Goal: Task Accomplishment & Management: Manage account settings

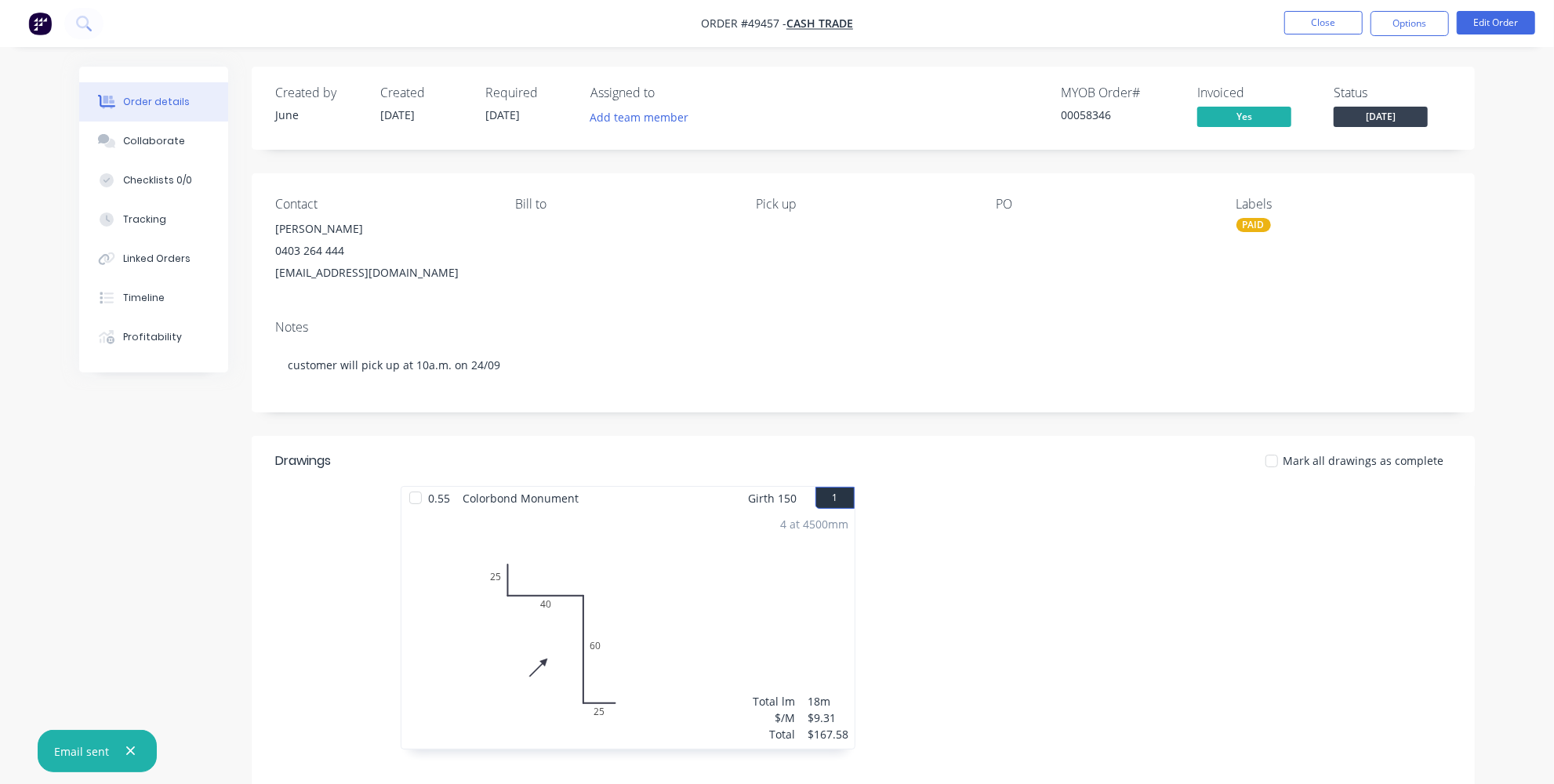
click at [41, 29] on img "button" at bounding box center [40, 23] width 23 height 23
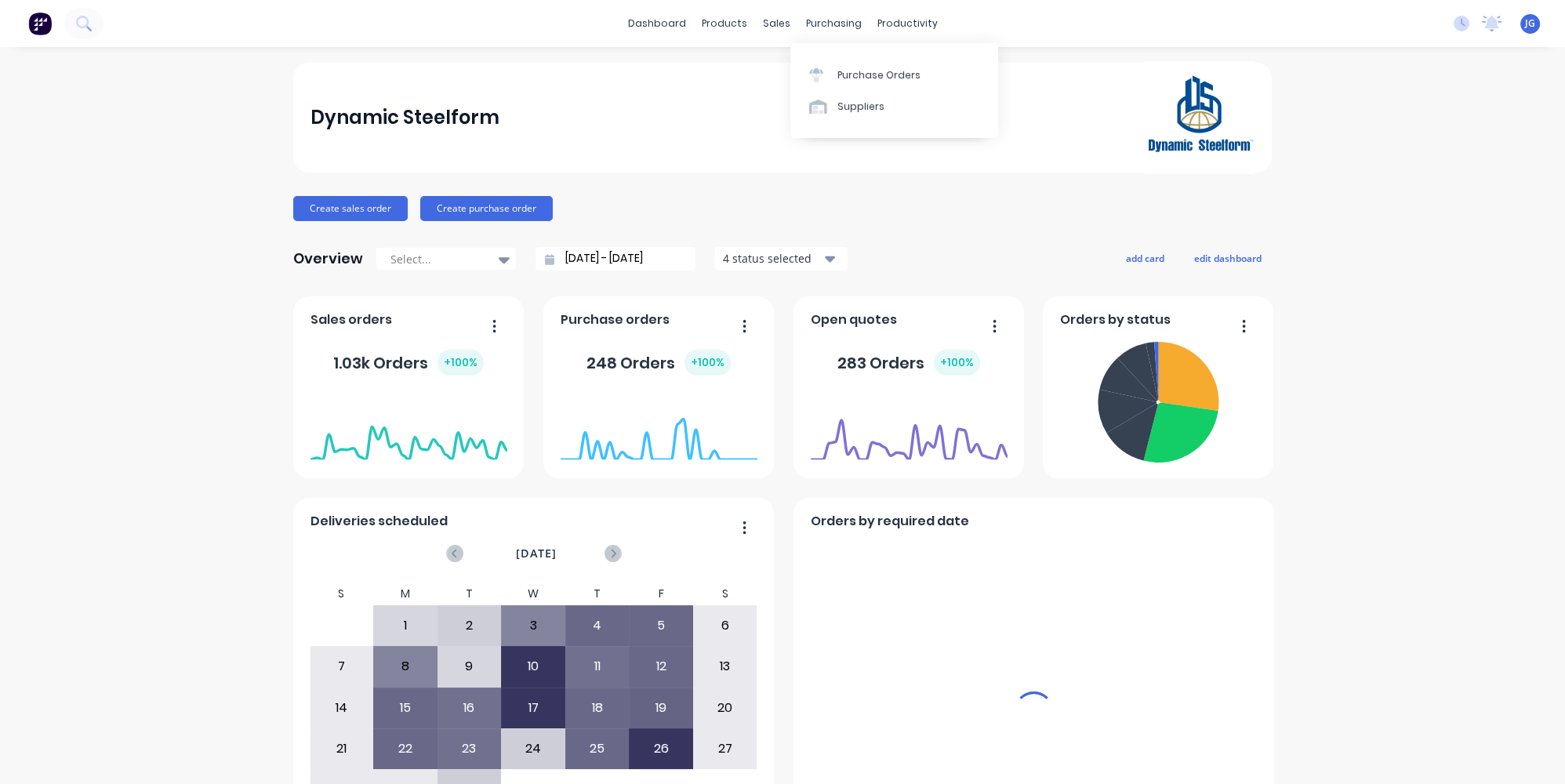
click at [767, 22] on div "sales" at bounding box center [777, 23] width 43 height 23
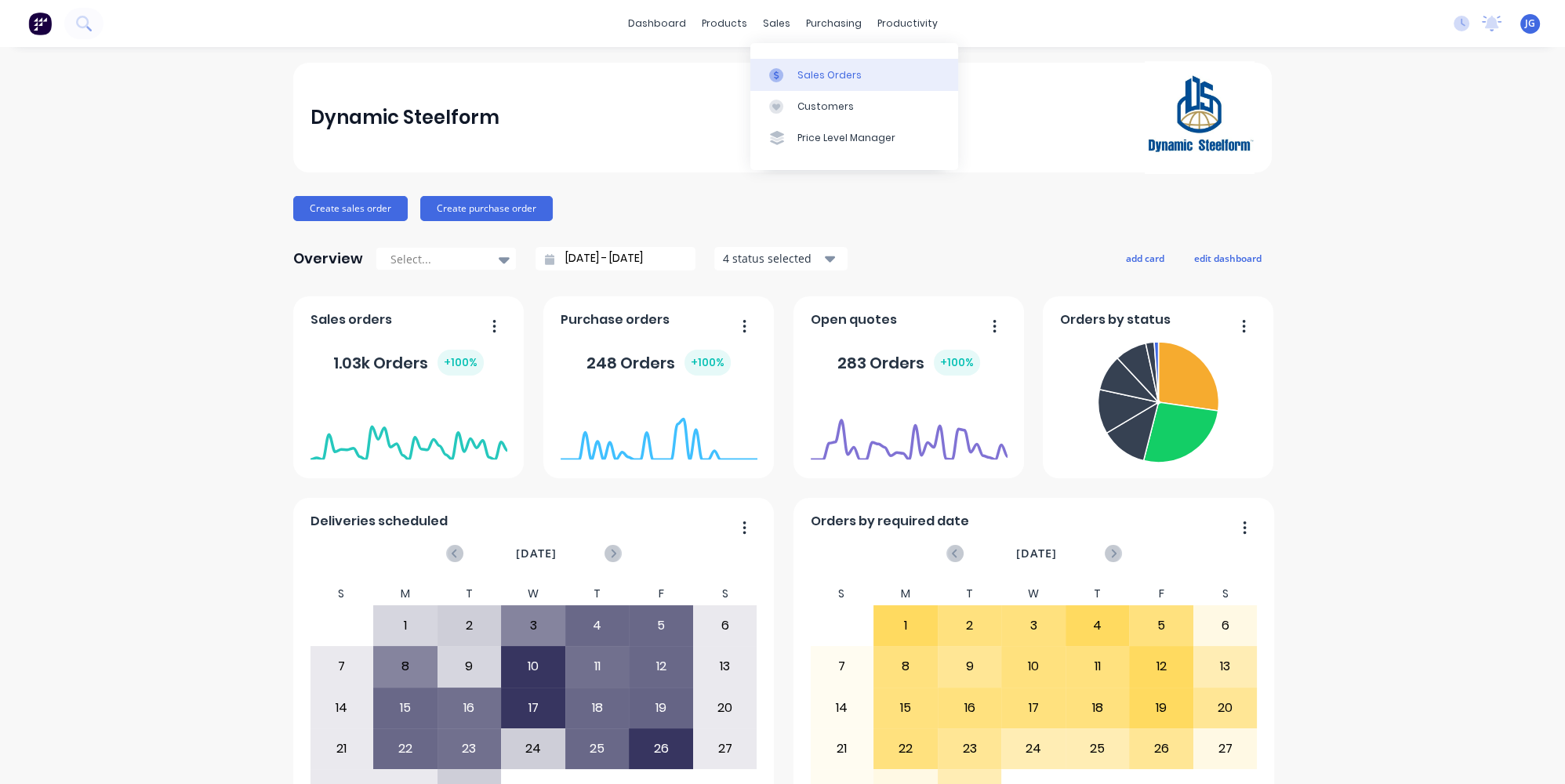
click at [808, 78] on div "Sales Orders" at bounding box center [829, 75] width 64 height 14
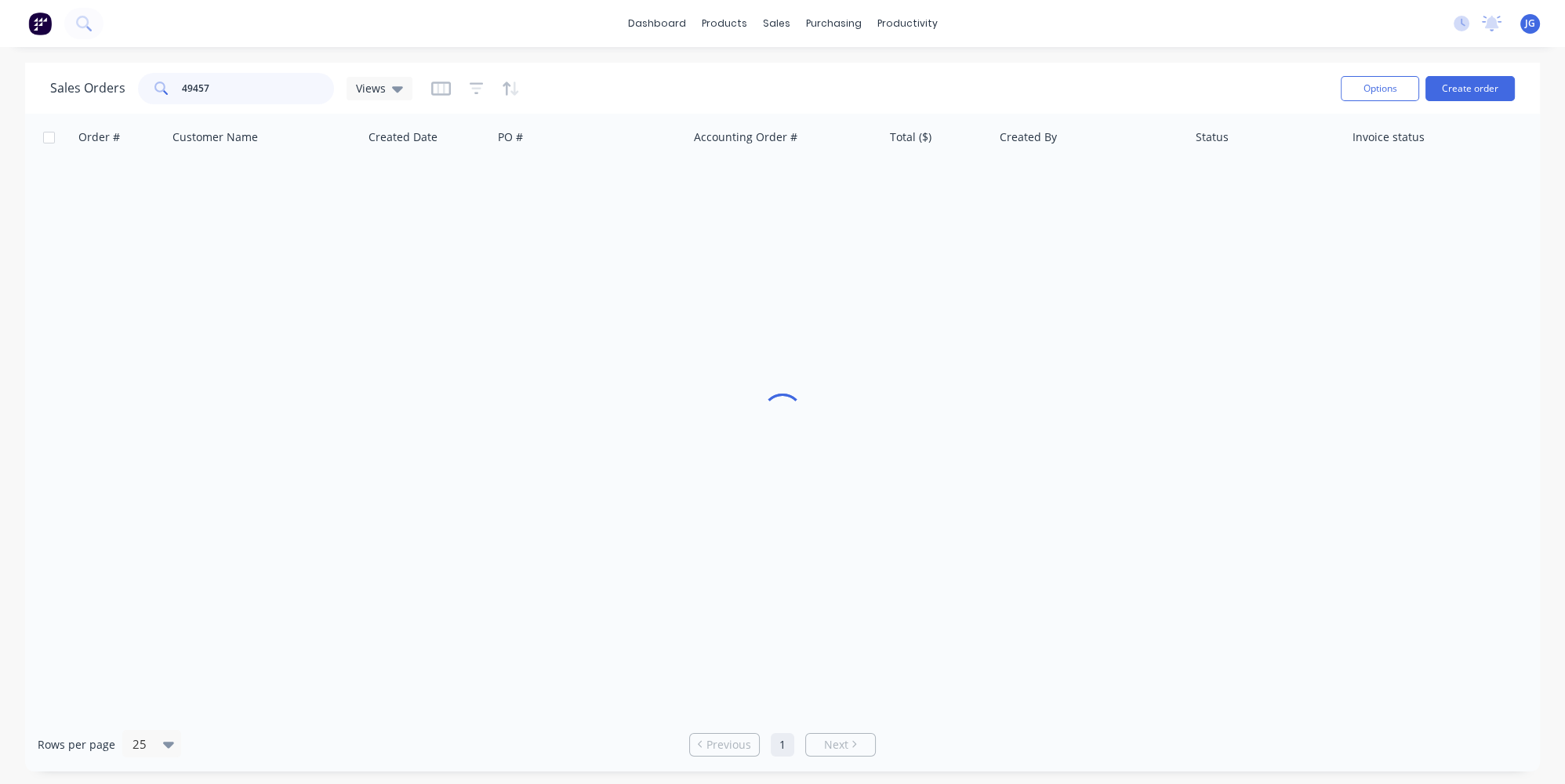
drag, startPoint x: 245, startPoint y: 83, endPoint x: 123, endPoint y: 88, distance: 122.1
click at [123, 88] on div "Sales Orders 49457 Views" at bounding box center [231, 89] width 362 height 32
paste input "49487"
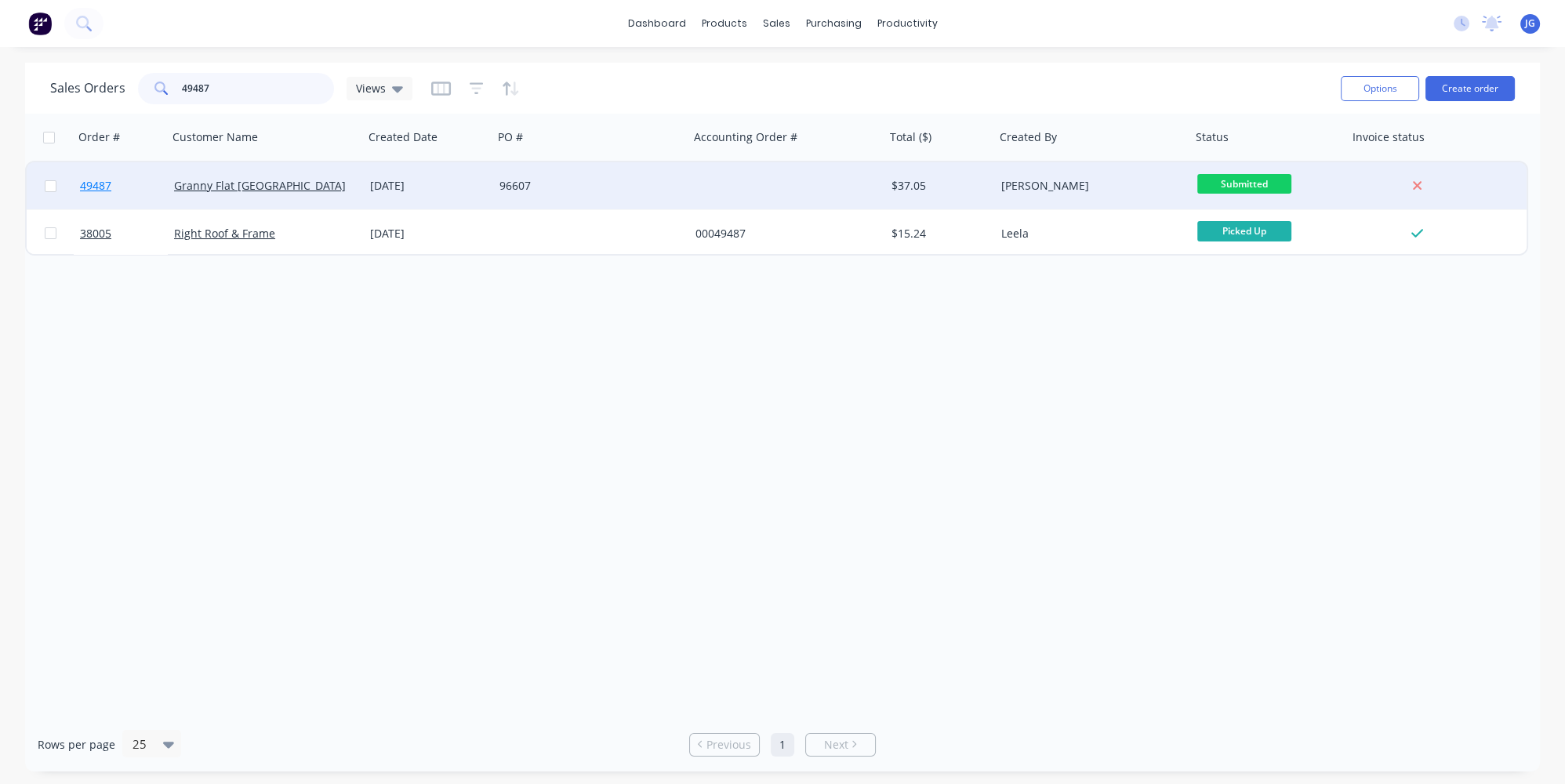
type input "49487"
click at [140, 182] on link "49487" at bounding box center [127, 185] width 94 height 47
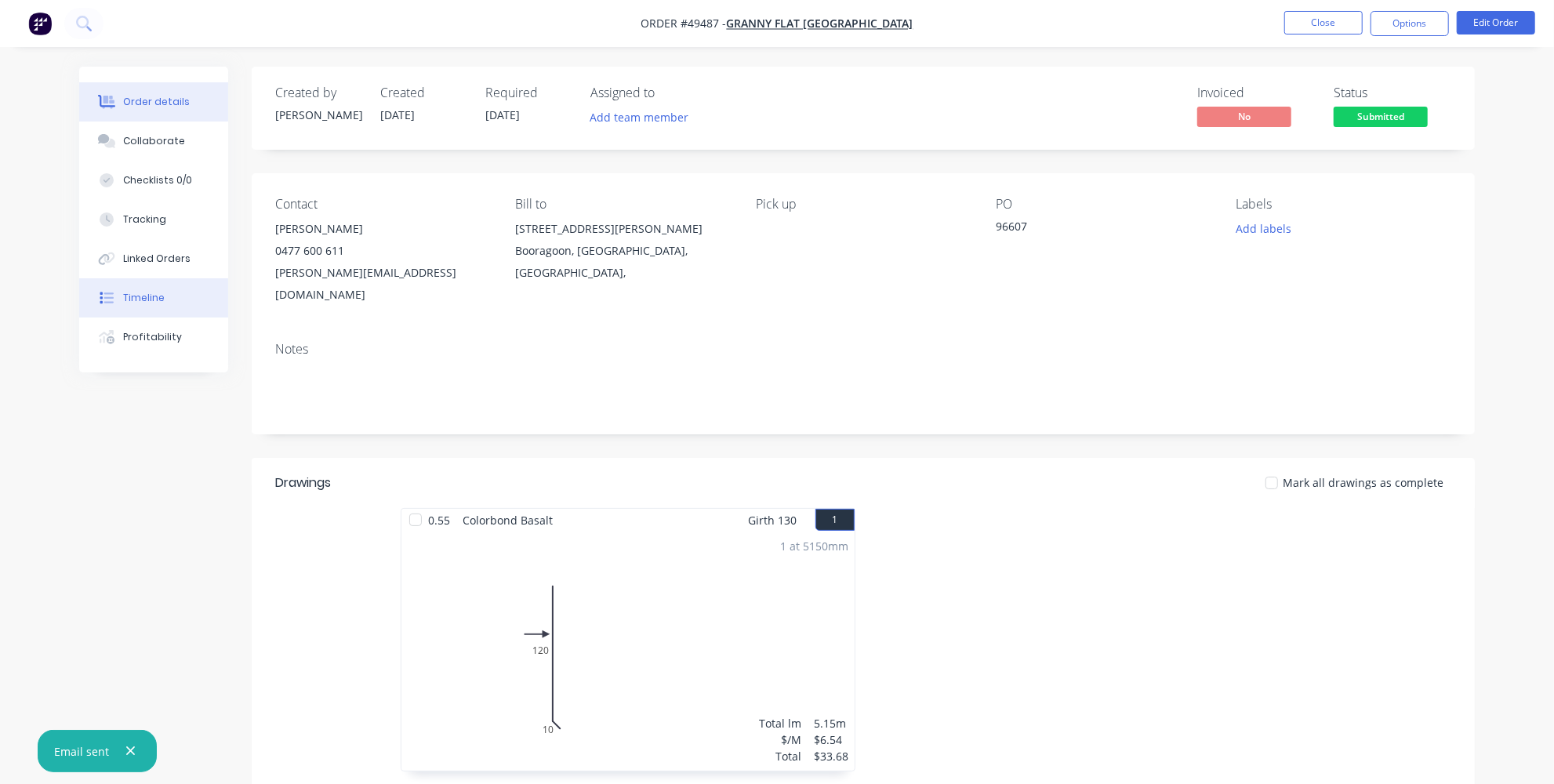
click at [153, 291] on div "Timeline" at bounding box center [144, 297] width 42 height 14
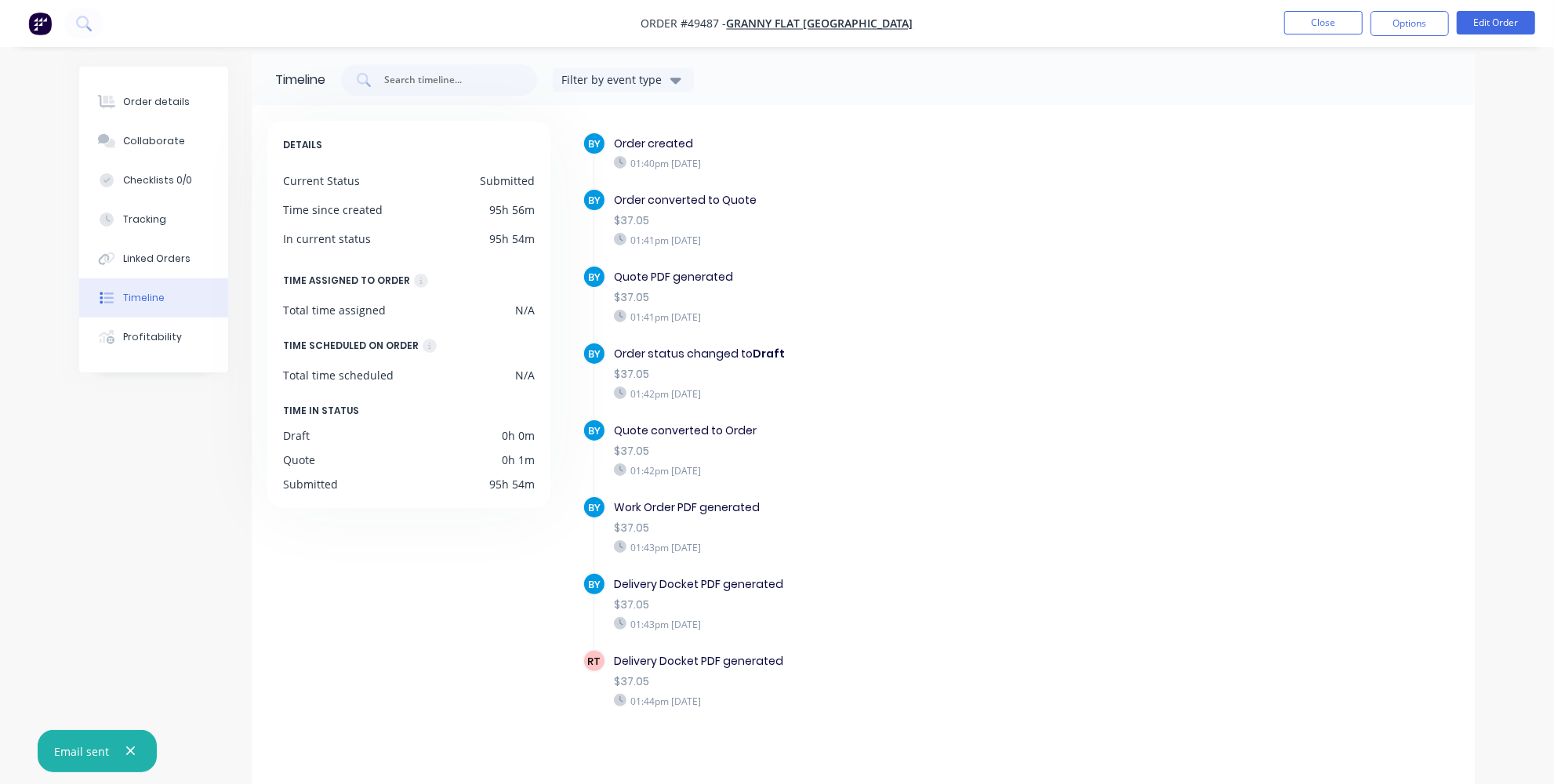
scroll to position [18, 0]
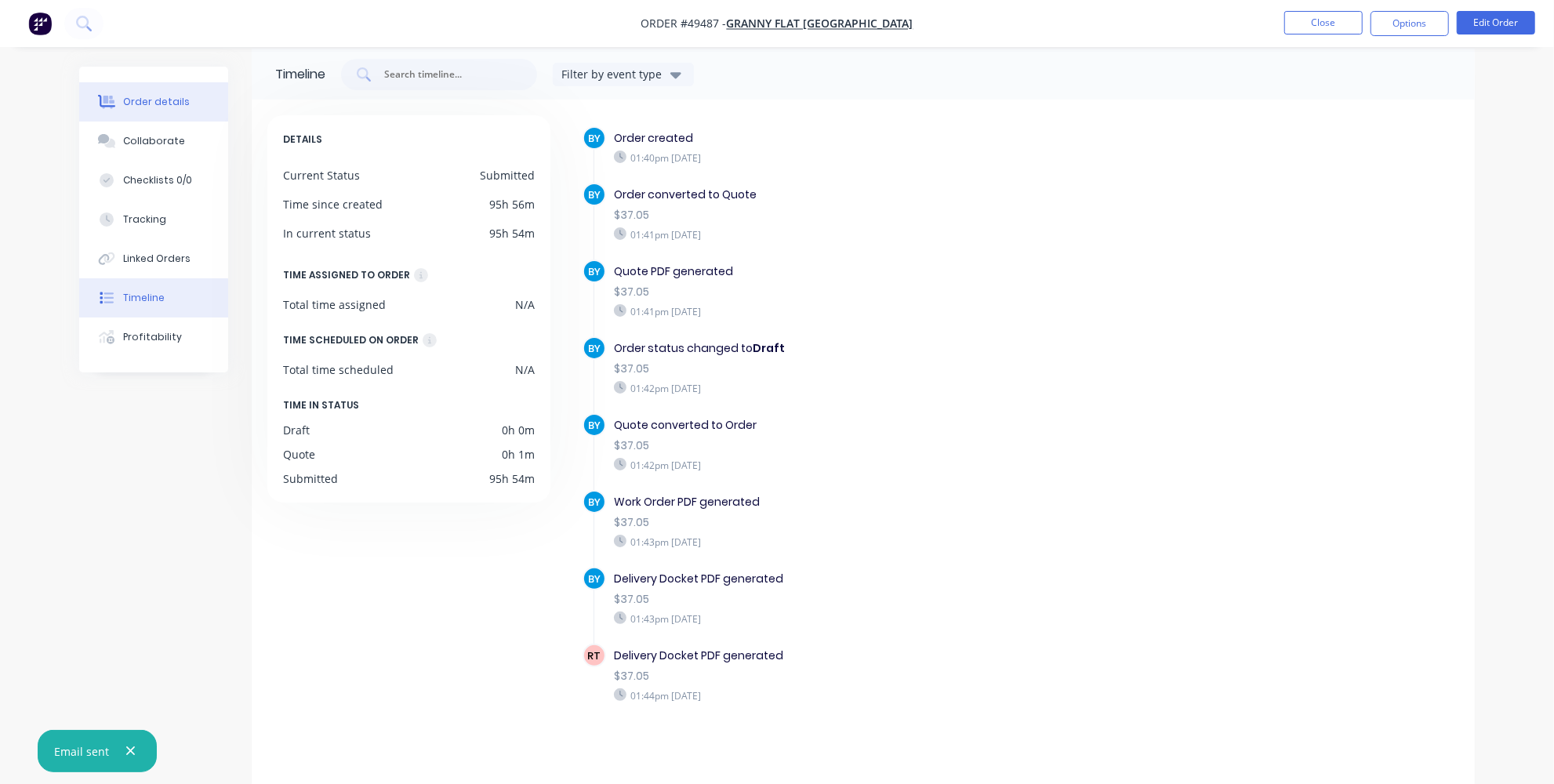
click at [154, 86] on button "Order details" at bounding box center [154, 102] width 149 height 39
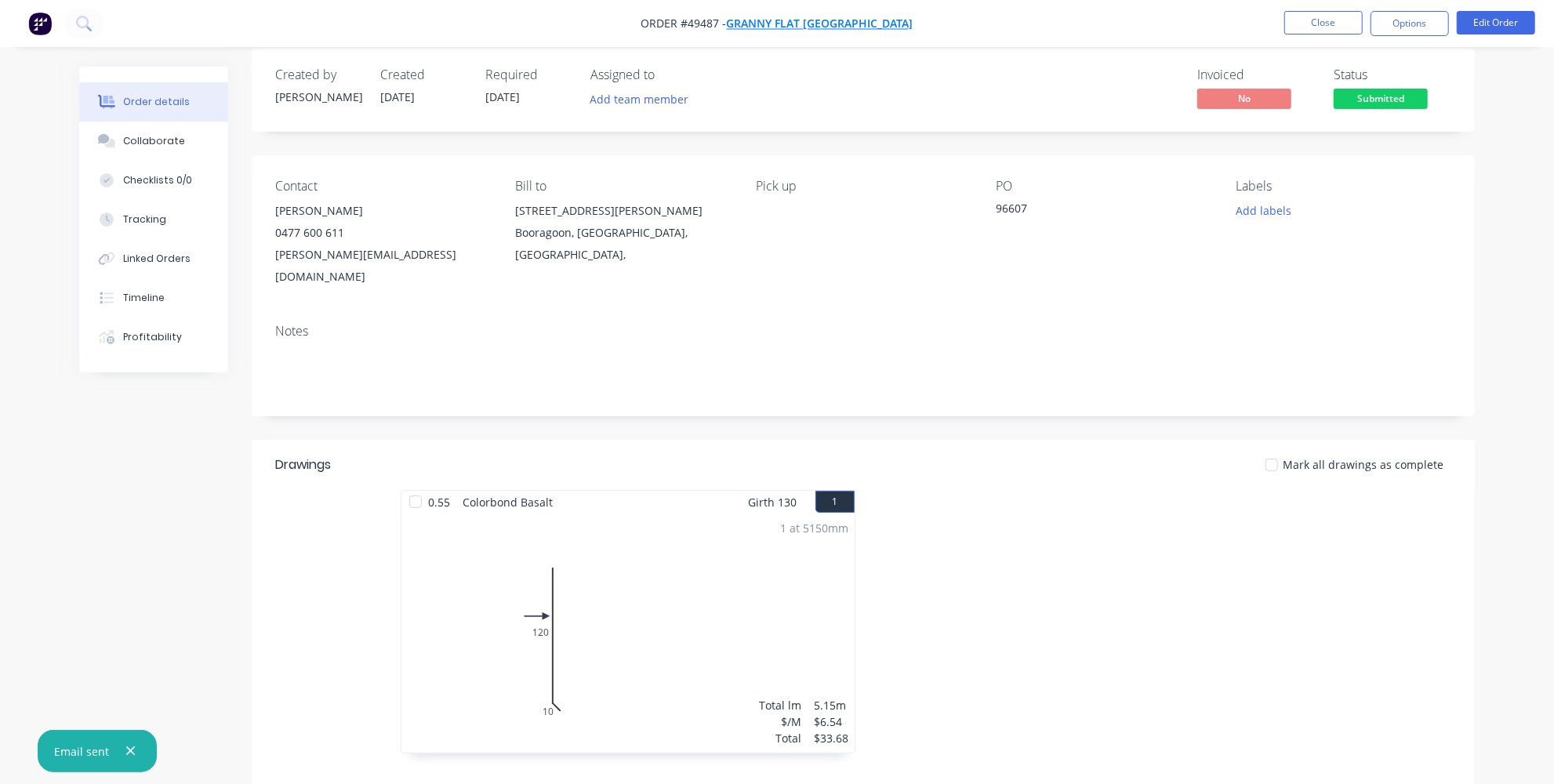
click at [837, 23] on span "Granny Flat WA" at bounding box center [819, 24] width 186 height 15
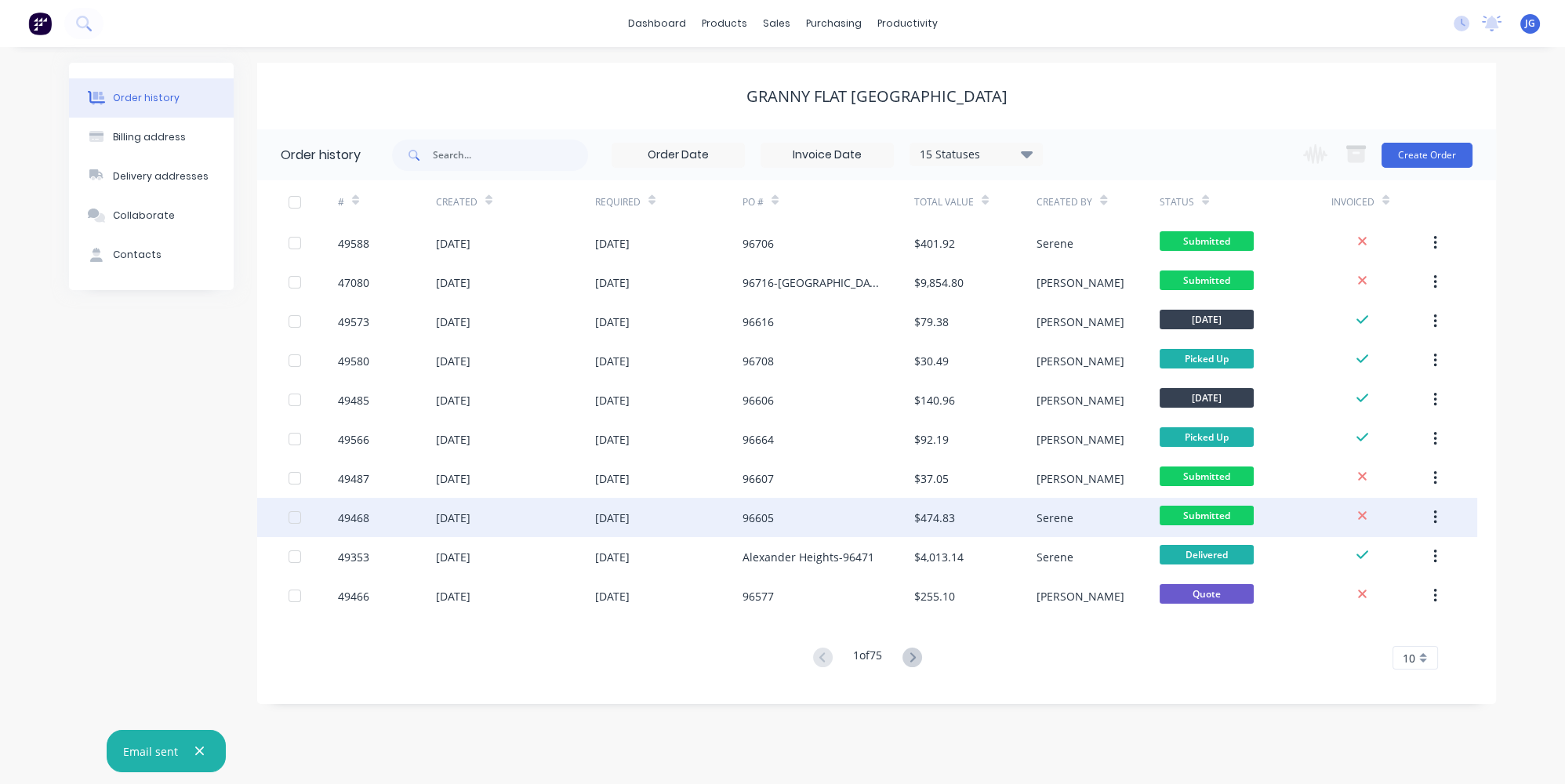
click at [763, 518] on div "96605" at bounding box center [758, 518] width 32 height 17
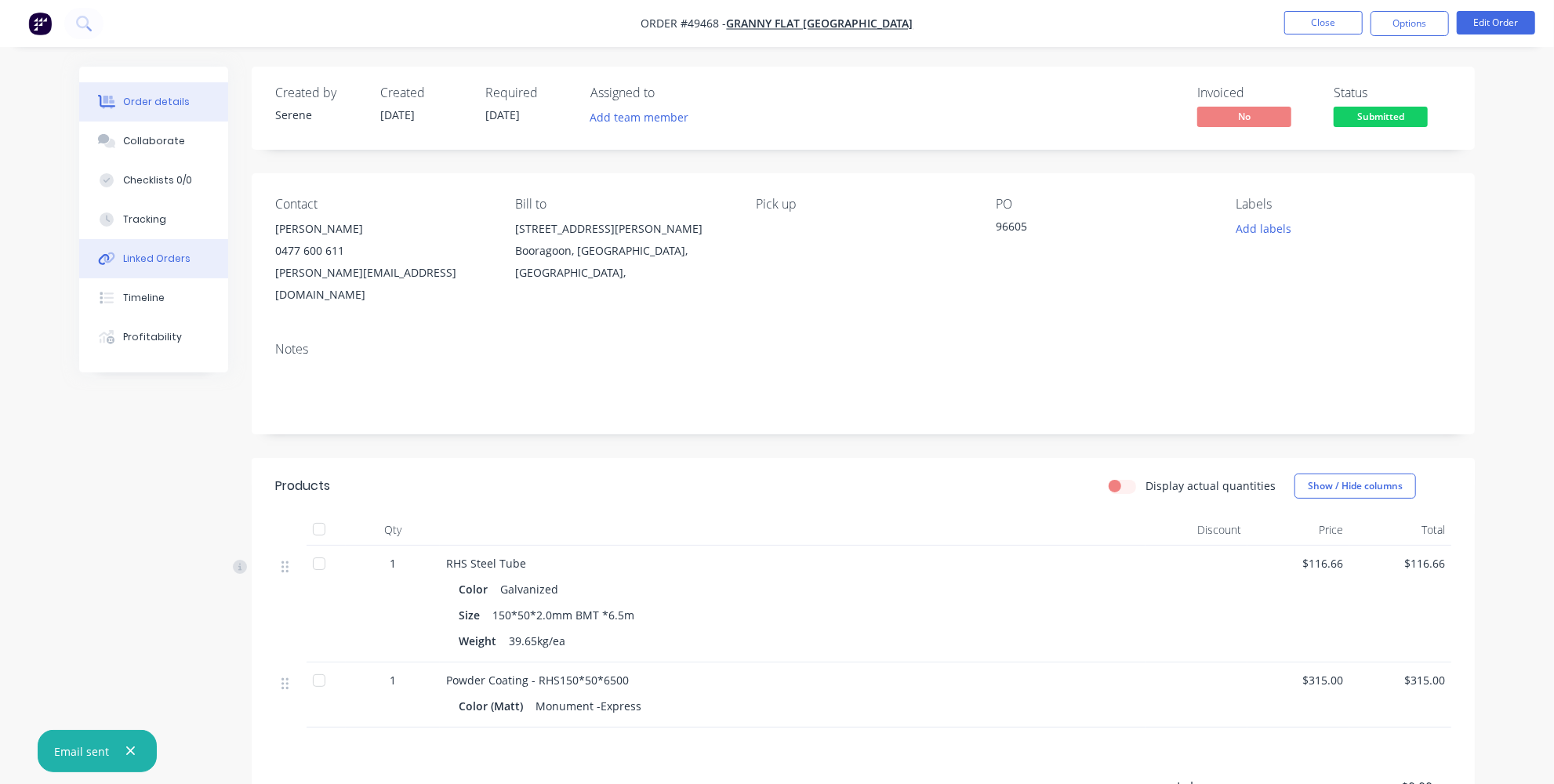
click at [156, 263] on div "Linked Orders" at bounding box center [156, 258] width 68 height 14
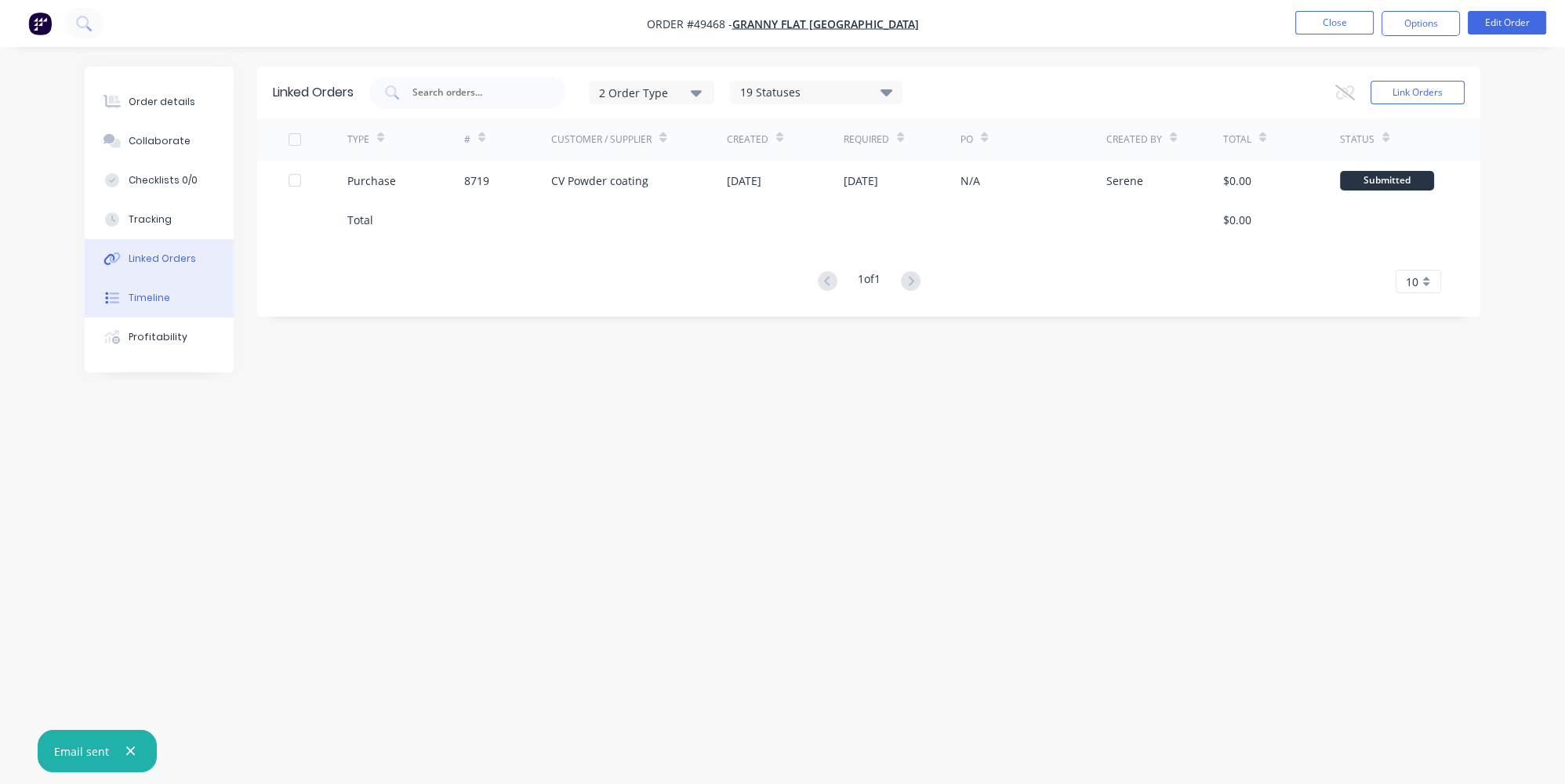
click at [148, 291] on div "Timeline" at bounding box center [149, 297] width 42 height 14
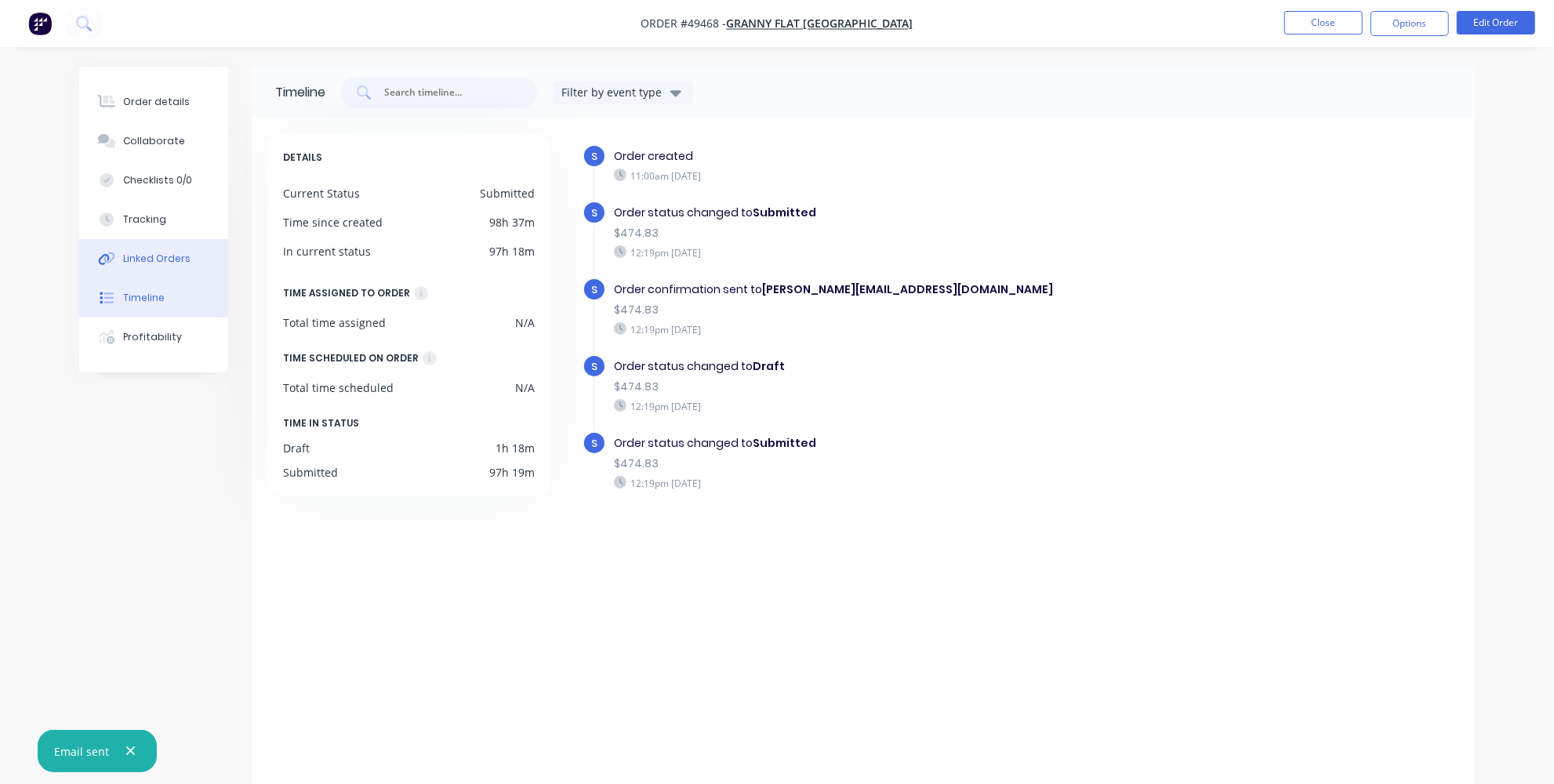
click at [148, 261] on div "Linked Orders" at bounding box center [156, 258] width 68 height 14
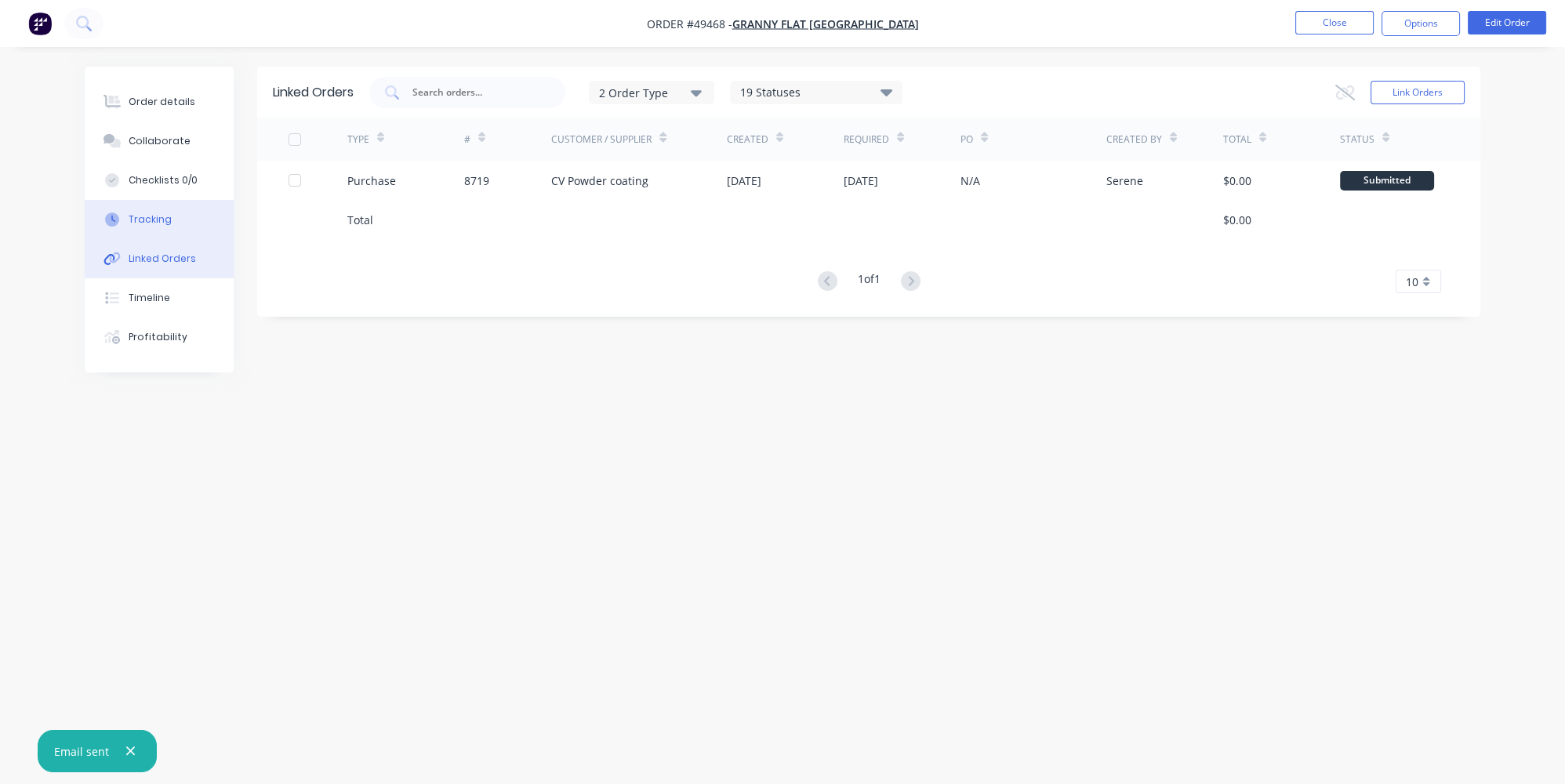
click at [155, 215] on div "Tracking" at bounding box center [150, 219] width 43 height 14
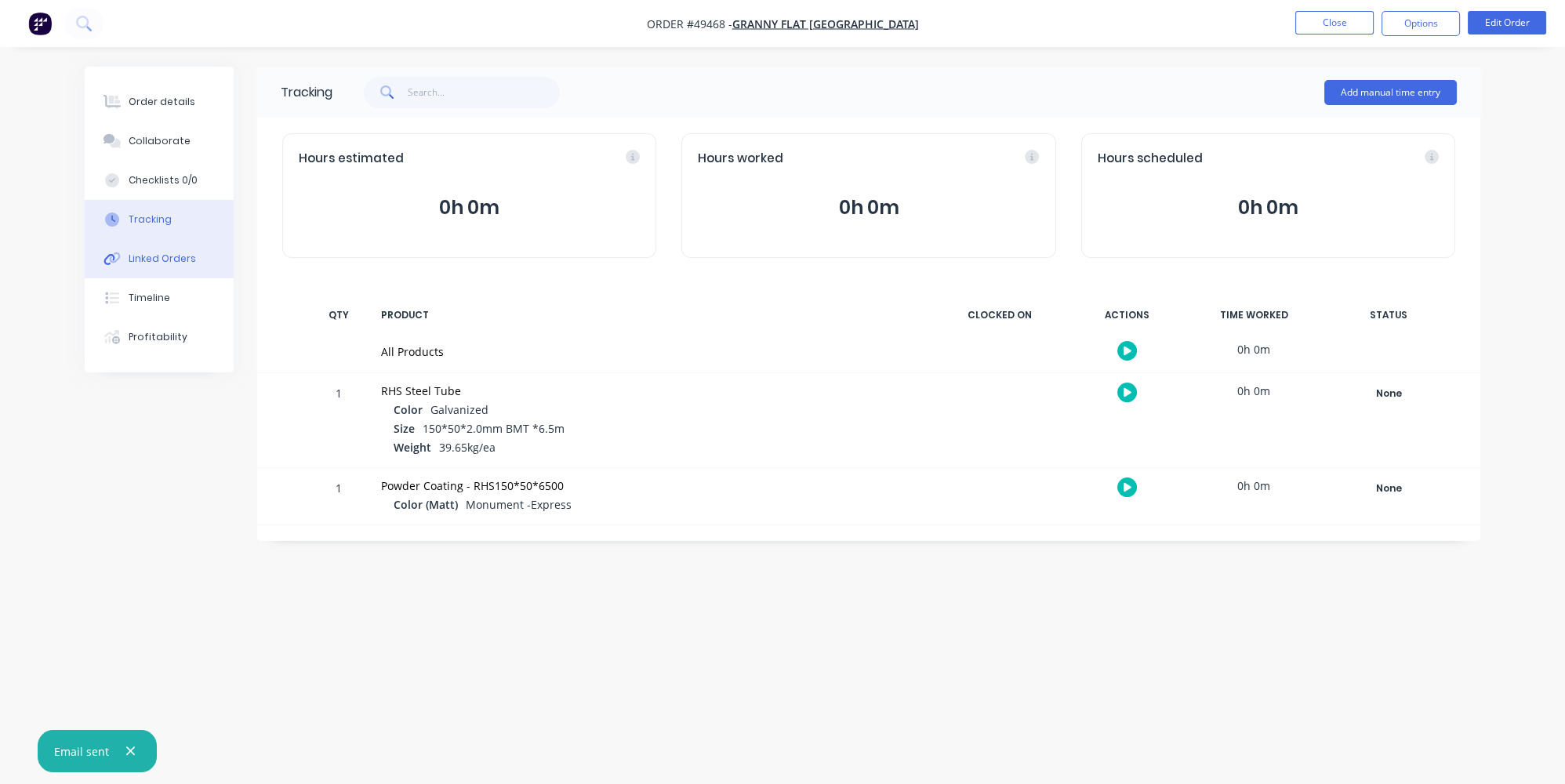
click at [138, 273] on button "Linked Orders" at bounding box center [159, 258] width 149 height 39
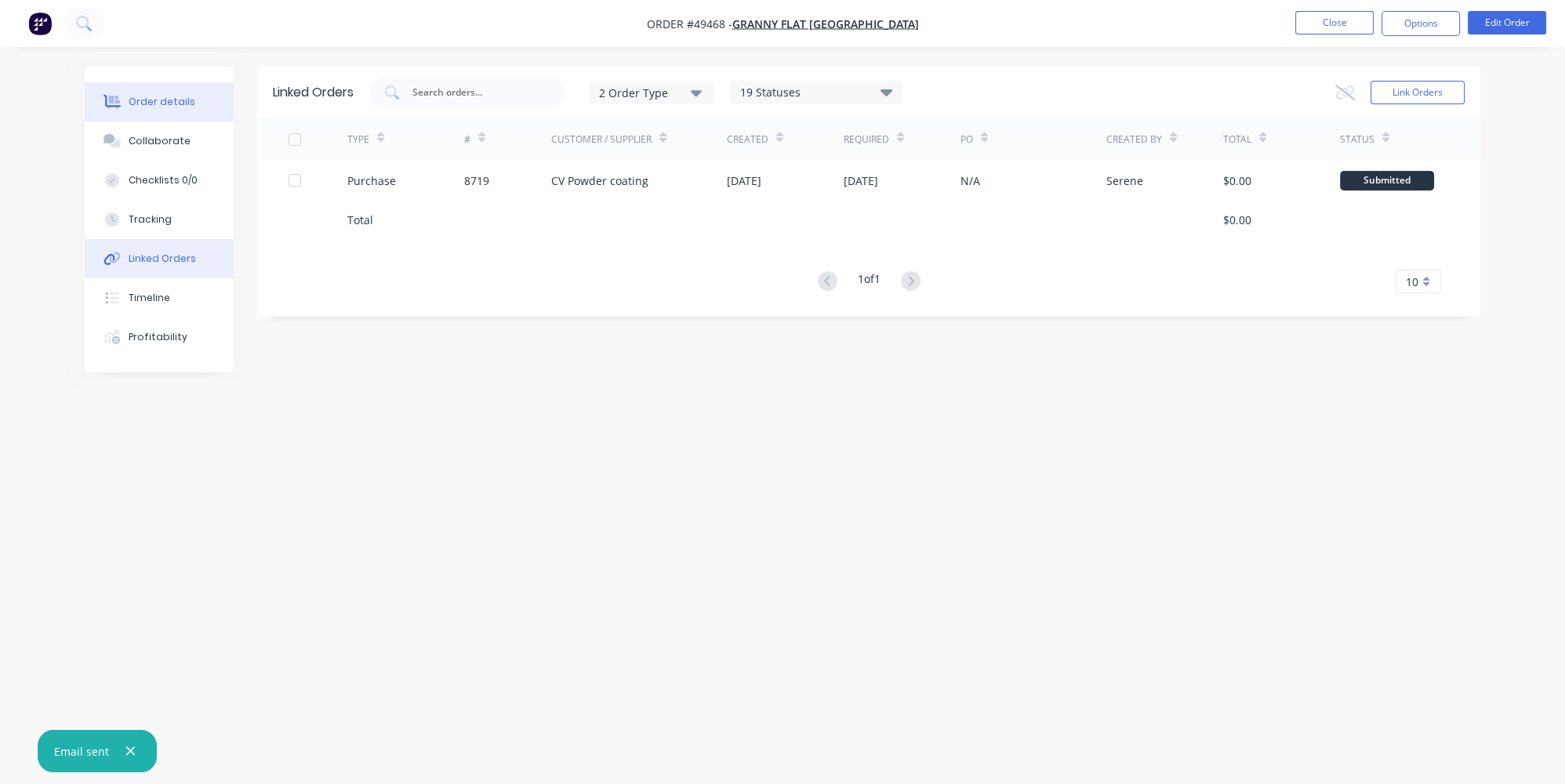
click at [137, 94] on button "Order details" at bounding box center [159, 102] width 149 height 39
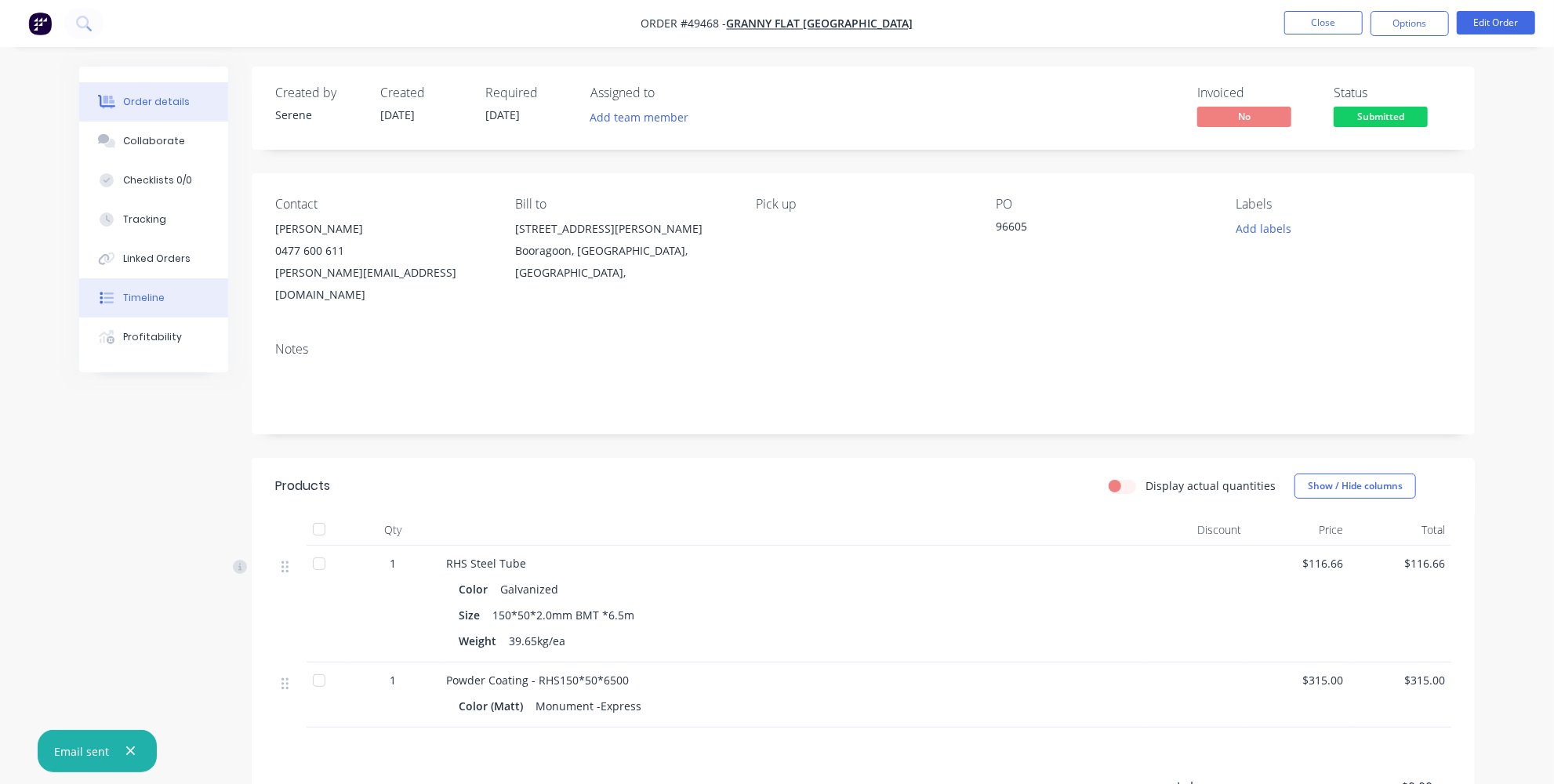
click at [136, 287] on button "Timeline" at bounding box center [154, 297] width 149 height 39
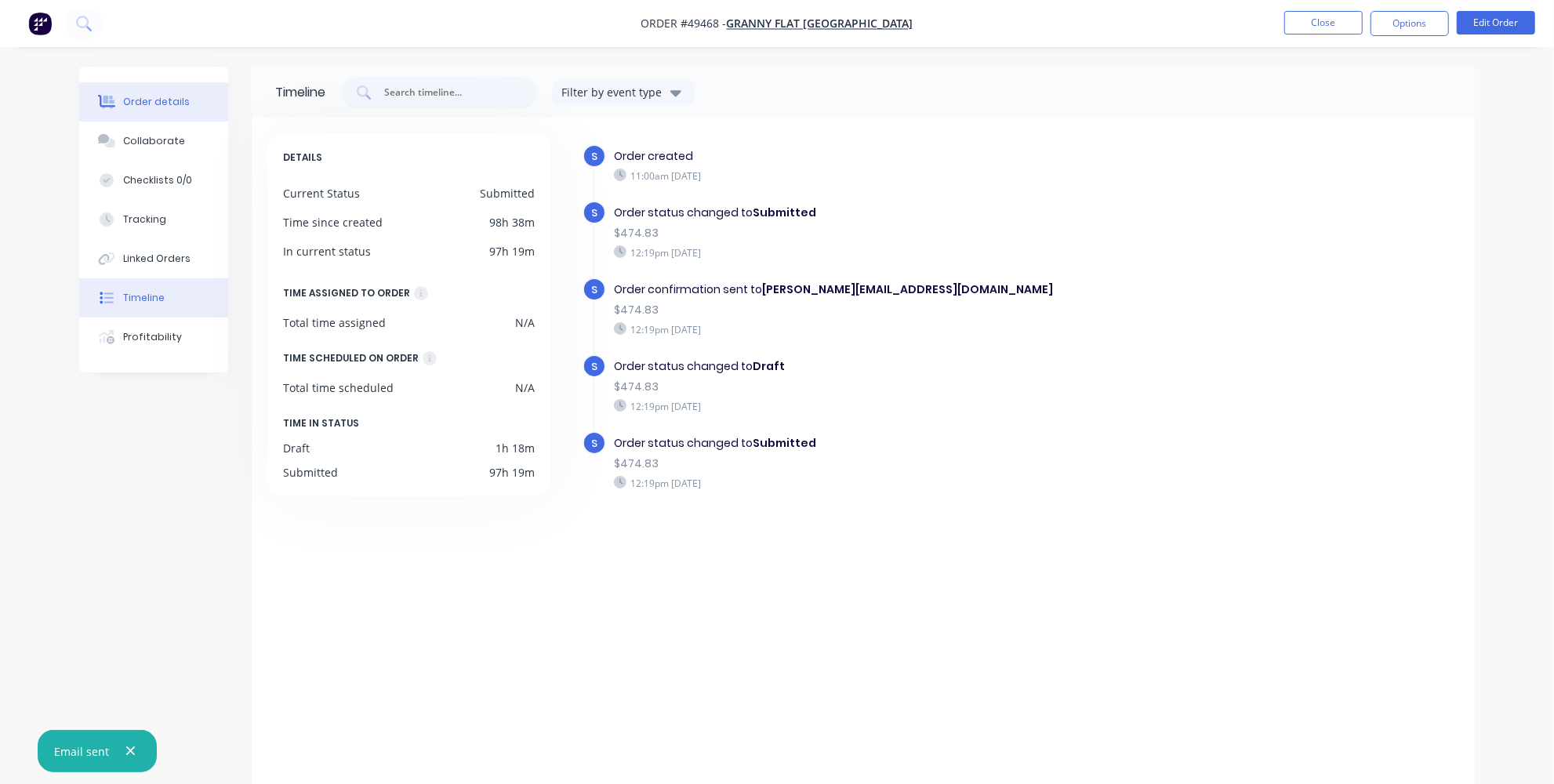
click at [140, 93] on button "Order details" at bounding box center [154, 102] width 149 height 39
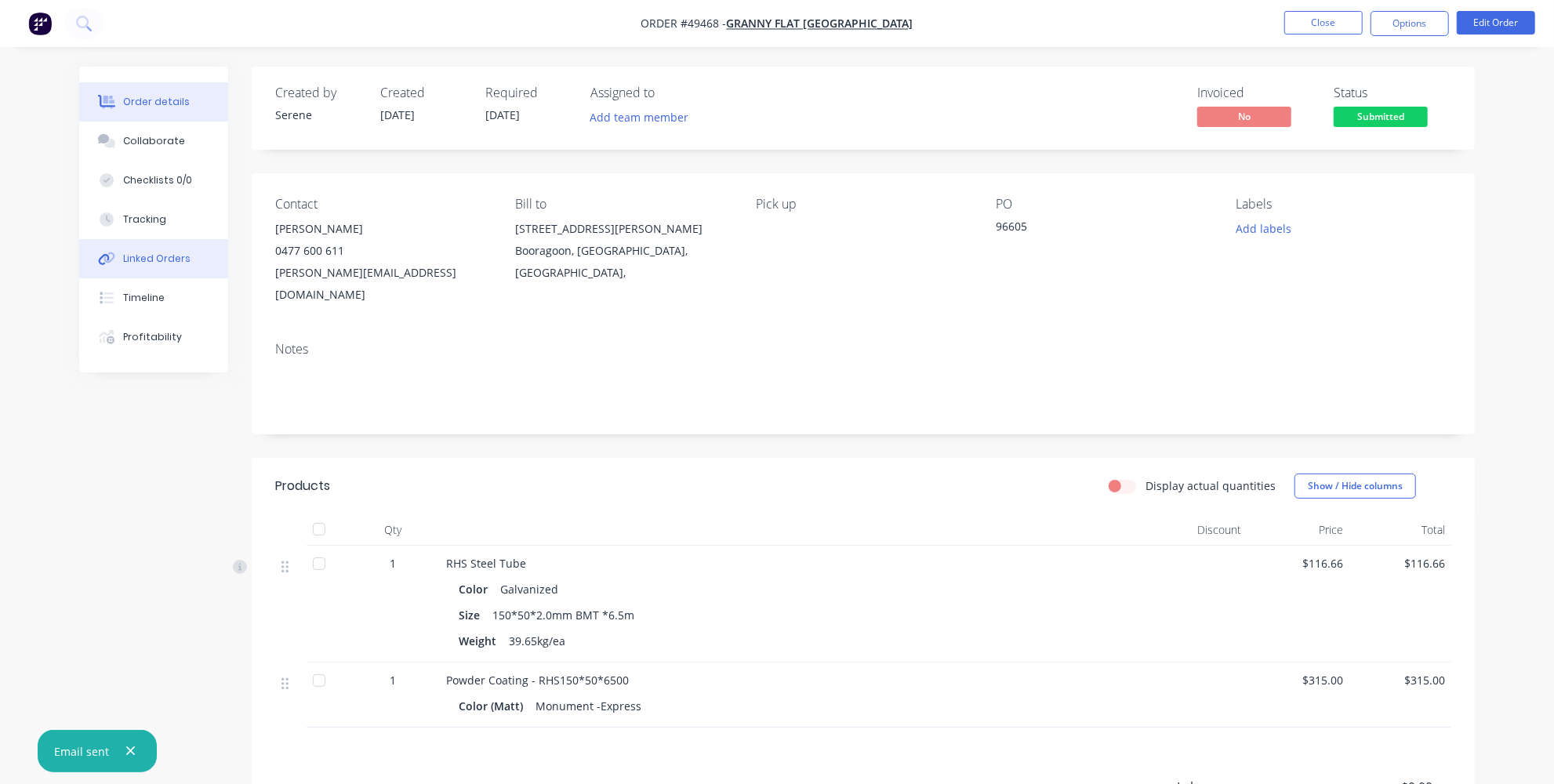
click at [149, 258] on div "Linked Orders" at bounding box center [156, 258] width 68 height 14
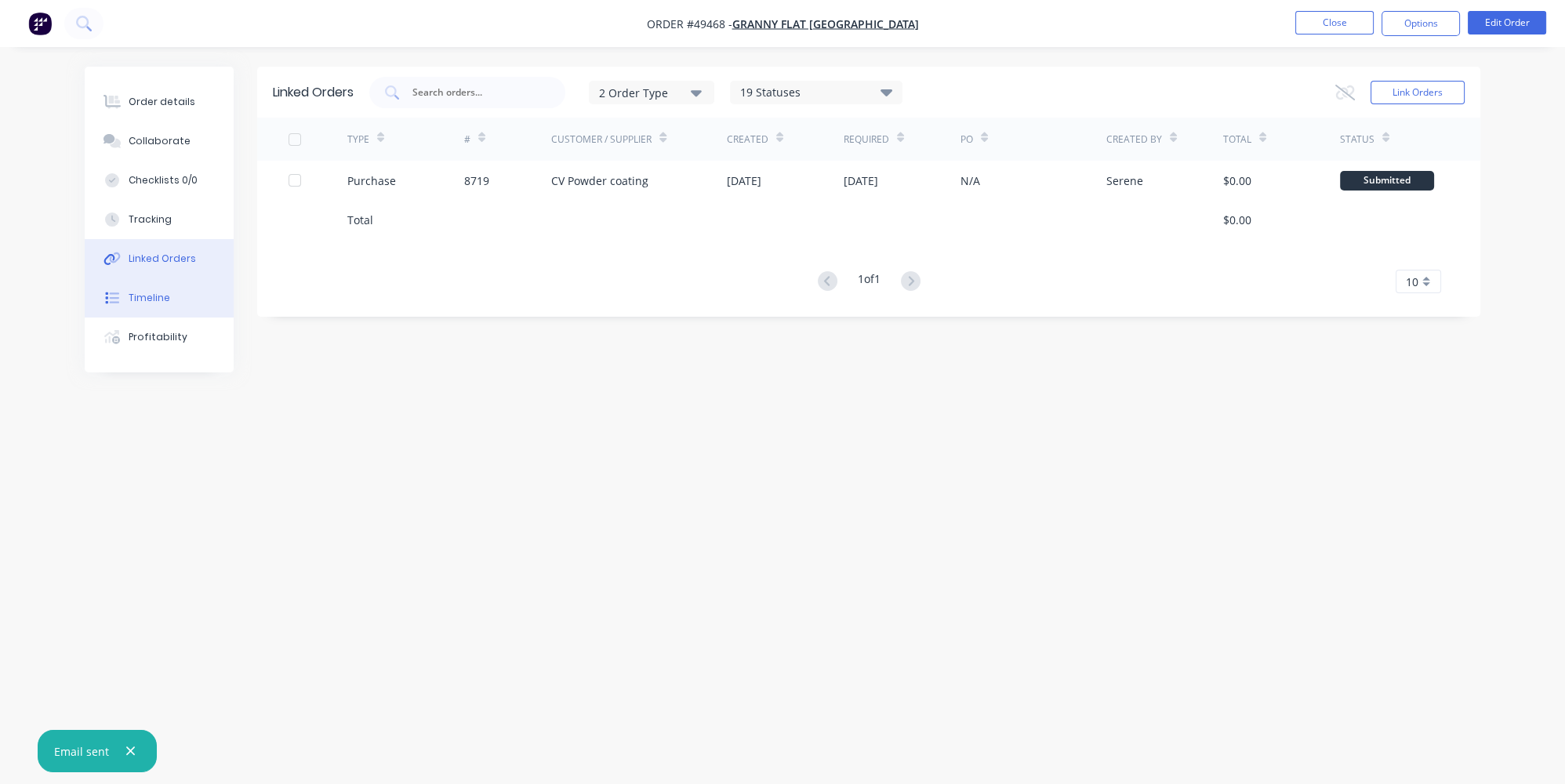
click at [150, 296] on div "Timeline" at bounding box center [149, 297] width 42 height 14
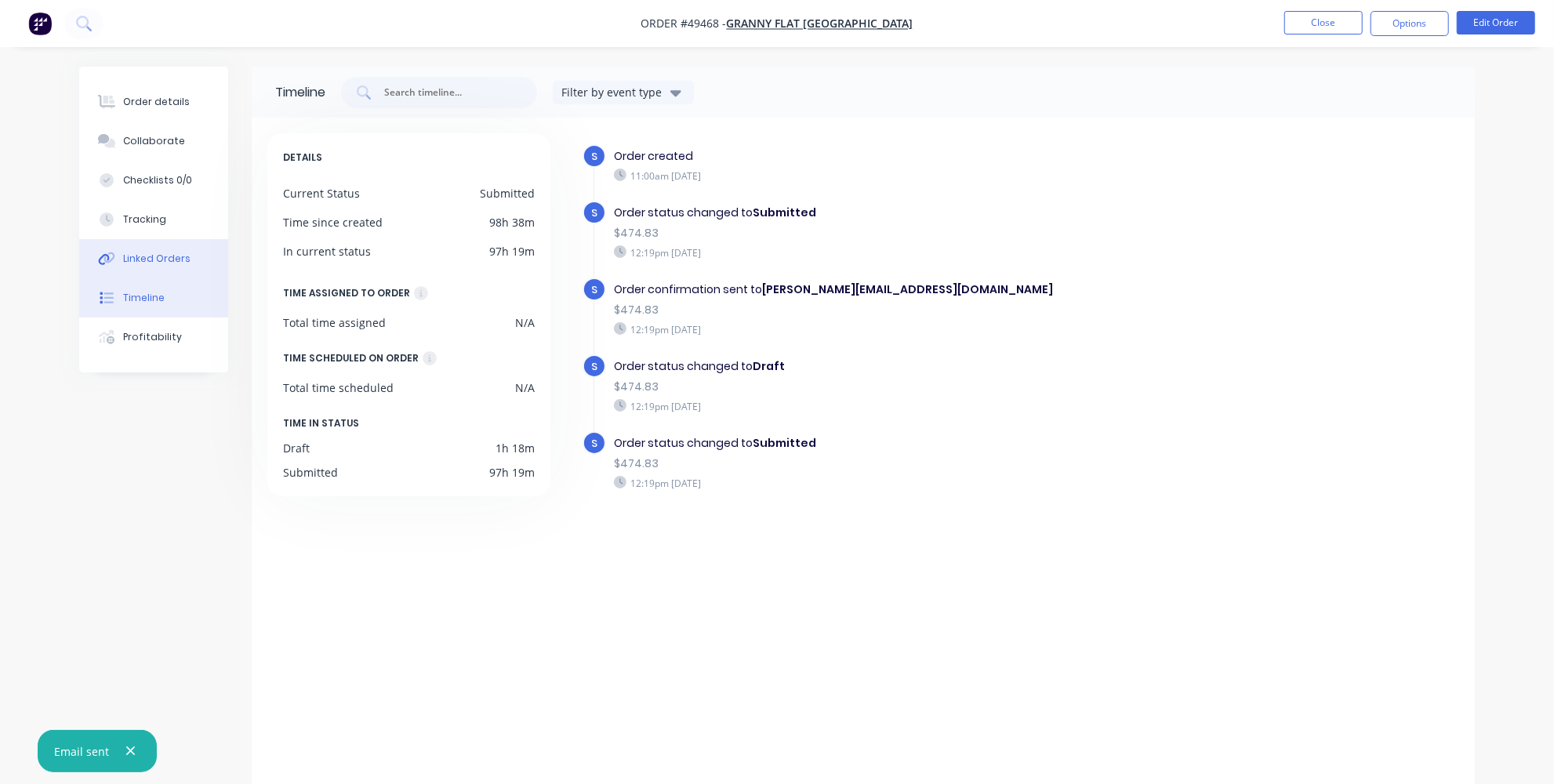
click at [162, 261] on div "Linked Orders" at bounding box center [156, 258] width 68 height 14
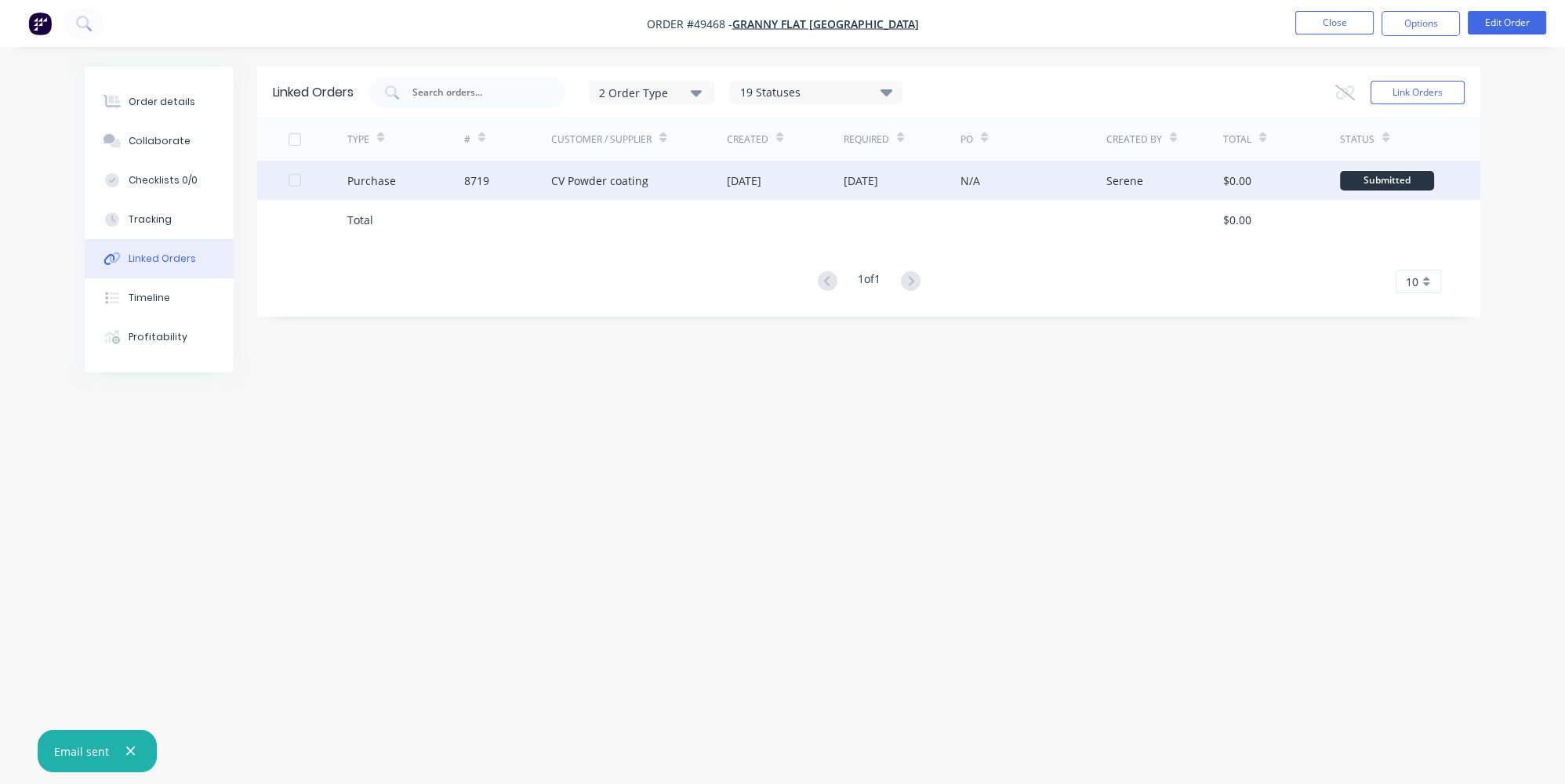
click at [610, 175] on div "CV Powder coating" at bounding box center [600, 181] width 97 height 17
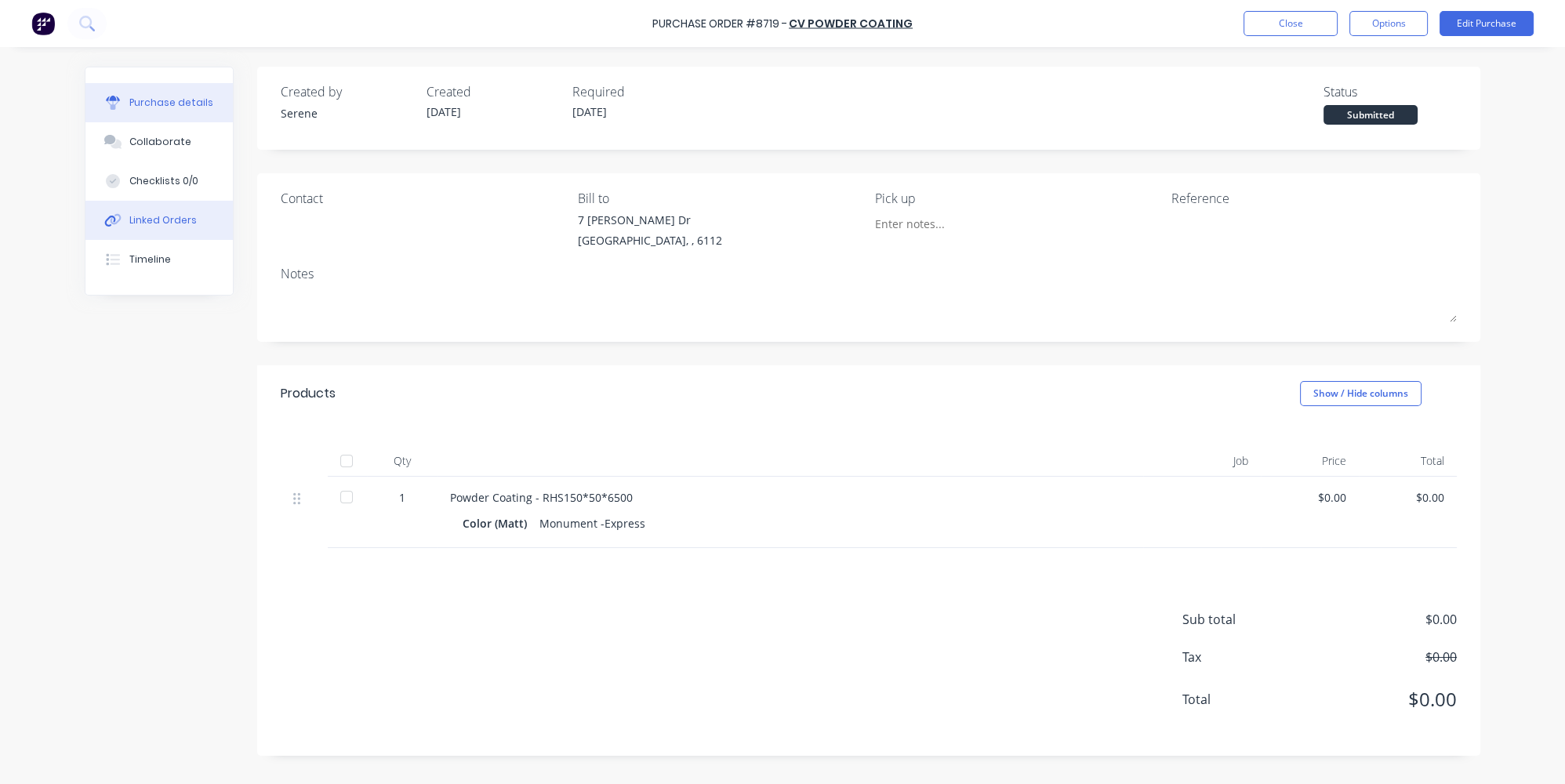
click at [134, 221] on div "Linked Orders" at bounding box center [163, 220] width 68 height 14
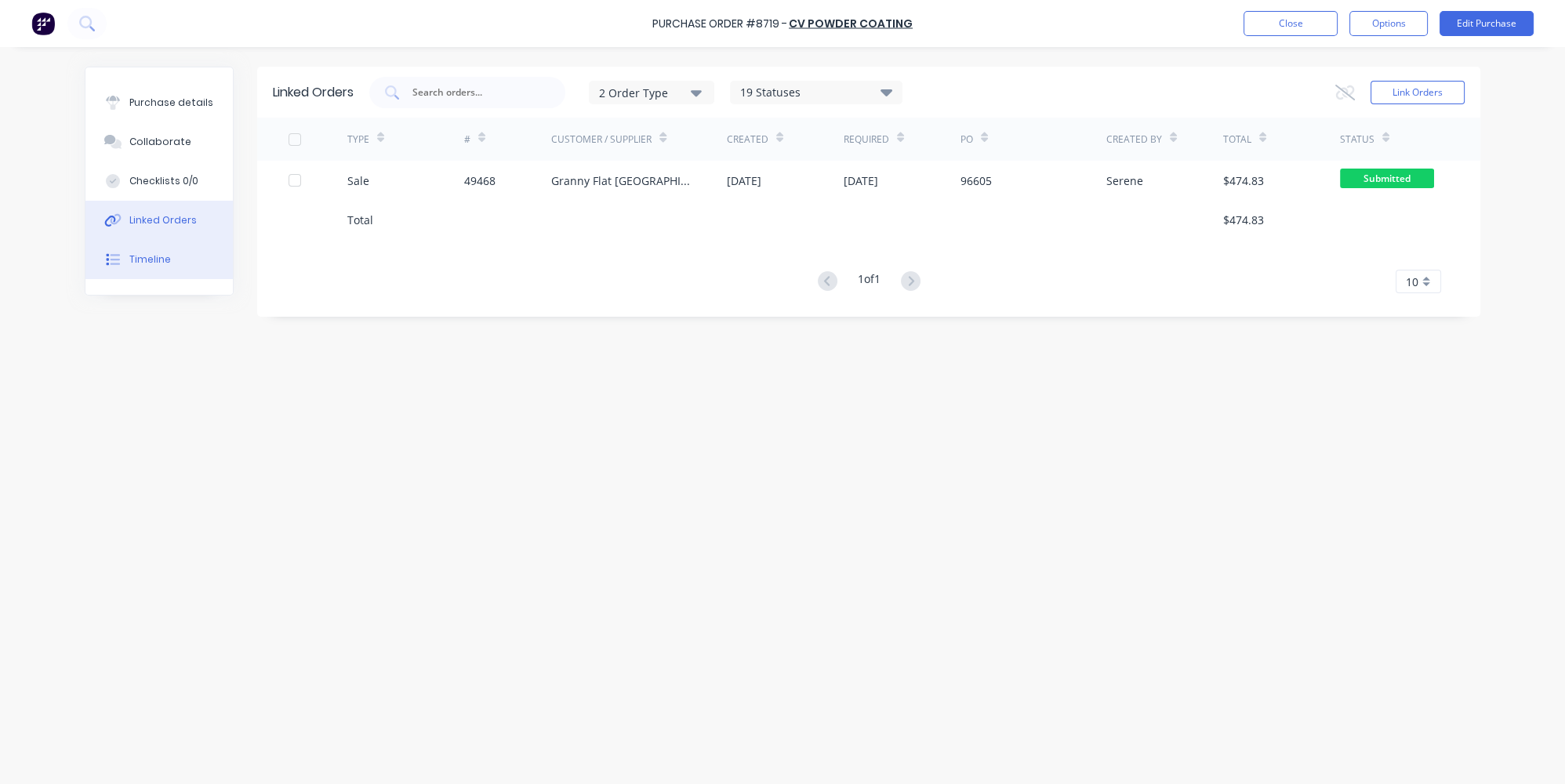
click at [139, 250] on button "Timeline" at bounding box center [159, 259] width 148 height 39
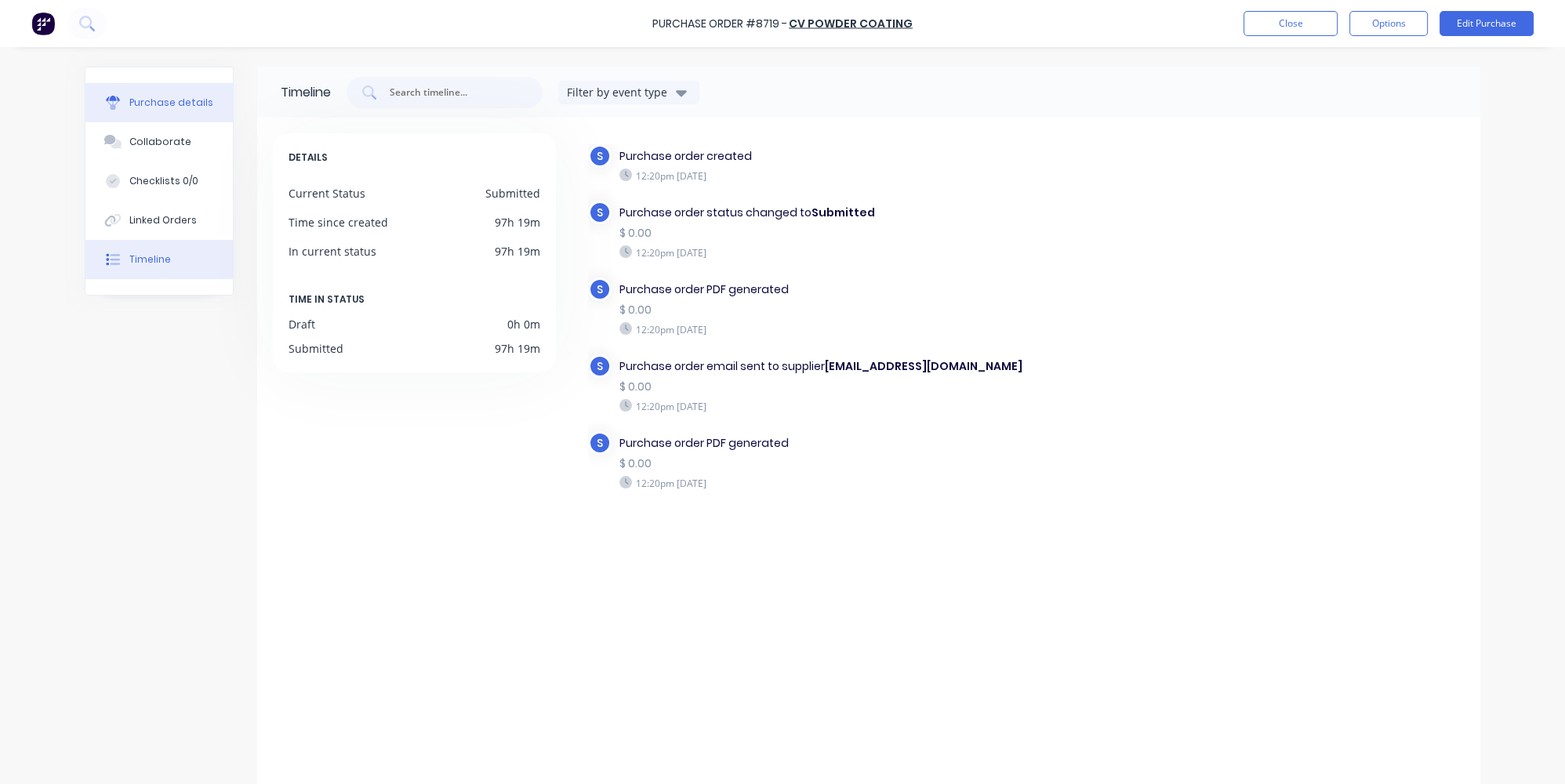
click at [130, 89] on button "Purchase details" at bounding box center [159, 103] width 148 height 39
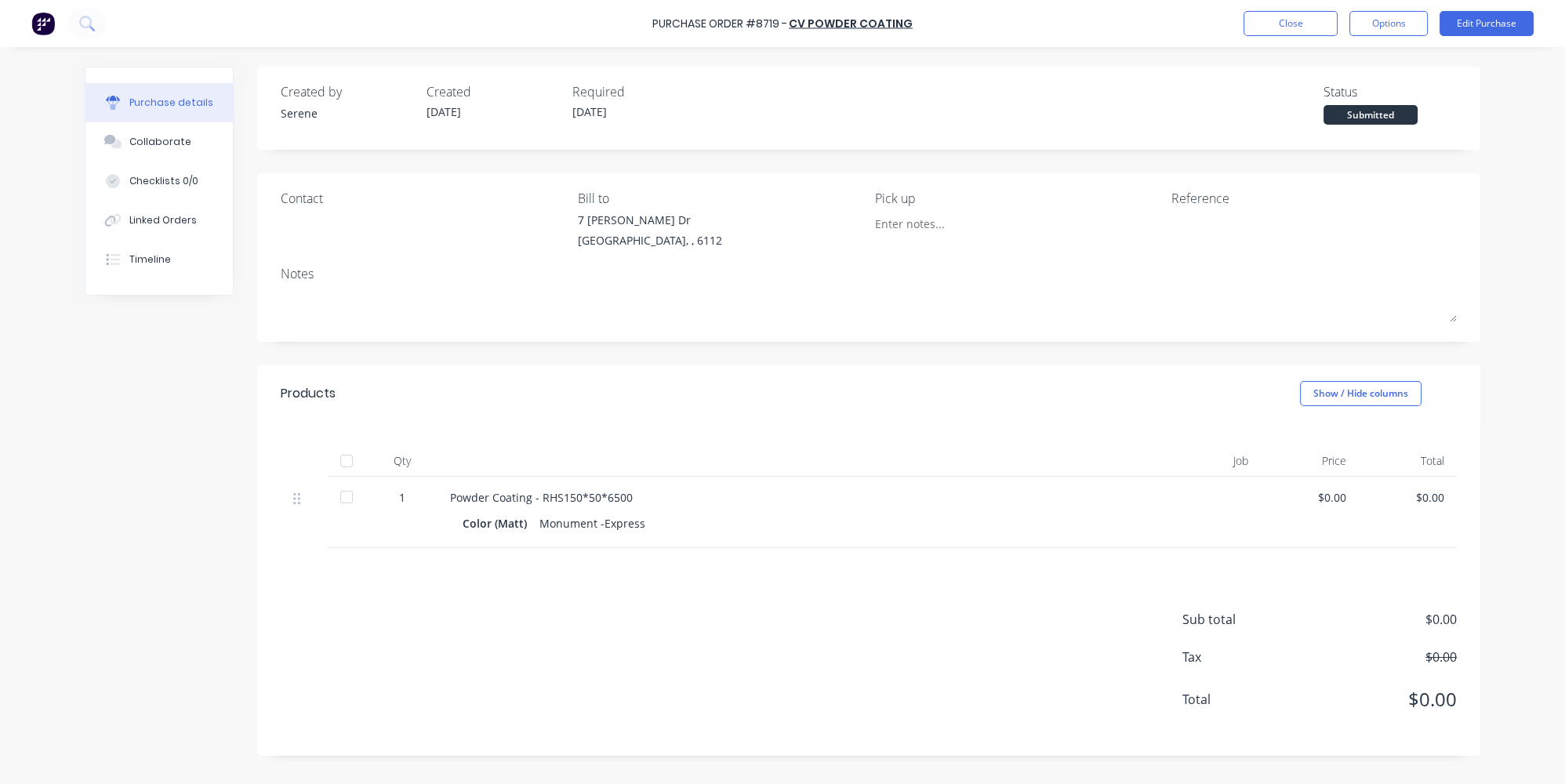
click at [51, 18] on img at bounding box center [43, 23] width 23 height 23
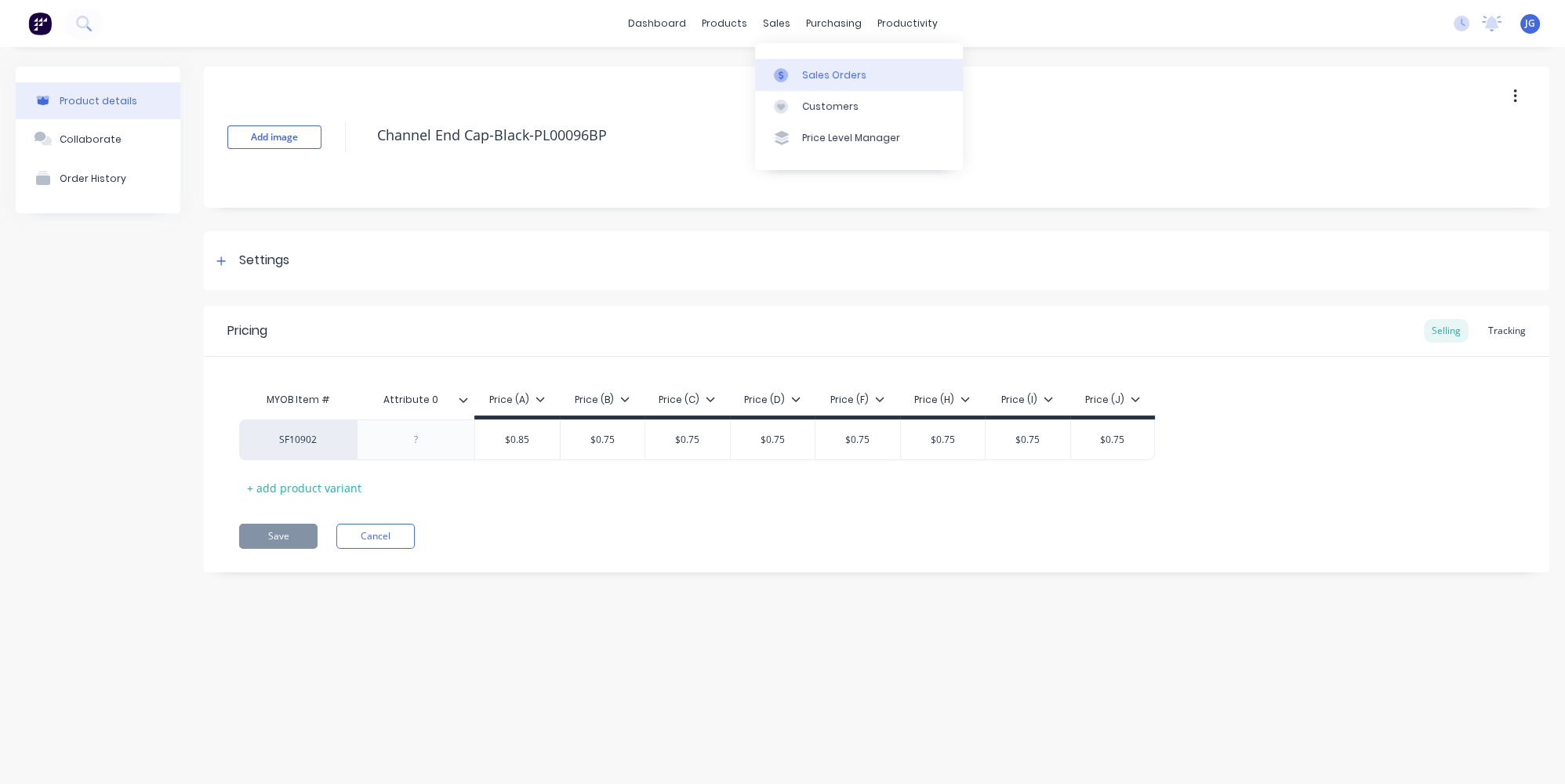
click at [793, 79] on div at bounding box center [786, 75] width 23 height 14
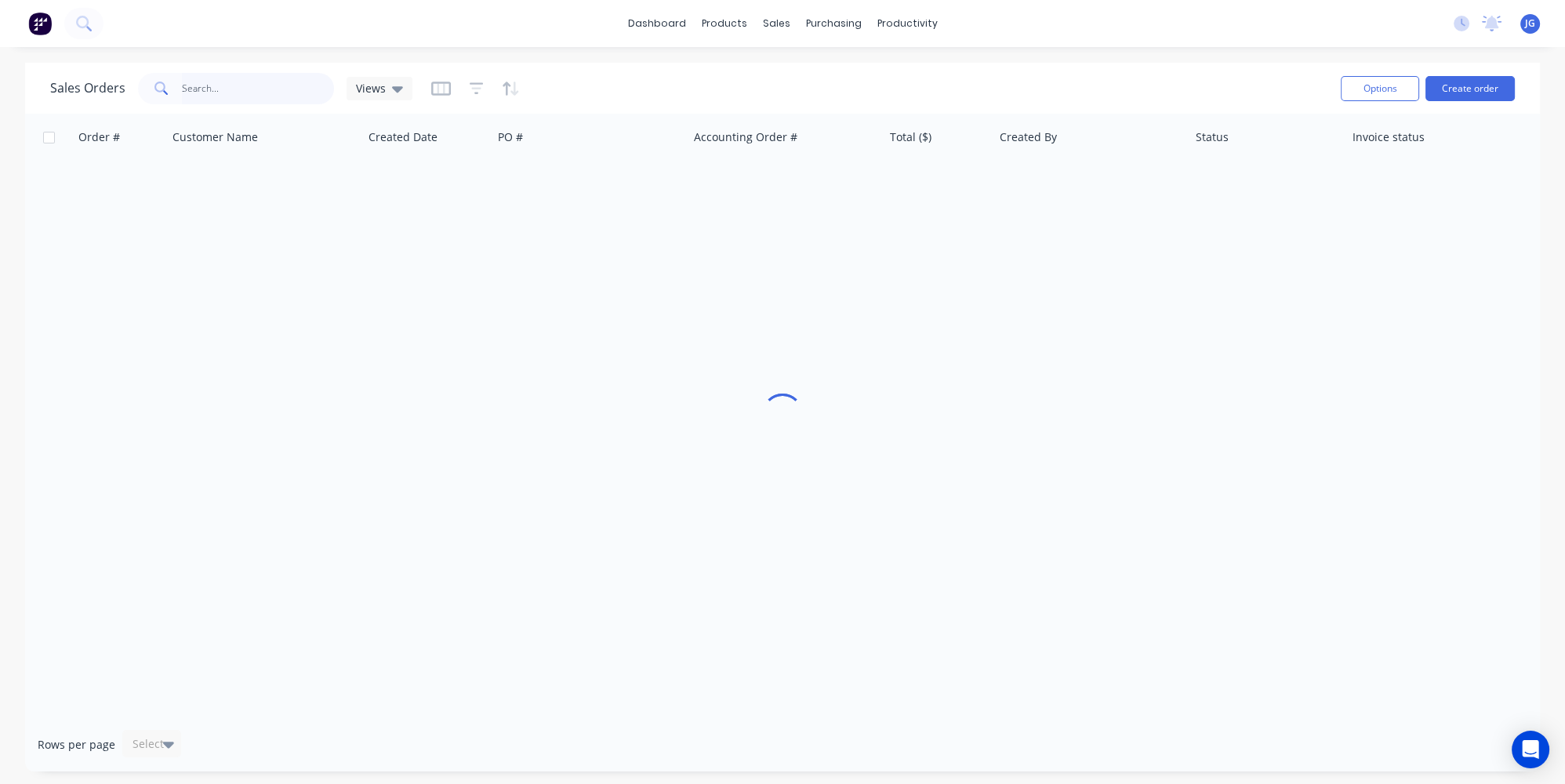
click at [191, 93] on input "text" at bounding box center [258, 89] width 153 height 32
type input "9"
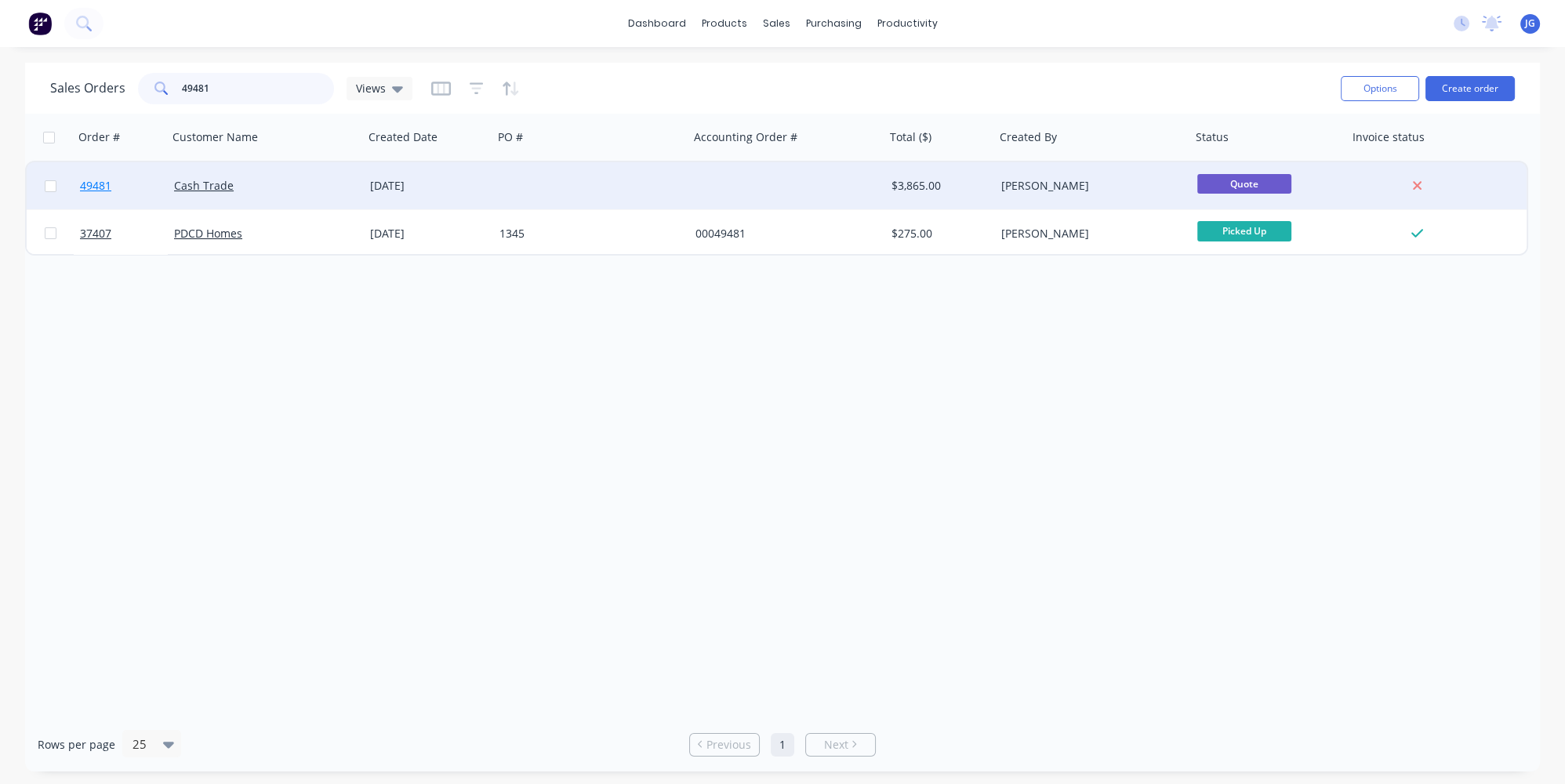
type input "49481"
click at [158, 190] on link "49481" at bounding box center [127, 185] width 94 height 47
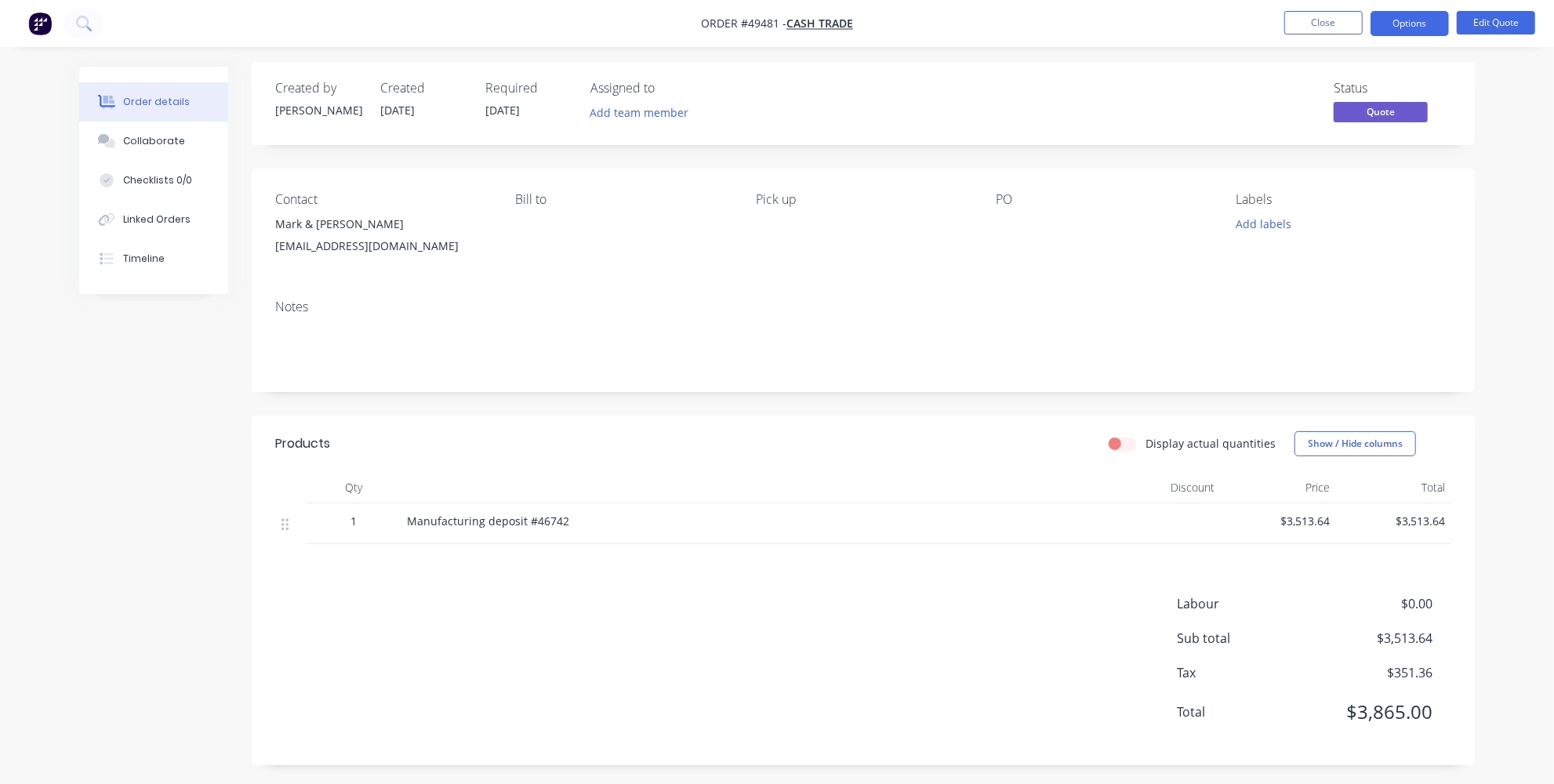
scroll to position [9, 0]
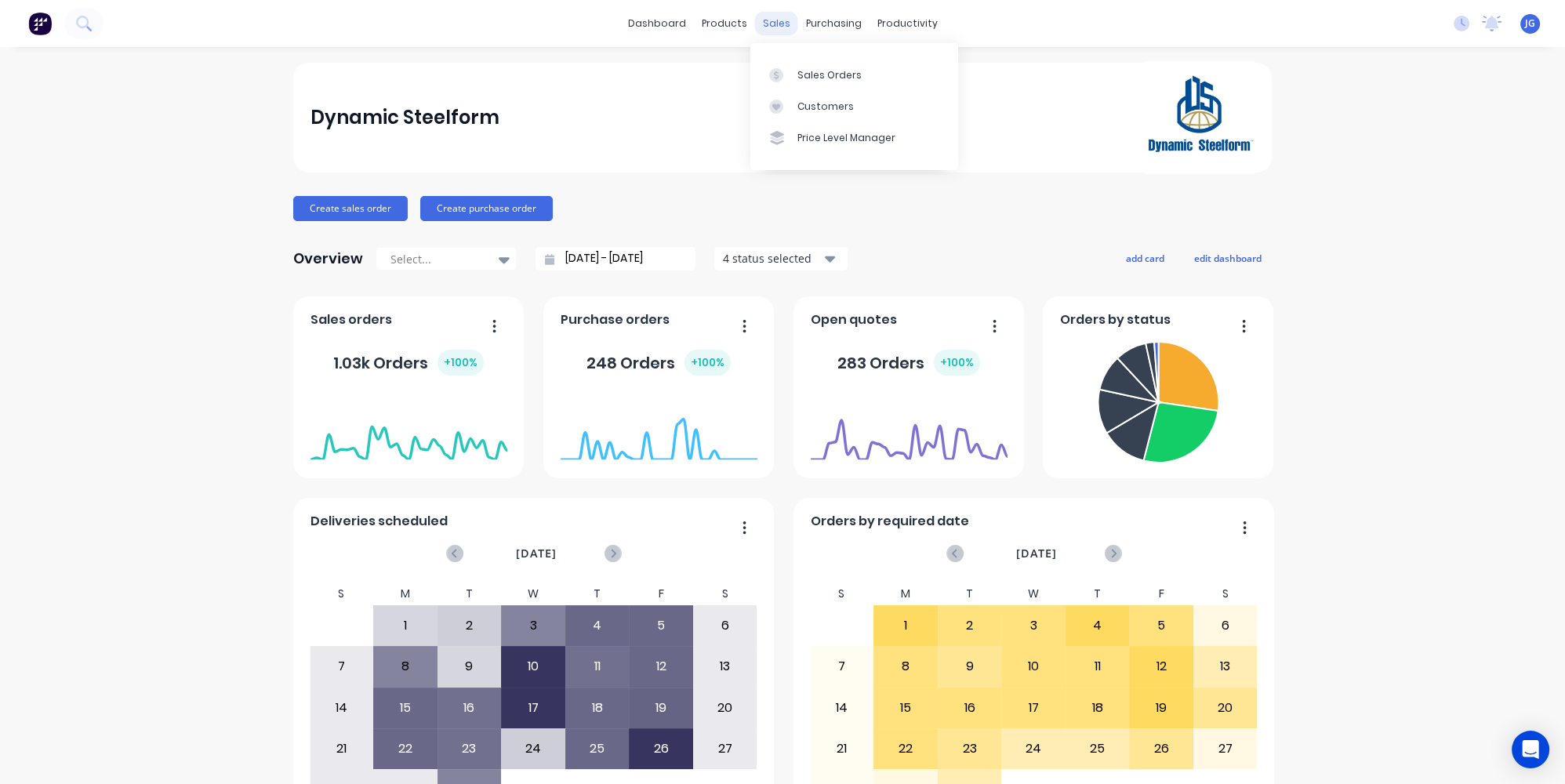
click at [777, 17] on div "sales" at bounding box center [777, 23] width 43 height 23
click at [788, 68] on div at bounding box center [781, 75] width 23 height 14
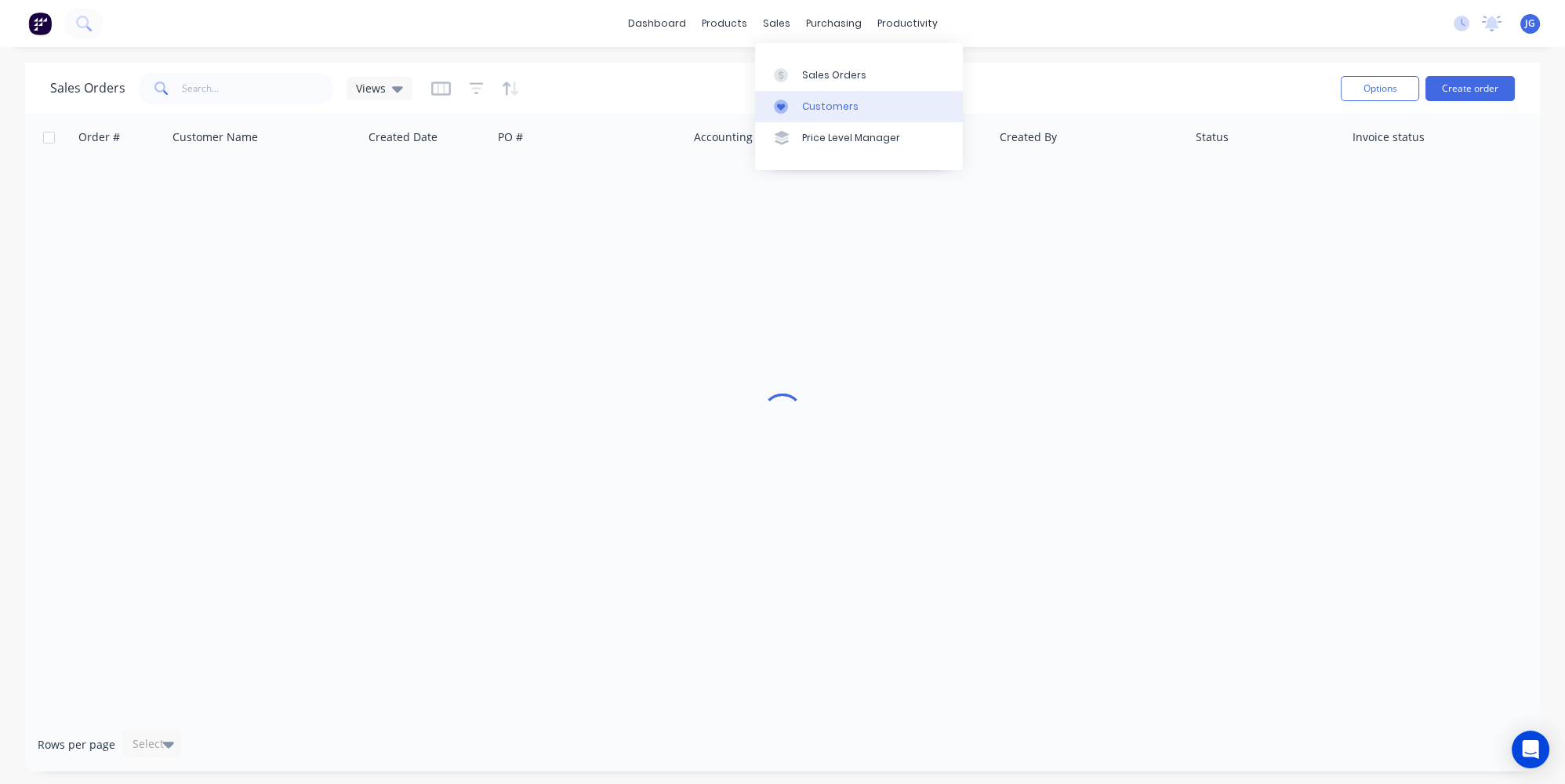
click at [807, 102] on div "Customers" at bounding box center [830, 106] width 57 height 14
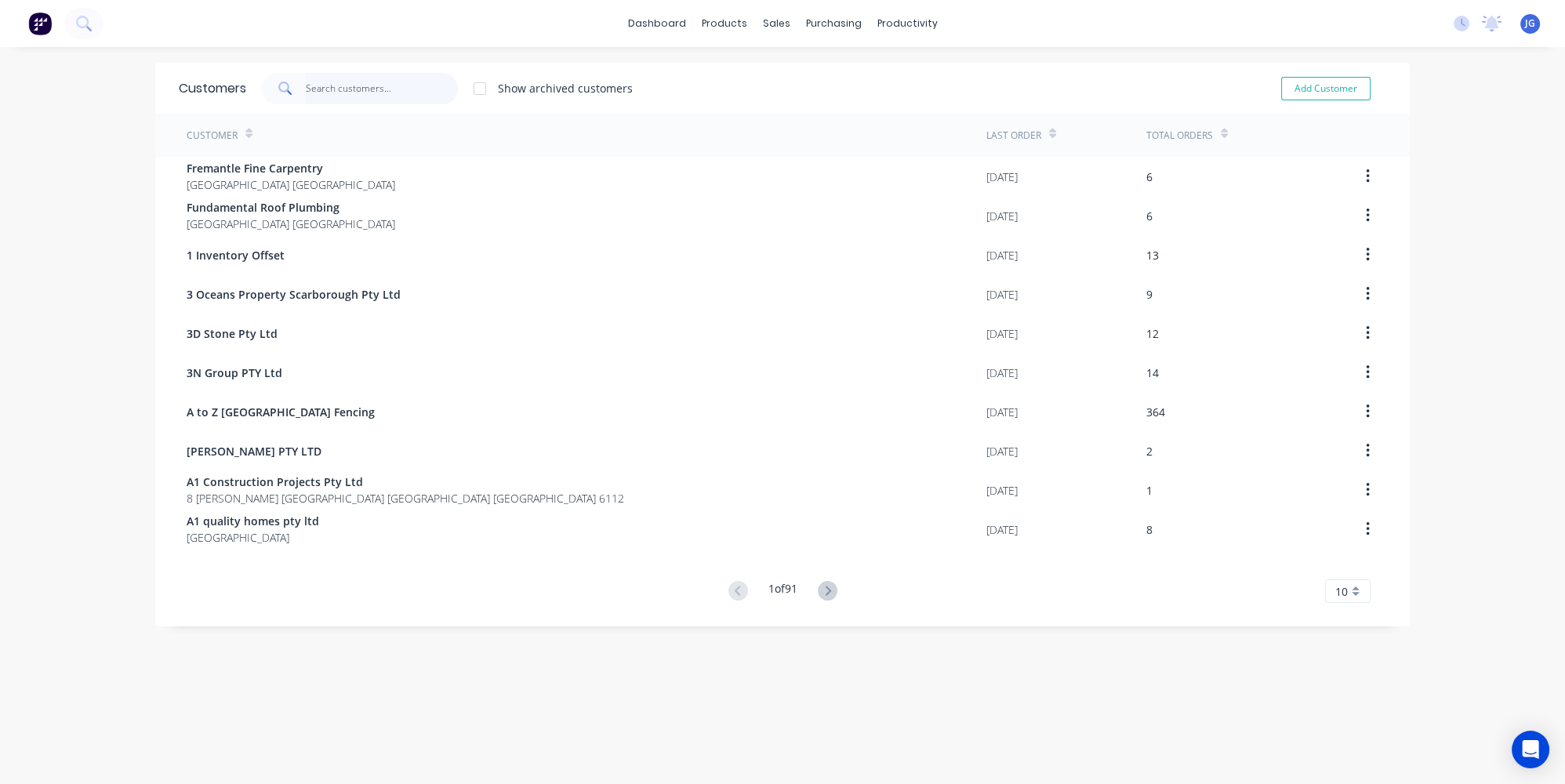
click at [406, 95] on input "text" at bounding box center [382, 89] width 153 height 32
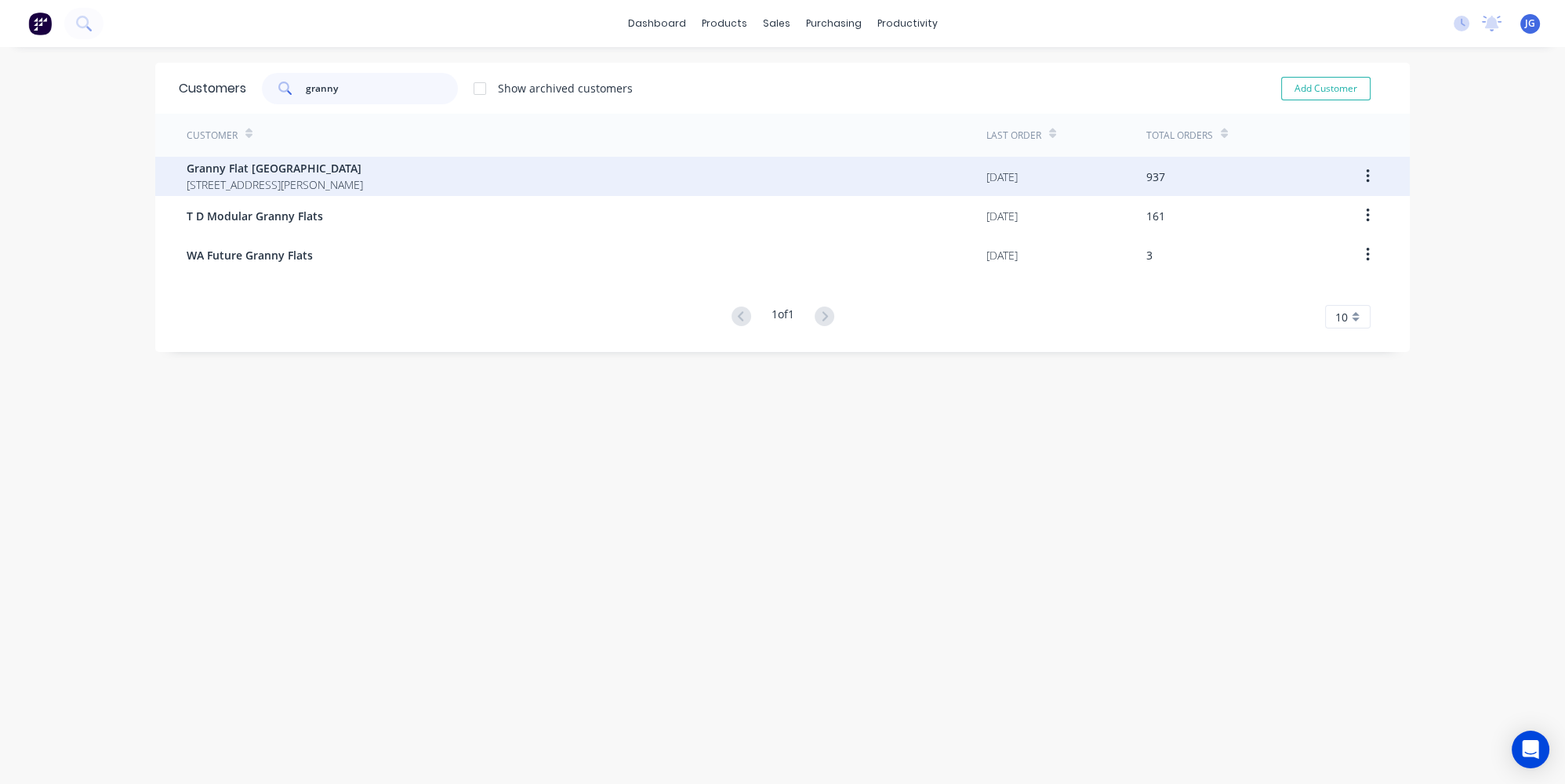
type input "granny"
click at [642, 170] on div "Granny Flat WA 92 McCoy st Booragoon Western Australia Australia" at bounding box center [586, 176] width 800 height 39
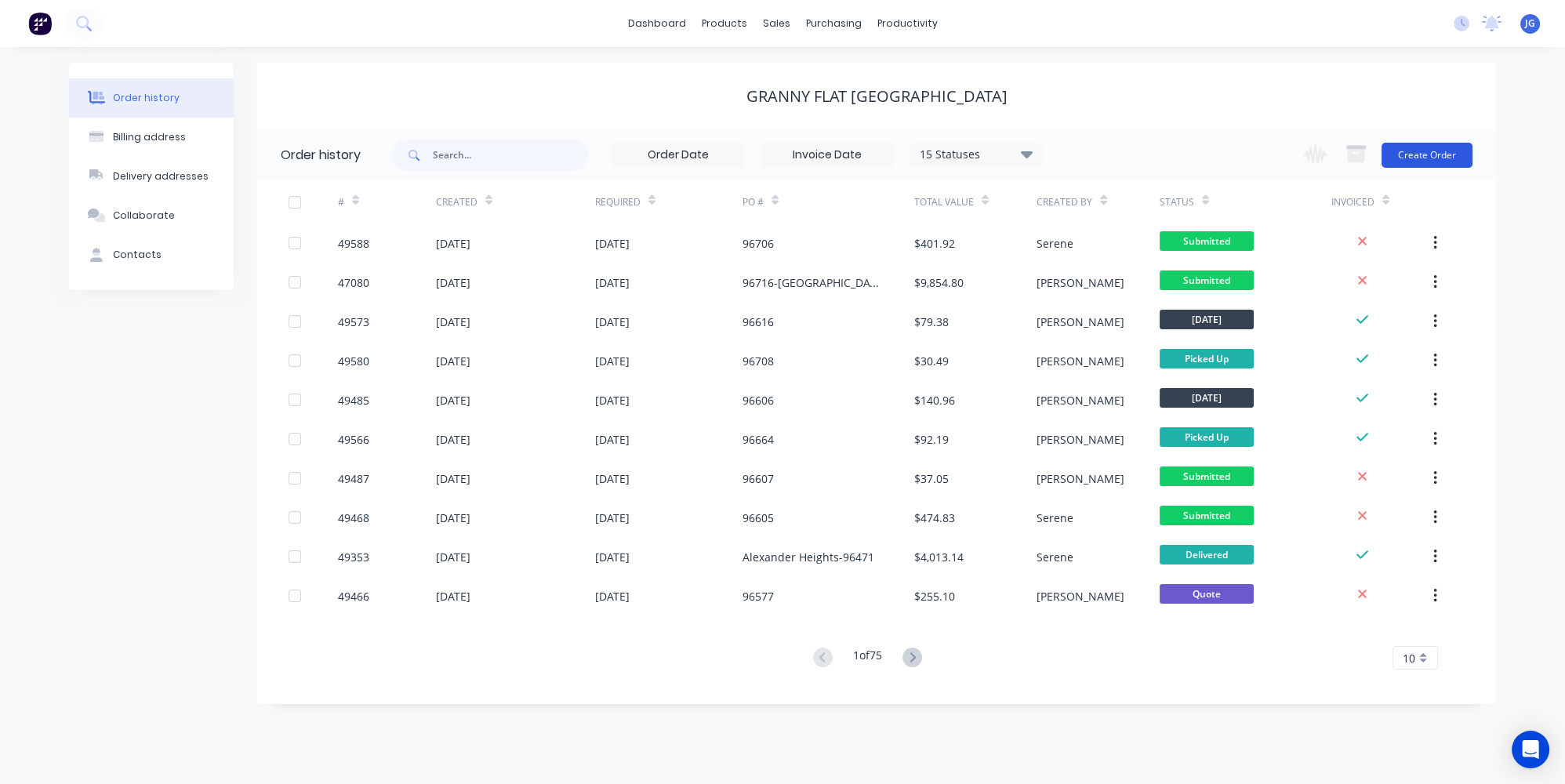
click at [1407, 153] on button "Create Order" at bounding box center [1426, 155] width 91 height 25
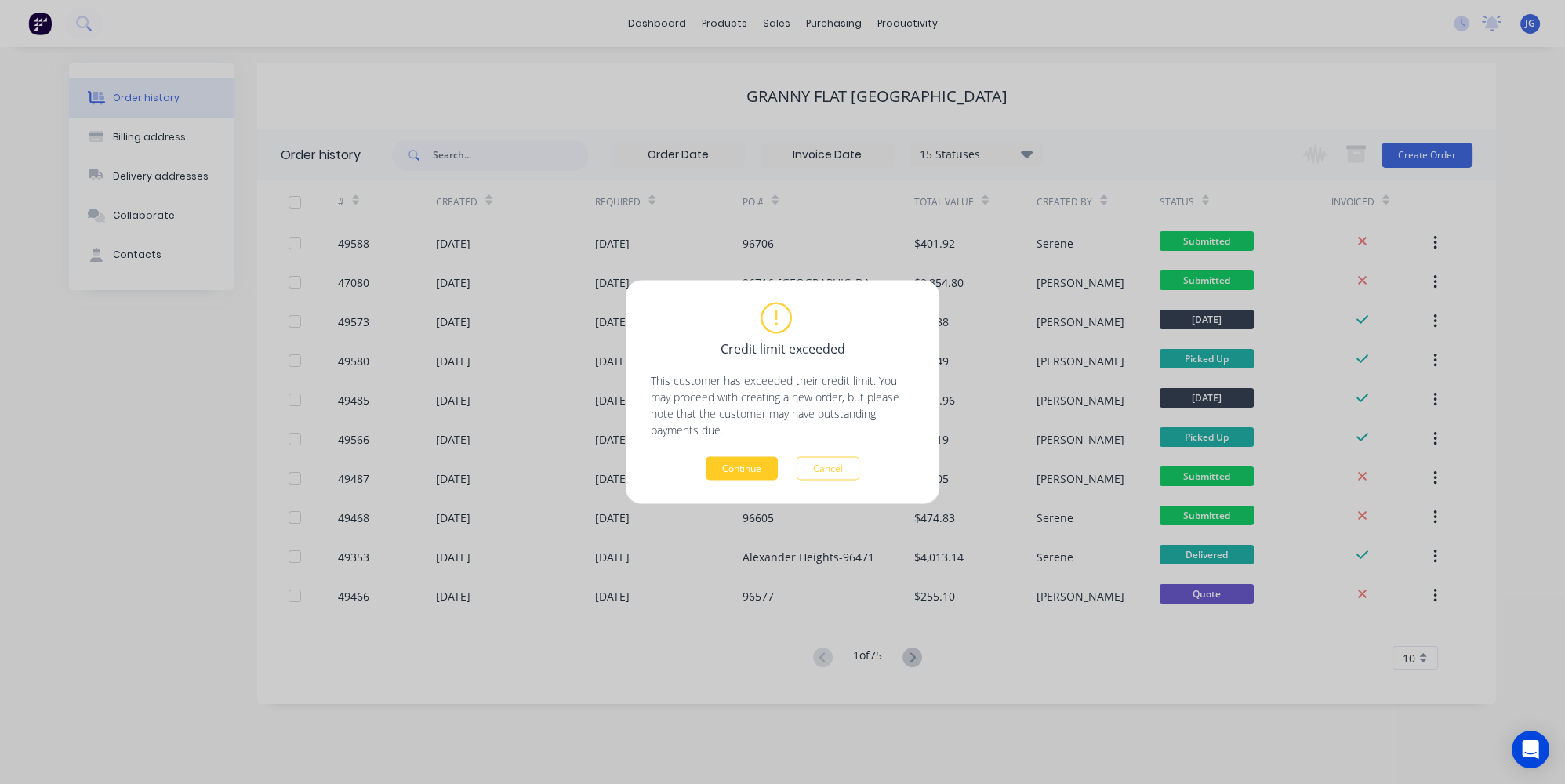
click at [741, 460] on button "Continue" at bounding box center [742, 468] width 72 height 23
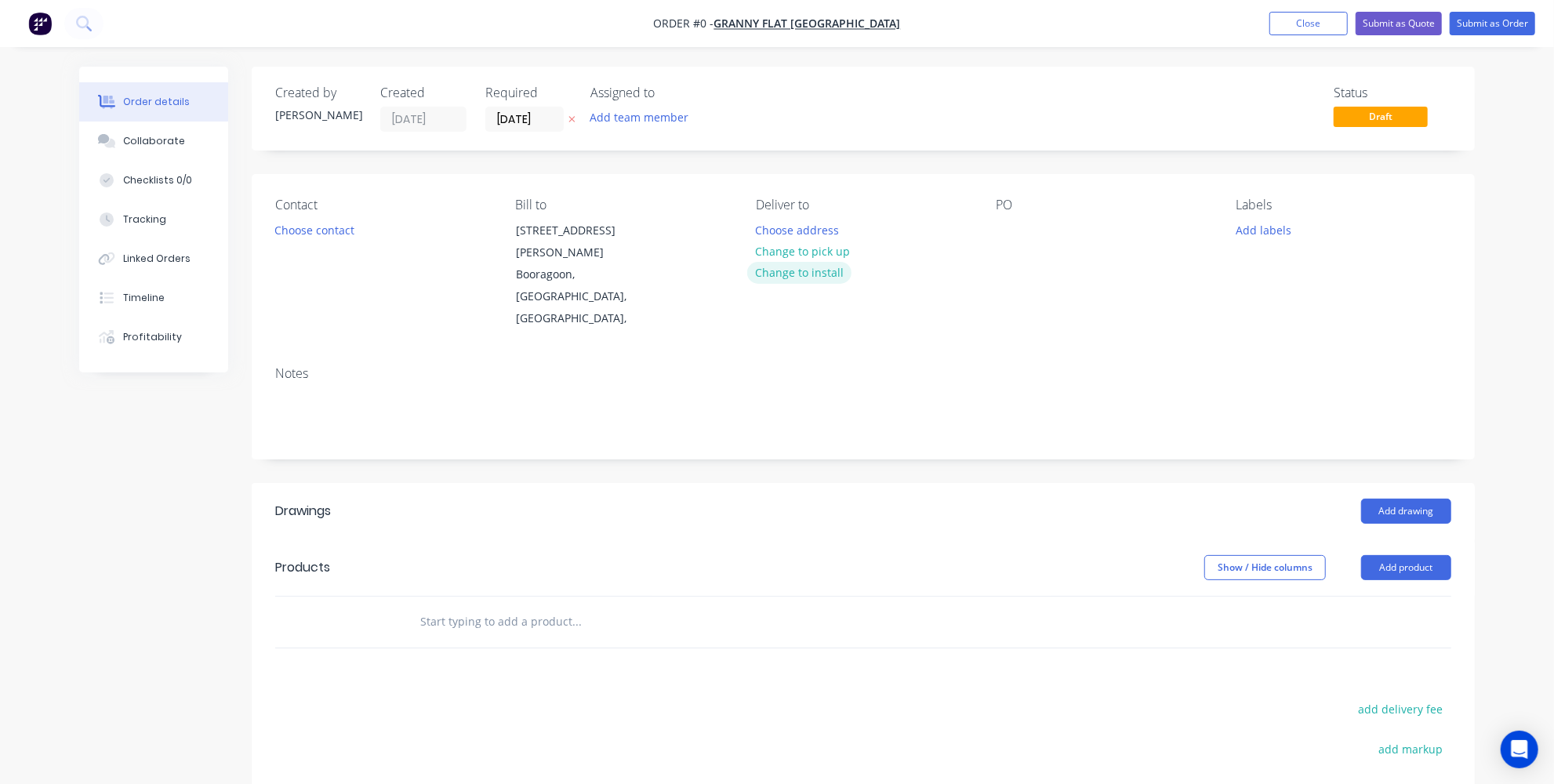
click at [799, 262] on button "Change to install" at bounding box center [800, 272] width 105 height 21
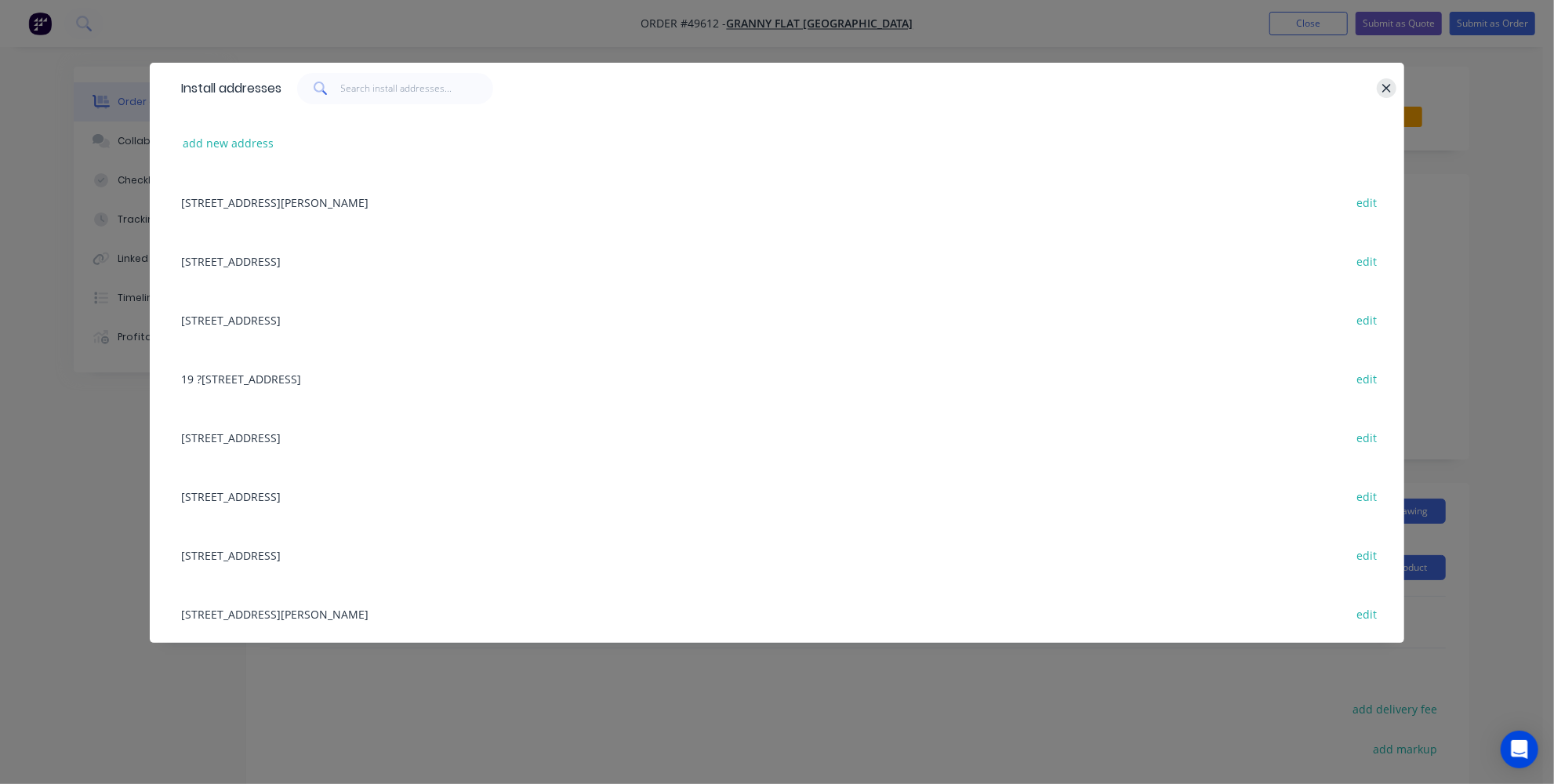
click at [1387, 83] on icon "button" at bounding box center [1386, 89] width 10 height 14
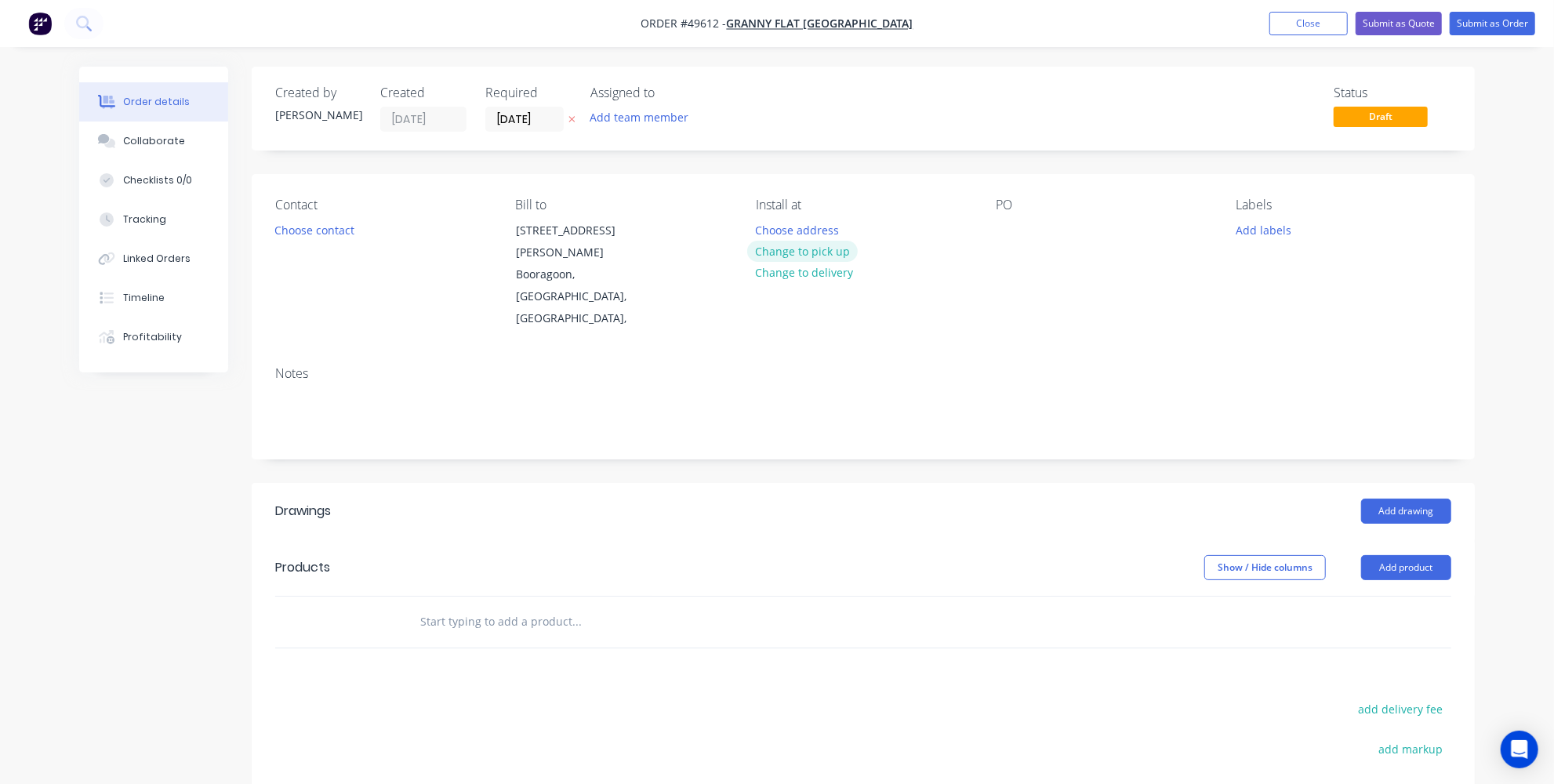
click at [803, 248] on button "Change to pick up" at bounding box center [802, 250] width 111 height 21
click at [327, 223] on button "Choose contact" at bounding box center [314, 229] width 96 height 21
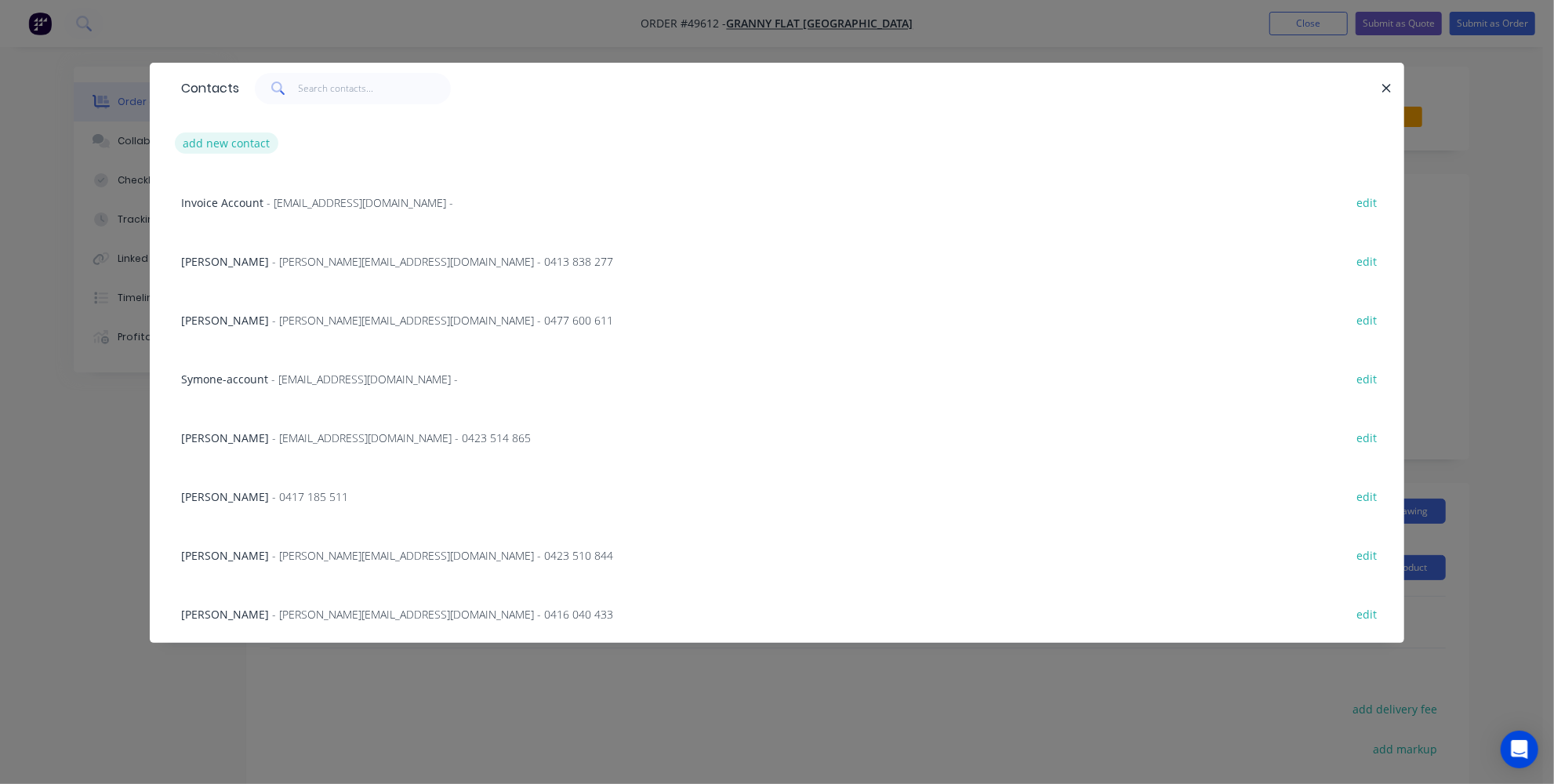
click at [236, 136] on button "add new contact" at bounding box center [226, 143] width 104 height 21
select select "AU"
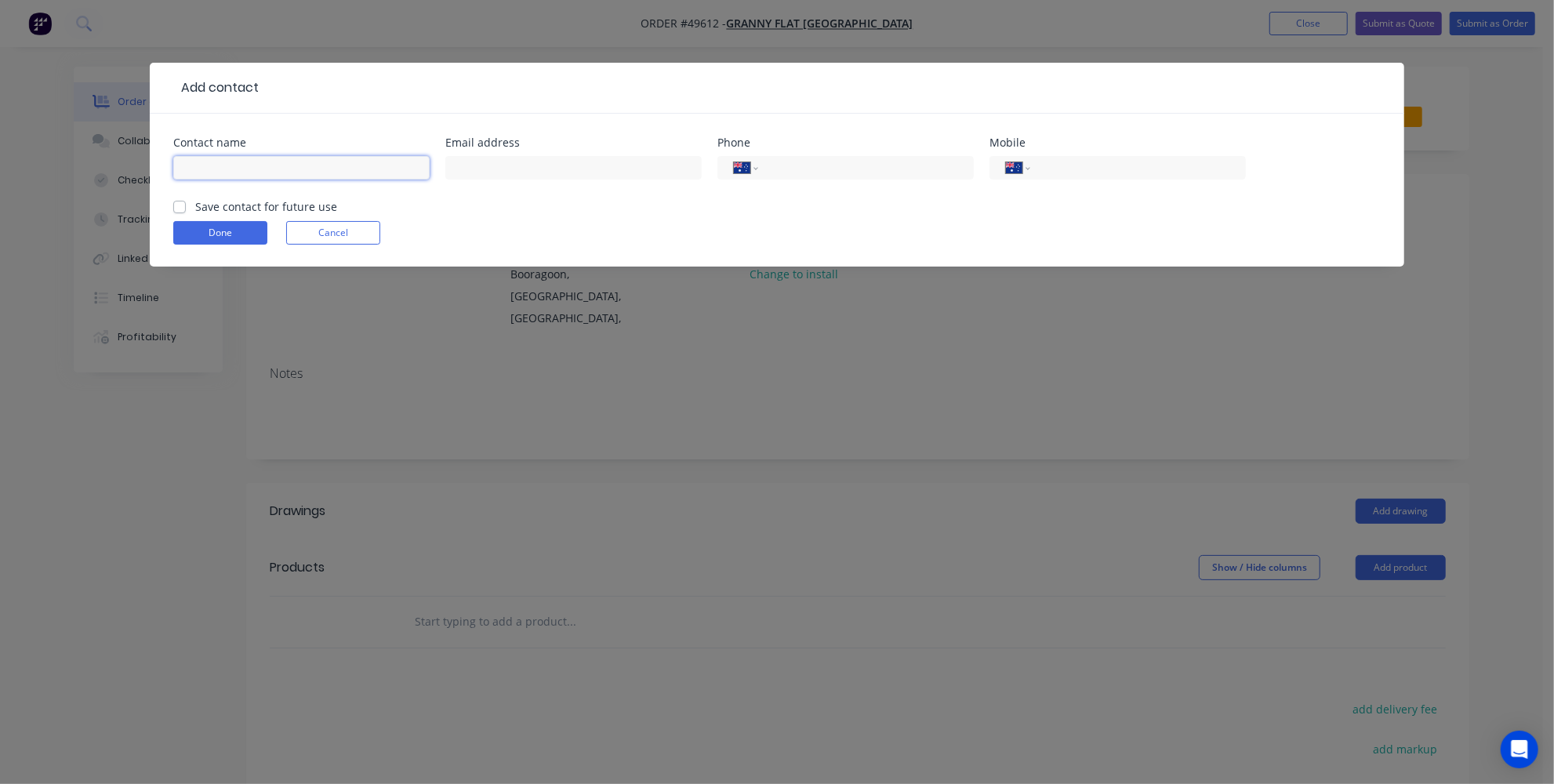
click at [259, 164] on input "text" at bounding box center [301, 168] width 256 height 23
click at [610, 427] on div "Add contact Contact name Email address Phone International Afghanistan Åland Is…" at bounding box center [777, 392] width 1554 height 784
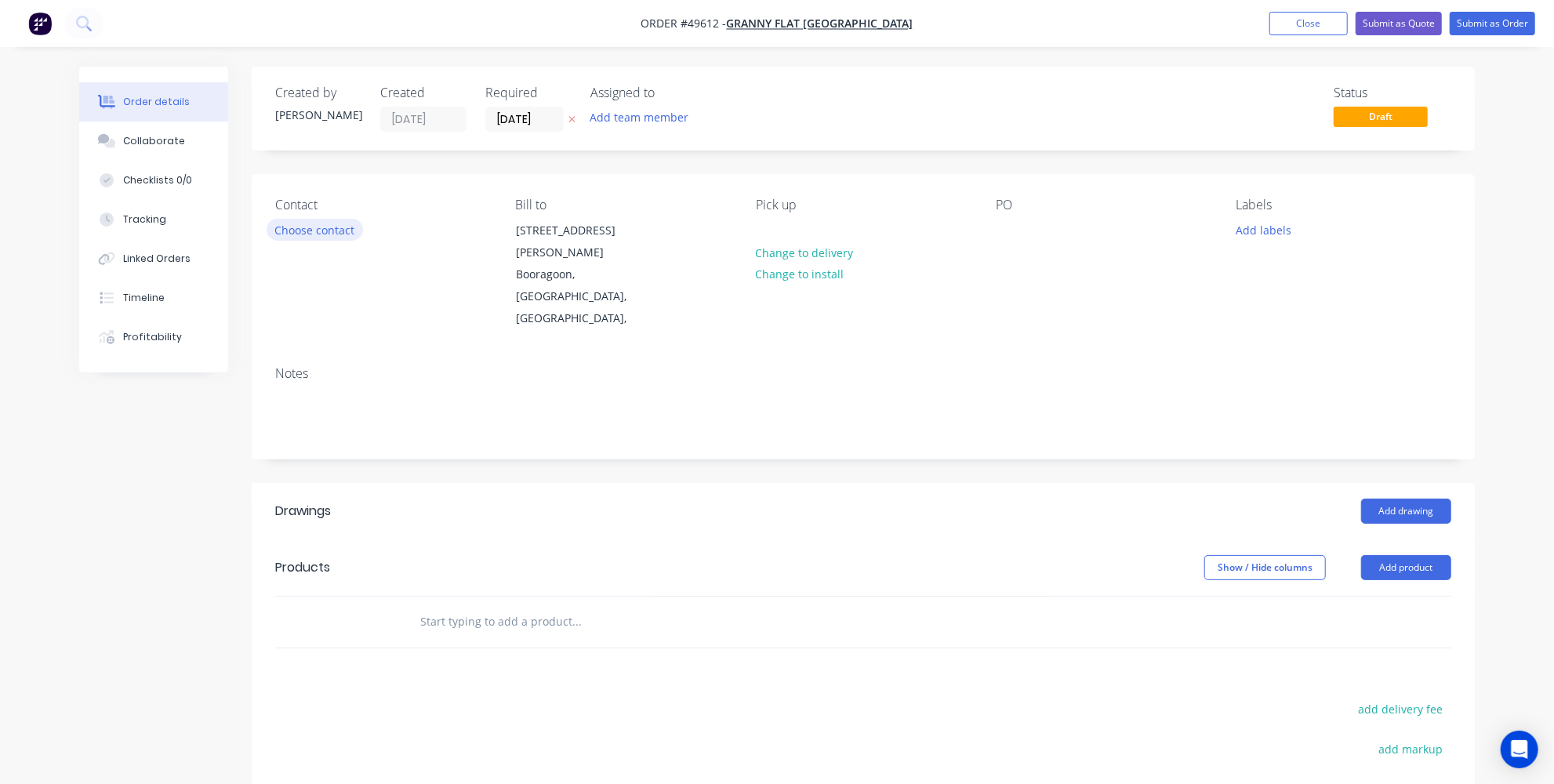
click at [347, 228] on button "Choose contact" at bounding box center [314, 229] width 96 height 21
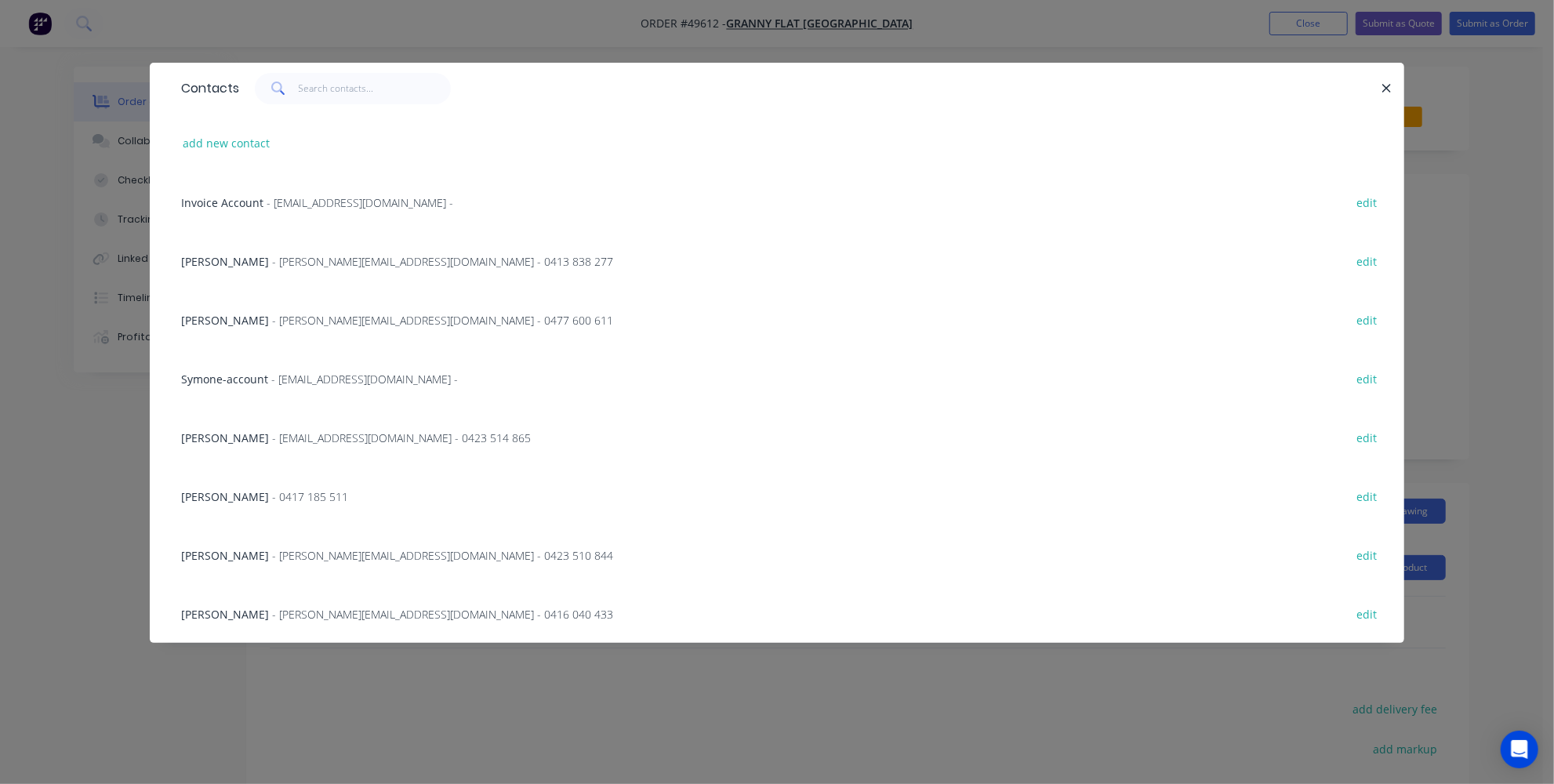
click at [420, 315] on span "- karl@grannyflatswa.com - 0477 600 611" at bounding box center [443, 321] width 341 height 15
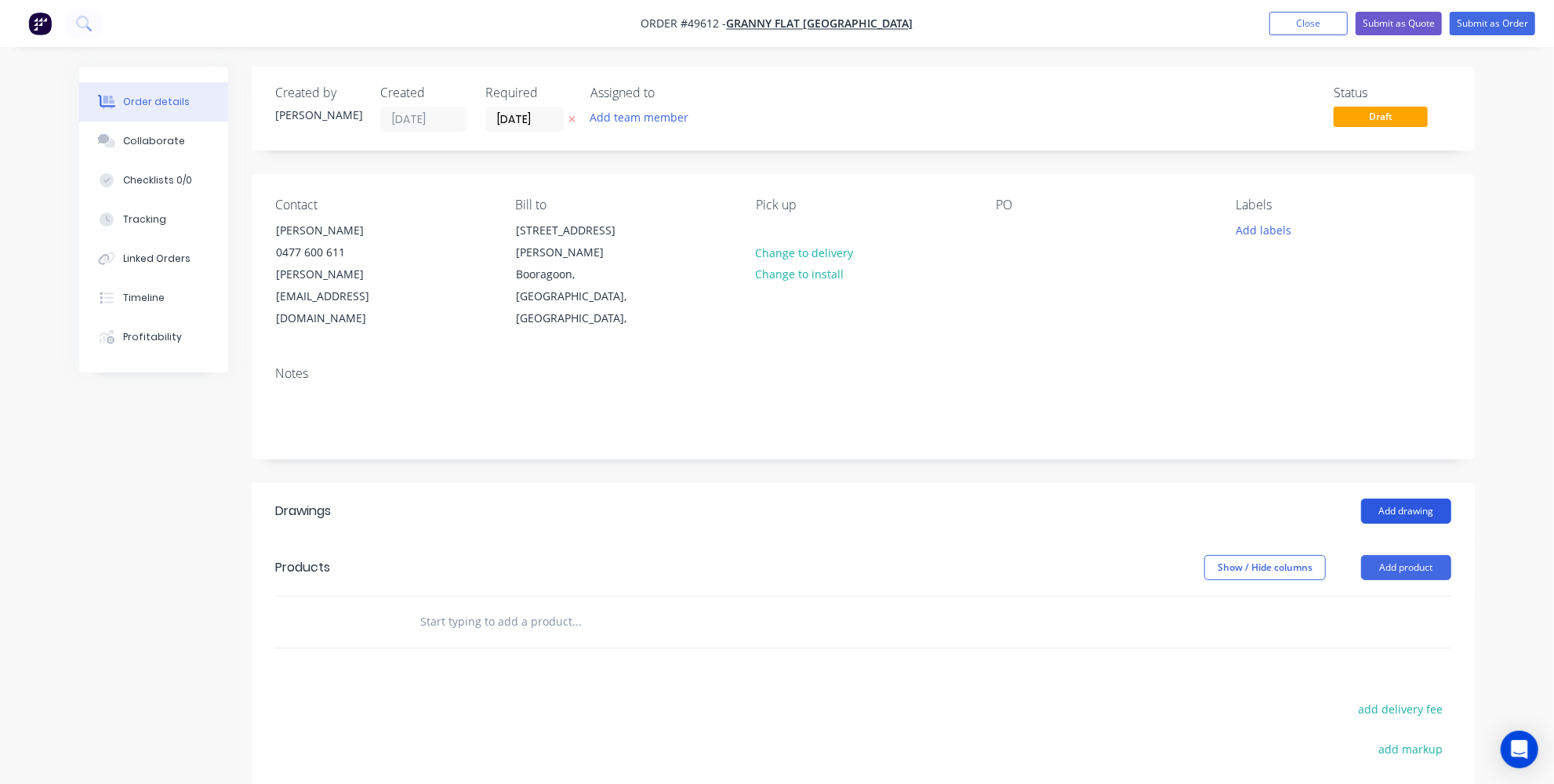
click at [1385, 498] on button "Add drawing" at bounding box center [1406, 511] width 90 height 25
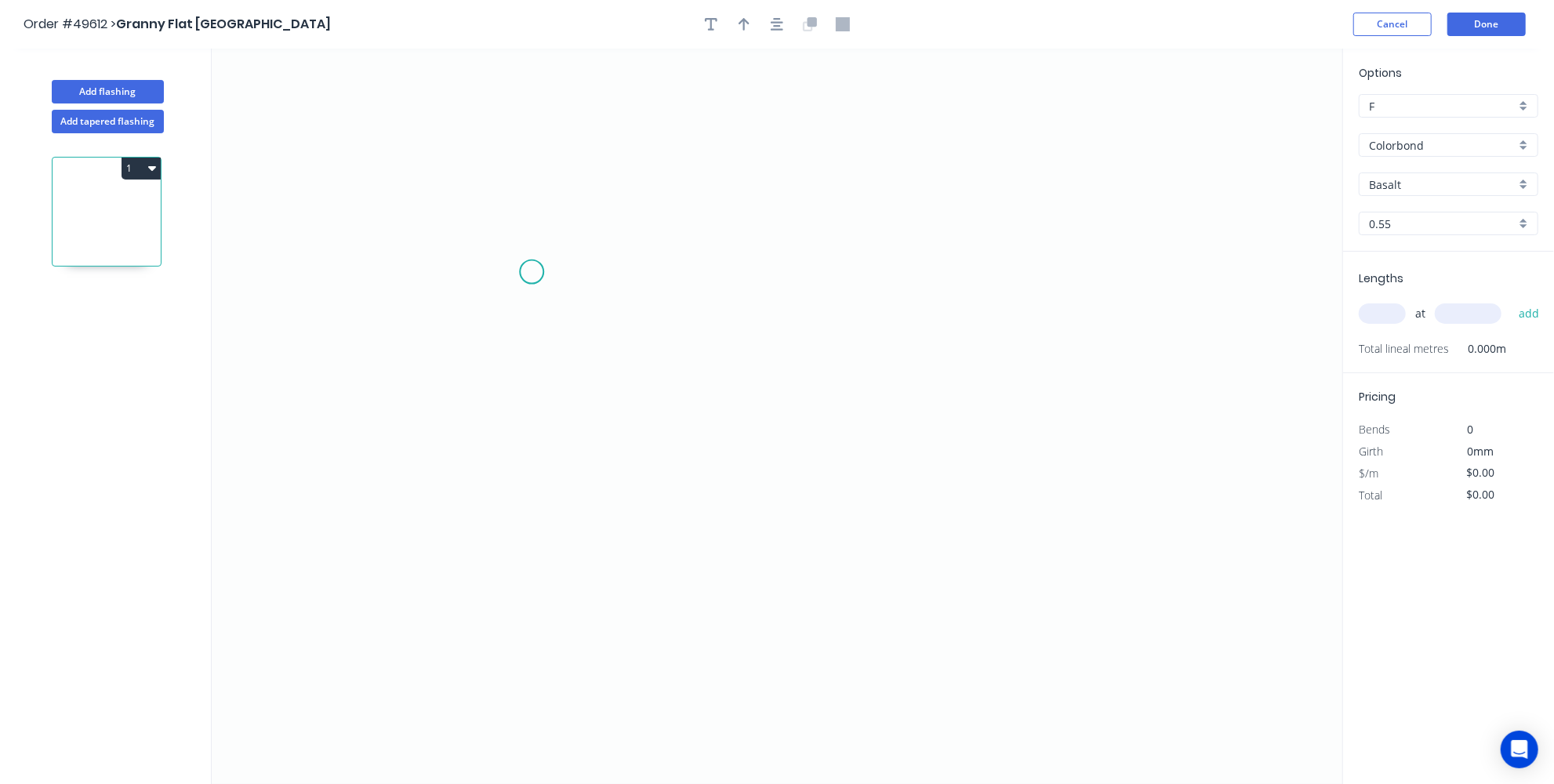
click at [533, 266] on icon "0" at bounding box center [777, 416] width 1131 height 736
click at [580, 160] on icon "0" at bounding box center [777, 416] width 1131 height 736
click at [975, 161] on icon "0 ?" at bounding box center [777, 416] width 1131 height 736
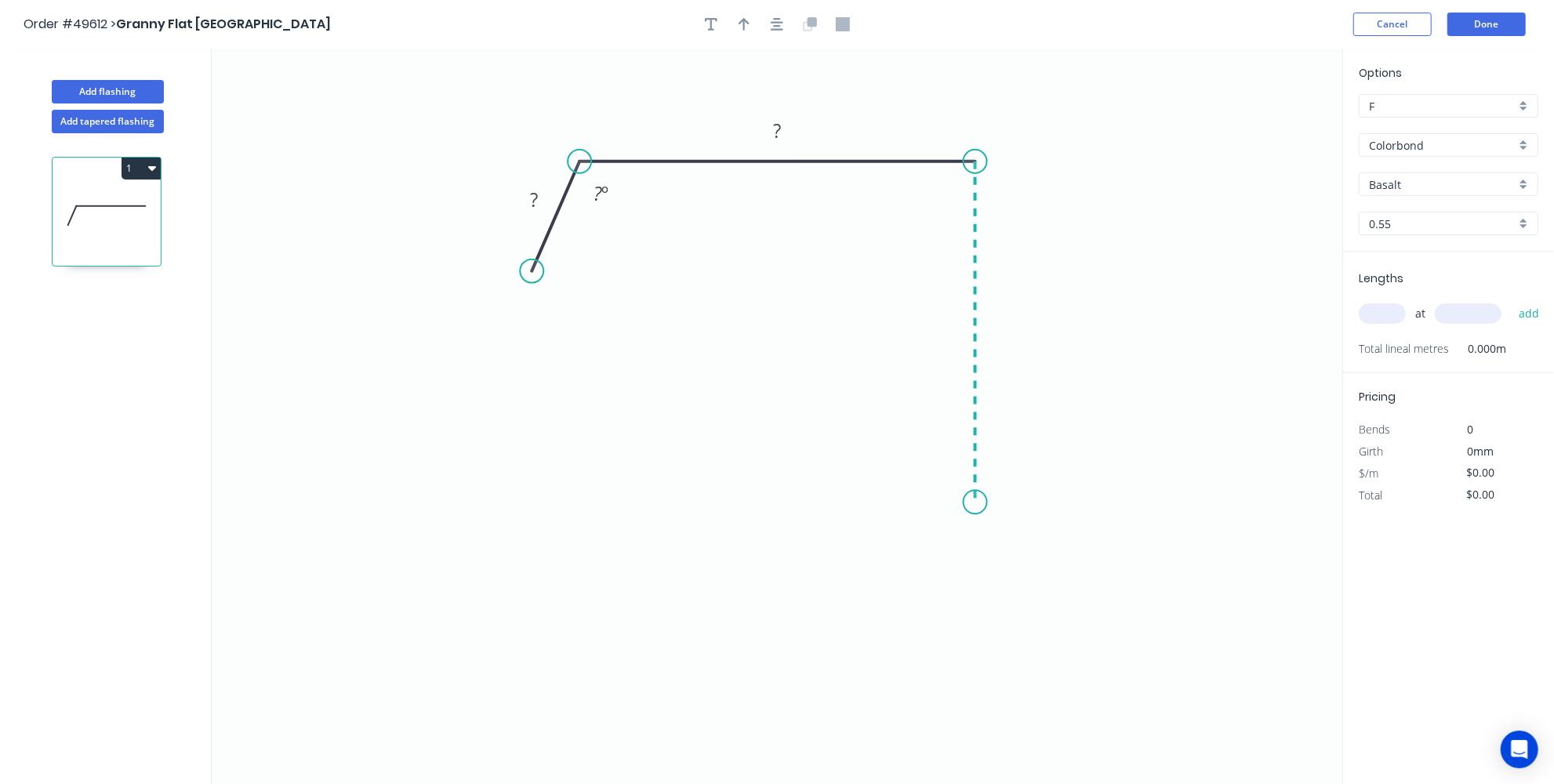
click at [974, 502] on icon "0 ? ? ? º" at bounding box center [777, 416] width 1131 height 736
click at [929, 563] on icon "0 ? ? ? ? º" at bounding box center [777, 416] width 1131 height 736
drag, startPoint x: 1005, startPoint y: 326, endPoint x: 995, endPoint y: 330, distance: 10.8
click at [1004, 326] on rect at bounding box center [999, 325] width 32 height 22
click at [776, 137] on tspan "?" at bounding box center [777, 130] width 8 height 26
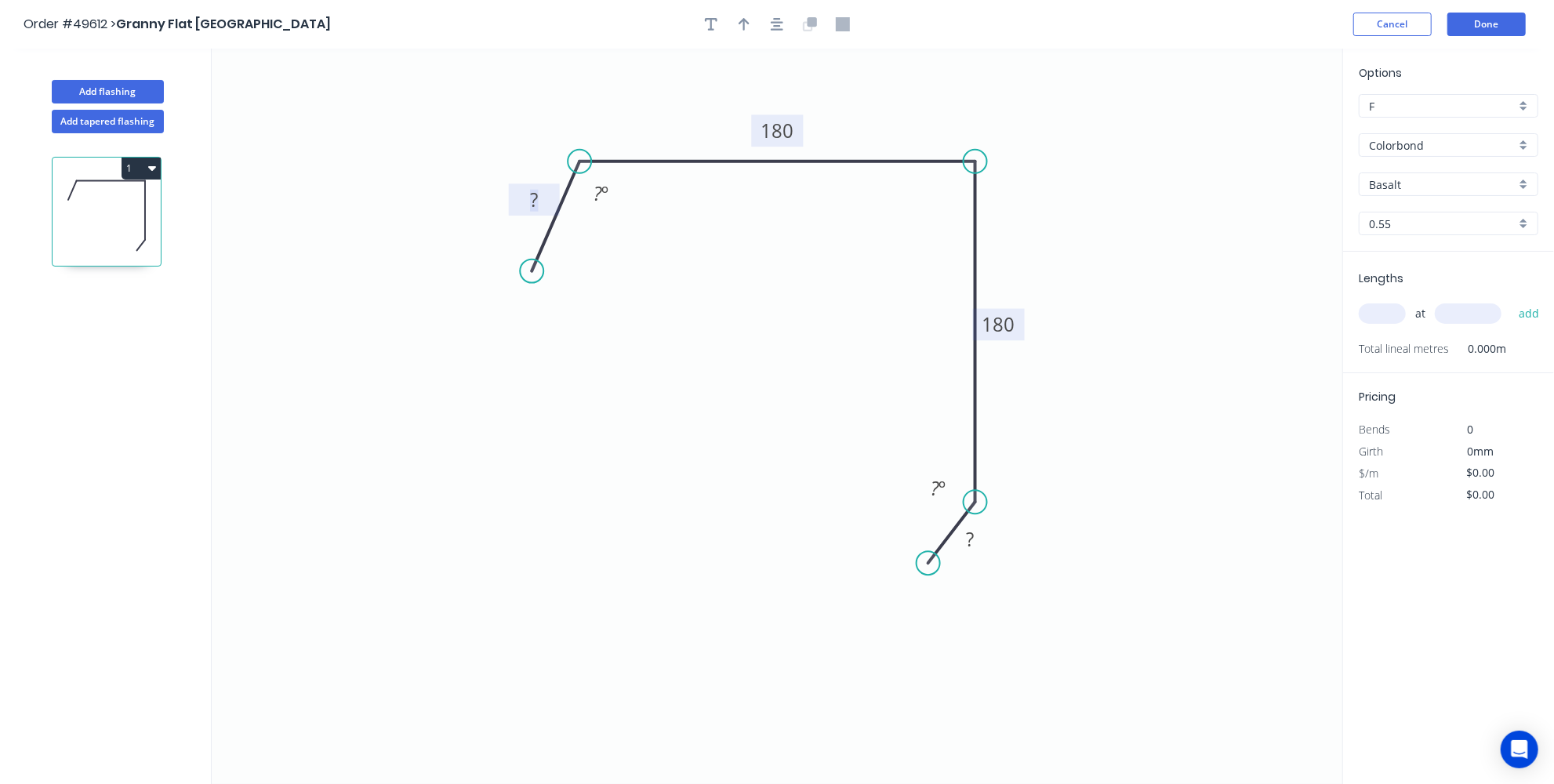
click at [529, 193] on rect at bounding box center [534, 200] width 32 height 22
click at [575, 267] on icon "0 10 180 180 ? ? º ? º" at bounding box center [777, 416] width 1131 height 736
click at [600, 185] on tspan "?" at bounding box center [598, 193] width 8 height 26
click at [635, 240] on div "Hide angle" at bounding box center [678, 240] width 158 height 32
drag, startPoint x: 534, startPoint y: 271, endPoint x: 518, endPoint y: 218, distance: 55.4
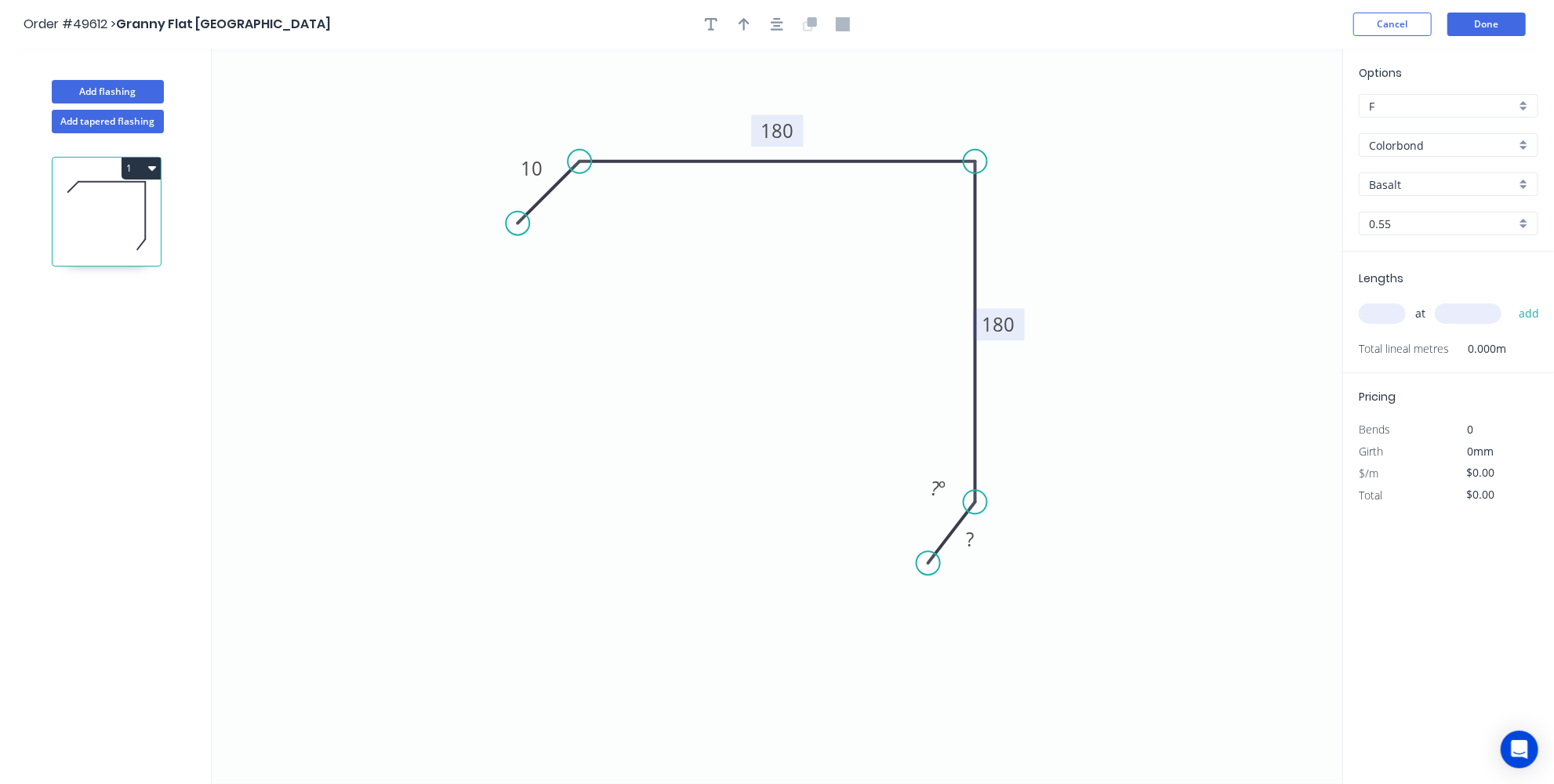
click at [518, 218] on circle at bounding box center [518, 224] width 23 height 23
click at [969, 541] on tspan "?" at bounding box center [970, 539] width 8 height 26
drag, startPoint x: 976, startPoint y: 612, endPoint x: 942, endPoint y: 590, distance: 40.5
click at [975, 612] on icon "0 10 180 180 10 ? º" at bounding box center [777, 416] width 1131 height 736
type input "$12.88"
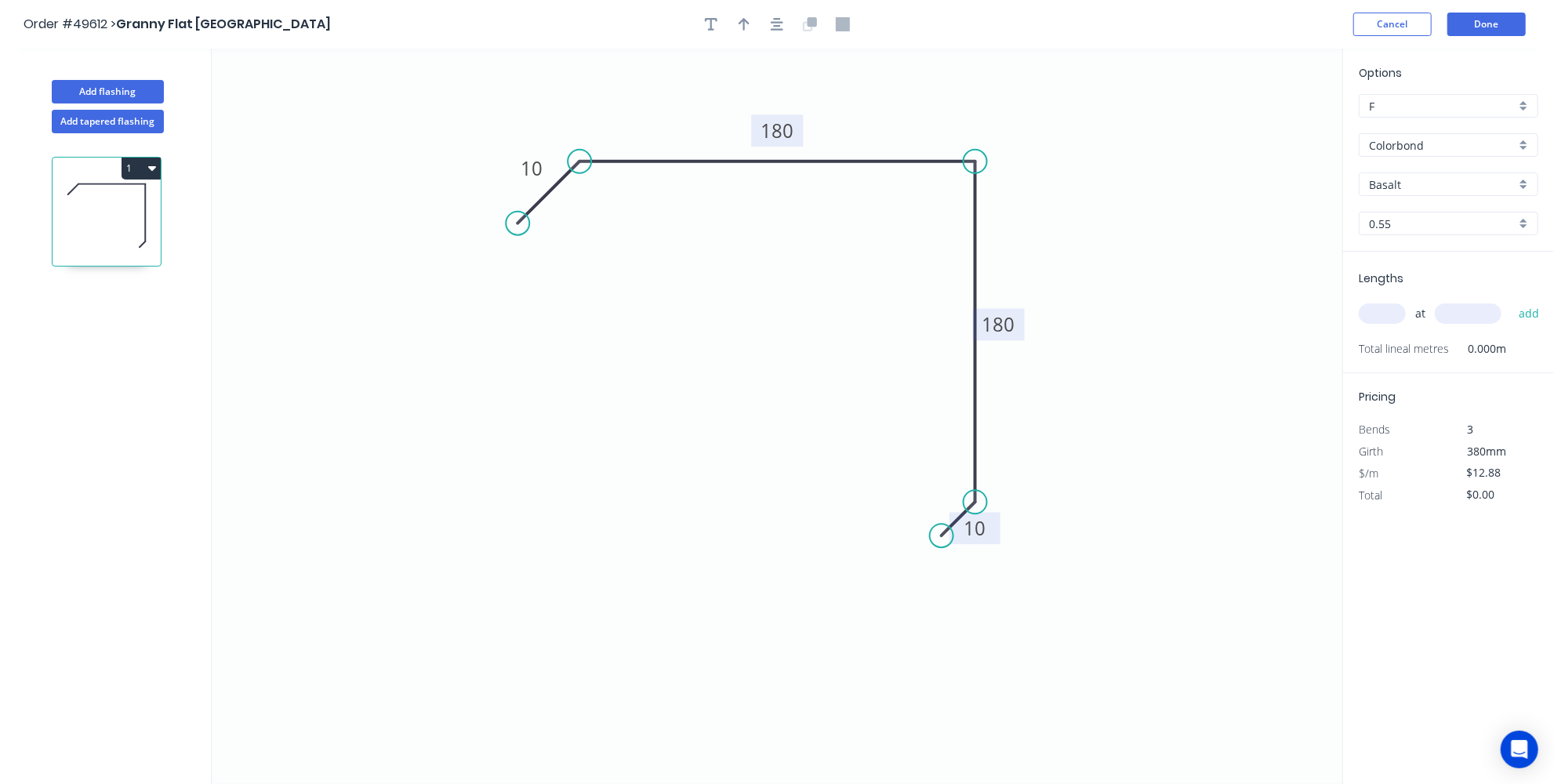
drag, startPoint x: 930, startPoint y: 559, endPoint x: 942, endPoint y: 539, distance: 23.3
click at [942, 539] on circle at bounding box center [942, 535] width 23 height 23
click at [1020, 560] on icon "0 10 180 180 10" at bounding box center [777, 416] width 1131 height 736
drag, startPoint x: 528, startPoint y: 225, endPoint x: 545, endPoint y: 200, distance: 30.2
click at [545, 200] on circle at bounding box center [544, 196] width 23 height 23
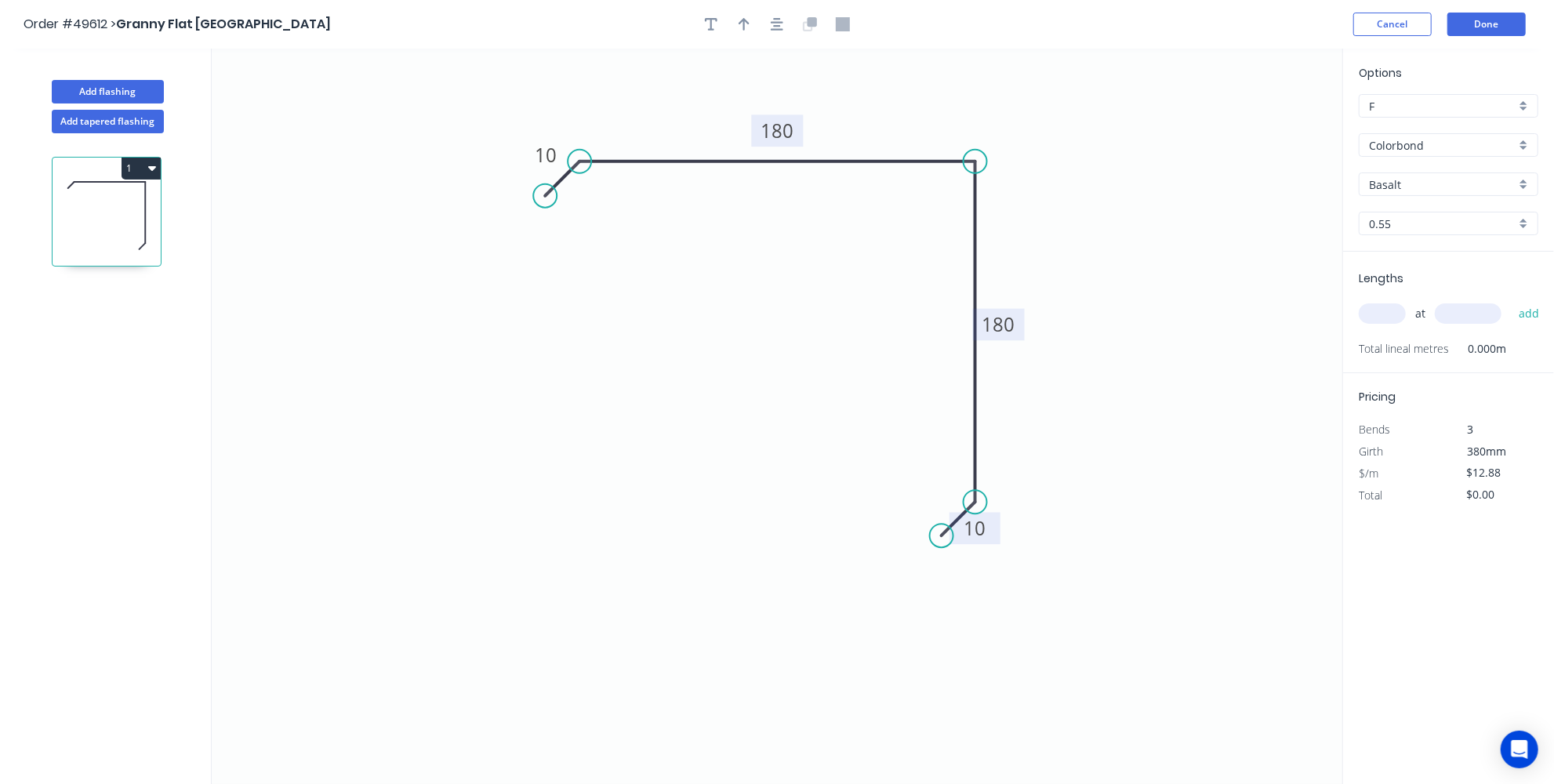
click at [1517, 134] on div "Colorbond" at bounding box center [1448, 145] width 180 height 23
click at [1444, 205] on div "Zincalume" at bounding box center [1448, 202] width 178 height 28
type input "Zincalume"
type input "Zinc"
type input "$10.87"
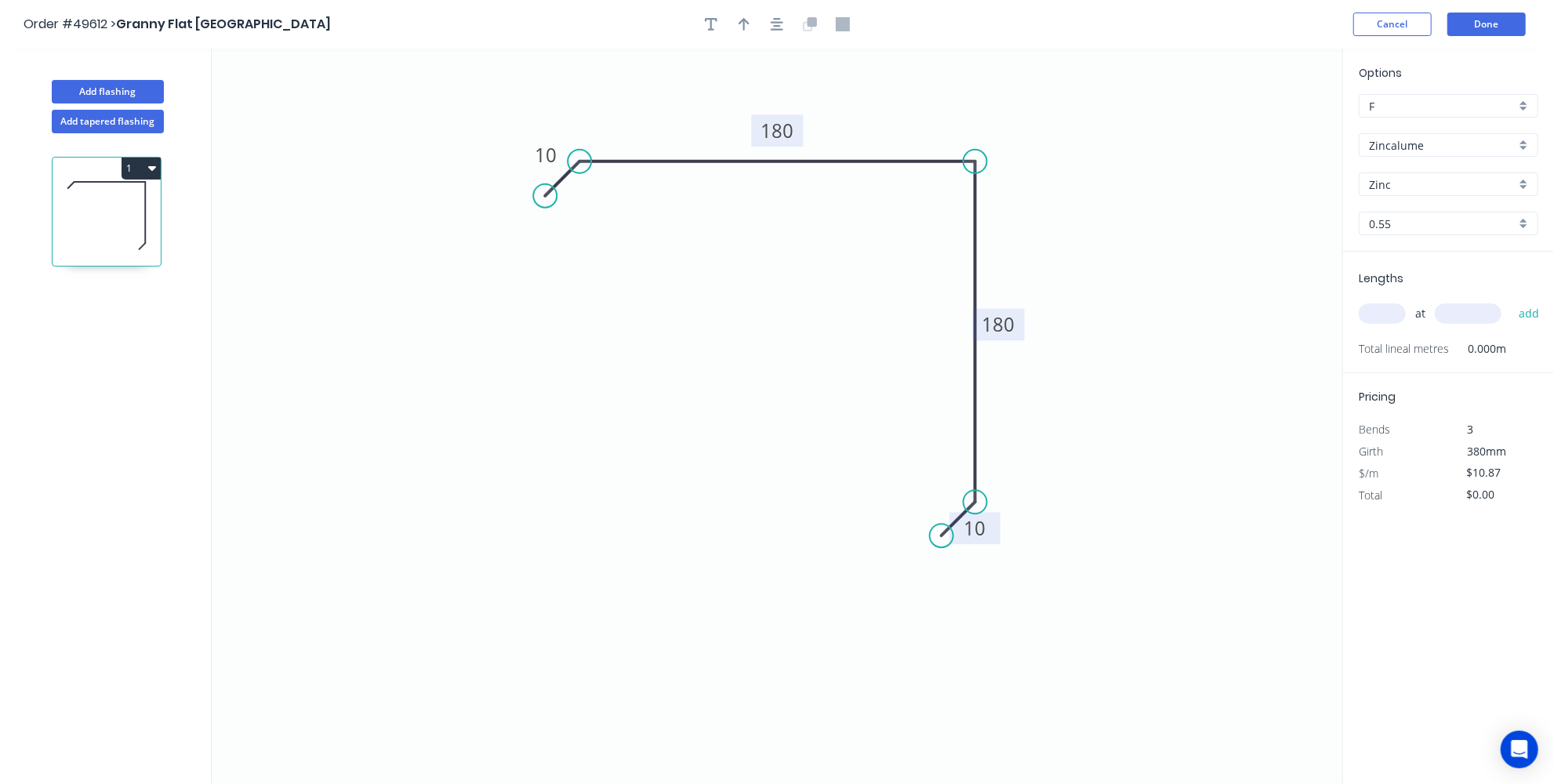
click at [1527, 179] on div "Zinc" at bounding box center [1448, 185] width 180 height 23
click at [1527, 179] on div at bounding box center [1448, 185] width 180 height 23
click at [1129, 162] on icon "0 10 180 180 10" at bounding box center [777, 416] width 1131 height 736
click at [1522, 176] on div at bounding box center [1448, 185] width 180 height 23
click at [1453, 213] on div "Zinc" at bounding box center [1448, 214] width 178 height 28
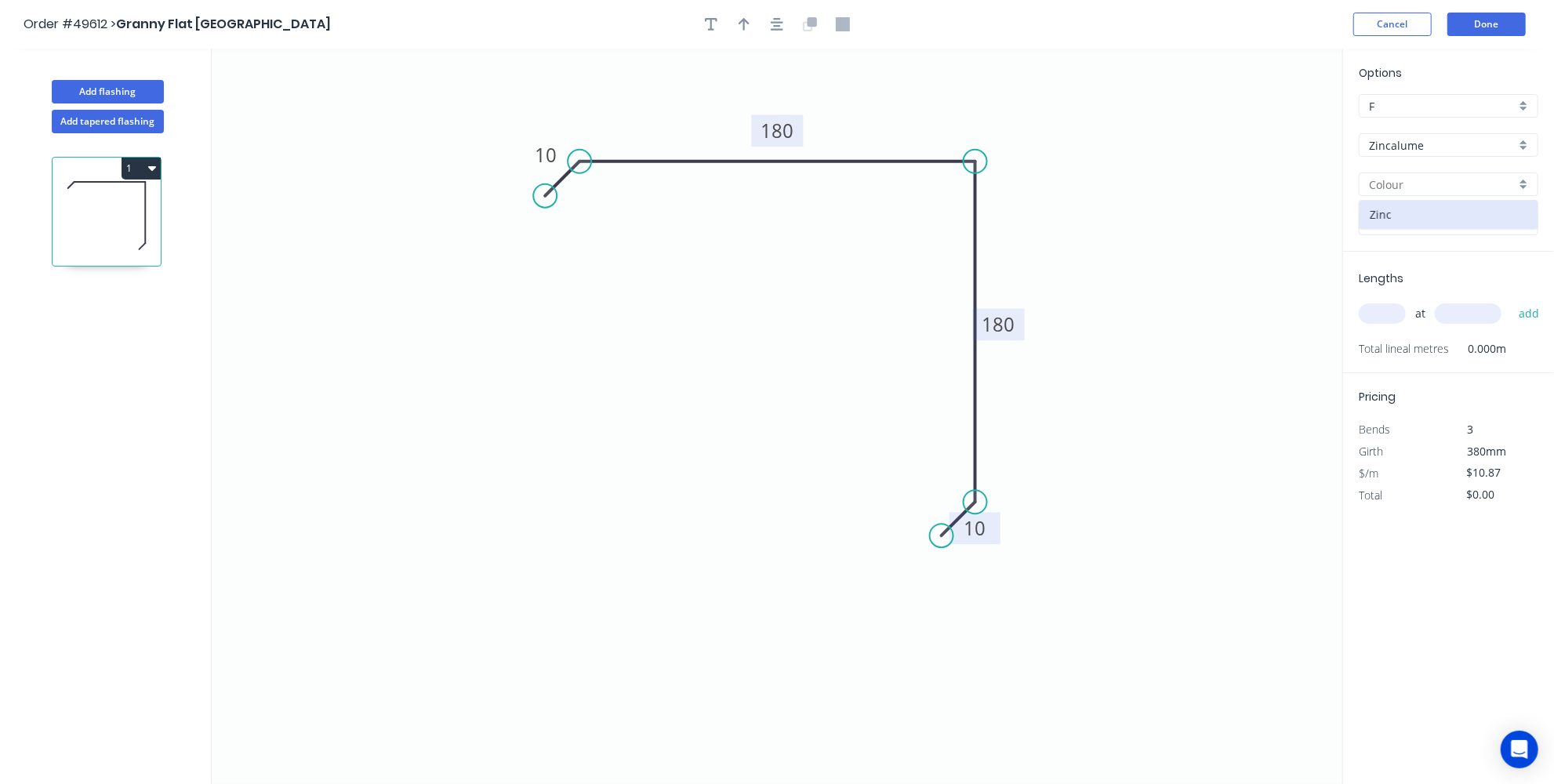
type input "Zinc"
click at [1234, 176] on icon "0 10 180 180 10" at bounding box center [777, 416] width 1131 height 736
click at [1397, 313] on input "text" at bounding box center [1382, 313] width 47 height 20
type input "4"
click at [1456, 314] on input "text" at bounding box center [1468, 313] width 67 height 20
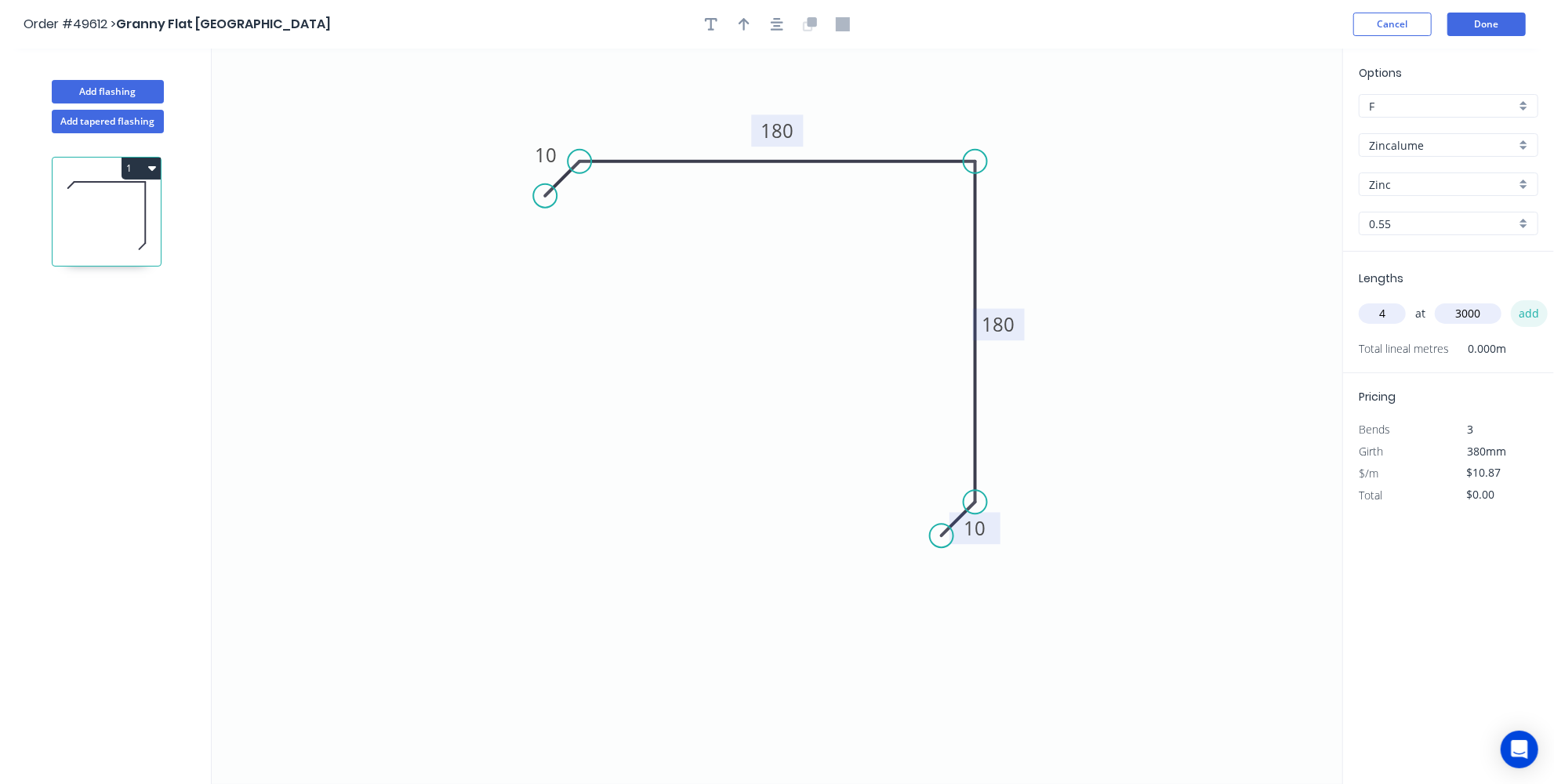
type input "3000"
click at [1534, 314] on button "add" at bounding box center [1529, 314] width 37 height 27
type input "$130.44"
click at [103, 88] on button "Add flashing" at bounding box center [108, 92] width 112 height 23
type input "$0.00"
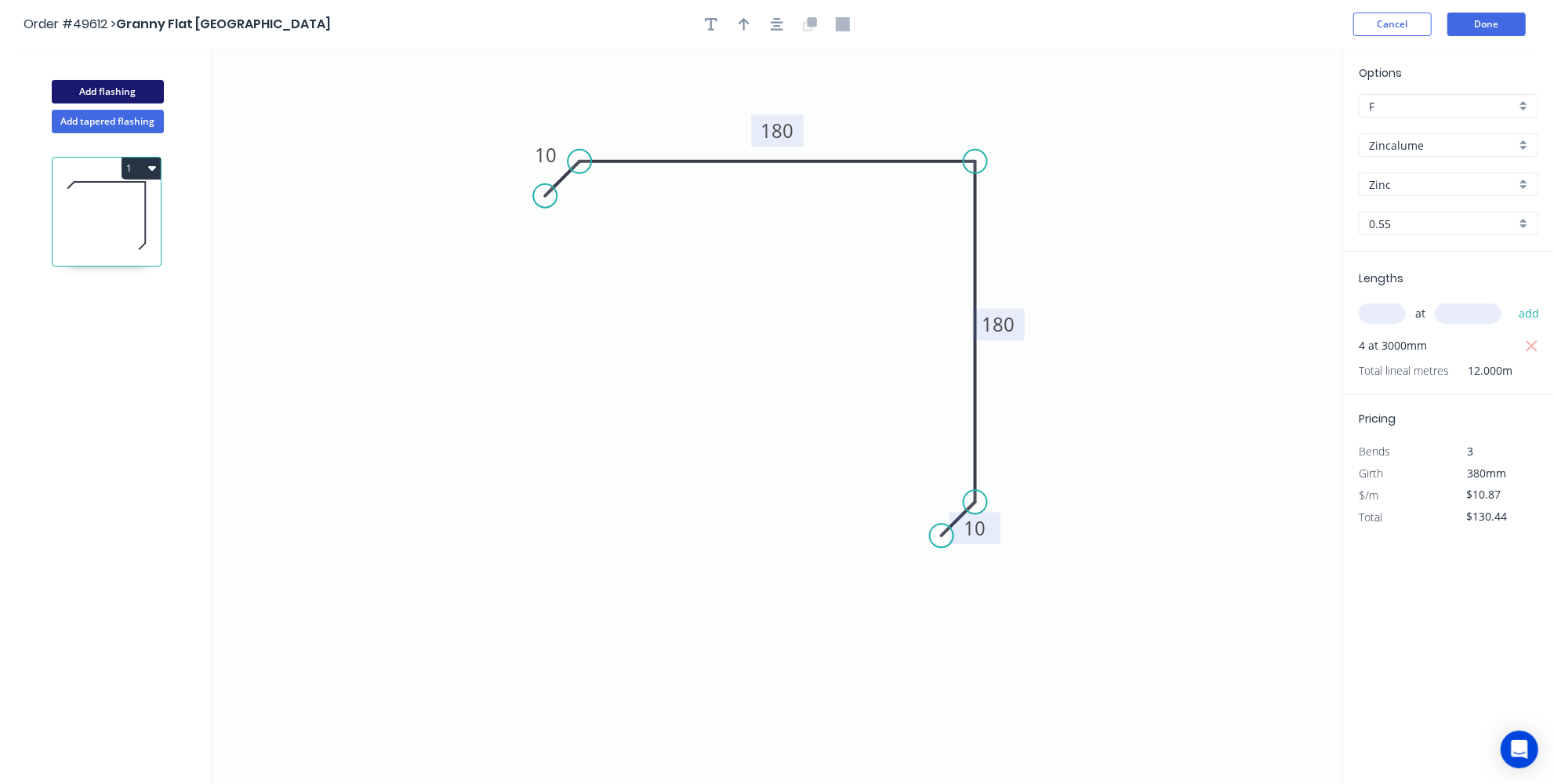
type input "$0.00"
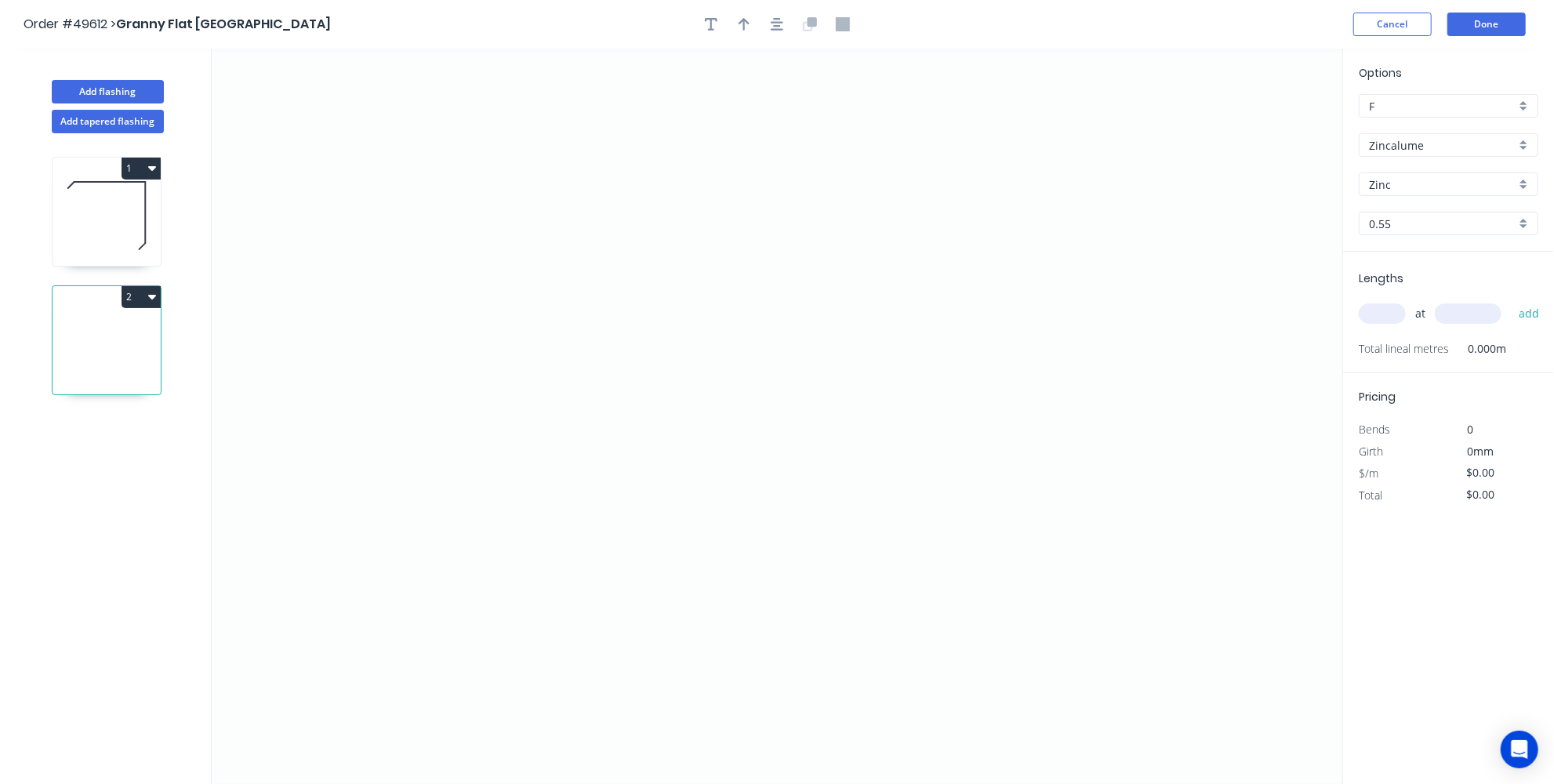
click at [120, 229] on icon at bounding box center [107, 215] width 109 height 100
type input "$10.87"
type input "$130.44"
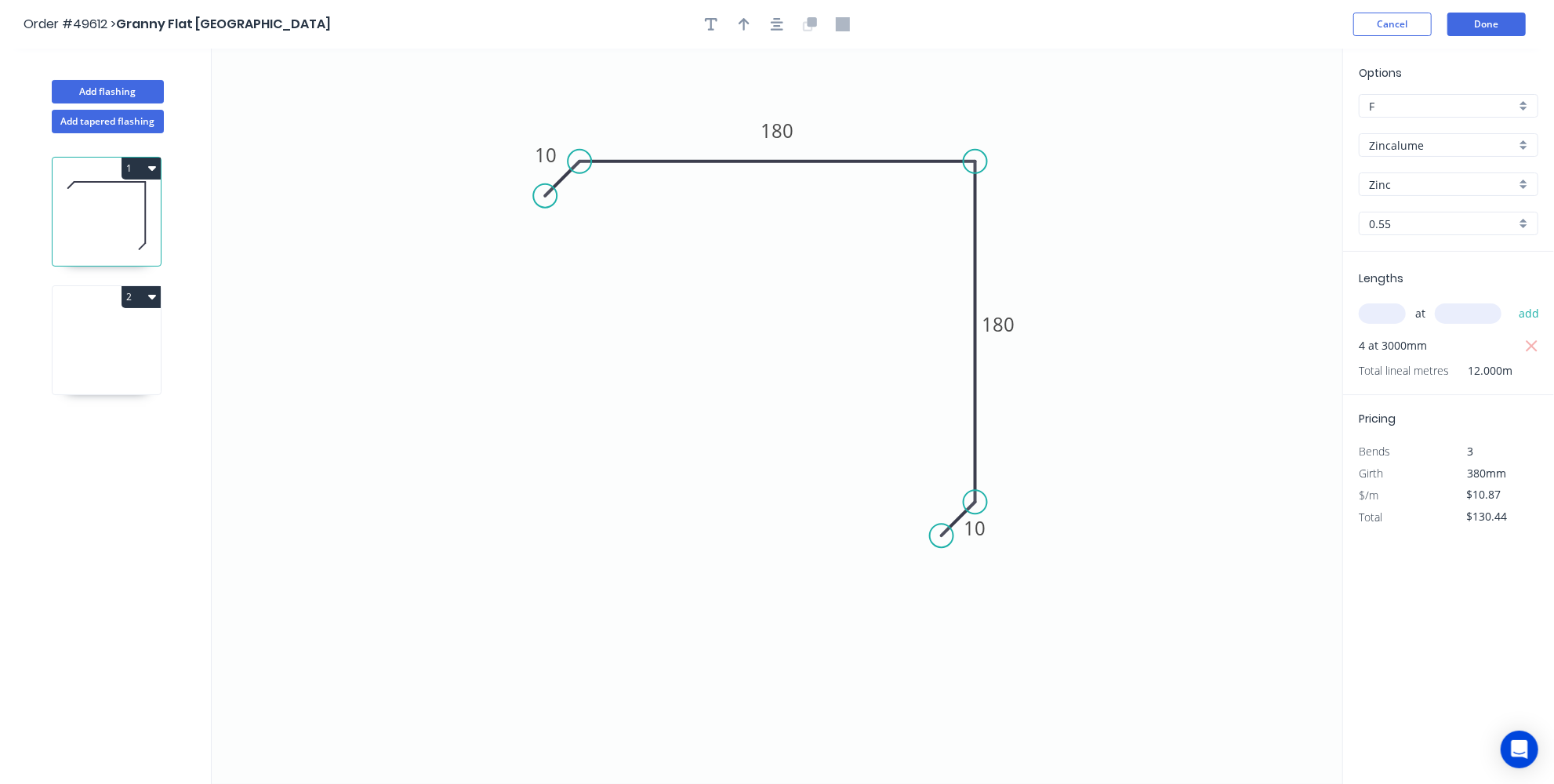
click at [96, 332] on icon at bounding box center [107, 344] width 109 height 100
type input "$0.00"
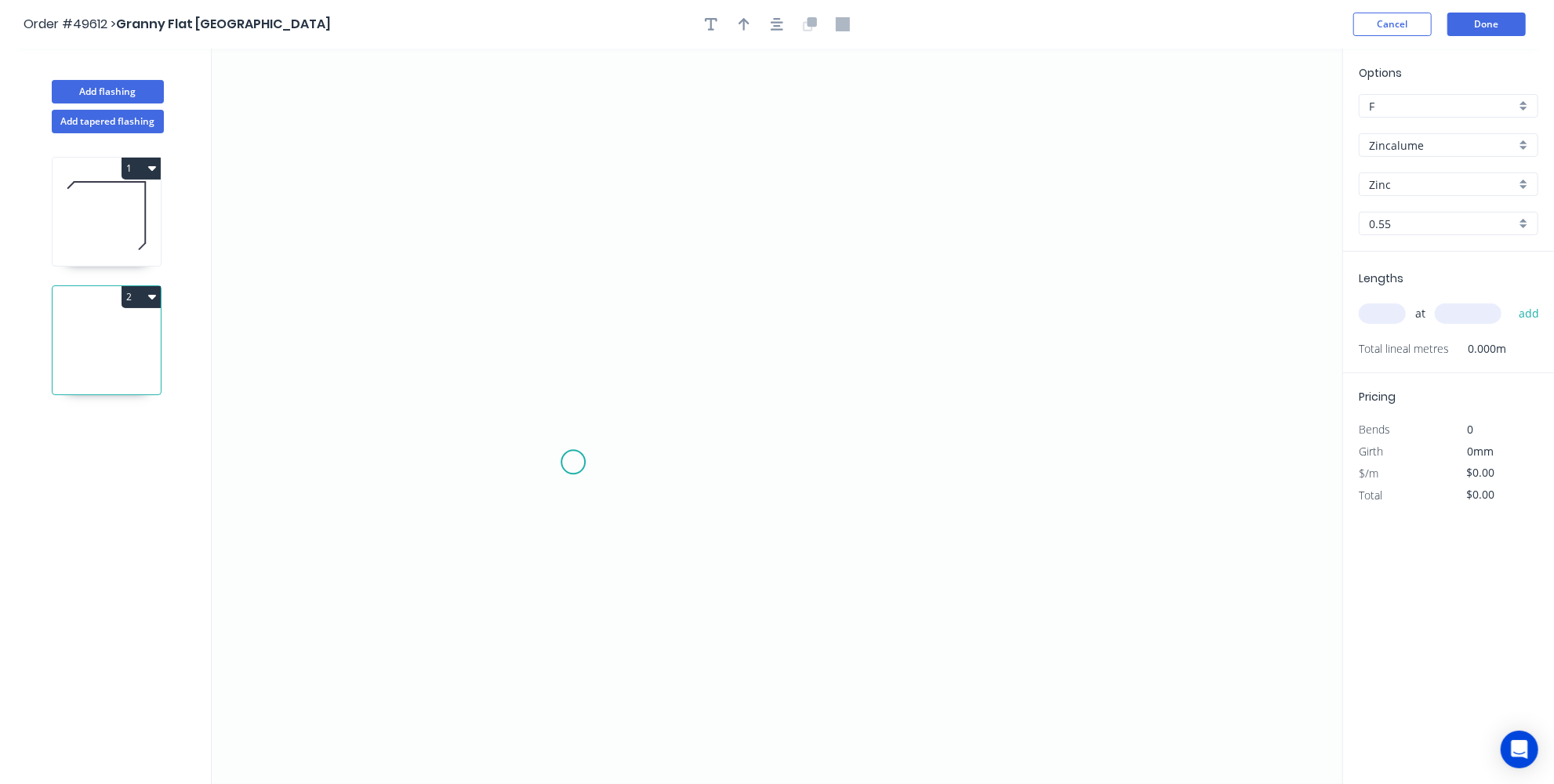
click at [573, 462] on icon "0" at bounding box center [777, 416] width 1131 height 736
click at [561, 231] on icon "0" at bounding box center [777, 416] width 1131 height 736
click at [1031, 210] on icon "0 ?" at bounding box center [777, 416] width 1131 height 736
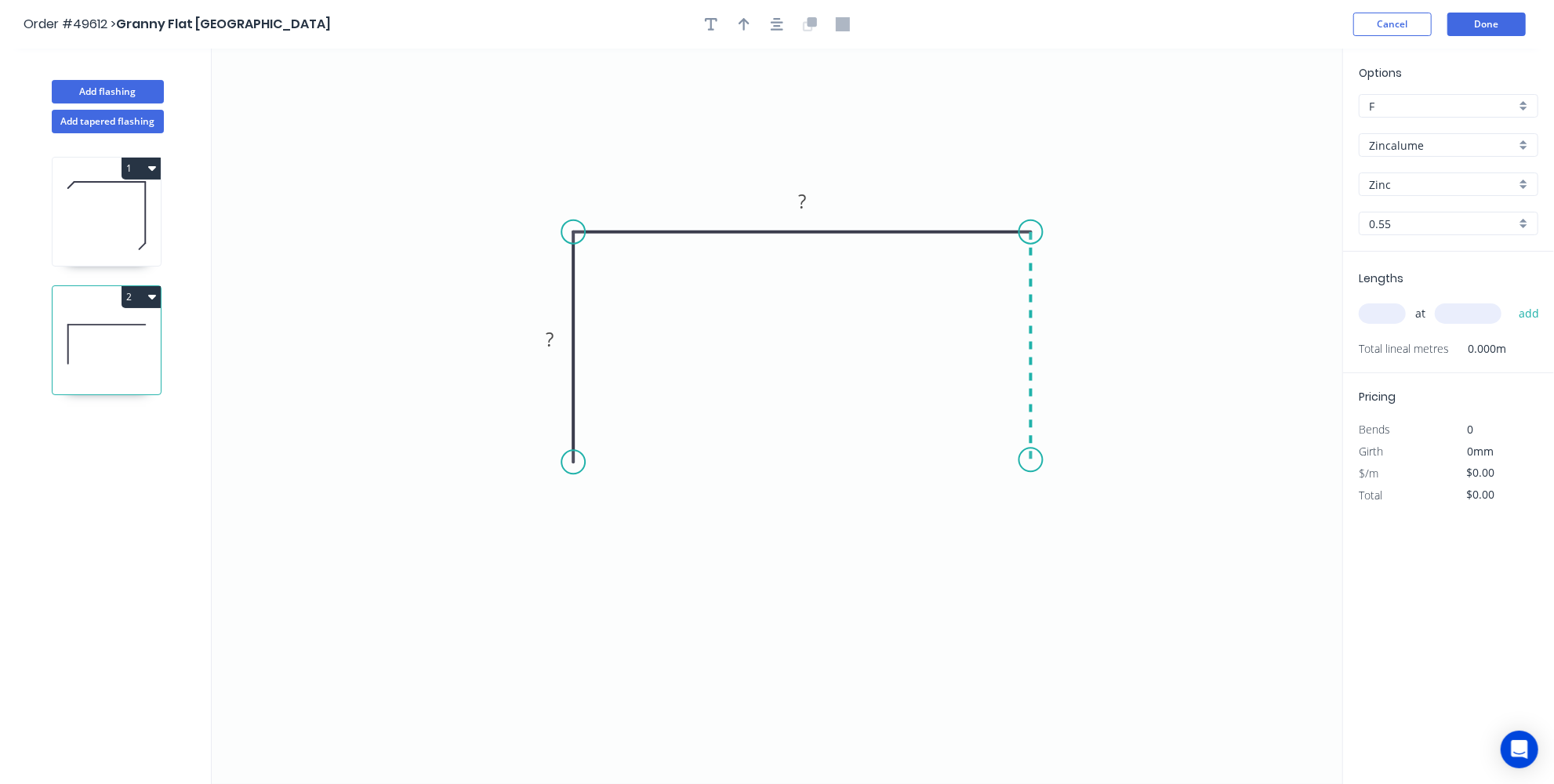
click at [1025, 459] on icon "0 ? ?" at bounding box center [777, 416] width 1131 height 736
drag, startPoint x: 1025, startPoint y: 459, endPoint x: 1209, endPoint y: 376, distance: 201.9
click at [805, 205] on tspan "?" at bounding box center [802, 200] width 8 height 26
click at [547, 340] on tspan "?" at bounding box center [549, 340] width 8 height 26
click at [1060, 342] on rect at bounding box center [1055, 339] width 32 height 22
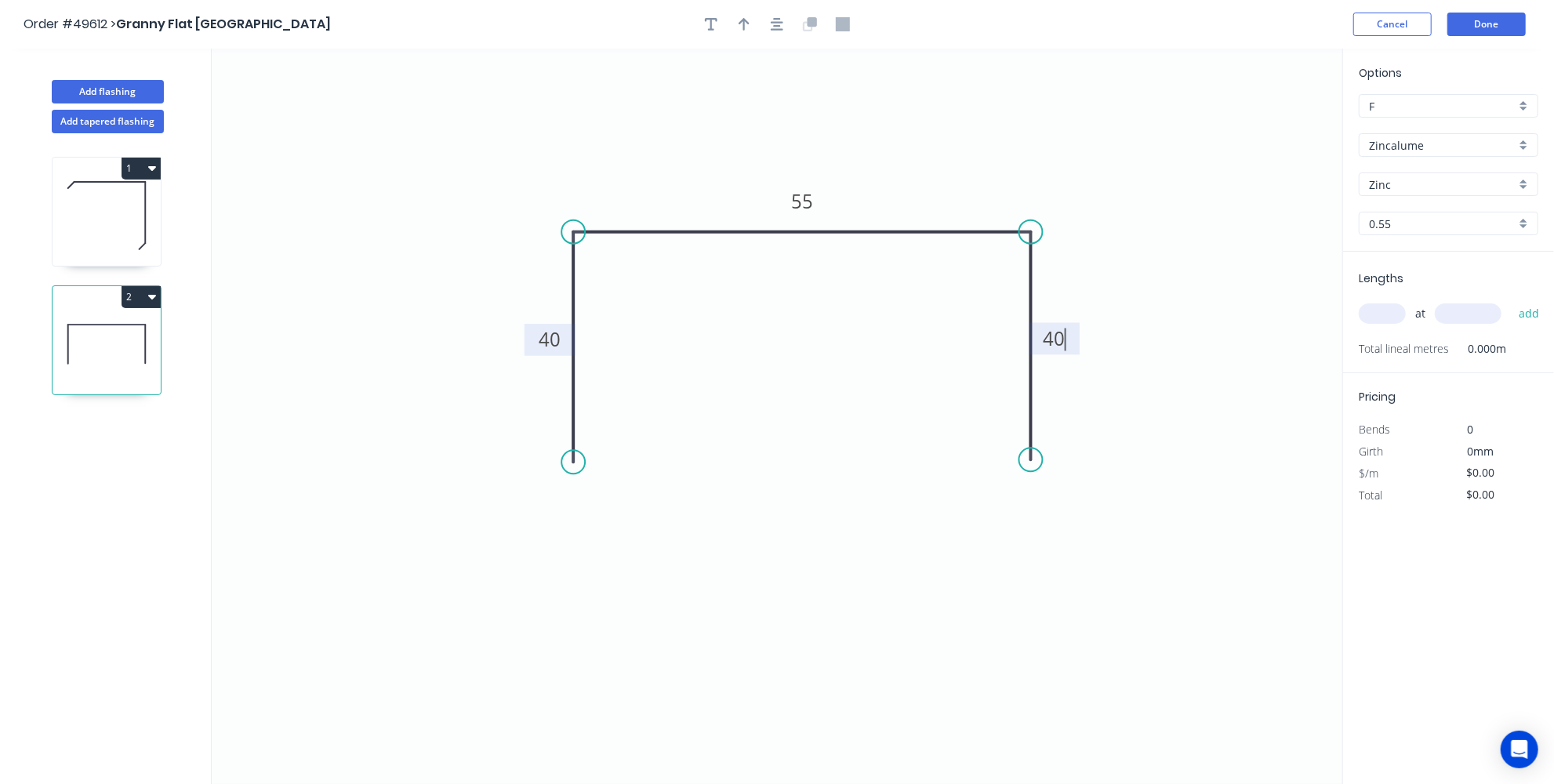
type input "$5.69"
click at [1199, 322] on icon "0 40 55 40" at bounding box center [777, 416] width 1131 height 736
click at [1383, 311] on input "text" at bounding box center [1382, 313] width 47 height 20
type input "4"
click at [1443, 311] on input "text" at bounding box center [1468, 313] width 67 height 20
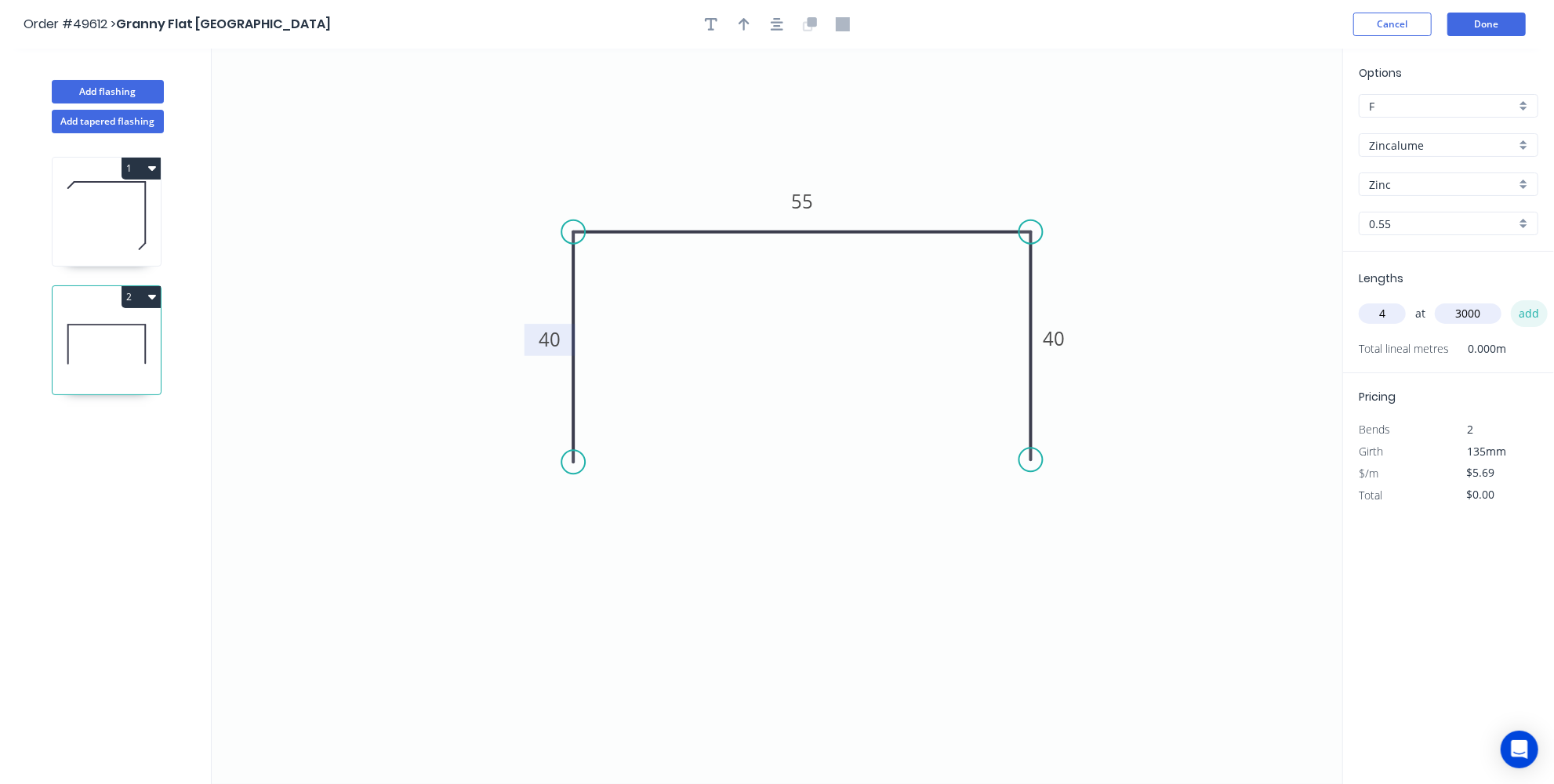
type input "3000"
click at [1538, 311] on button "add" at bounding box center [1529, 314] width 37 height 27
type input "$68.28"
click at [102, 200] on icon at bounding box center [107, 215] width 109 height 100
type input "$10.87"
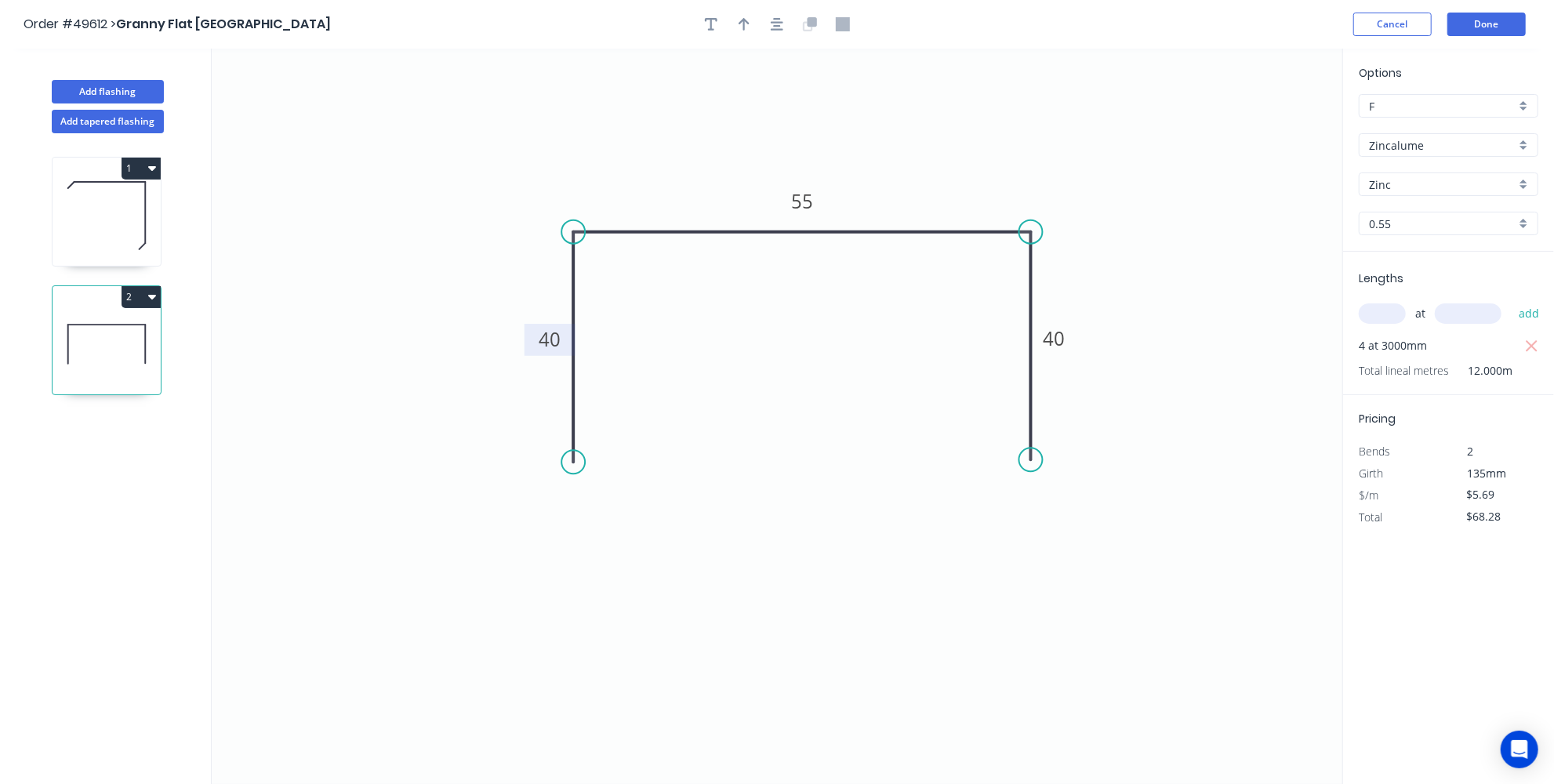
type input "$130.44"
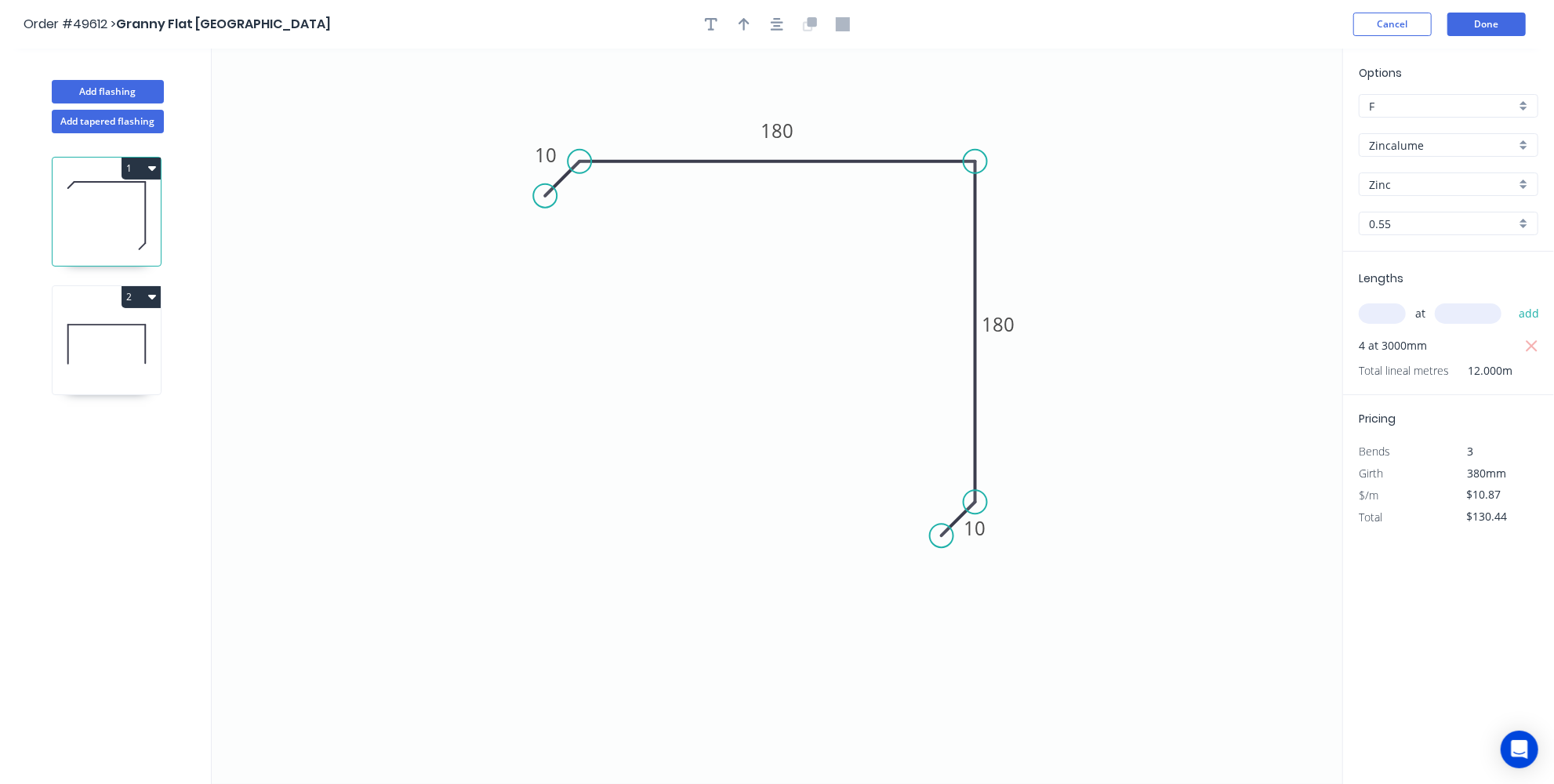
click at [78, 352] on icon at bounding box center [107, 344] width 109 height 100
type input "$5.69"
type input "$68.28"
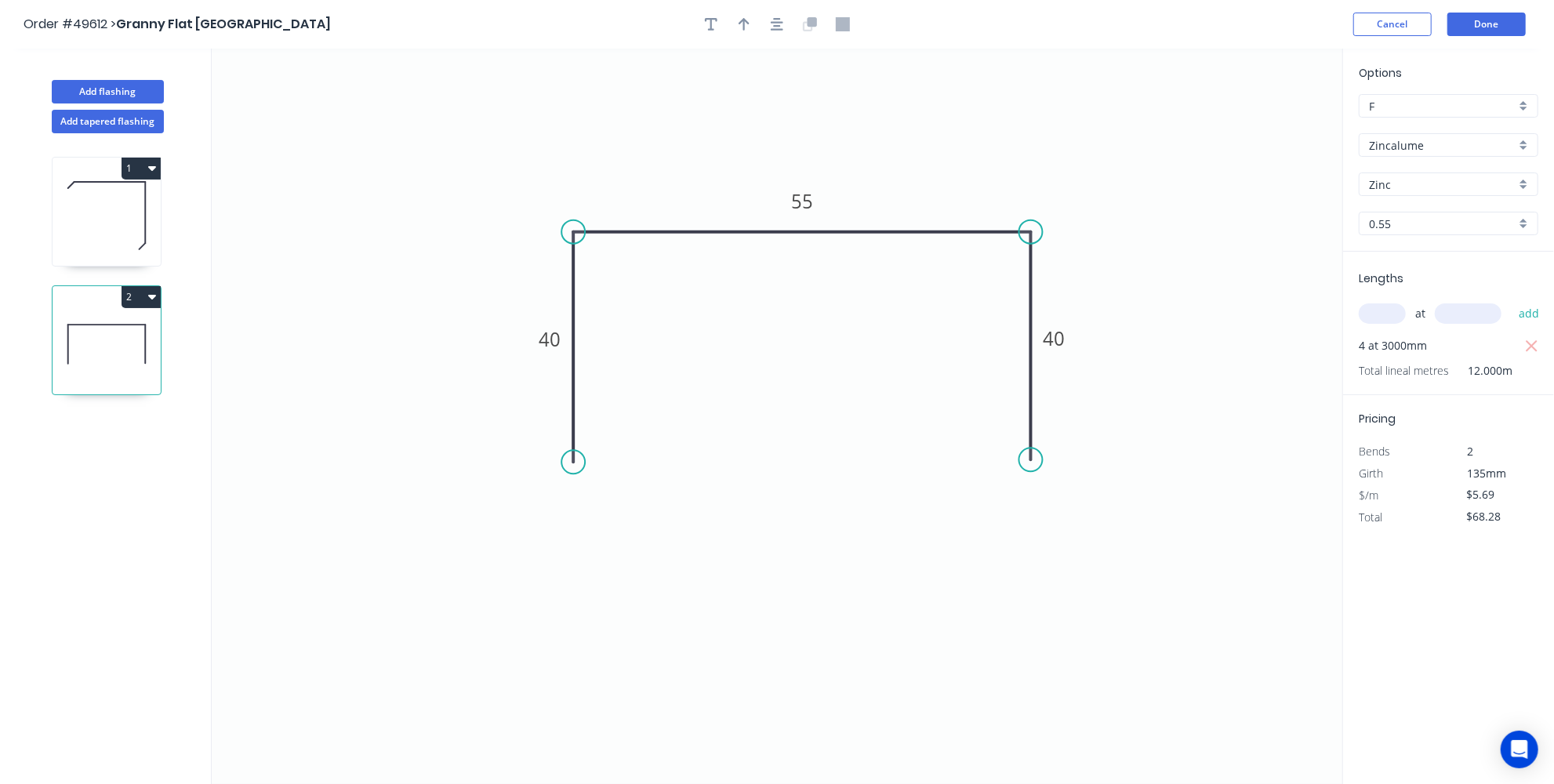
click at [143, 212] on icon at bounding box center [107, 215] width 109 height 100
type input "$10.87"
type input "$130.44"
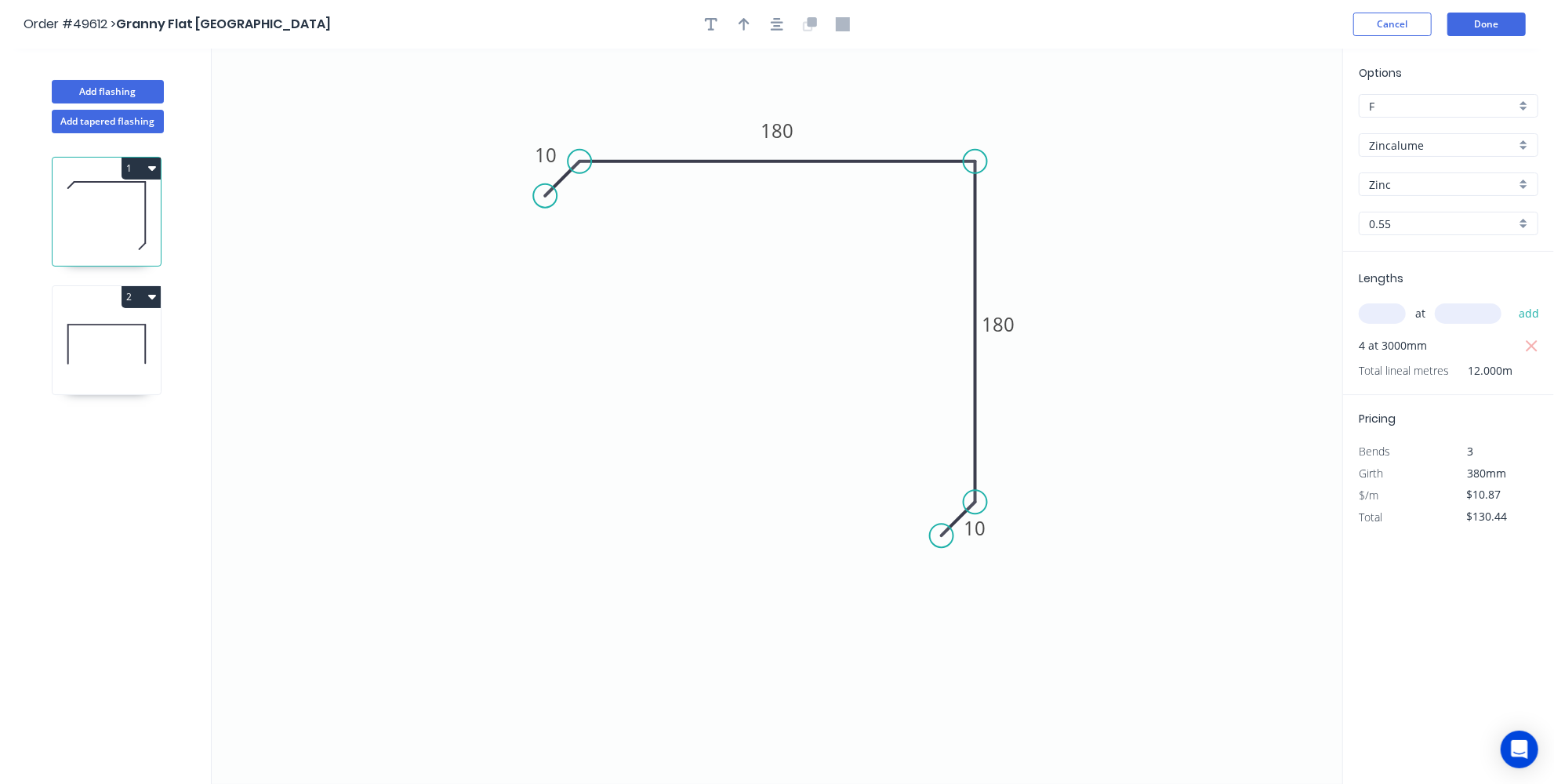
click at [114, 327] on icon at bounding box center [107, 344] width 109 height 100
type input "$5.69"
type input "$68.28"
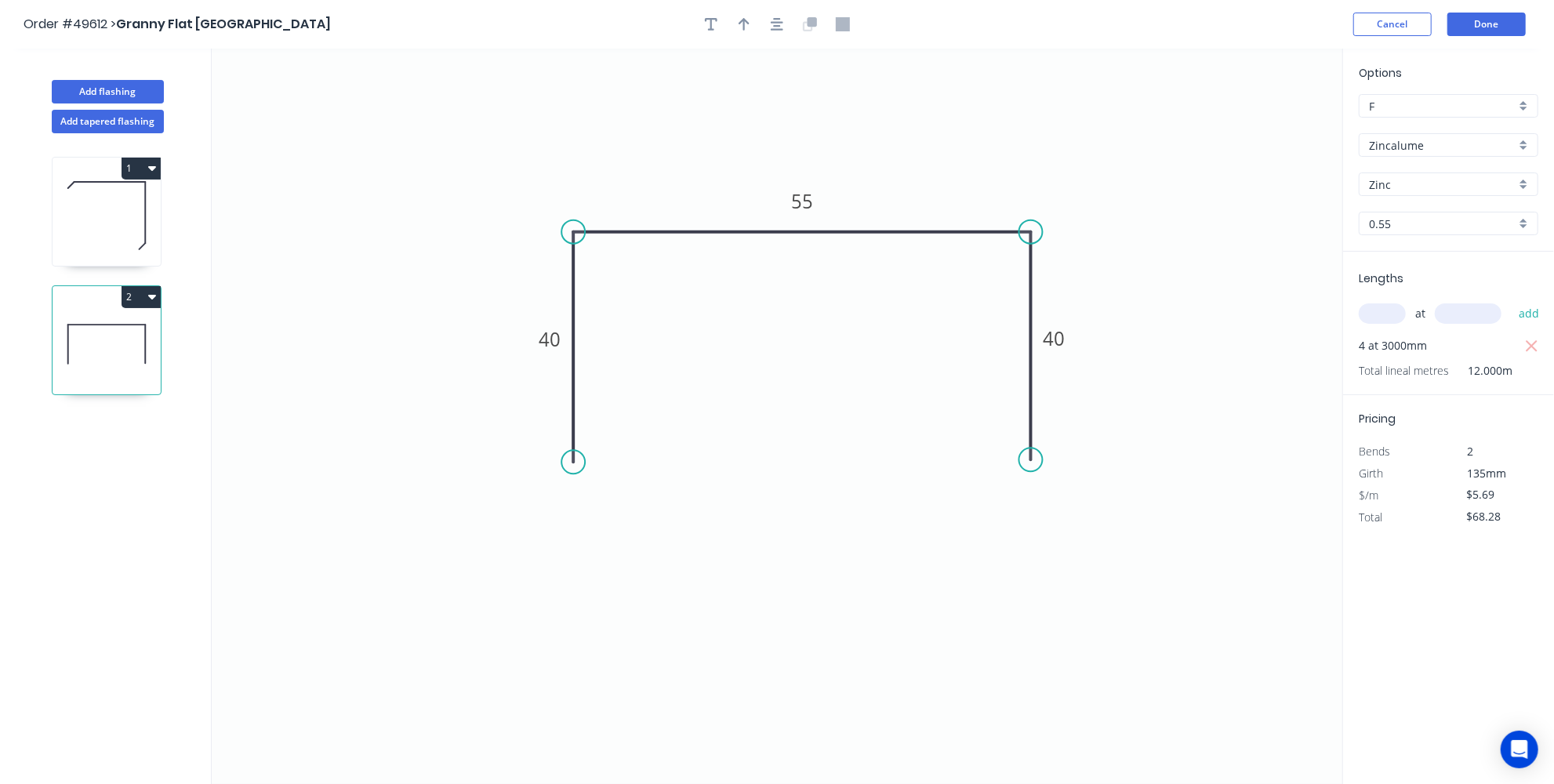
click at [114, 215] on icon at bounding box center [107, 215] width 109 height 100
type input "$10.87"
type input "$130.44"
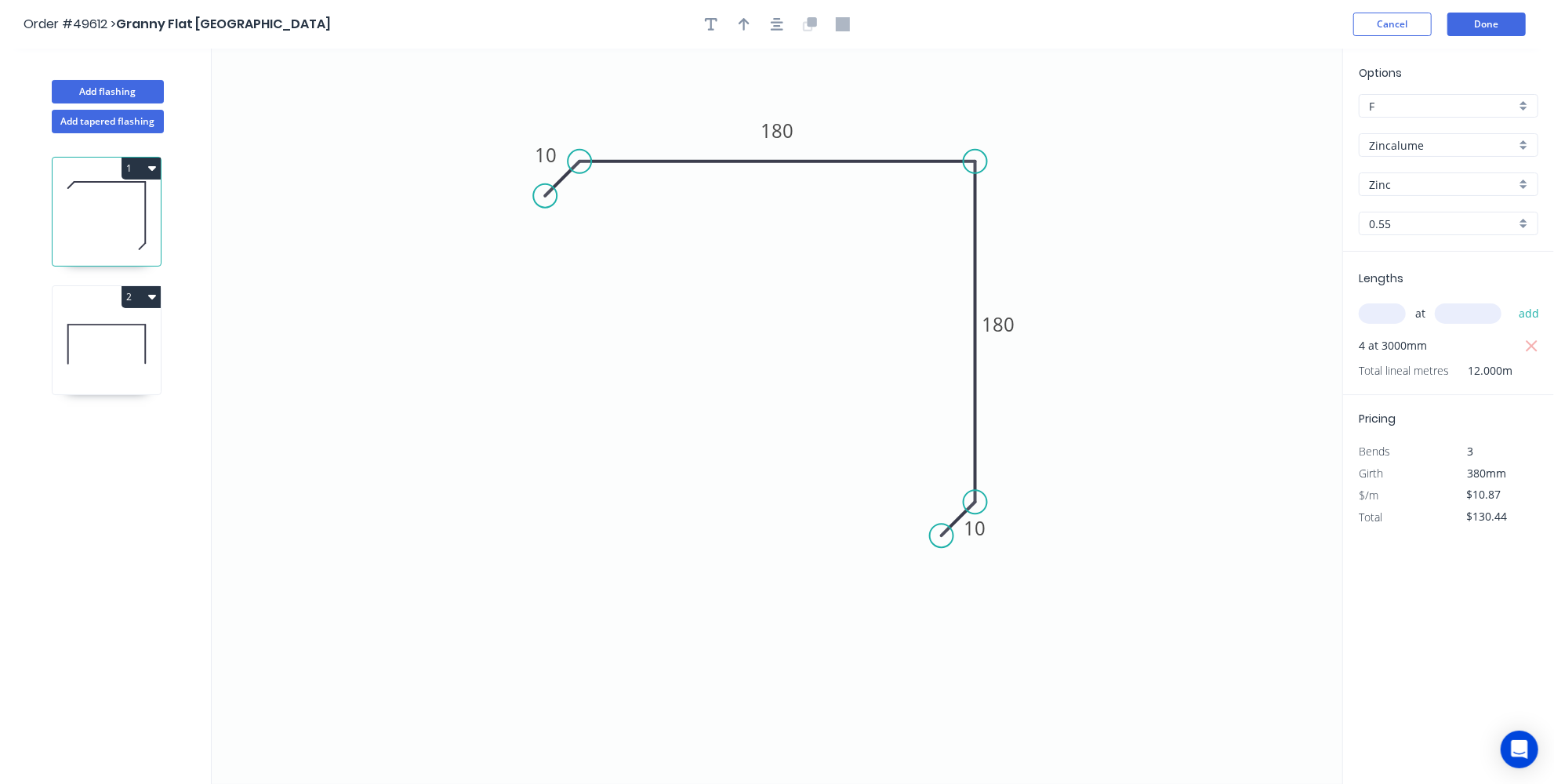
click at [109, 325] on icon at bounding box center [107, 344] width 109 height 100
type input "$5.69"
type input "$68.28"
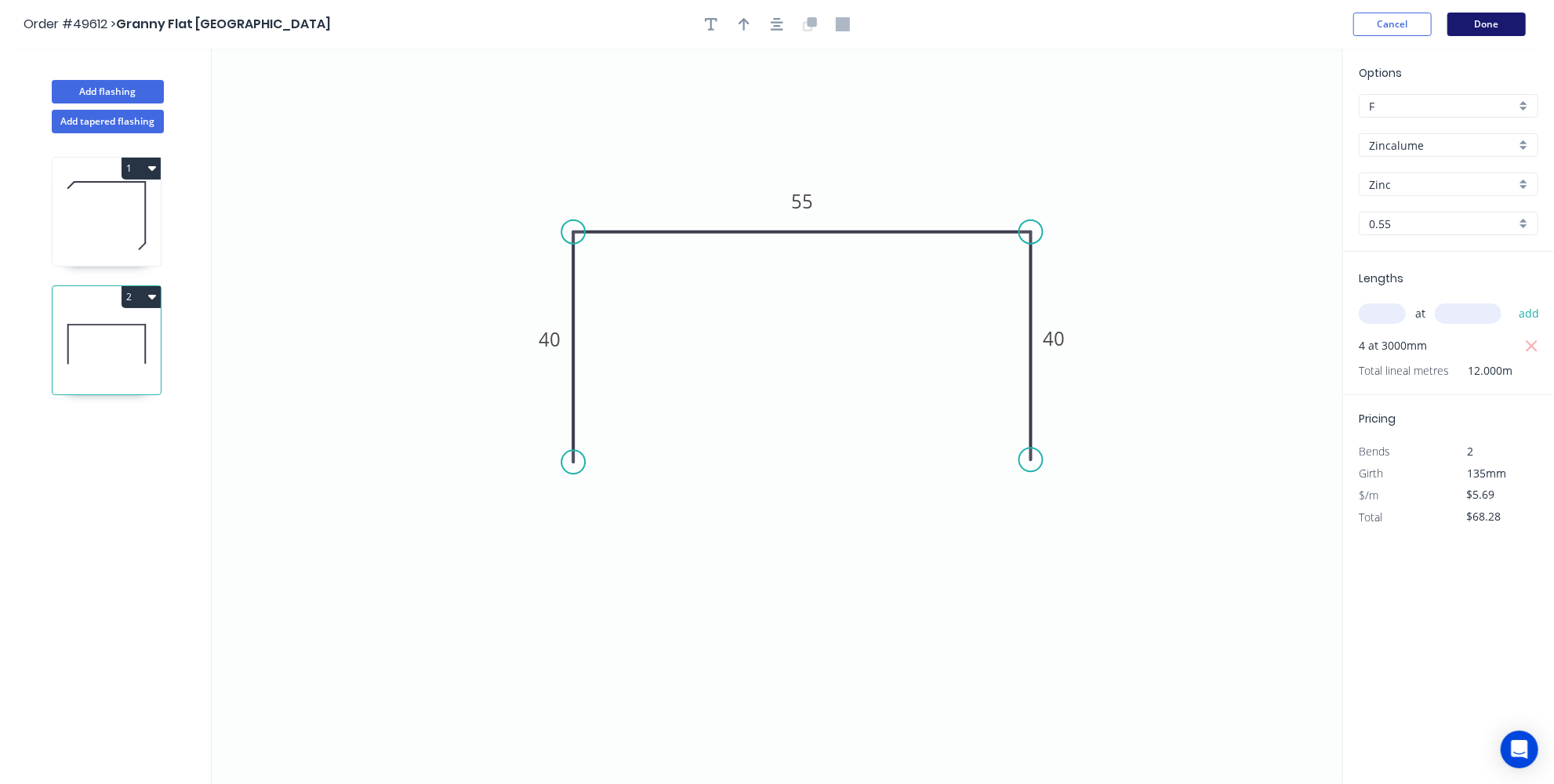
click at [1485, 28] on button "Done" at bounding box center [1486, 24] width 78 height 23
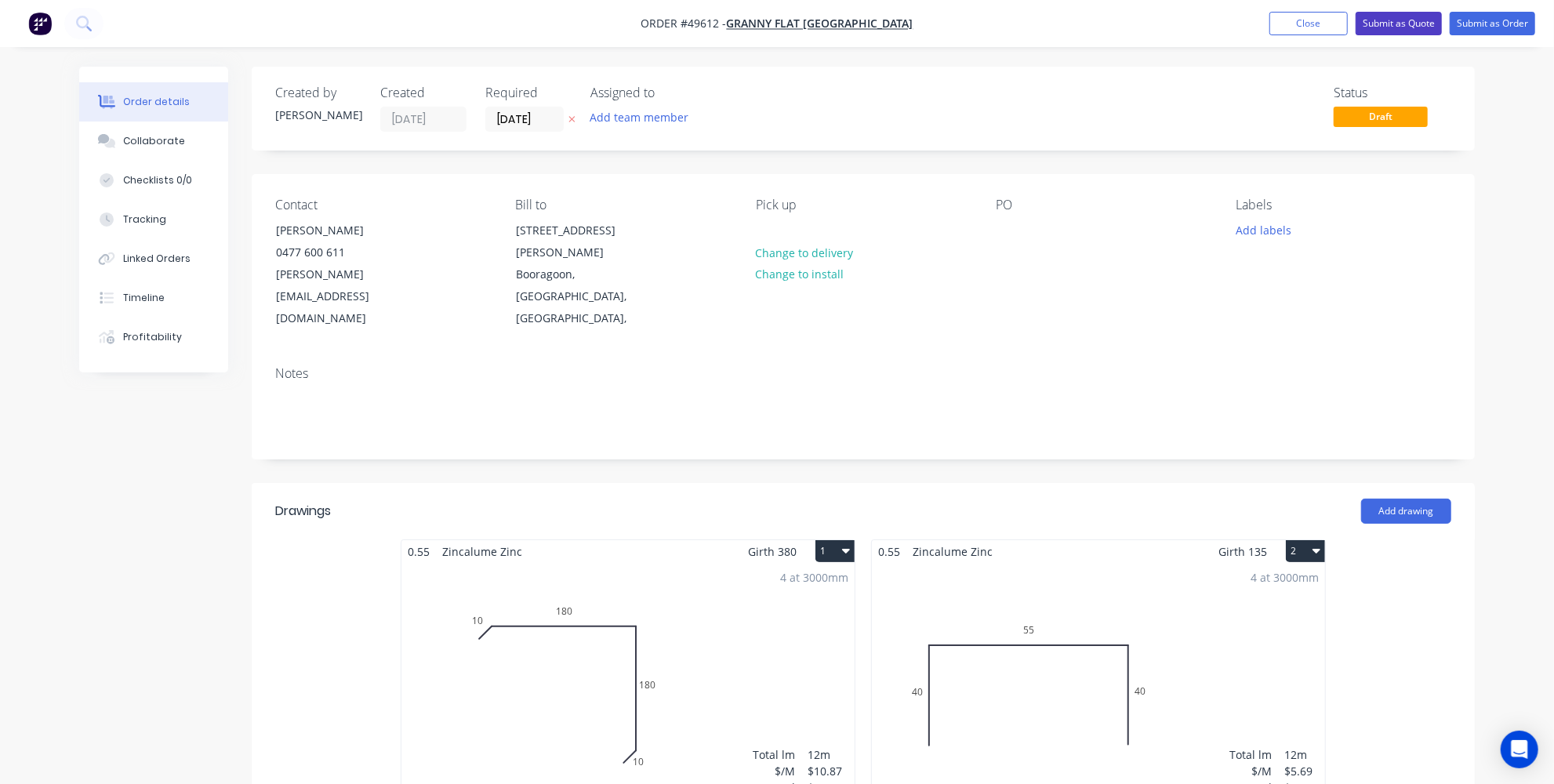
click at [1381, 21] on button "Submit as Quote" at bounding box center [1398, 23] width 86 height 23
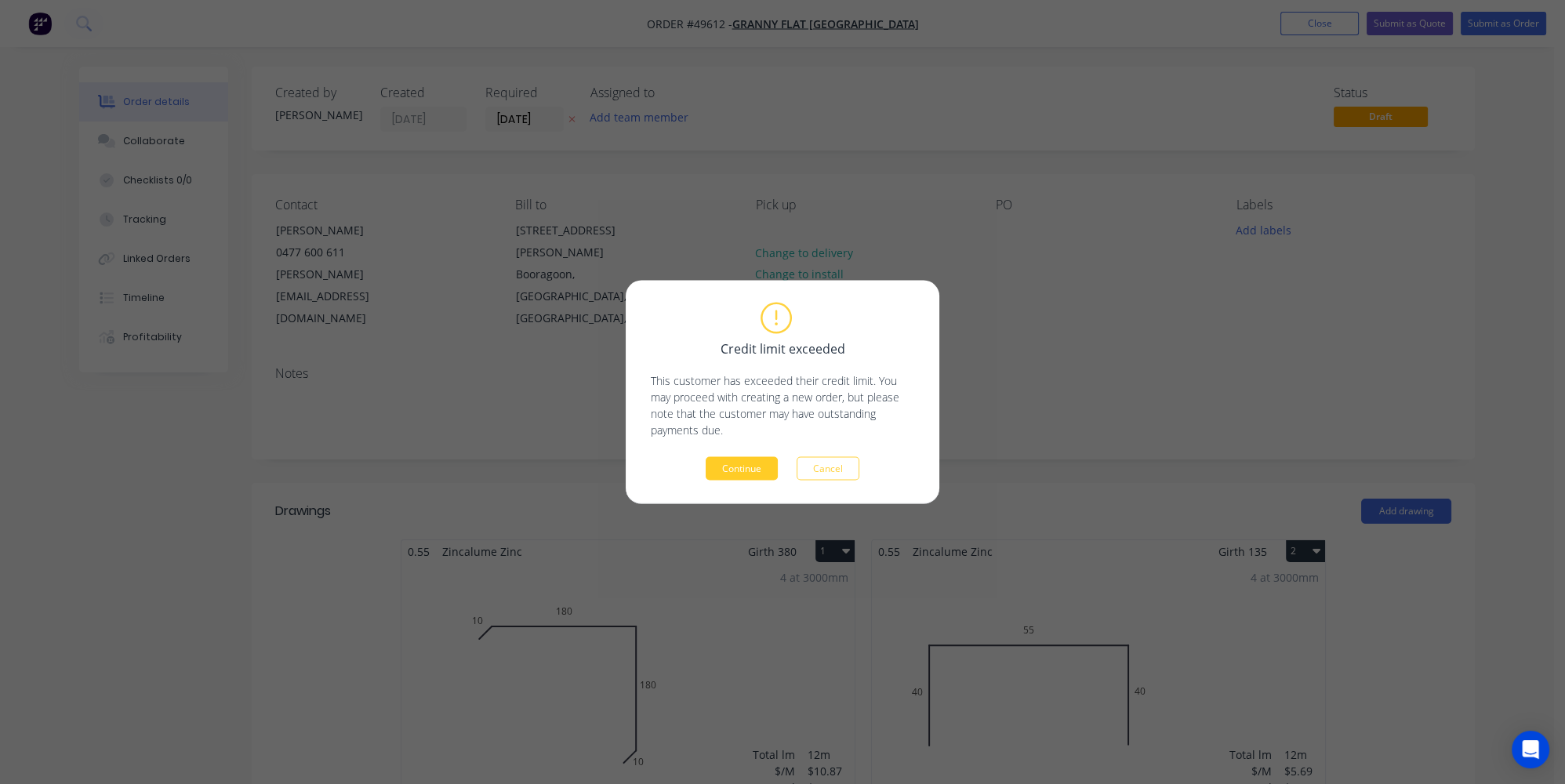
click at [737, 458] on button "Continue" at bounding box center [742, 468] width 72 height 23
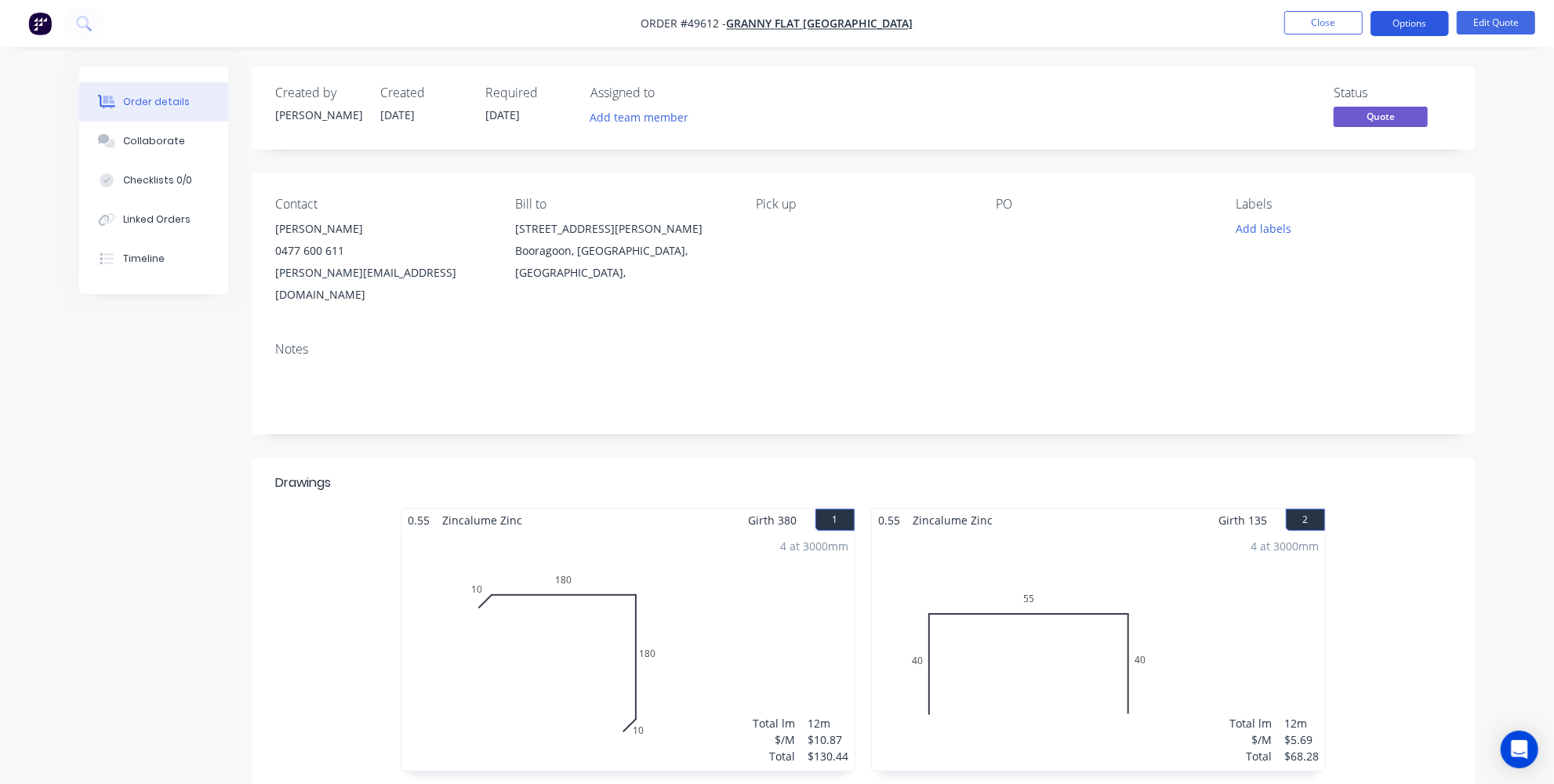
click at [1405, 16] on button "Options" at bounding box center [1410, 23] width 78 height 25
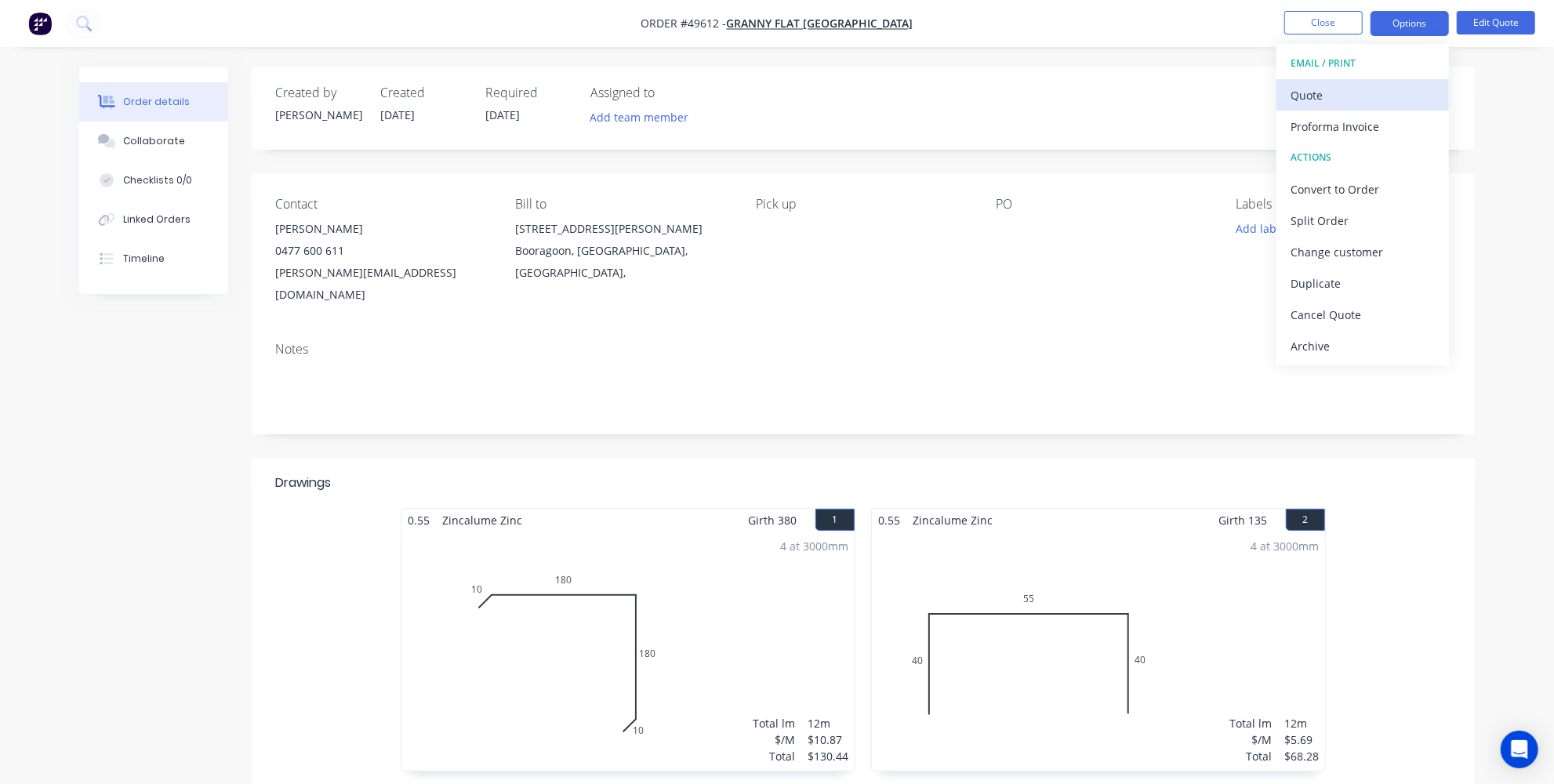
click at [1341, 93] on div "Quote" at bounding box center [1362, 94] width 144 height 23
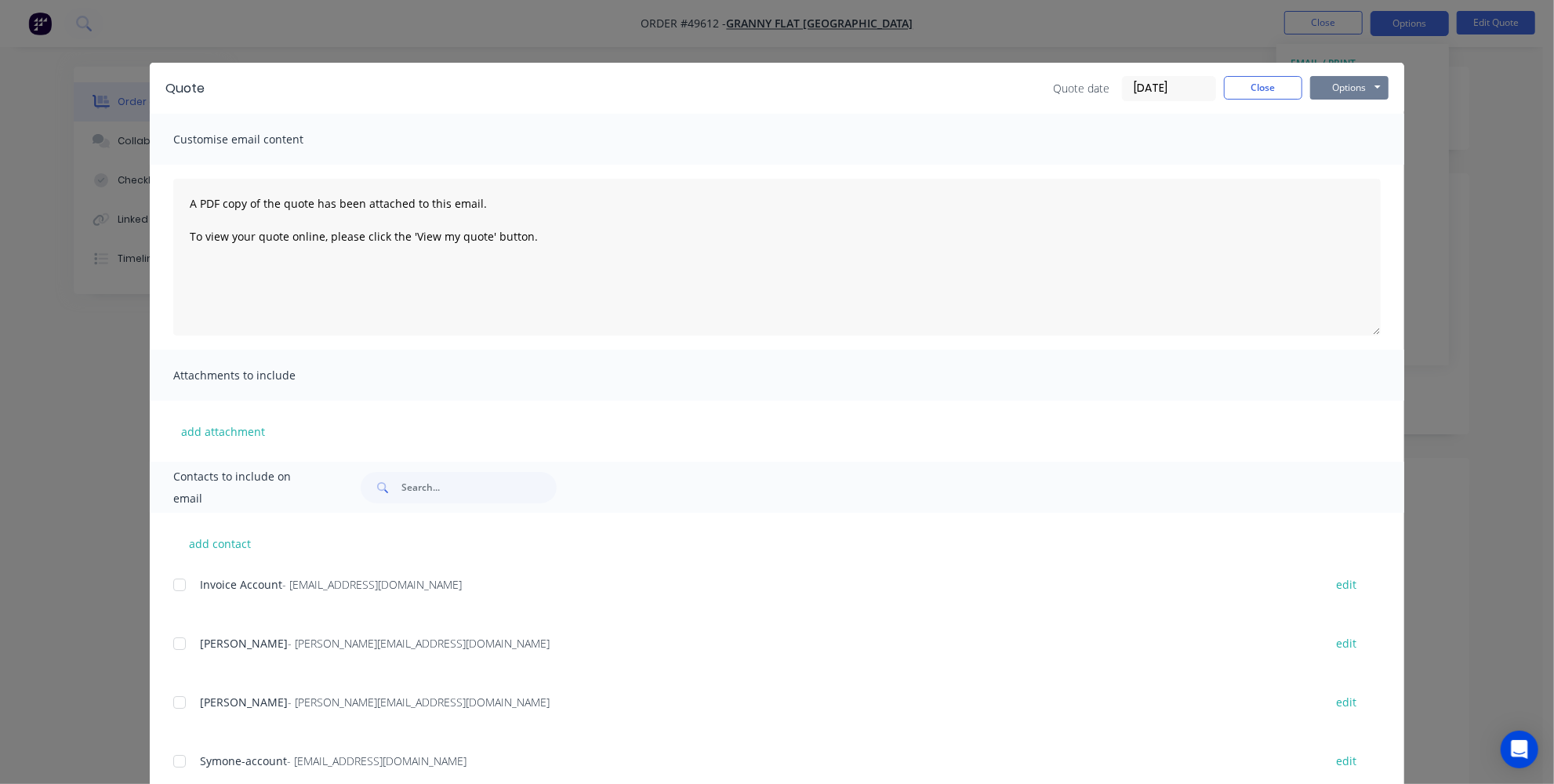
click at [1369, 83] on button "Options" at bounding box center [1349, 88] width 78 height 23
click at [1340, 144] on button "Print" at bounding box center [1360, 141] width 100 height 26
click at [1229, 88] on button "Close" at bounding box center [1263, 88] width 78 height 23
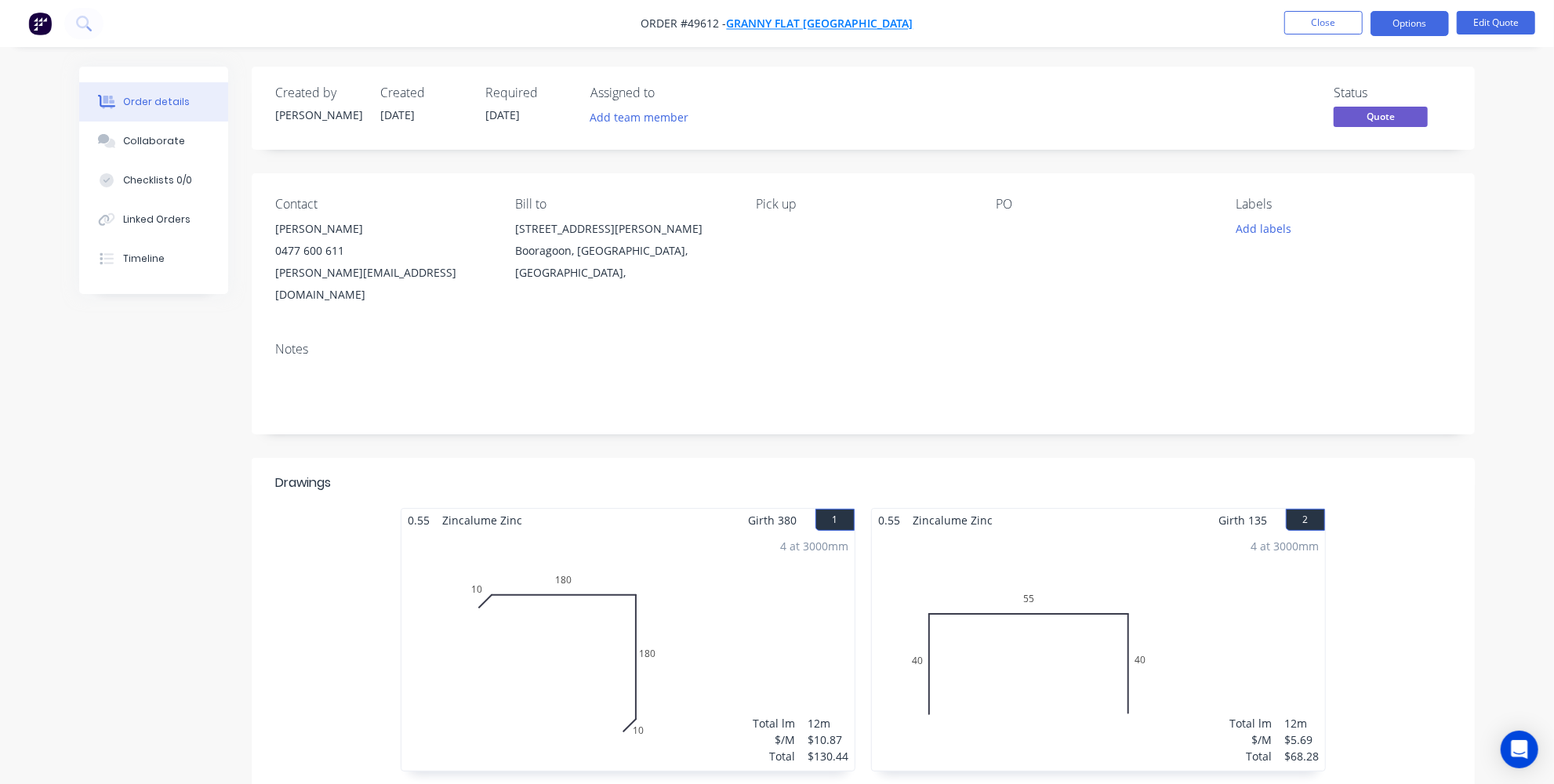
click at [800, 23] on span "Granny Flat WA" at bounding box center [819, 24] width 186 height 15
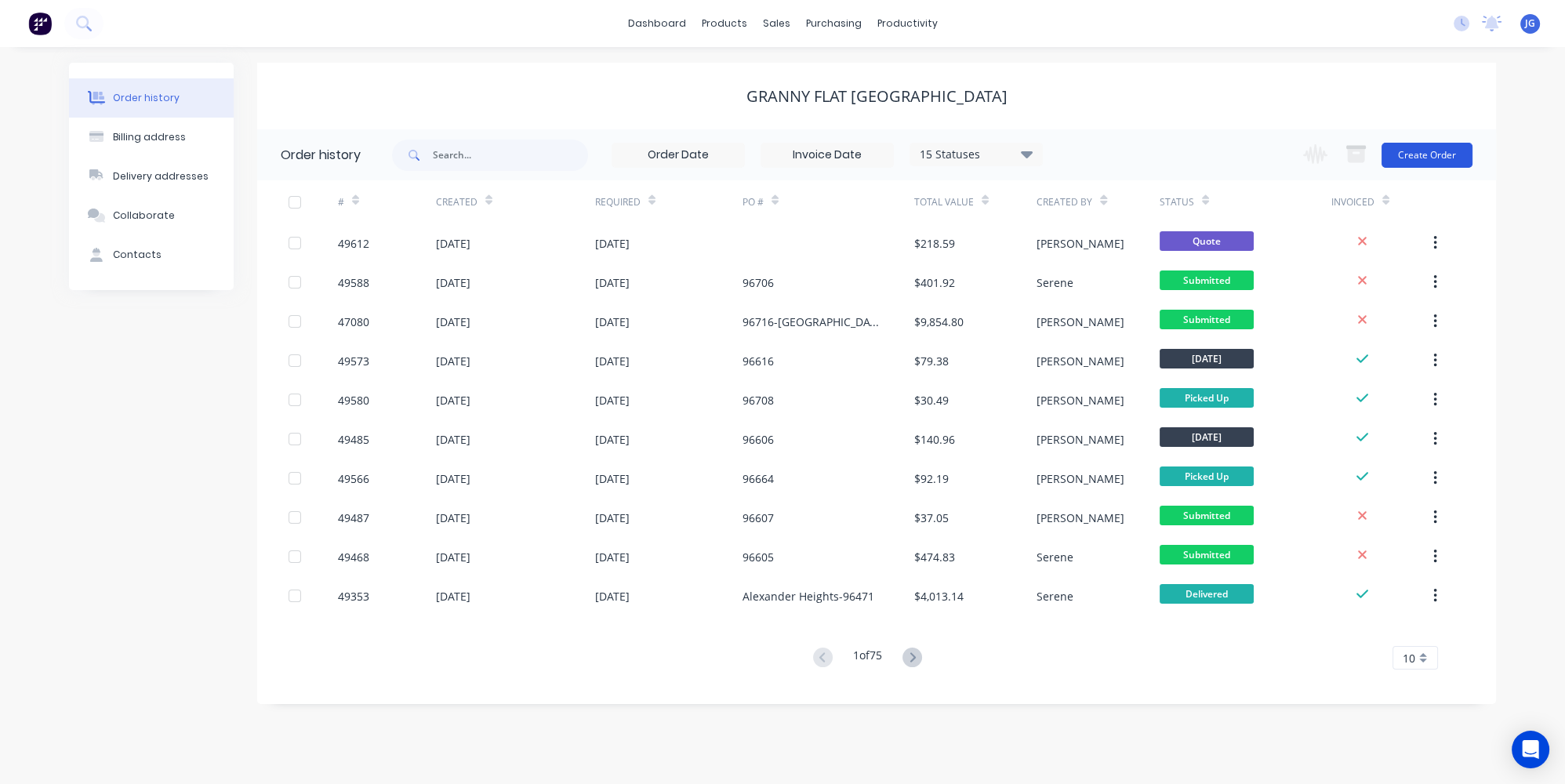
click at [1443, 155] on button "Create Order" at bounding box center [1426, 155] width 91 height 25
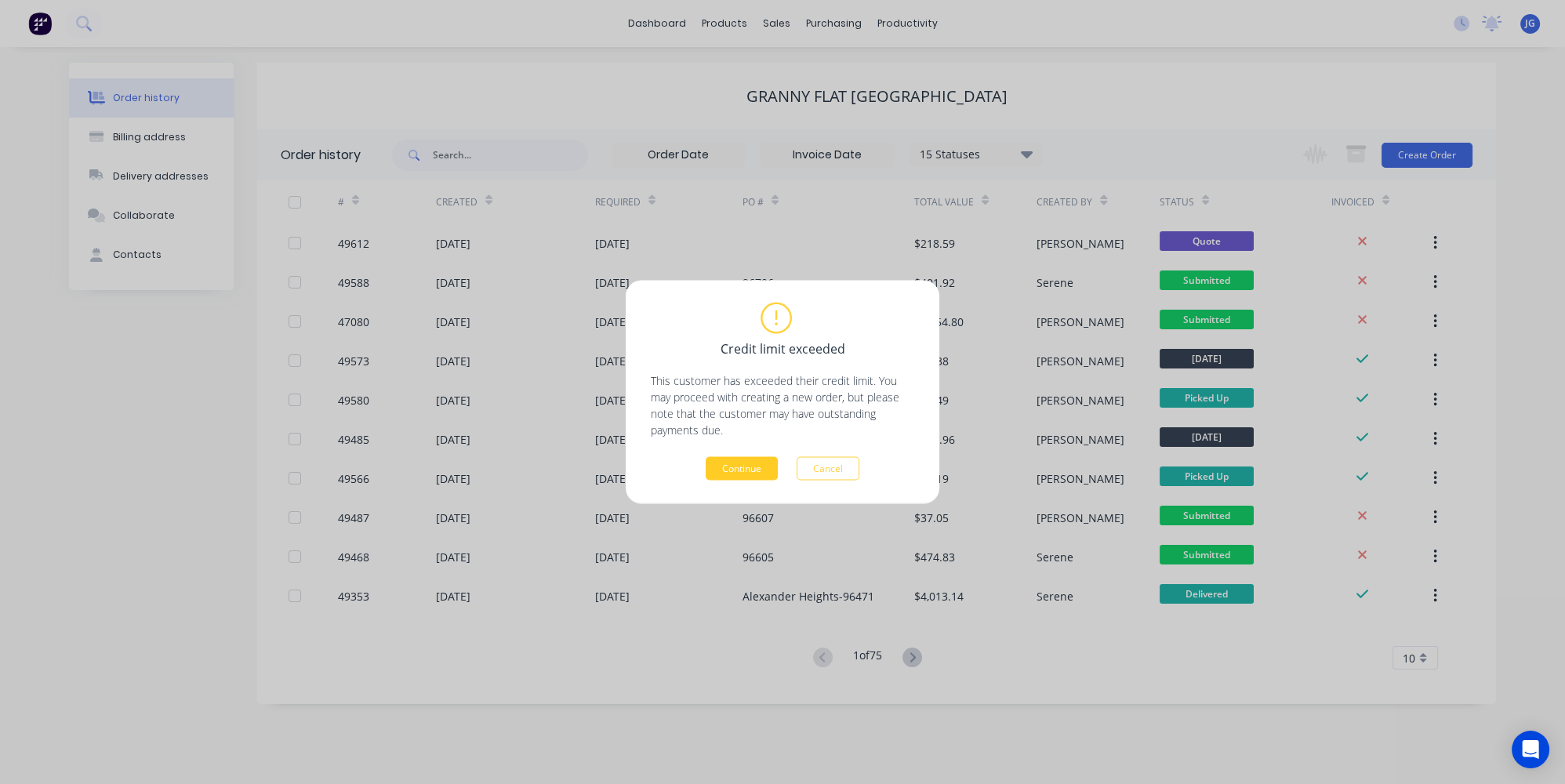
click at [727, 474] on button "Continue" at bounding box center [742, 468] width 72 height 23
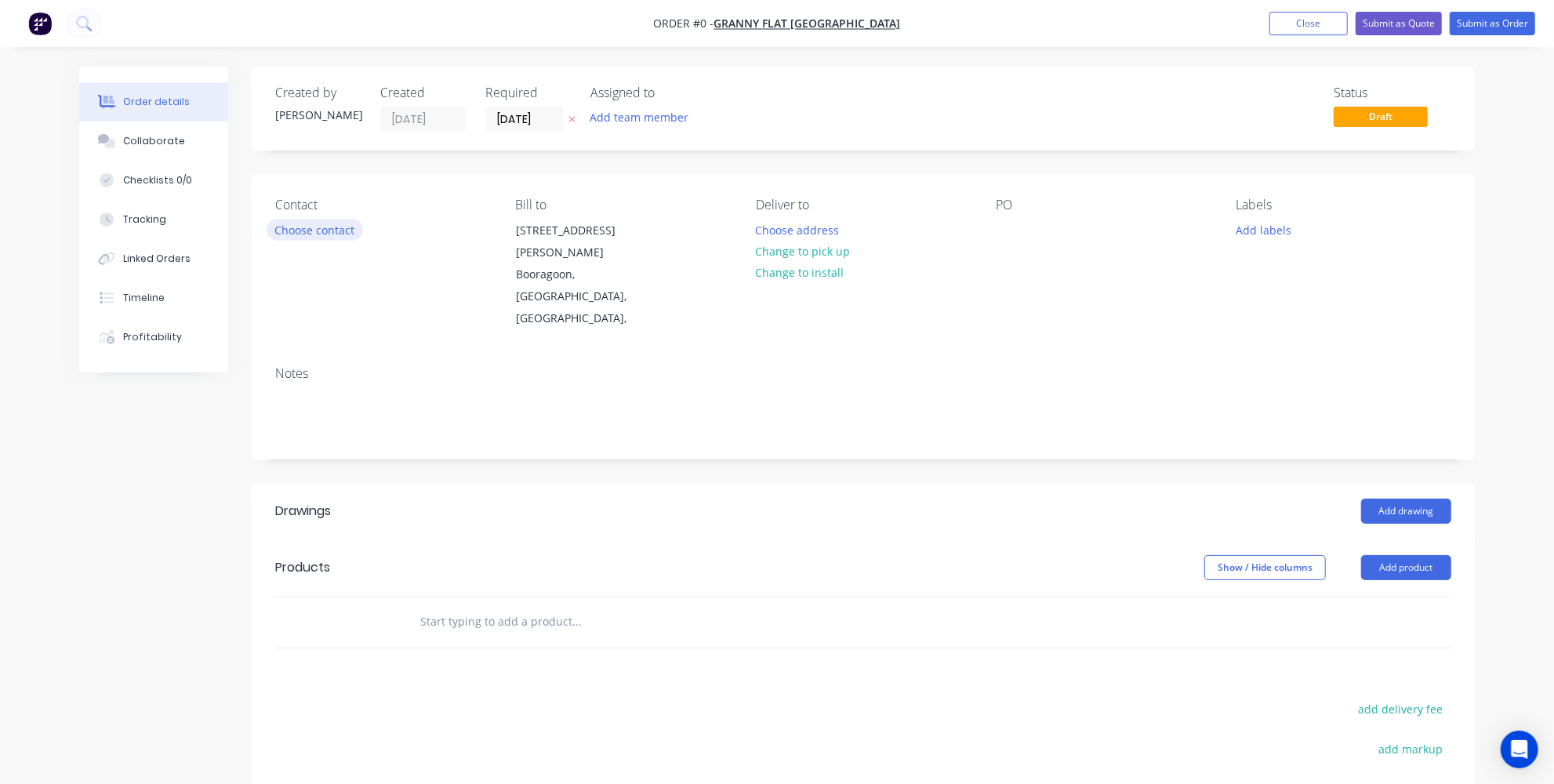
click at [301, 225] on button "Choose contact" at bounding box center [314, 229] width 96 height 21
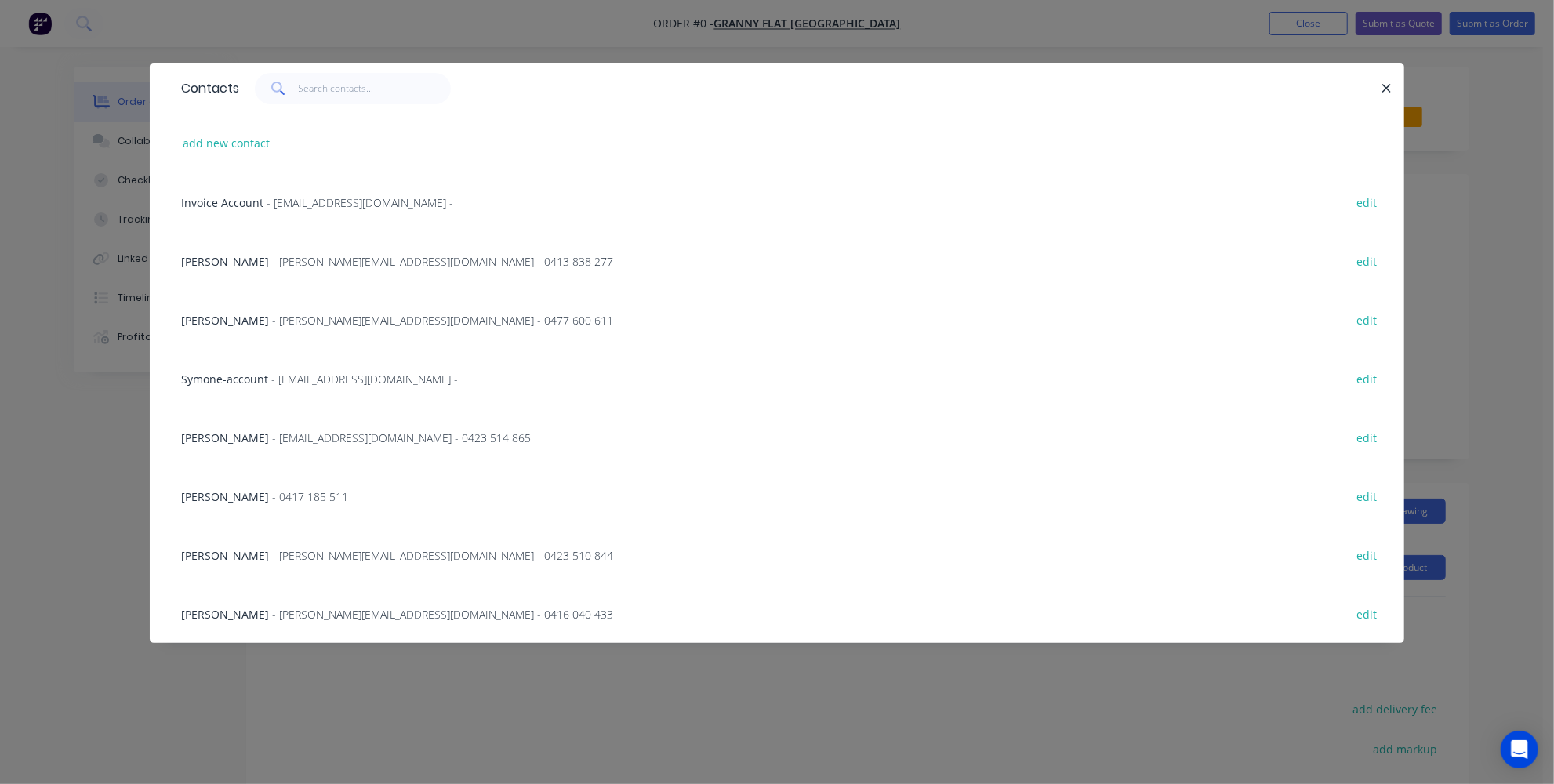
click at [289, 321] on span "- karl@grannyflatswa.com - 0477 600 611" at bounding box center [443, 321] width 341 height 15
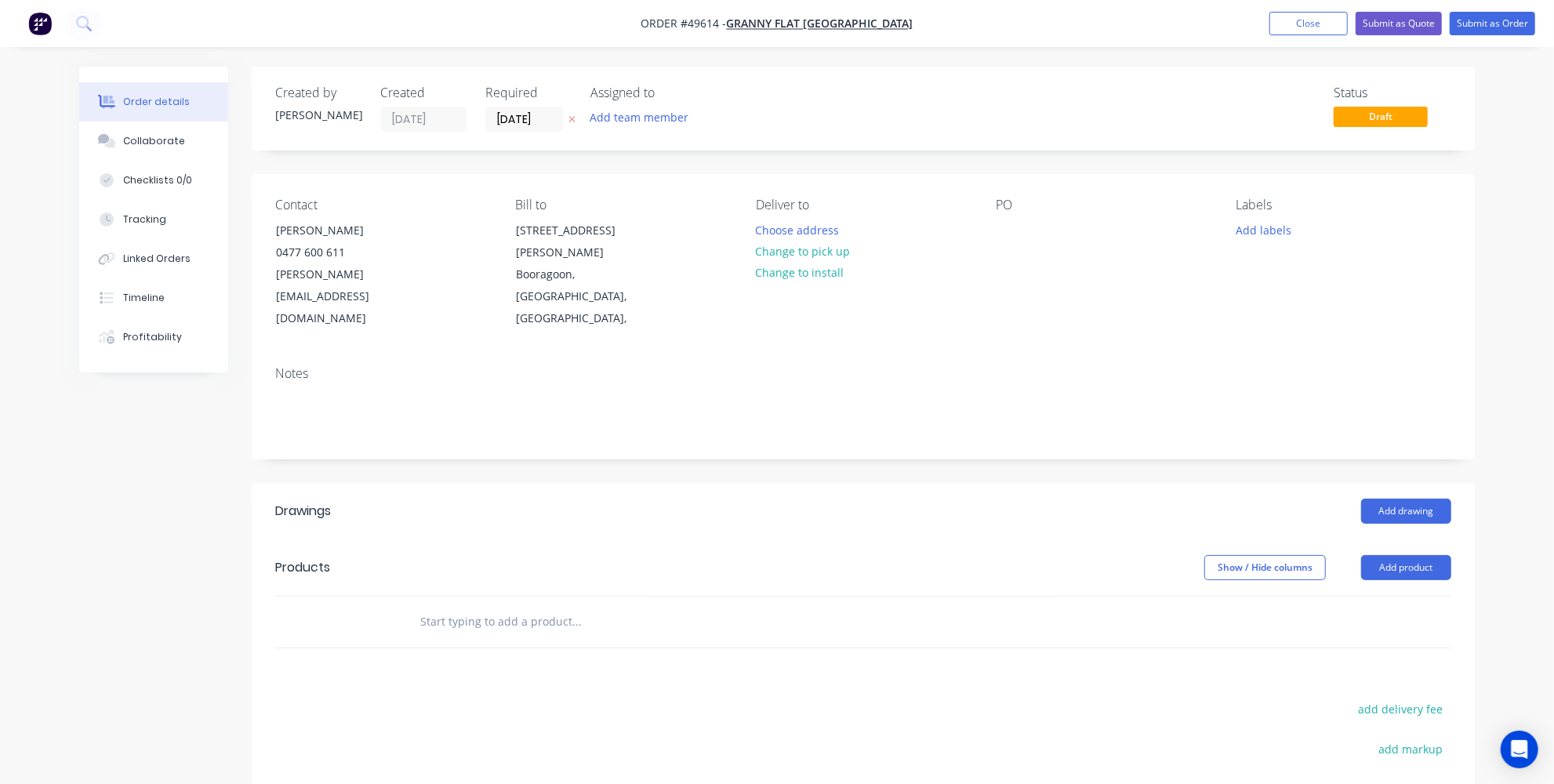
click at [1021, 225] on div "PO" at bounding box center [1102, 264] width 215 height 133
click at [996, 231] on div at bounding box center [1008, 230] width 25 height 23
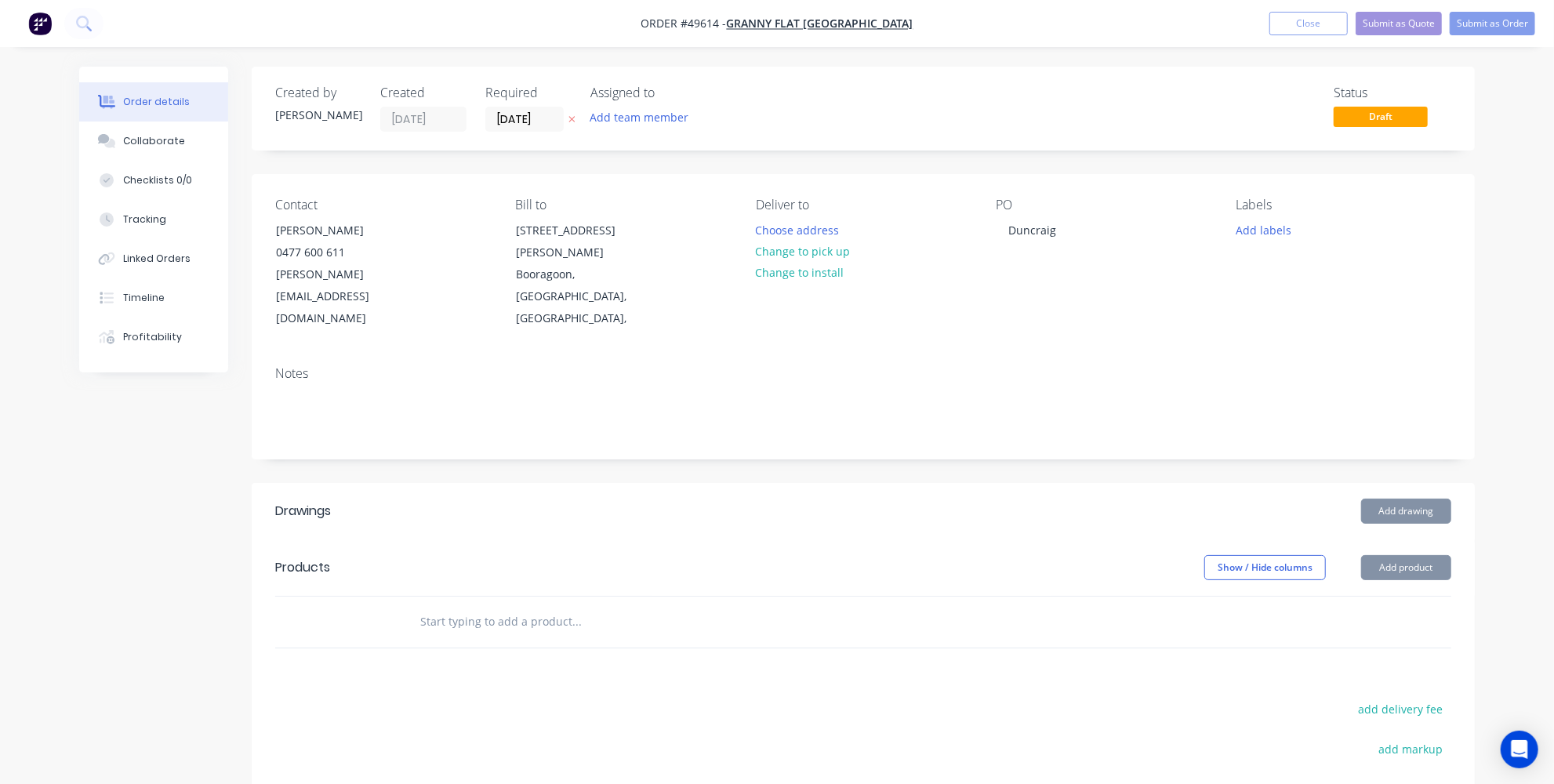
click at [1063, 283] on div "PO Duncraig" at bounding box center [1102, 264] width 215 height 133
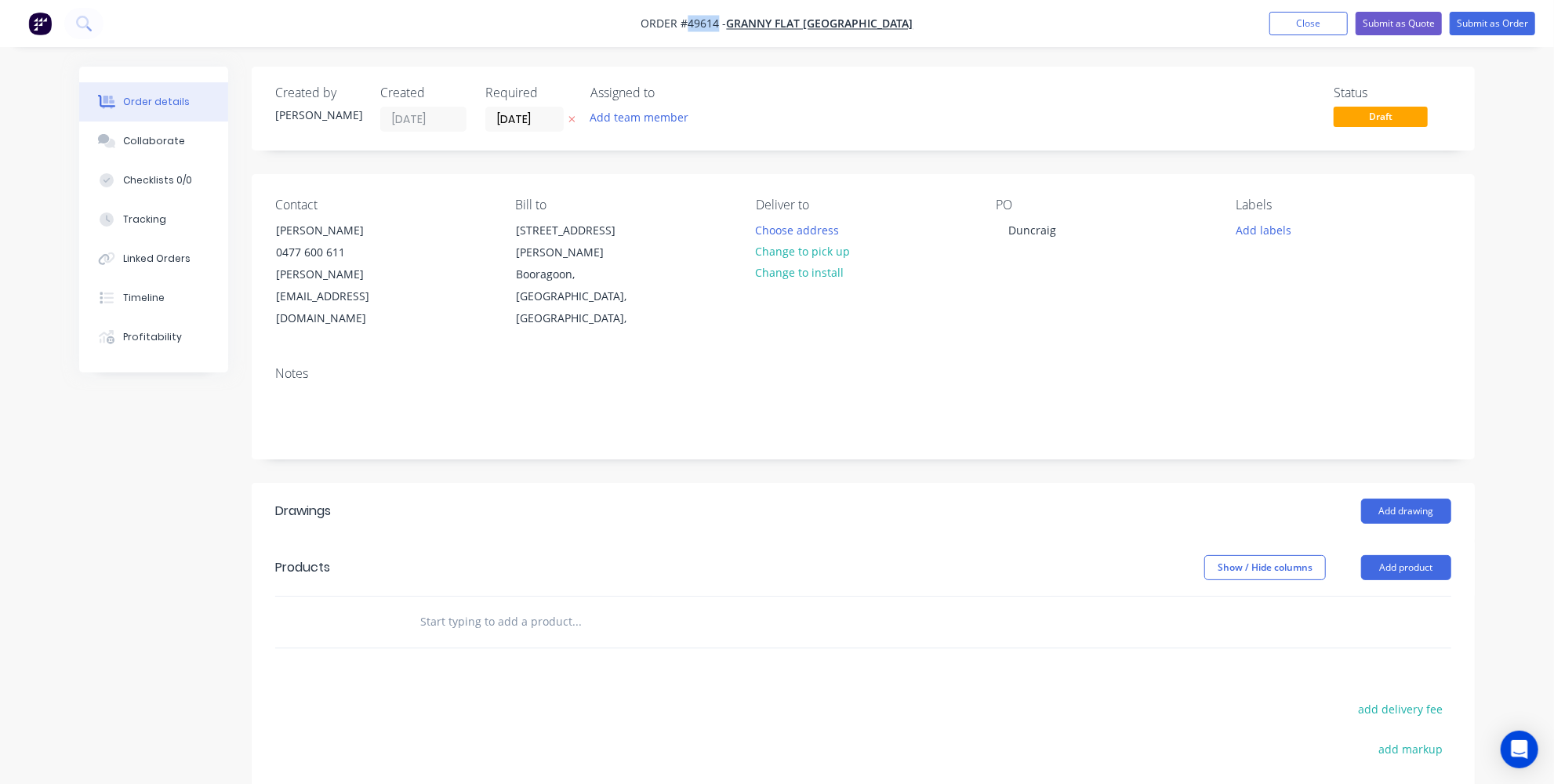
drag, startPoint x: 762, startPoint y: 23, endPoint x: 732, endPoint y: 18, distance: 30.4
click at [726, 18] on span "Order #49614 -" at bounding box center [684, 24] width 85 height 15
copy span "49614"
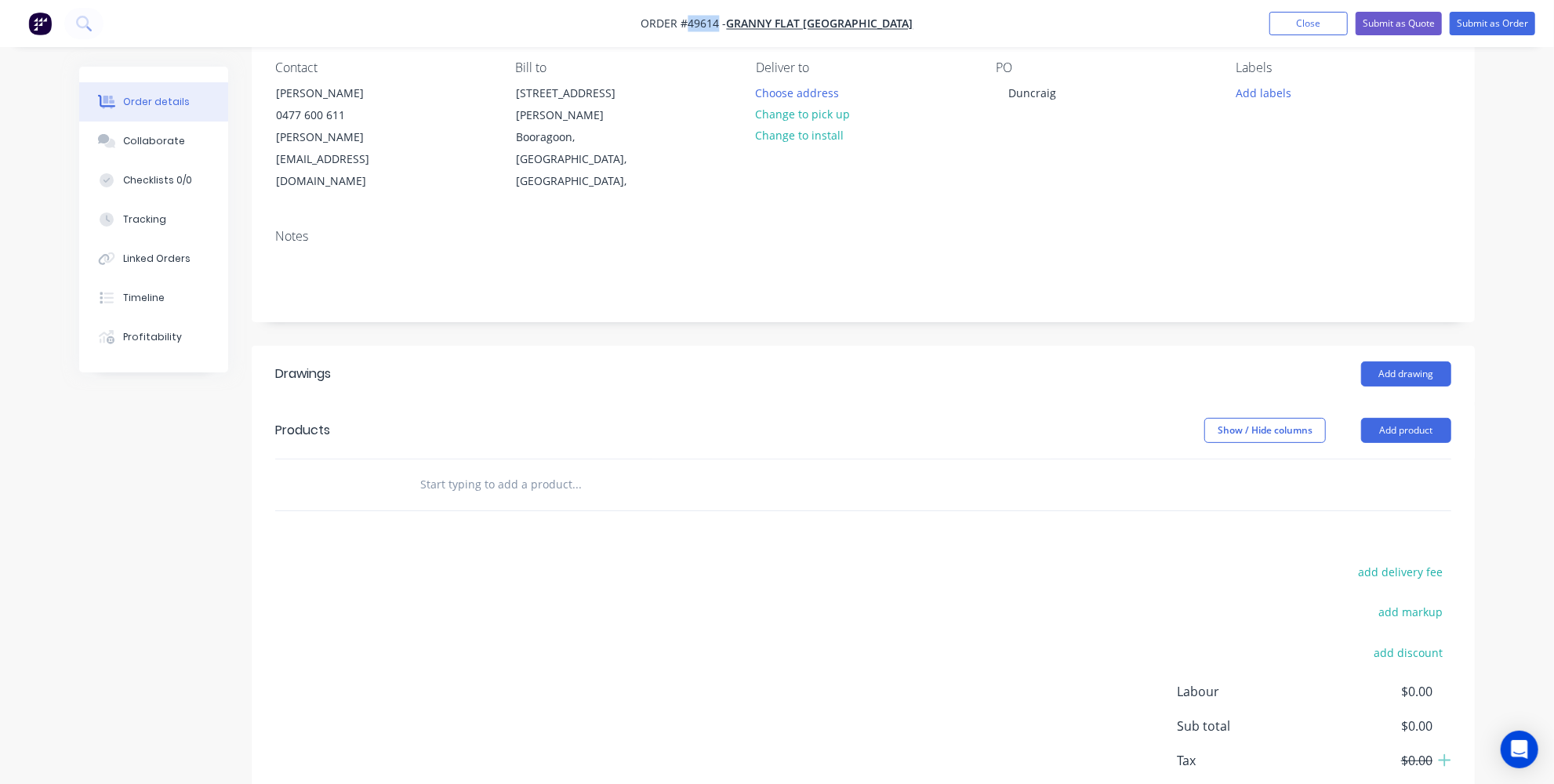
scroll to position [142, 0]
click at [1389, 557] on button "add delivery fee" at bounding box center [1400, 567] width 101 height 21
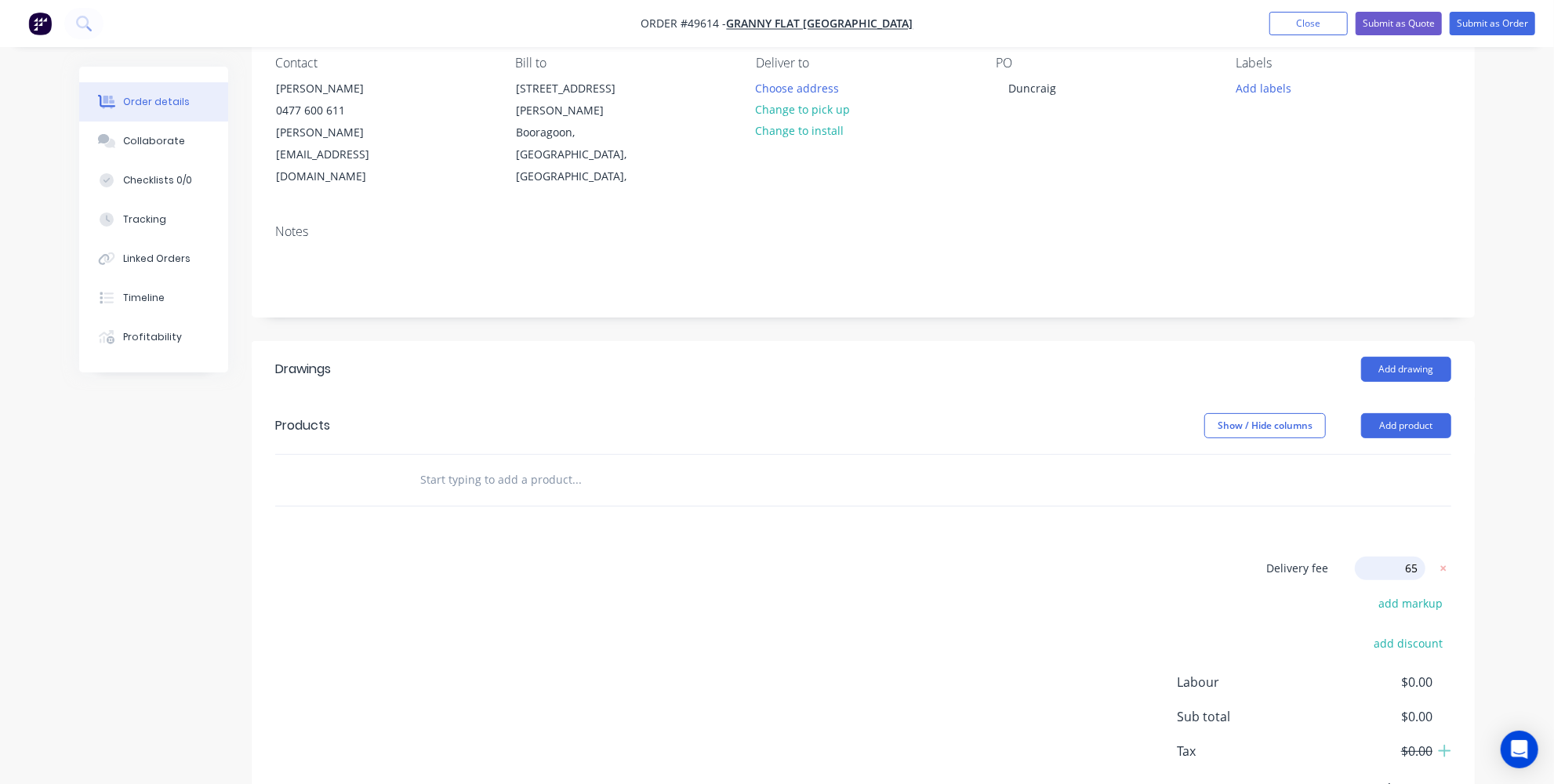
type input "650"
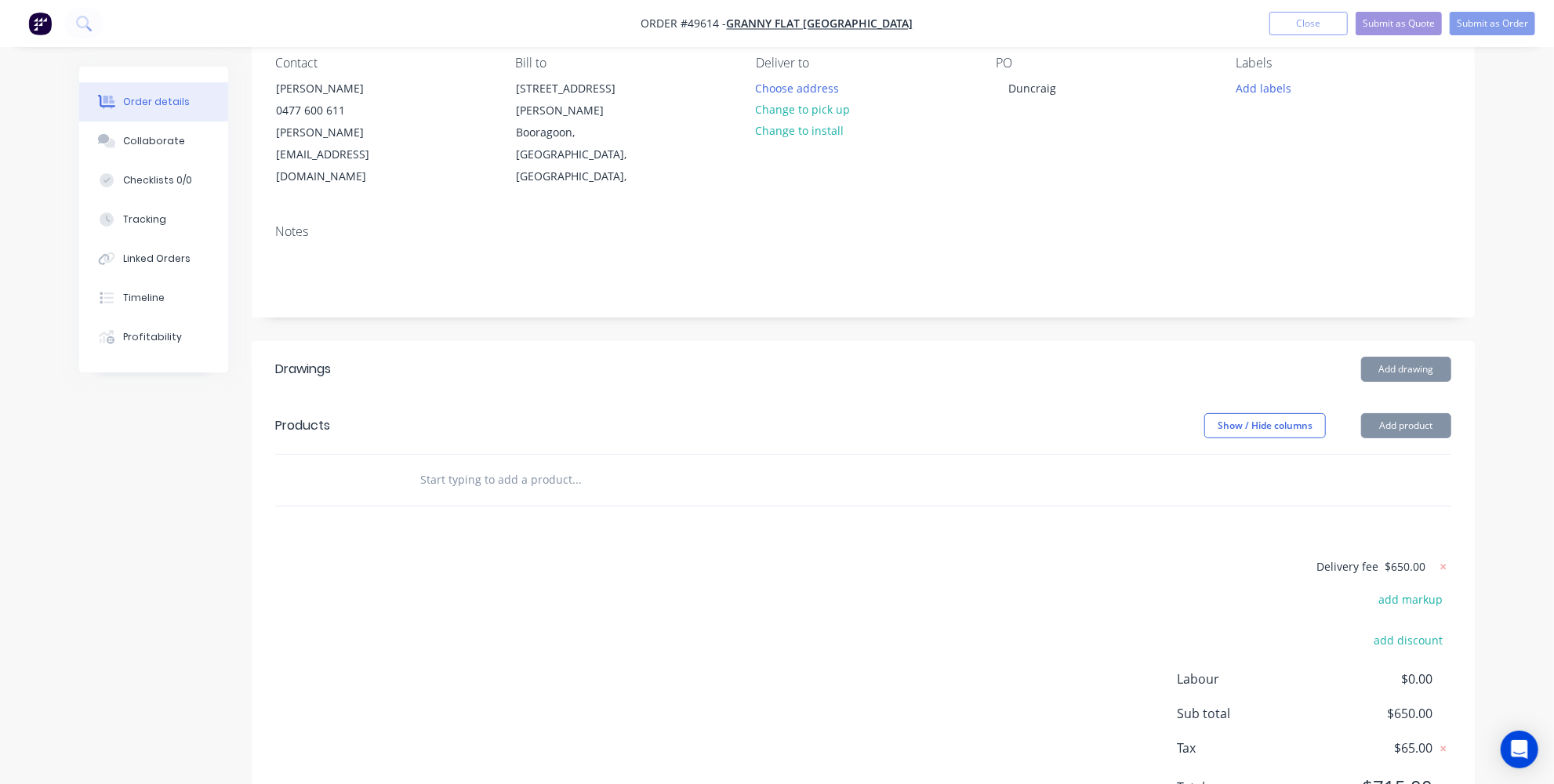
click at [930, 576] on div "Delivery fee $650.00 add markup add discount Labour $0.00 Sub total $650.00 Tax…" at bounding box center [863, 687] width 1176 height 260
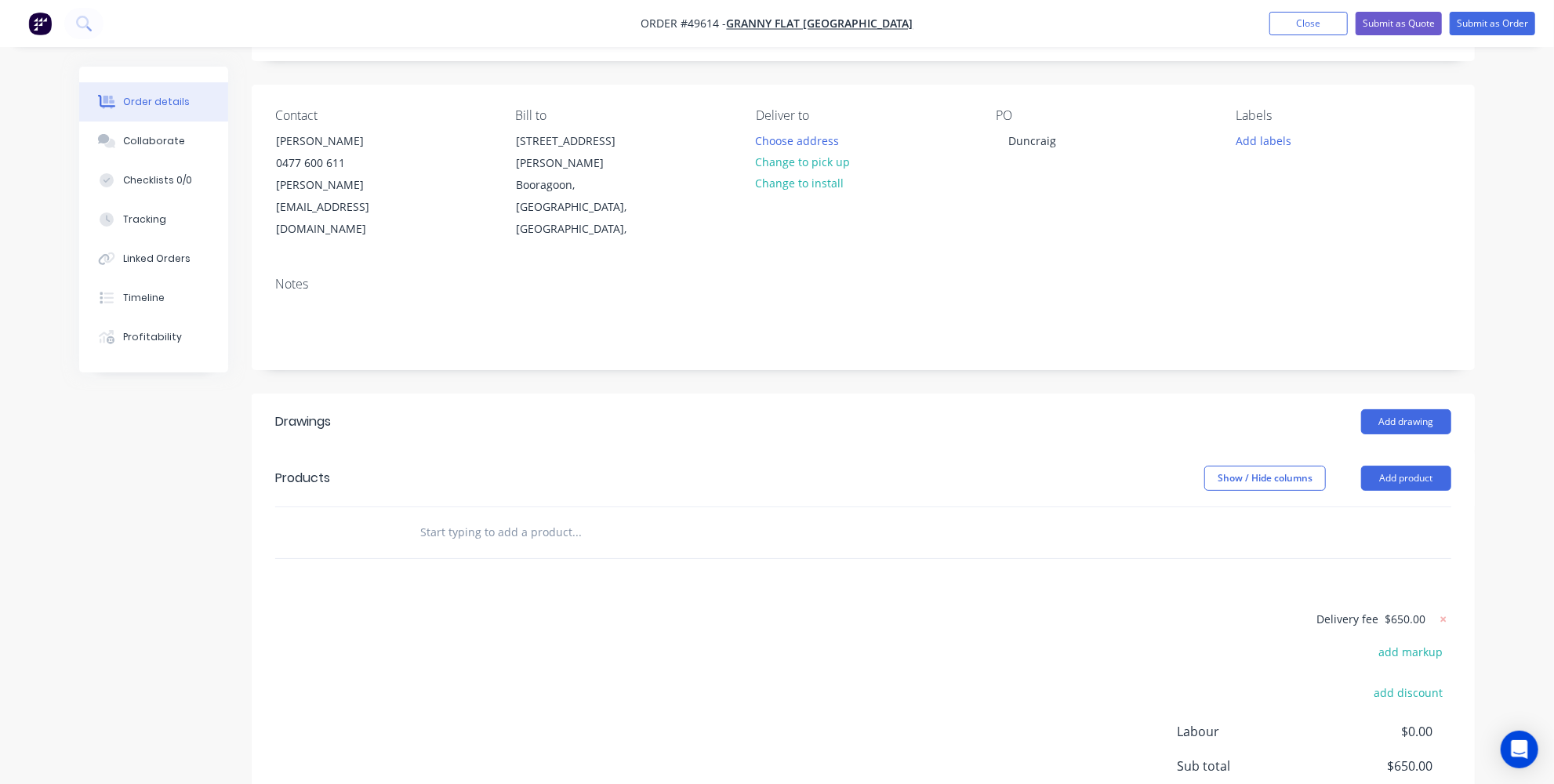
scroll to position [71, 0]
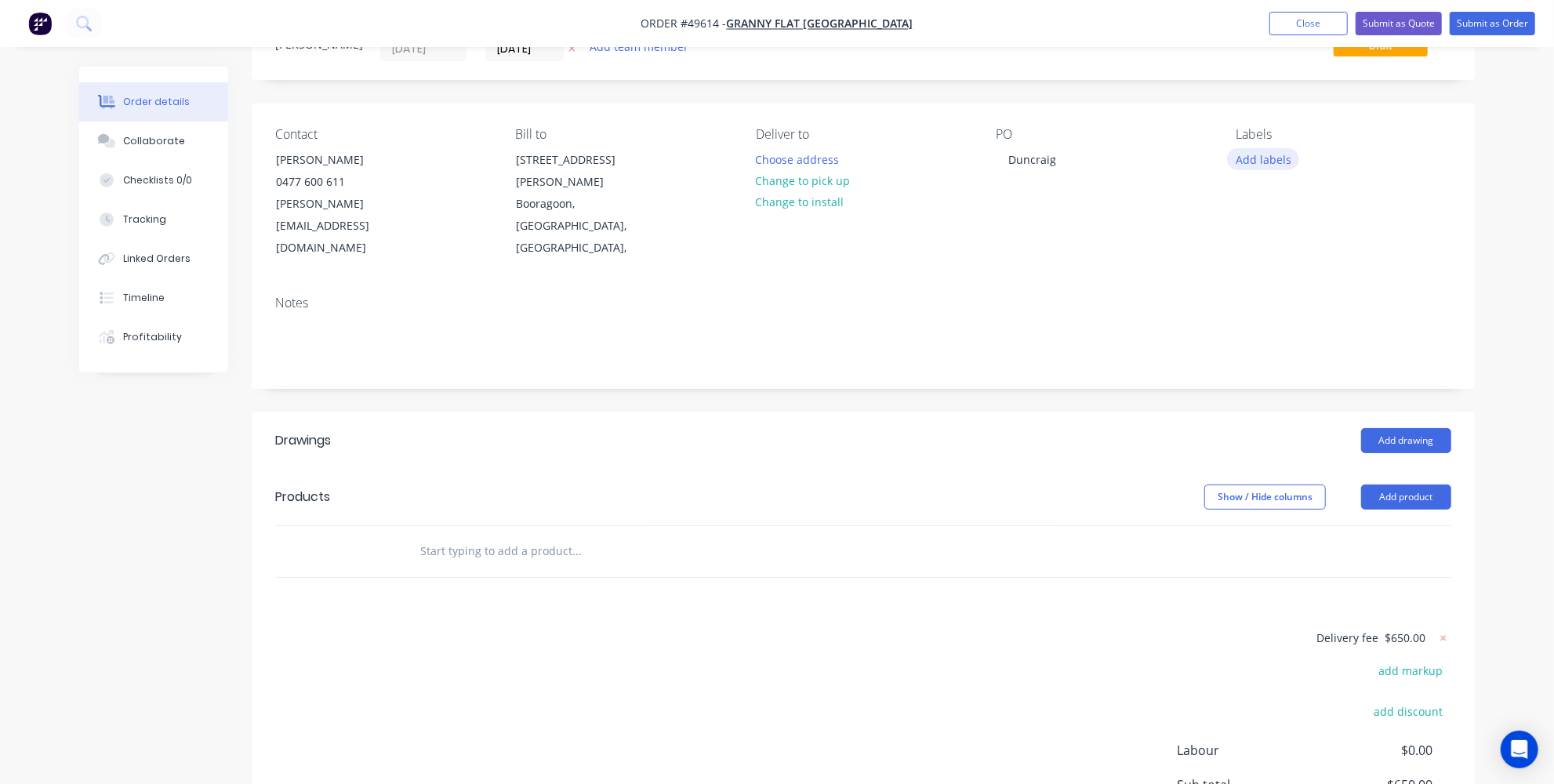
click at [1262, 150] on button "Add labels" at bounding box center [1263, 158] width 72 height 21
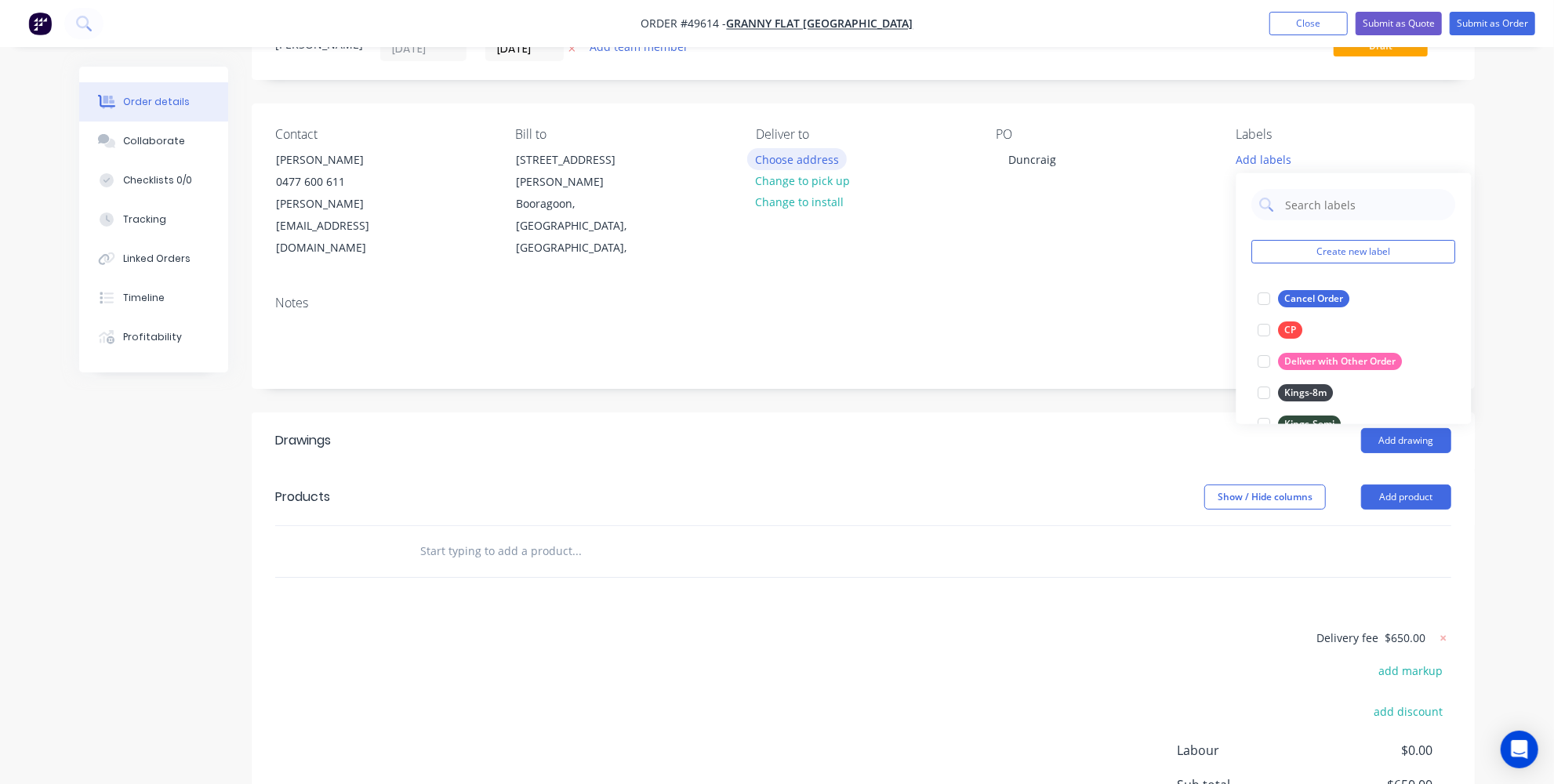
click at [815, 156] on button "Choose address" at bounding box center [797, 158] width 100 height 21
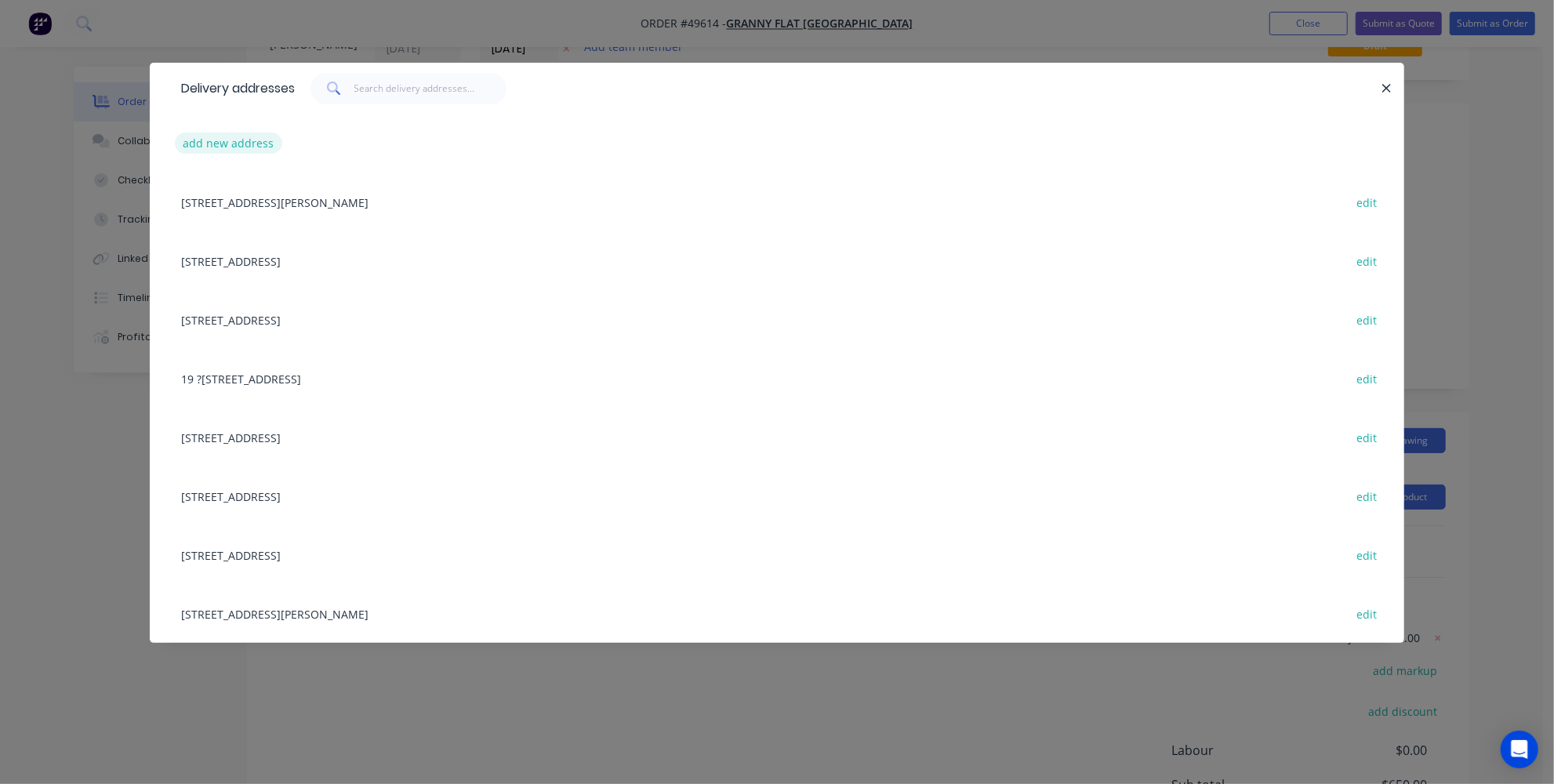
click at [240, 139] on button "add new address" at bounding box center [228, 143] width 108 height 21
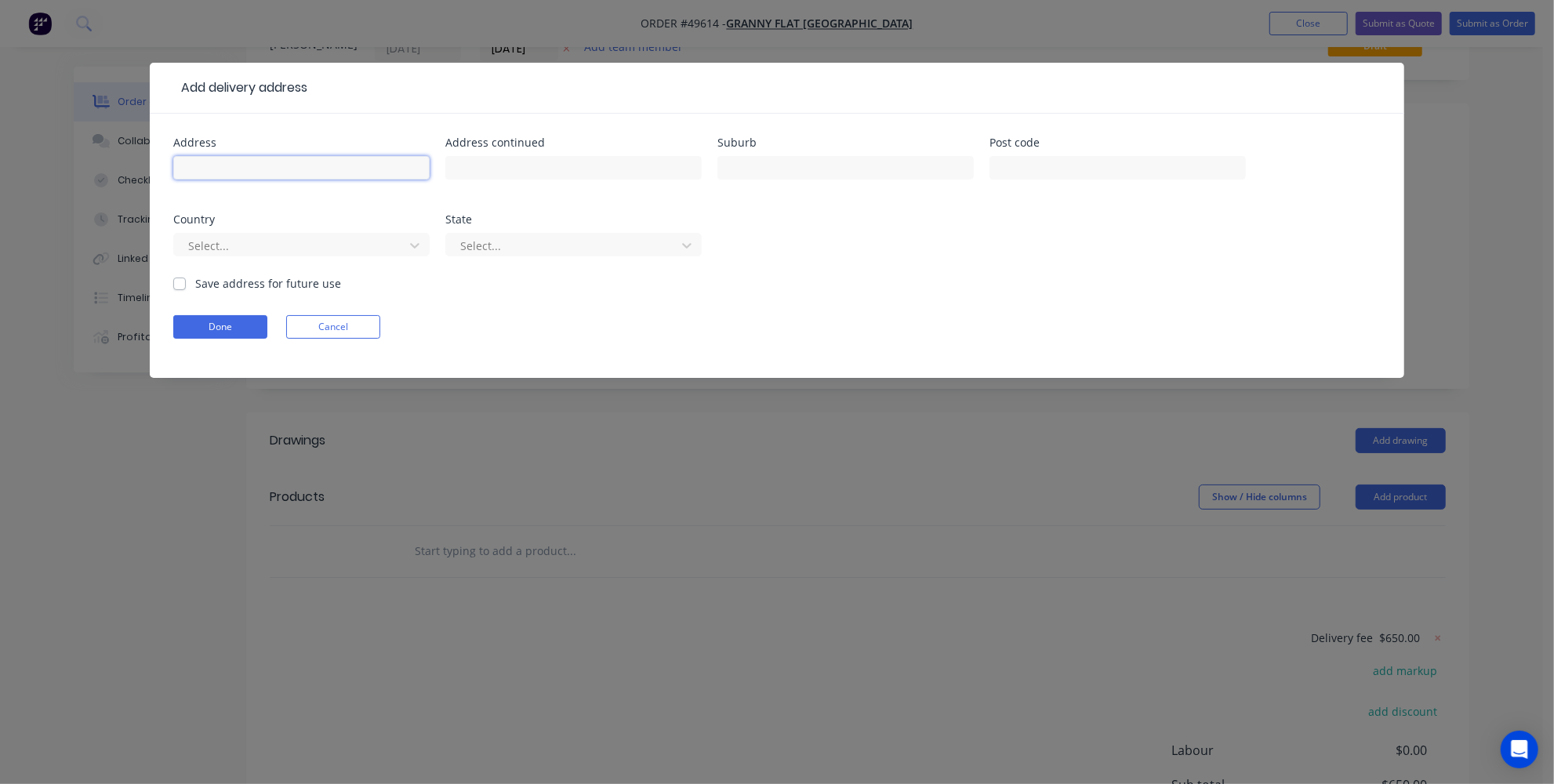
click at [293, 172] on input "text" at bounding box center [301, 168] width 256 height 23
type input "23 (lot 701) Barker Drive"
click at [917, 178] on input "text" at bounding box center [845, 168] width 256 height 23
type input "Duncraig"
click at [1005, 160] on input "text" at bounding box center [1117, 168] width 256 height 23
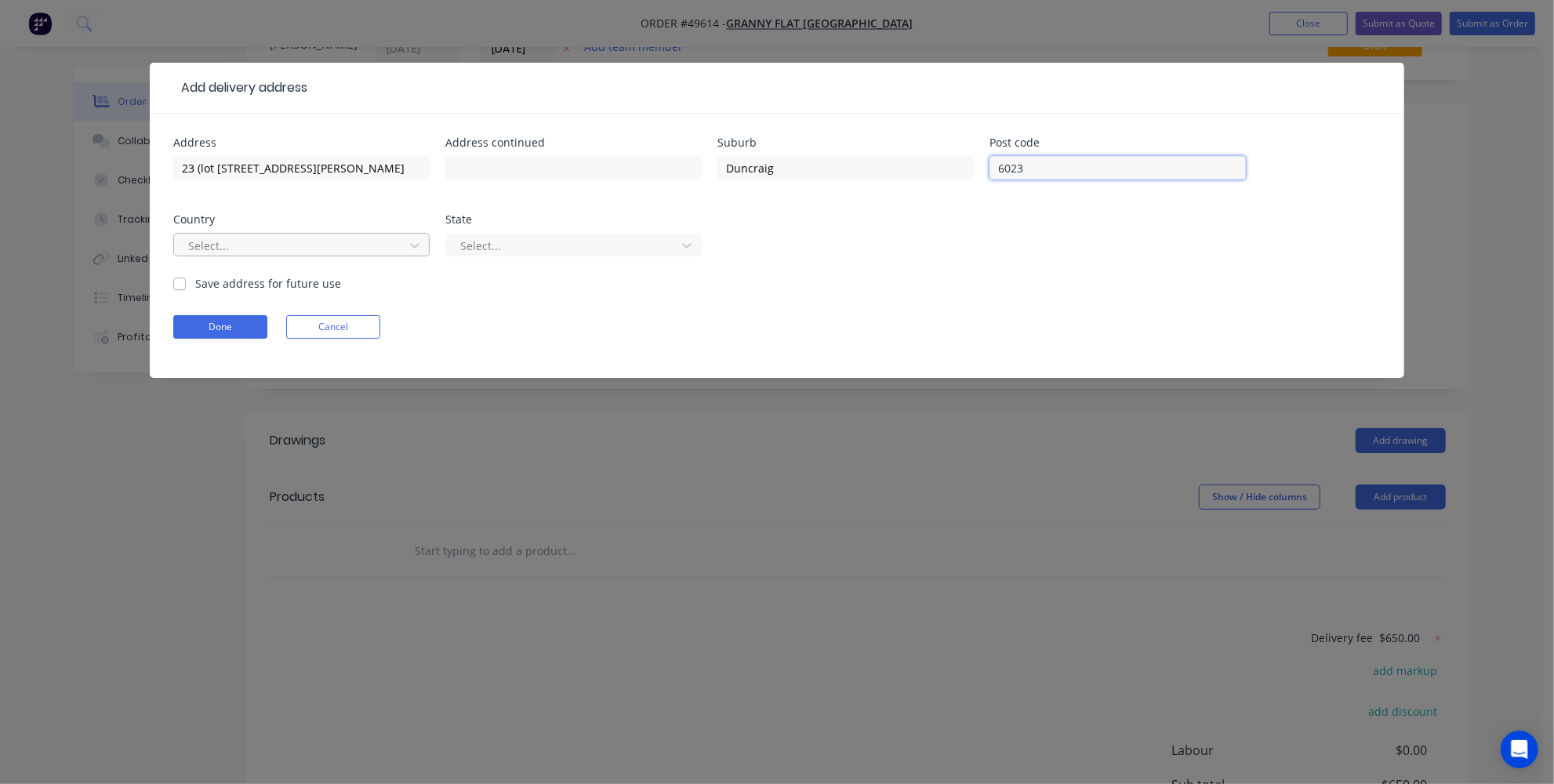
type input "6023"
click at [294, 244] on div at bounding box center [291, 245] width 210 height 19
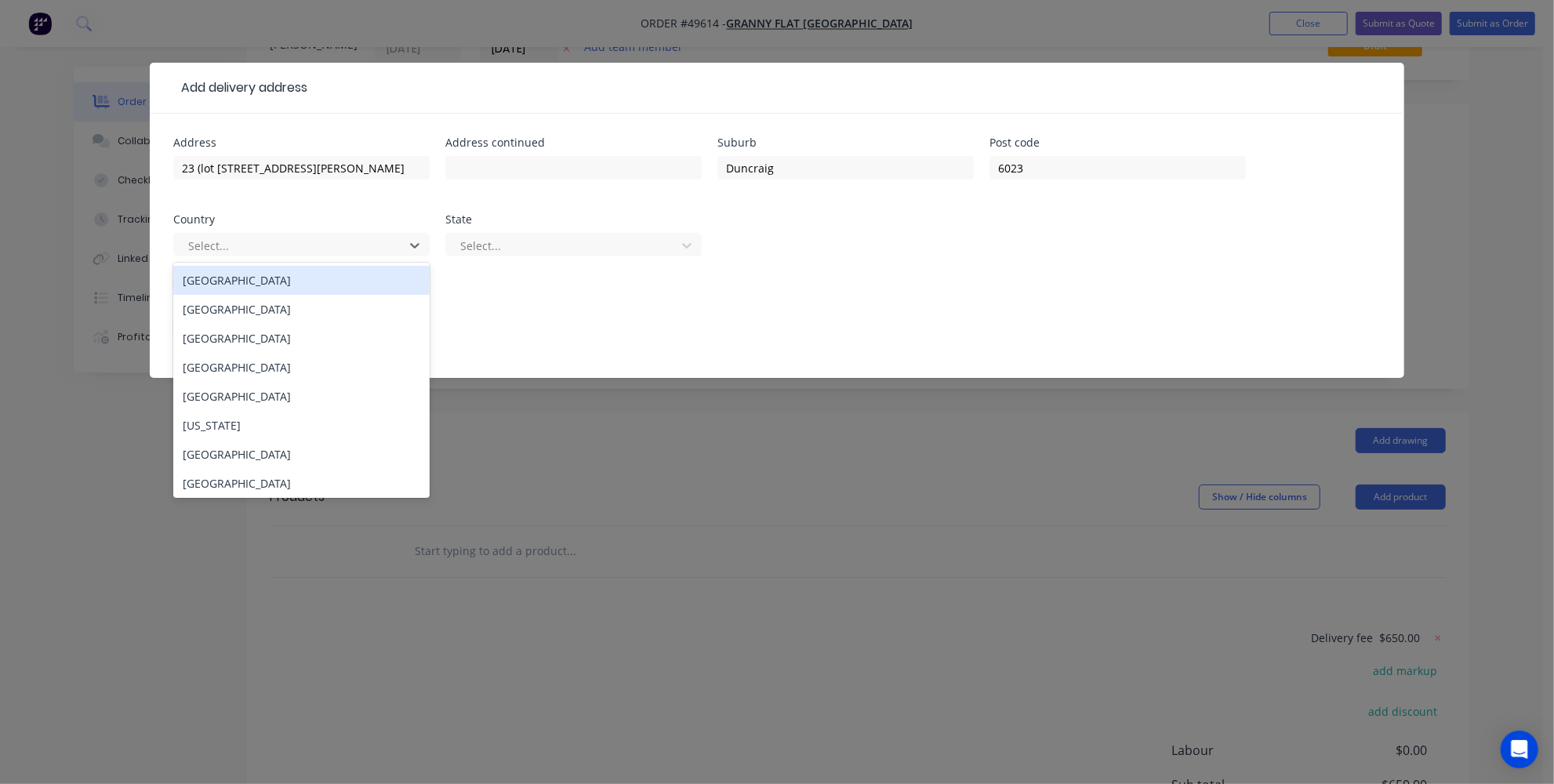
click at [257, 271] on div "Australia" at bounding box center [301, 280] width 256 height 29
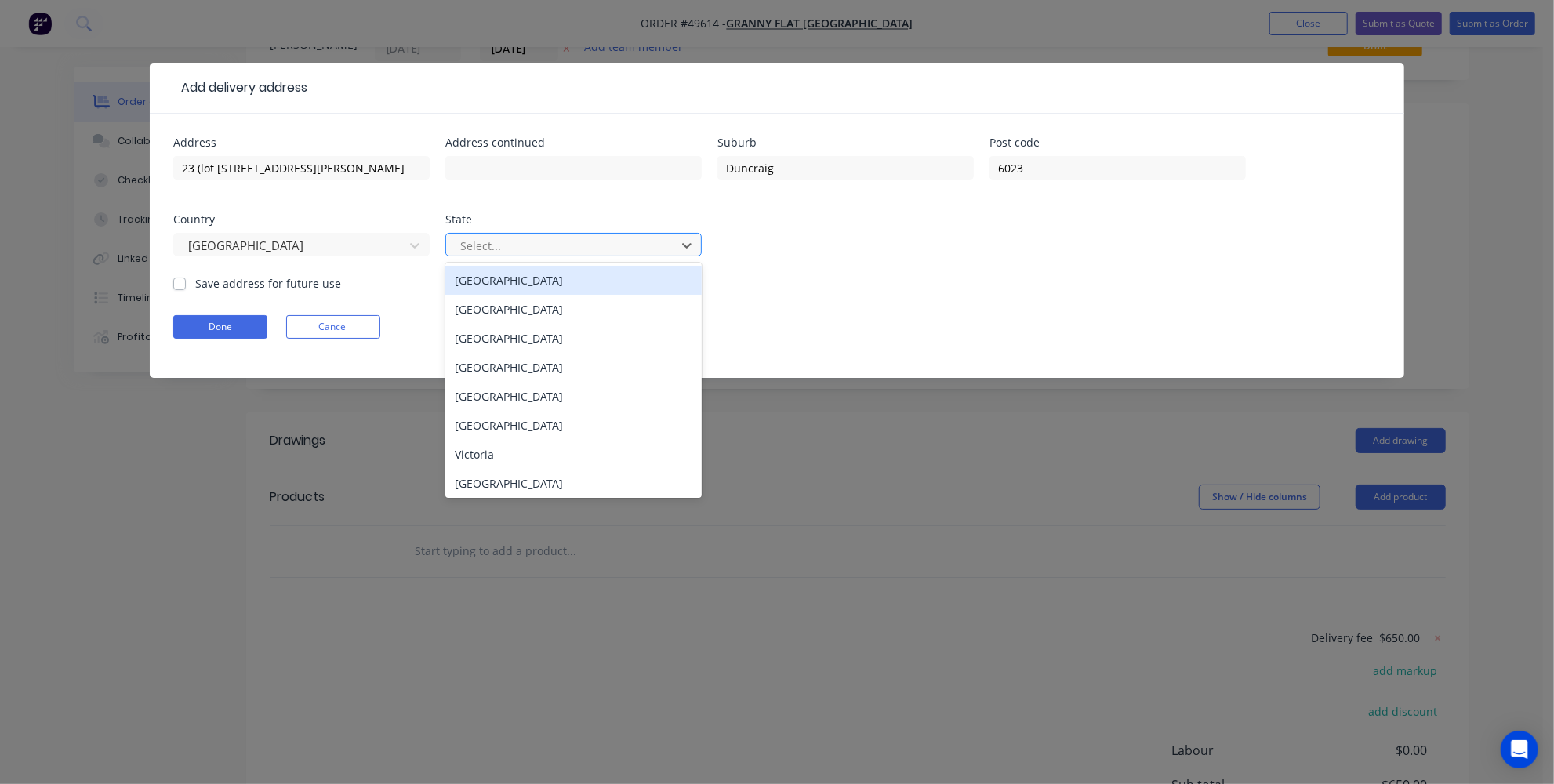
click at [498, 242] on div at bounding box center [563, 245] width 210 height 19
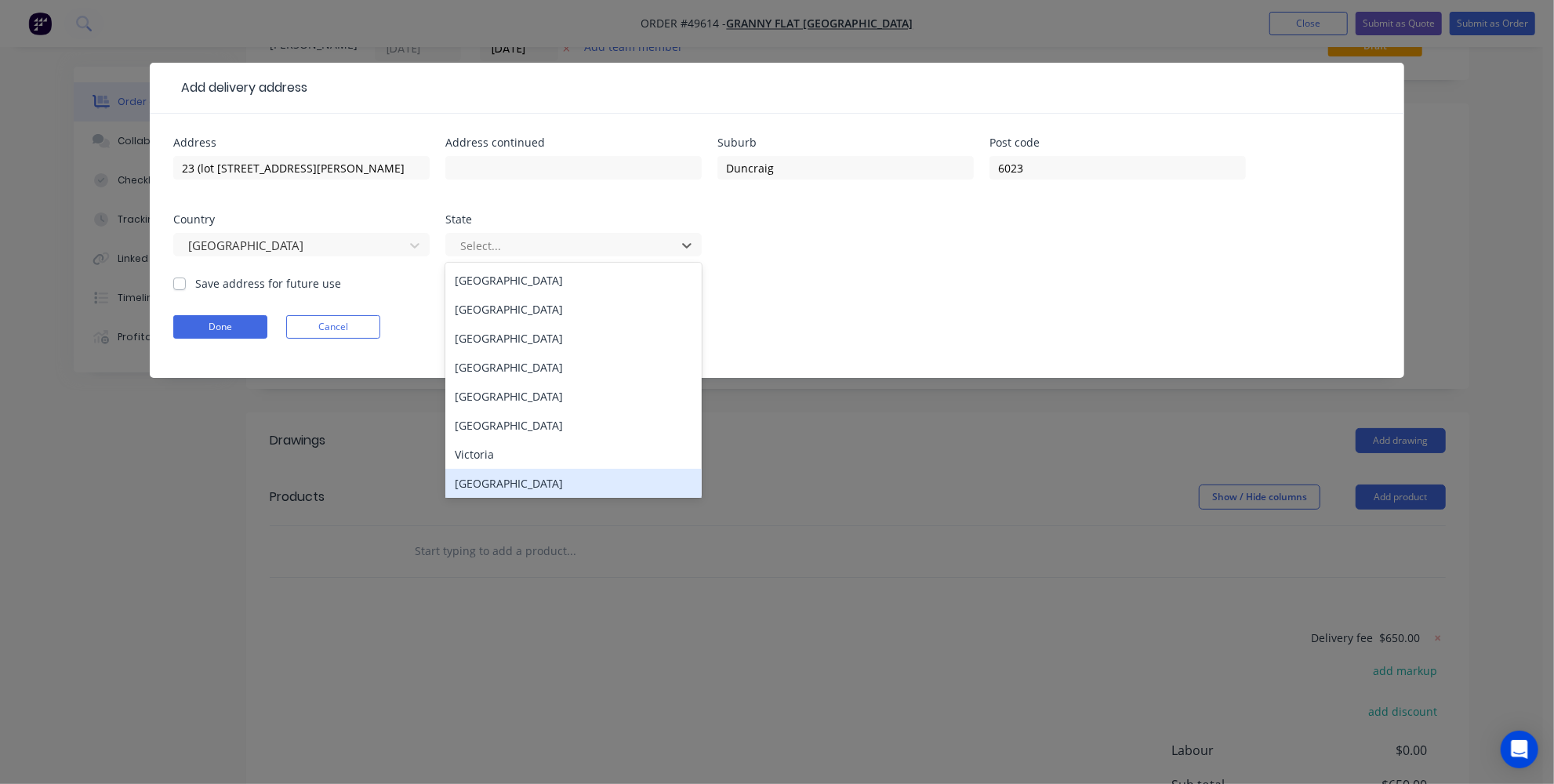
click at [515, 478] on div "Western Australia" at bounding box center [573, 483] width 256 height 29
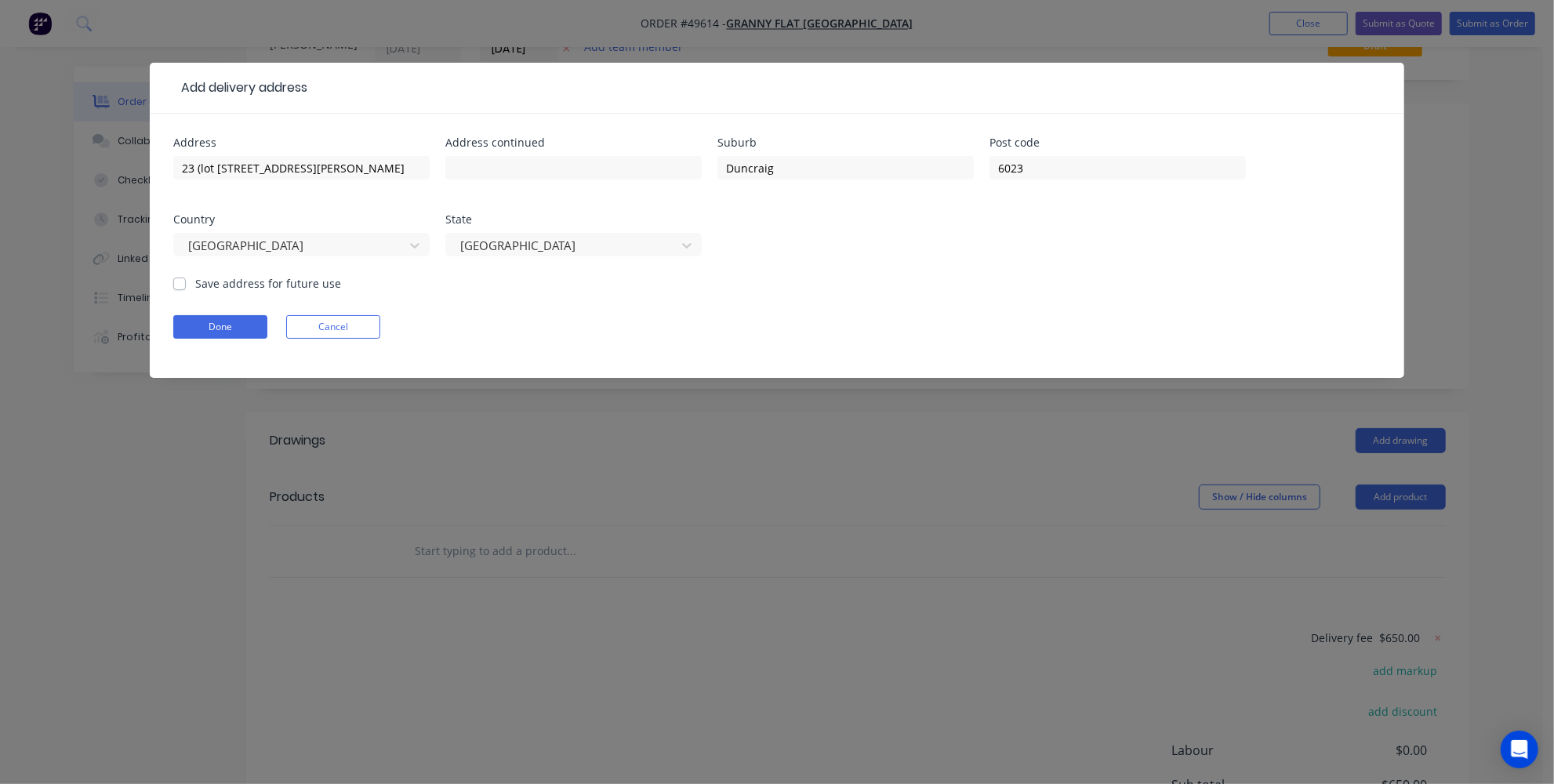
click at [223, 340] on form "Address 23 (lot 701) Barker Drive Address continued Suburb Duncraig Post code 6…" at bounding box center [777, 257] width 1207 height 240
click at [224, 332] on button "Done" at bounding box center [220, 326] width 94 height 23
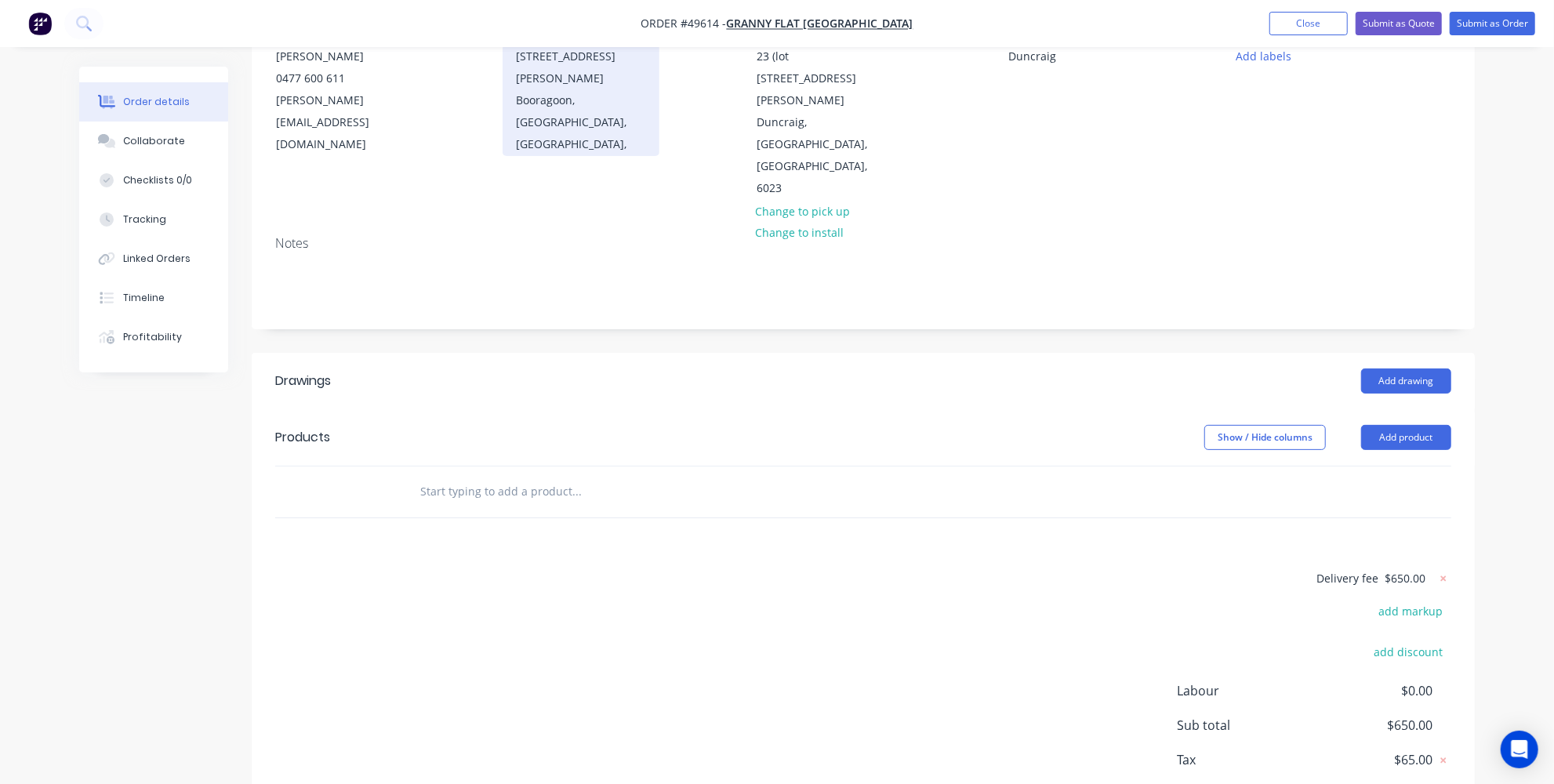
scroll to position [0, 0]
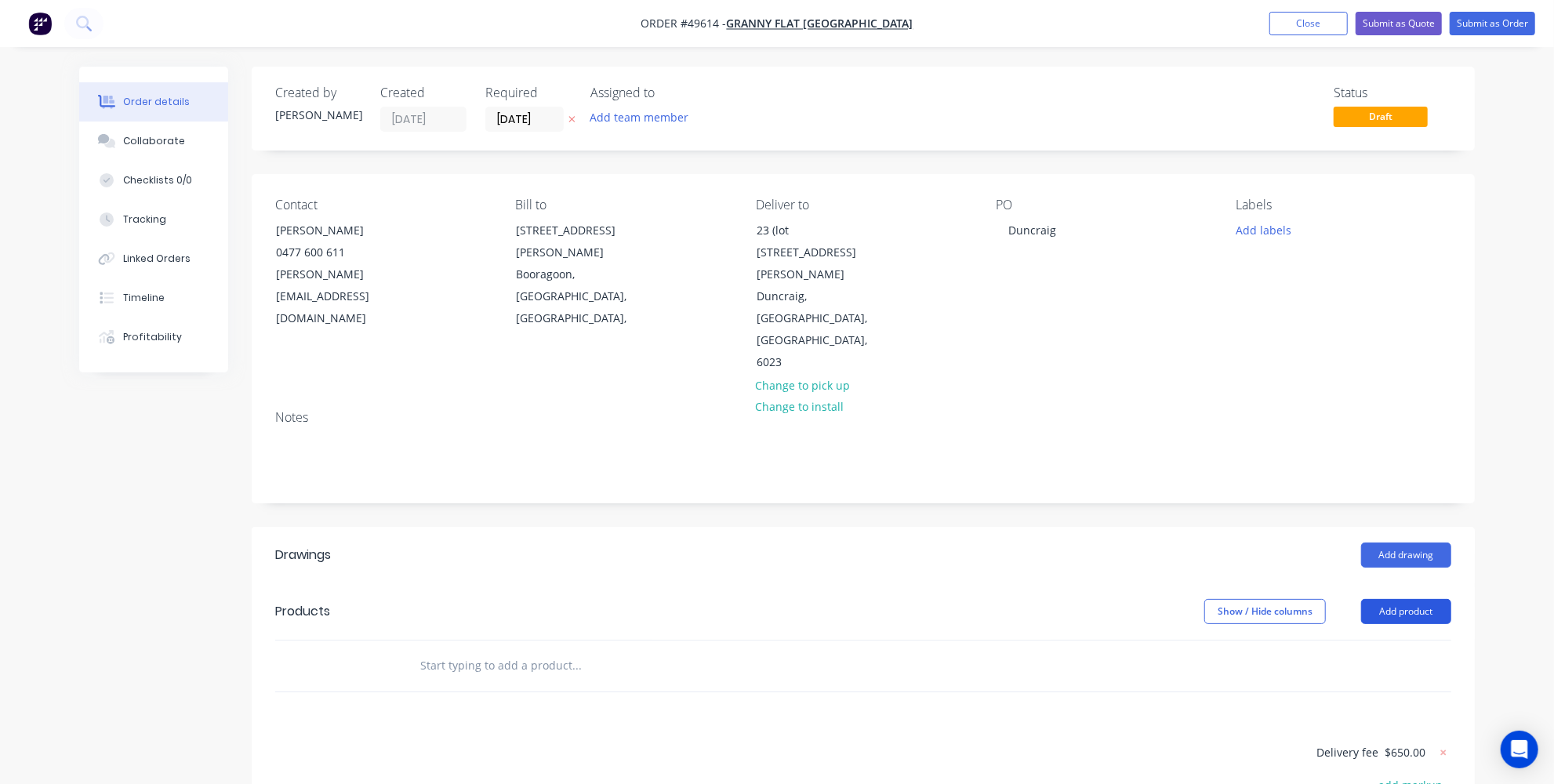
click at [1395, 599] on button "Add product" at bounding box center [1406, 611] width 90 height 25
click at [1337, 640] on div "Product catalogue" at bounding box center [1376, 650] width 121 height 23
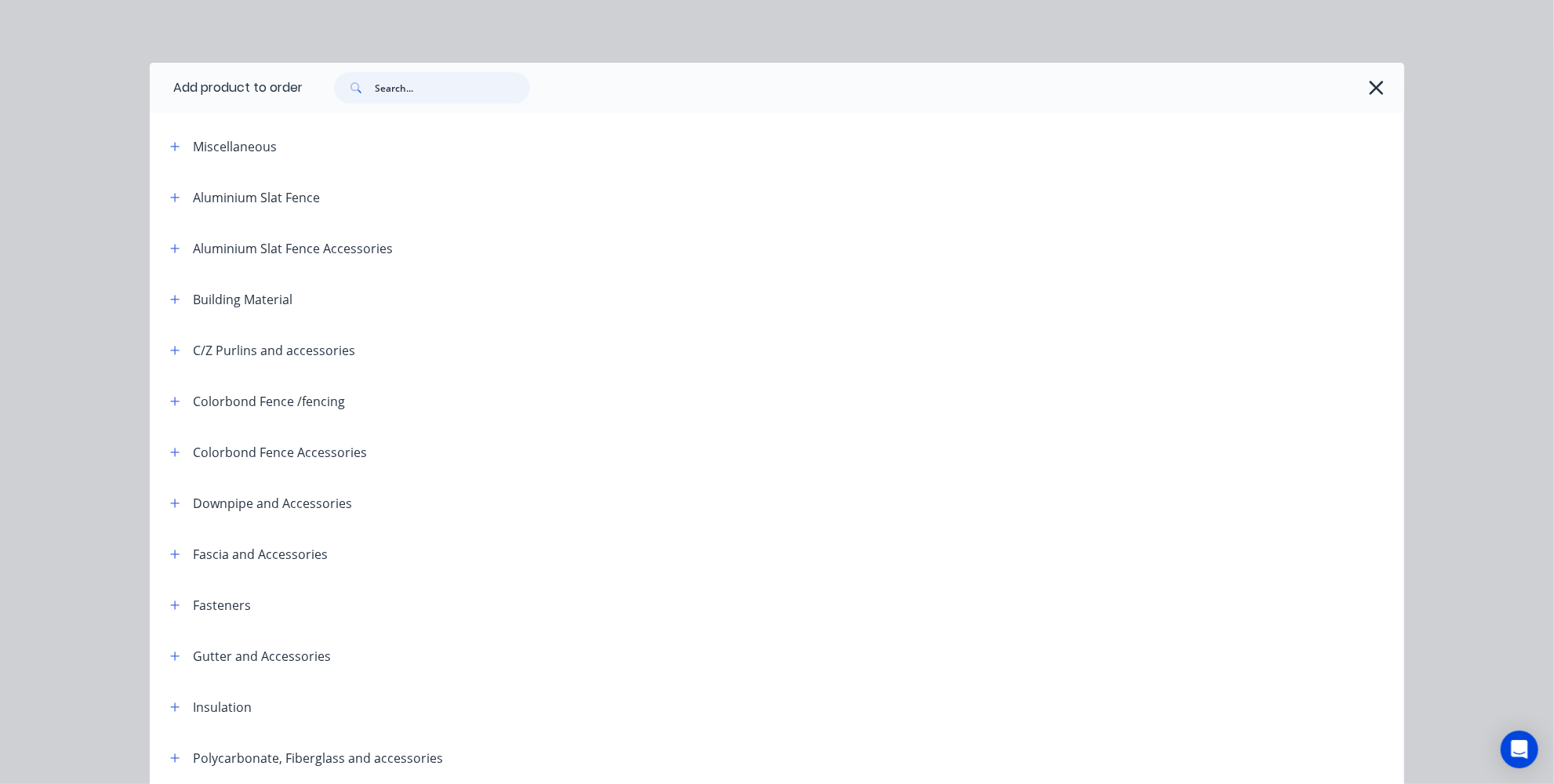
click at [435, 89] on input "text" at bounding box center [453, 88] width 155 height 32
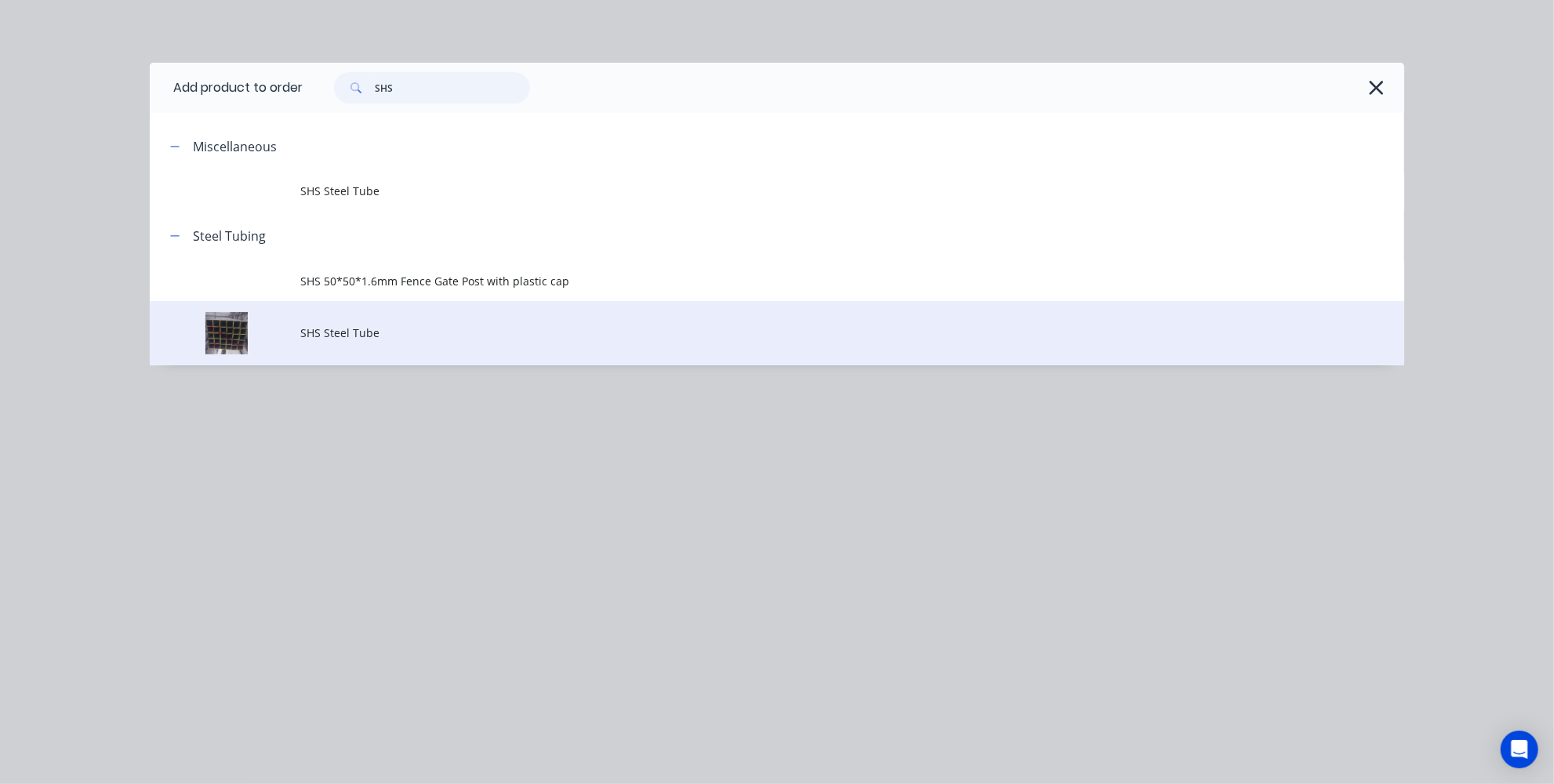
type input "SHS"
click at [348, 340] on span "SHS Steel Tube" at bounding box center [742, 333] width 883 height 17
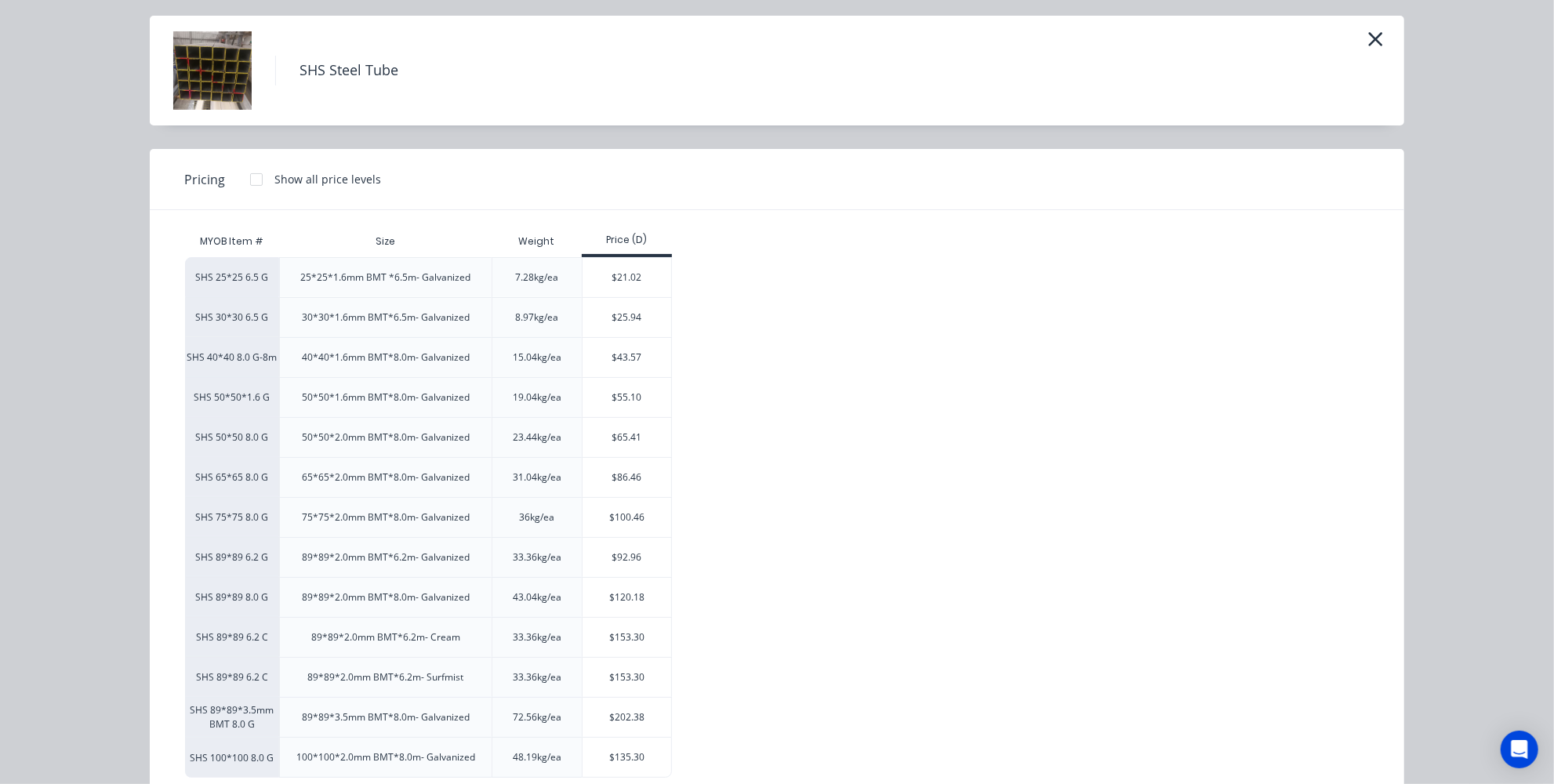
scroll to position [80, 0]
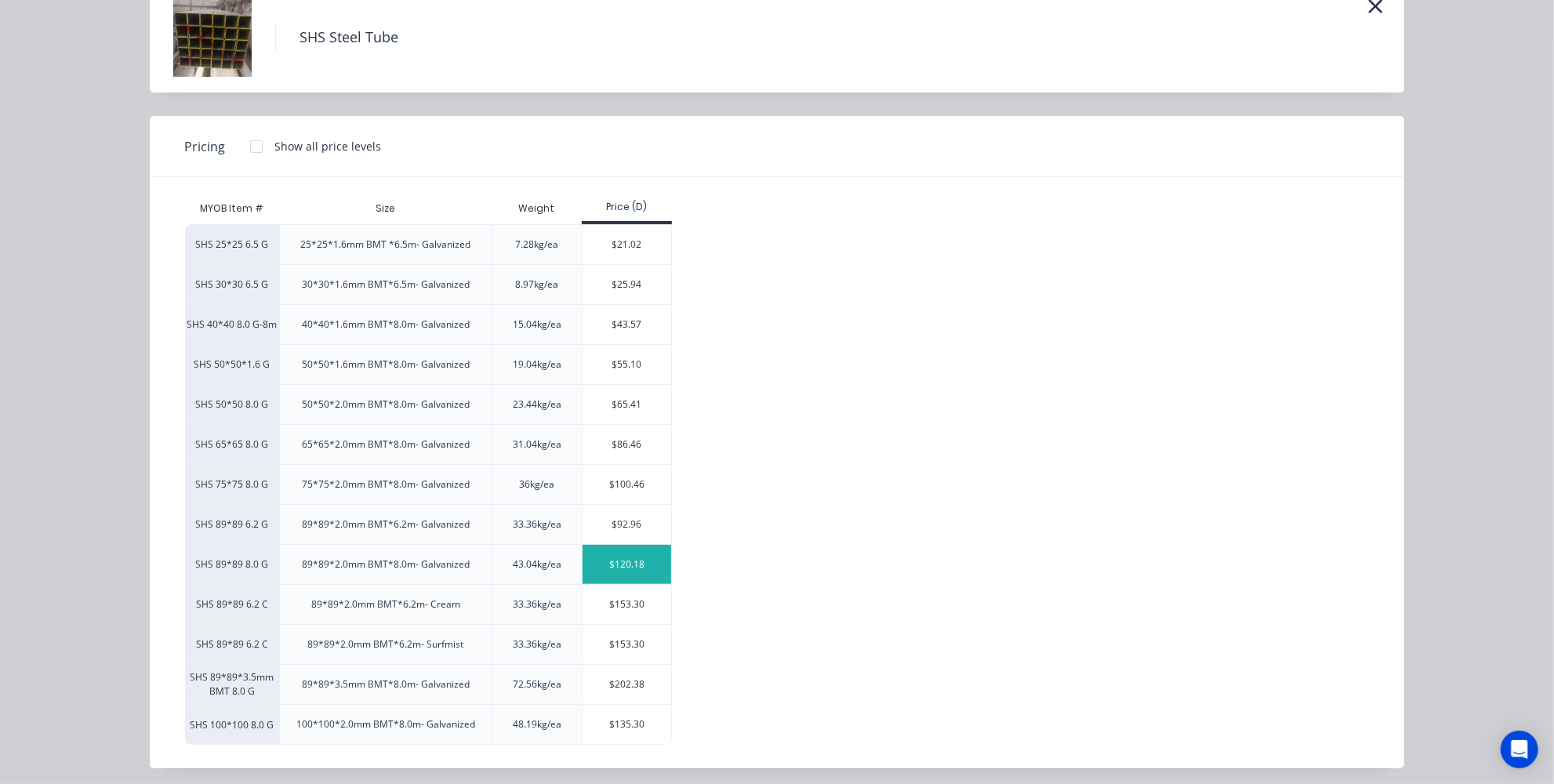
click at [597, 565] on div "$120.18" at bounding box center [627, 564] width 89 height 39
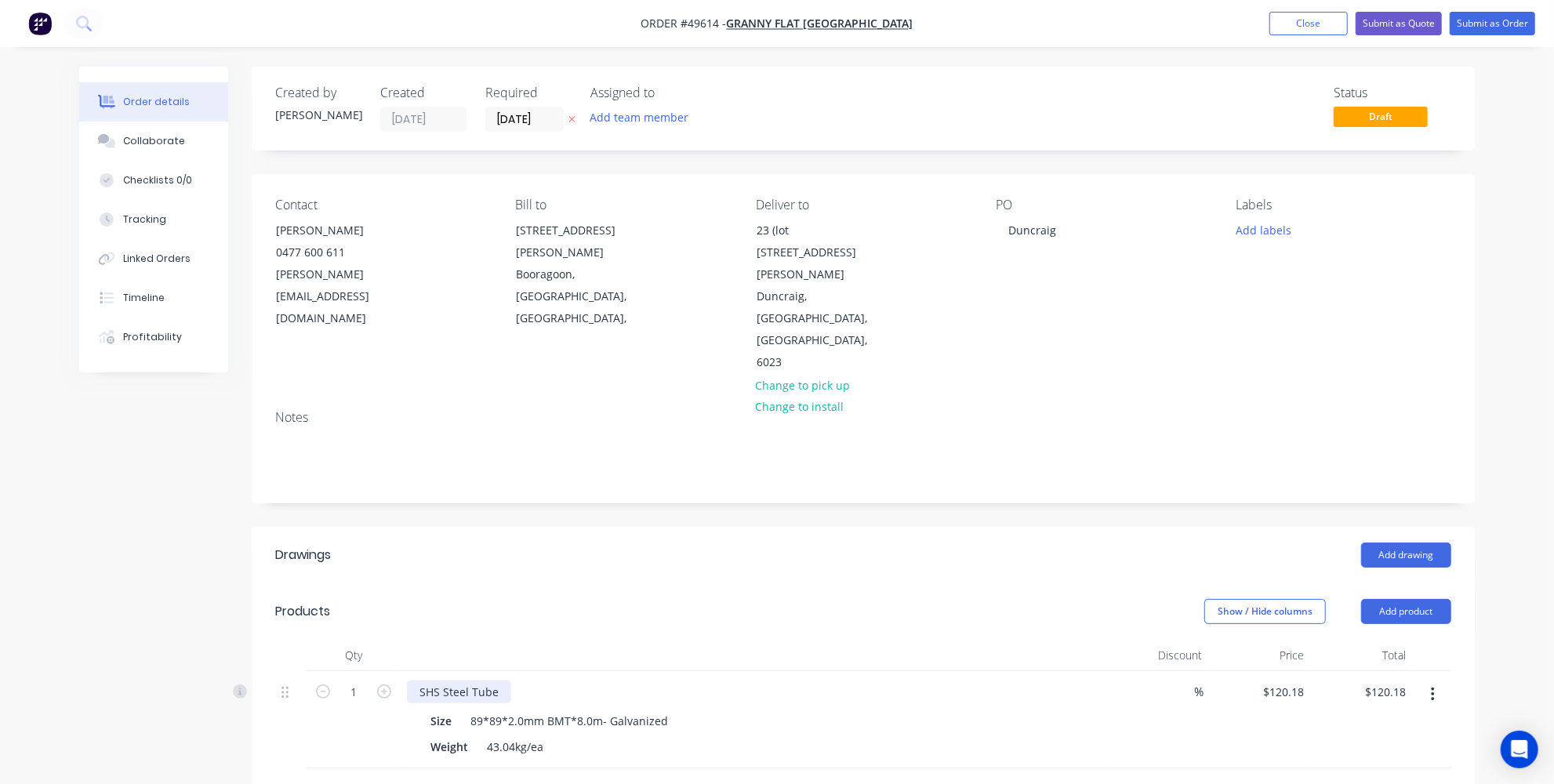
click at [506, 680] on div "SHS Steel Tube" at bounding box center [458, 691] width 104 height 23
click at [507, 680] on div "SHS Steel Tube- pOWDER COATED" at bounding box center [509, 691] width 204 height 23
click at [591, 768] on div at bounding box center [683, 793] width 564 height 51
click at [1386, 599] on button "Add product" at bounding box center [1406, 611] width 90 height 25
click at [1316, 640] on div "Product catalogue" at bounding box center [1376, 650] width 121 height 23
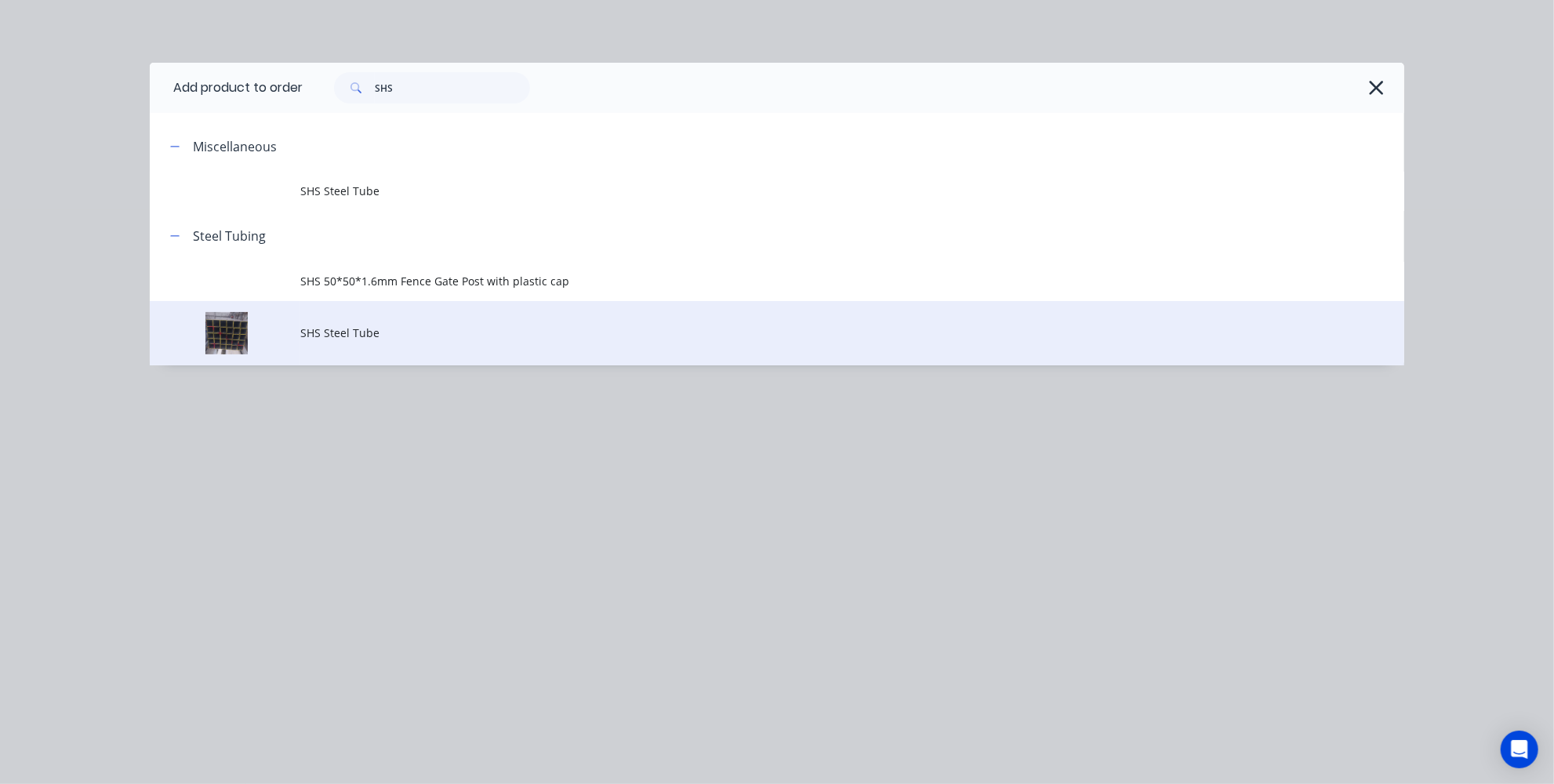
click at [387, 322] on td "SHS Steel Tube" at bounding box center [853, 334] width 1104 height 65
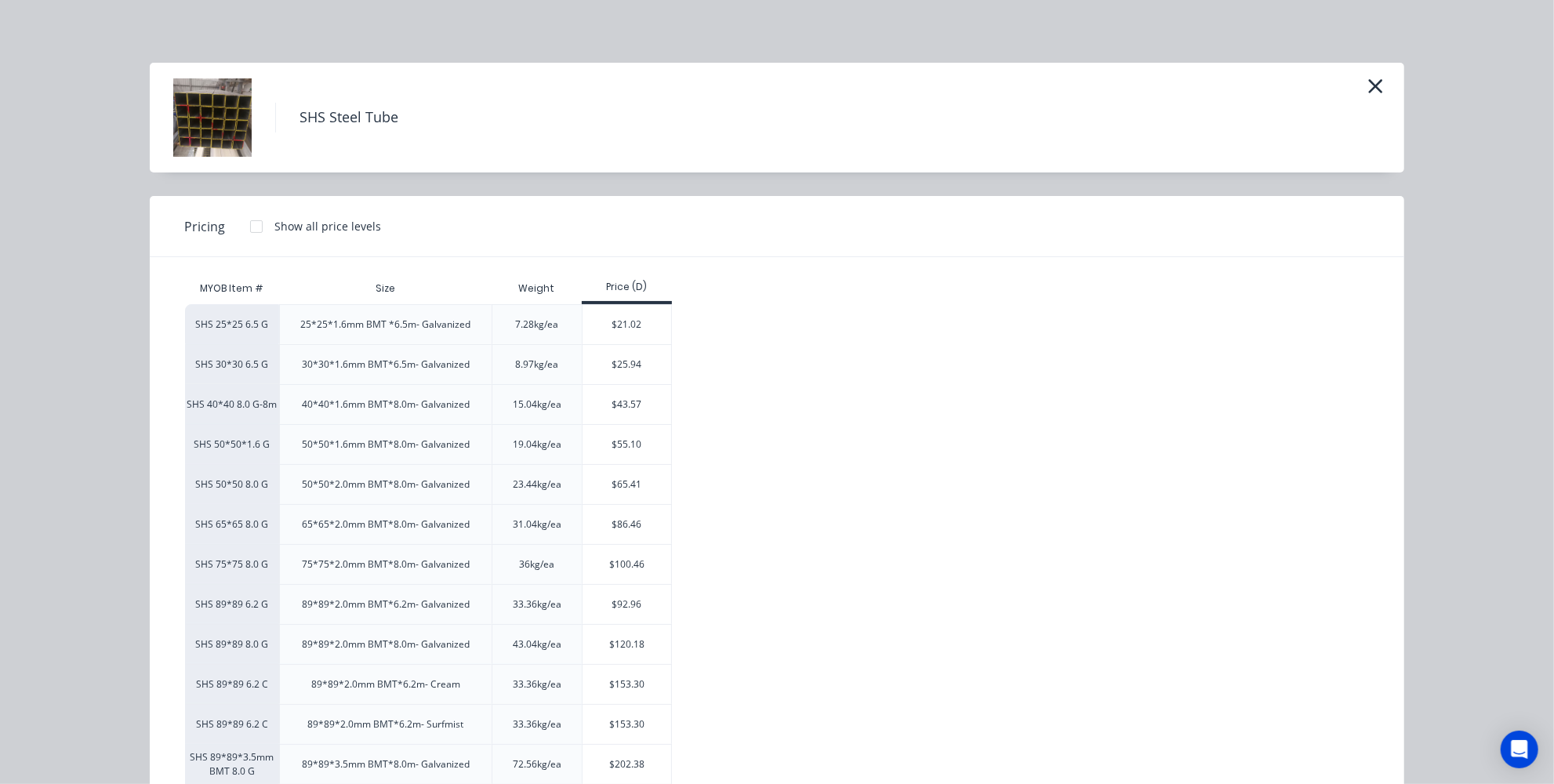
scroll to position [0, 0]
click at [1349, 83] on div "SHS Steel Tube" at bounding box center [777, 118] width 1207 height 78
click at [1363, 84] on button "button" at bounding box center [1375, 87] width 26 height 25
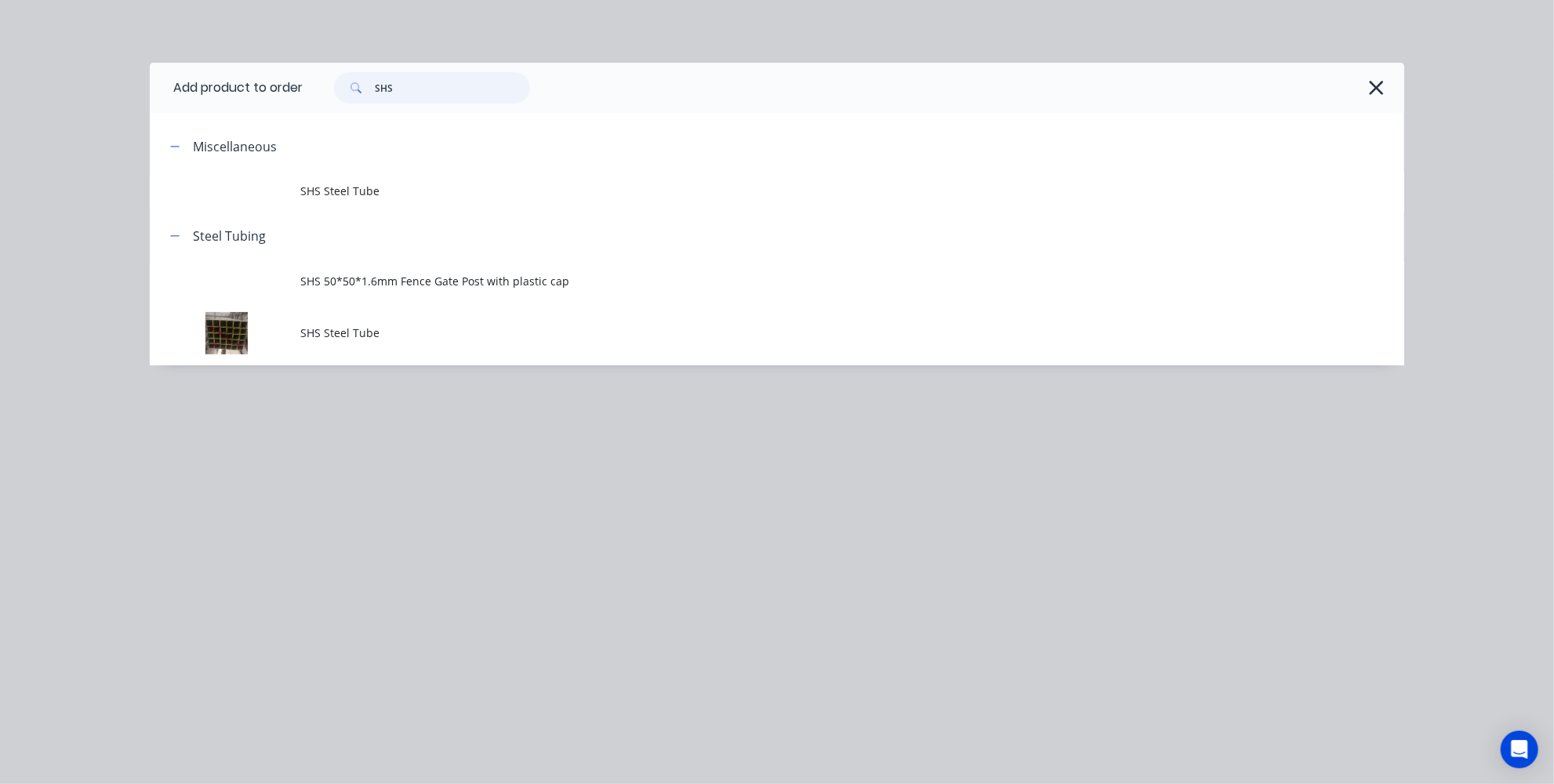
drag, startPoint x: 407, startPoint y: 83, endPoint x: 340, endPoint y: 74, distance: 67.6
click at [340, 74] on div "SHS" at bounding box center [432, 88] width 196 height 32
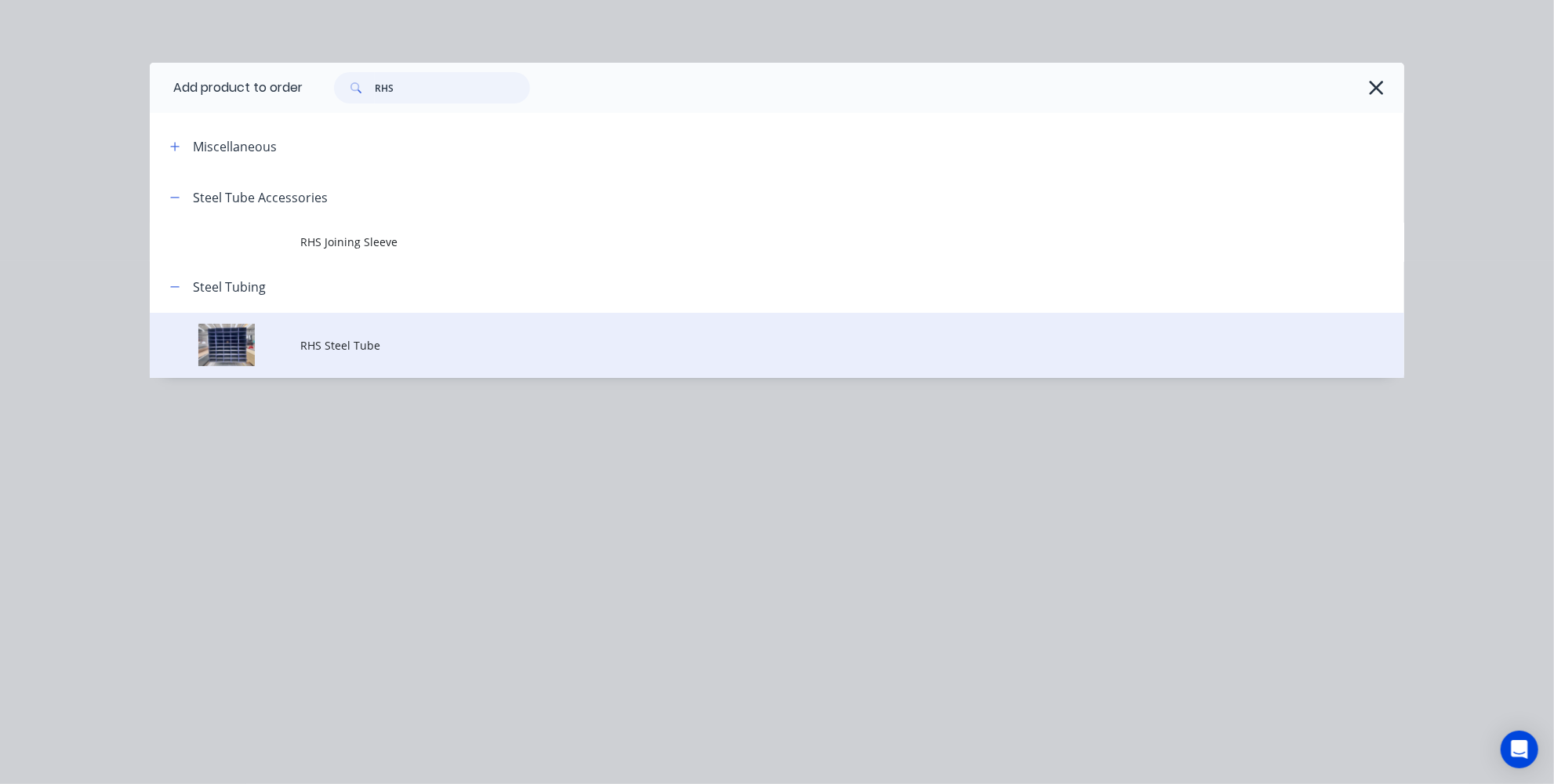
type input "RHS"
click at [353, 352] on span "RHS Steel Tube" at bounding box center [742, 346] width 883 height 17
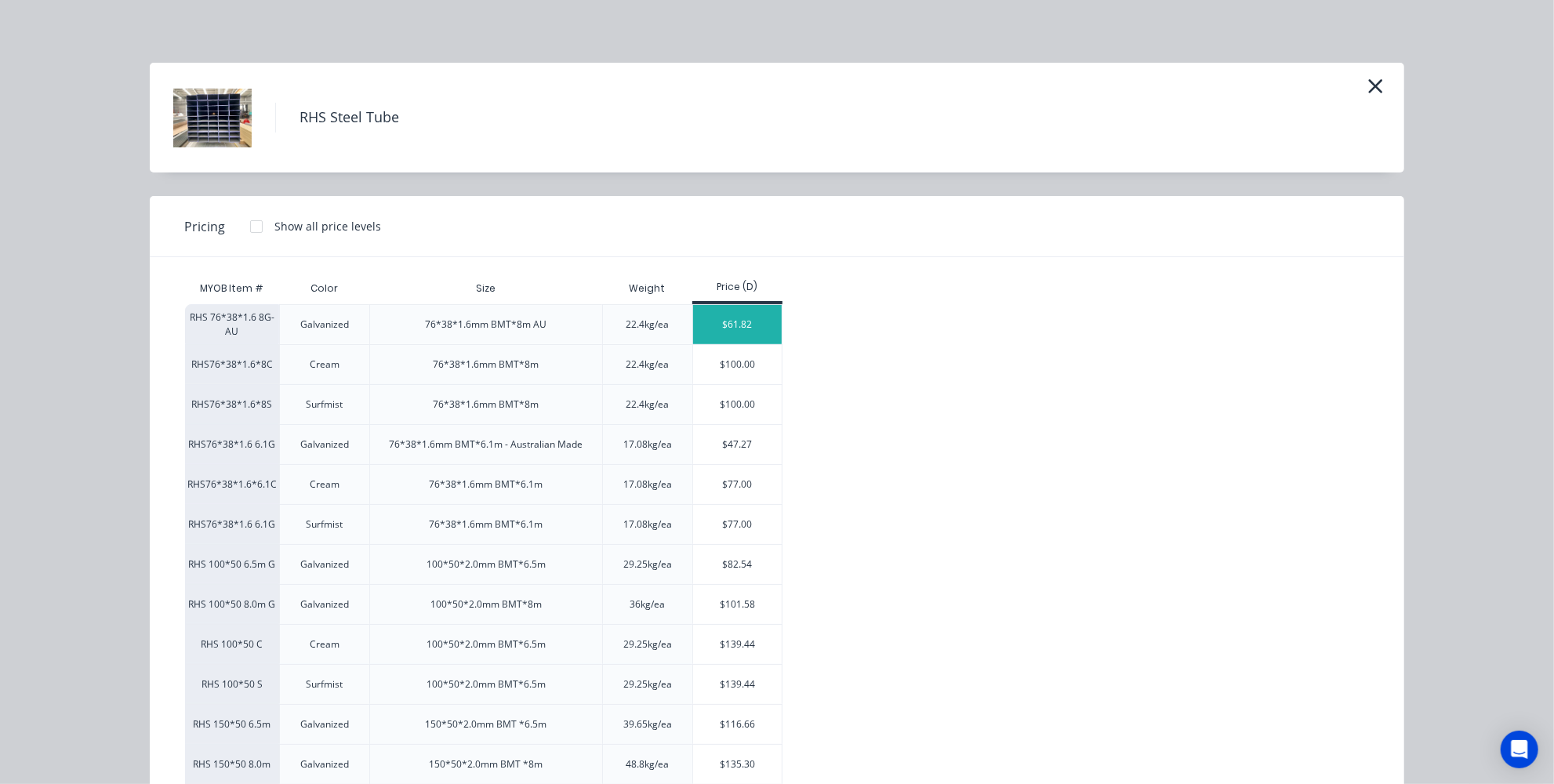
click at [731, 328] on div "$61.82" at bounding box center [737, 324] width 89 height 39
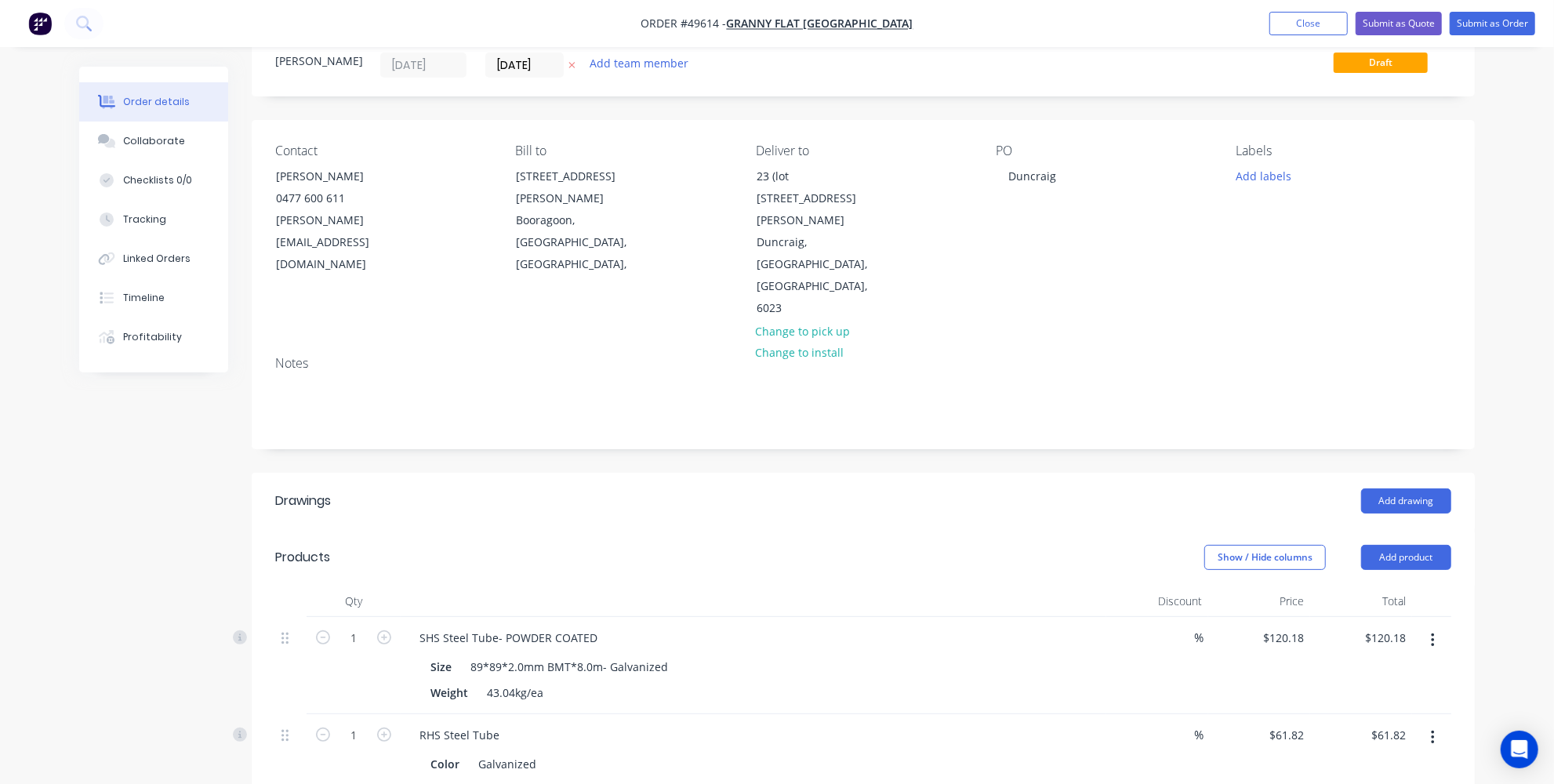
scroll to position [71, 0]
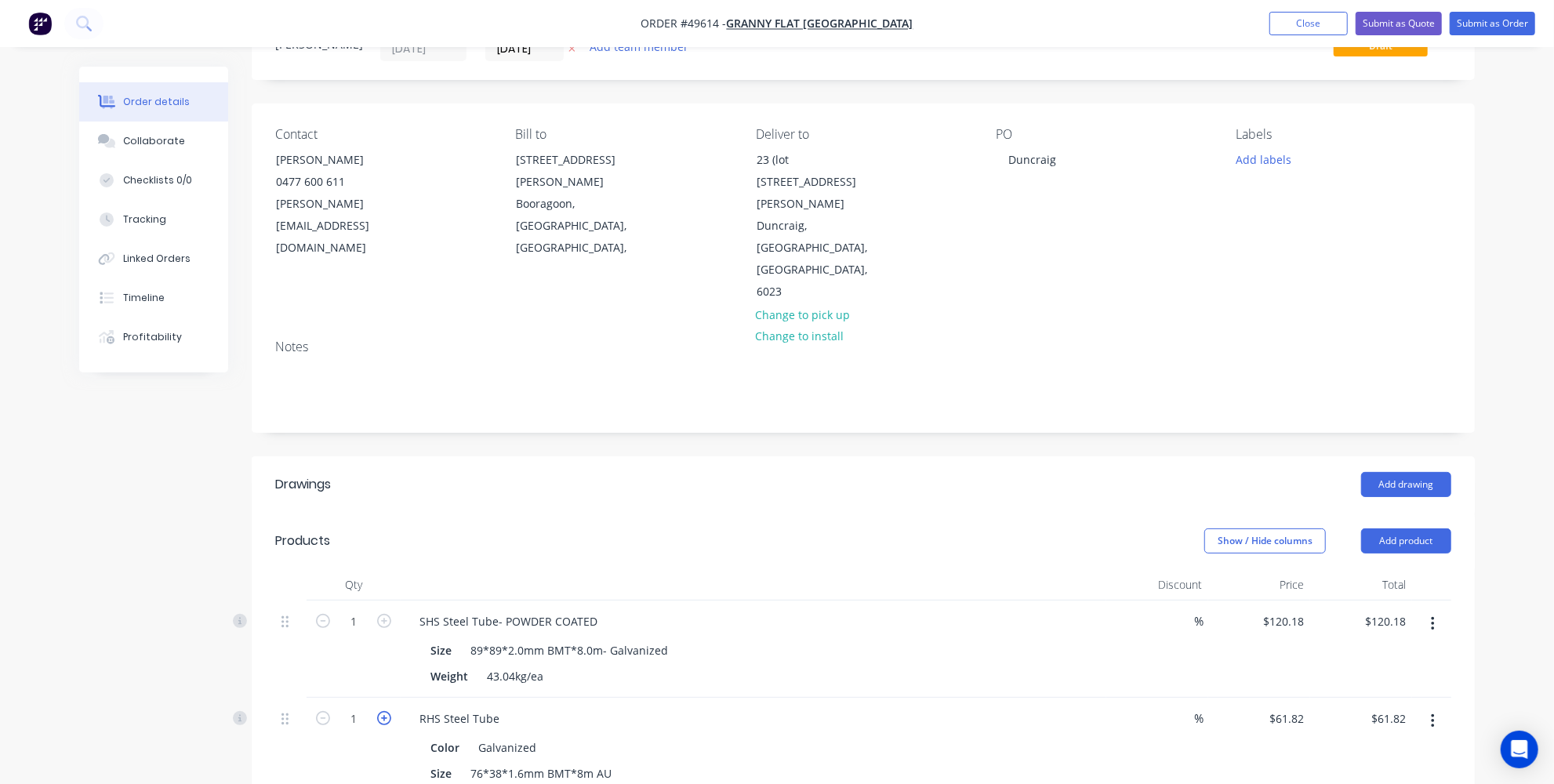
click at [382, 711] on icon "button" at bounding box center [384, 718] width 14 height 14
type input "2"
type input "$123.64"
click at [382, 711] on icon "button" at bounding box center [384, 718] width 14 height 14
type input "3"
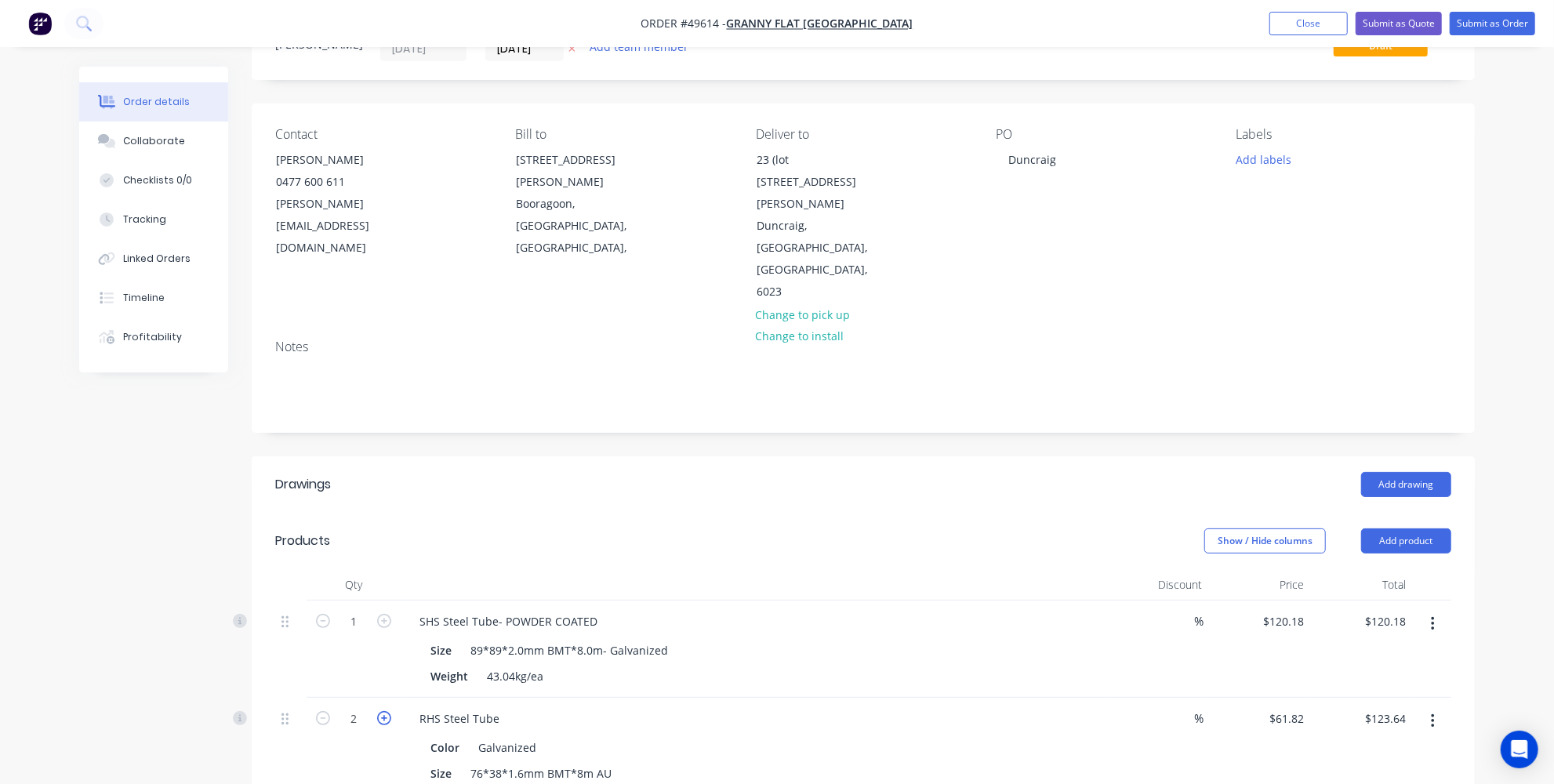
type input "$185.46"
click at [382, 711] on icon "button" at bounding box center [384, 718] width 14 height 14
type input "4"
type input "$247.28"
click at [388, 614] on icon "button" at bounding box center [384, 620] width 14 height 14
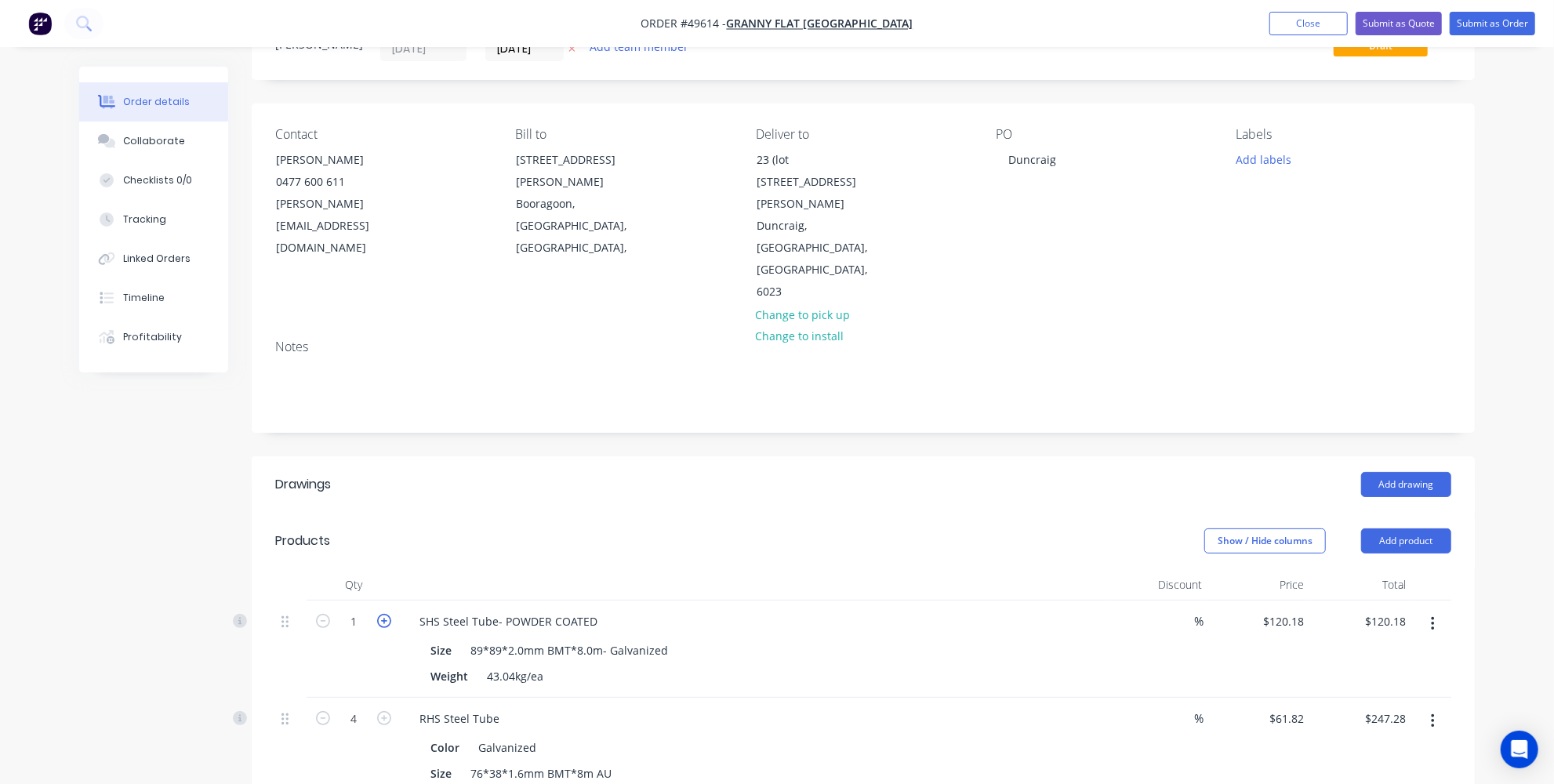
type input "2"
type input "$240.36"
click at [495, 707] on div "RHS Steel Tube" at bounding box center [459, 718] width 105 height 23
click at [694, 725] on div "RHS Steel Tube*-POWDER COATED Color Galvanized Size 76*38*1.6mm BMT*8m AU Weigh…" at bounding box center [753, 759] width 706 height 123
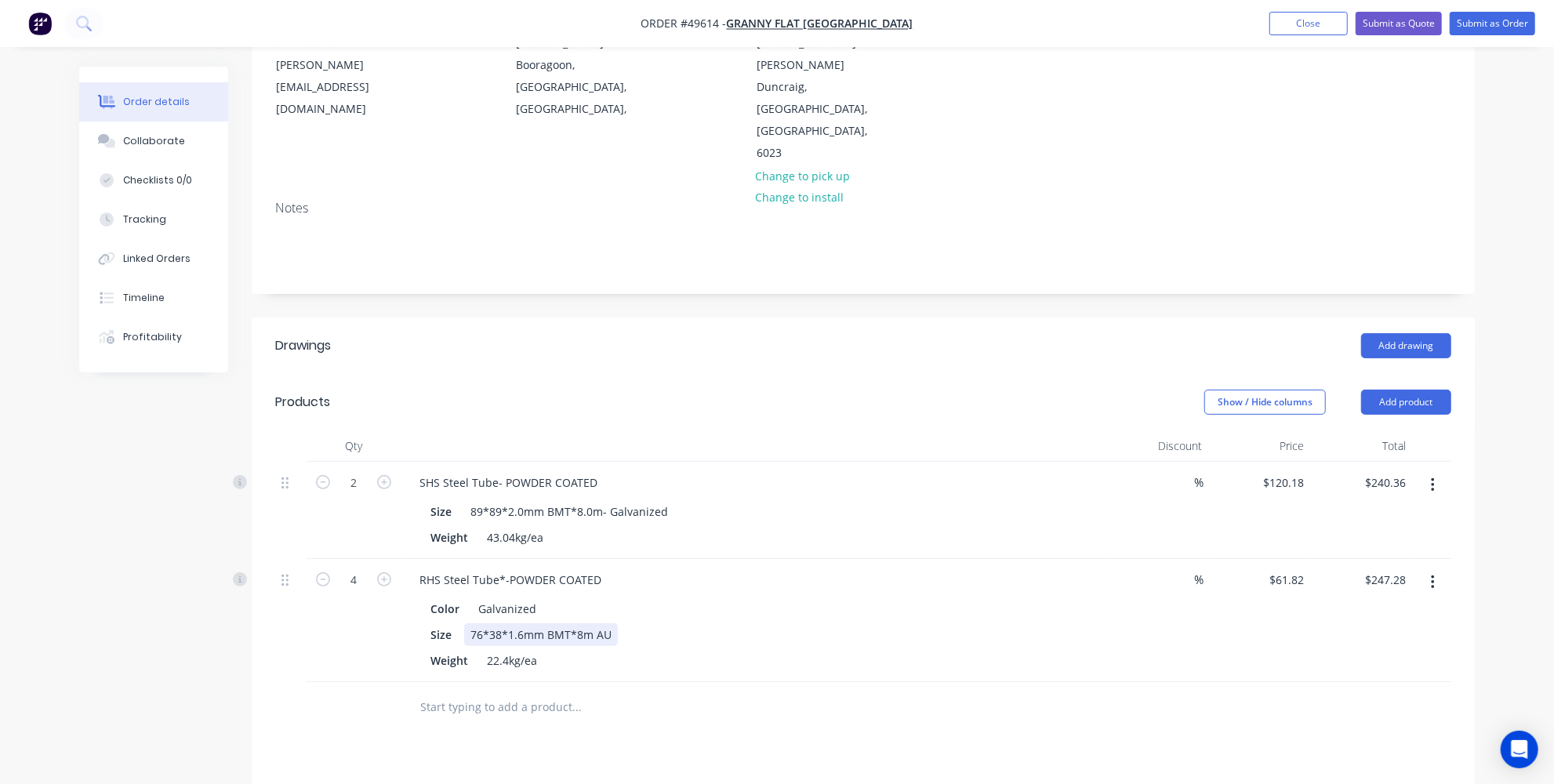
scroll to position [213, 0]
drag, startPoint x: 1424, startPoint y: 298, endPoint x: 1405, endPoint y: 312, distance: 23.6
click at [1423, 386] on button "Add product" at bounding box center [1406, 398] width 90 height 25
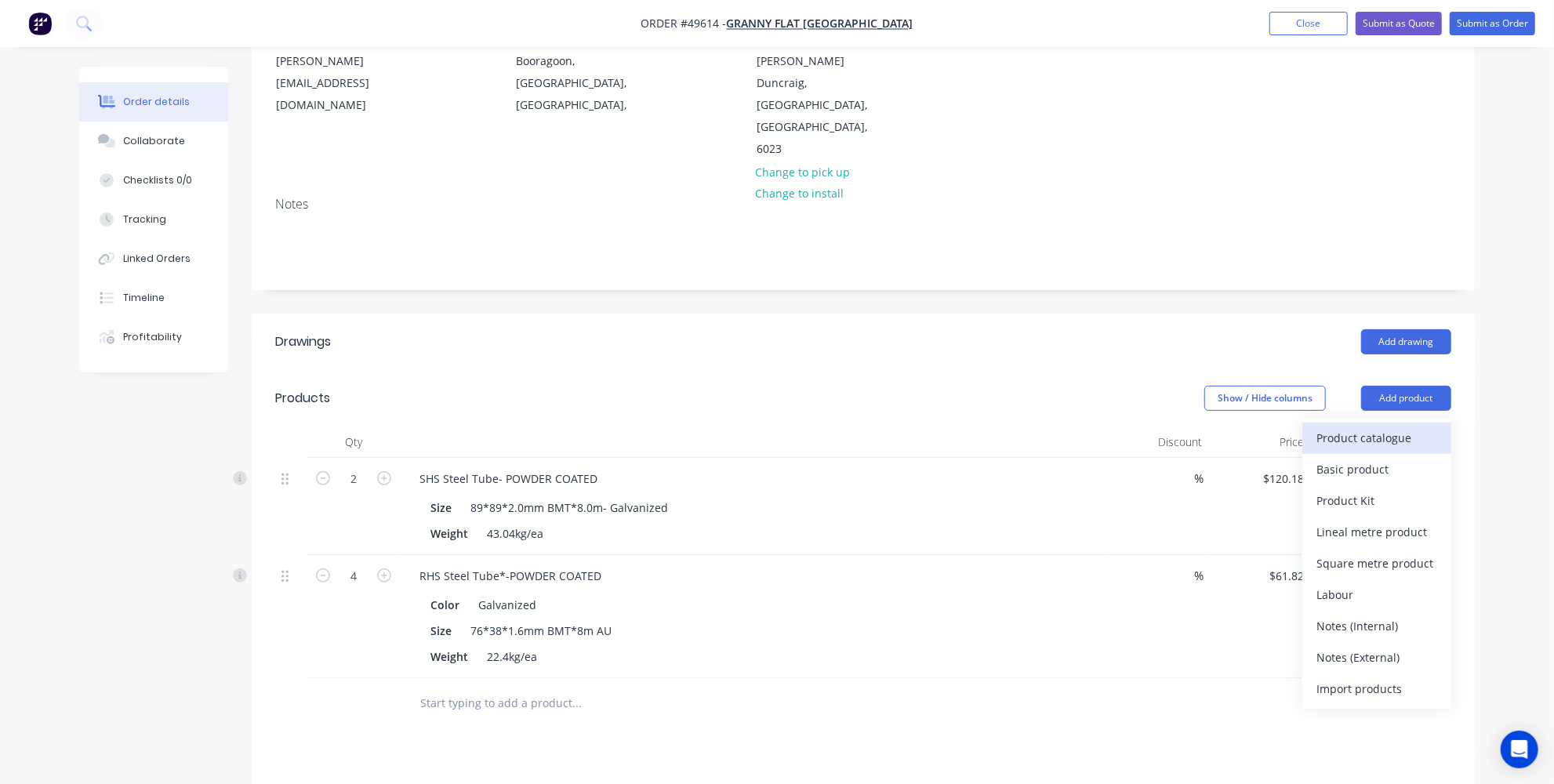
click at [1343, 427] on div "Product catalogue" at bounding box center [1376, 438] width 121 height 23
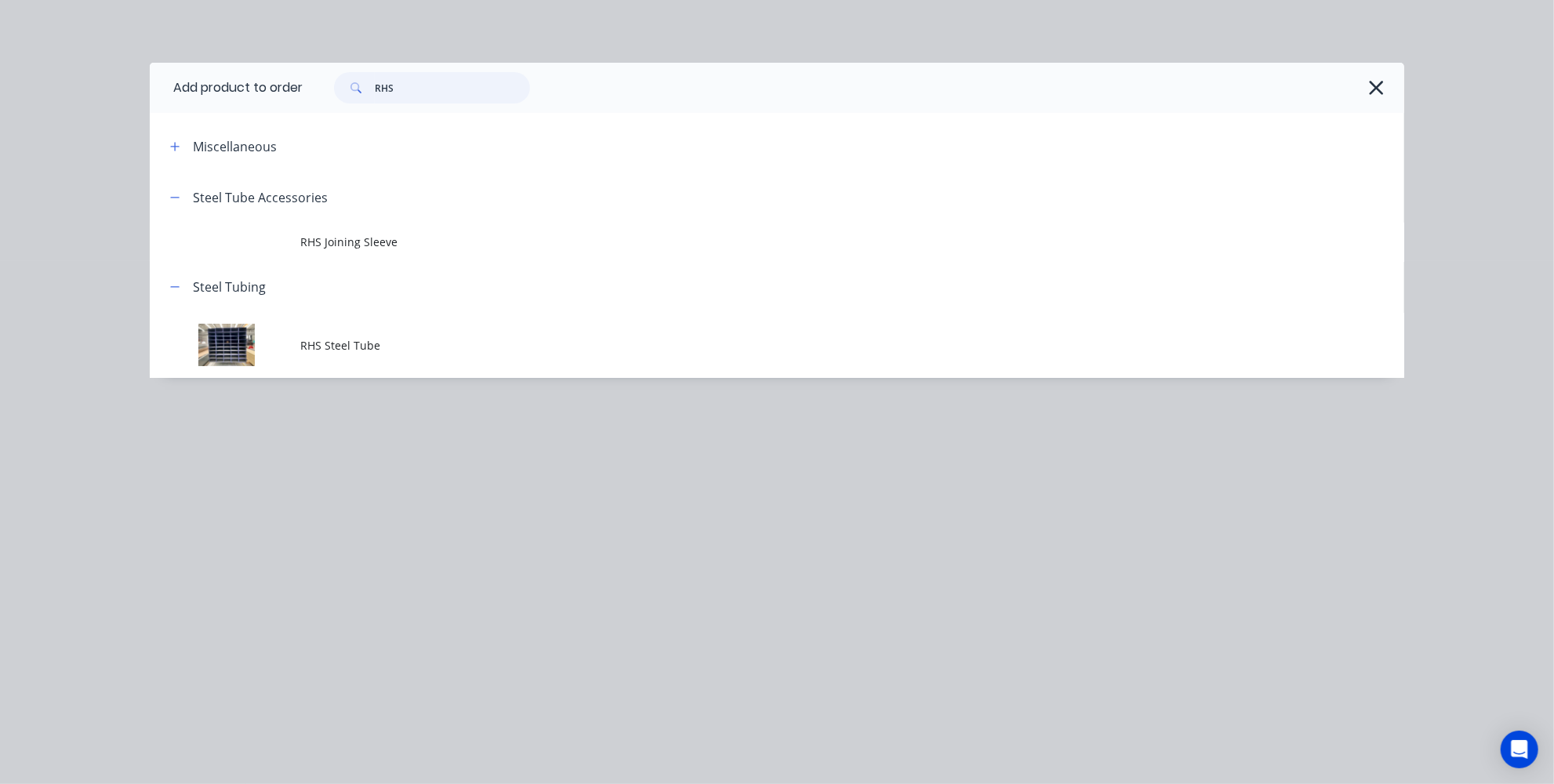
drag, startPoint x: 363, startPoint y: 89, endPoint x: 327, endPoint y: 83, distance: 36.5
click at [327, 83] on div "RHS" at bounding box center [424, 88] width 212 height 32
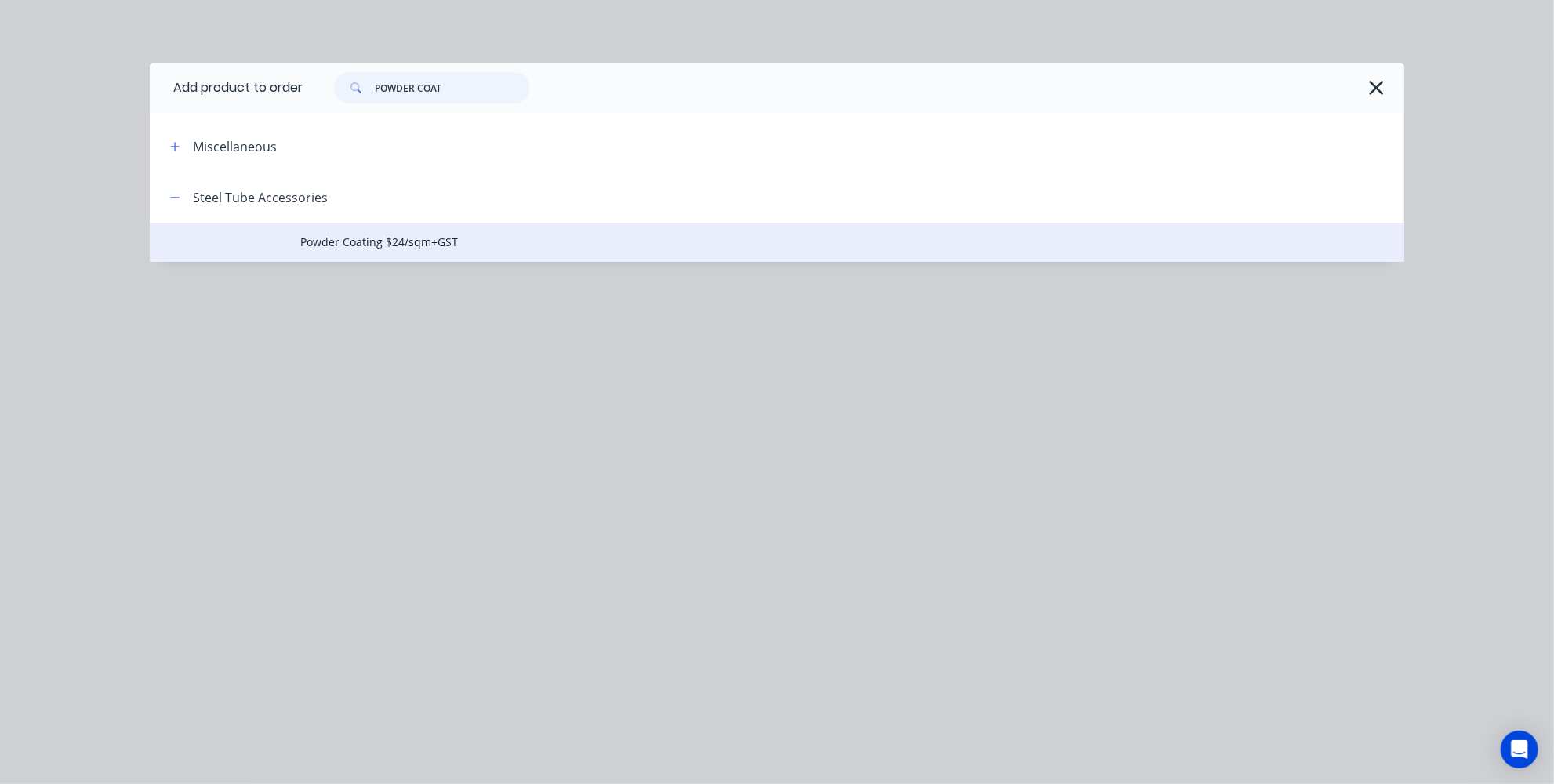
type input "POWDER COAT"
click at [353, 233] on td "Powder Coating $24/sqm+GST" at bounding box center [853, 242] width 1104 height 39
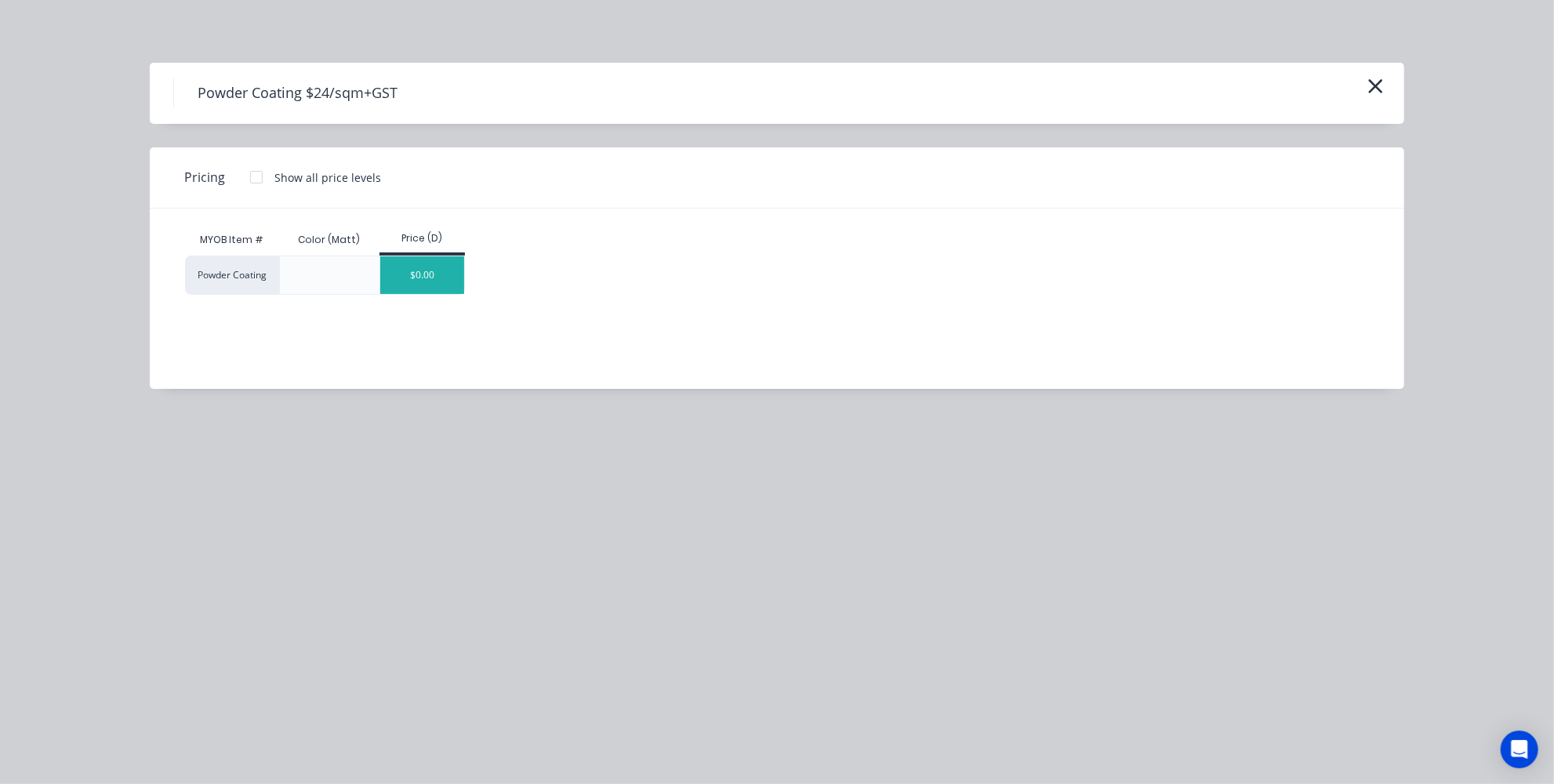
click at [427, 293] on div "$0.00" at bounding box center [422, 275] width 84 height 38
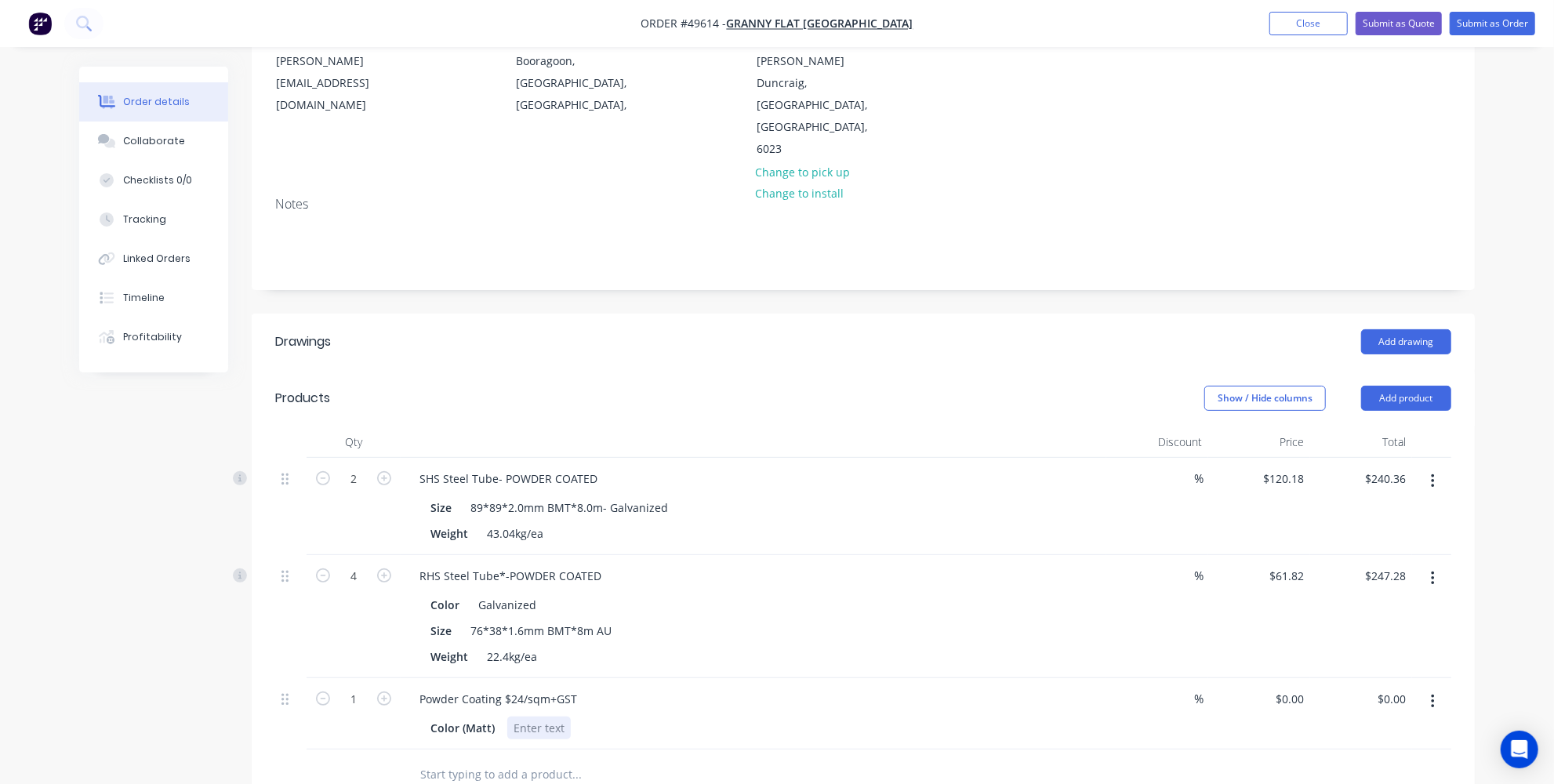
scroll to position [285, 0]
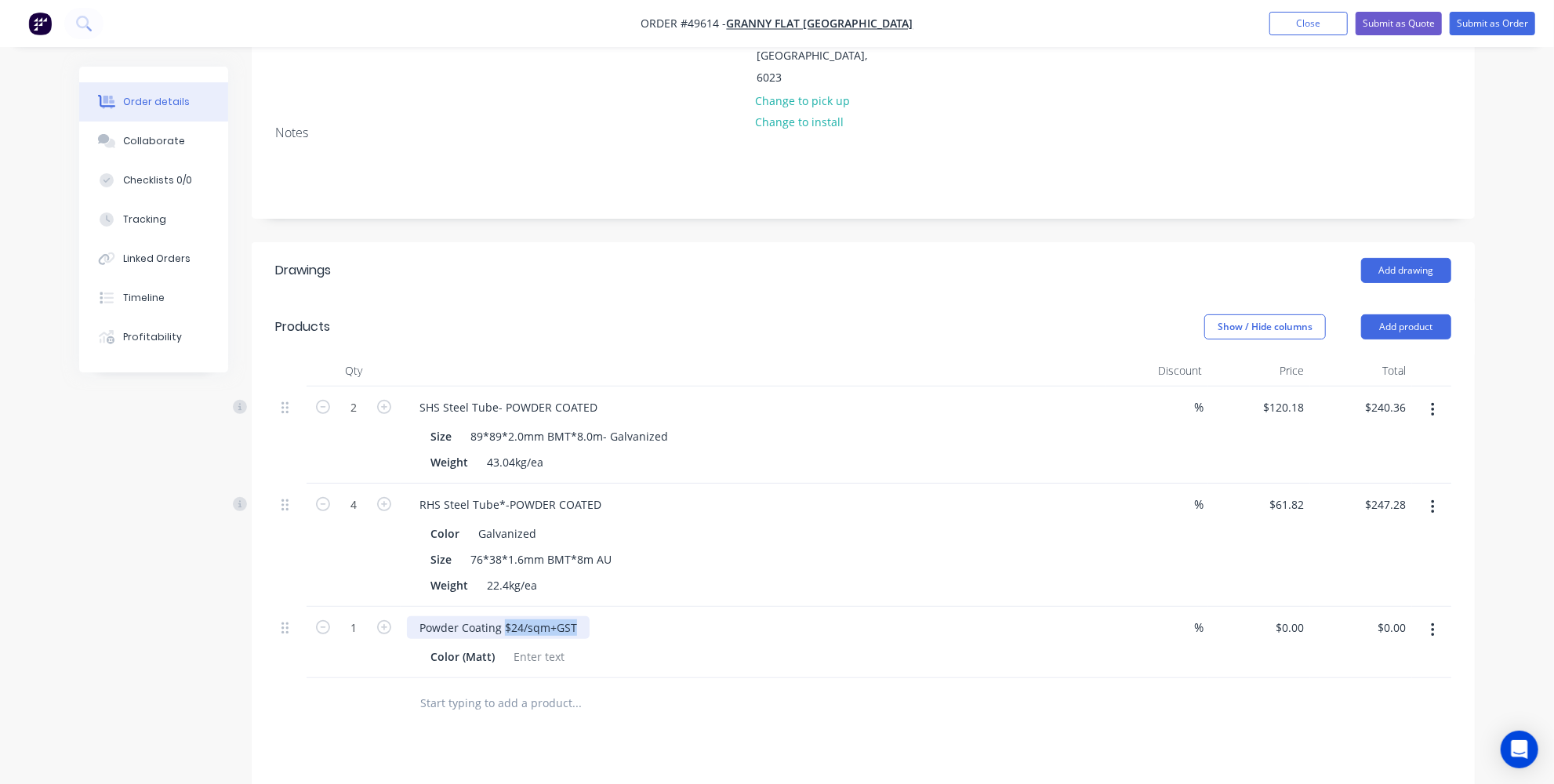
drag, startPoint x: 574, startPoint y: 534, endPoint x: 504, endPoint y: 533, distance: 70.0
click at [504, 616] on div "Powder Coating $24/sqm+GST" at bounding box center [498, 627] width 183 height 23
click at [528, 645] on div at bounding box center [539, 656] width 63 height 23
paste div
click at [529, 616] on div "Powder Coating" at bounding box center [753, 627] width 693 height 23
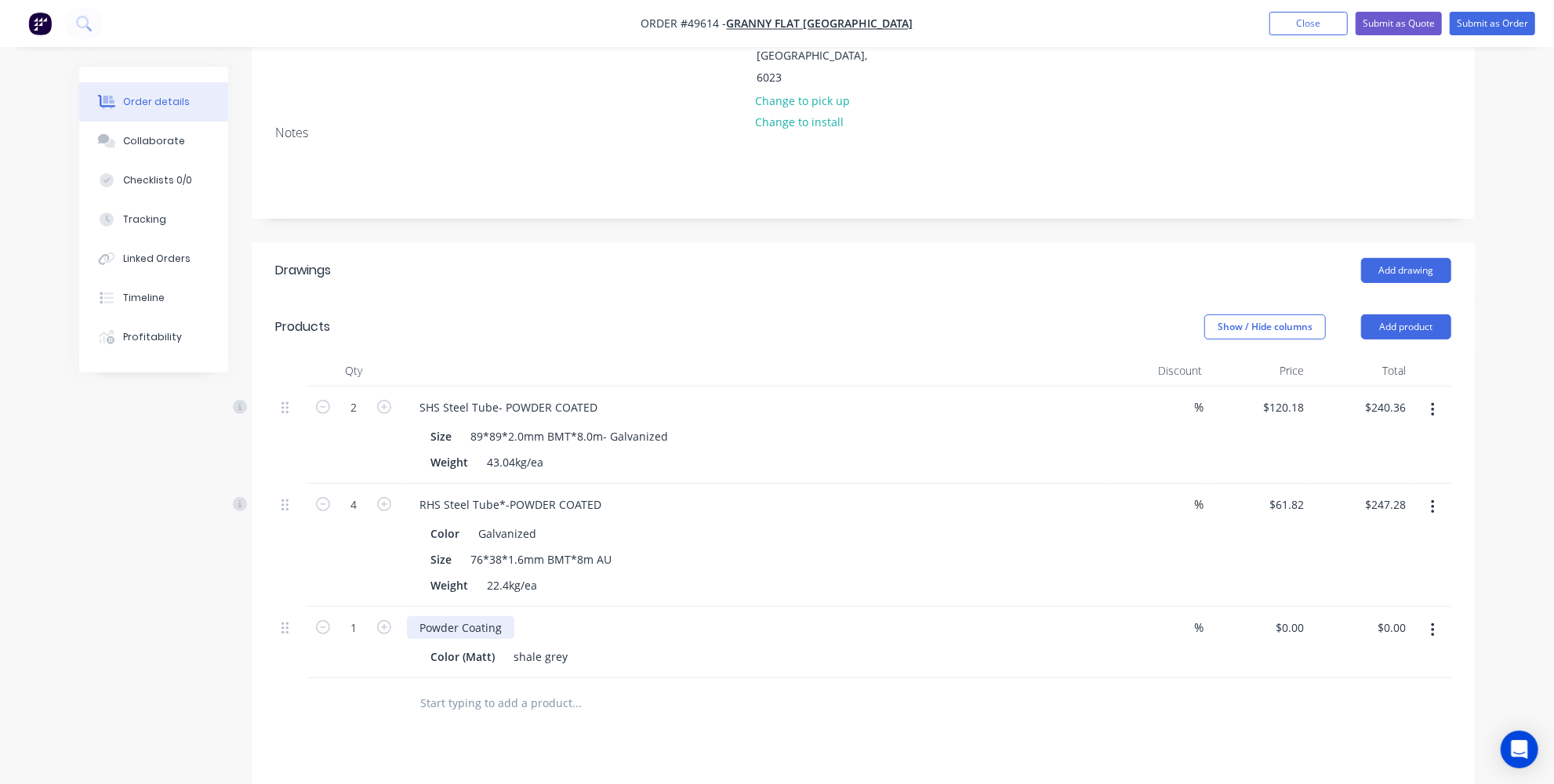
click at [506, 616] on div "Powder Coating" at bounding box center [460, 627] width 108 height 23
click at [517, 616] on div "Powder Coating- 4XRHS 76*38*1.6*8000 - 2xSHS" at bounding box center [547, 627] width 281 height 23
click at [672, 616] on div "Powder Coating- 4xRHS 76*38*1.6*8000 - 2xSHS" at bounding box center [547, 627] width 281 height 23
click at [648, 657] on div "Drawings Add drawing Products Show / Hide columns Add product Qty Discount Pric…" at bounding box center [863, 652] width 1223 height 821
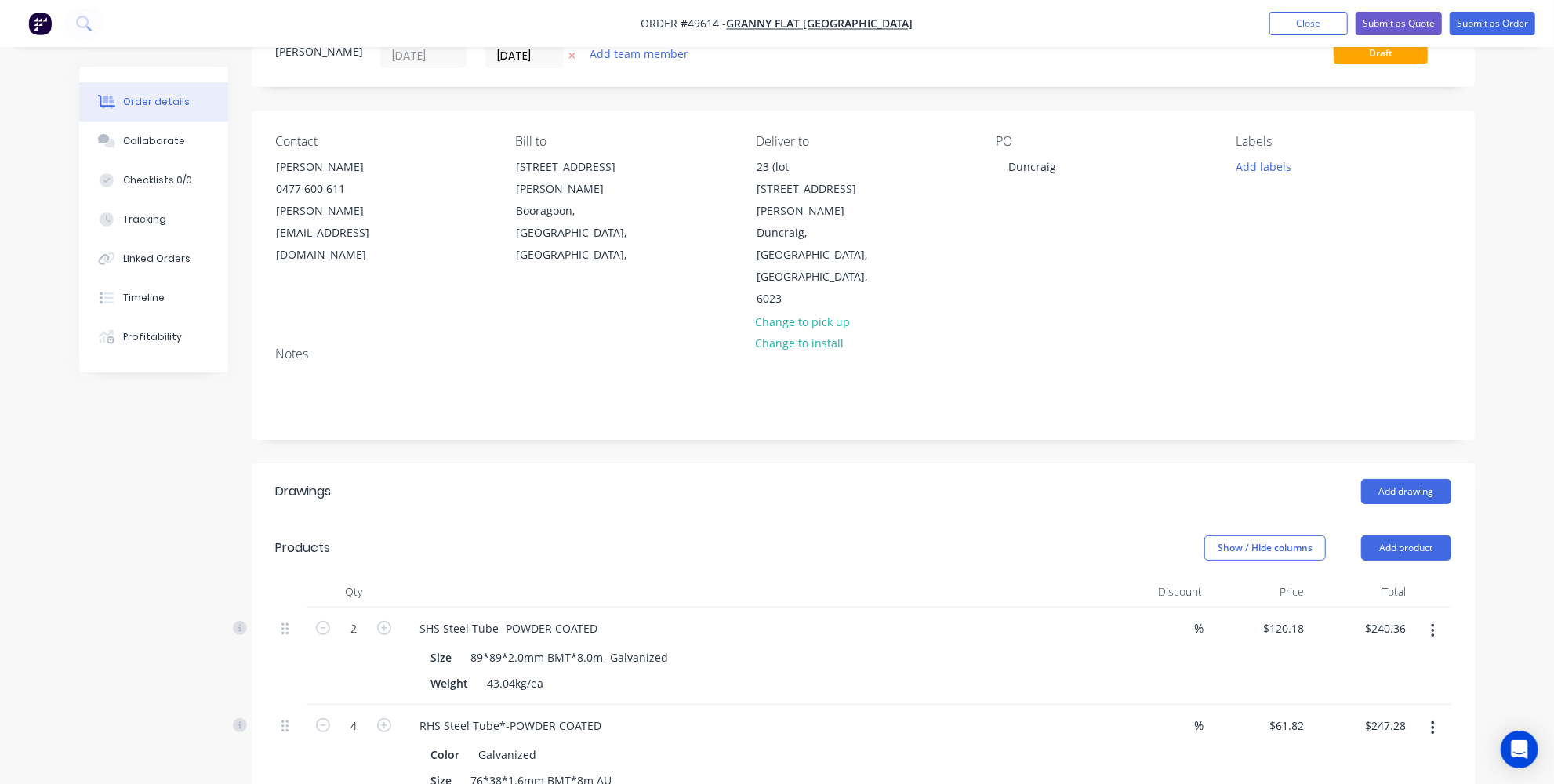
scroll to position [213, 0]
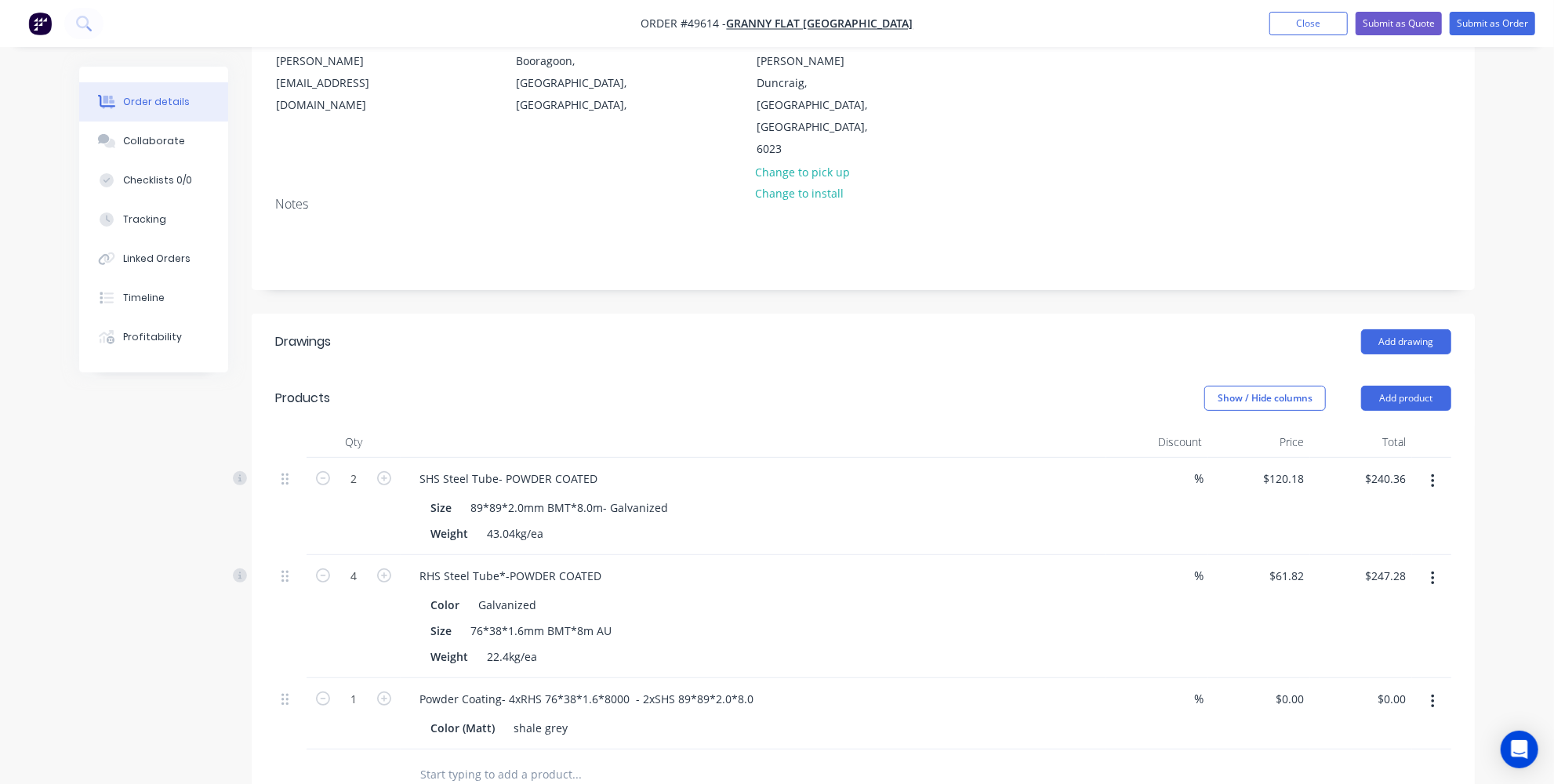
drag, startPoint x: 745, startPoint y: 279, endPoint x: 796, endPoint y: 406, distance: 136.9
click at [745, 314] on div "Drawings Add drawing Products Show / Hide columns Add product Qty Discount Pric…" at bounding box center [863, 724] width 1223 height 821
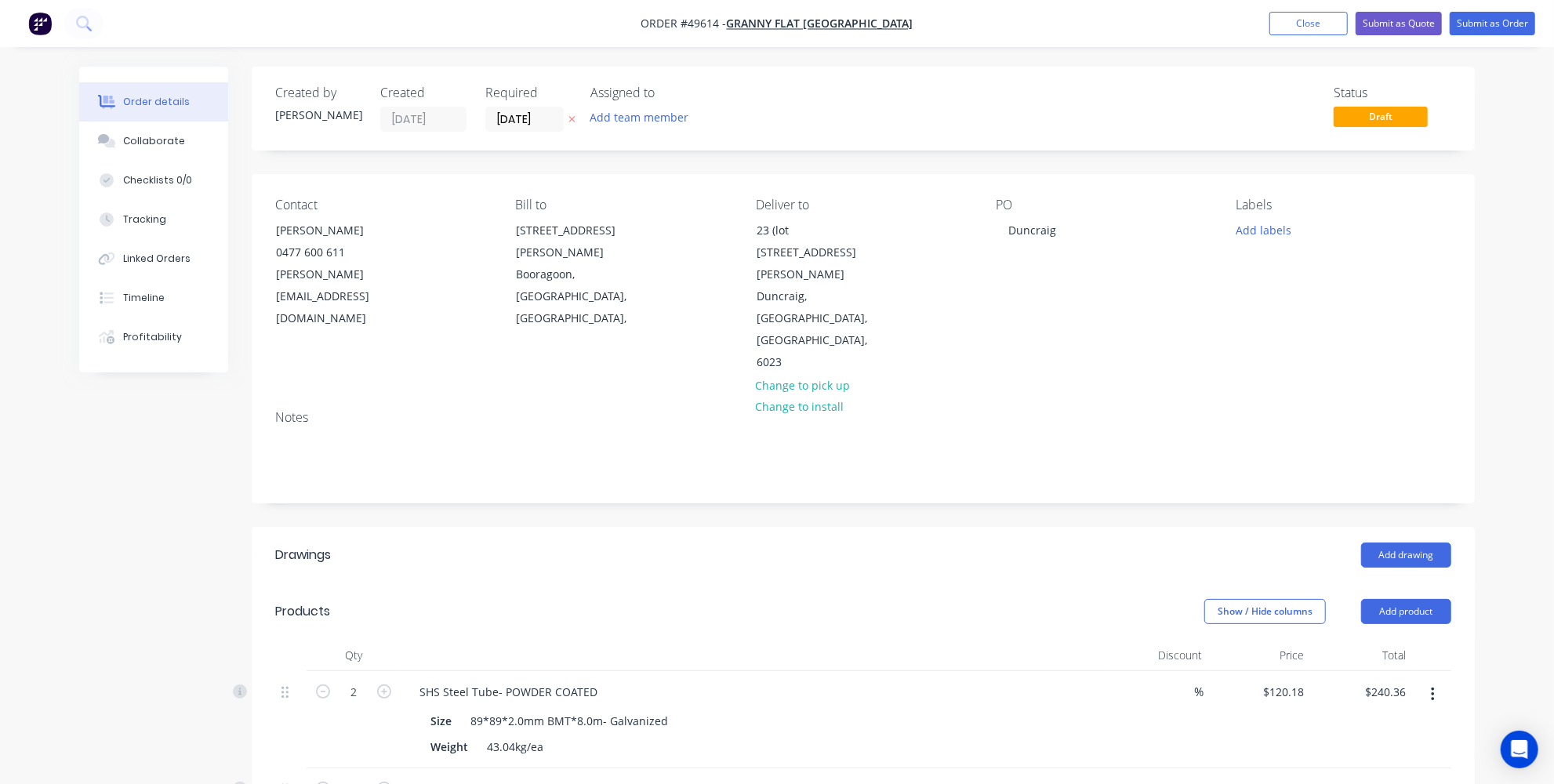
scroll to position [285, 0]
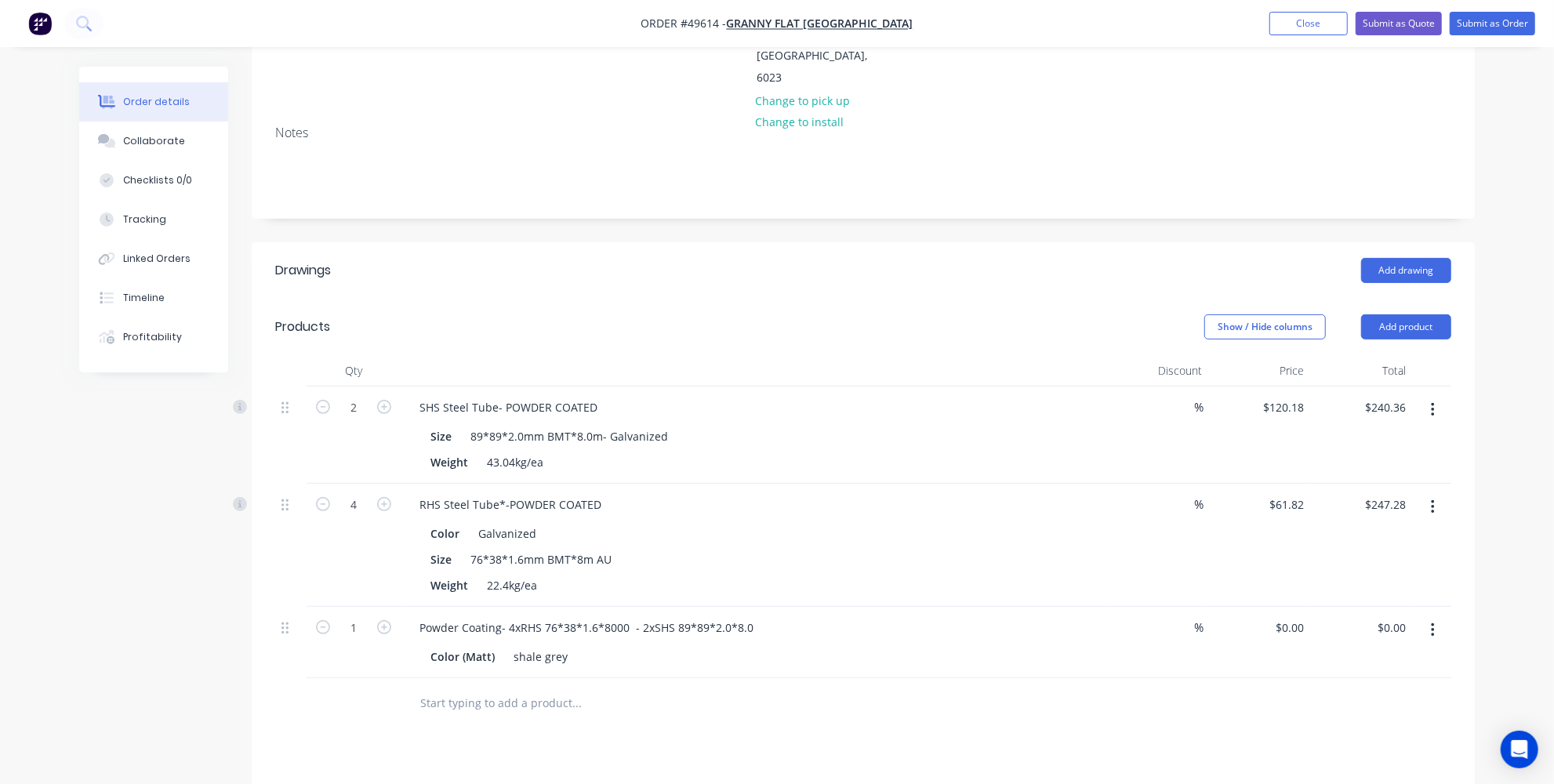
click at [540, 674] on div "Drawings Add drawing Products Show / Hide columns Add product Qty Discount Pric…" at bounding box center [863, 652] width 1223 height 821
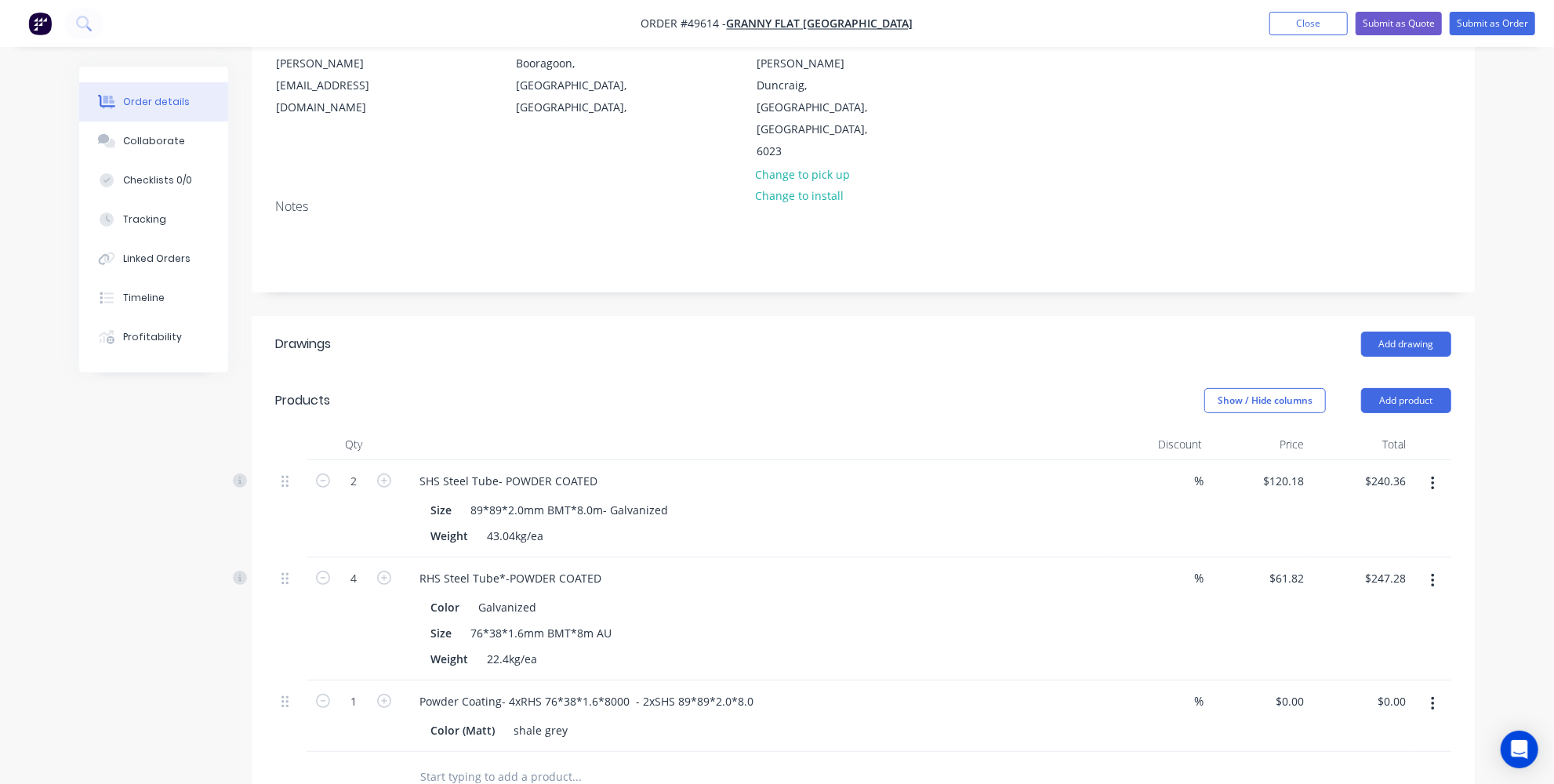
scroll to position [213, 0]
click at [1272, 678] on div "0 $0.00" at bounding box center [1259, 713] width 102 height 71
type input "$43,181.00"
click at [1258, 750] on div at bounding box center [863, 775] width 1176 height 51
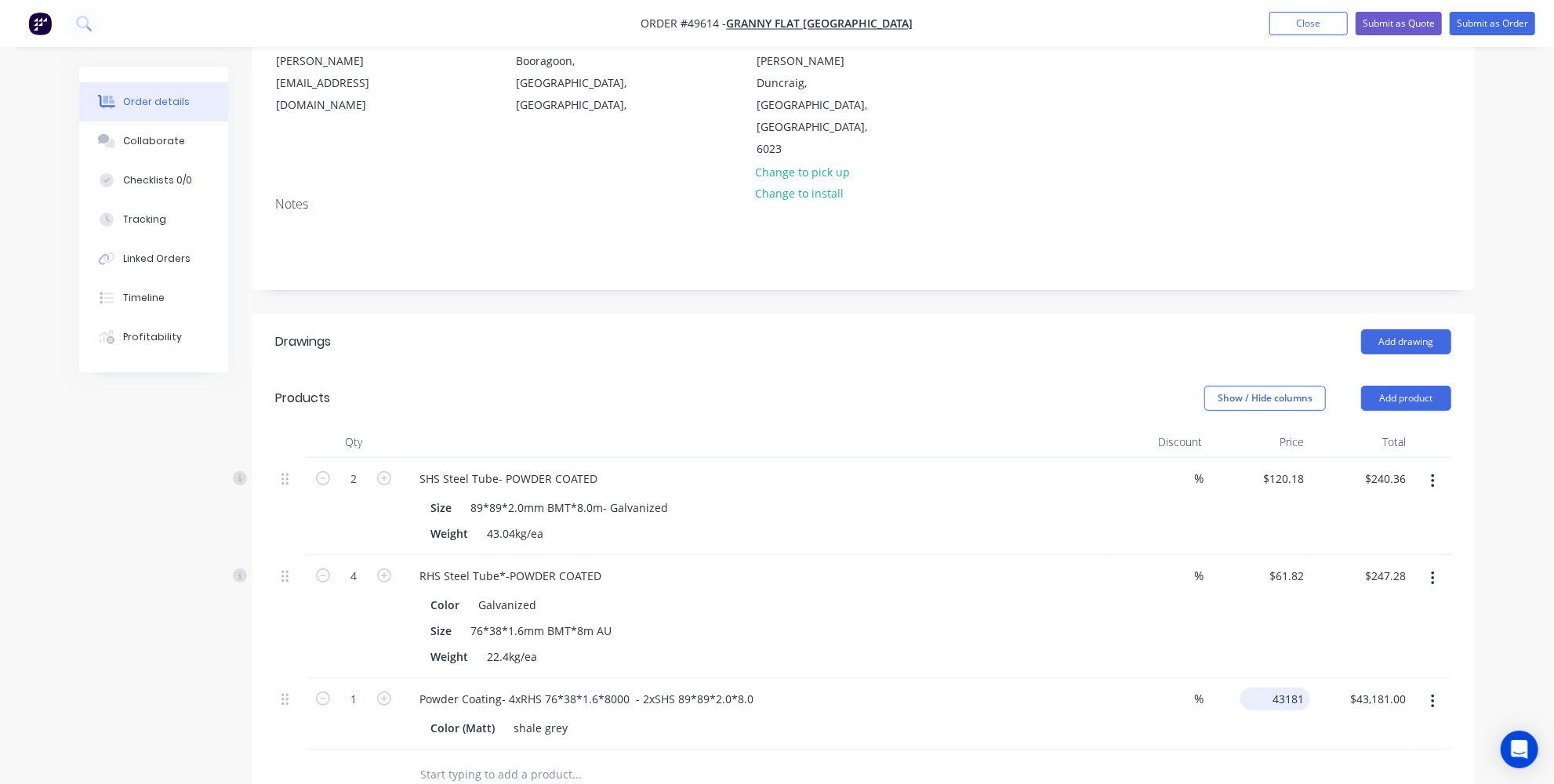
click at [1280, 687] on input "43181" at bounding box center [1278, 698] width 63 height 23
type input "$431.00"
click at [1263, 750] on div at bounding box center [863, 775] width 1176 height 51
click at [1293, 687] on input "431" at bounding box center [1297, 698] width 27 height 23
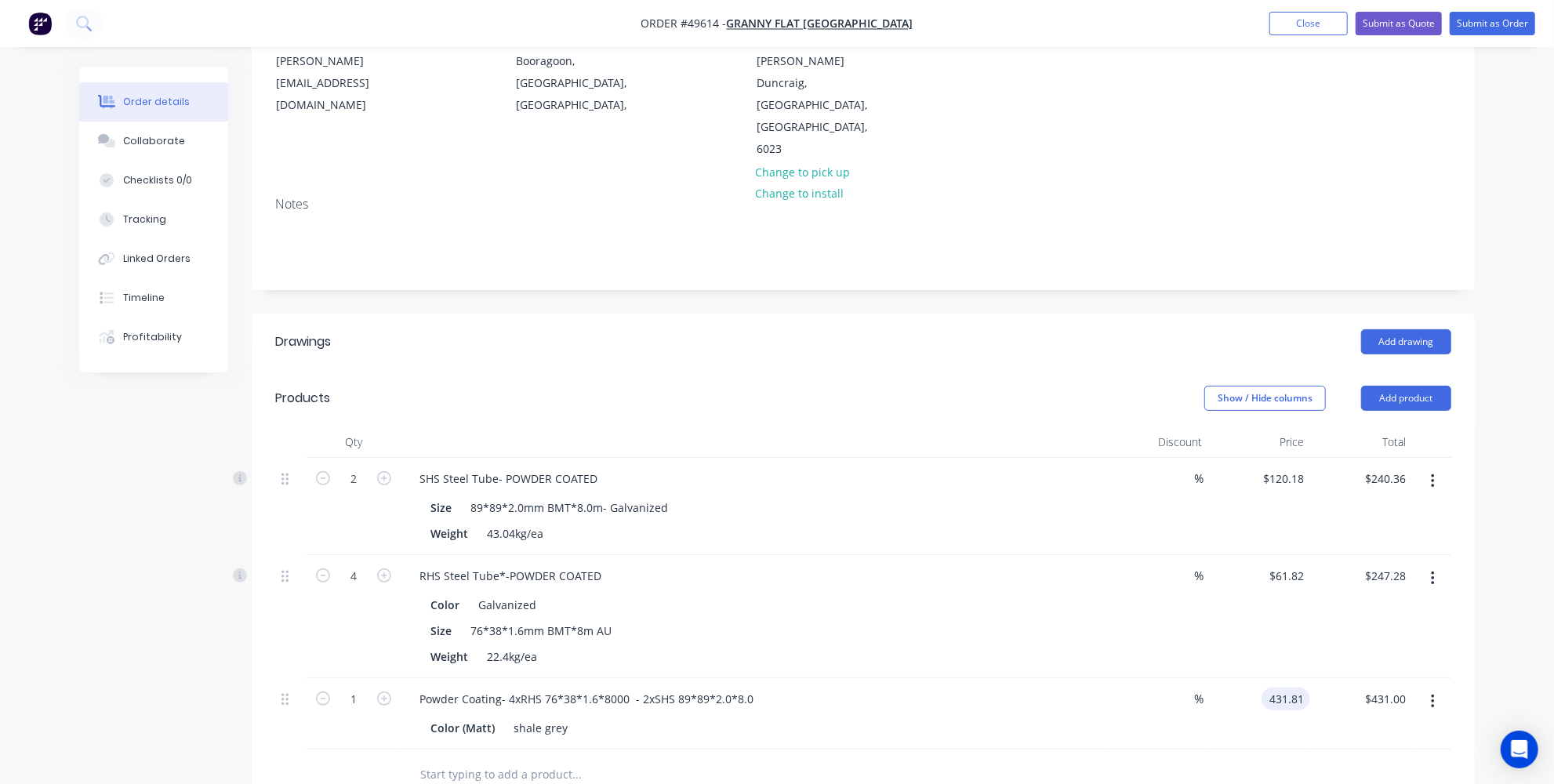
type input "$431.81"
click at [1087, 750] on div at bounding box center [863, 775] width 1176 height 51
click at [1140, 750] on div at bounding box center [863, 775] width 1176 height 51
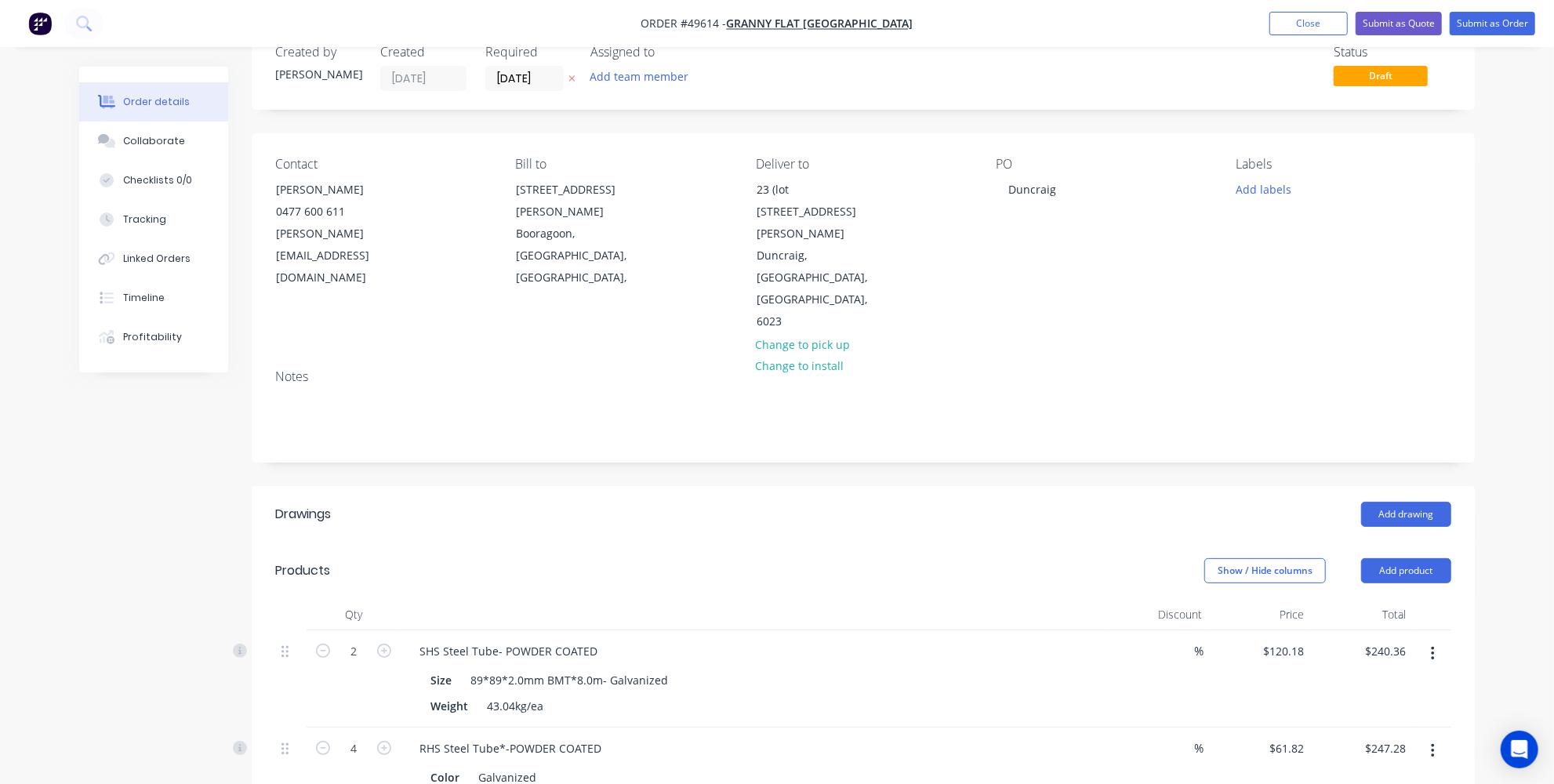
scroll to position [0, 0]
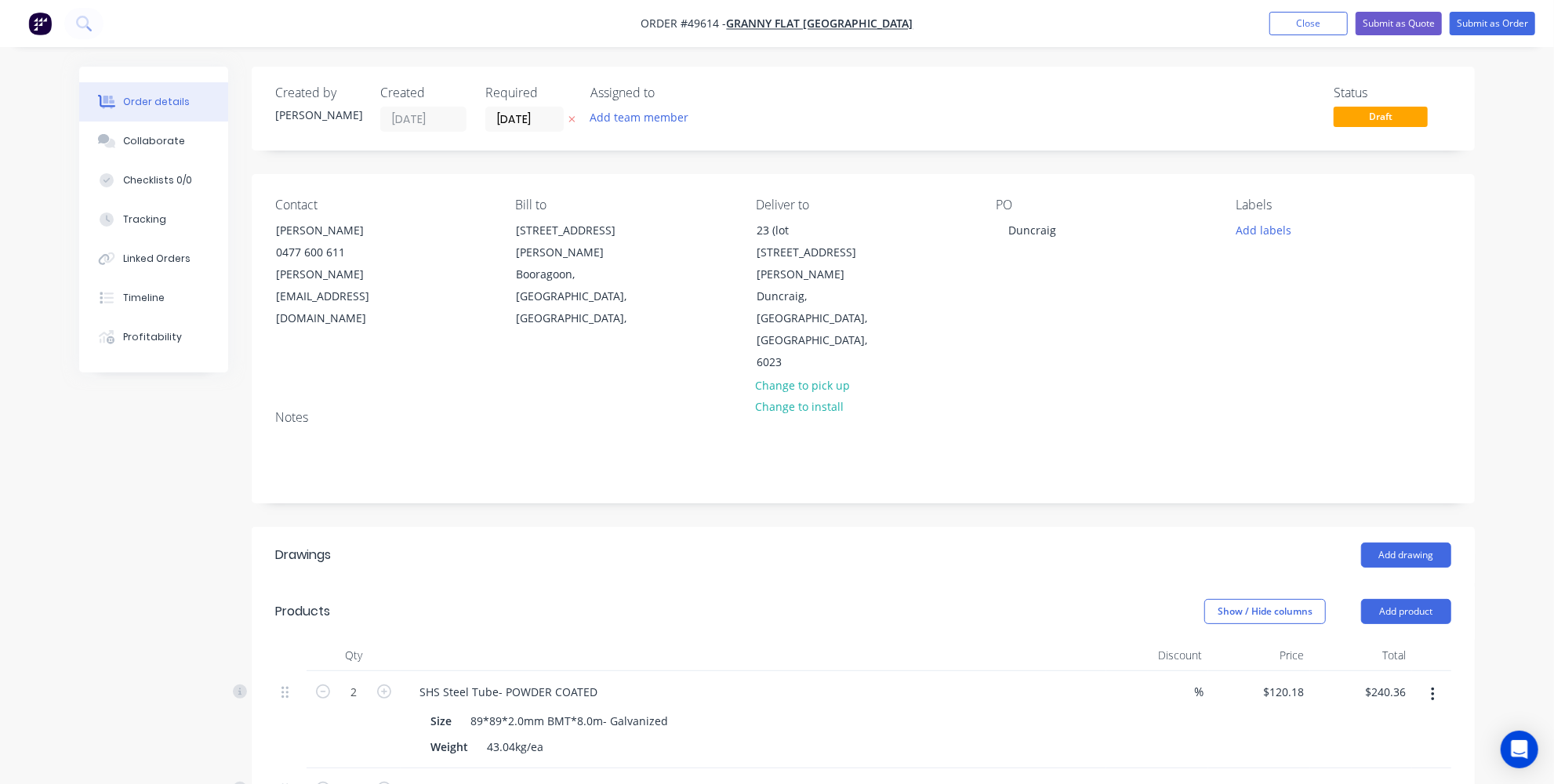
click at [944, 543] on div "Add drawing" at bounding box center [988, 555] width 926 height 25
click at [1482, 18] on button "Submit as Order" at bounding box center [1492, 23] width 85 height 23
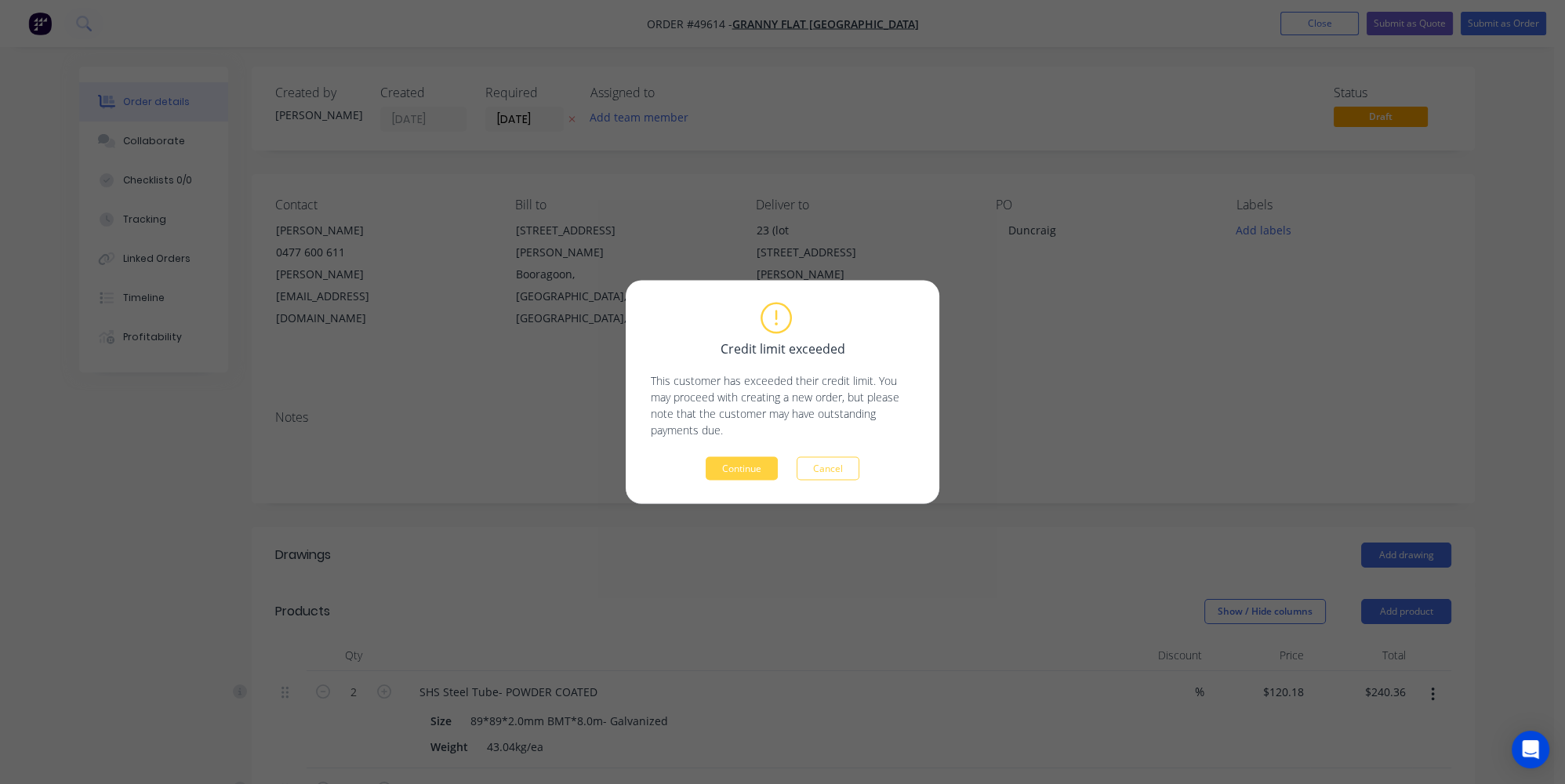
click at [749, 455] on div "Credit limit exceeded This customer has exceeded their credit limit. You may pr…" at bounding box center [782, 392] width 263 height 176
click at [744, 472] on button "Continue" at bounding box center [742, 468] width 72 height 23
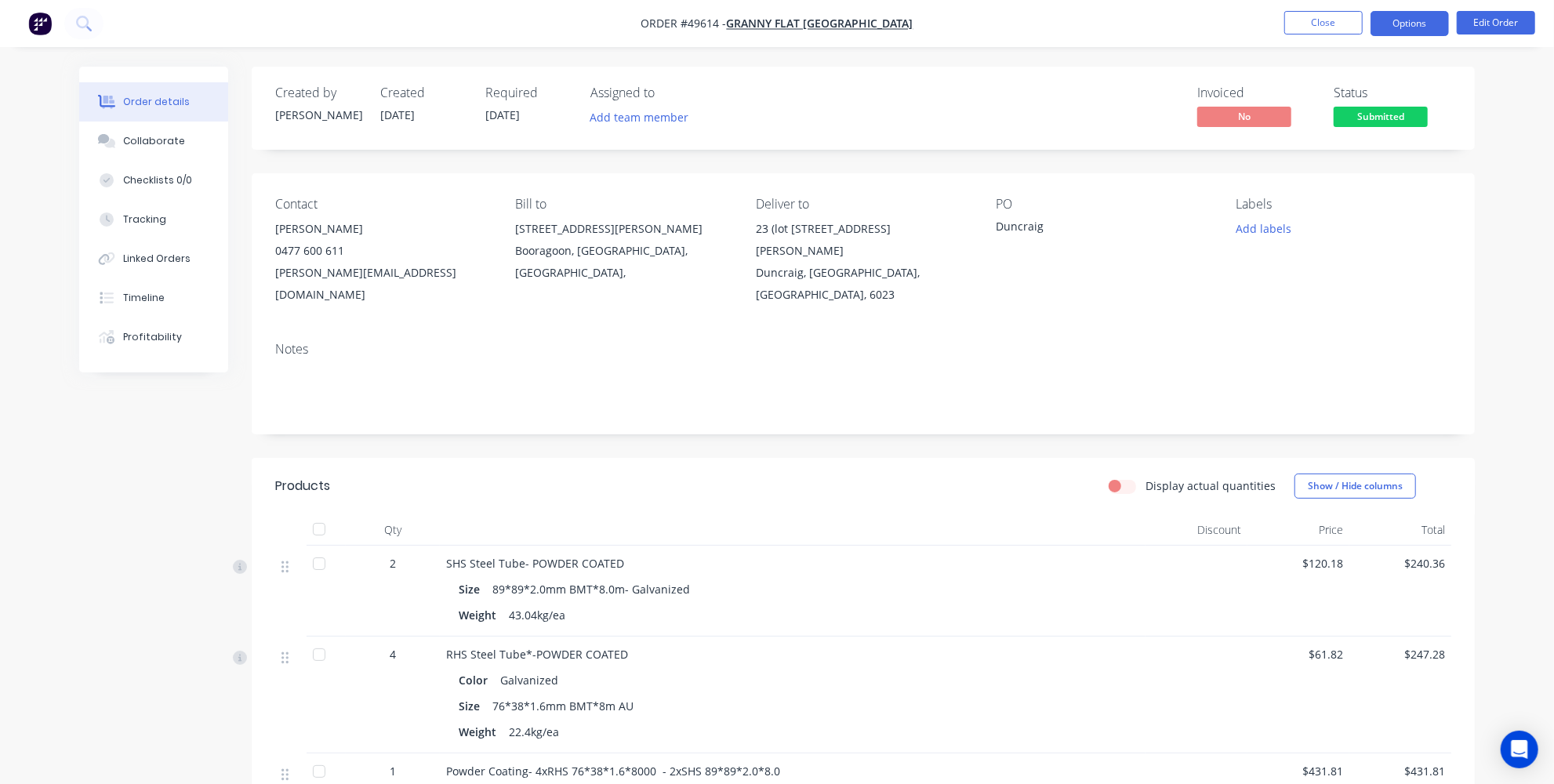
click at [1425, 16] on button "Options" at bounding box center [1410, 23] width 78 height 25
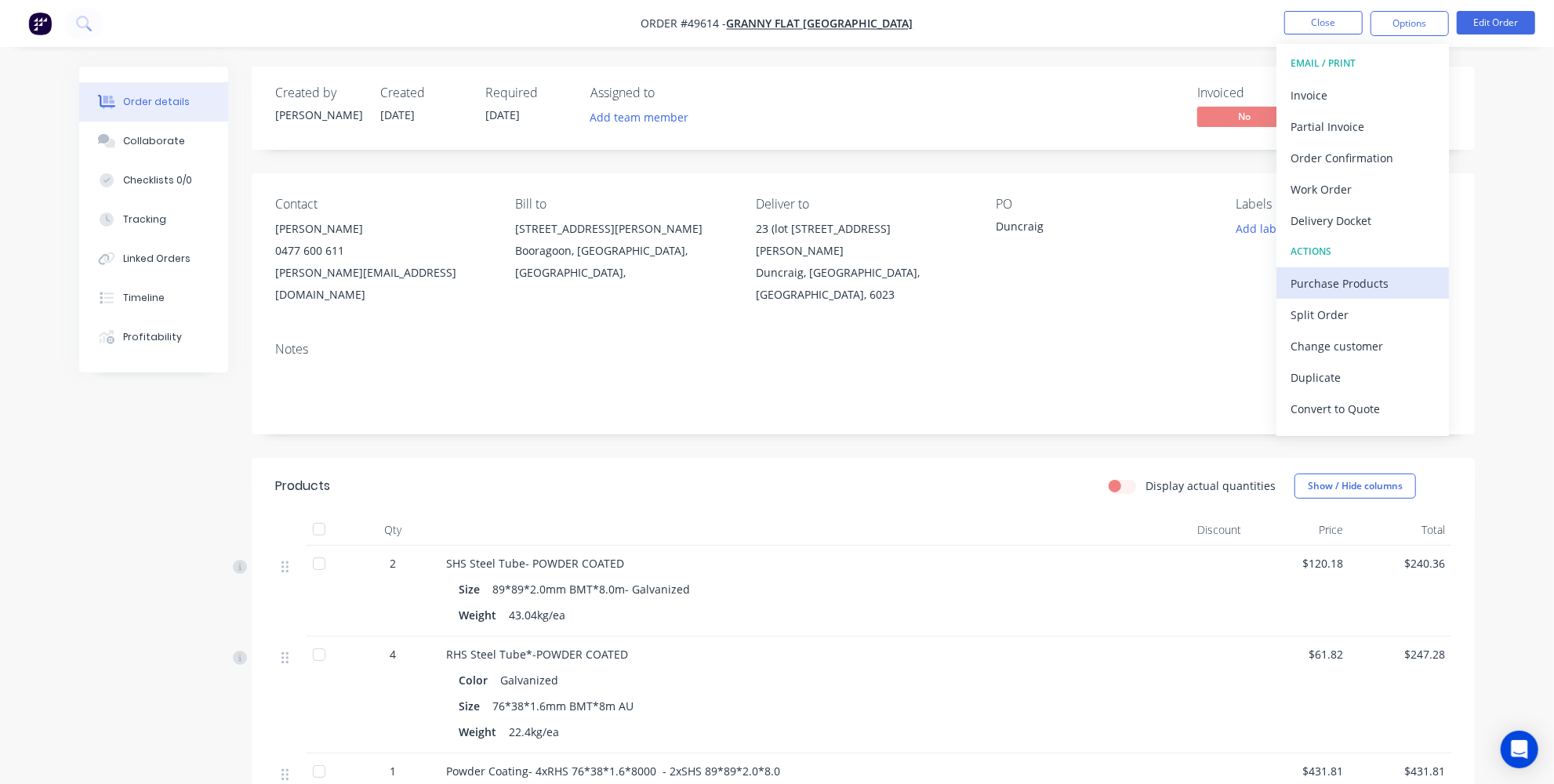
click at [1397, 285] on div "Purchase Products" at bounding box center [1362, 283] width 144 height 23
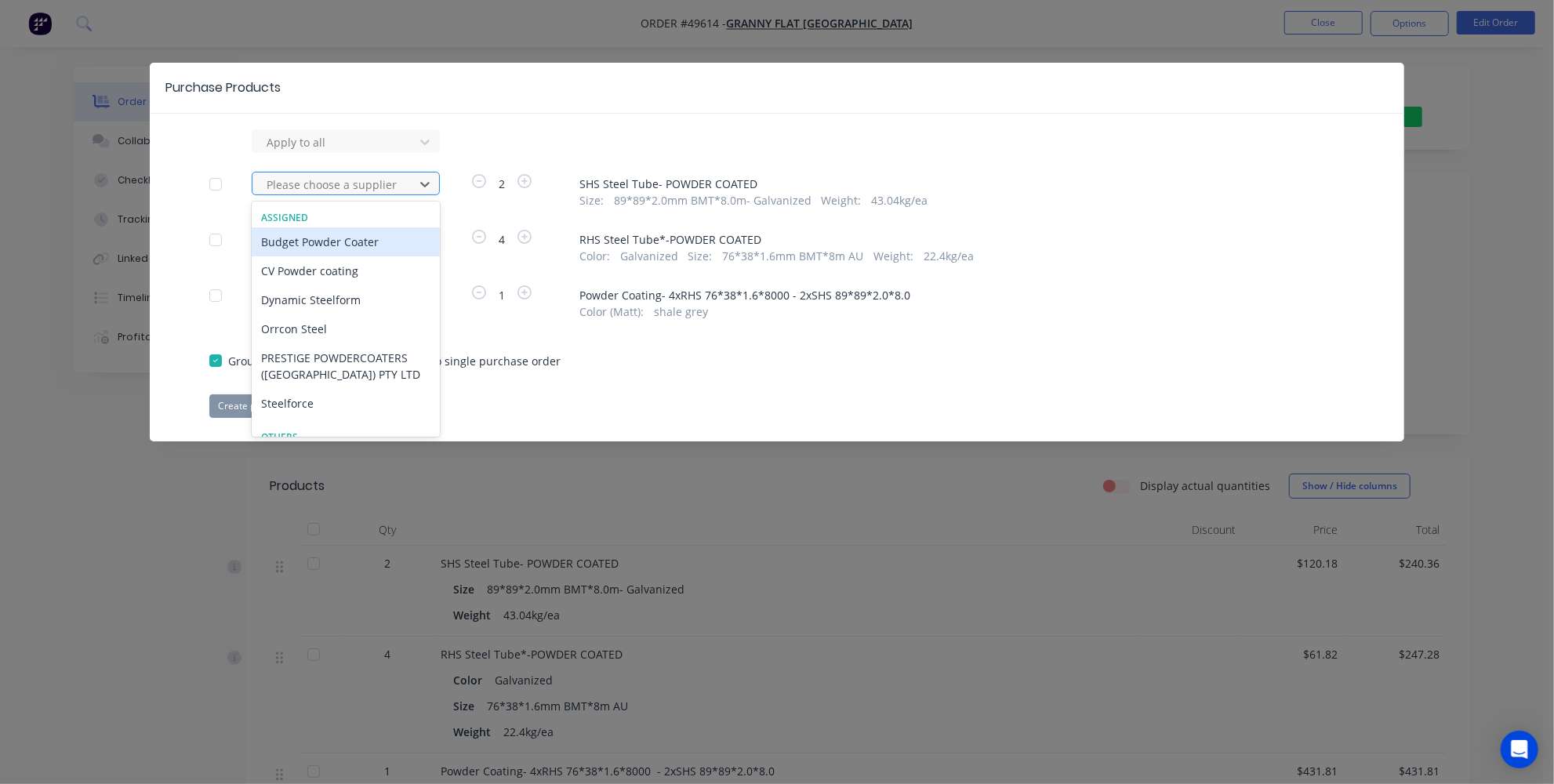
click at [281, 181] on div at bounding box center [335, 184] width 141 height 19
click at [308, 271] on div "CV Powder coating" at bounding box center [345, 271] width 188 height 29
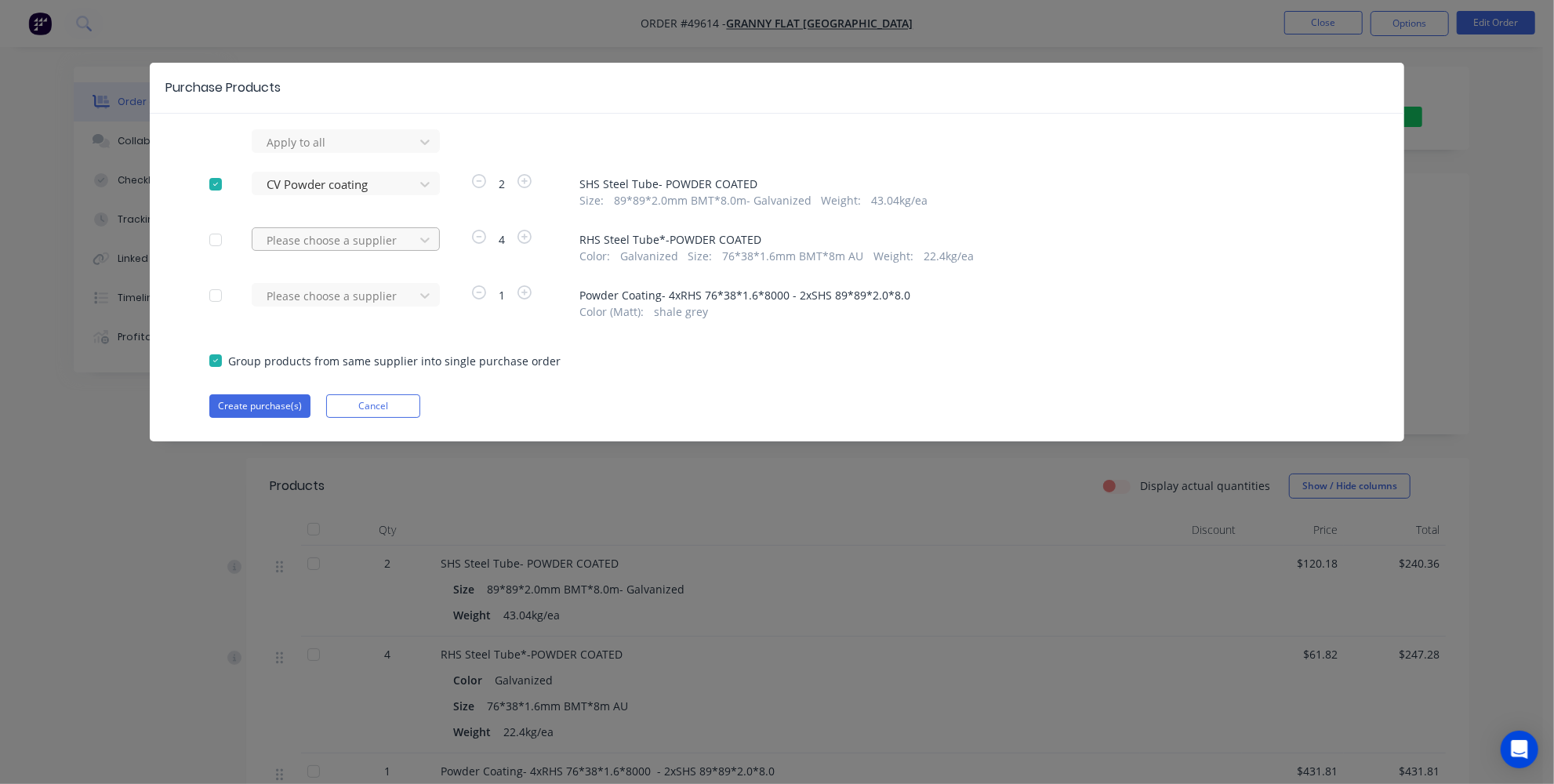
click at [340, 232] on div at bounding box center [335, 240] width 141 height 19
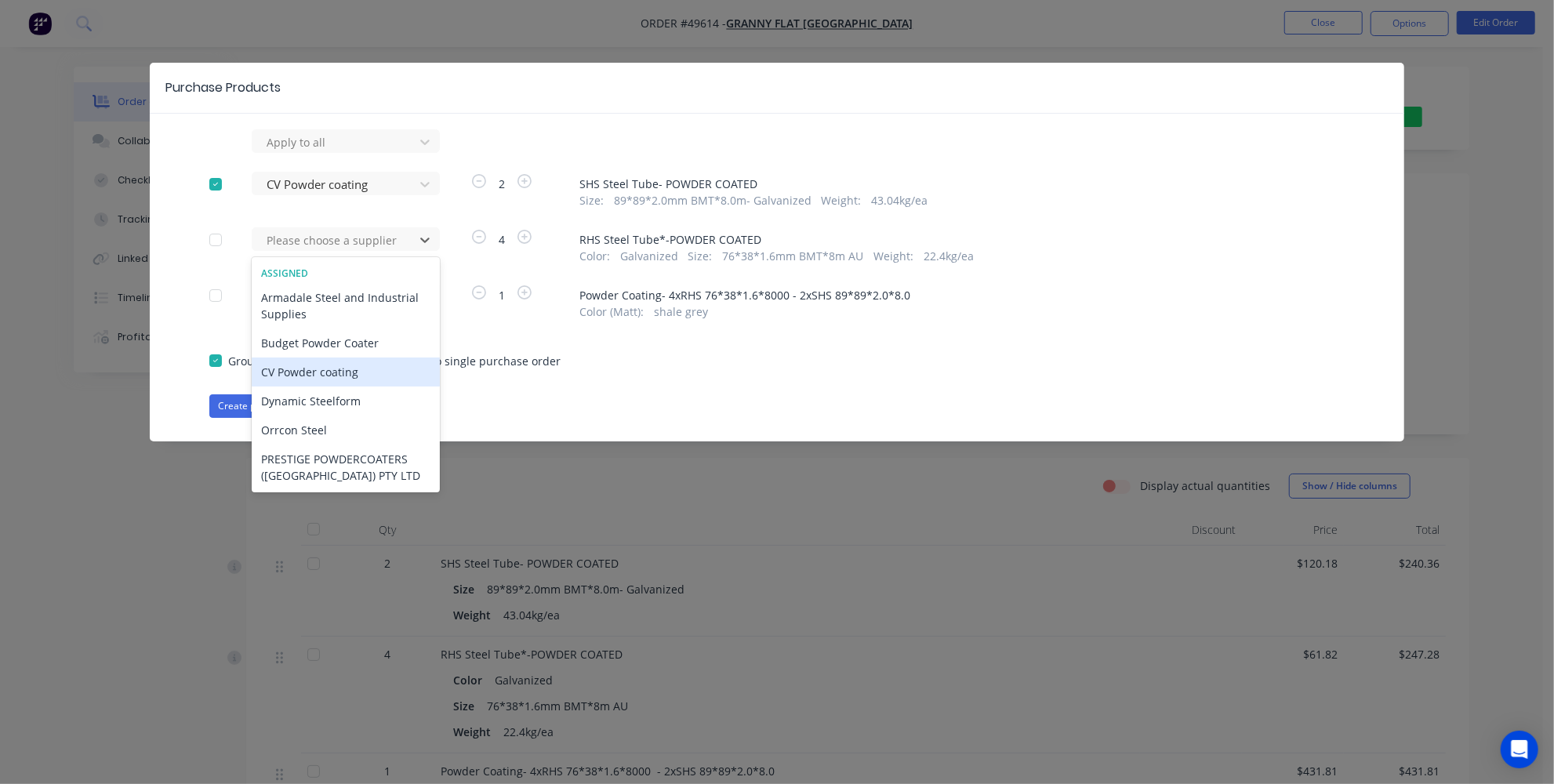
click at [306, 380] on div "CV Powder coating" at bounding box center [345, 372] width 188 height 29
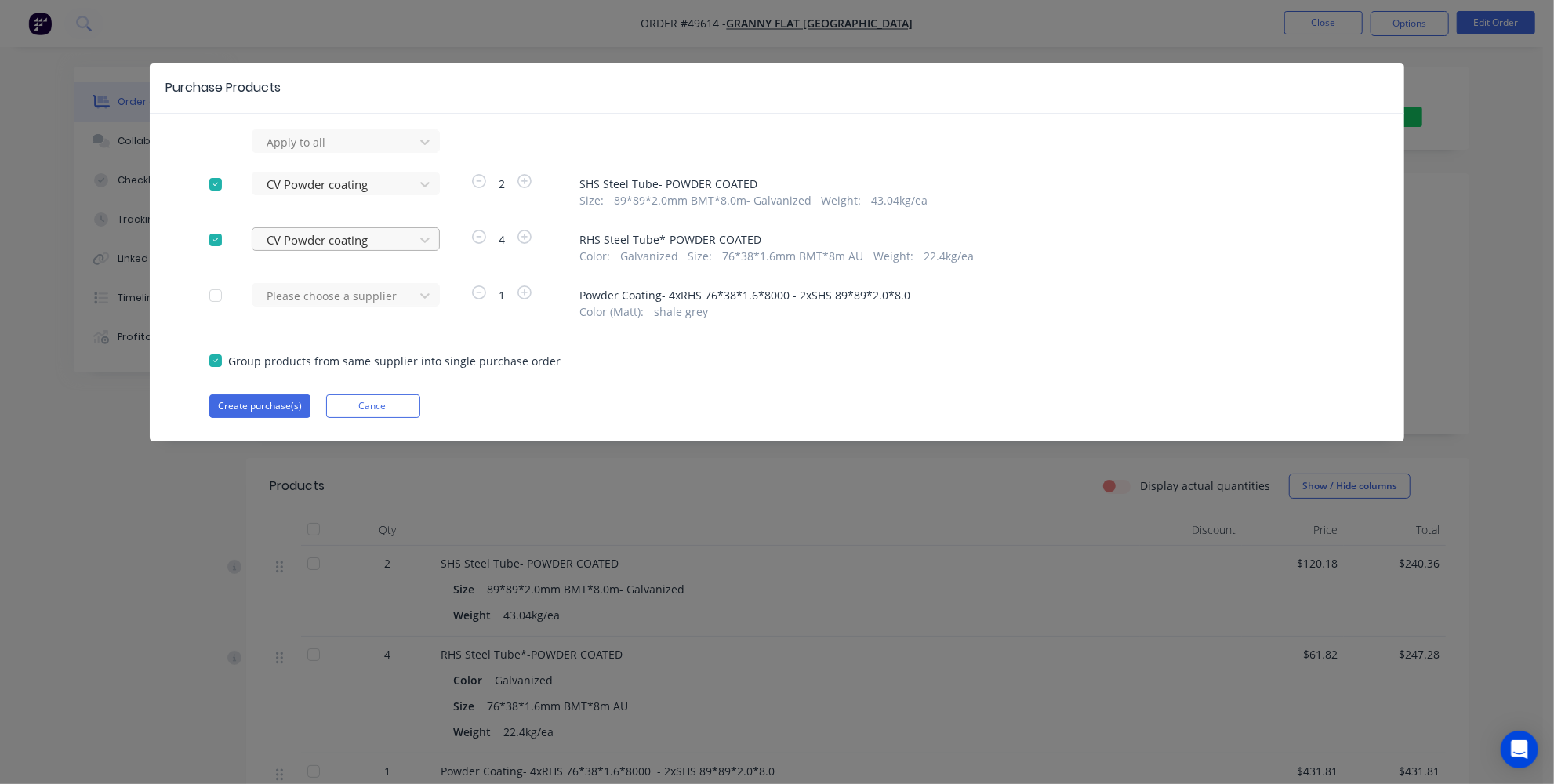
click at [353, 245] on div at bounding box center [335, 240] width 141 height 19
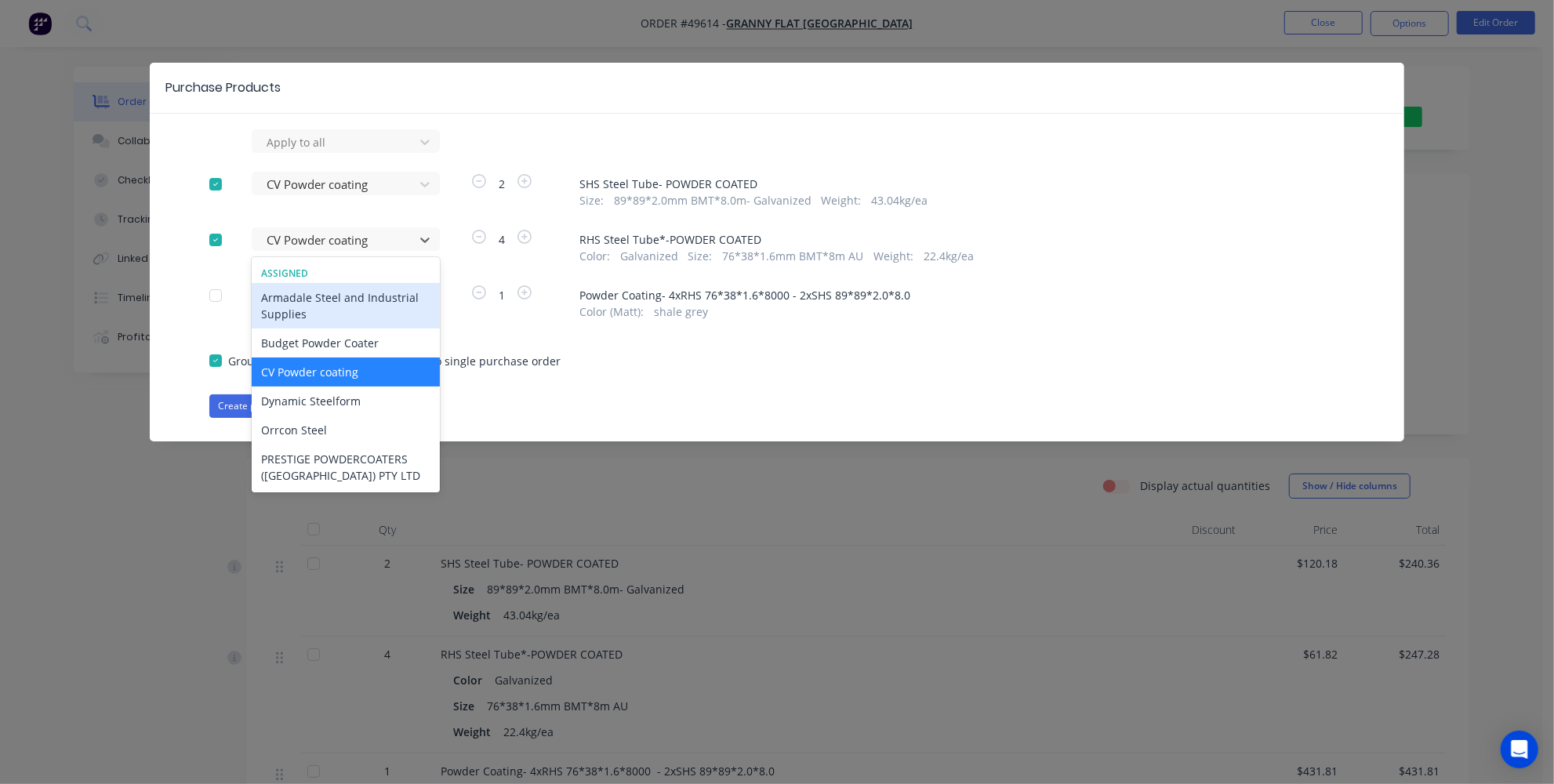
drag, startPoint x: 243, startPoint y: 276, endPoint x: 225, endPoint y: 209, distance: 69.4
click at [243, 275] on div "Apply to all CV Powder coating 2 SHS Steel Tube- POWDER COATED Size : 89*89*2.0…" at bounding box center [777, 274] width 1254 height 289
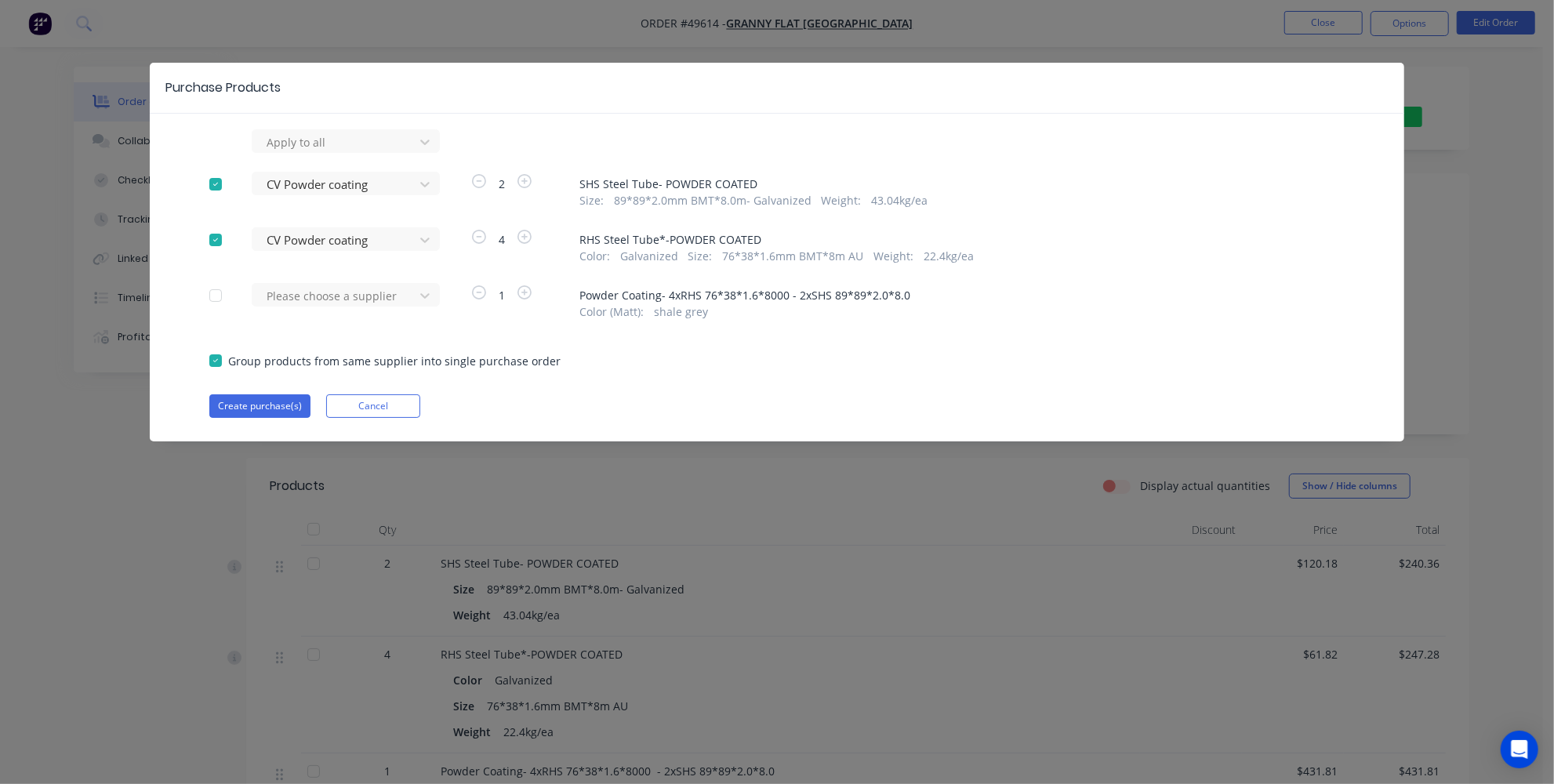
click at [213, 185] on div at bounding box center [215, 185] width 32 height 32
click at [215, 233] on div at bounding box center [215, 240] width 32 height 32
click at [217, 289] on div at bounding box center [215, 296] width 32 height 32
click at [271, 288] on div at bounding box center [335, 296] width 141 height 19
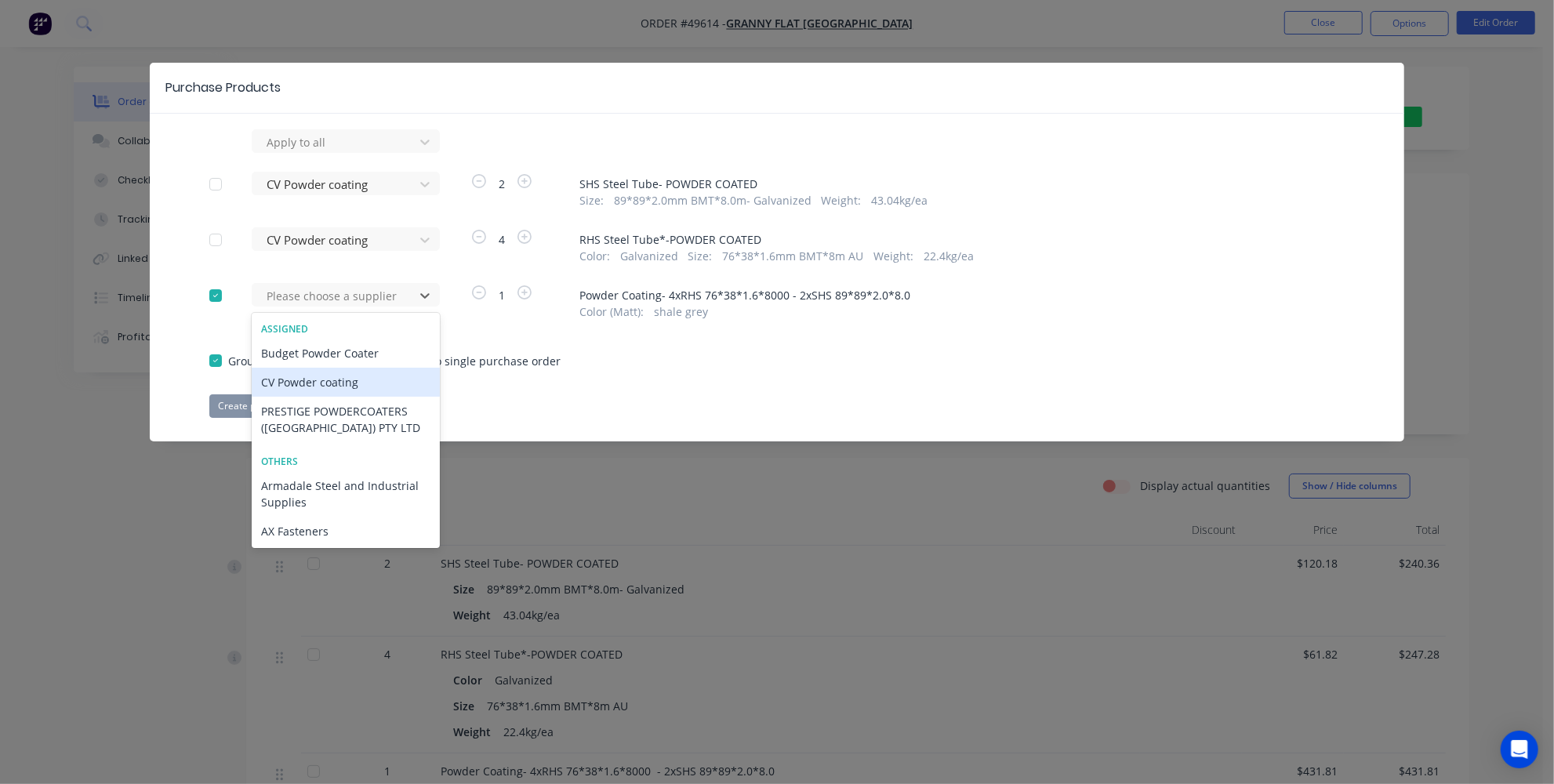
click at [311, 381] on div "CV Powder coating" at bounding box center [345, 382] width 188 height 29
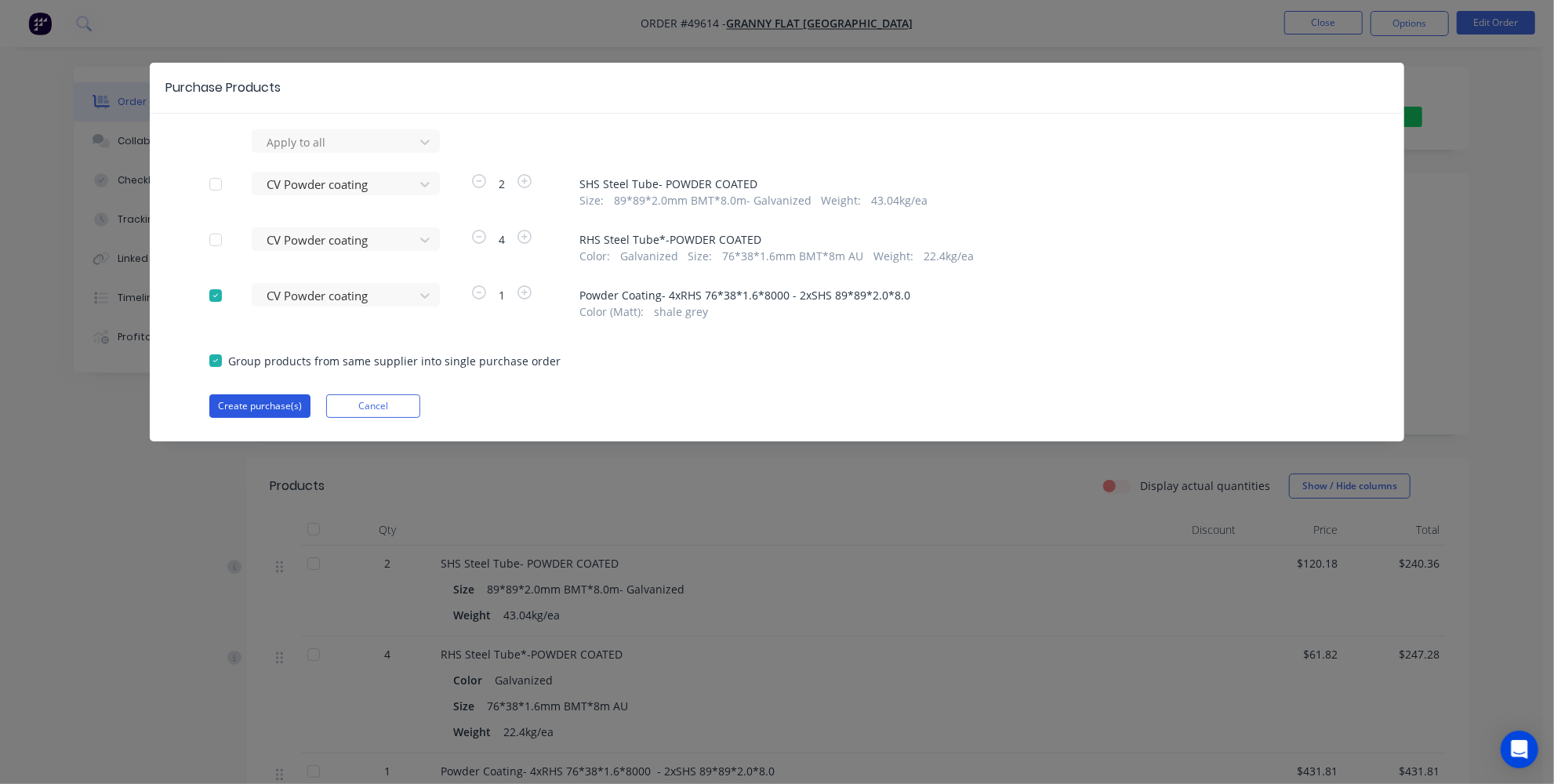
click at [264, 404] on button "Create purchase(s)" at bounding box center [260, 406] width 101 height 23
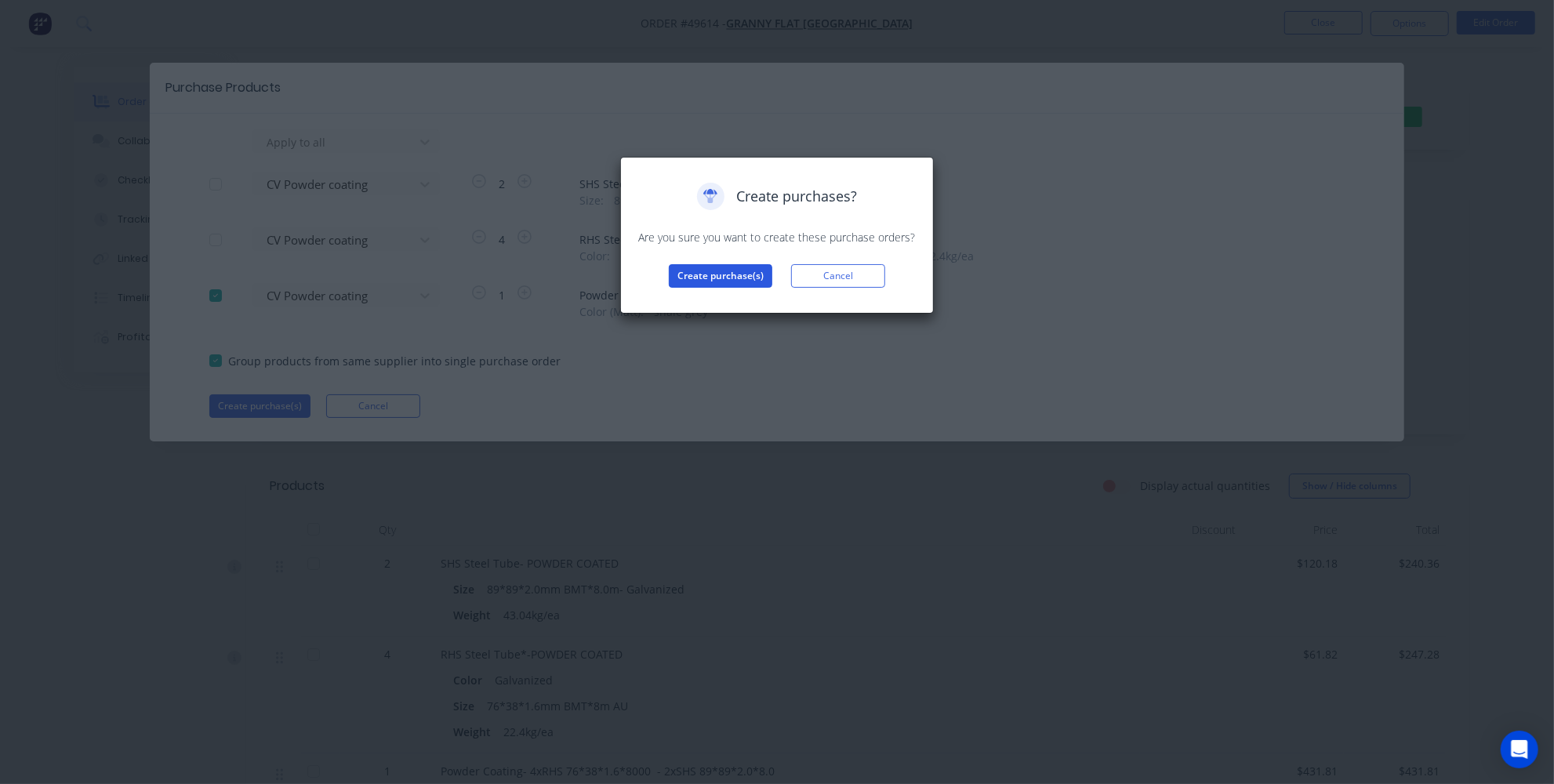
click at [699, 268] on button "Create purchase(s)" at bounding box center [721, 276] width 104 height 23
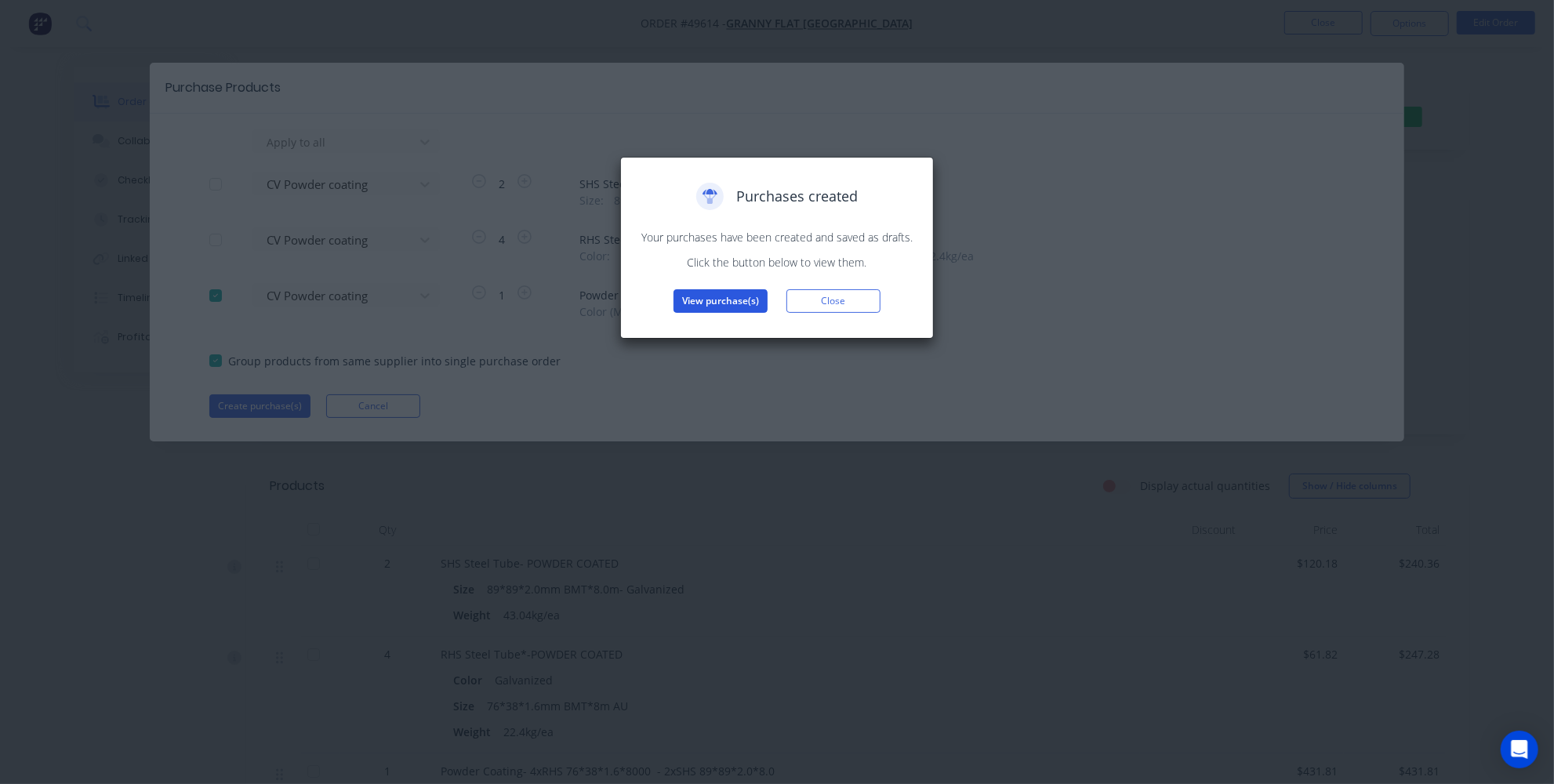
click at [735, 301] on button "View purchase(s)" at bounding box center [721, 301] width 94 height 23
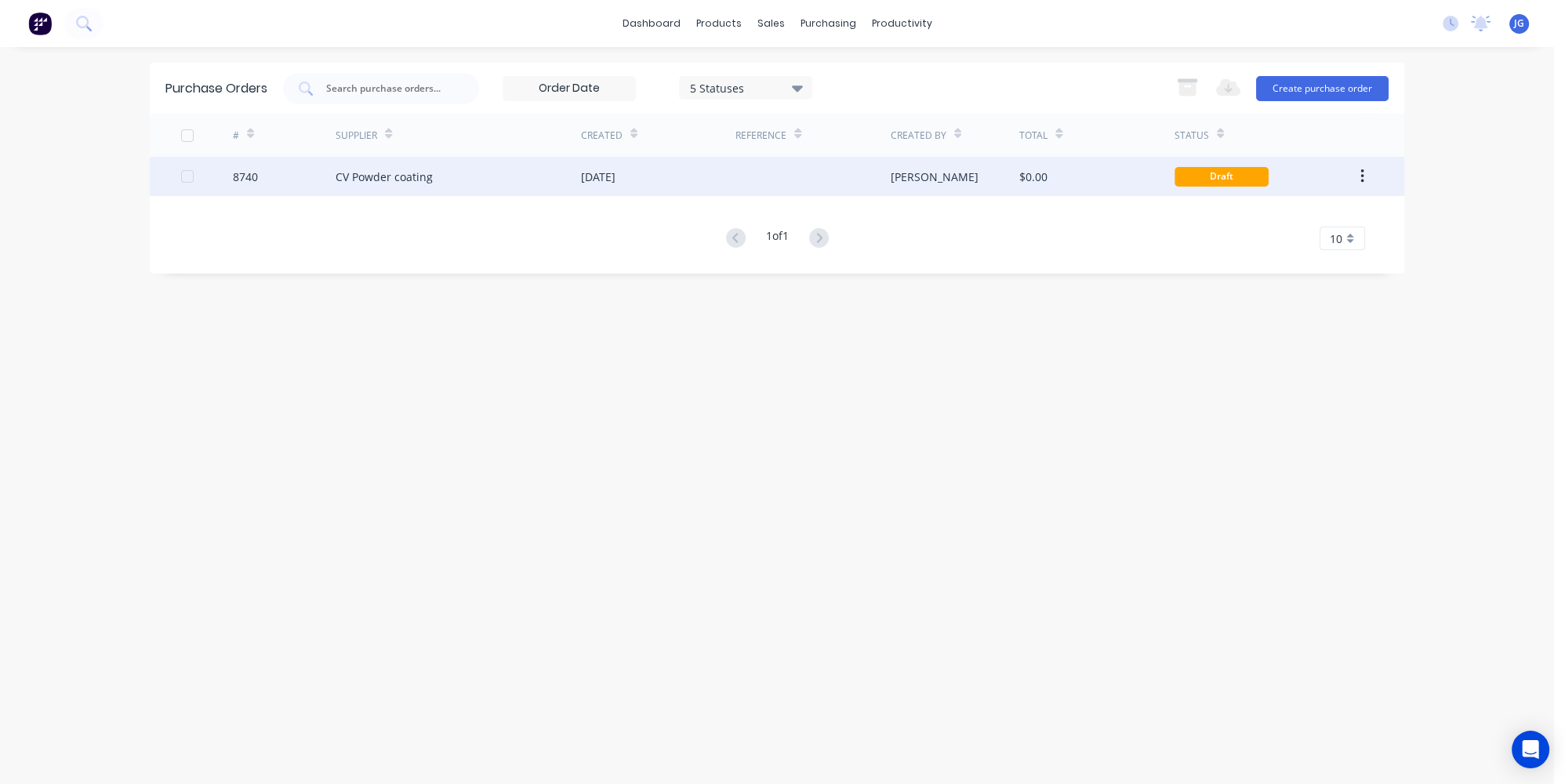
click at [646, 181] on div "23 Sep 2025" at bounding box center [658, 176] width 154 height 39
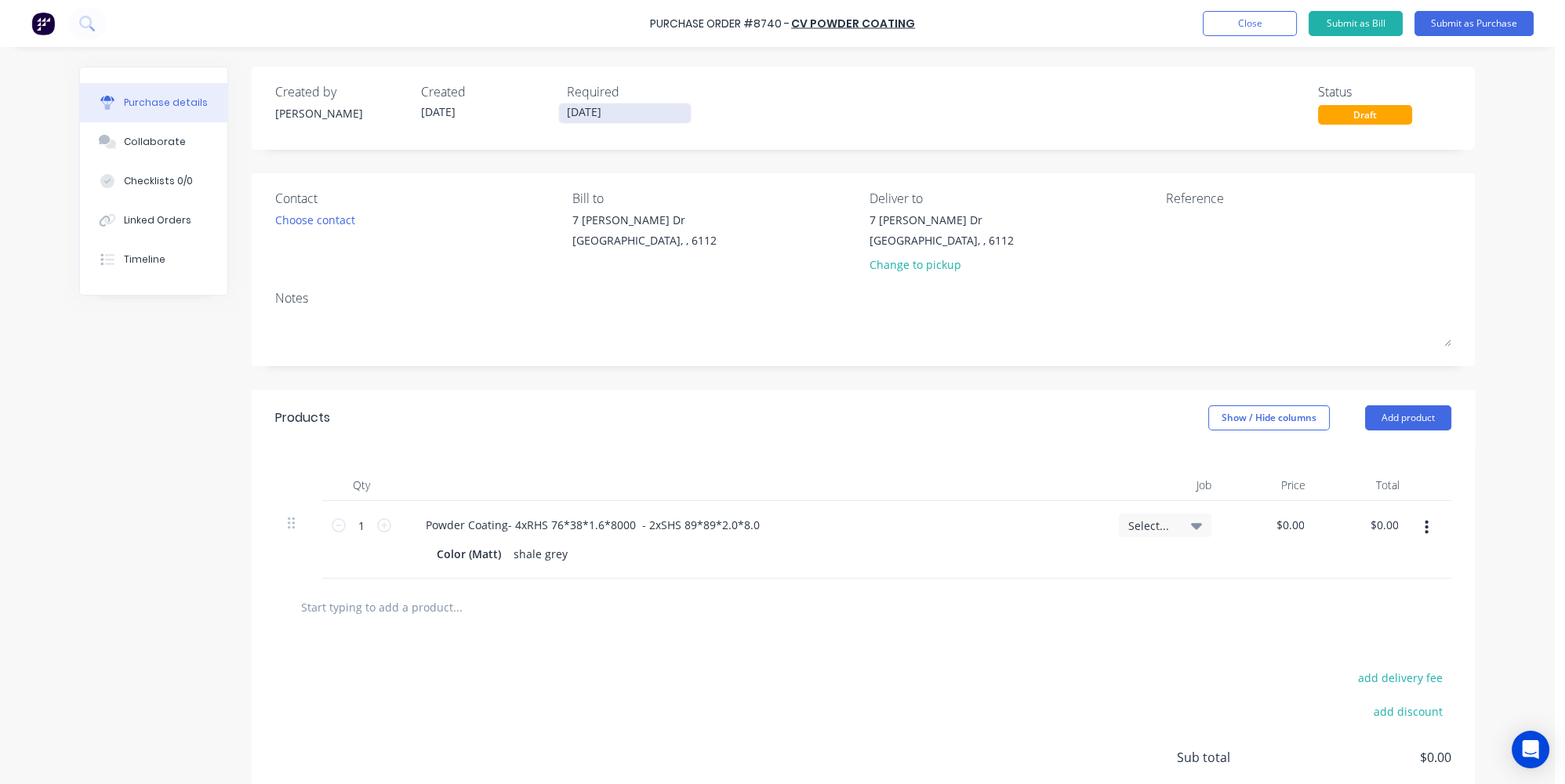
click at [595, 109] on input "23/09/25" at bounding box center [625, 113] width 132 height 19
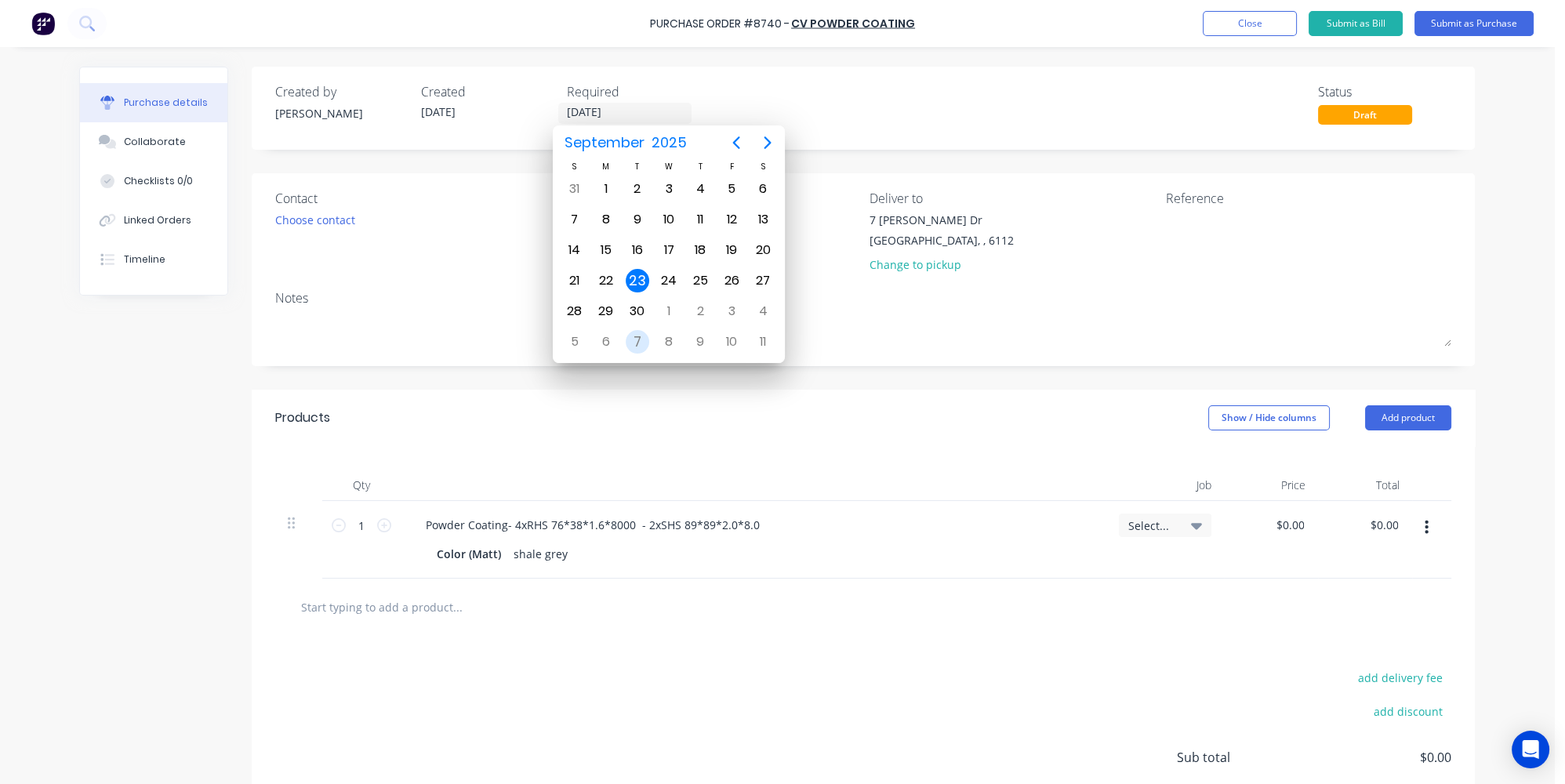
click at [638, 330] on div "7" at bounding box center [637, 341] width 23 height 23
type input "07/10/25"
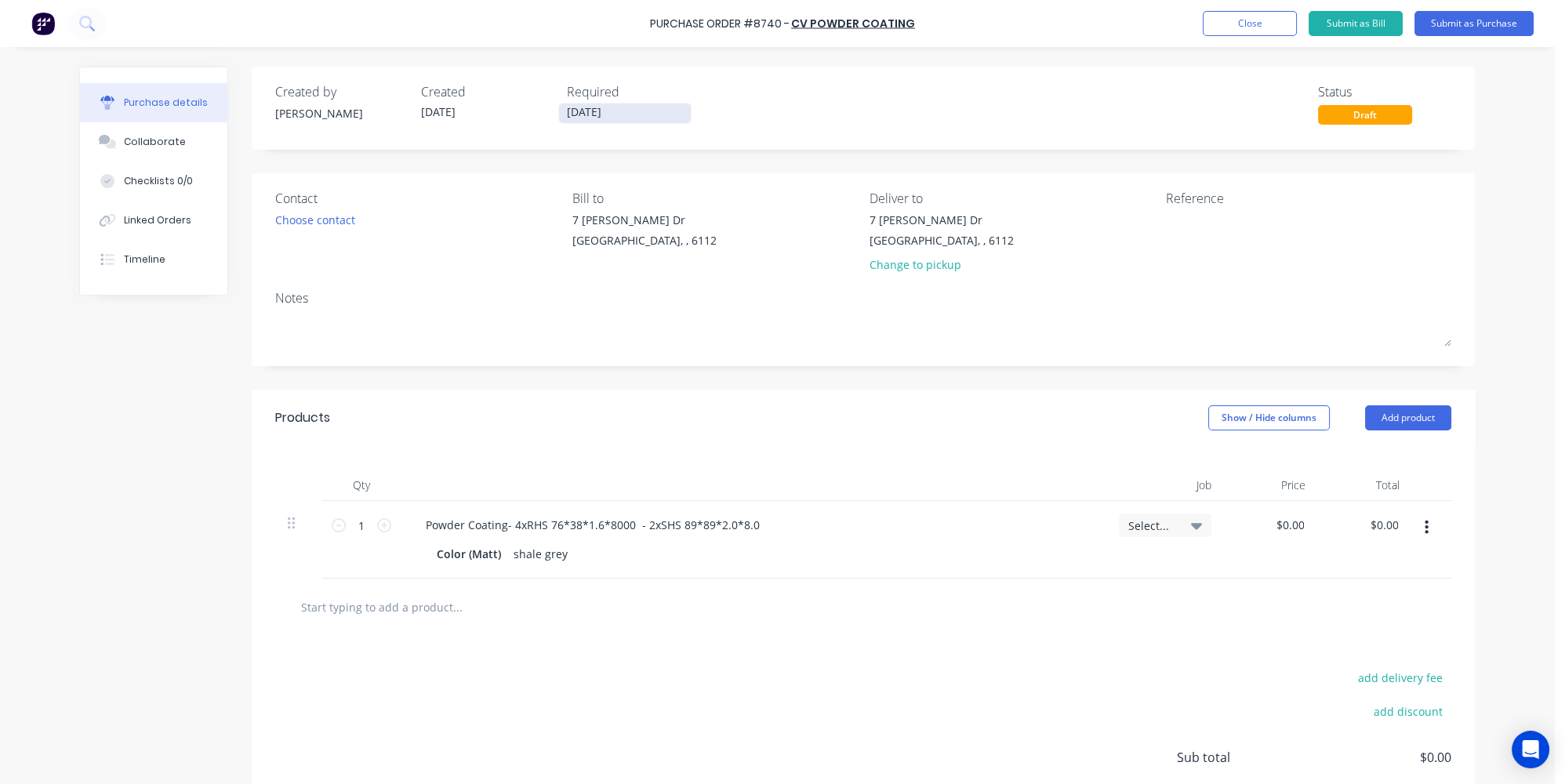
click at [590, 111] on input "07/10/25" at bounding box center [625, 113] width 132 height 19
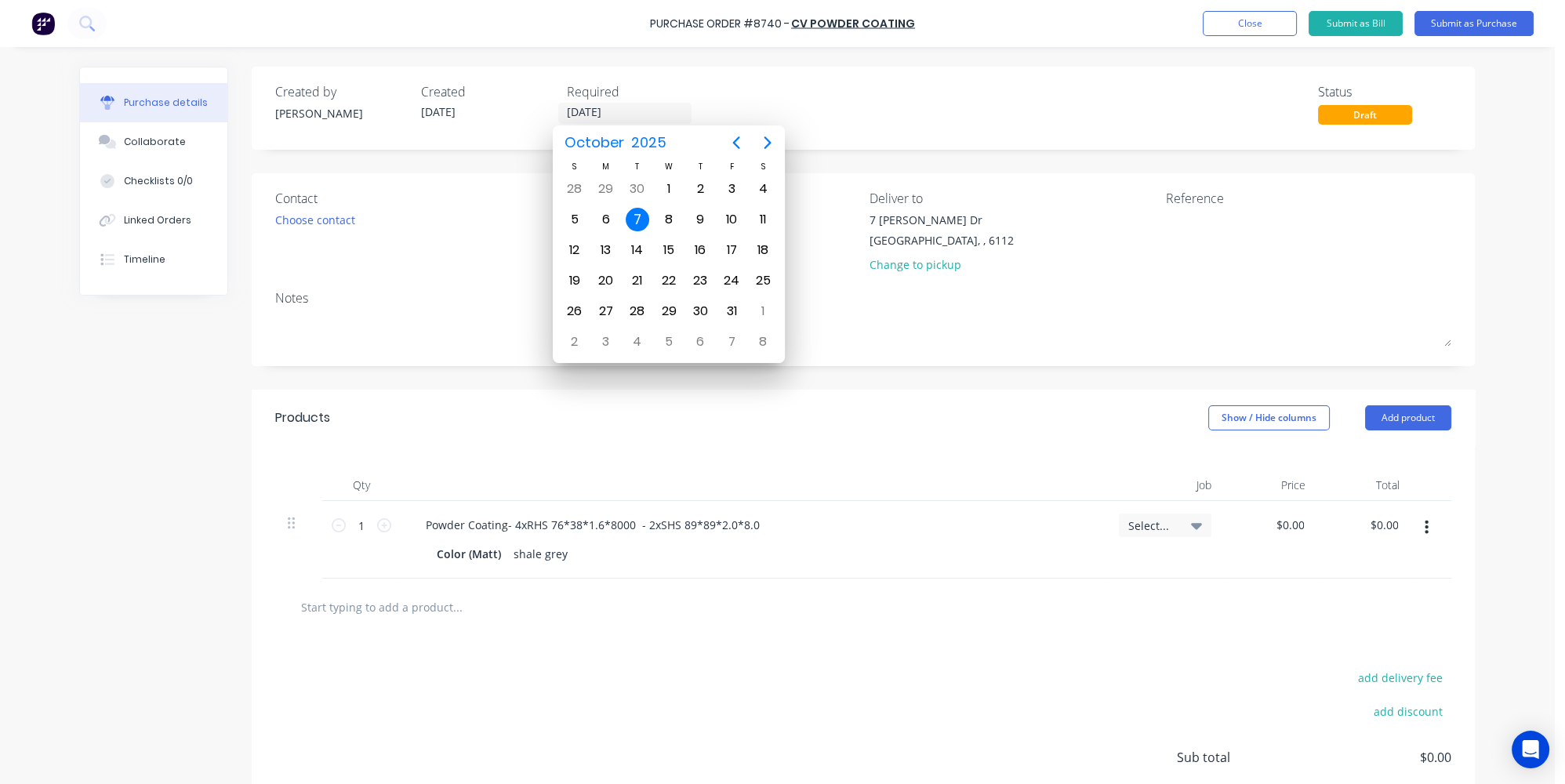
click at [524, 384] on div "Created by Jessica Created 23/09/25 Required 07/10/25 Status Draft Contact Choo…" at bounding box center [863, 480] width 1223 height 827
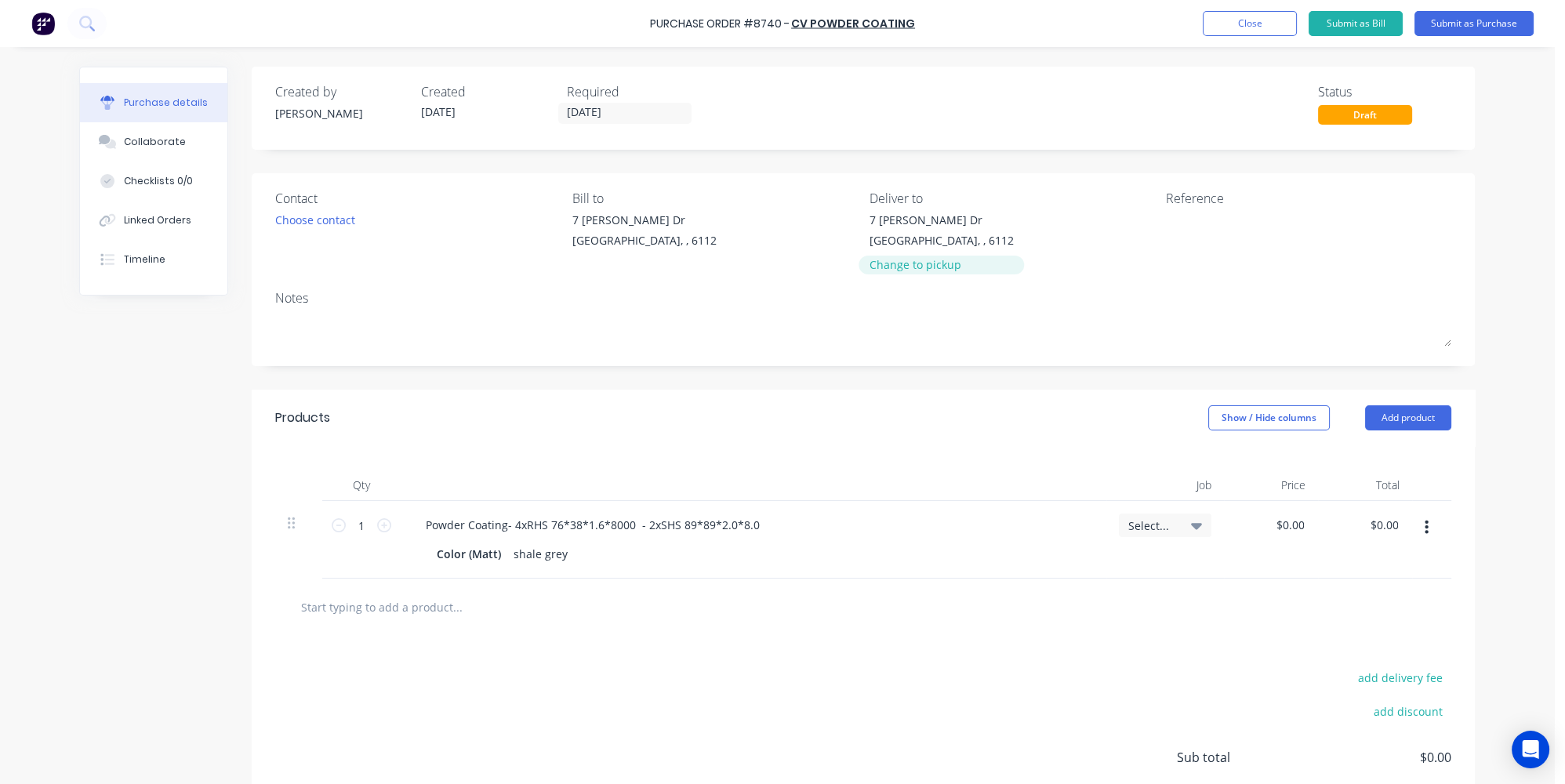
click at [904, 273] on div "Change to pickup" at bounding box center [941, 265] width 144 height 17
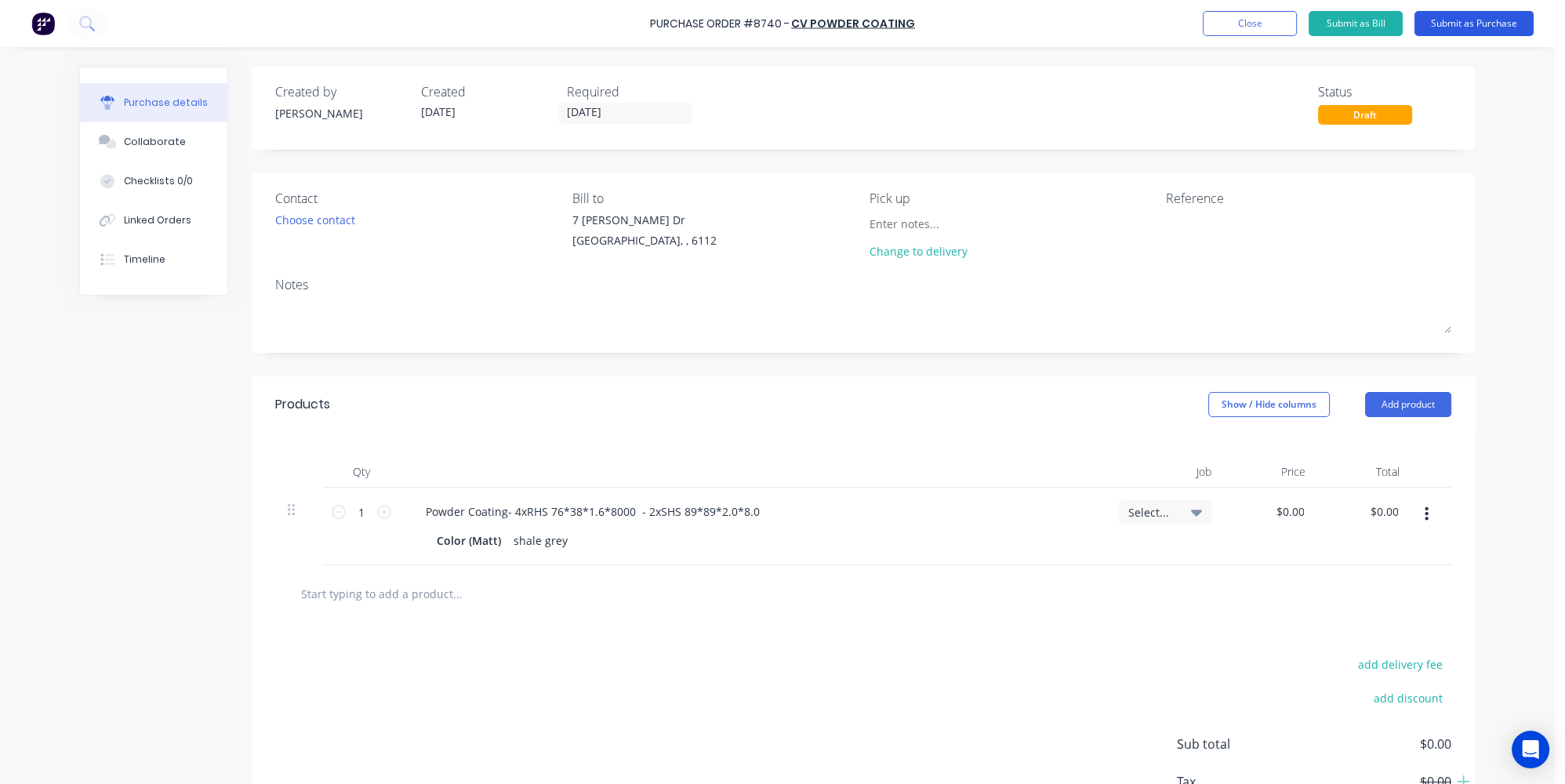
click at [1437, 24] on button "Submit as Purchase" at bounding box center [1474, 23] width 119 height 25
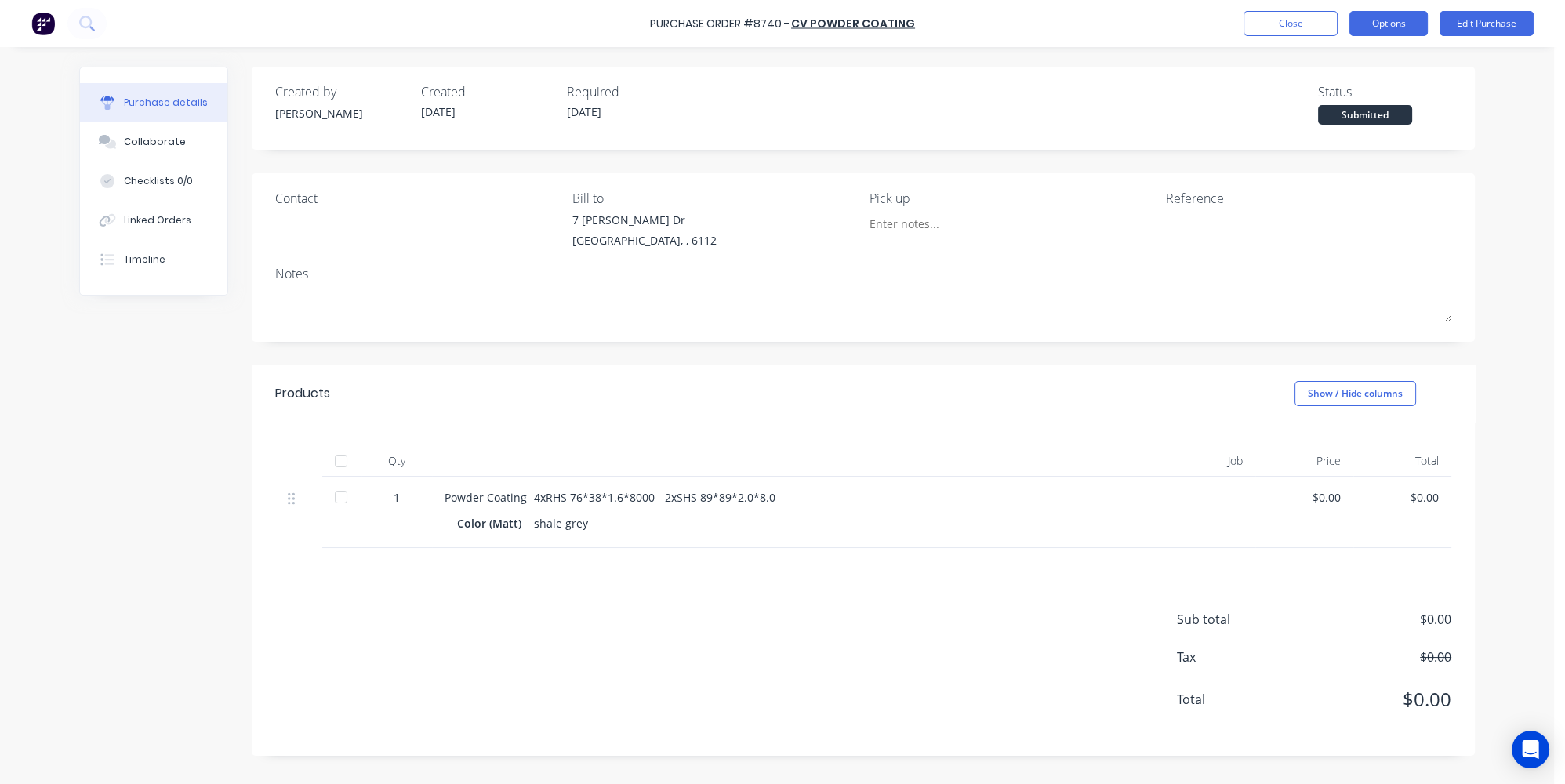
click at [1416, 18] on button "Options" at bounding box center [1389, 23] width 79 height 25
click at [1323, 67] on div "Print / Email" at bounding box center [1353, 63] width 121 height 23
click at [1307, 125] on div "Without pricing" at bounding box center [1353, 126] width 121 height 23
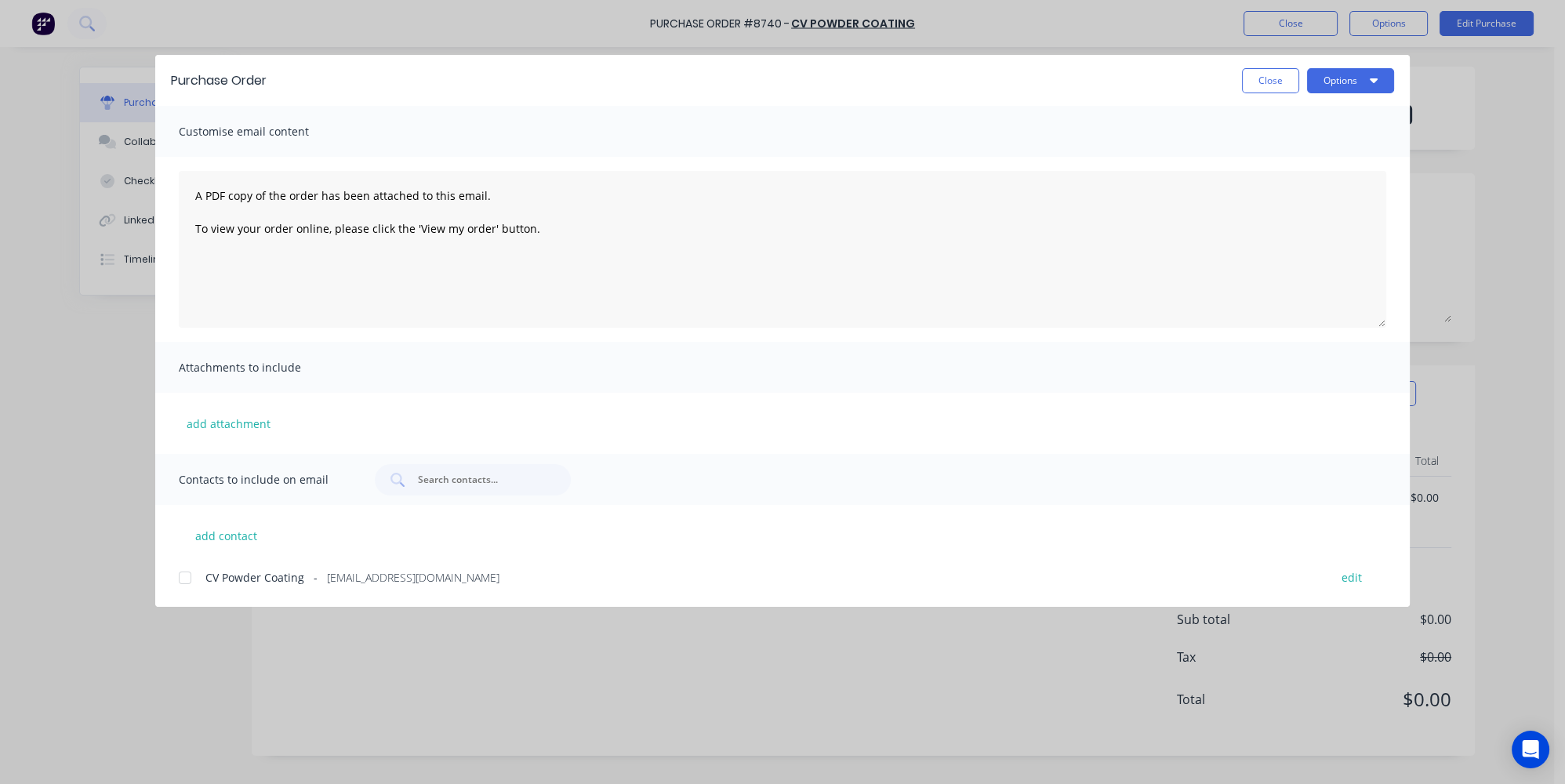
click at [244, 584] on span "CV Powder Coating" at bounding box center [255, 578] width 99 height 17
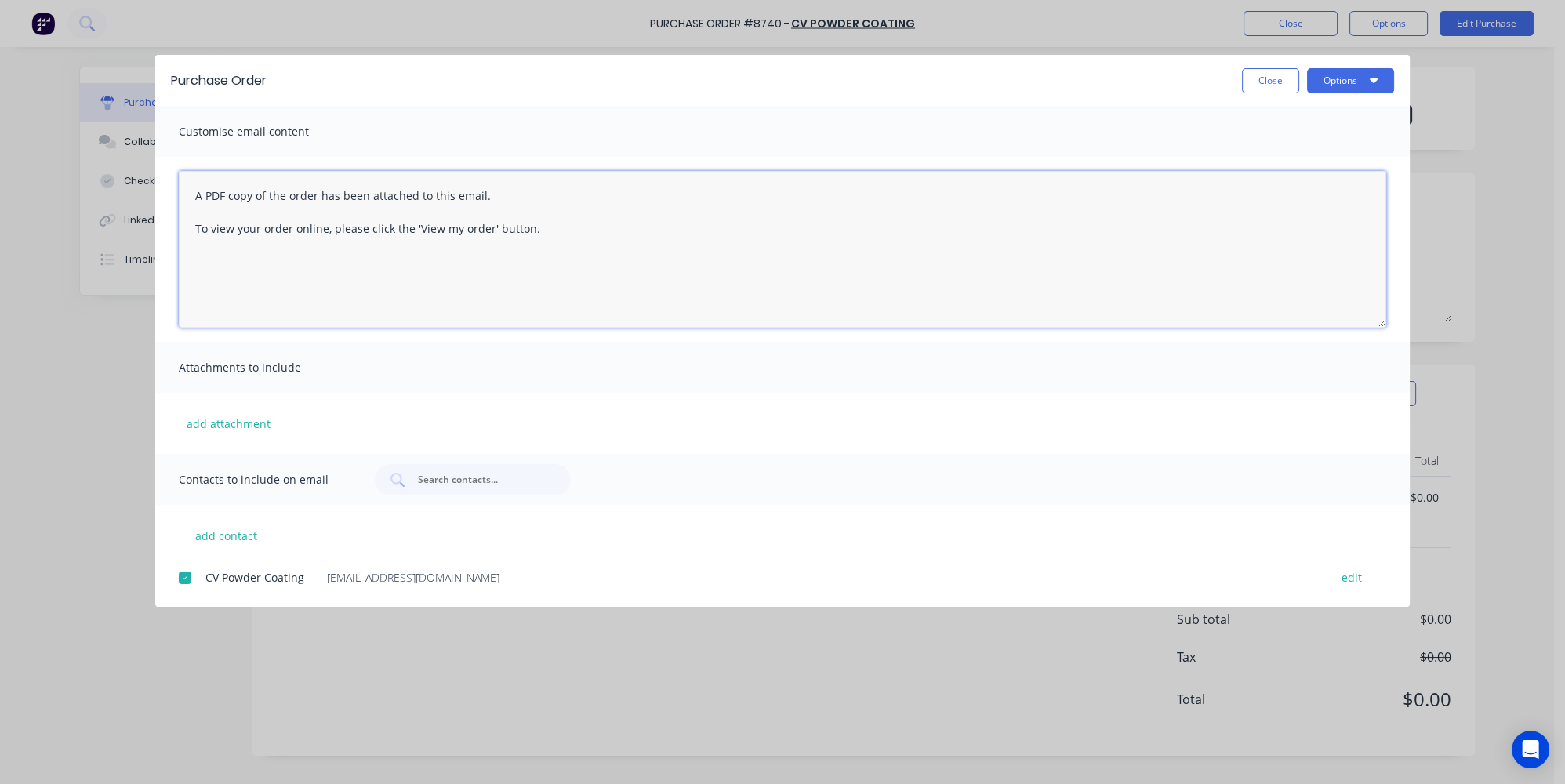
click at [190, 194] on textarea "A PDF copy of the order has been attached to this email. To view your order onl…" at bounding box center [782, 250] width 1208 height 157
type textarea "Hey team please find attached new order PO # 8740 A PDF copy of the order has b…"
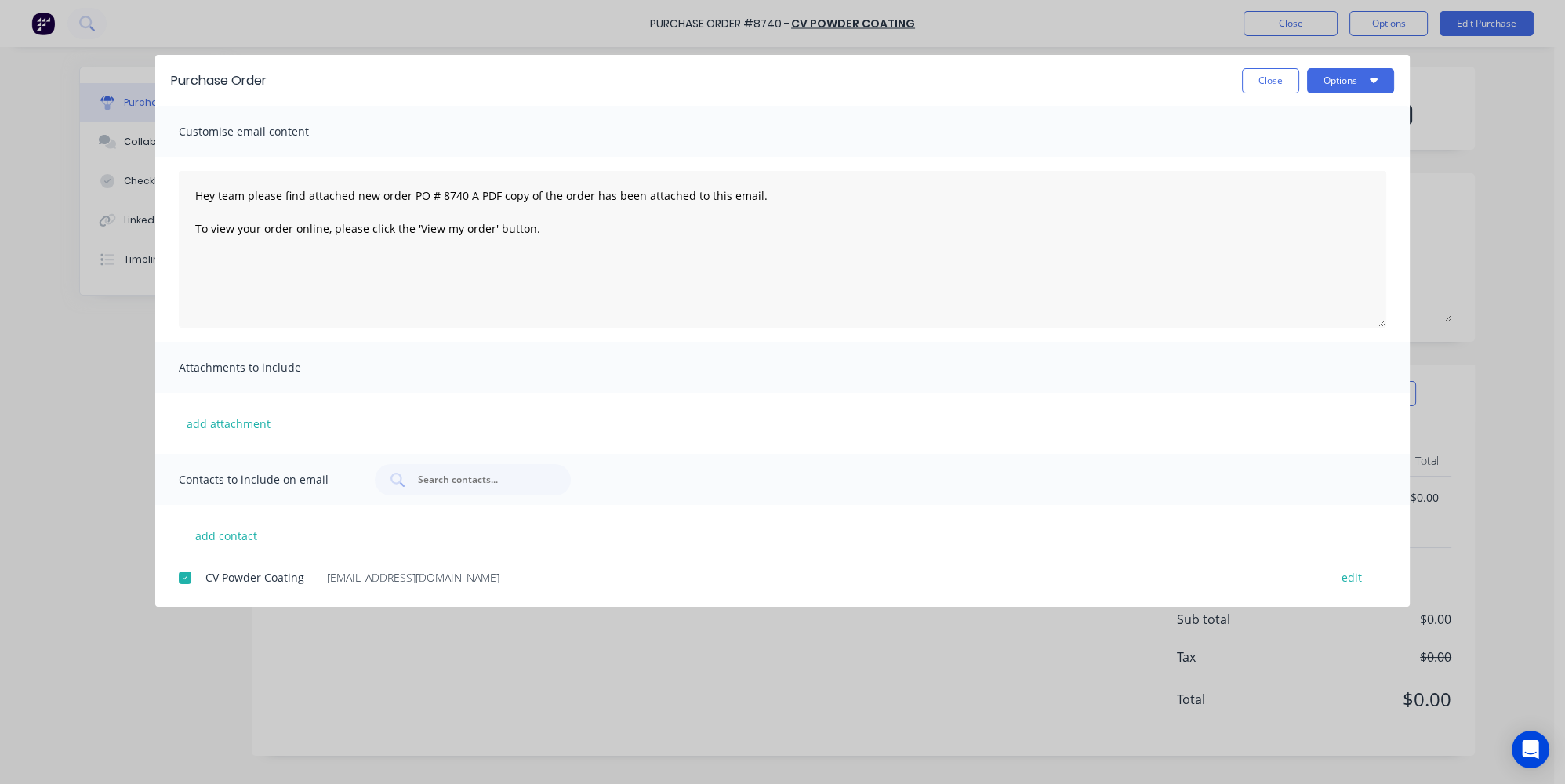
drag, startPoint x: 1362, startPoint y: 79, endPoint x: 1356, endPoint y: 94, distance: 16.2
click at [1362, 78] on button "Options" at bounding box center [1350, 81] width 87 height 25
click at [1287, 180] on div "Email" at bounding box center [1319, 183] width 121 height 23
click at [1289, 83] on button "Close" at bounding box center [1270, 81] width 58 height 25
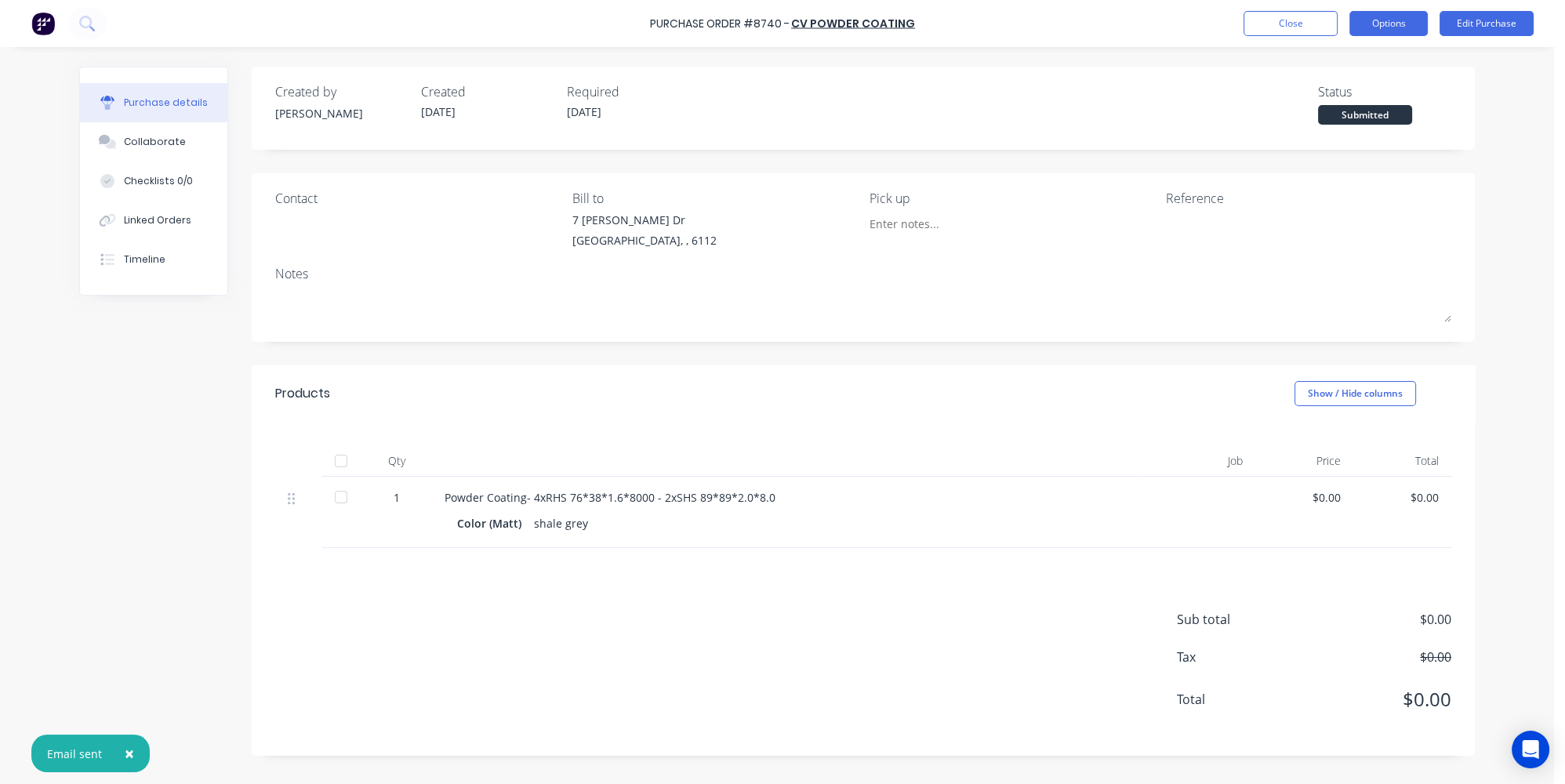
click at [1383, 32] on button "Options" at bounding box center [1389, 23] width 79 height 25
click at [1309, 58] on div "Print / Email" at bounding box center [1353, 63] width 121 height 23
click at [1302, 120] on div "Without pricing" at bounding box center [1353, 126] width 121 height 23
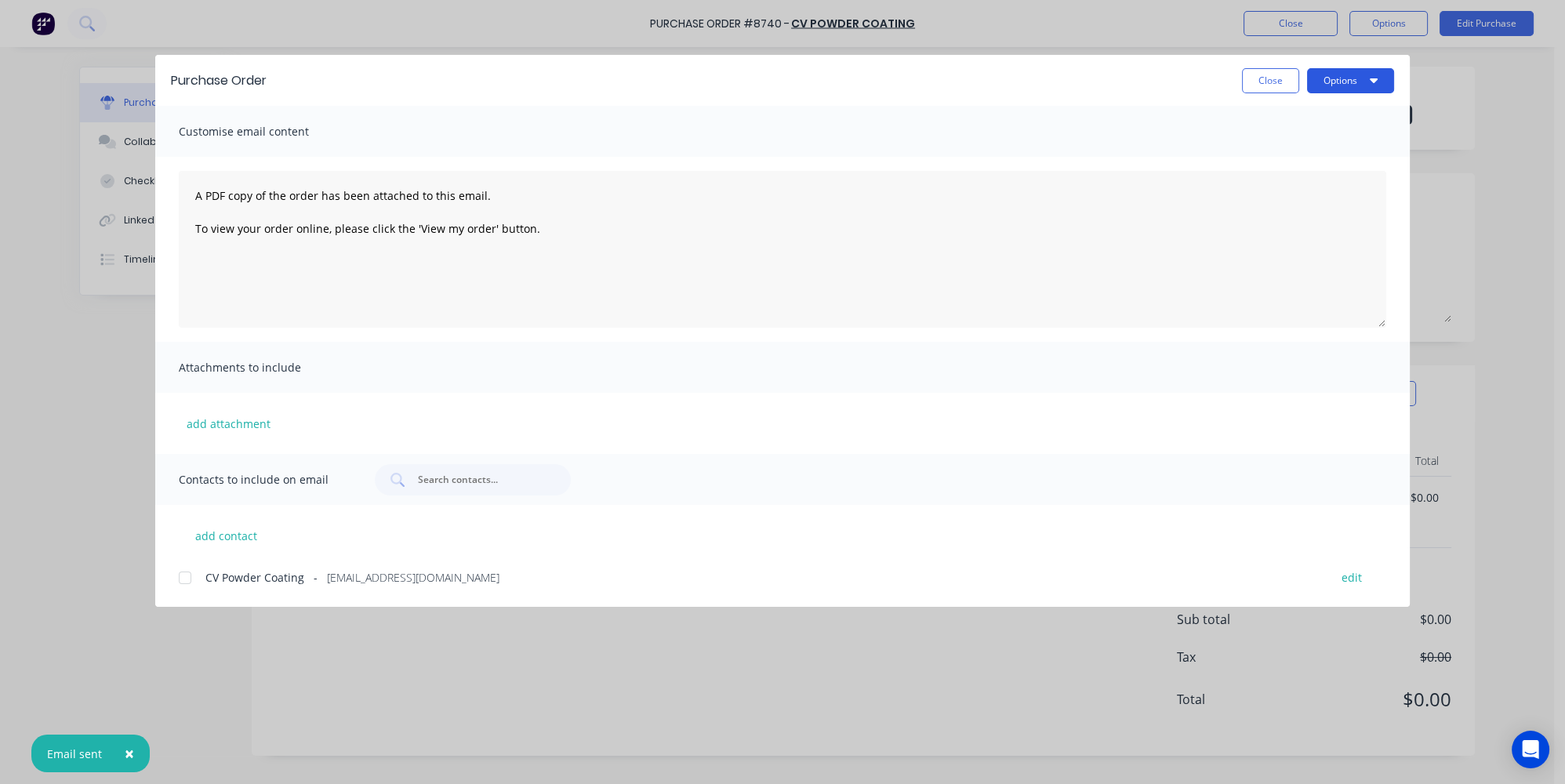
click at [1330, 73] on button "Options" at bounding box center [1350, 81] width 87 height 25
click at [1307, 155] on div "Print" at bounding box center [1319, 151] width 121 height 23
click at [1259, 81] on button "Close" at bounding box center [1270, 81] width 58 height 25
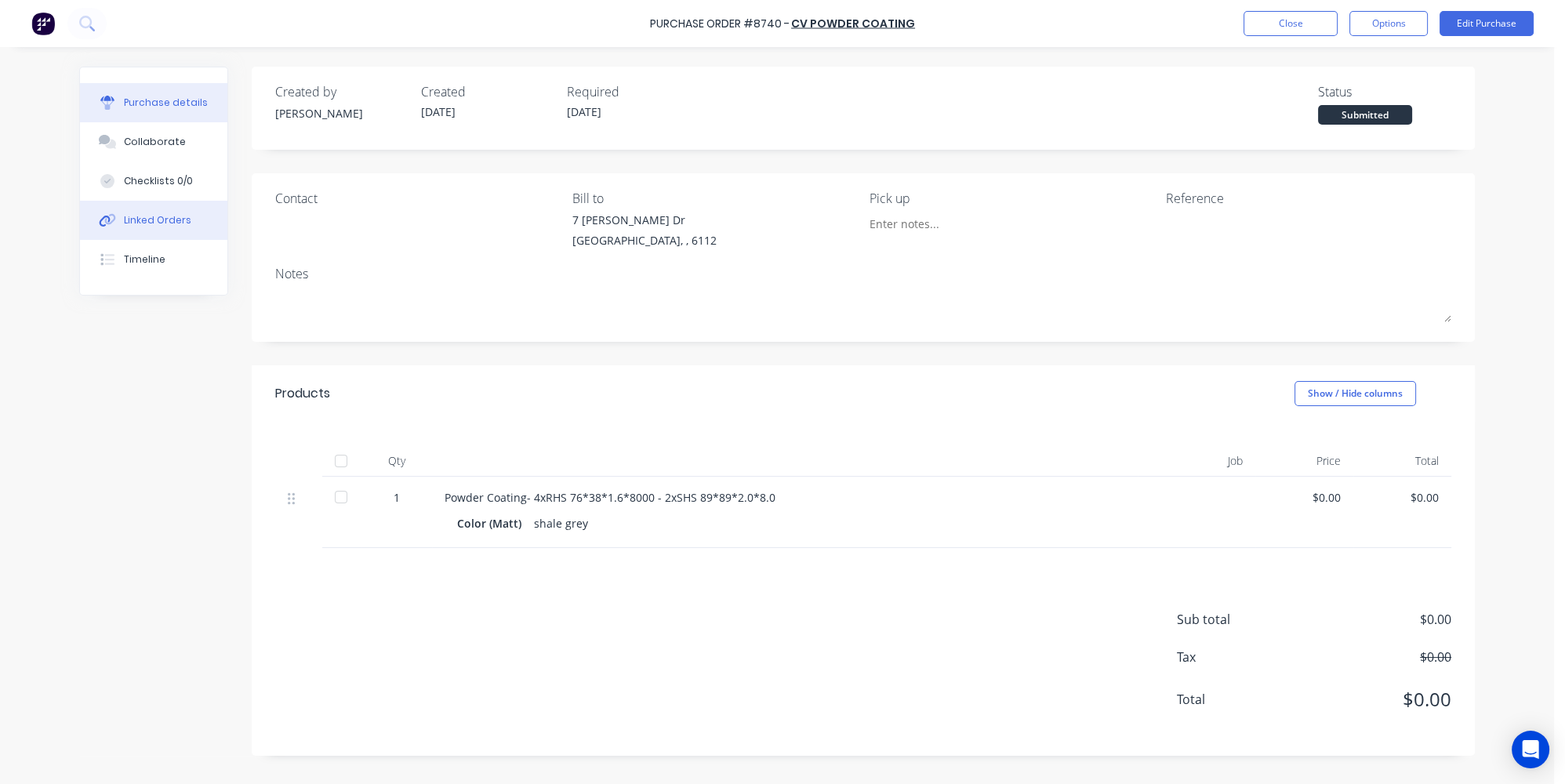
click at [134, 221] on div "Linked Orders" at bounding box center [157, 220] width 68 height 14
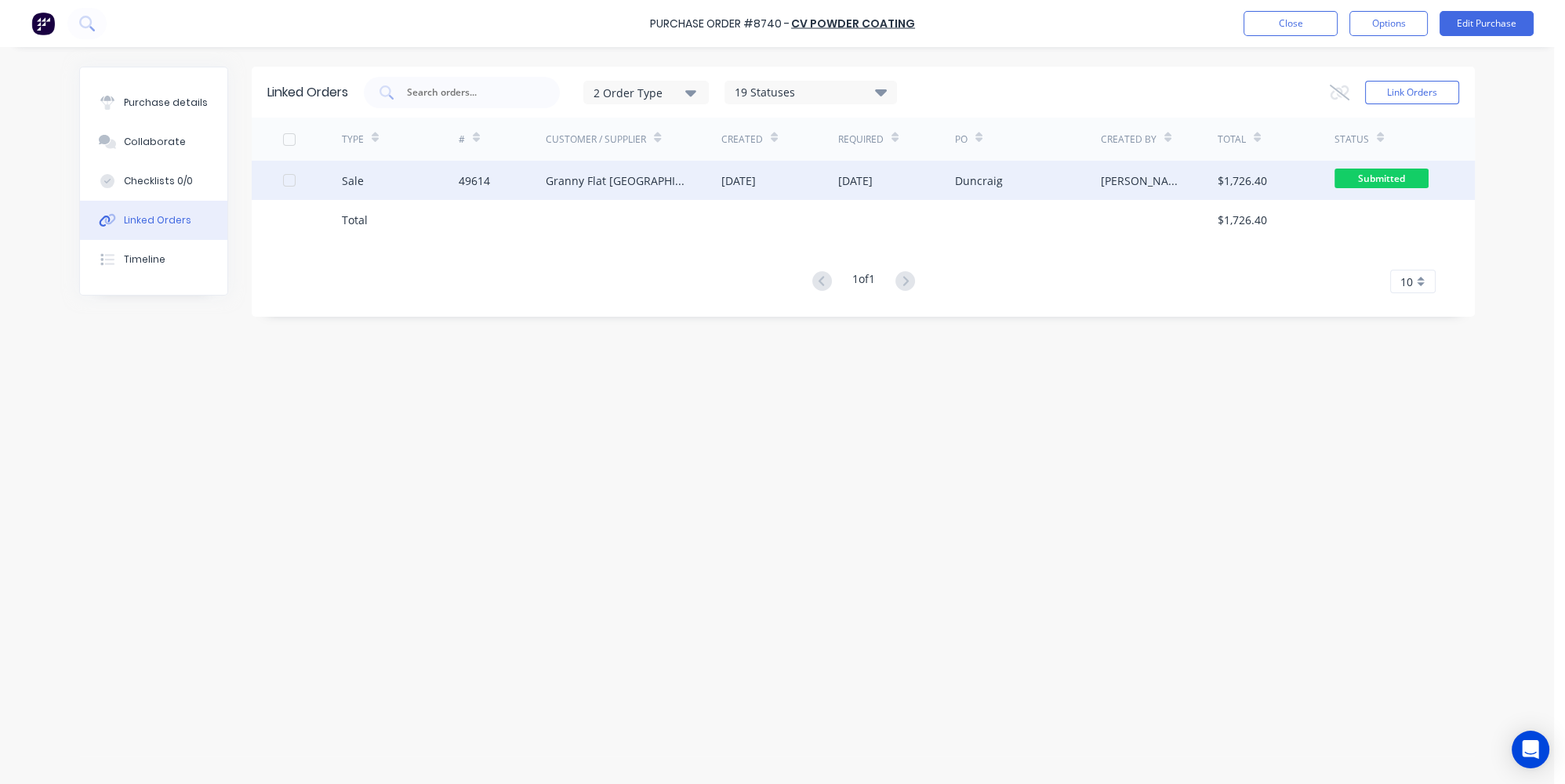
click at [421, 178] on div "Sale" at bounding box center [400, 180] width 117 height 39
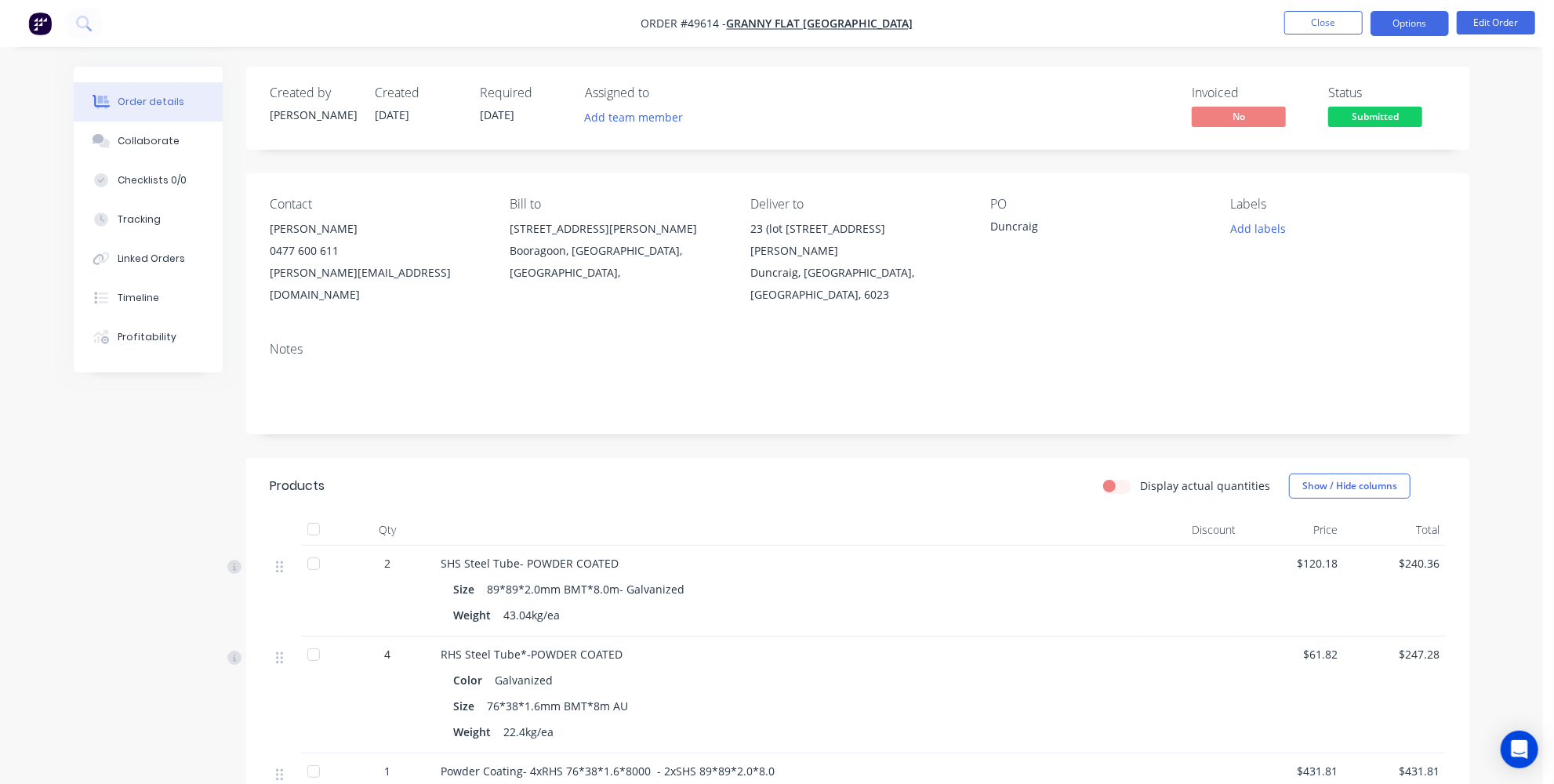
click at [1400, 17] on button "Options" at bounding box center [1410, 23] width 78 height 25
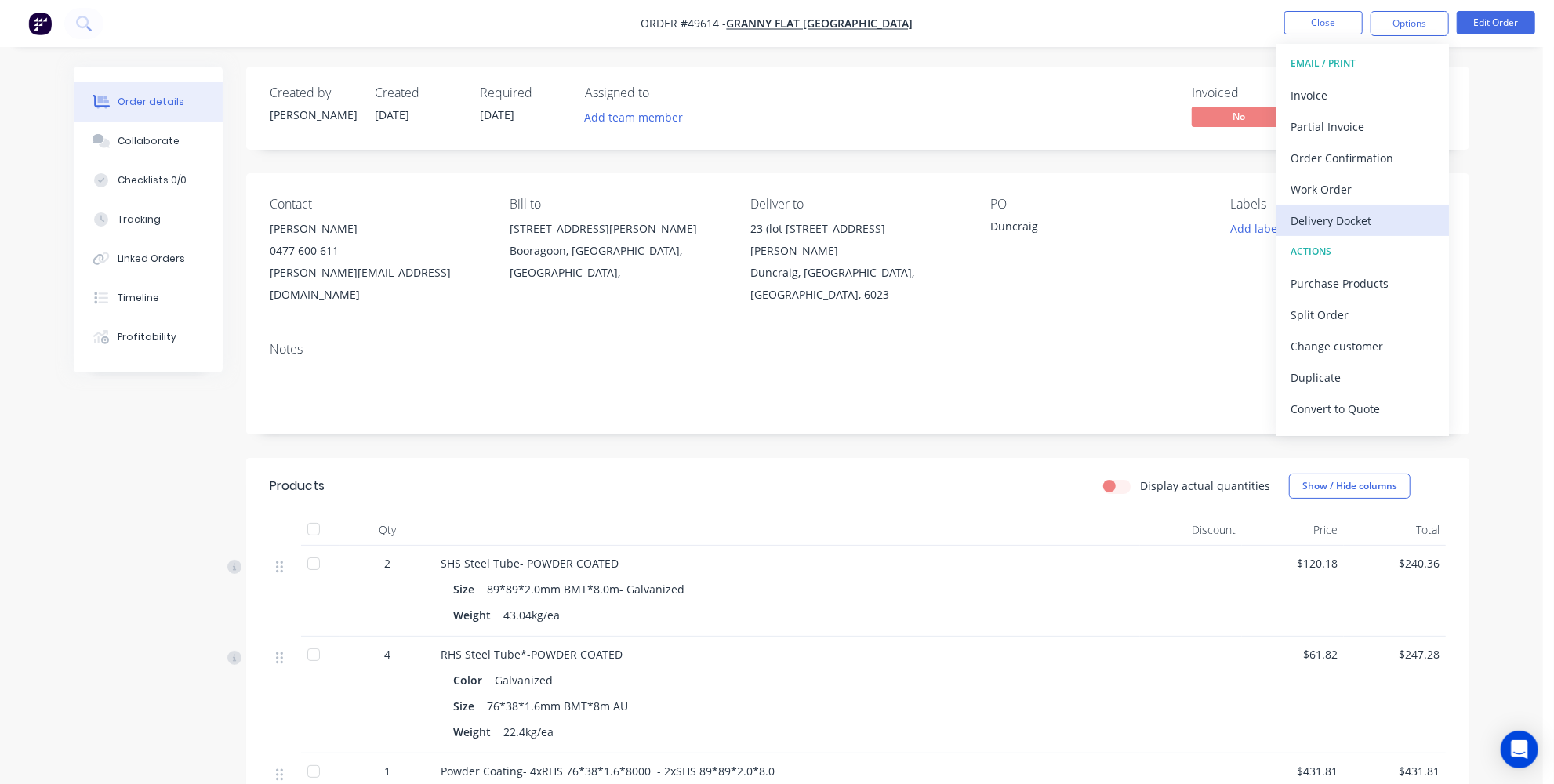
click at [1319, 225] on div "Delivery Docket" at bounding box center [1362, 220] width 144 height 23
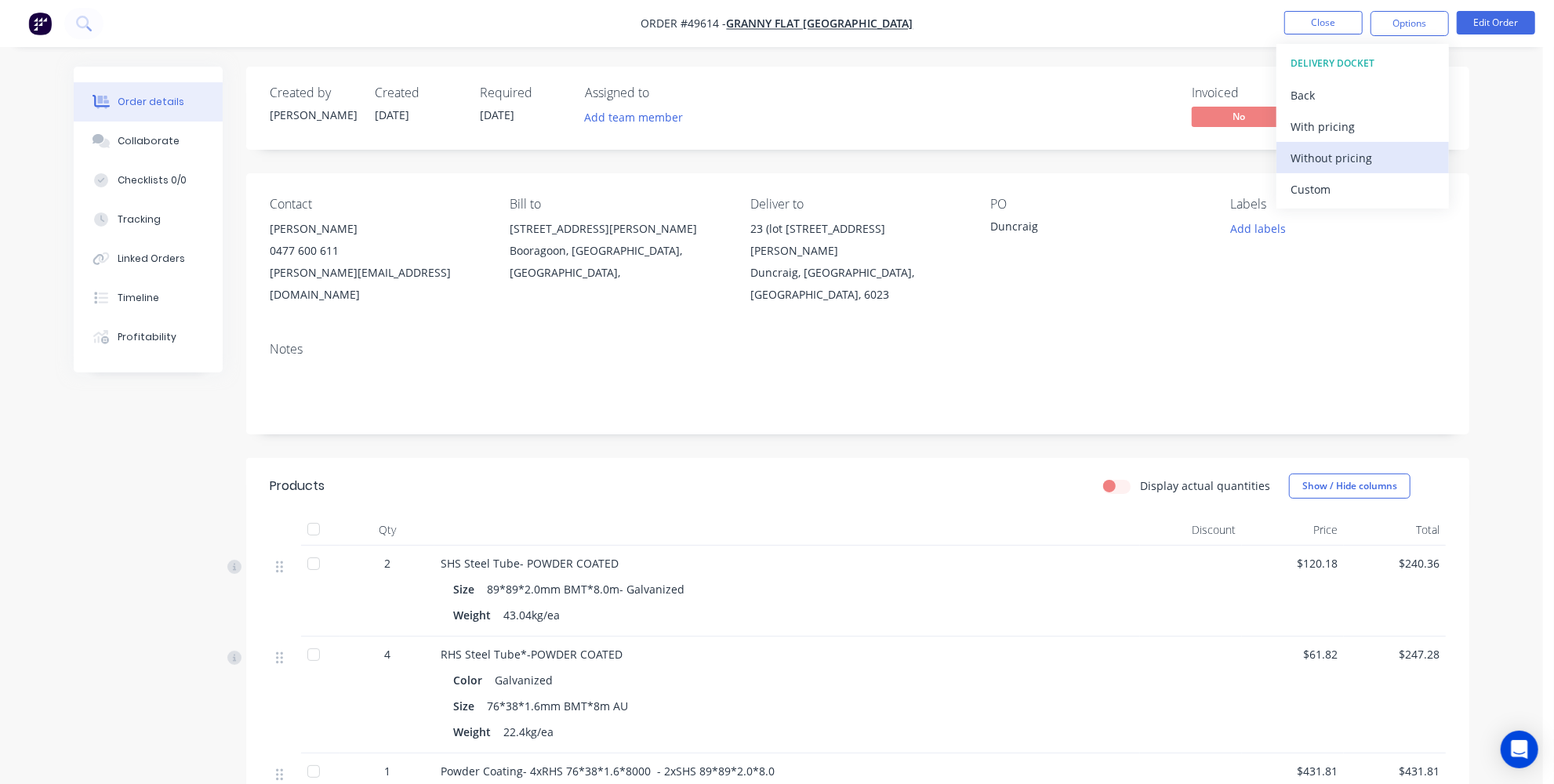
click at [1335, 162] on div "Without pricing" at bounding box center [1362, 158] width 144 height 23
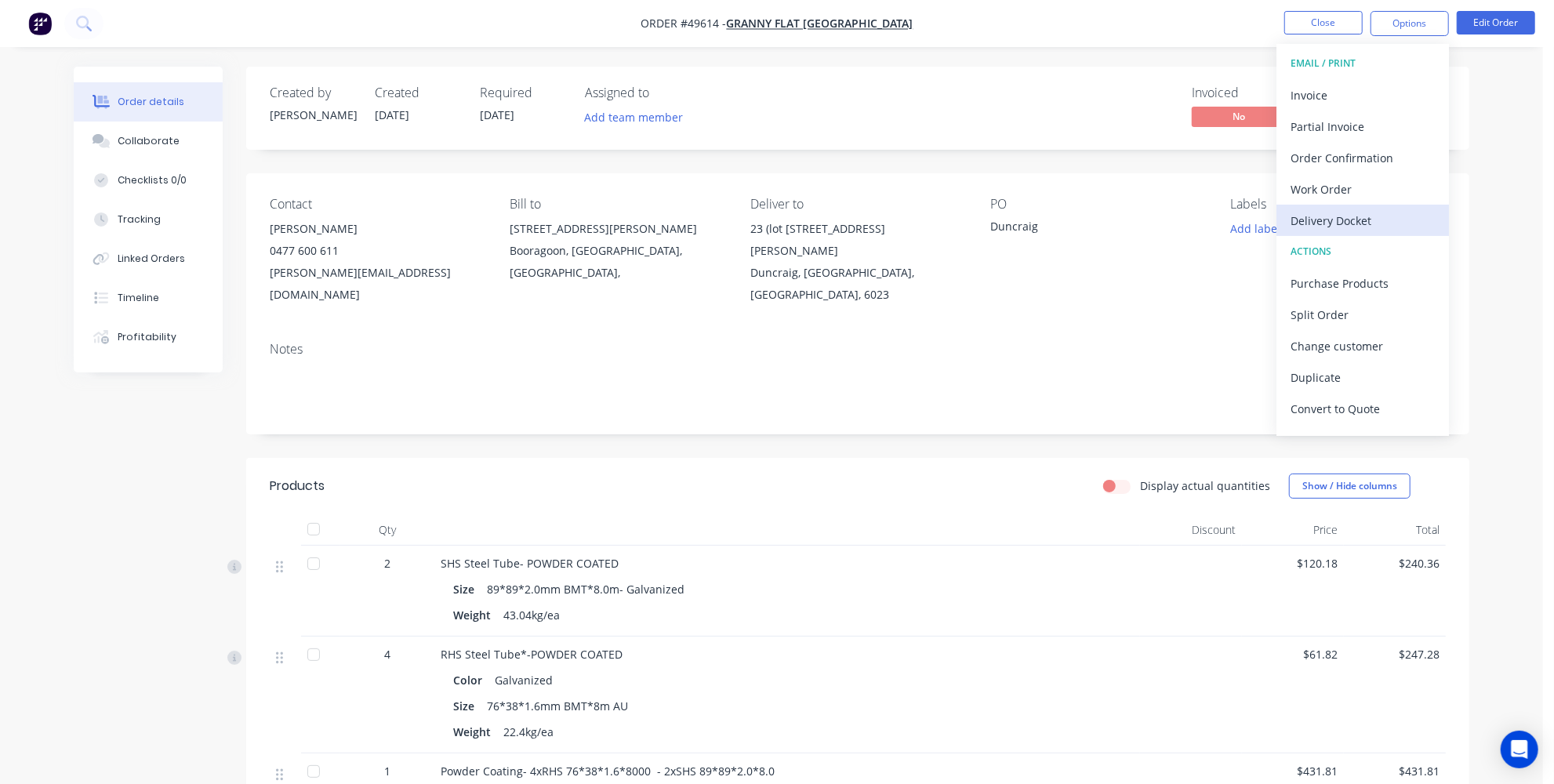
click at [1344, 213] on div "Delivery Docket" at bounding box center [1362, 220] width 144 height 23
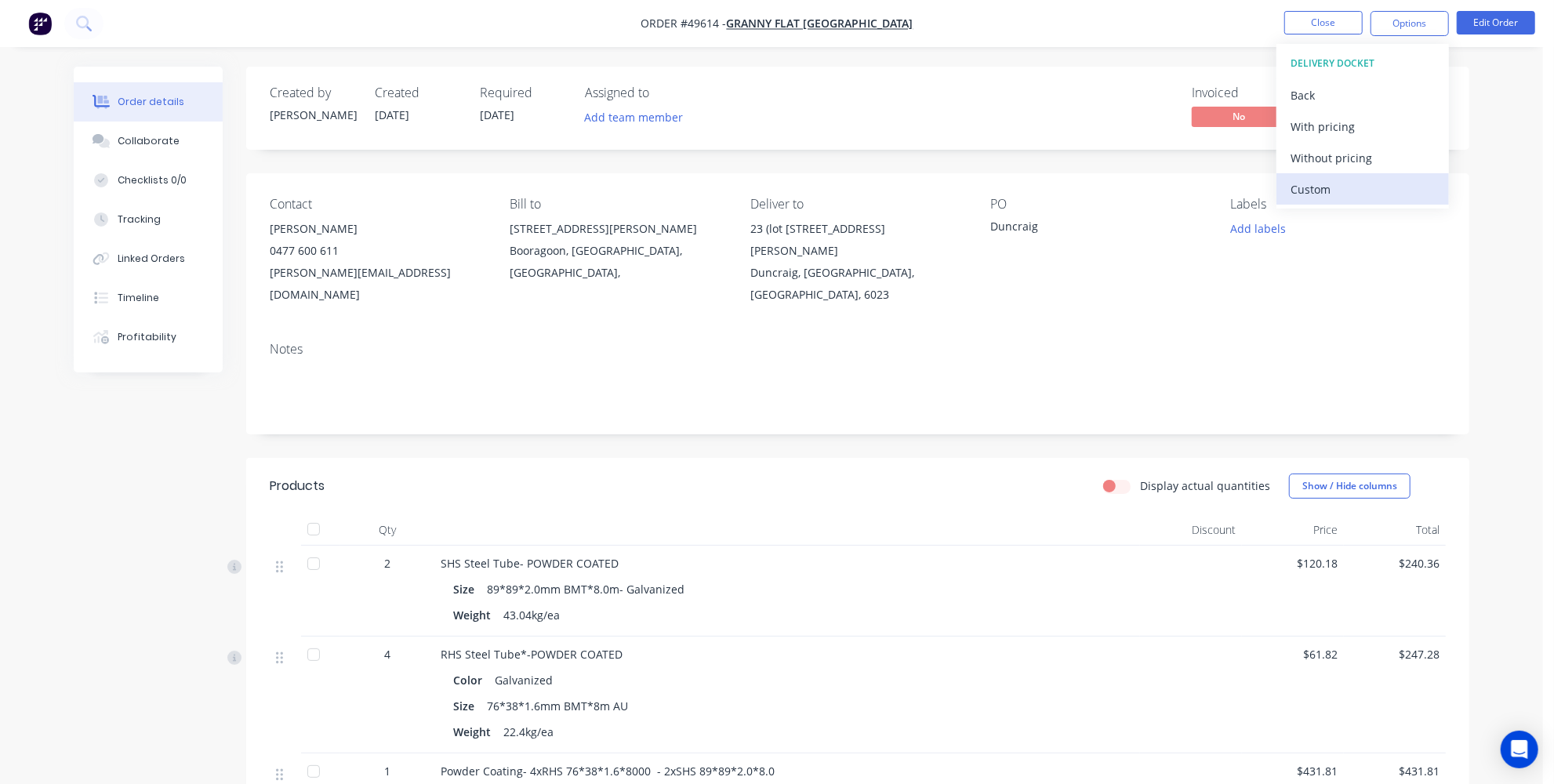
click at [1315, 182] on div "Custom" at bounding box center [1362, 189] width 144 height 23
click at [1315, 158] on div "Without pricing" at bounding box center [1362, 158] width 144 height 23
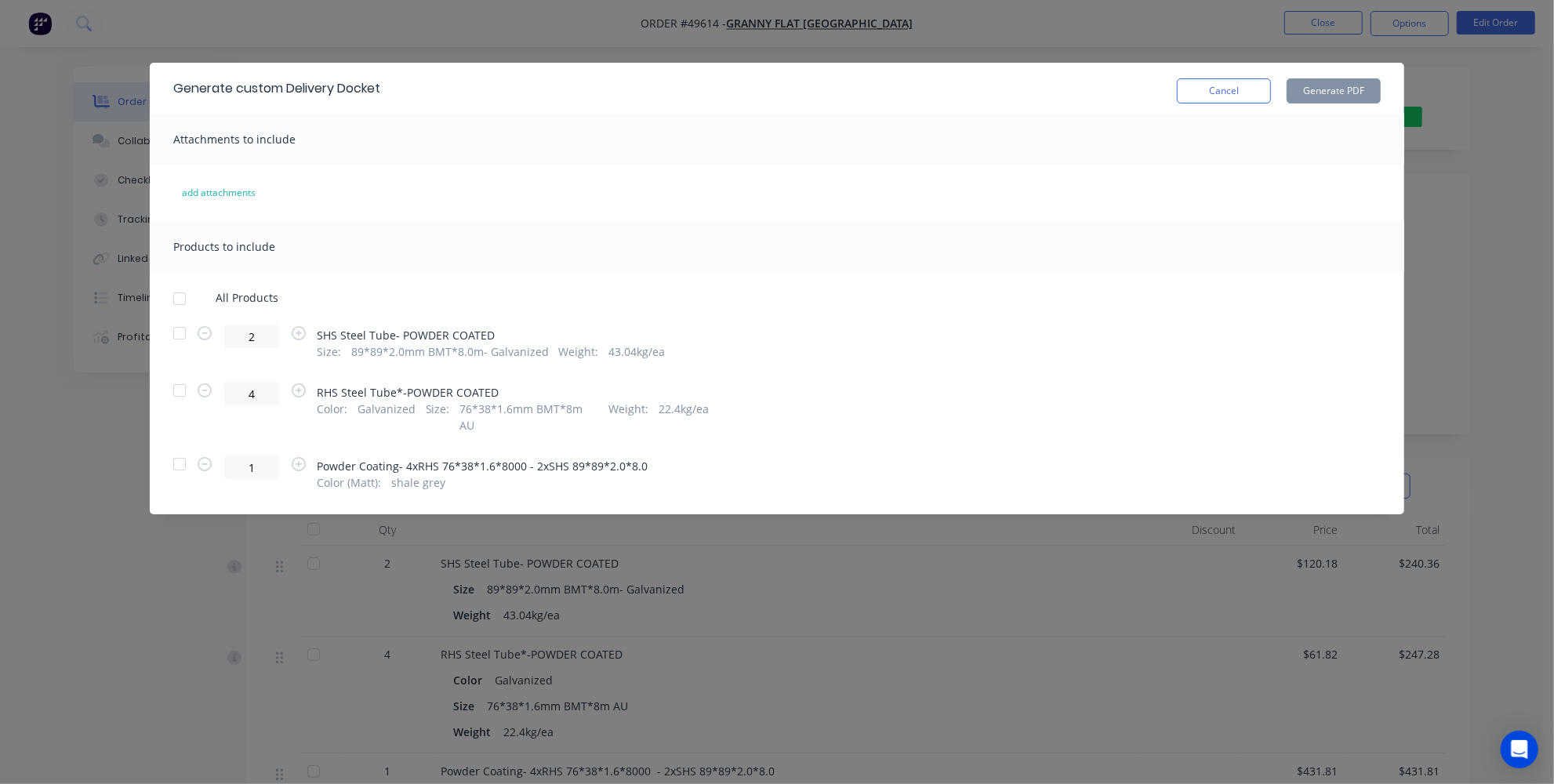
click at [180, 334] on div at bounding box center [180, 333] width 32 height 32
click at [185, 400] on div at bounding box center [180, 391] width 32 height 32
click at [1324, 92] on button "Generate PDF" at bounding box center [1334, 91] width 94 height 25
click at [1240, 97] on button "Cancel" at bounding box center [1223, 91] width 94 height 25
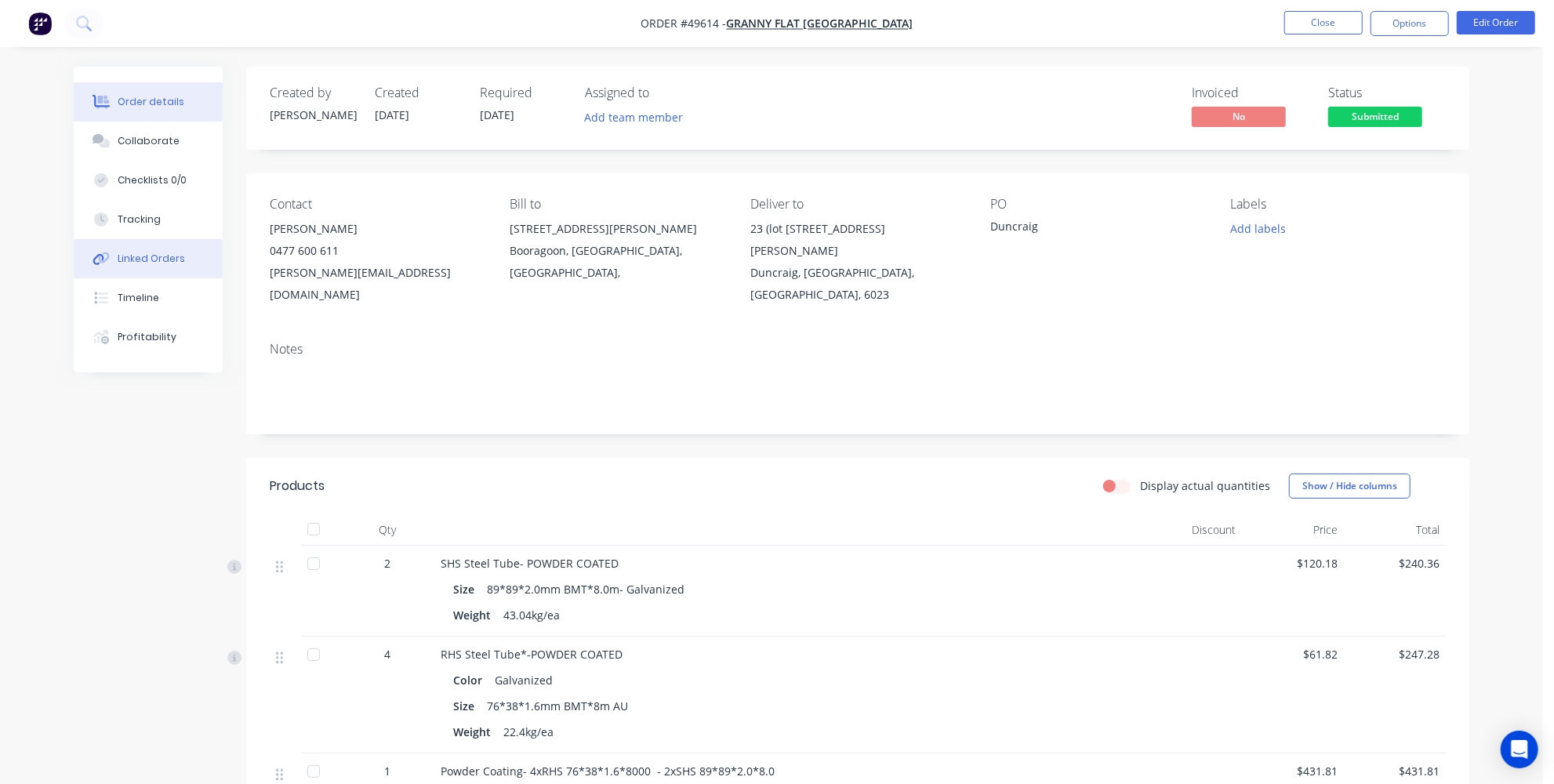
click at [153, 245] on button "Linked Orders" at bounding box center [148, 258] width 149 height 39
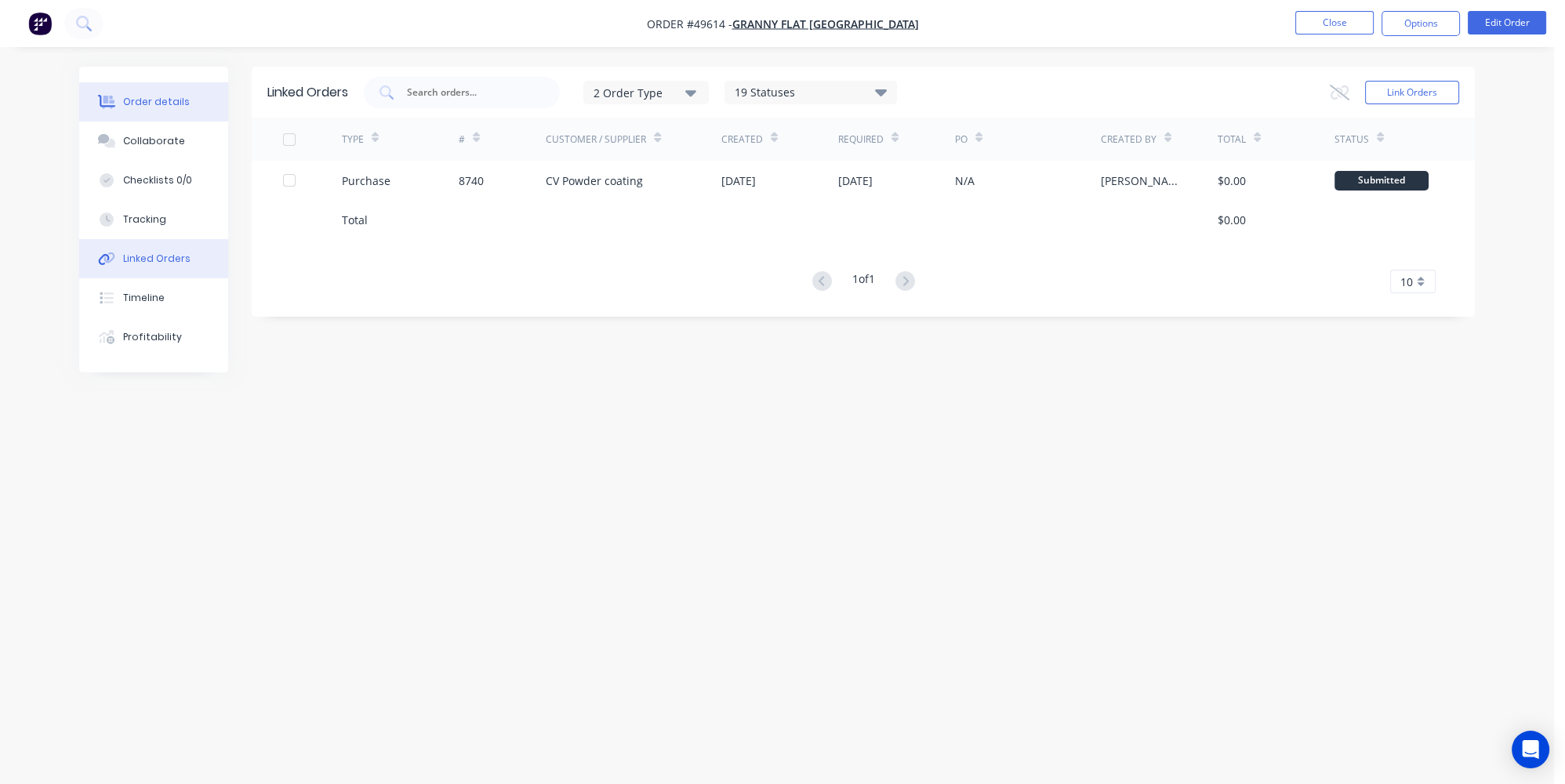
click at [113, 96] on icon at bounding box center [107, 102] width 18 height 14
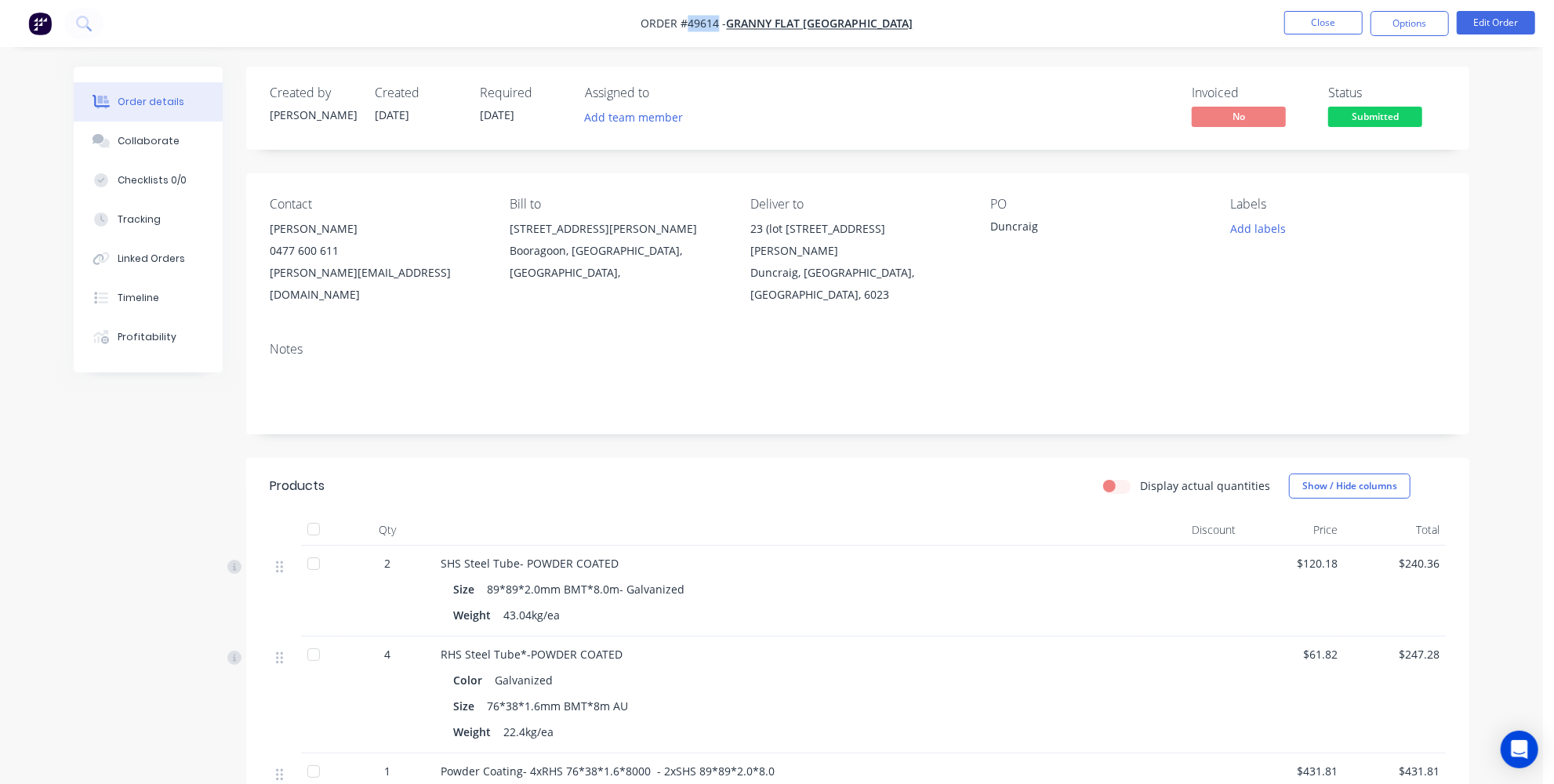
drag, startPoint x: 762, startPoint y: 19, endPoint x: 733, endPoint y: 19, distance: 29.0
click at [726, 19] on span "Order #49614 -" at bounding box center [684, 24] width 85 height 15
copy span "49614"
drag, startPoint x: 749, startPoint y: 229, endPoint x: 793, endPoint y: 250, distance: 48.8
click at [793, 250] on div "Contact Karl Chandler 0477 600 611 karl@grannyflatswa.com Bill to 92 McCoy st B…" at bounding box center [858, 250] width 1223 height 156
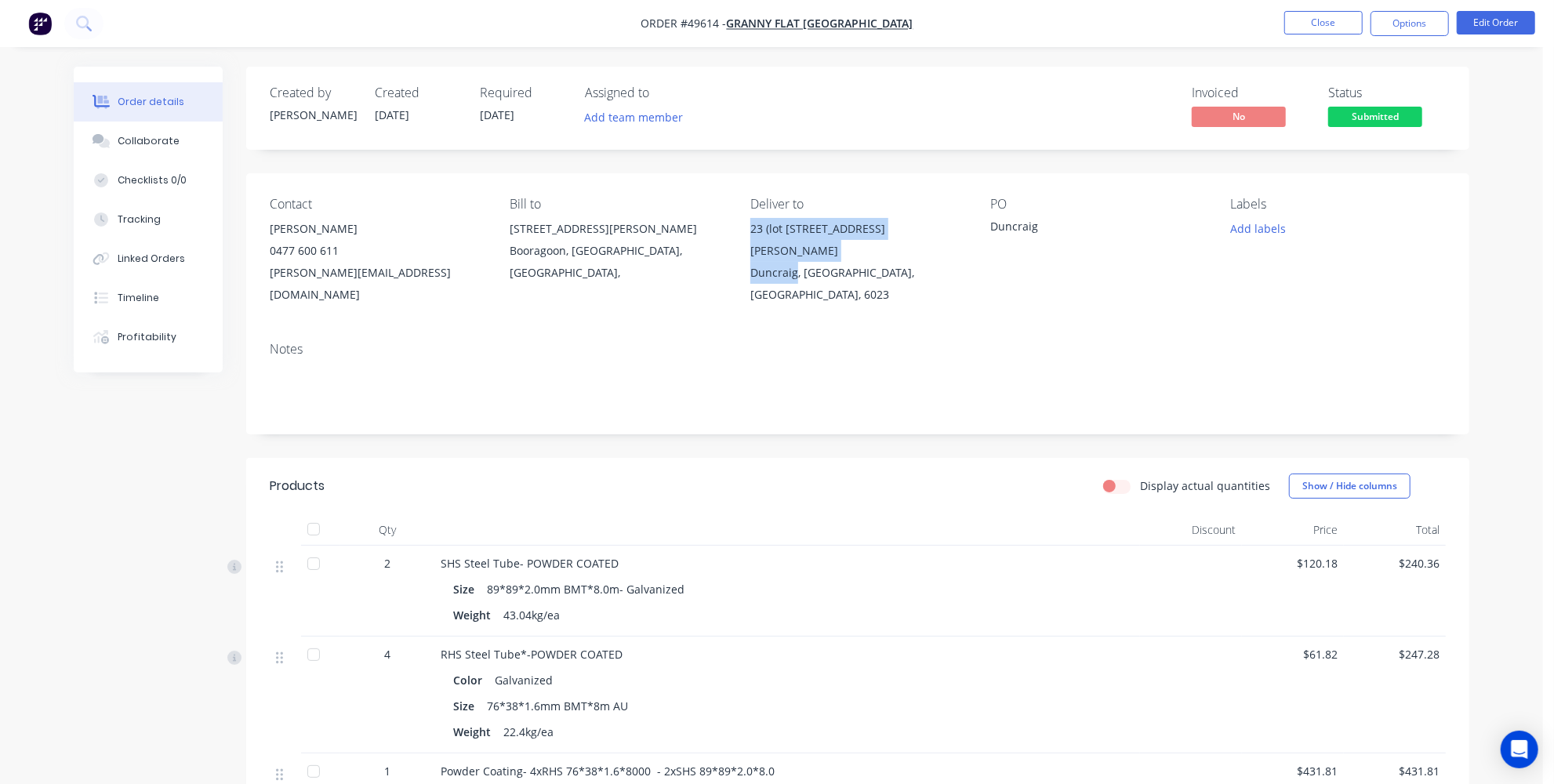
copy div "23 (lot 701) Barker Drive Duncraig"
click at [210, 456] on div "Created by Jessica Created 23/09/25 Required 23/09/25 Assigned to Add team memb…" at bounding box center [771, 582] width 1395 height 1031
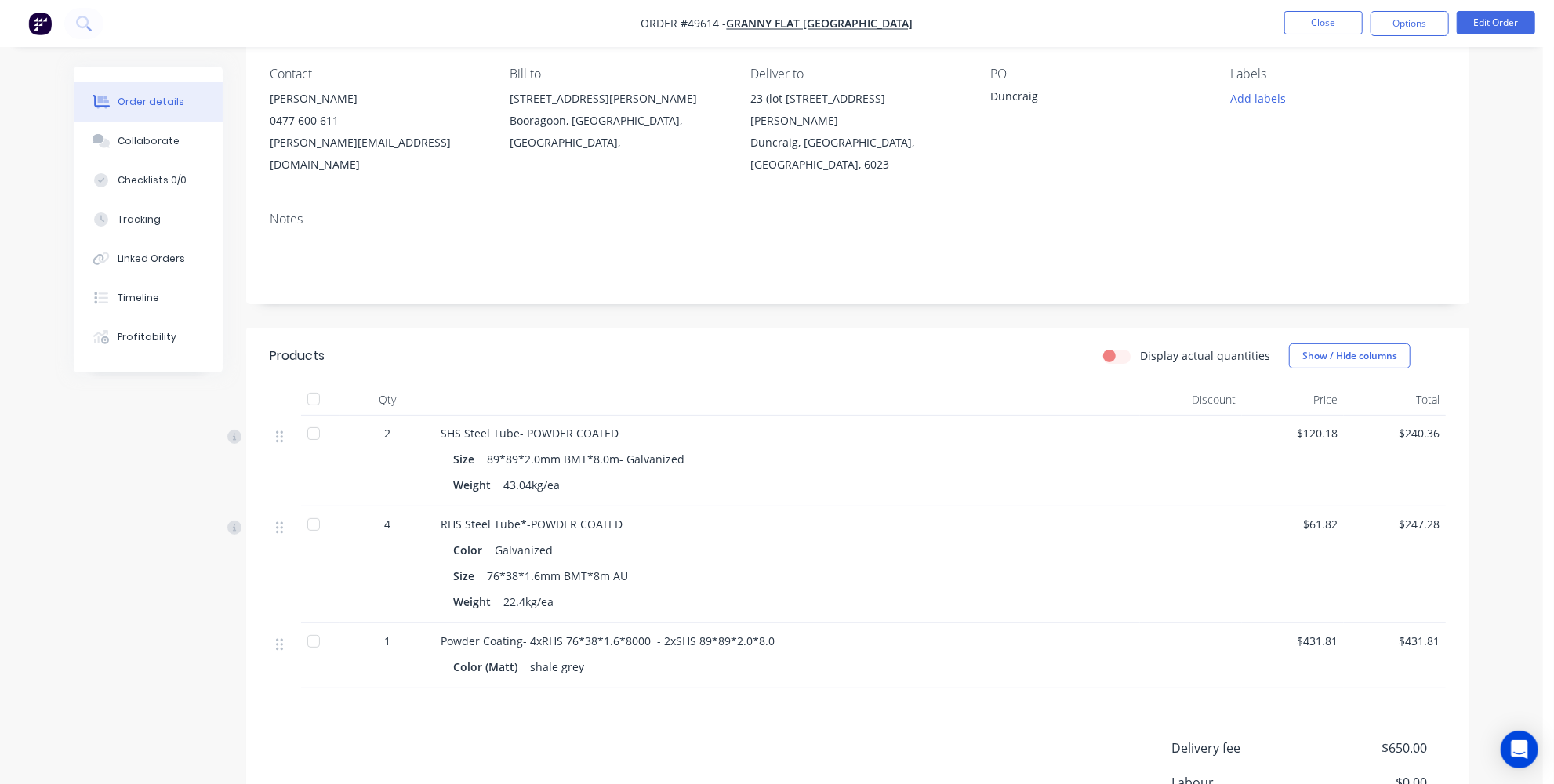
scroll to position [71, 0]
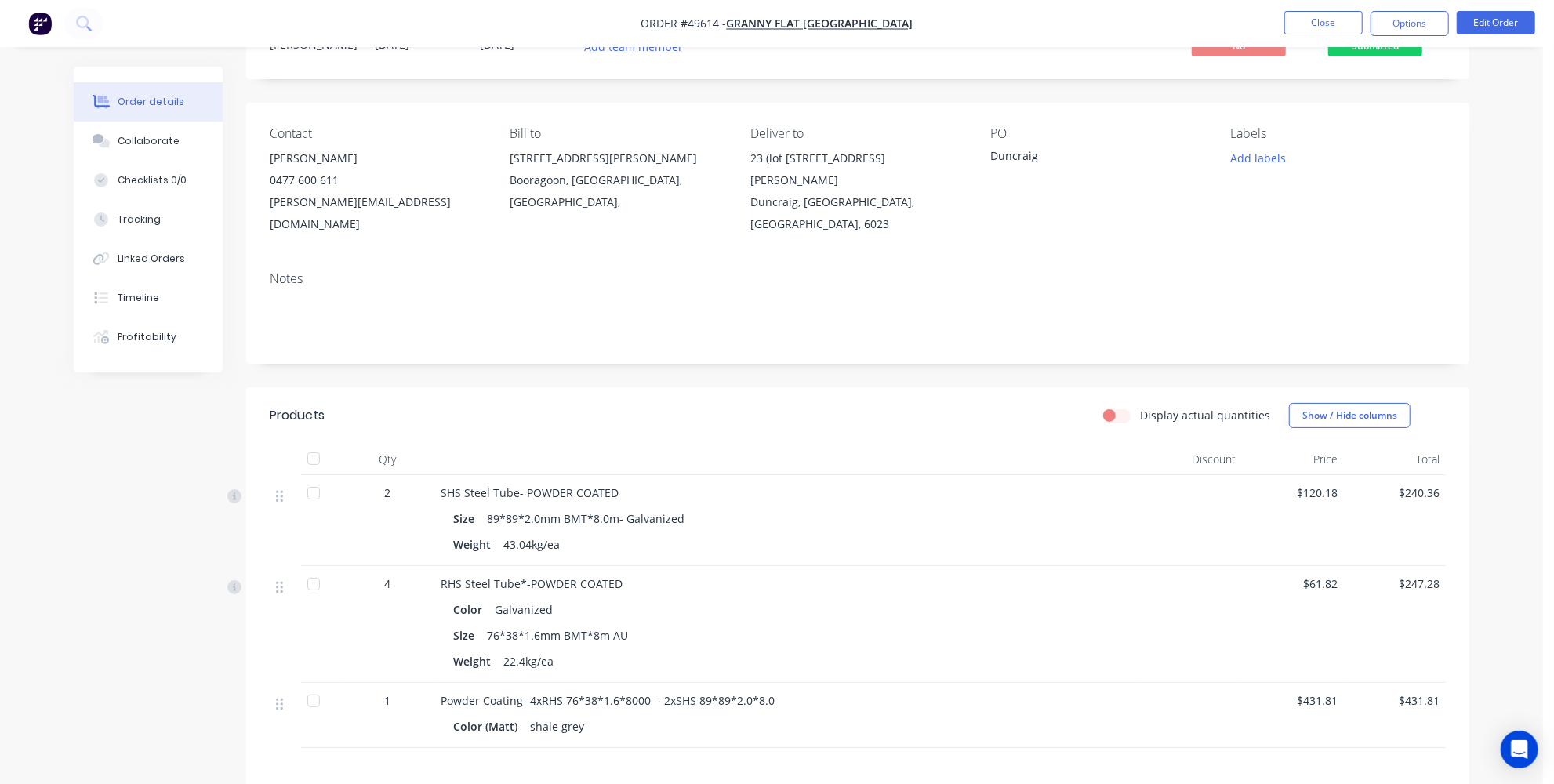
click at [1077, 598] on div "Color Galvanized" at bounding box center [787, 609] width 668 height 23
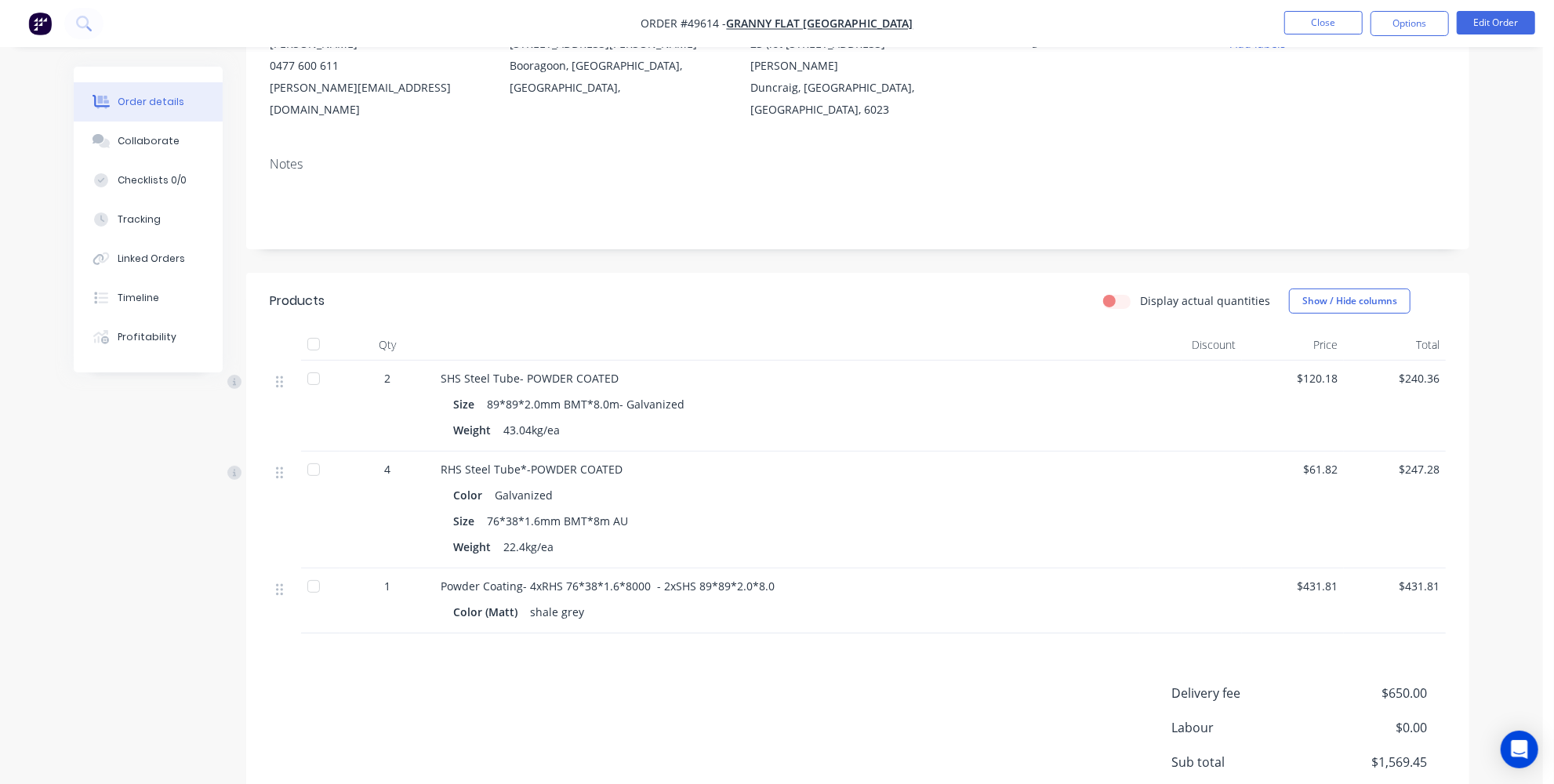
scroll to position [285, 0]
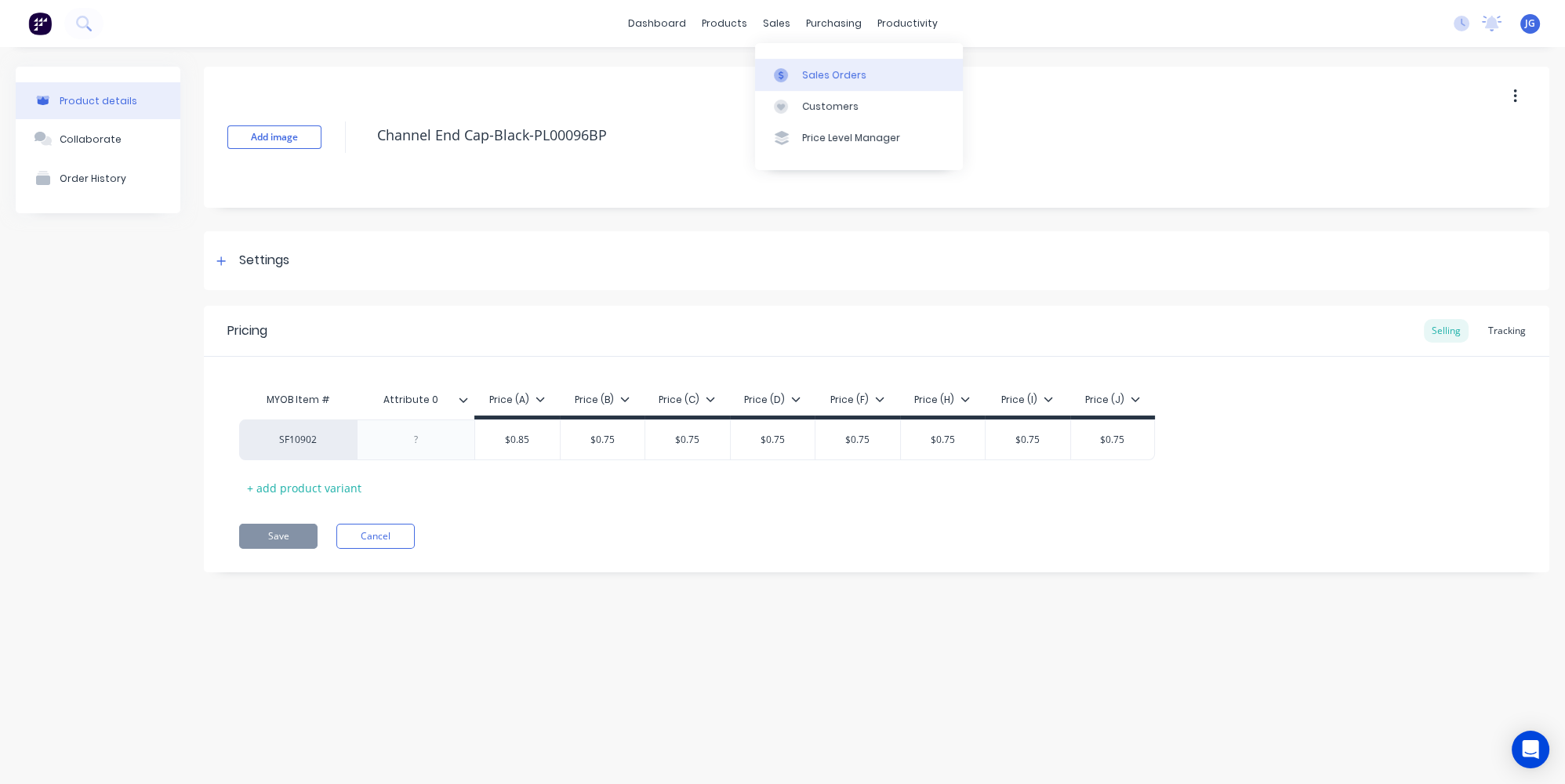
click at [790, 68] on div at bounding box center [786, 75] width 23 height 14
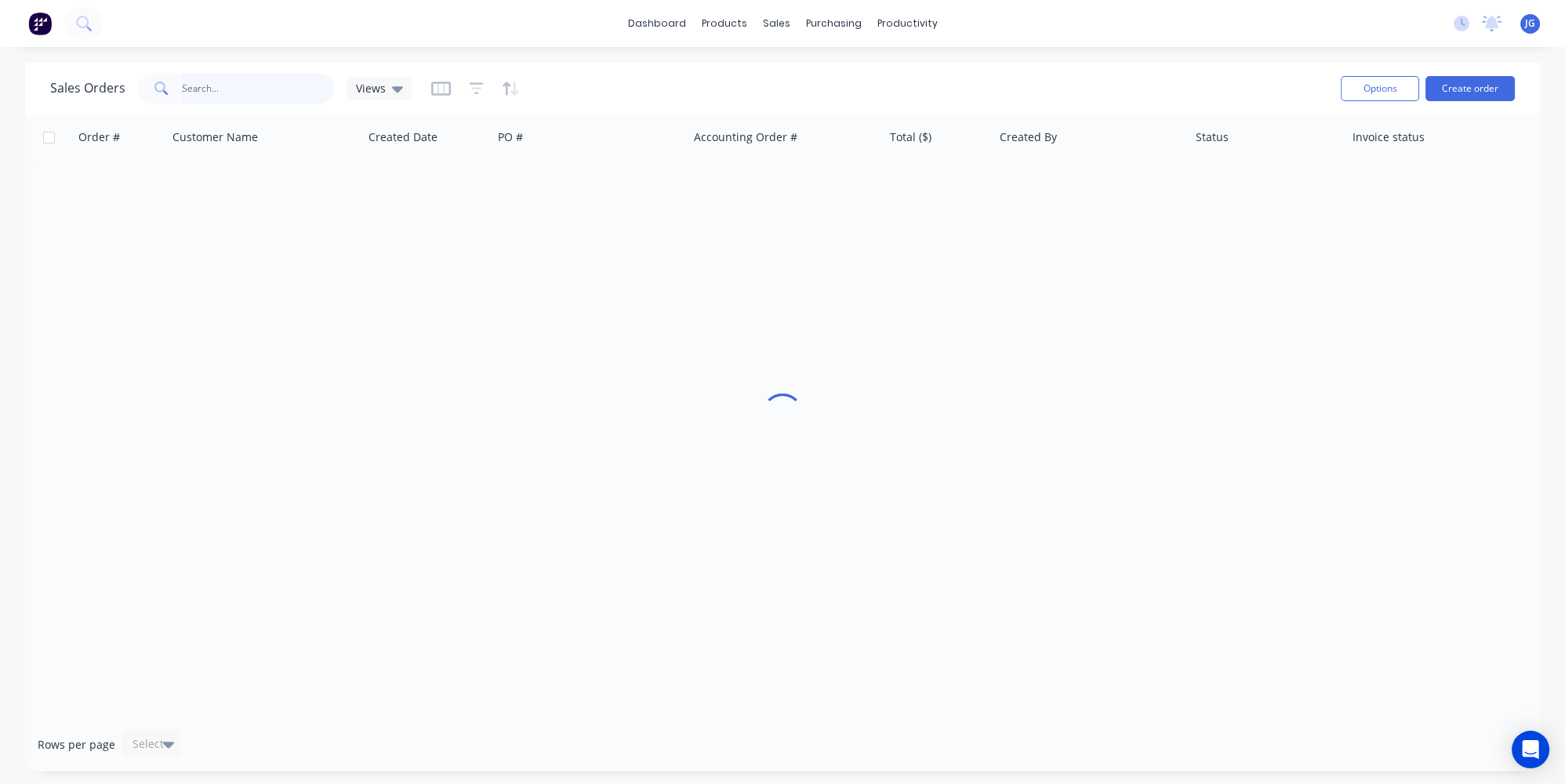
click at [192, 76] on input "text" at bounding box center [258, 89] width 153 height 32
paste input "49614"
type input "49614"
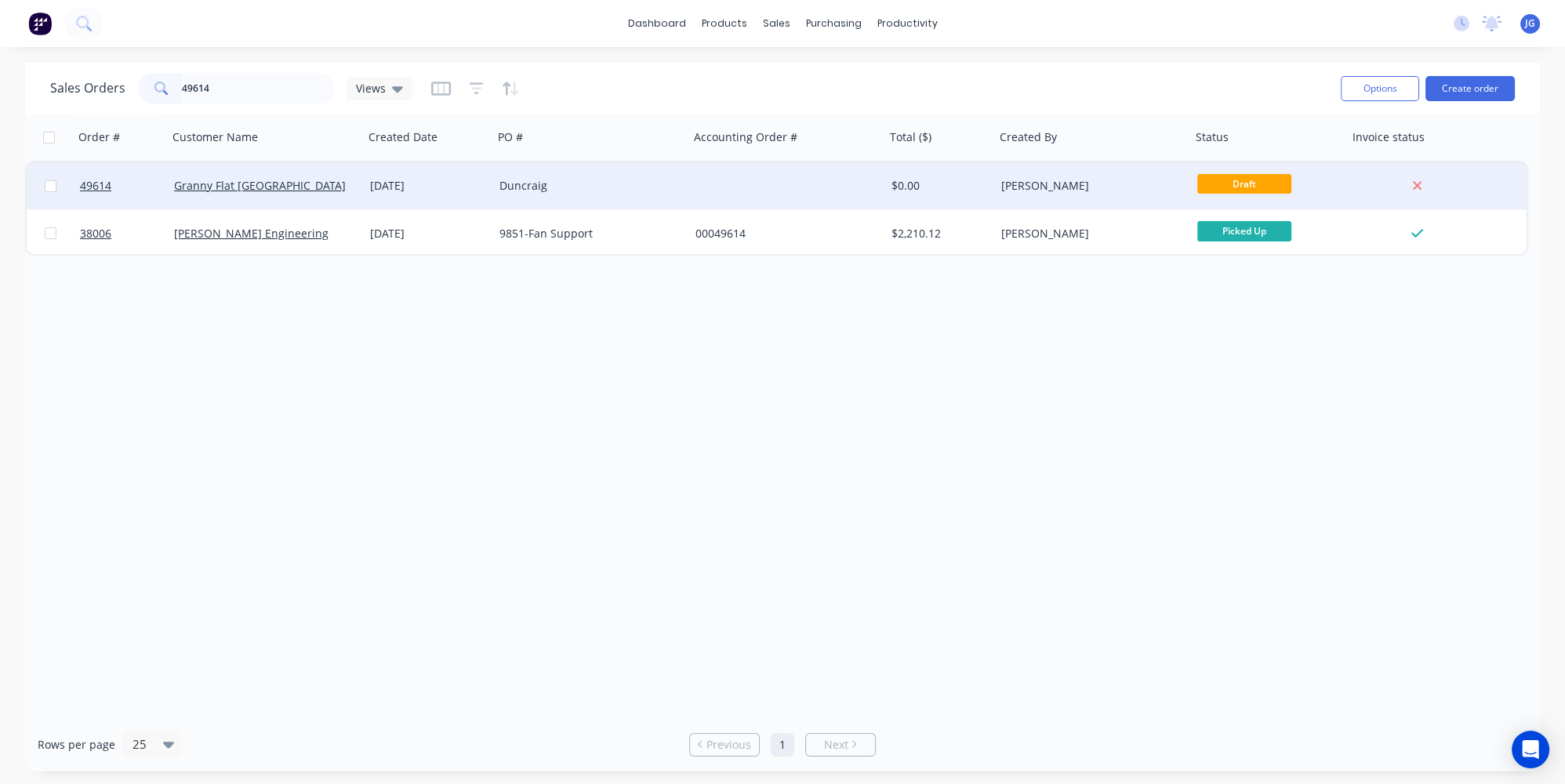
click at [288, 187] on div "Granny Flat [GEOGRAPHIC_DATA]" at bounding box center [261, 185] width 174 height 16
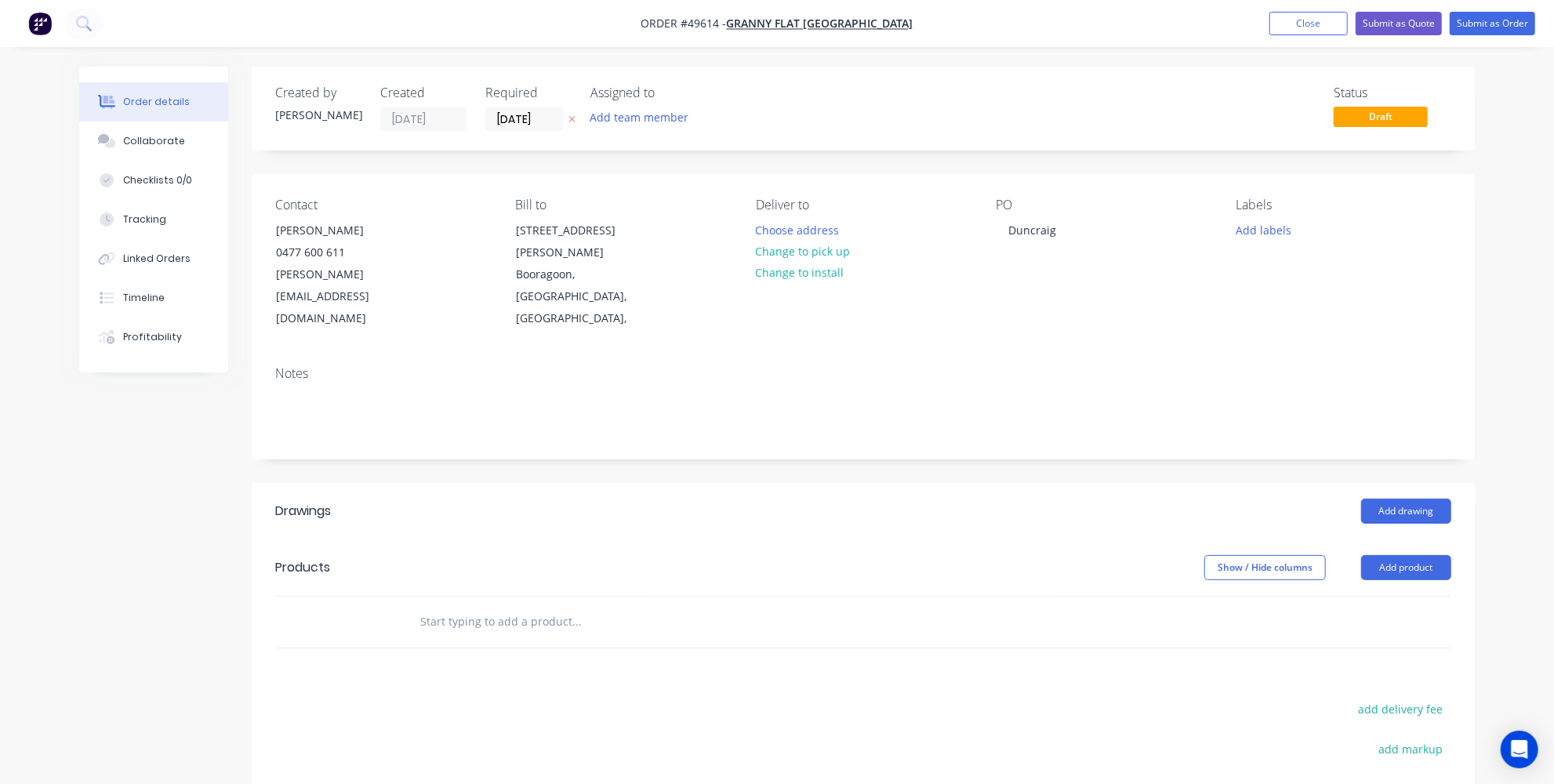
click at [41, 26] on img "button" at bounding box center [40, 23] width 23 height 23
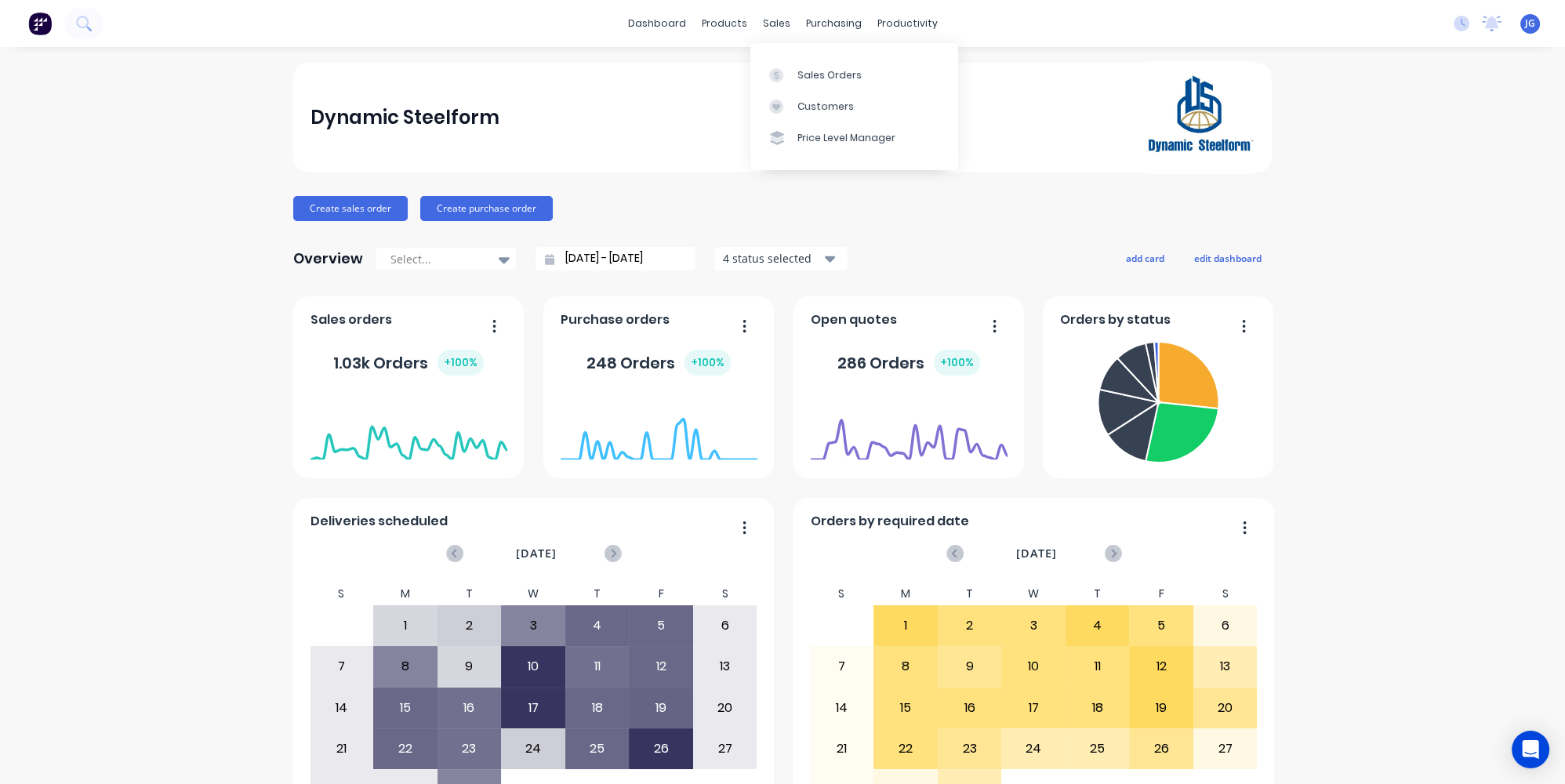
click at [781, 55] on div "Sales Orders Customers Price Level Manager" at bounding box center [854, 106] width 208 height 126
click at [778, 73] on icon at bounding box center [776, 75] width 14 height 14
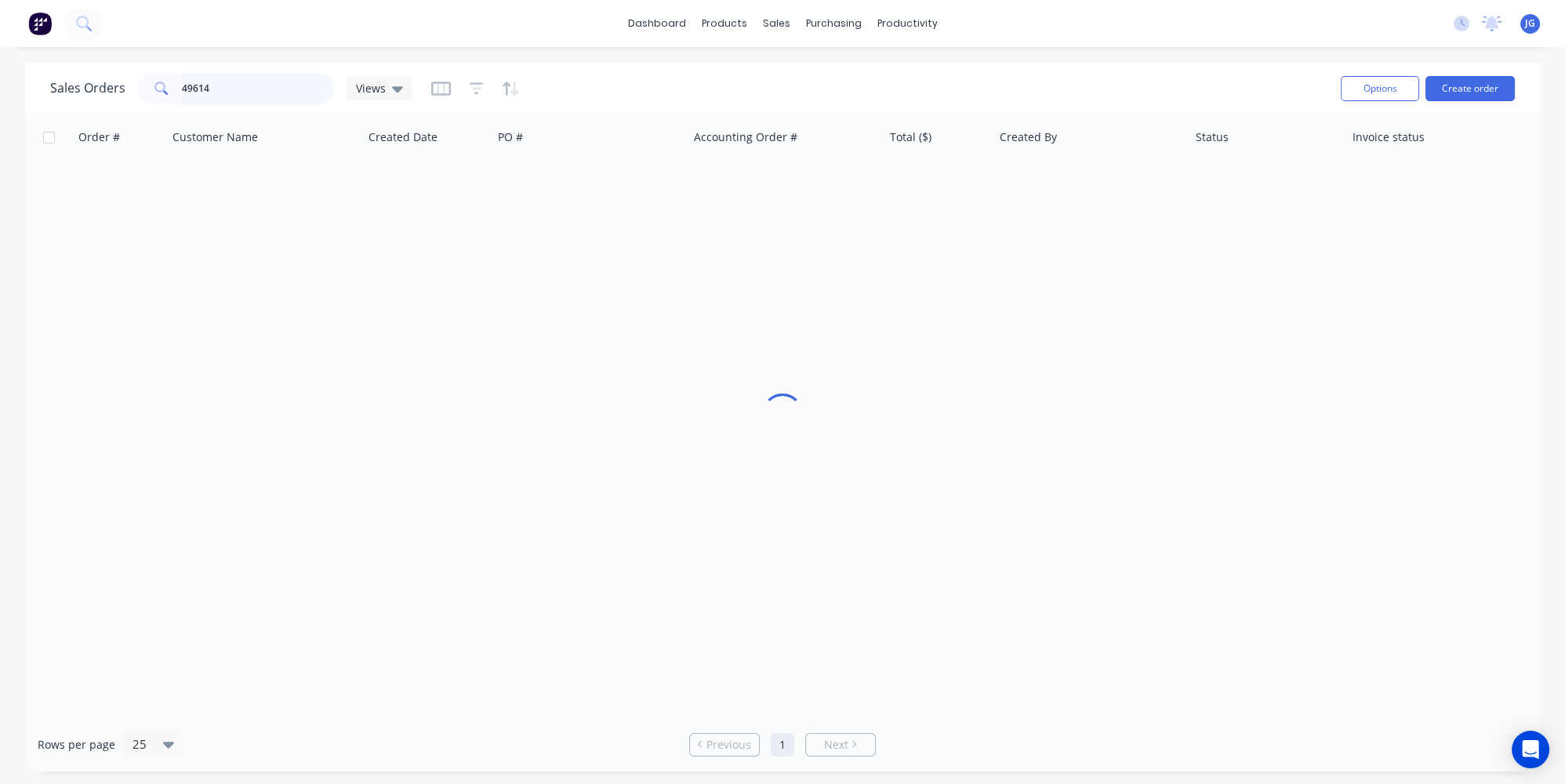
click at [226, 82] on input "49614" at bounding box center [258, 89] width 153 height 32
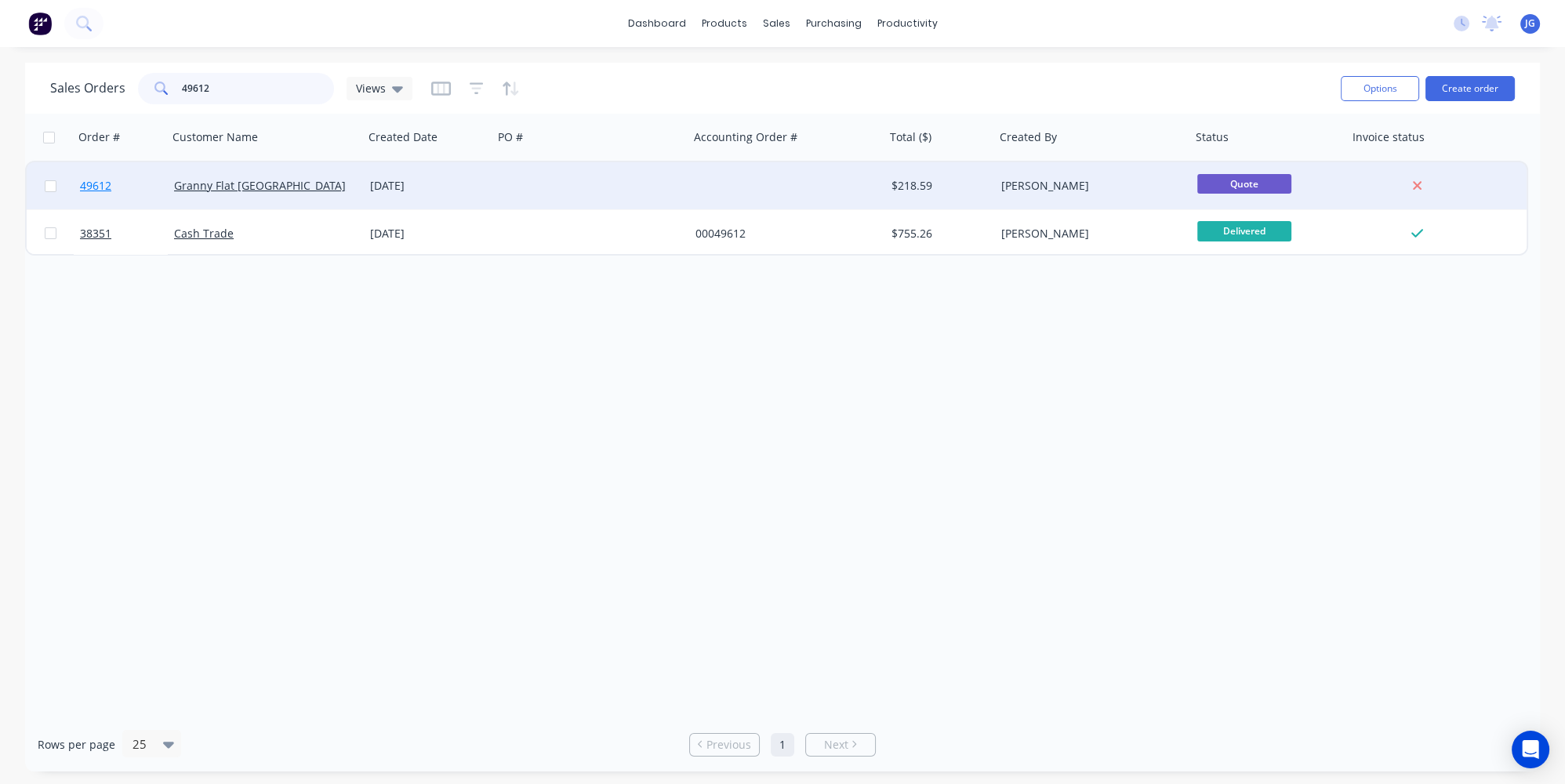
type input "49612"
click at [139, 186] on link "49612" at bounding box center [127, 185] width 94 height 47
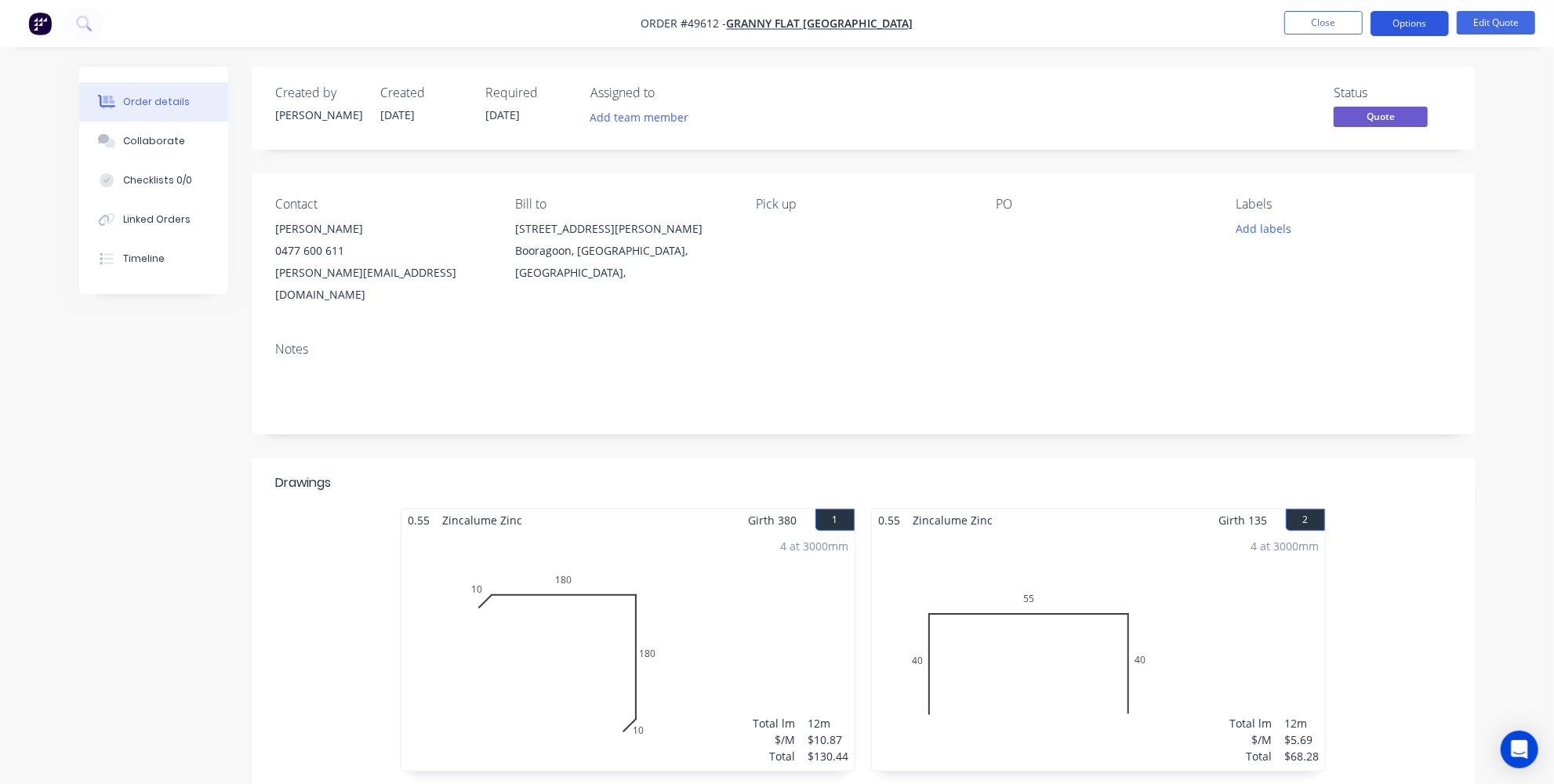
click at [1417, 22] on button "Options" at bounding box center [1410, 23] width 78 height 25
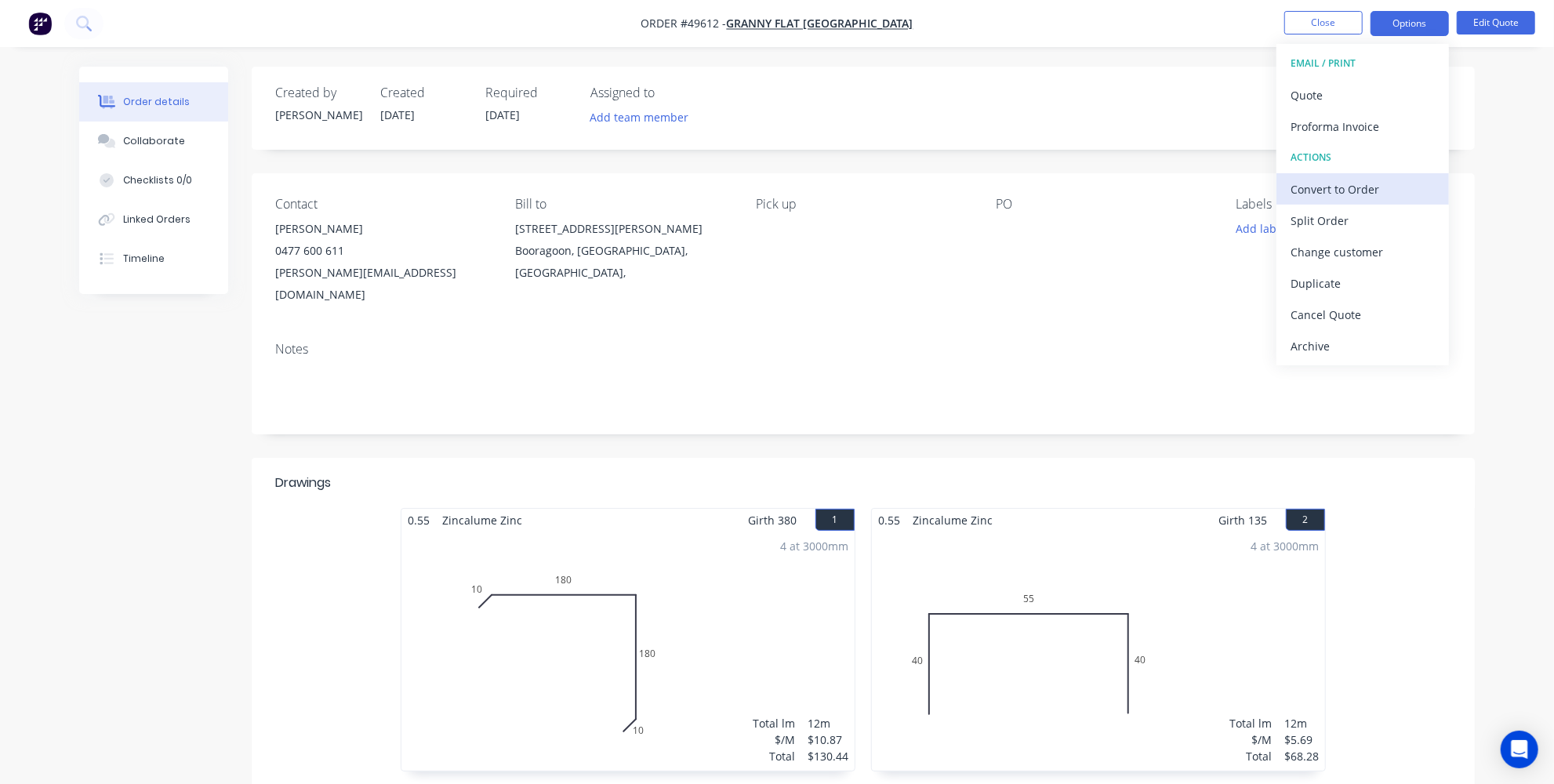
click at [1342, 190] on div "Convert to Order" at bounding box center [1362, 189] width 144 height 23
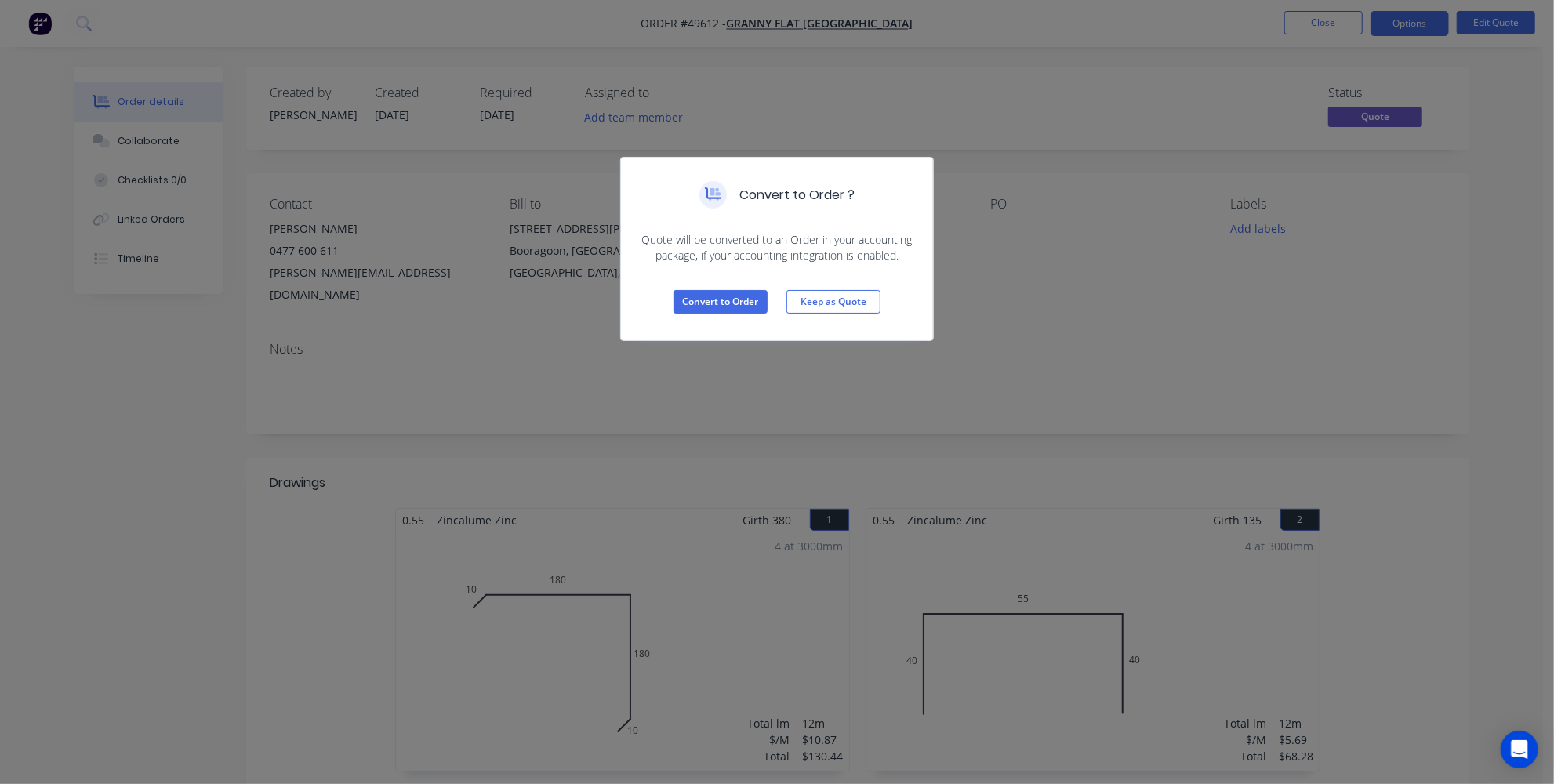
click at [800, 351] on div "Convert to Order ? Quote will be converted to an Order in your accounting packa…" at bounding box center [777, 392] width 1554 height 784
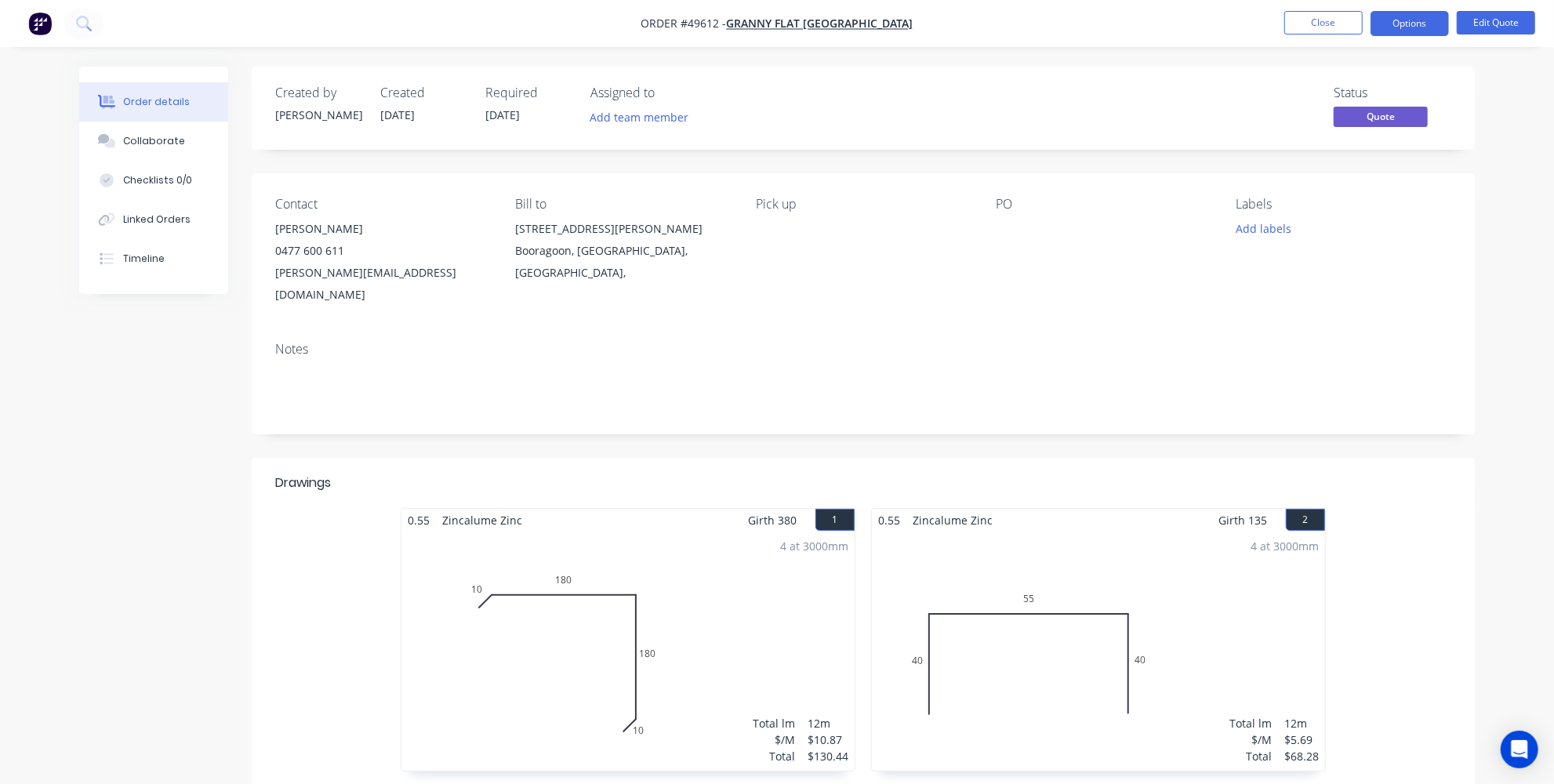
click at [494, 112] on span "23/09/25" at bounding box center [502, 115] width 34 height 15
click at [1405, 31] on button "Options" at bounding box center [1410, 23] width 78 height 25
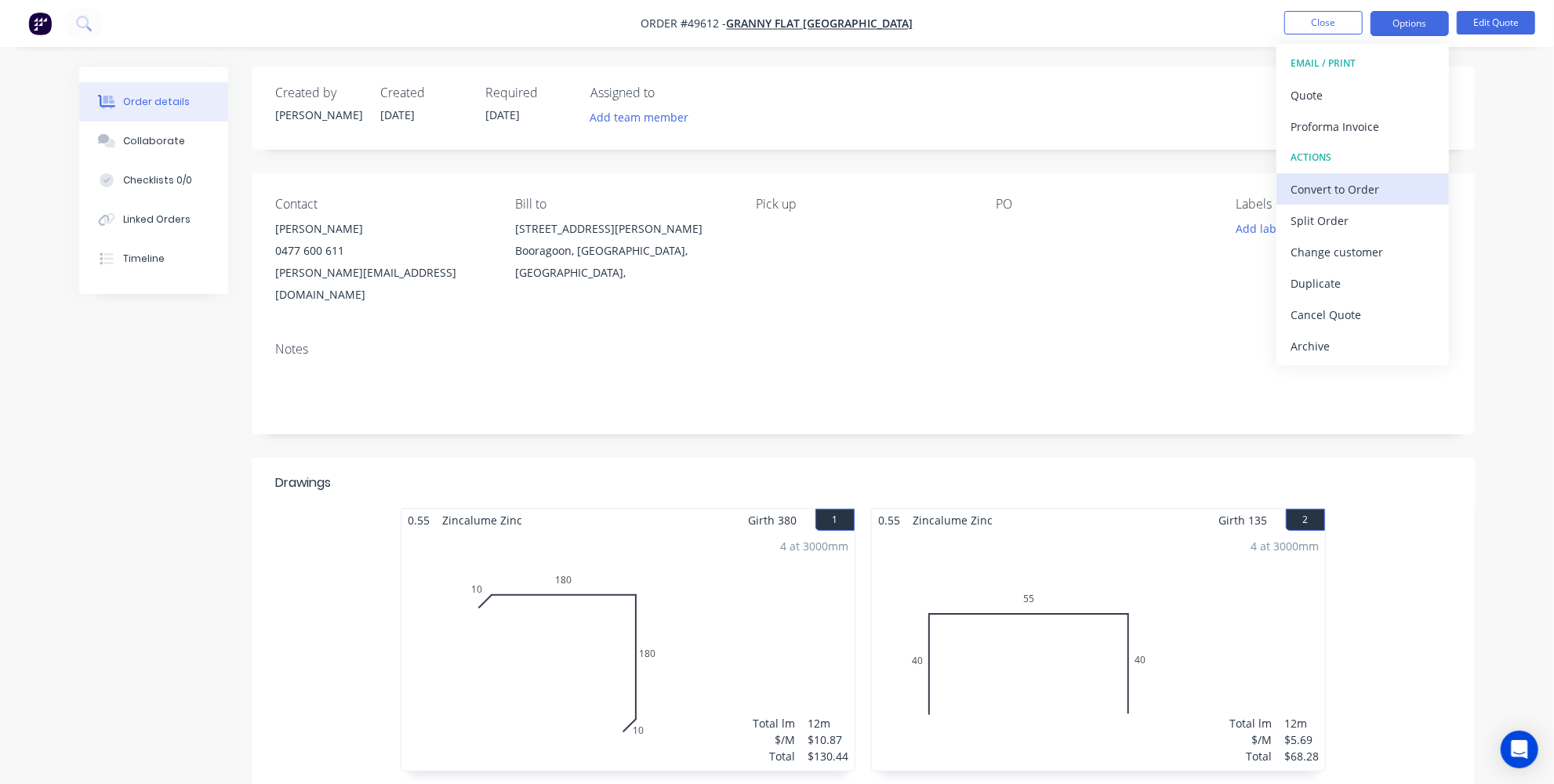
click at [1345, 192] on div "Convert to Order" at bounding box center [1362, 189] width 144 height 23
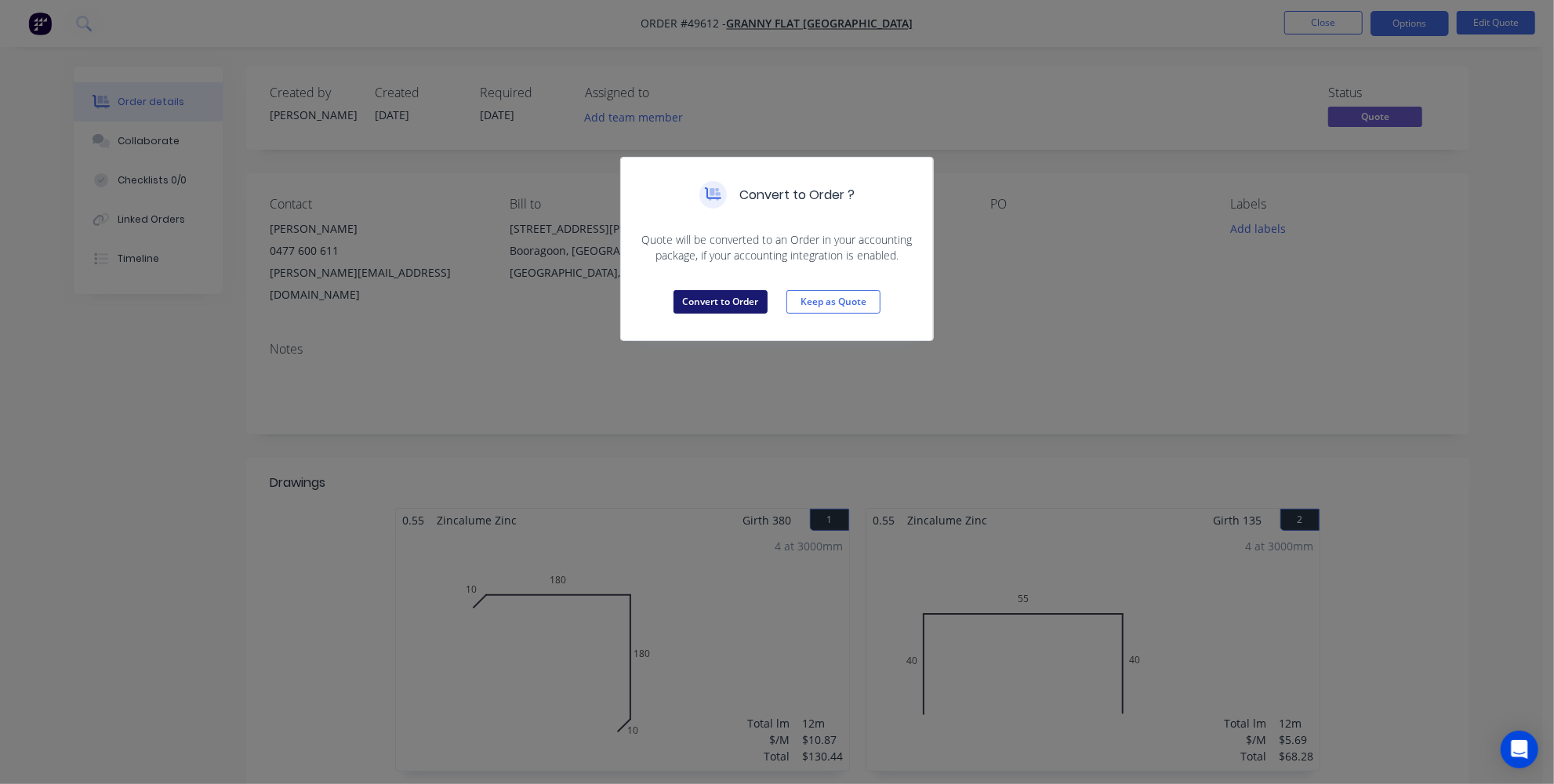
click at [697, 309] on button "Convert to Order" at bounding box center [721, 301] width 94 height 23
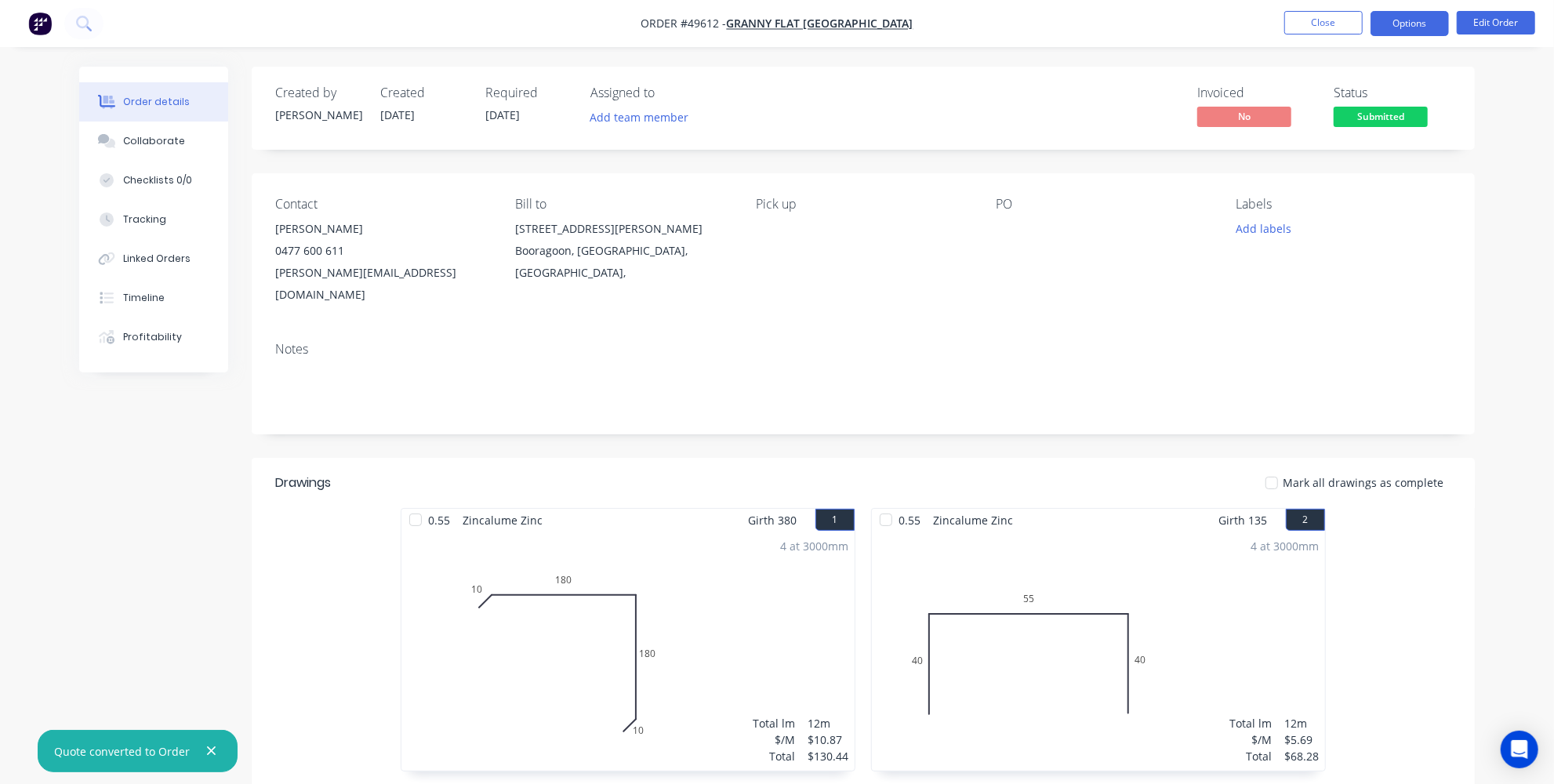
click at [1412, 25] on button "Options" at bounding box center [1410, 23] width 78 height 25
drag, startPoint x: 1496, startPoint y: 115, endPoint x: 1496, endPoint y: 105, distance: 10.0
click at [1496, 111] on div "Order details Collaborate Checklists 0/0 Tracking Linked Orders Timeline Profit…" at bounding box center [777, 516] width 1554 height 1032
click at [1497, 20] on button "Edit Order" at bounding box center [1496, 23] width 78 height 23
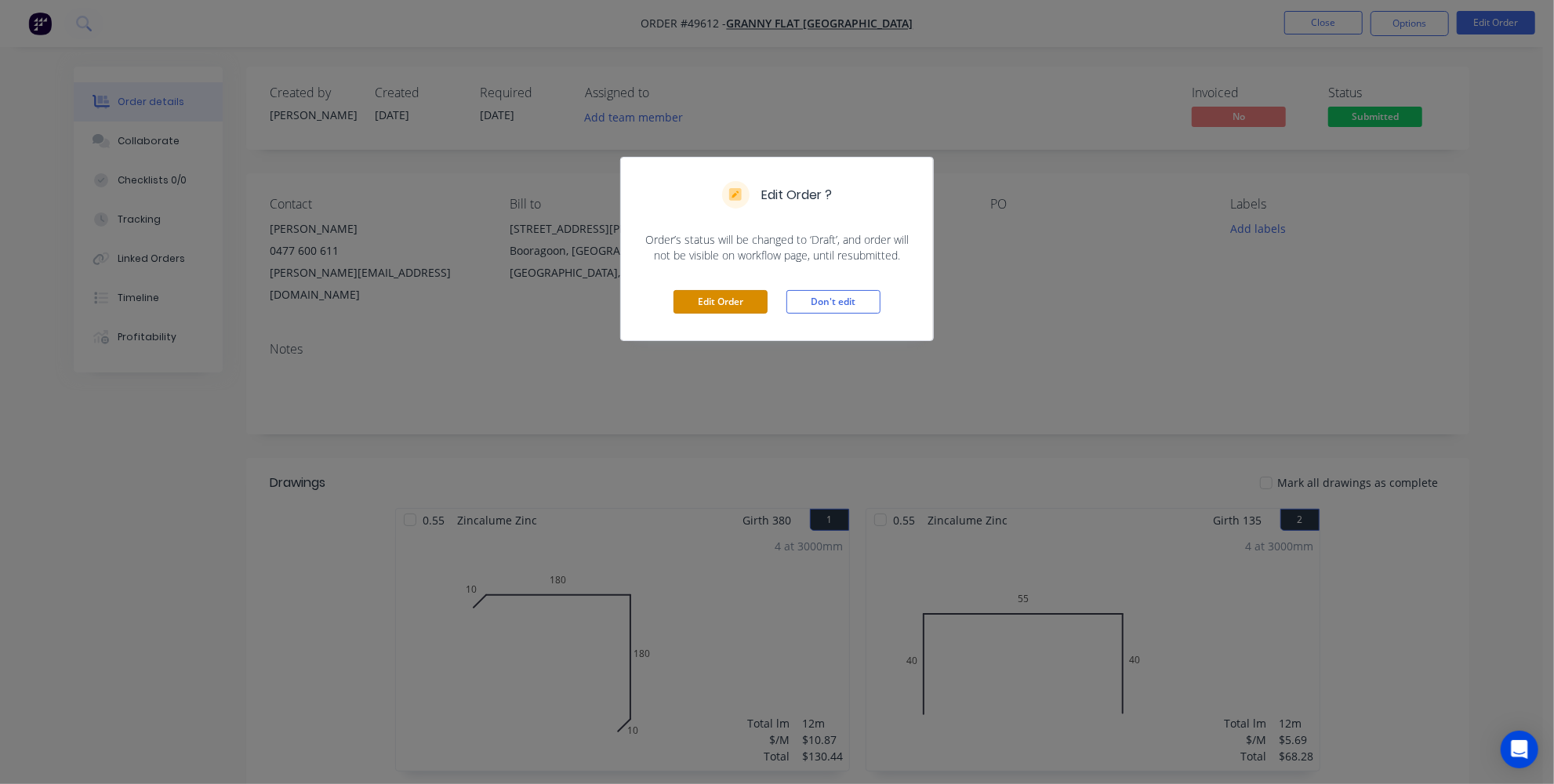
drag, startPoint x: 702, startPoint y: 300, endPoint x: 686, endPoint y: 282, distance: 24.1
click at [700, 297] on button "Edit Order" at bounding box center [721, 301] width 94 height 23
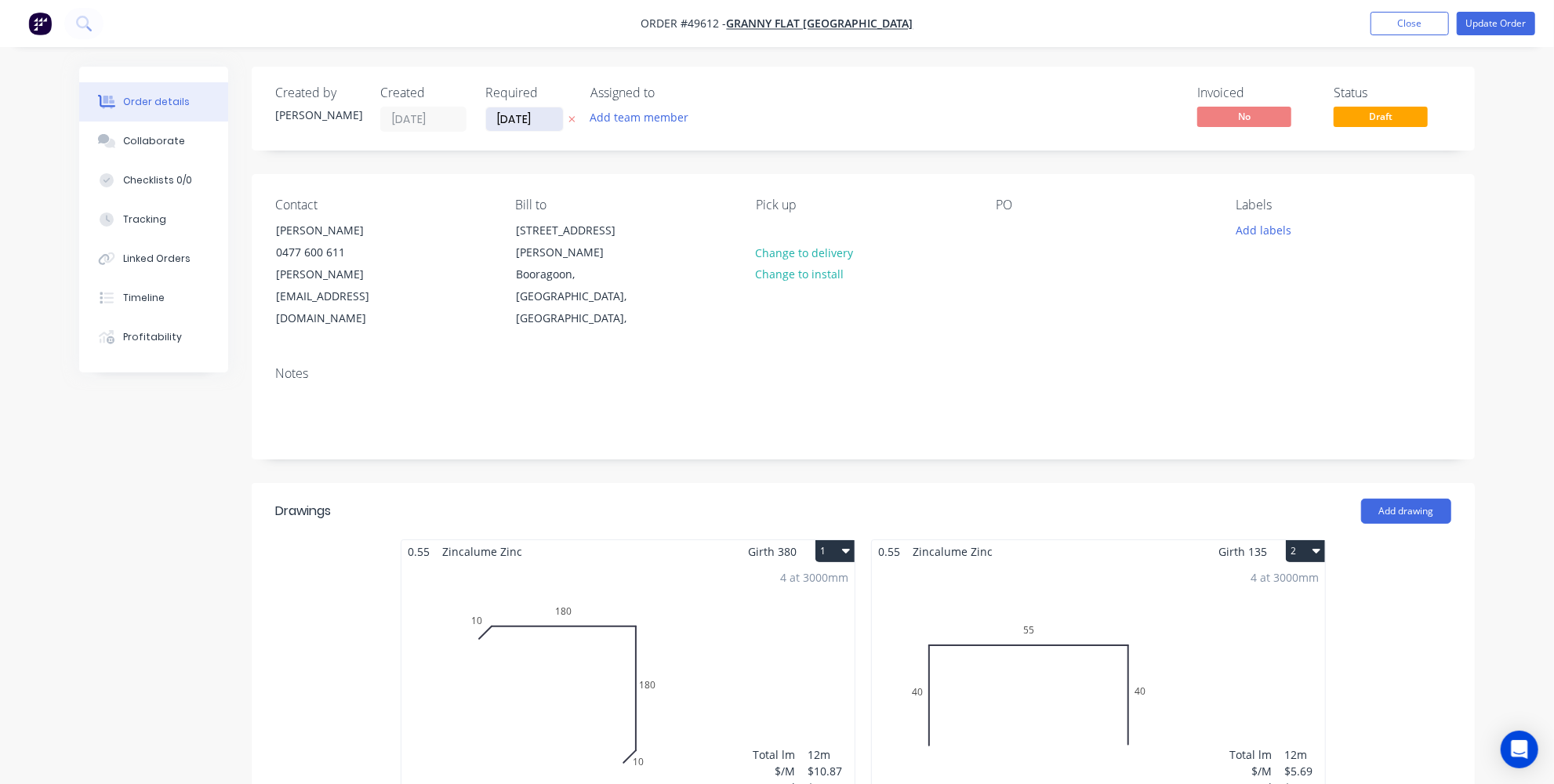
click at [506, 123] on input "23/09/25" at bounding box center [524, 119] width 77 height 23
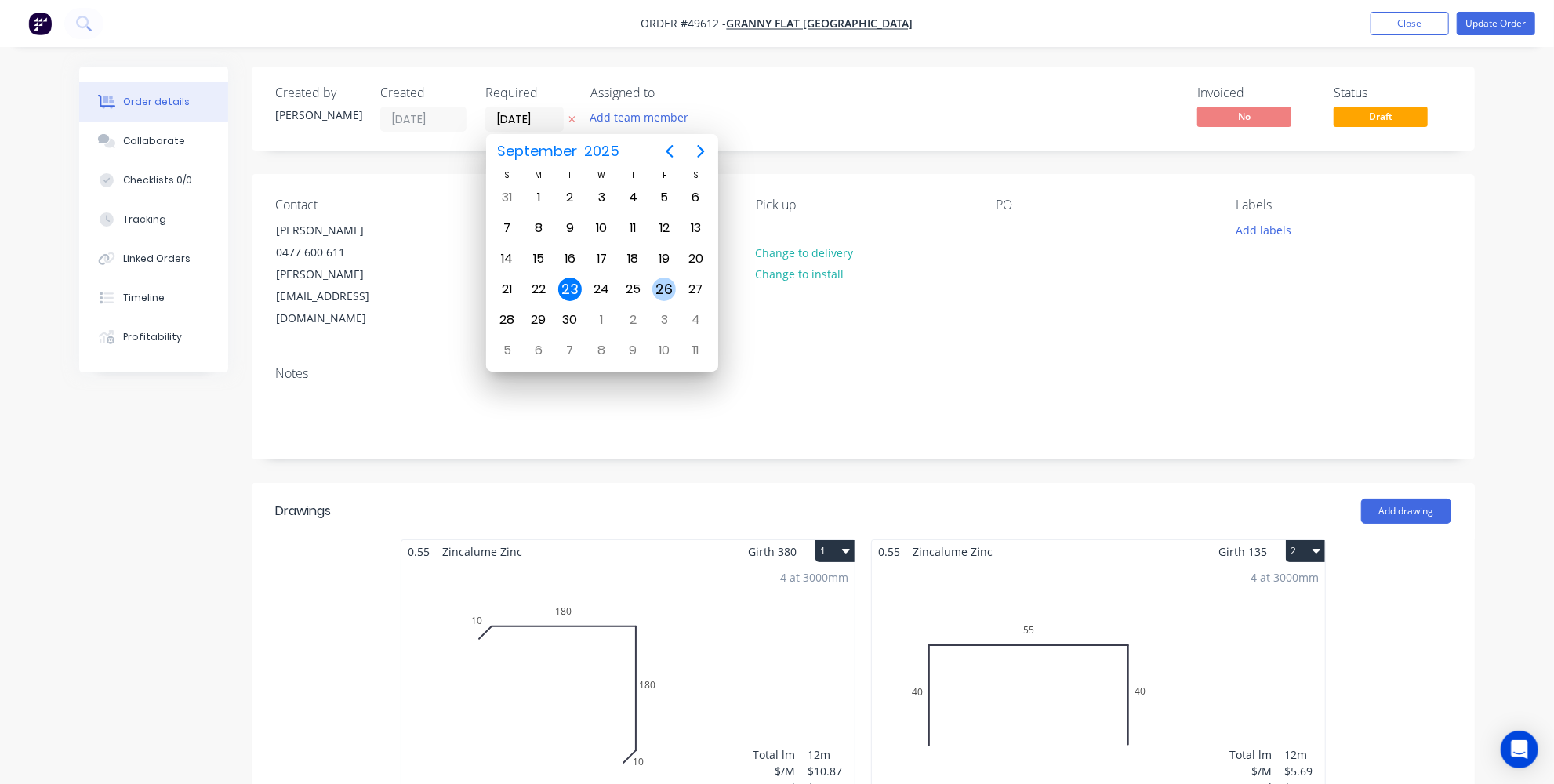
click at [662, 280] on div "26" at bounding box center [664, 289] width 23 height 23
type input "26/09/25"
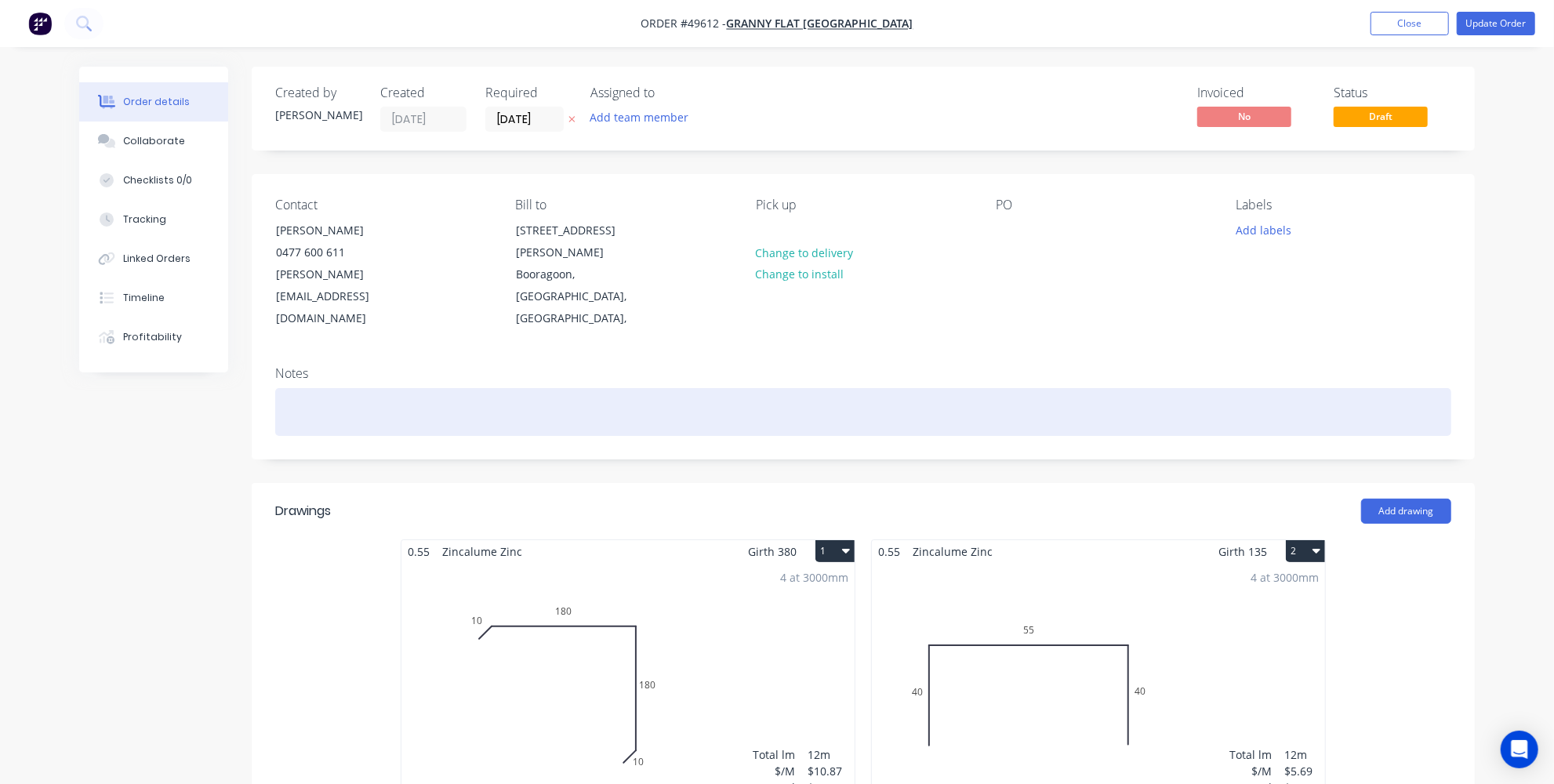
click at [706, 388] on div at bounding box center [863, 412] width 1176 height 48
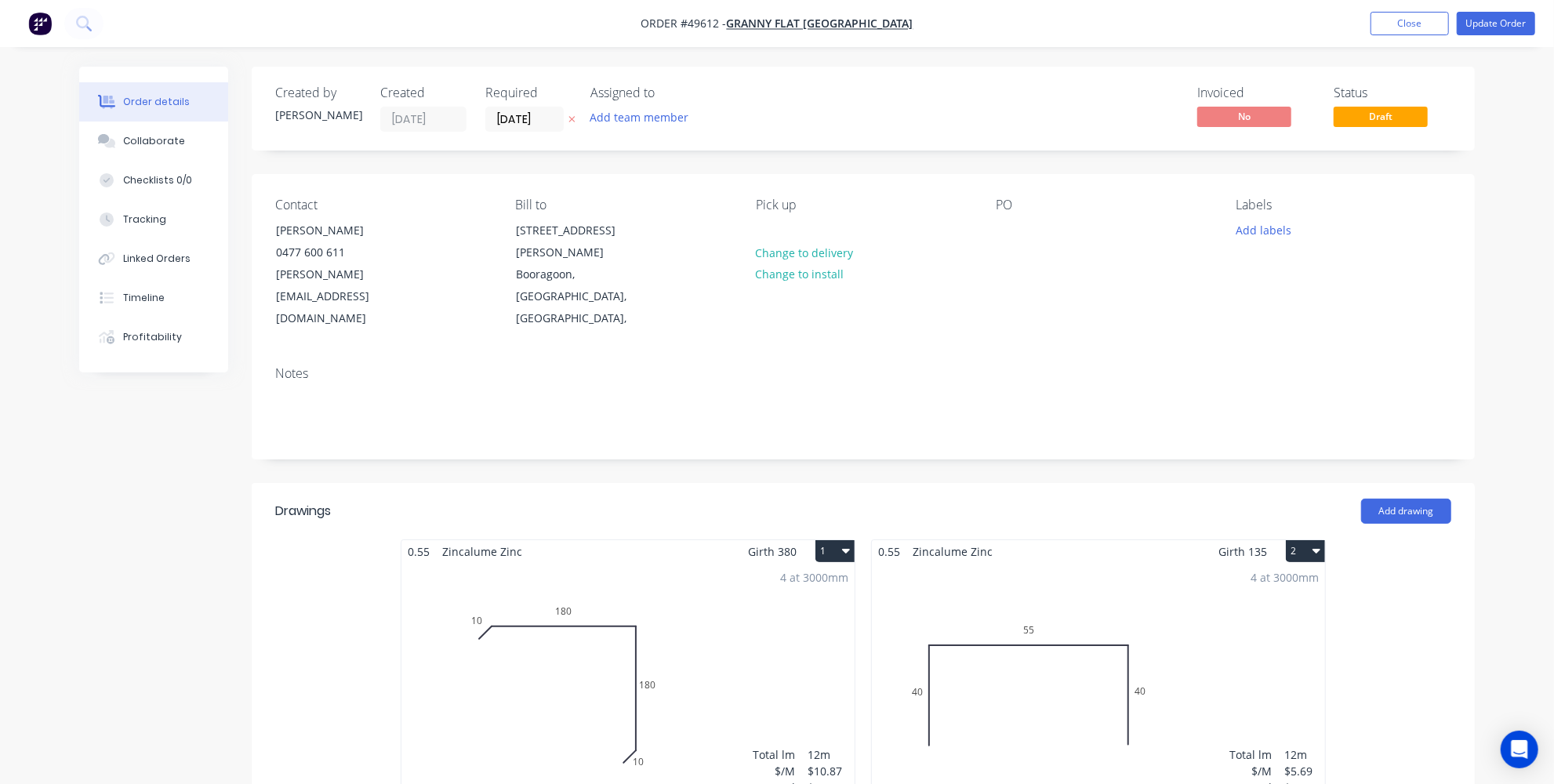
click at [691, 416] on div "Created by Jessica Created 23/09/25 Required 26/09/25 Assigned to Add team memb…" at bounding box center [863, 668] width 1223 height 1202
click at [1513, 26] on button "Update Order" at bounding box center [1496, 23] width 78 height 23
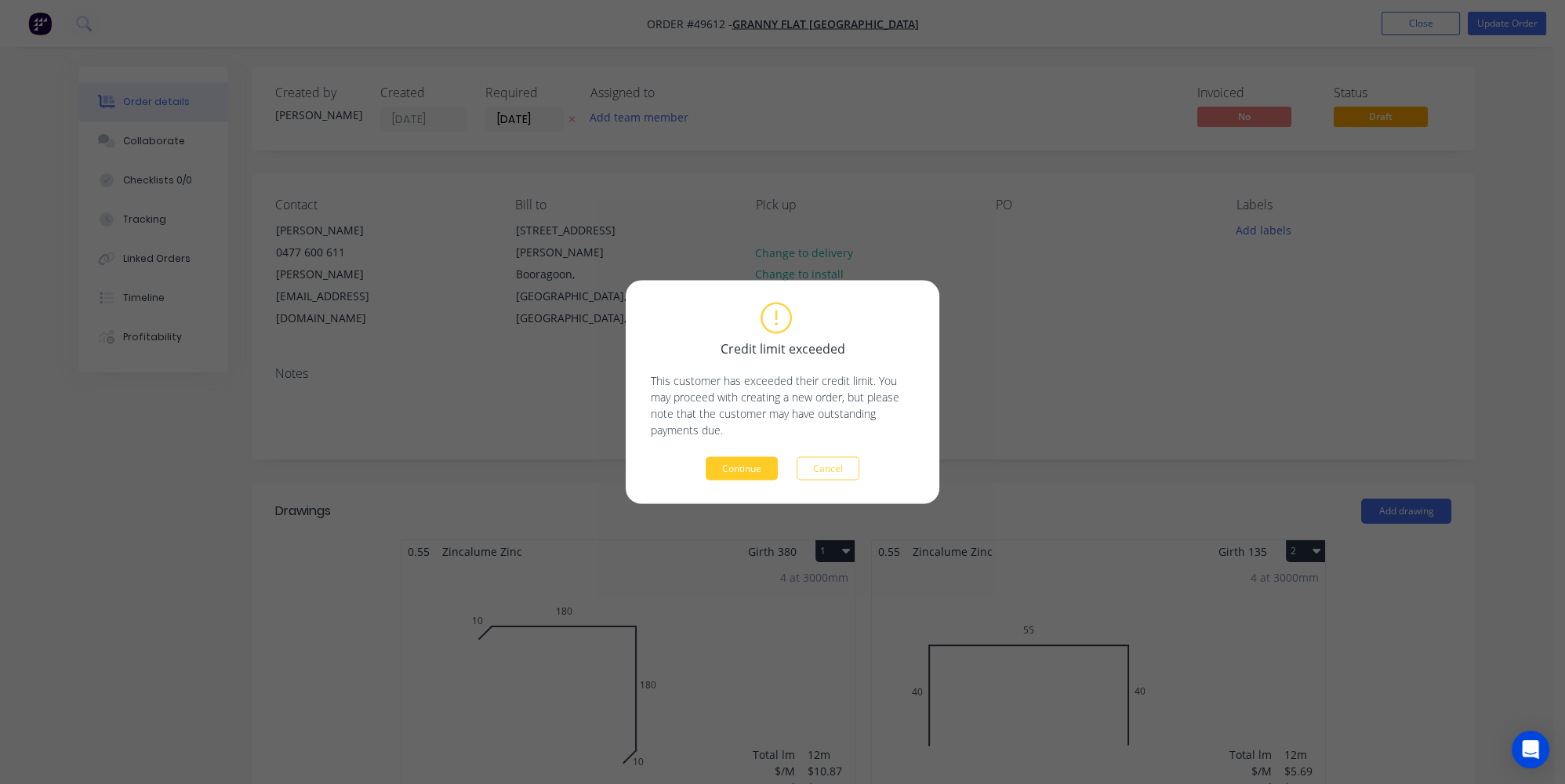
click at [730, 478] on button "Continue" at bounding box center [742, 468] width 72 height 23
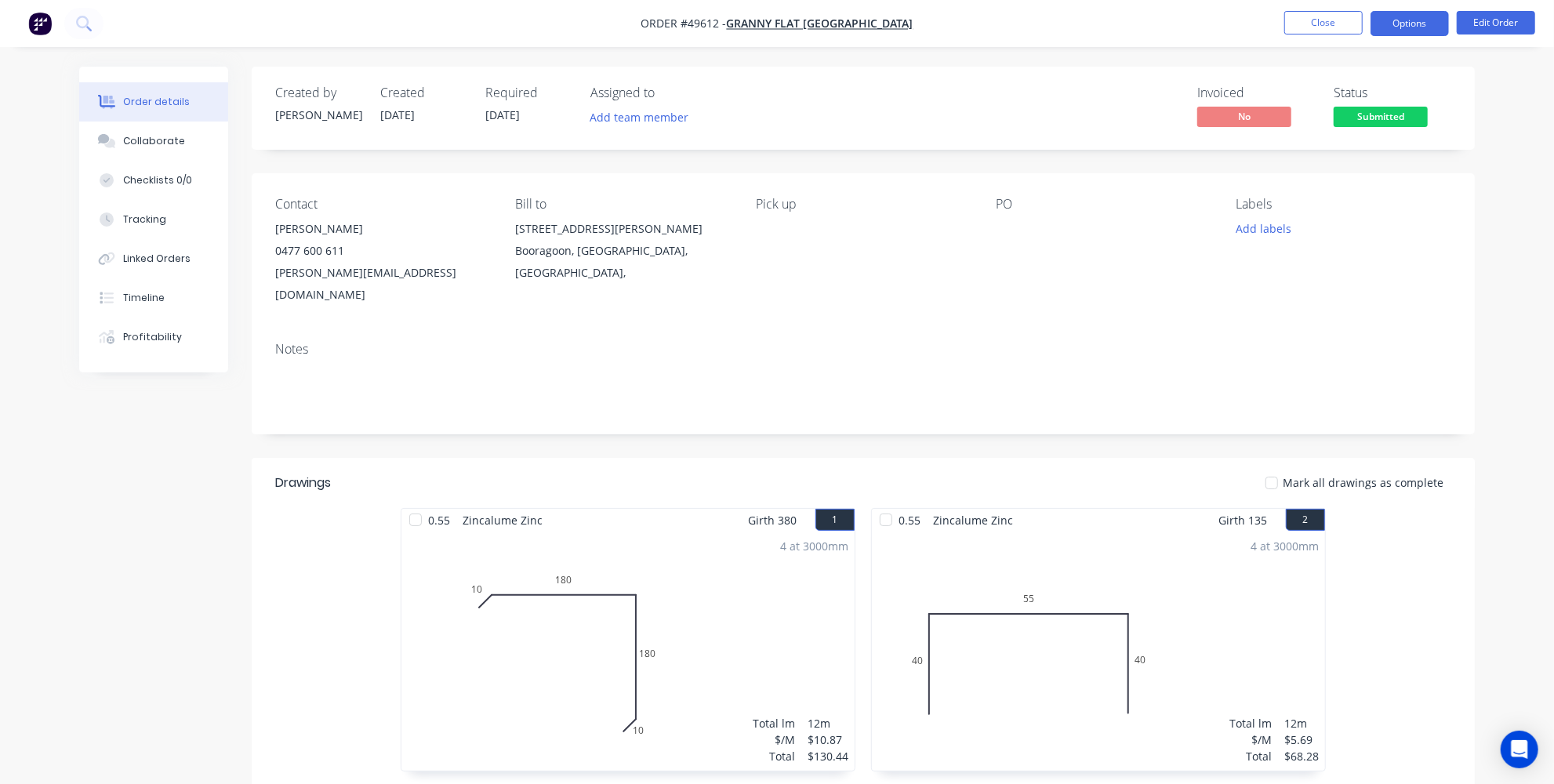
click at [1408, 15] on button "Options" at bounding box center [1410, 23] width 78 height 25
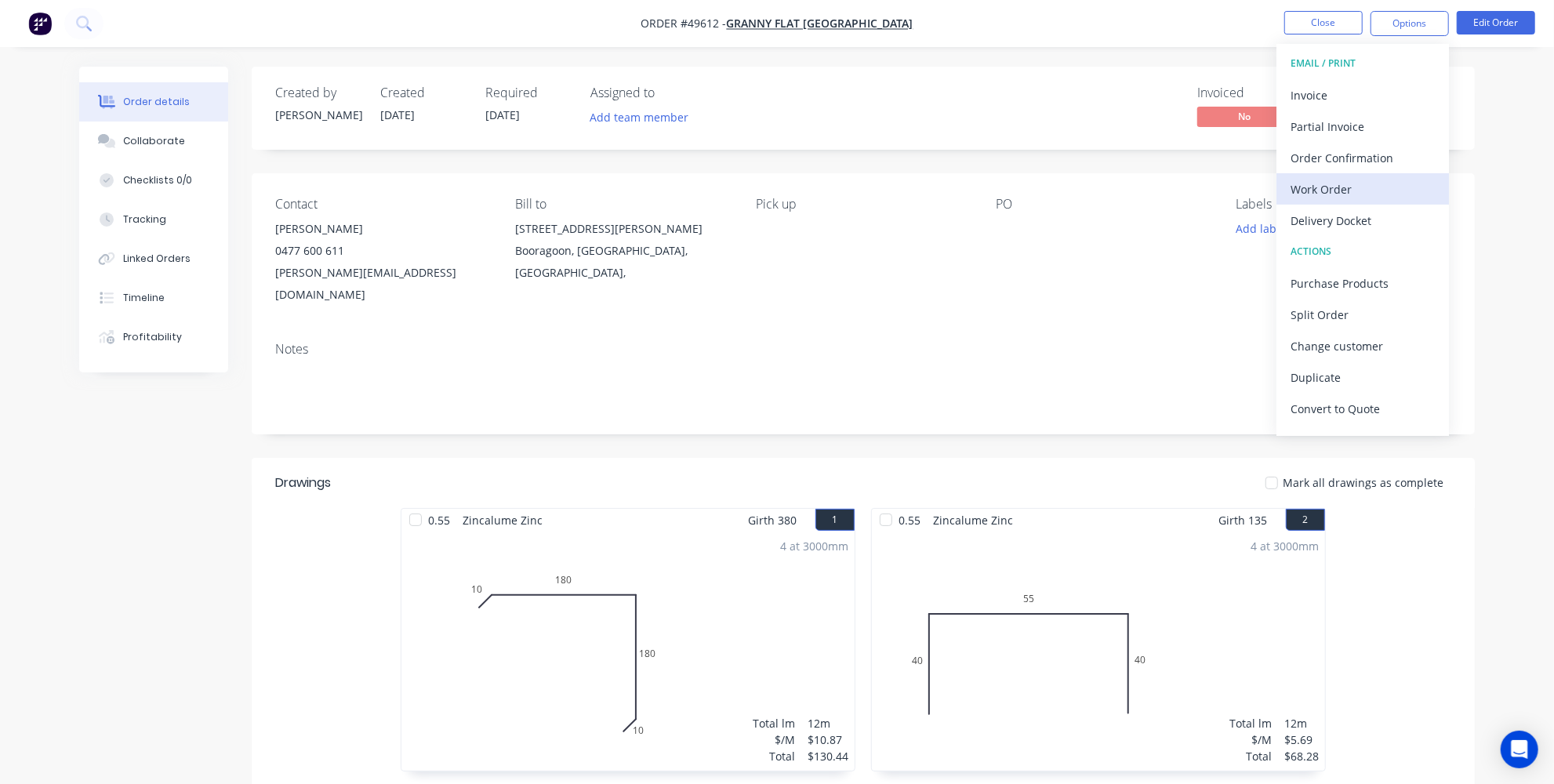
click at [1329, 189] on div "Work Order" at bounding box center [1362, 189] width 144 height 23
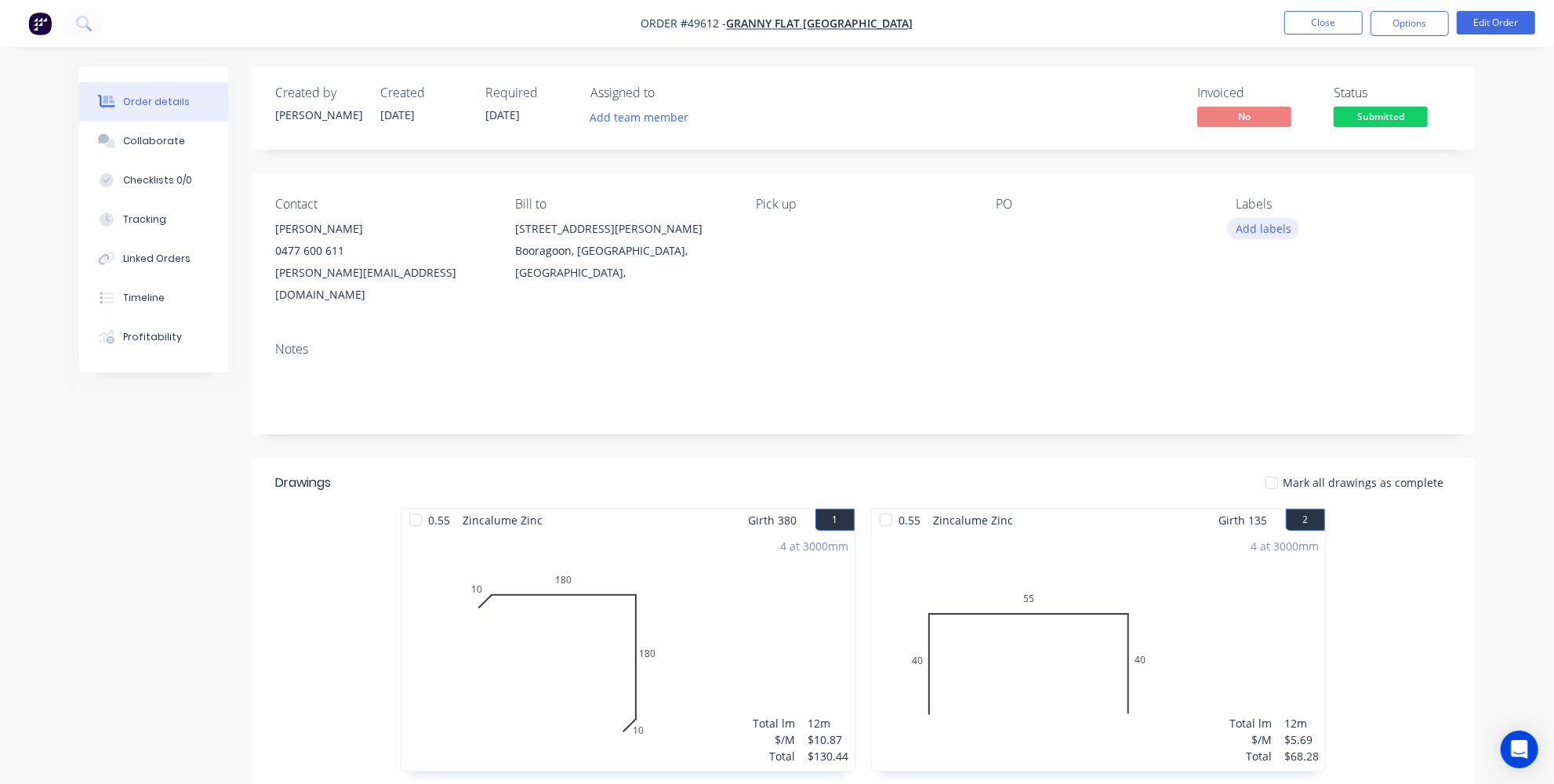
click at [1253, 230] on button "Add labels" at bounding box center [1263, 228] width 72 height 21
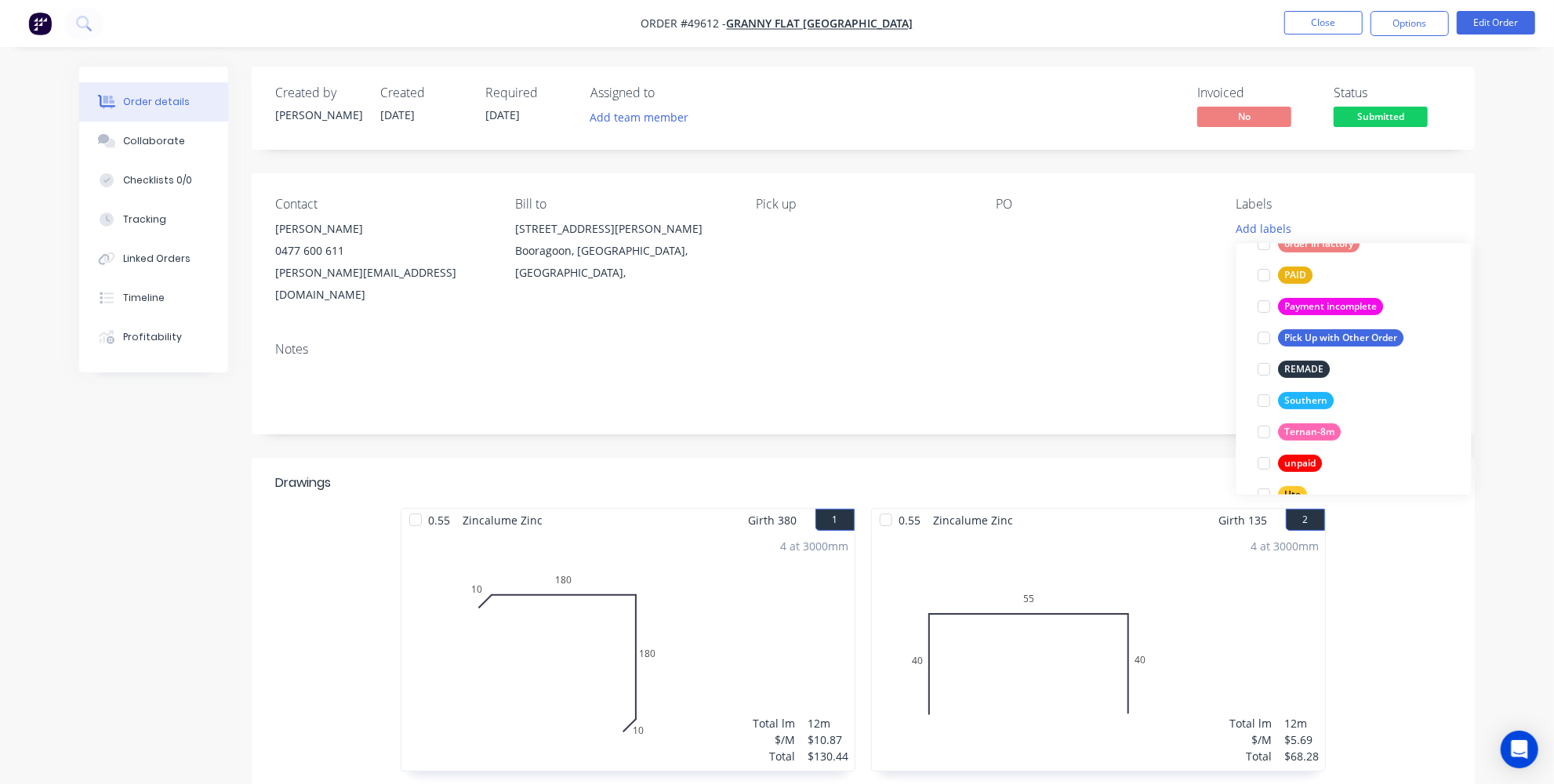
scroll to position [427, 0]
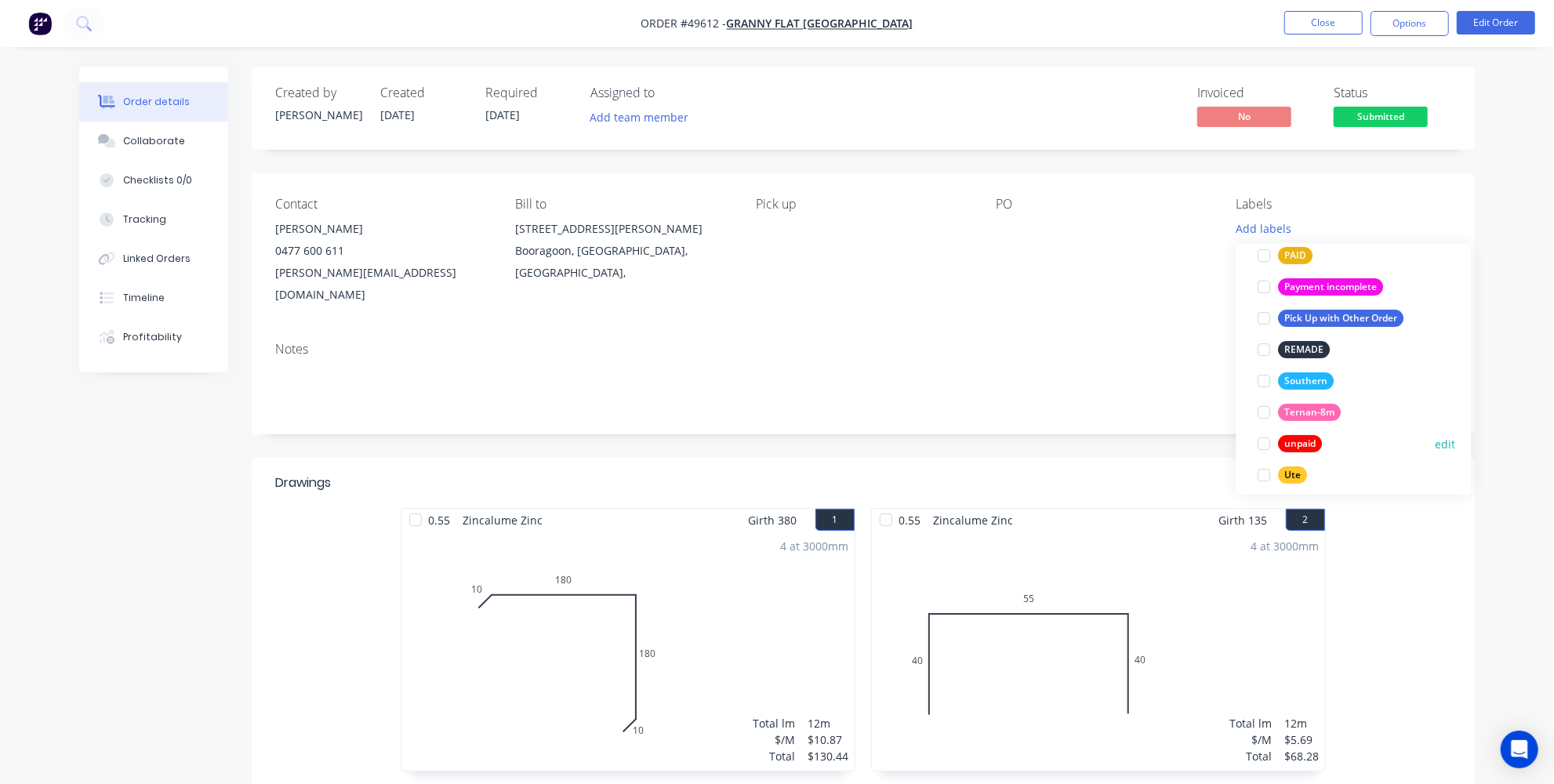
click at [1263, 435] on div at bounding box center [1265, 444] width 32 height 32
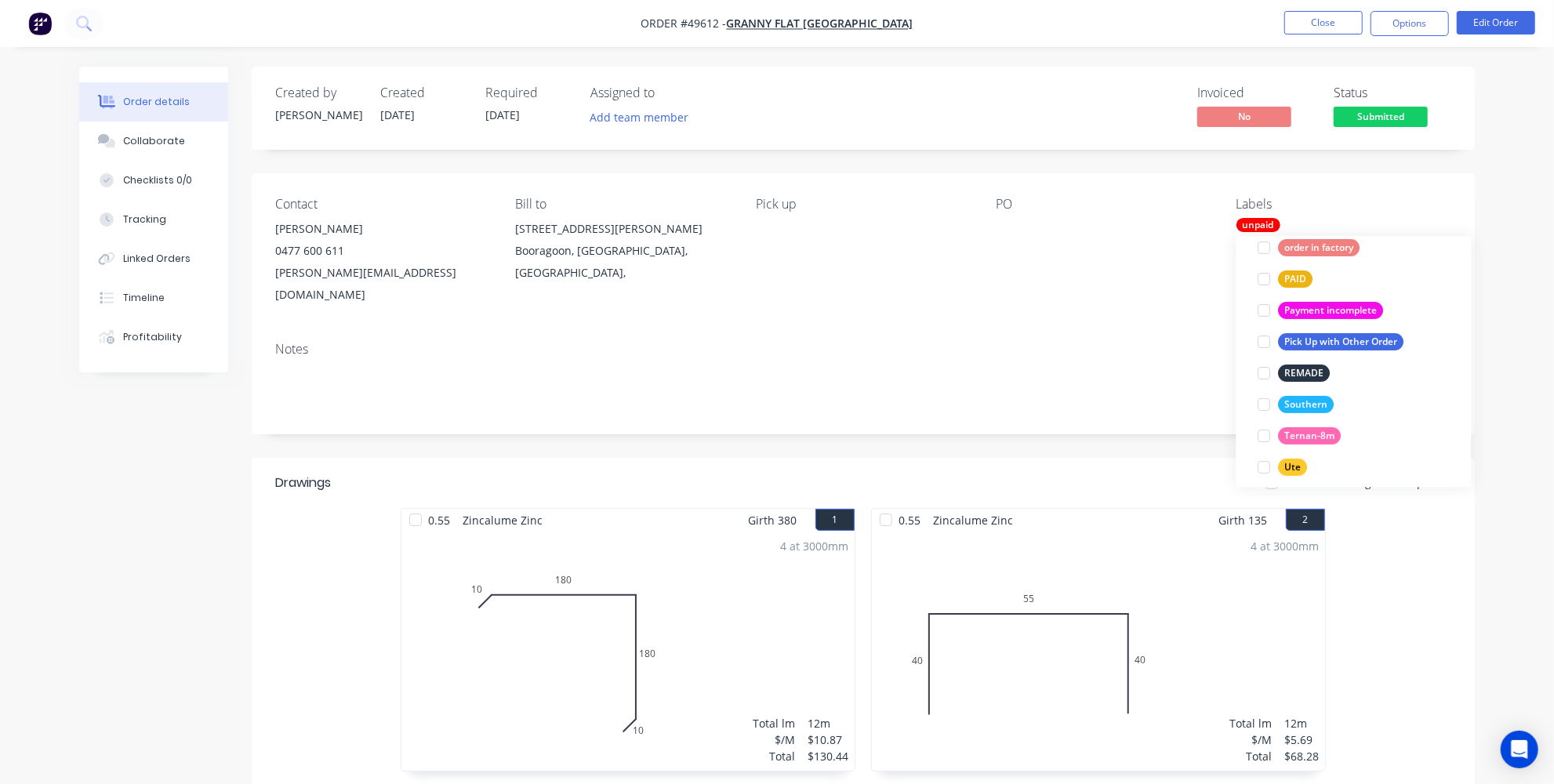
scroll to position [0, 0]
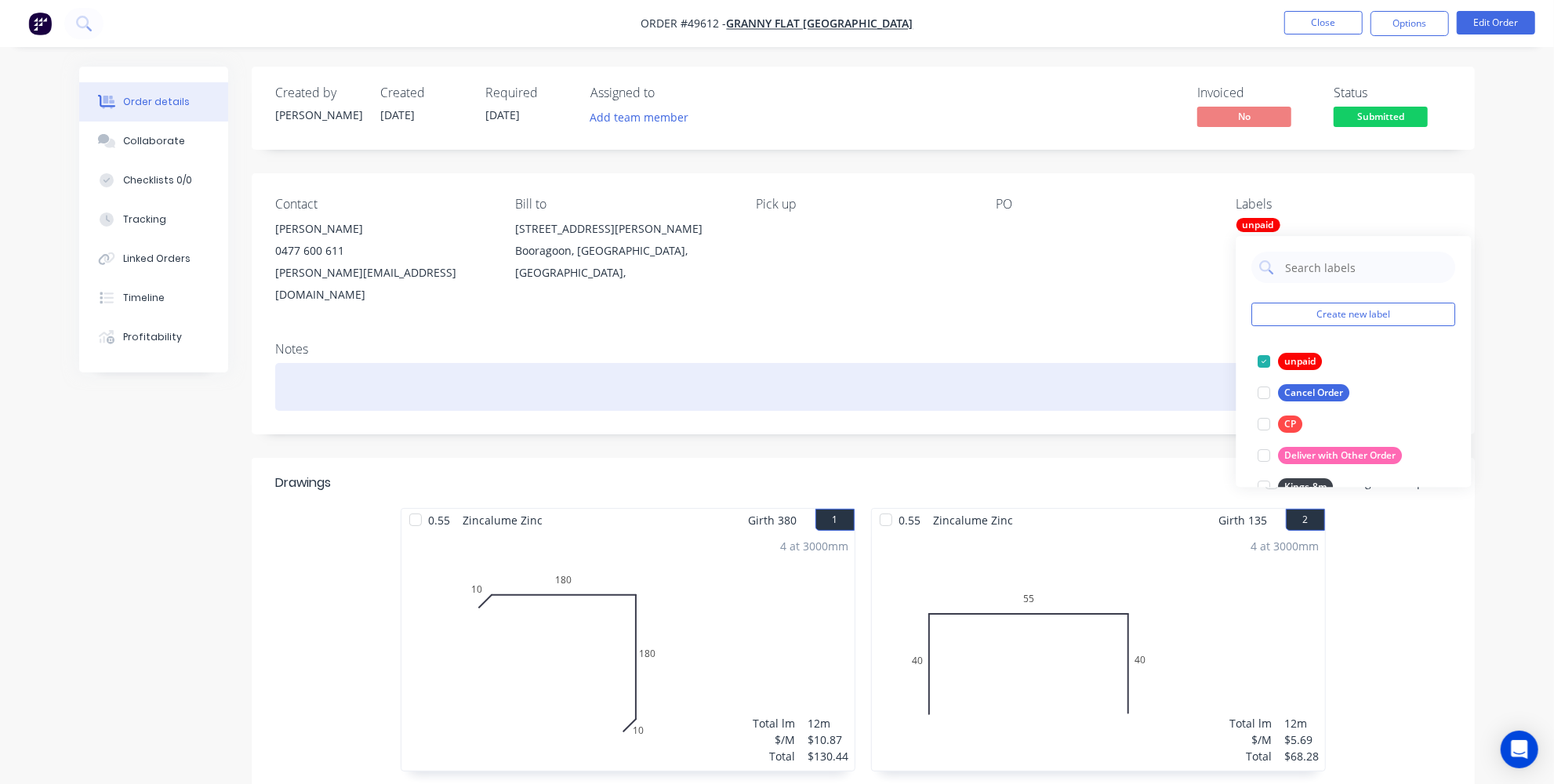
click at [942, 363] on div at bounding box center [863, 387] width 1176 height 48
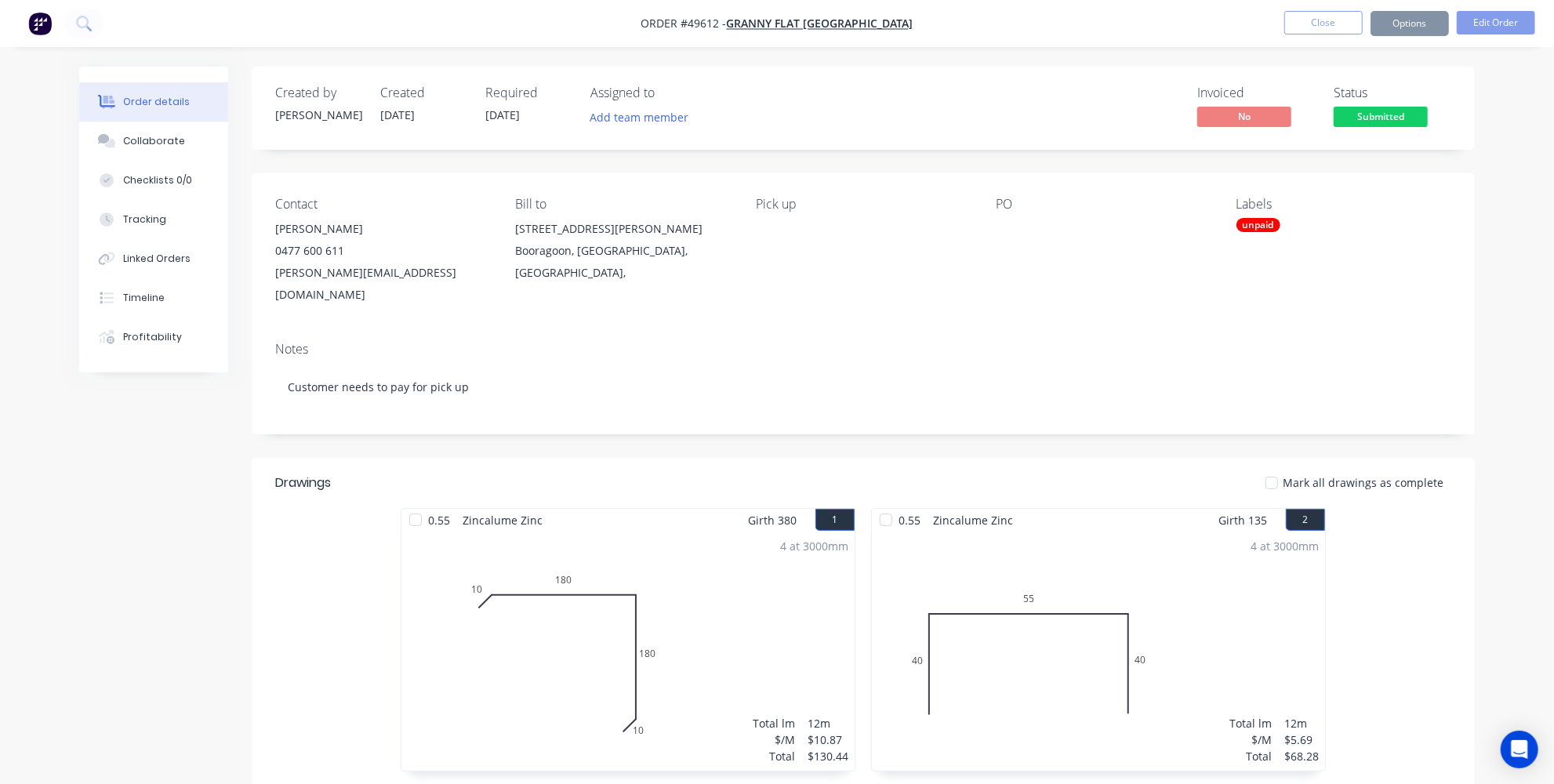
click at [146, 402] on div "Created by Jessica Created 23/09/25 Required 26/09/25 Assigned to Add team memb…" at bounding box center [777, 549] width 1395 height 965
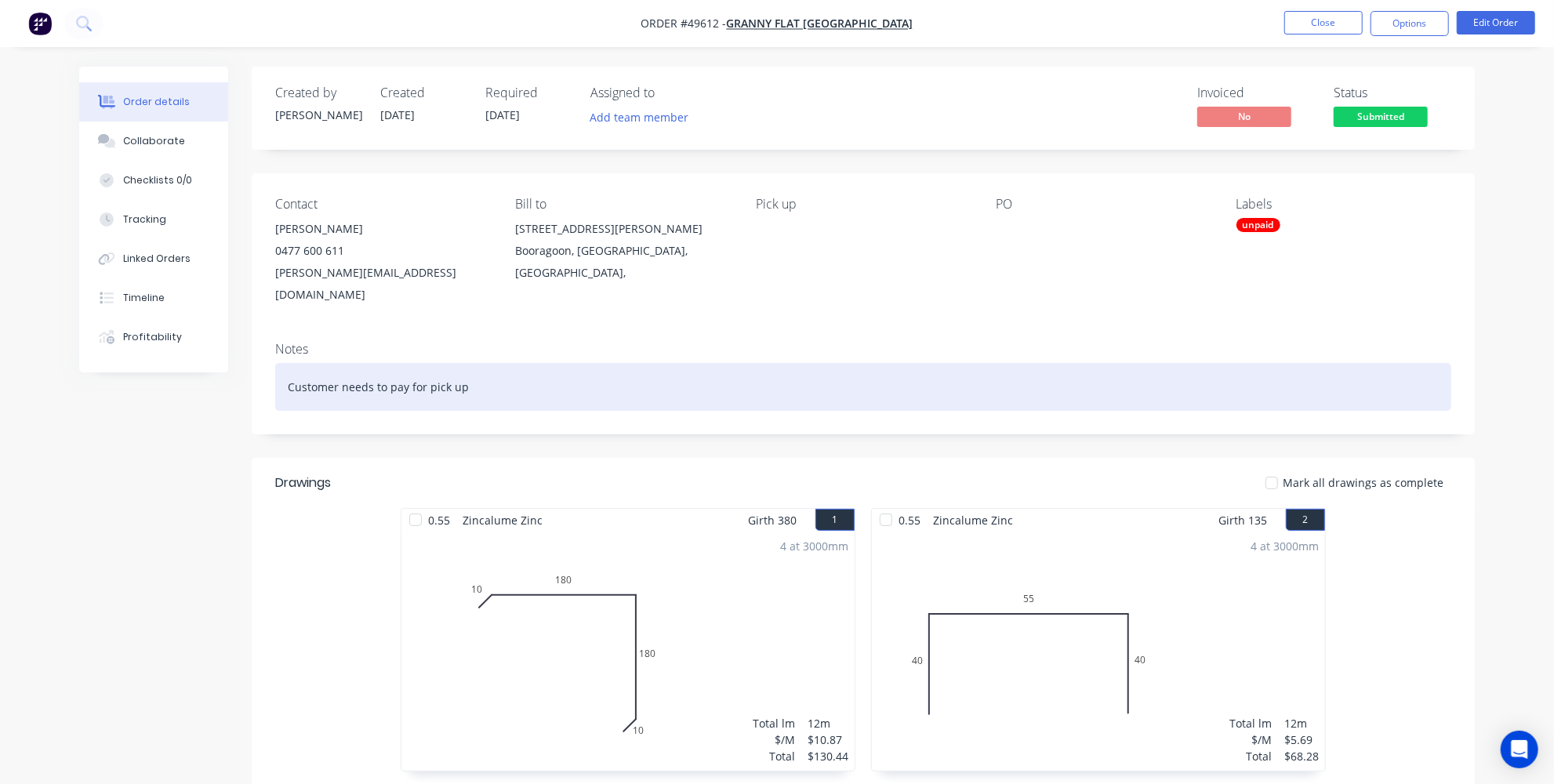
click at [386, 371] on div "Customer needs to pay for pick up" at bounding box center [863, 387] width 1176 height 48
click at [407, 365] on div "Customer needs to pay for pick up" at bounding box center [863, 387] width 1176 height 48
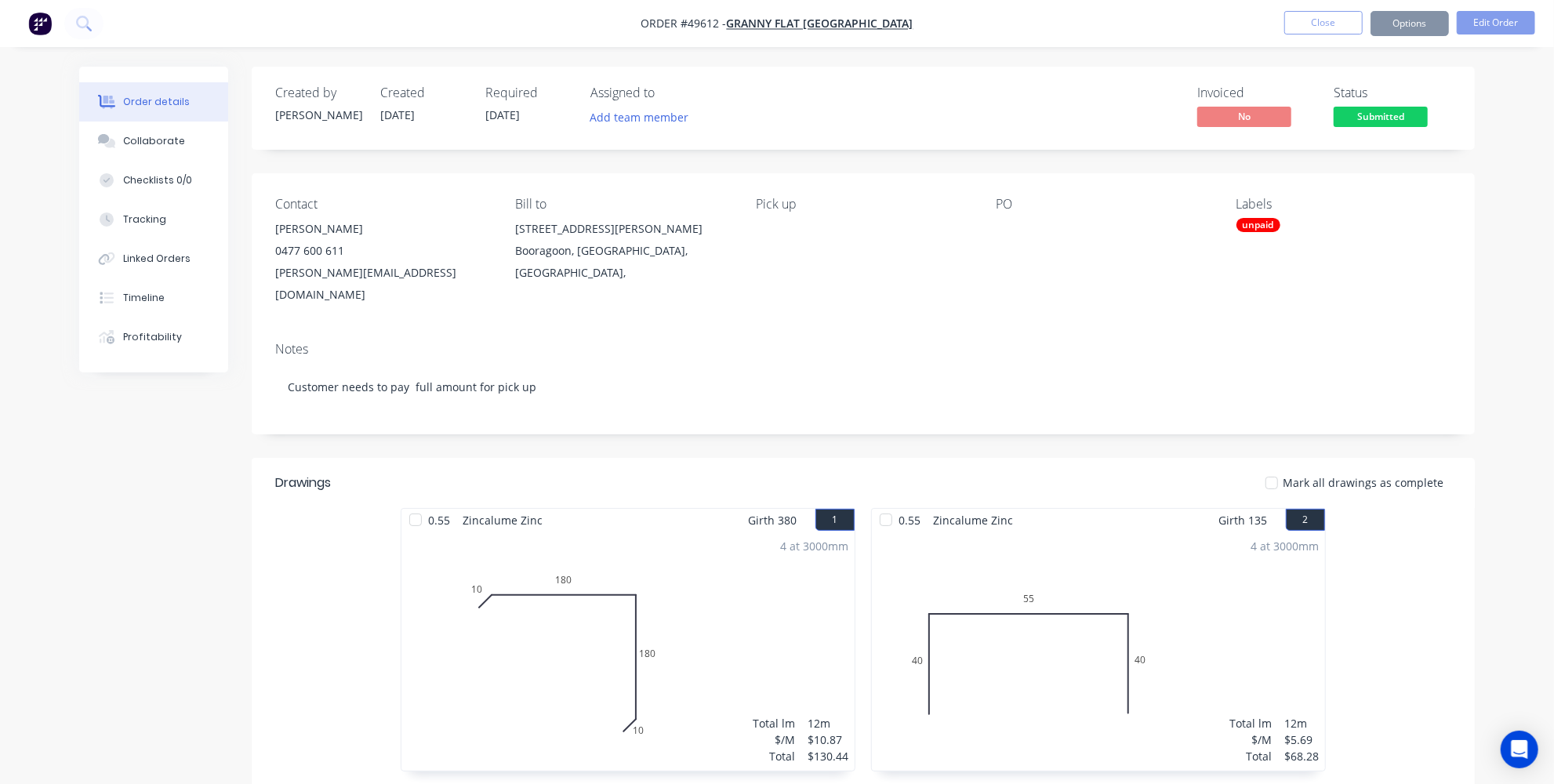
click at [1531, 325] on div "Order details Collaborate Checklists 0/0 Tracking Linked Orders Timeline Profit…" at bounding box center [777, 516] width 1554 height 1032
click at [1359, 124] on span "Submitted" at bounding box center [1380, 116] width 94 height 19
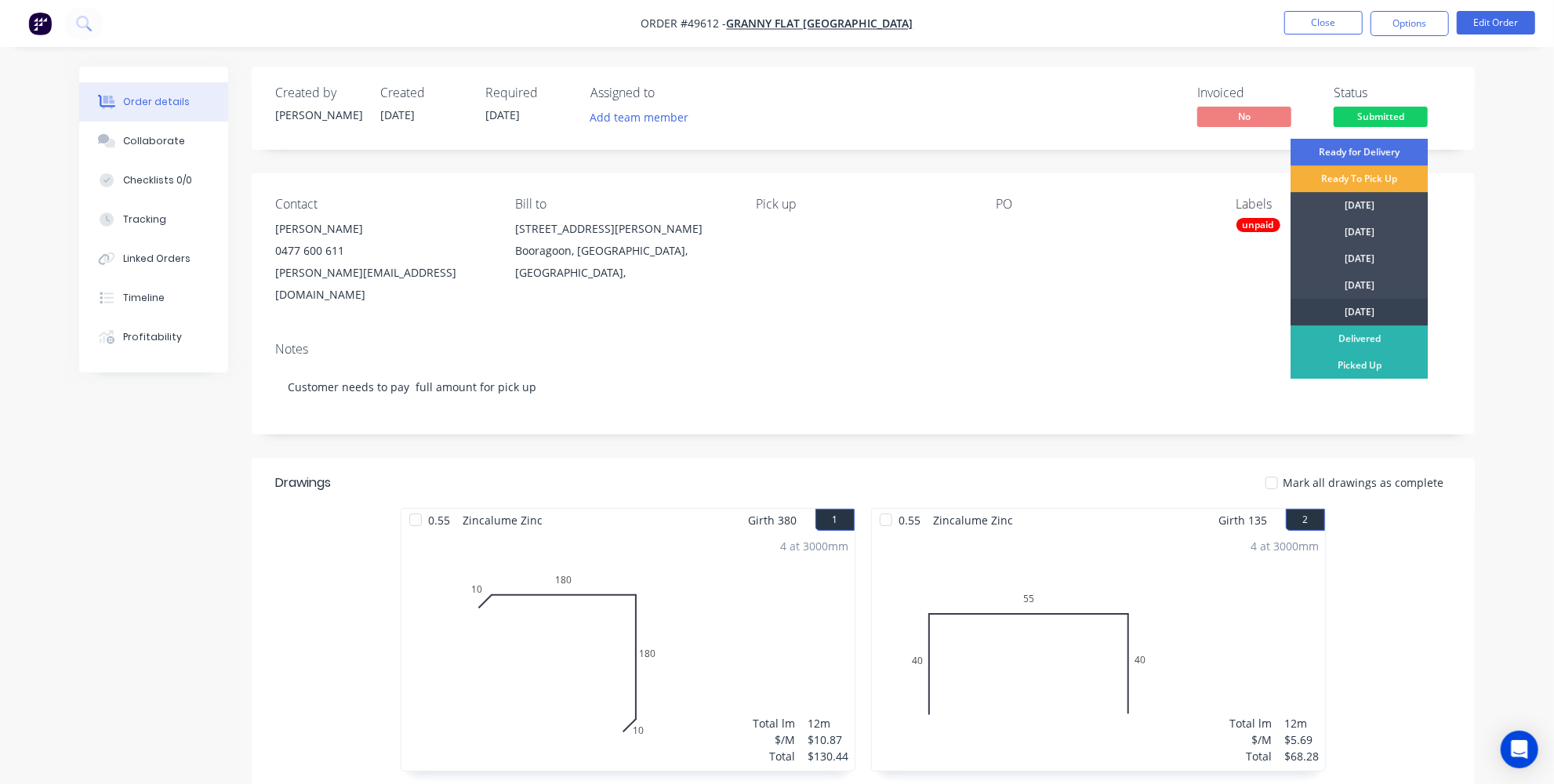
click at [1348, 318] on div "Friday" at bounding box center [1359, 312] width 137 height 27
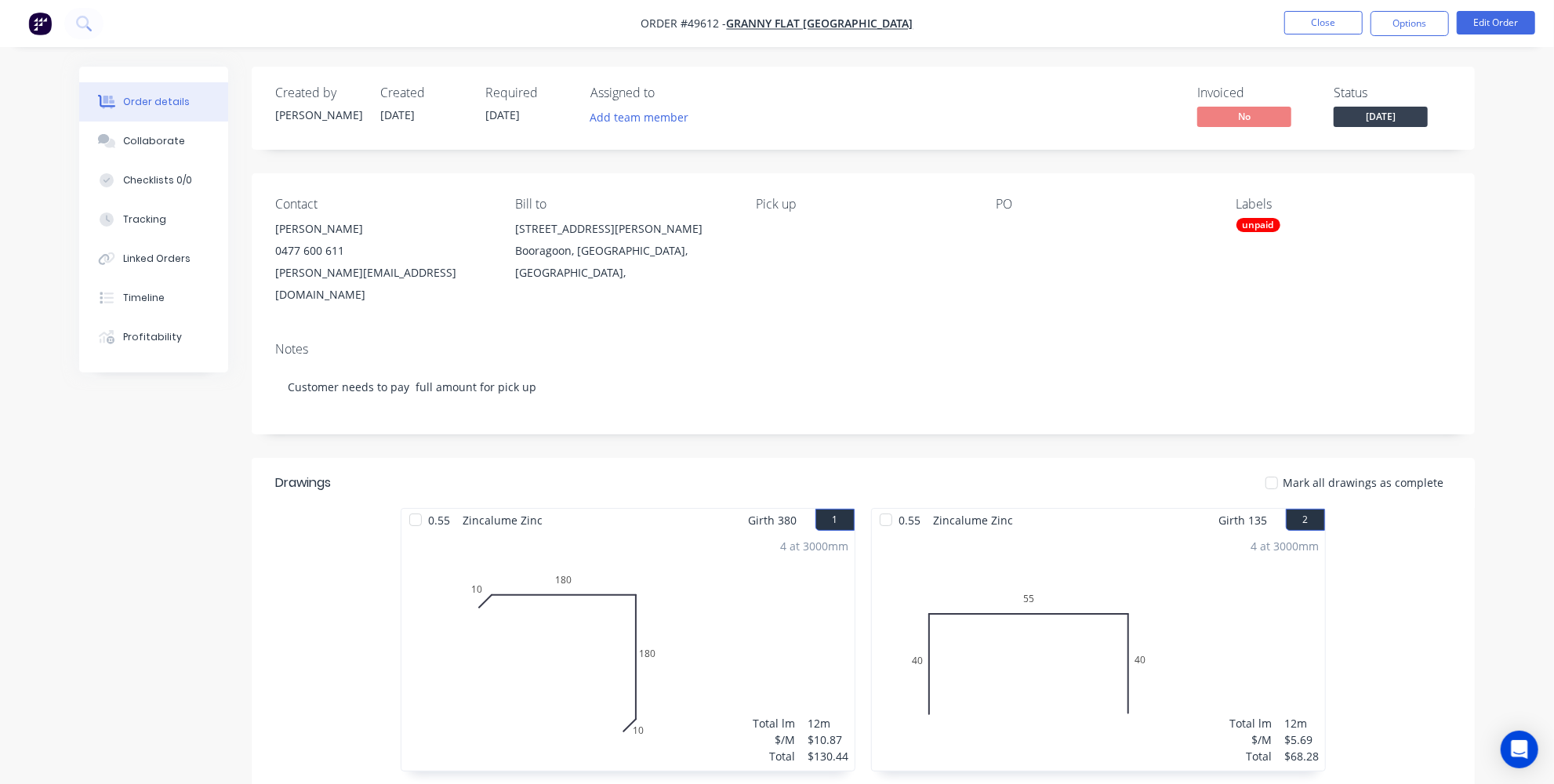
click at [1487, 220] on div "Order details Collaborate Checklists 0/0 Tracking Linked Orders Timeline Profit…" at bounding box center [777, 549] width 1427 height 965
click at [1405, 22] on button "Options" at bounding box center [1410, 23] width 78 height 25
click at [1315, 161] on div "Without pricing" at bounding box center [1362, 158] width 144 height 23
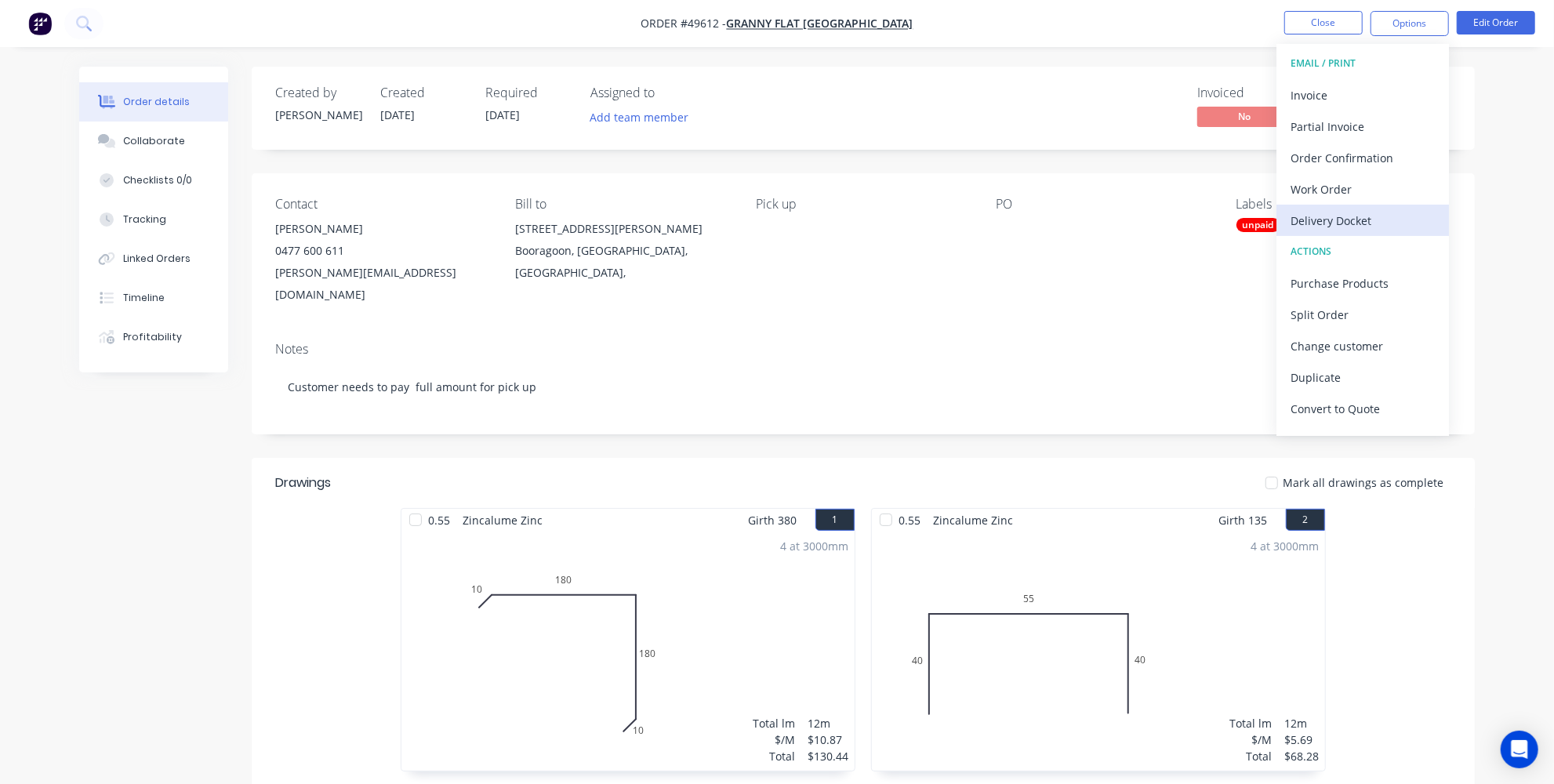
click at [1350, 222] on div "Delivery Docket" at bounding box center [1362, 220] width 144 height 23
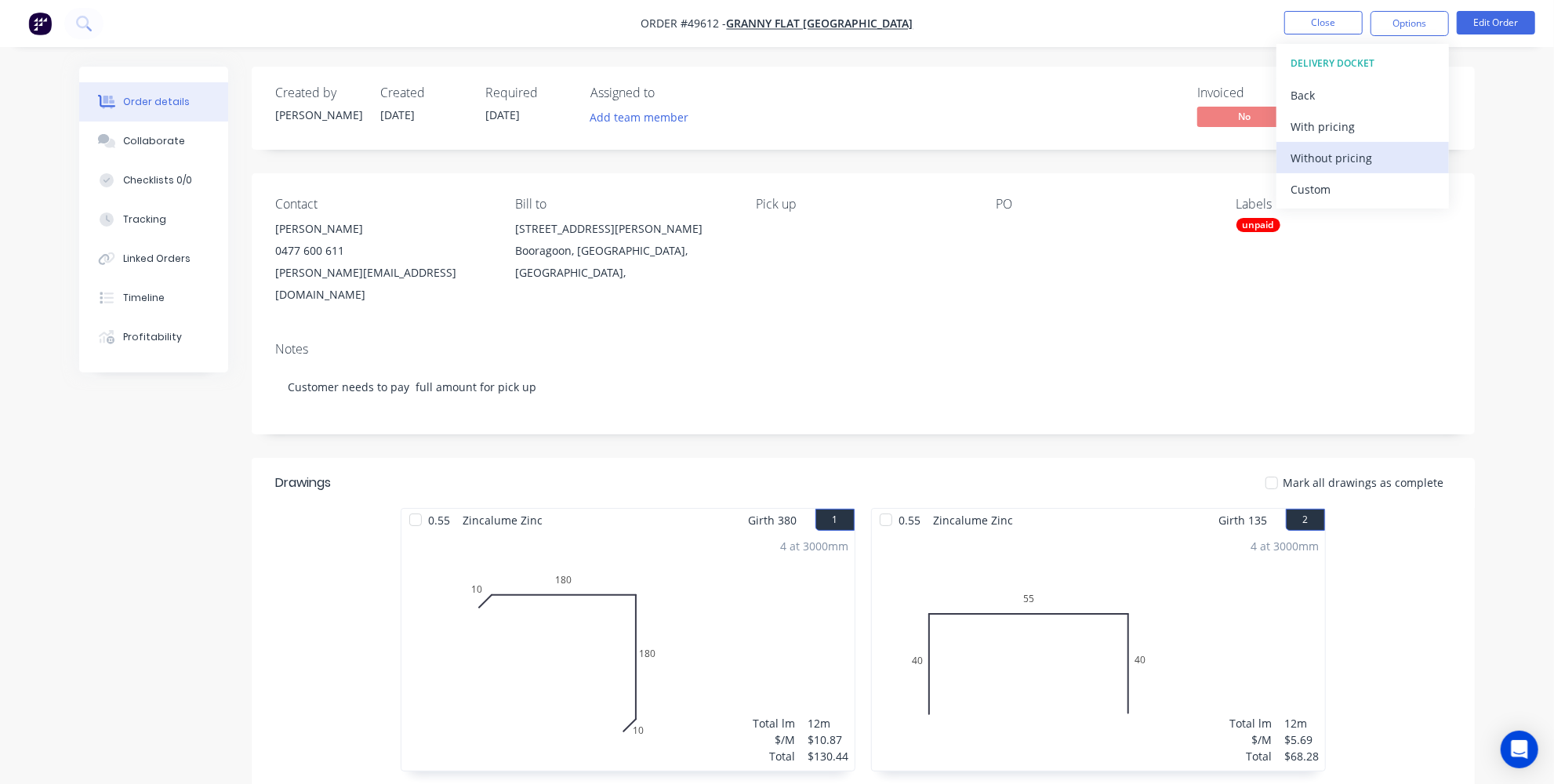
click at [1327, 164] on div "Without pricing" at bounding box center [1362, 158] width 144 height 23
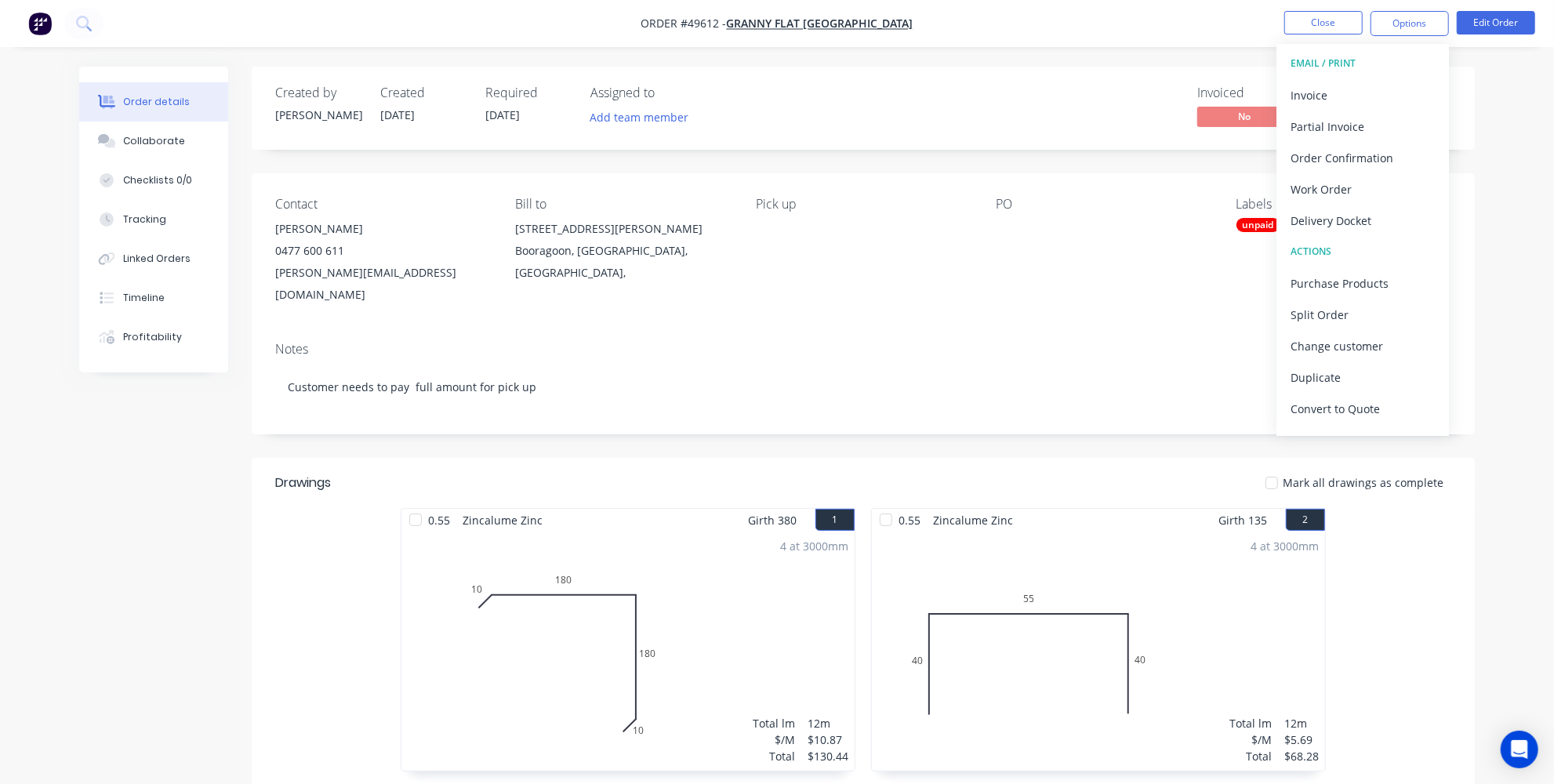
click at [1499, 159] on div "Order details Collaborate Checklists 0/0 Tracking Linked Orders Timeline Profit…" at bounding box center [777, 516] width 1554 height 1032
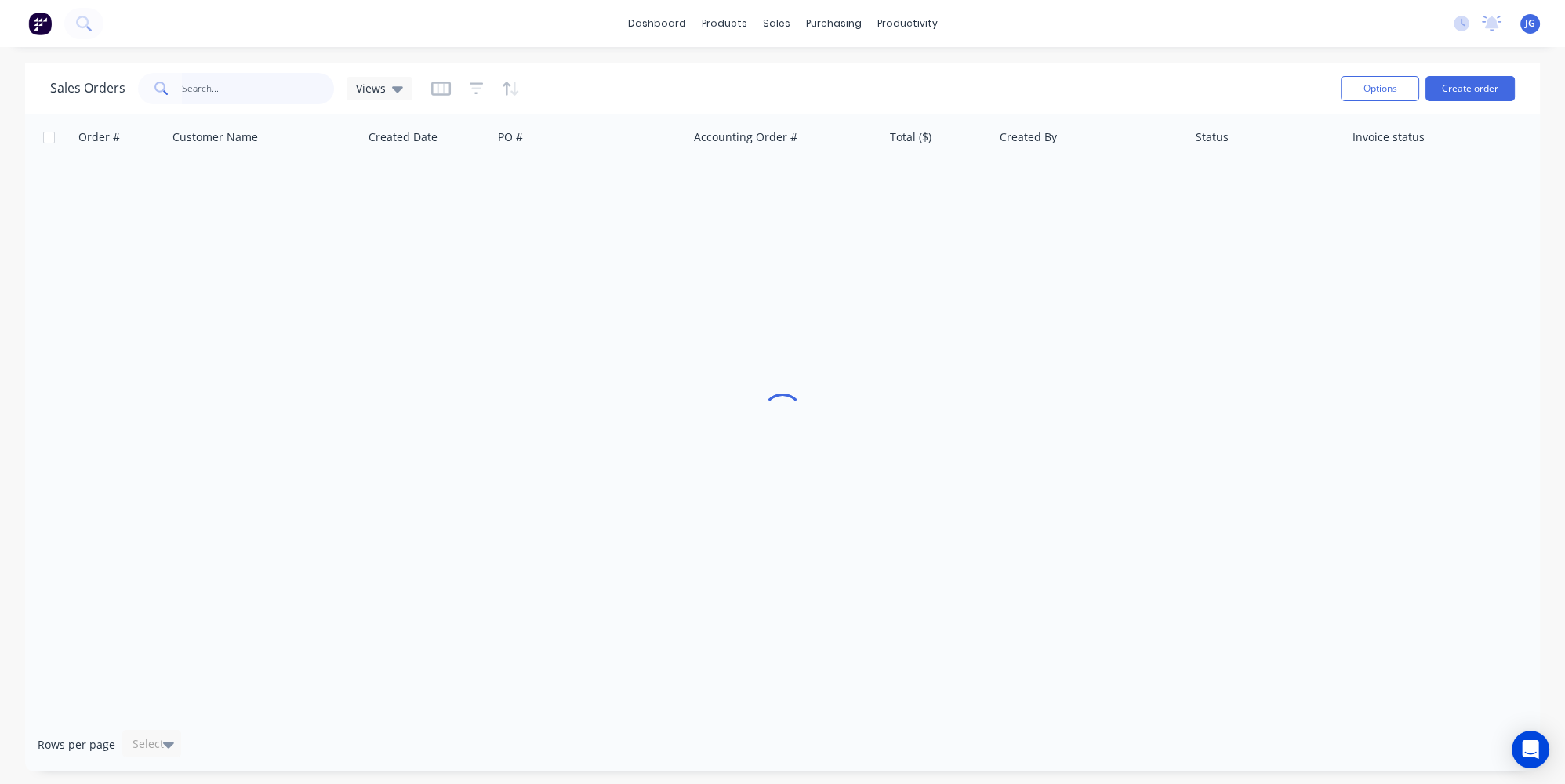
click at [276, 83] on input "text" at bounding box center [258, 89] width 153 height 32
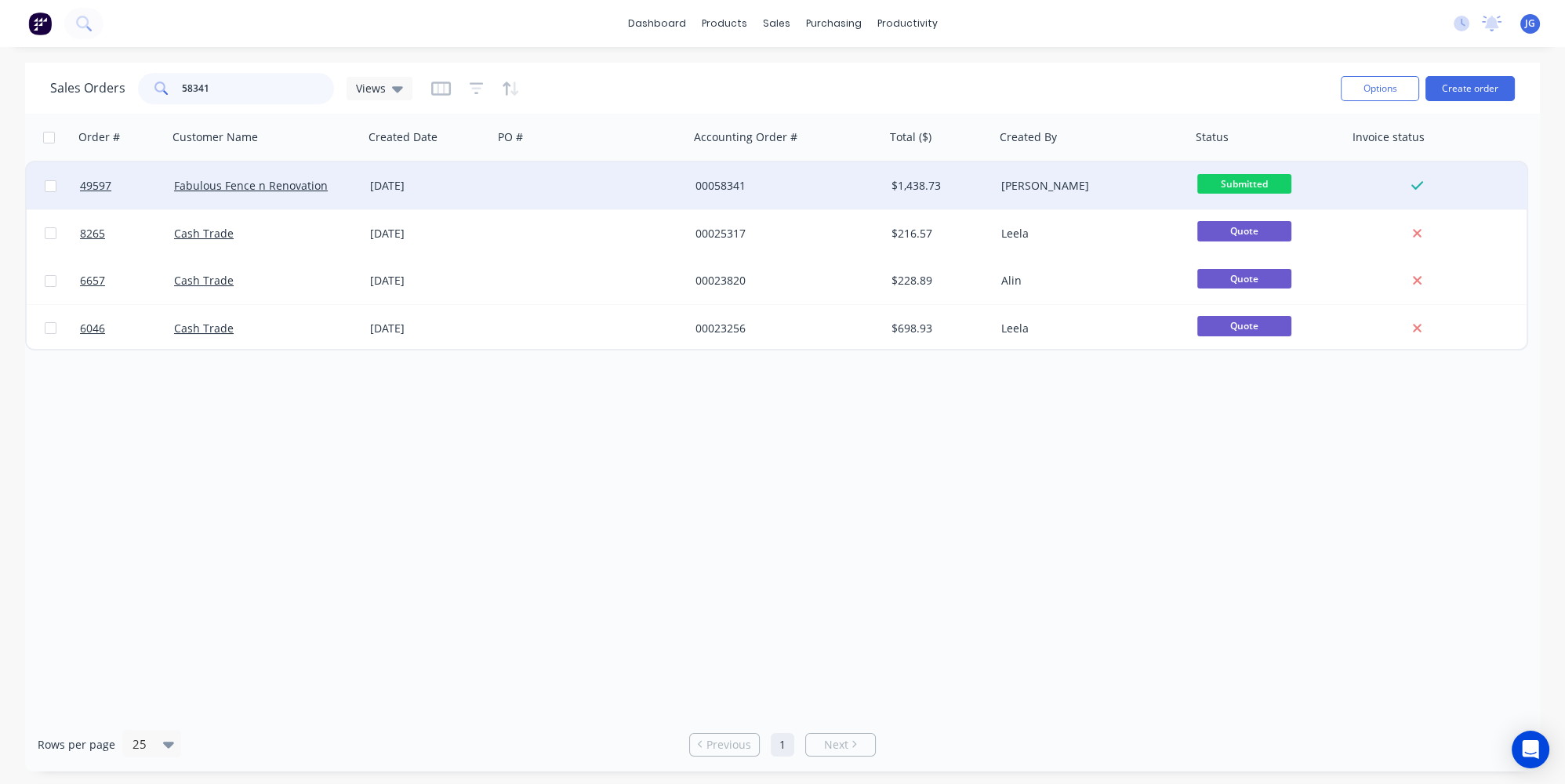
type input "58341"
click at [353, 183] on div "Fabulous Fence n Renovation" at bounding box center [266, 185] width 184 height 16
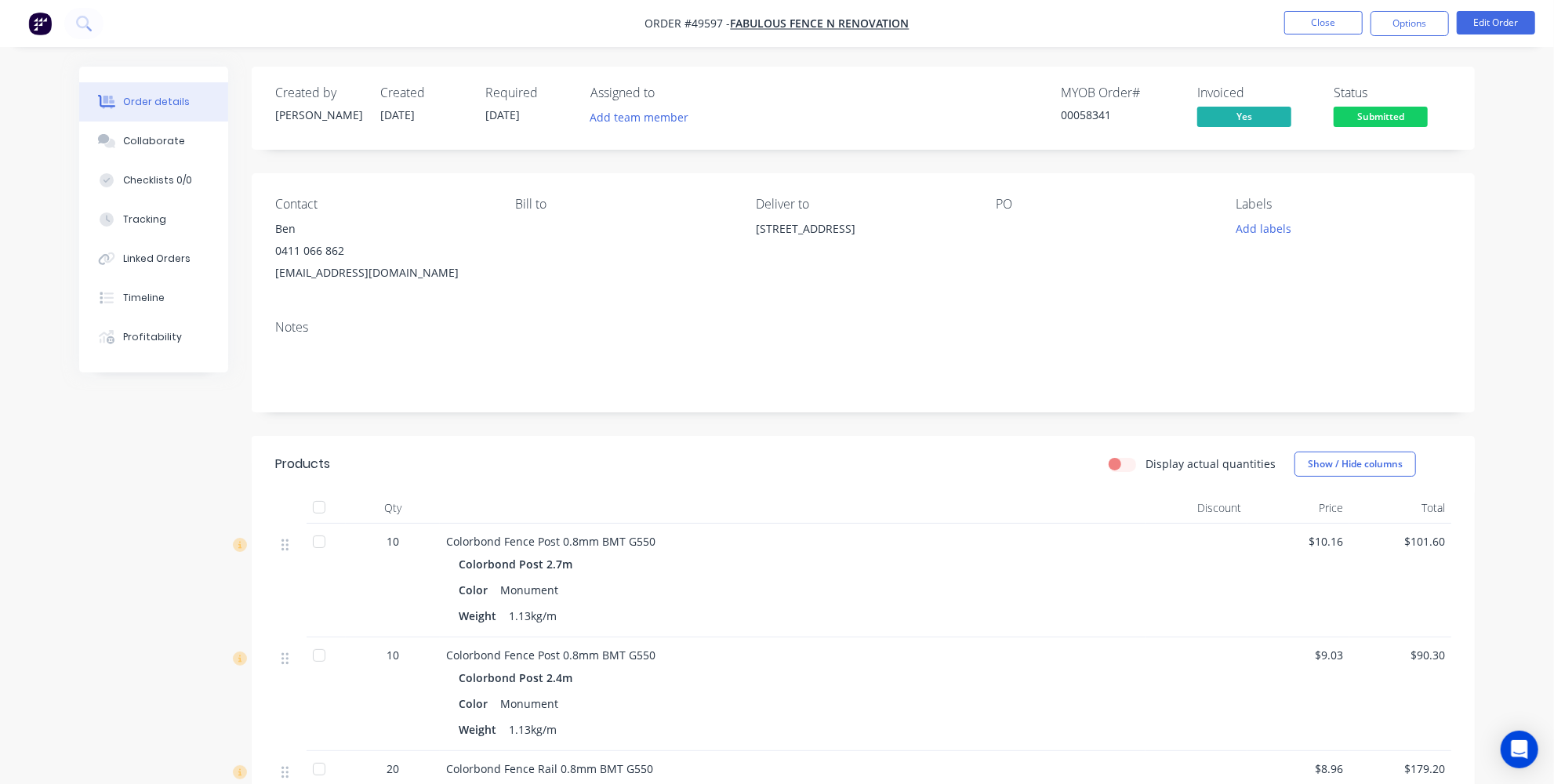
click at [937, 506] on div at bounding box center [792, 508] width 706 height 32
click at [140, 306] on button "Timeline" at bounding box center [154, 297] width 149 height 39
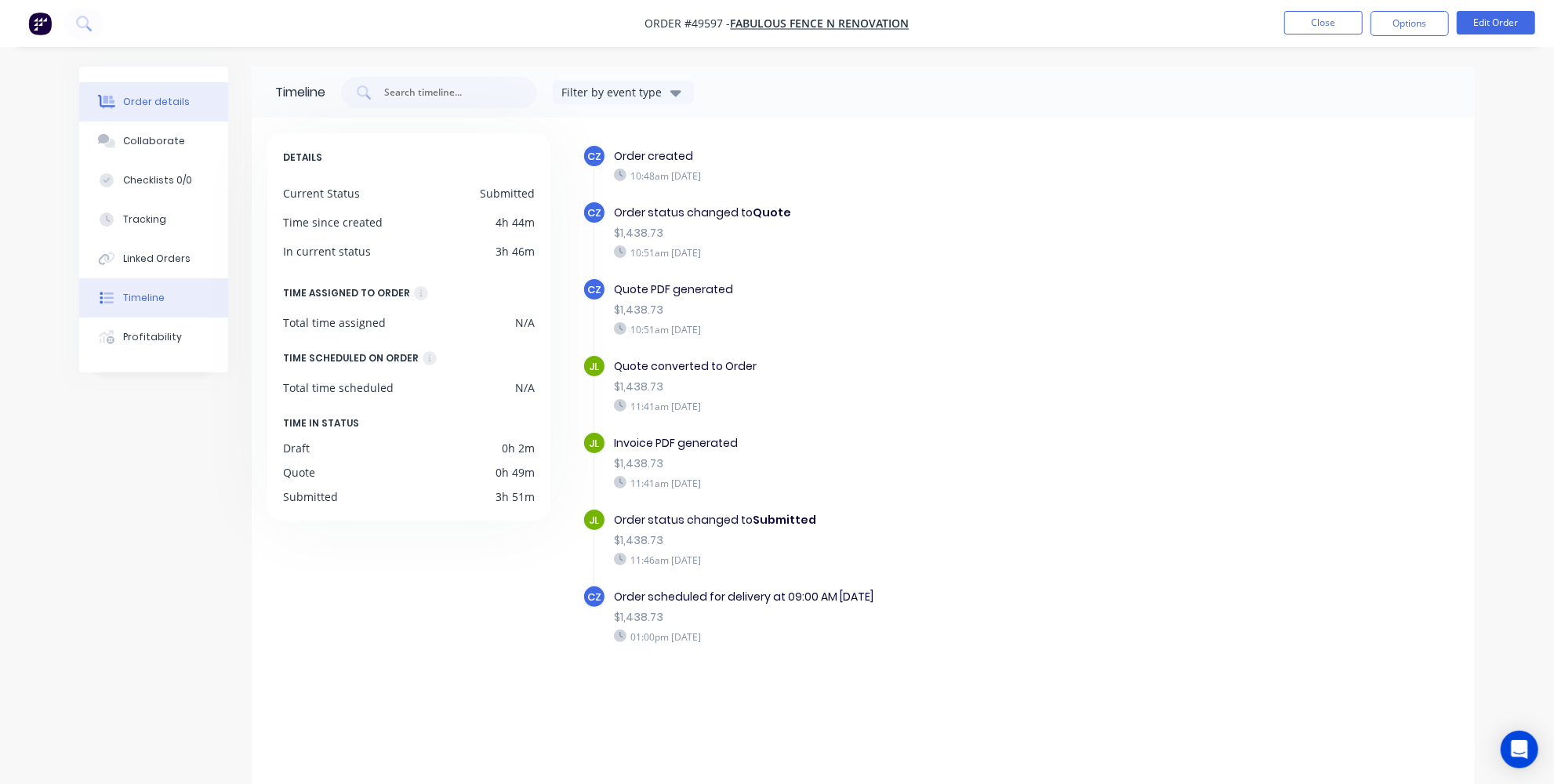
click at [163, 93] on button "Order details" at bounding box center [154, 102] width 149 height 39
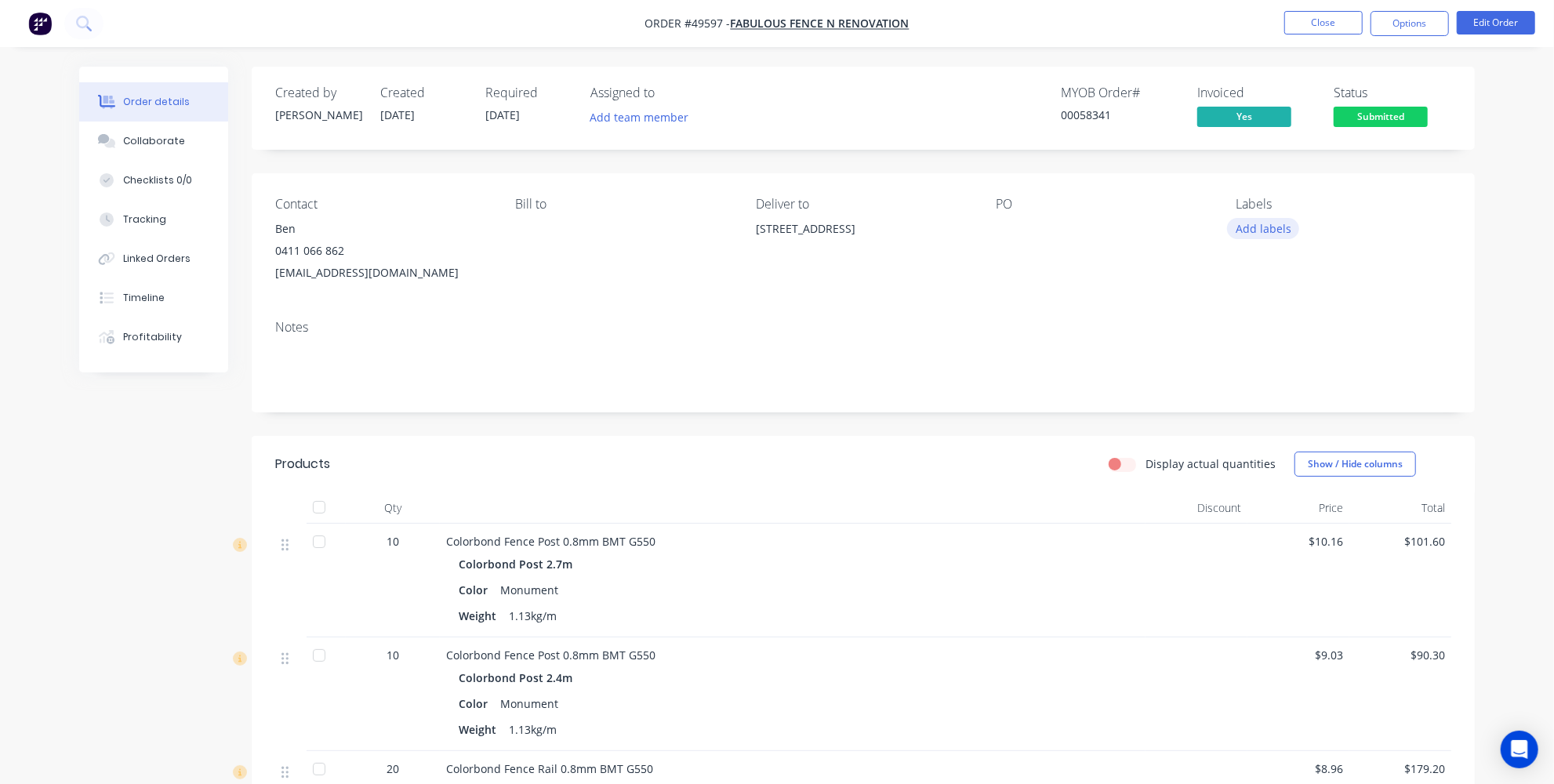
click at [1251, 231] on button "Add labels" at bounding box center [1263, 228] width 72 height 21
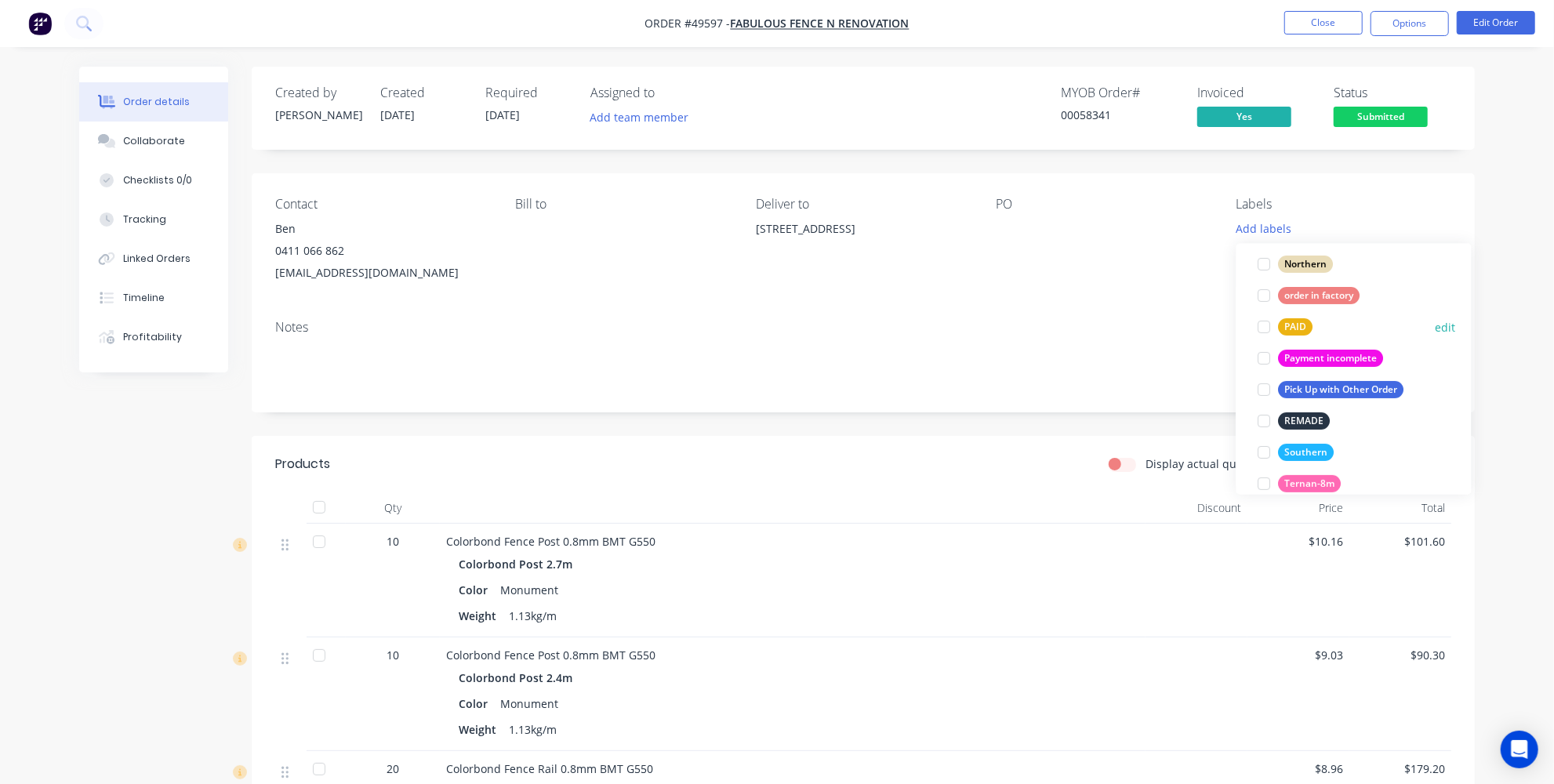
click at [1260, 322] on div at bounding box center [1265, 327] width 32 height 32
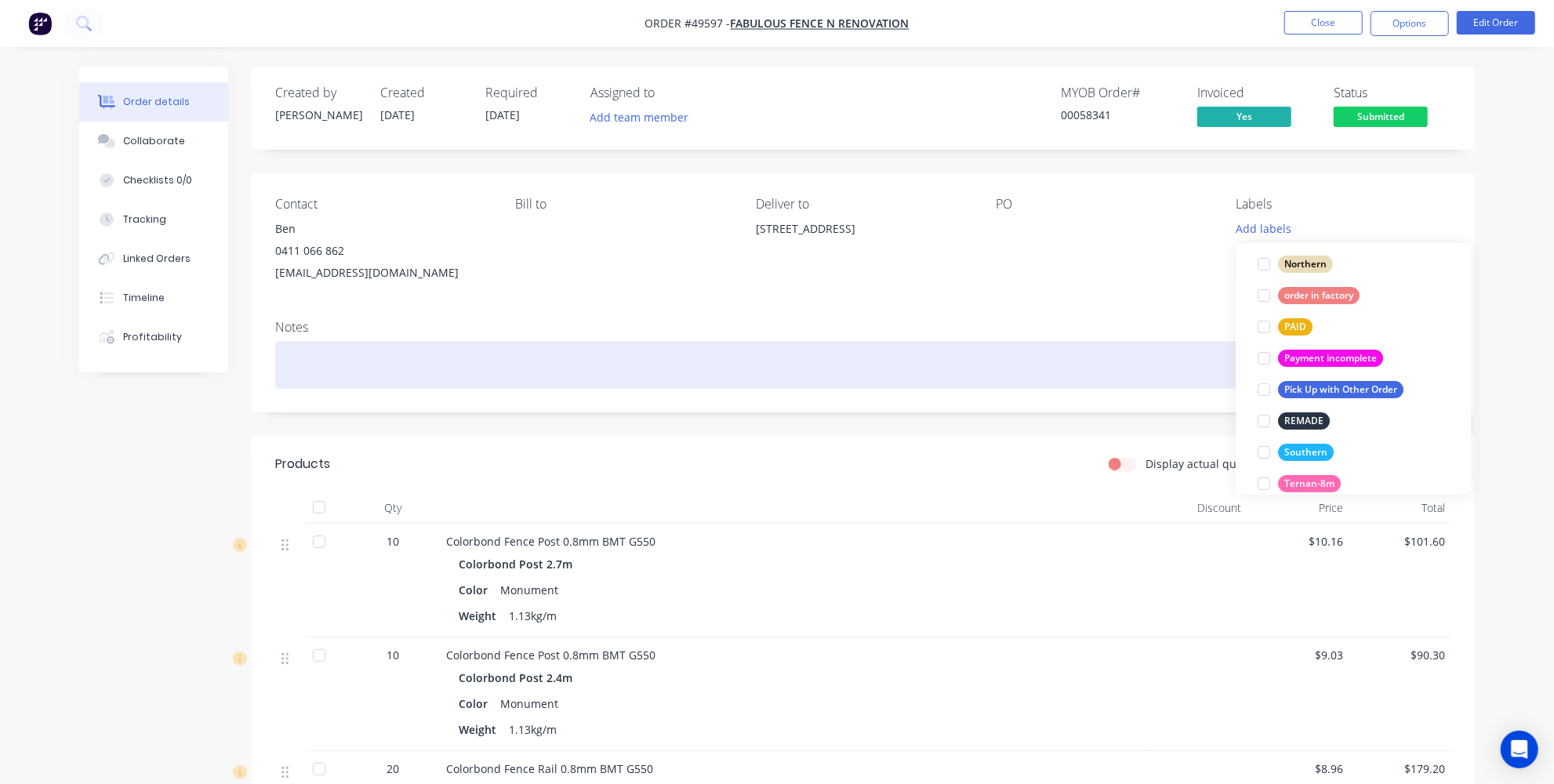
scroll to position [43, 0]
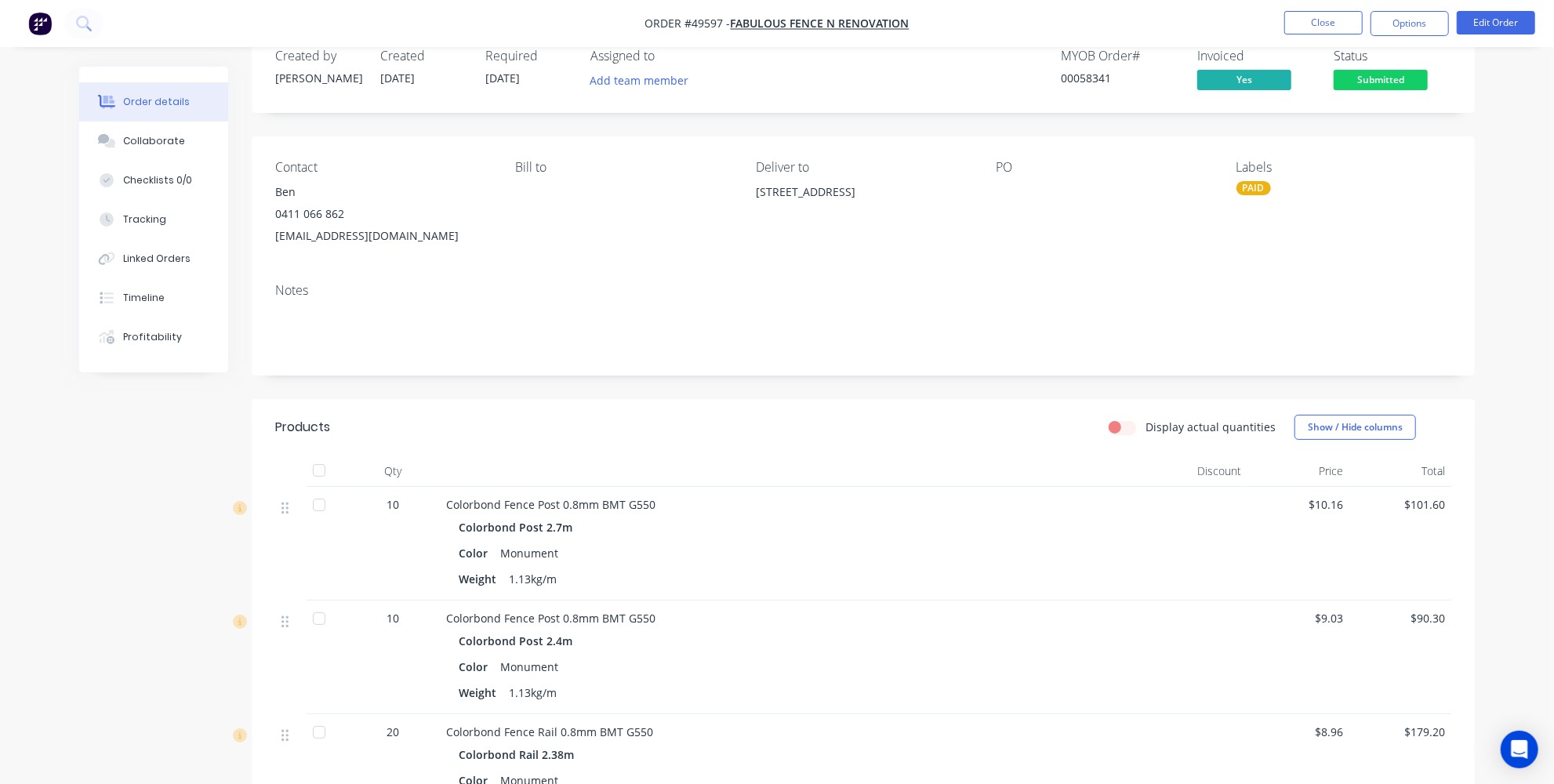
scroll to position [0, 0]
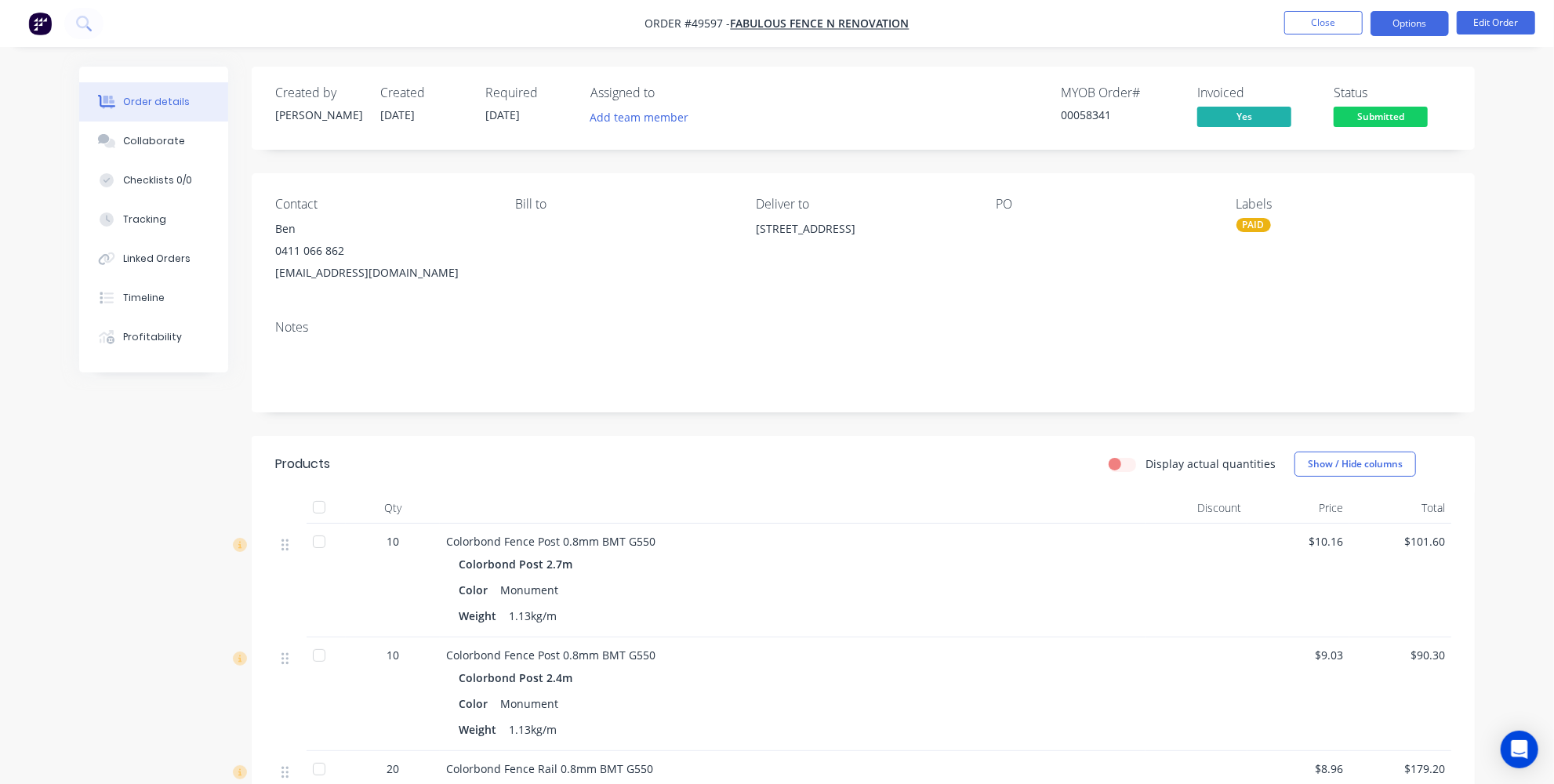
click at [1417, 26] on button "Options" at bounding box center [1410, 23] width 78 height 25
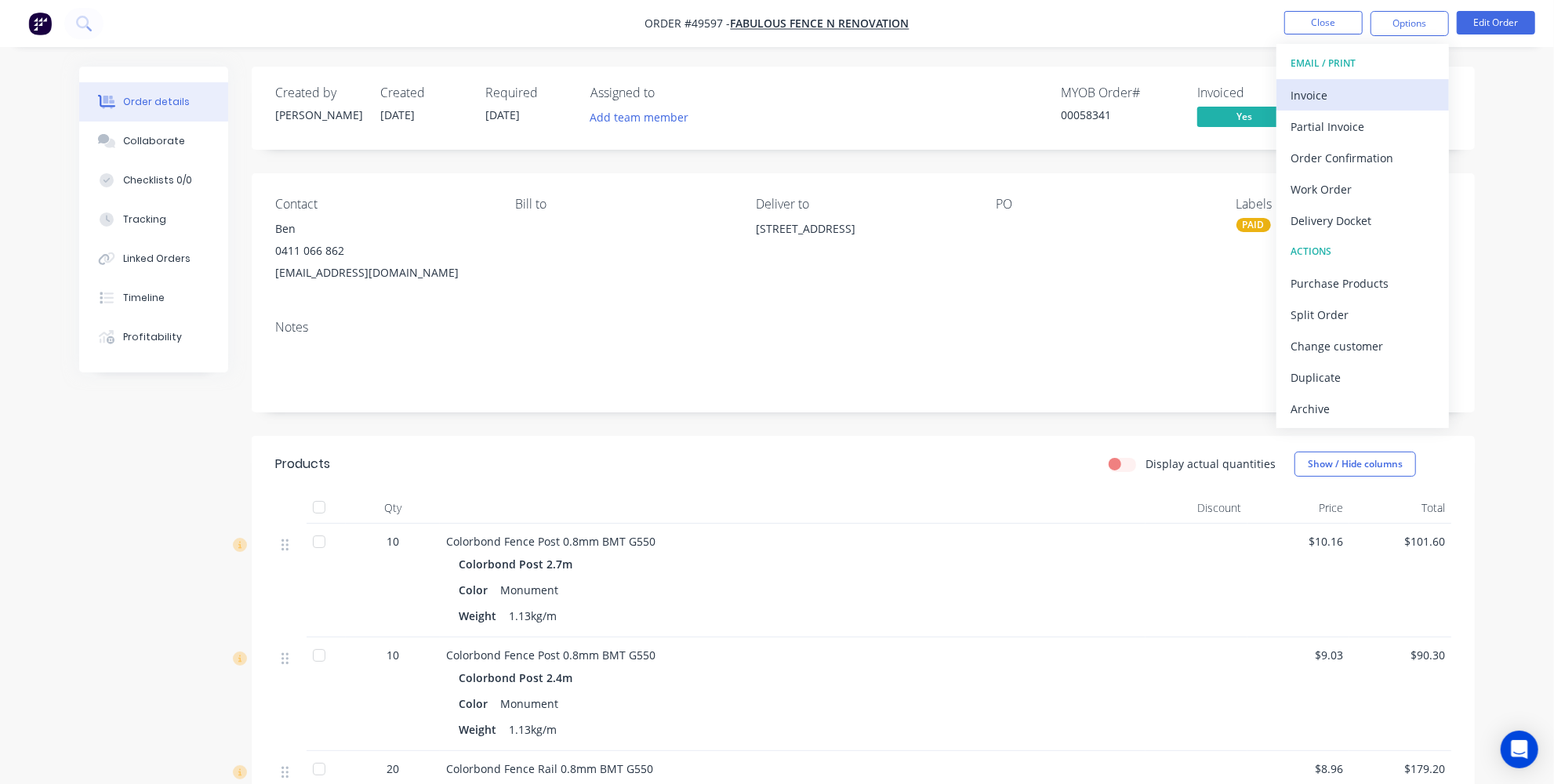
click at [1375, 92] on div "Invoice" at bounding box center [1362, 94] width 144 height 23
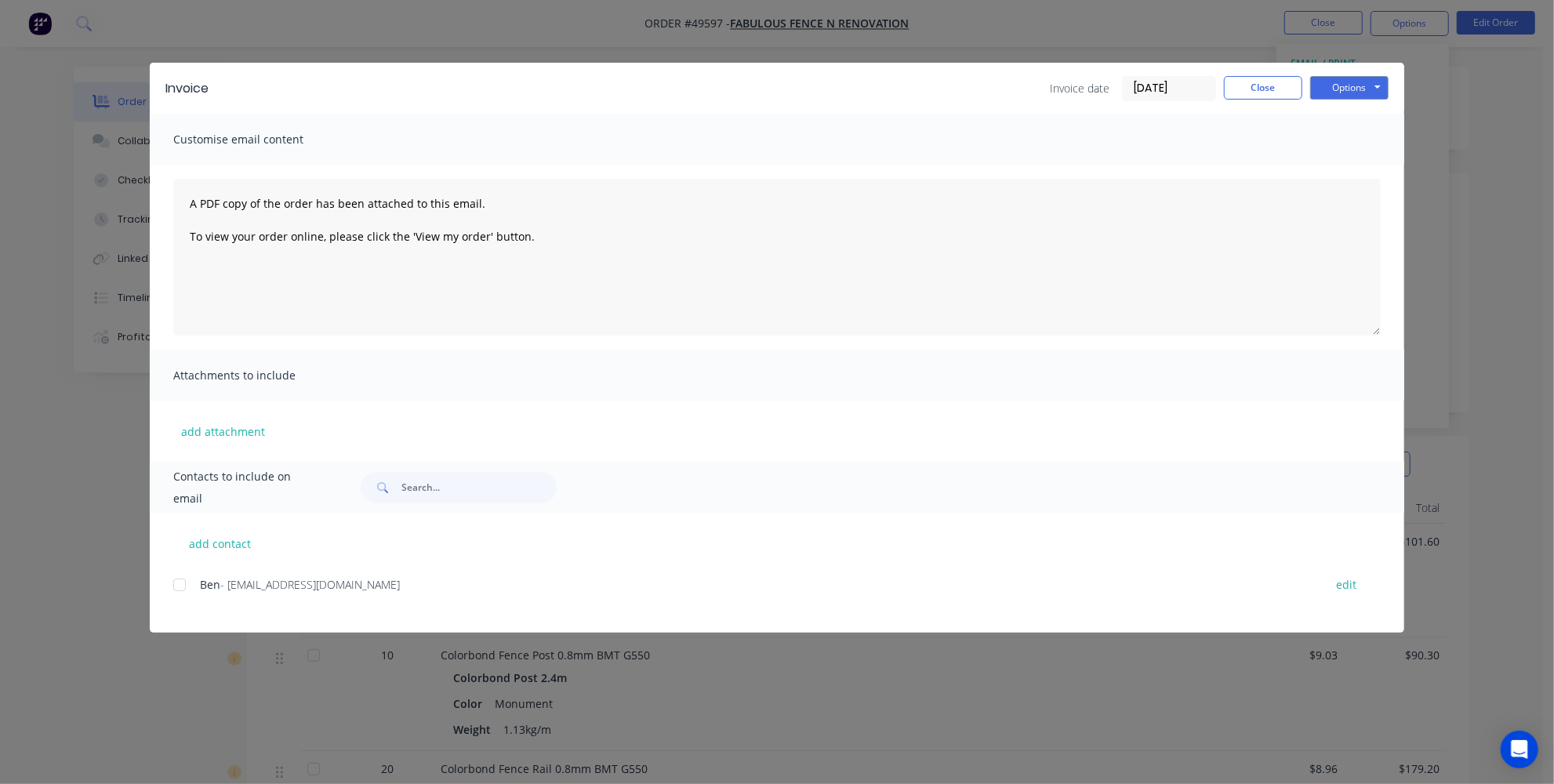
click at [178, 591] on div at bounding box center [180, 585] width 32 height 32
click at [1386, 89] on button "Options" at bounding box center [1349, 88] width 78 height 23
click at [1364, 165] on button "Email" at bounding box center [1360, 167] width 100 height 26
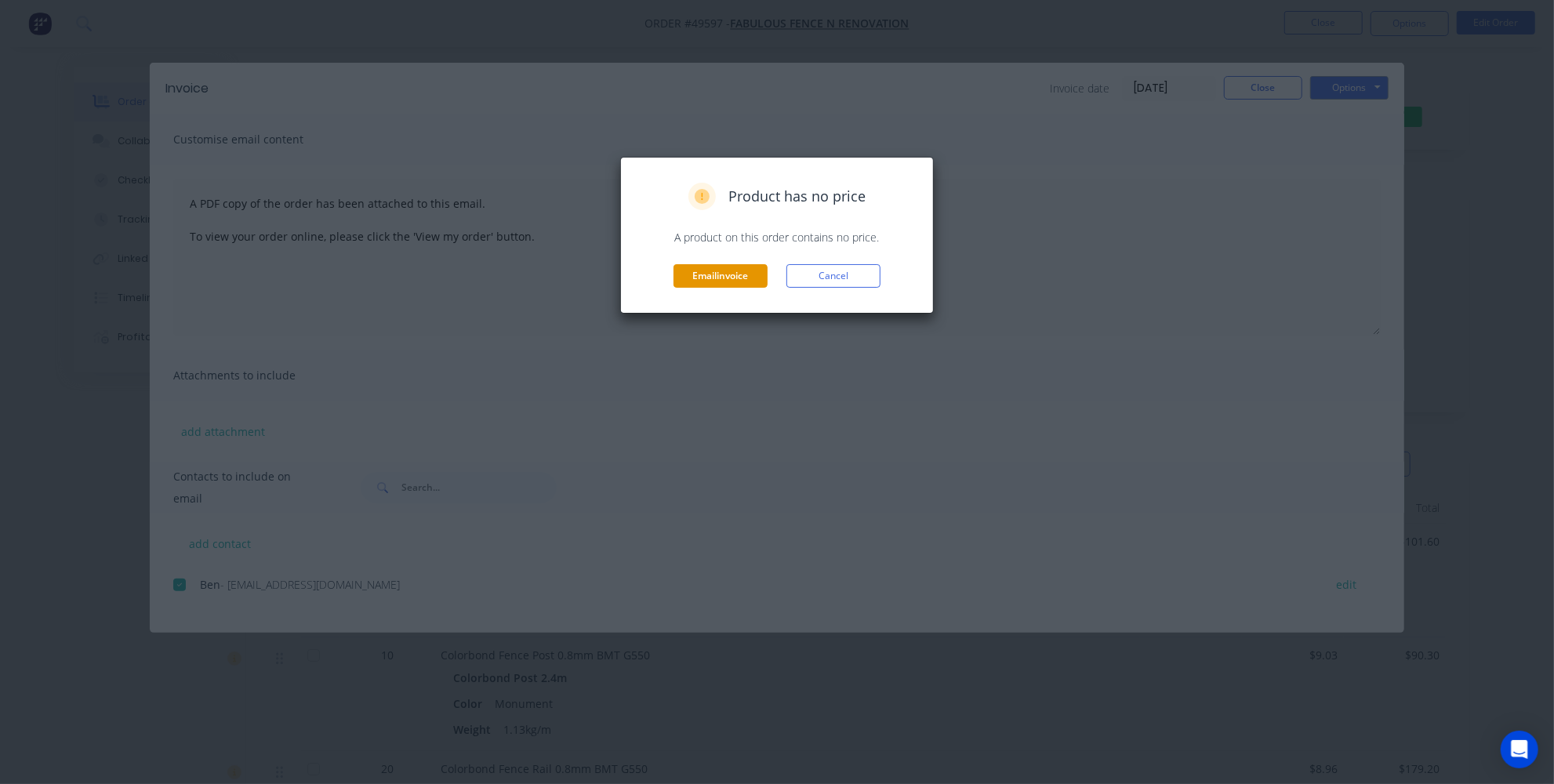
click at [725, 285] on button "Email invoice" at bounding box center [721, 276] width 94 height 23
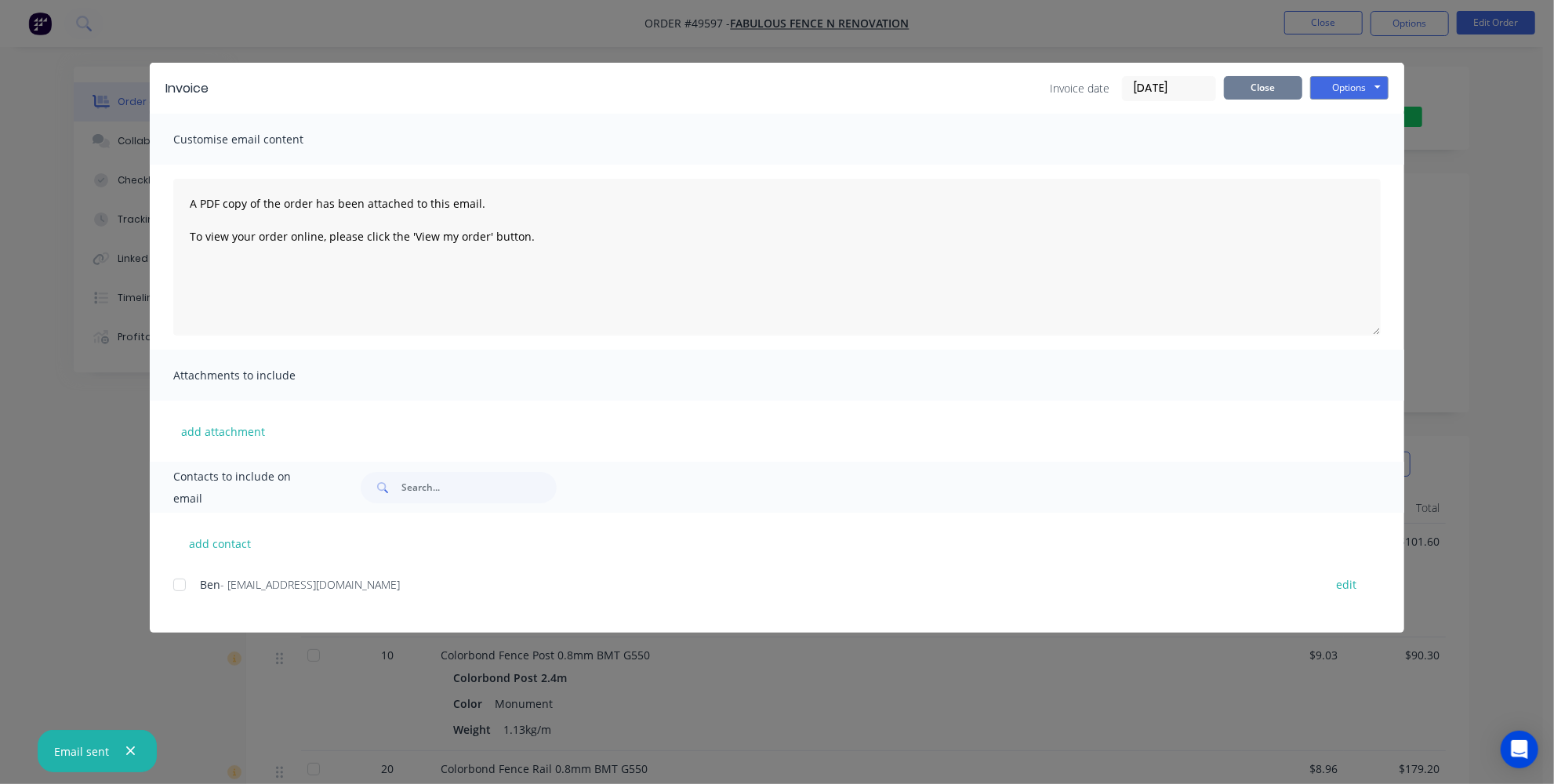
click at [1282, 95] on button "Close" at bounding box center [1263, 88] width 78 height 23
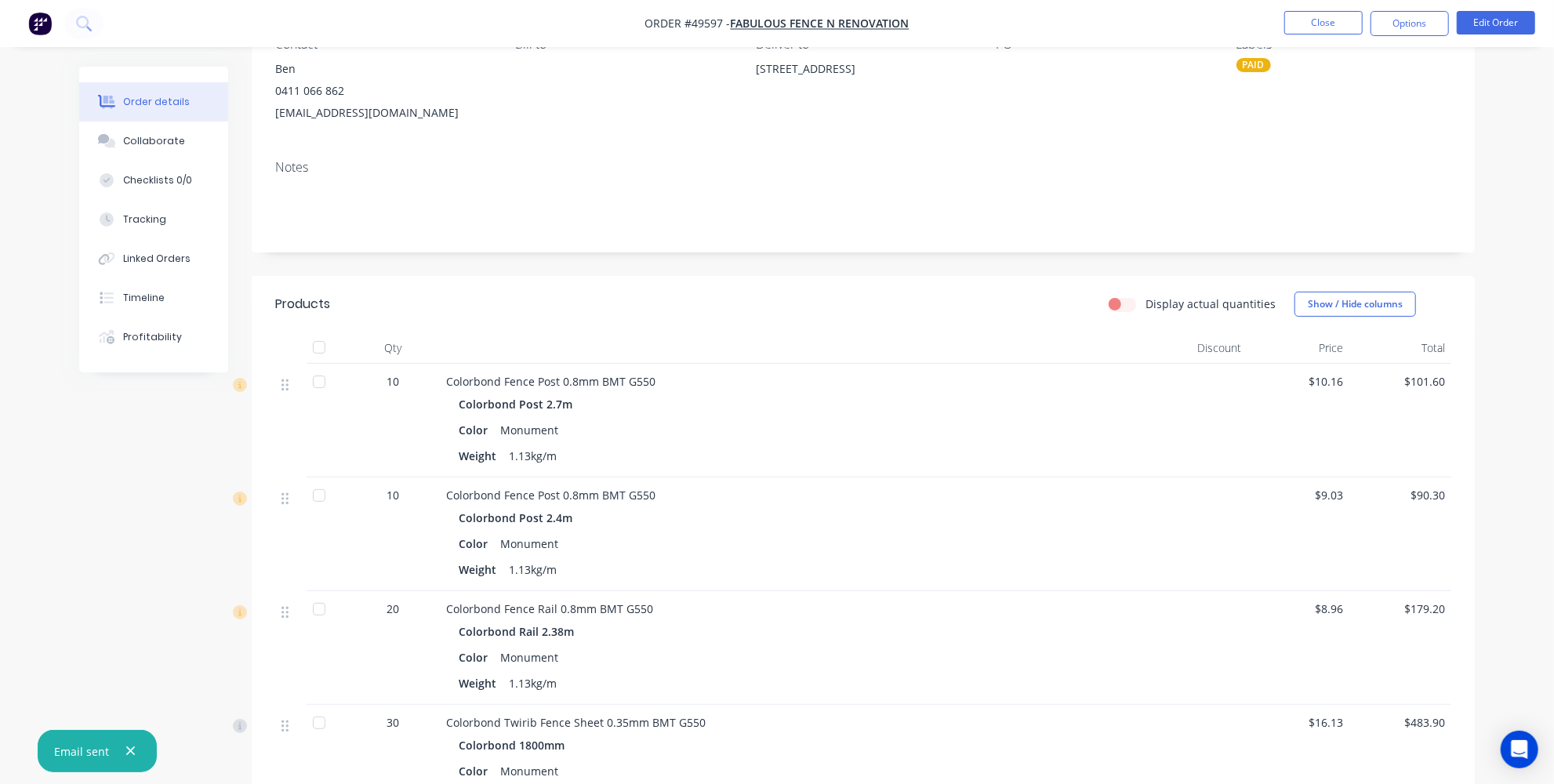
scroll to position [144, 0]
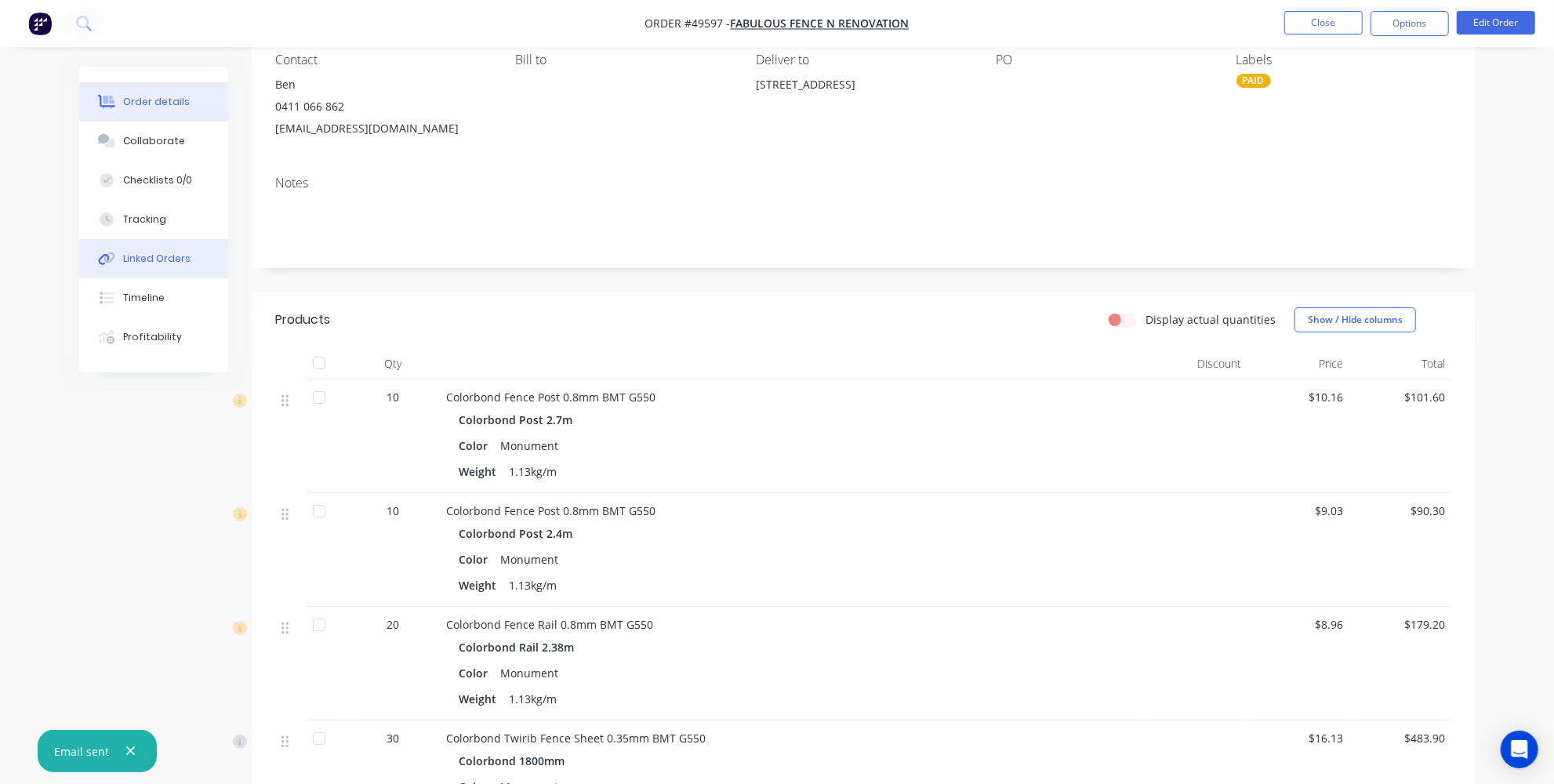
click at [150, 263] on div "Linked Orders" at bounding box center [156, 258] width 68 height 14
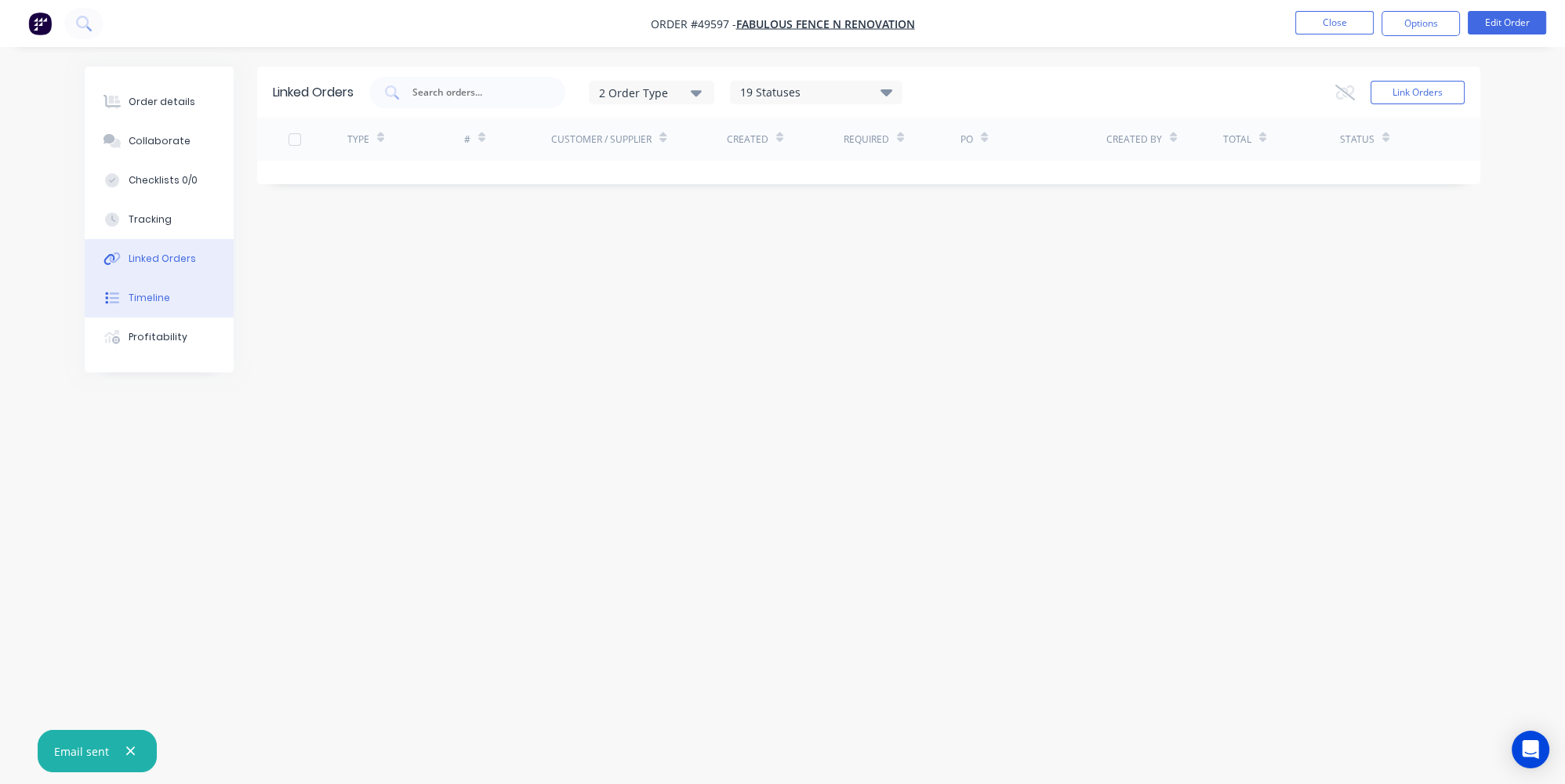
click at [170, 304] on button "Timeline" at bounding box center [159, 297] width 149 height 39
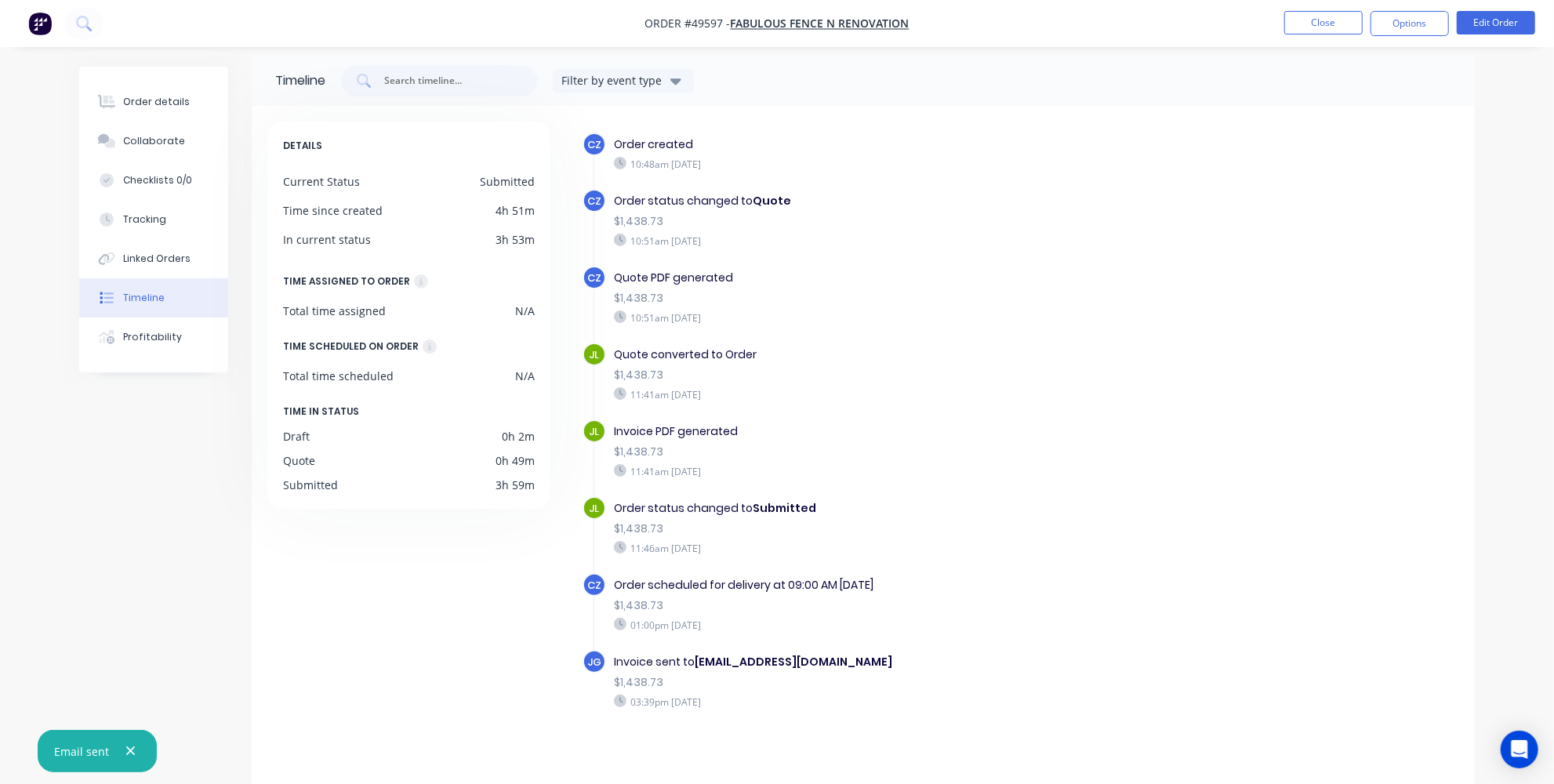
scroll to position [18, 0]
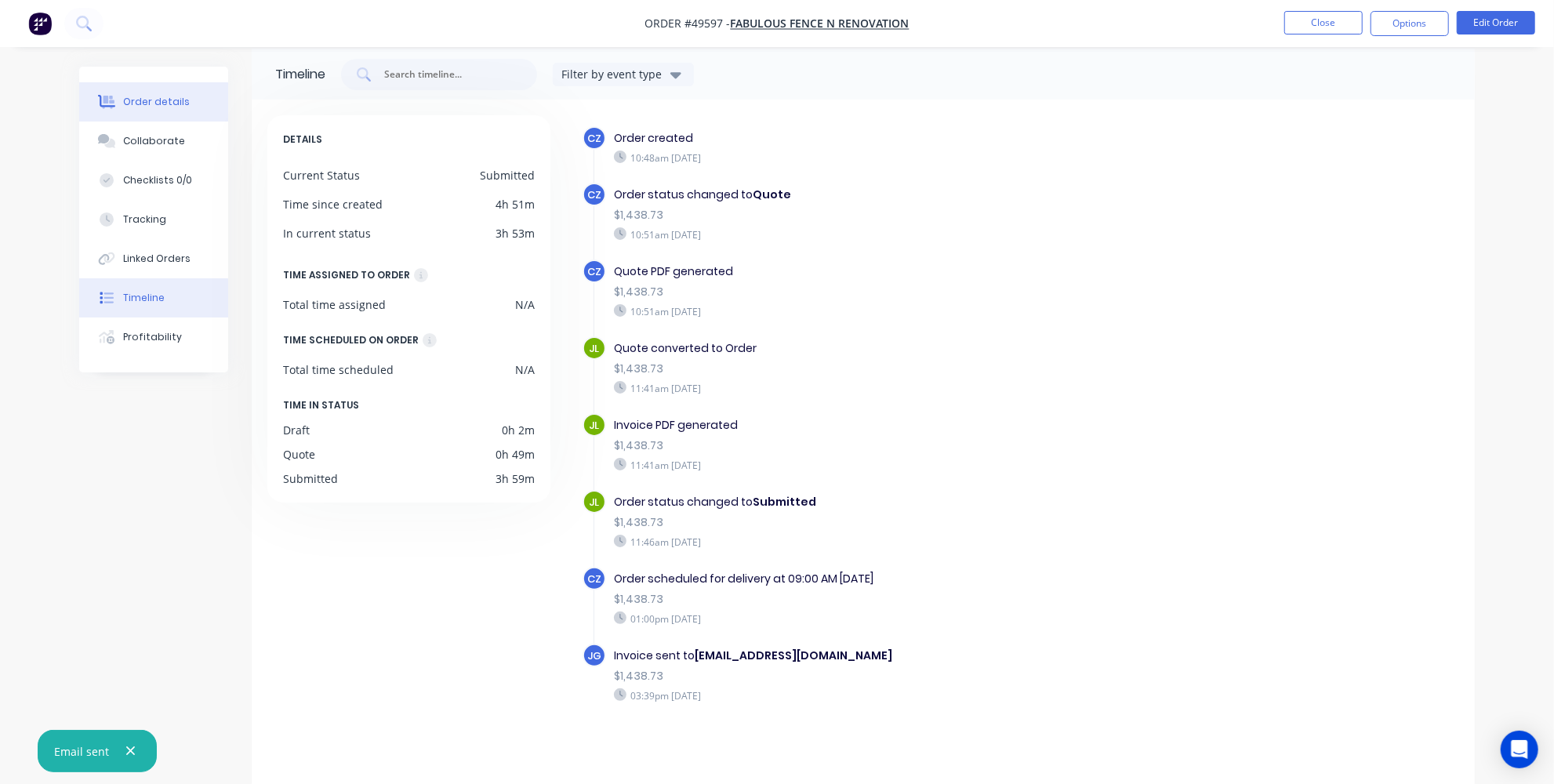
click at [150, 97] on div "Order details" at bounding box center [156, 102] width 67 height 14
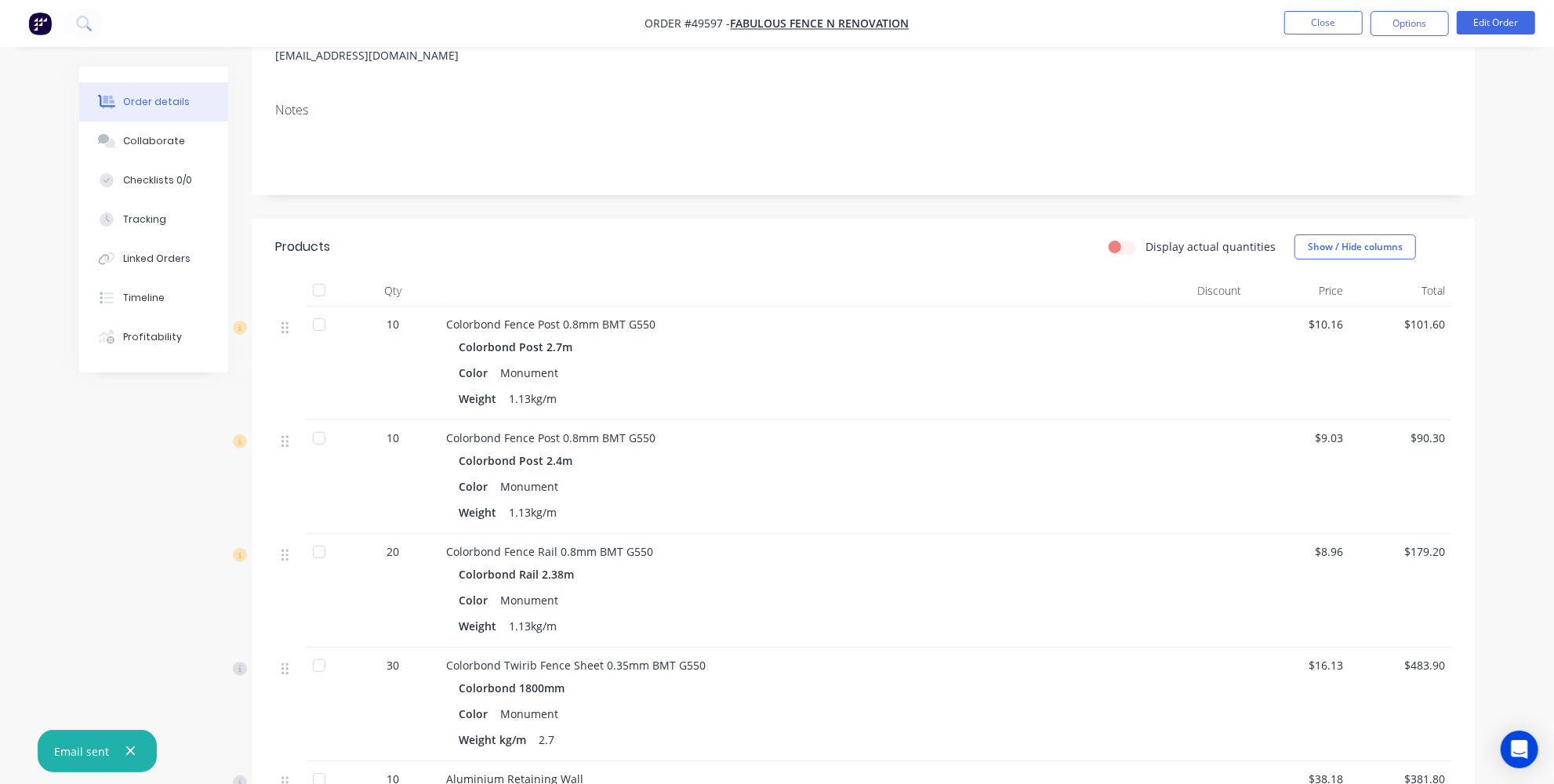
scroll to position [142, 0]
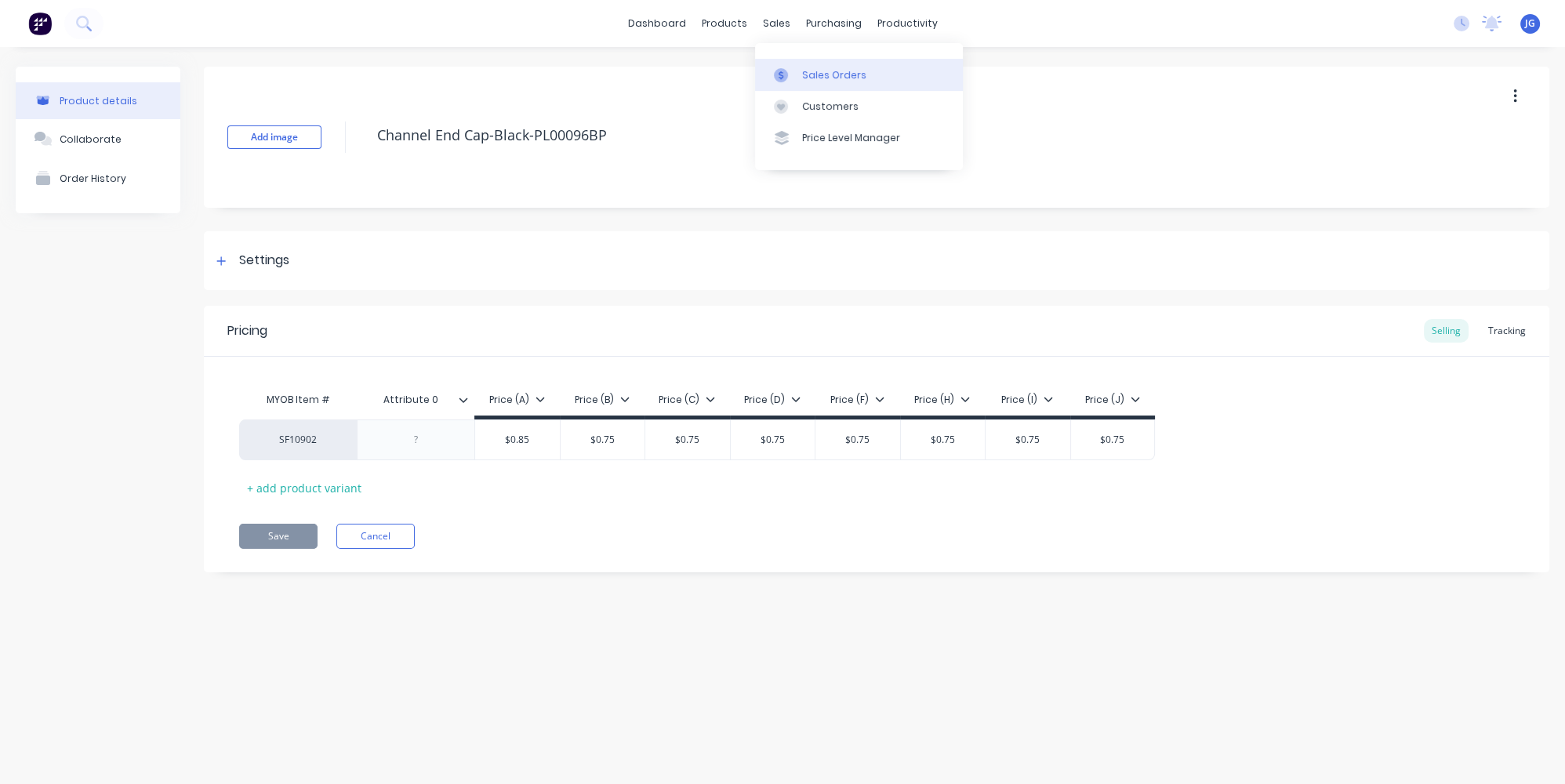
click at [788, 68] on icon at bounding box center [781, 75] width 14 height 14
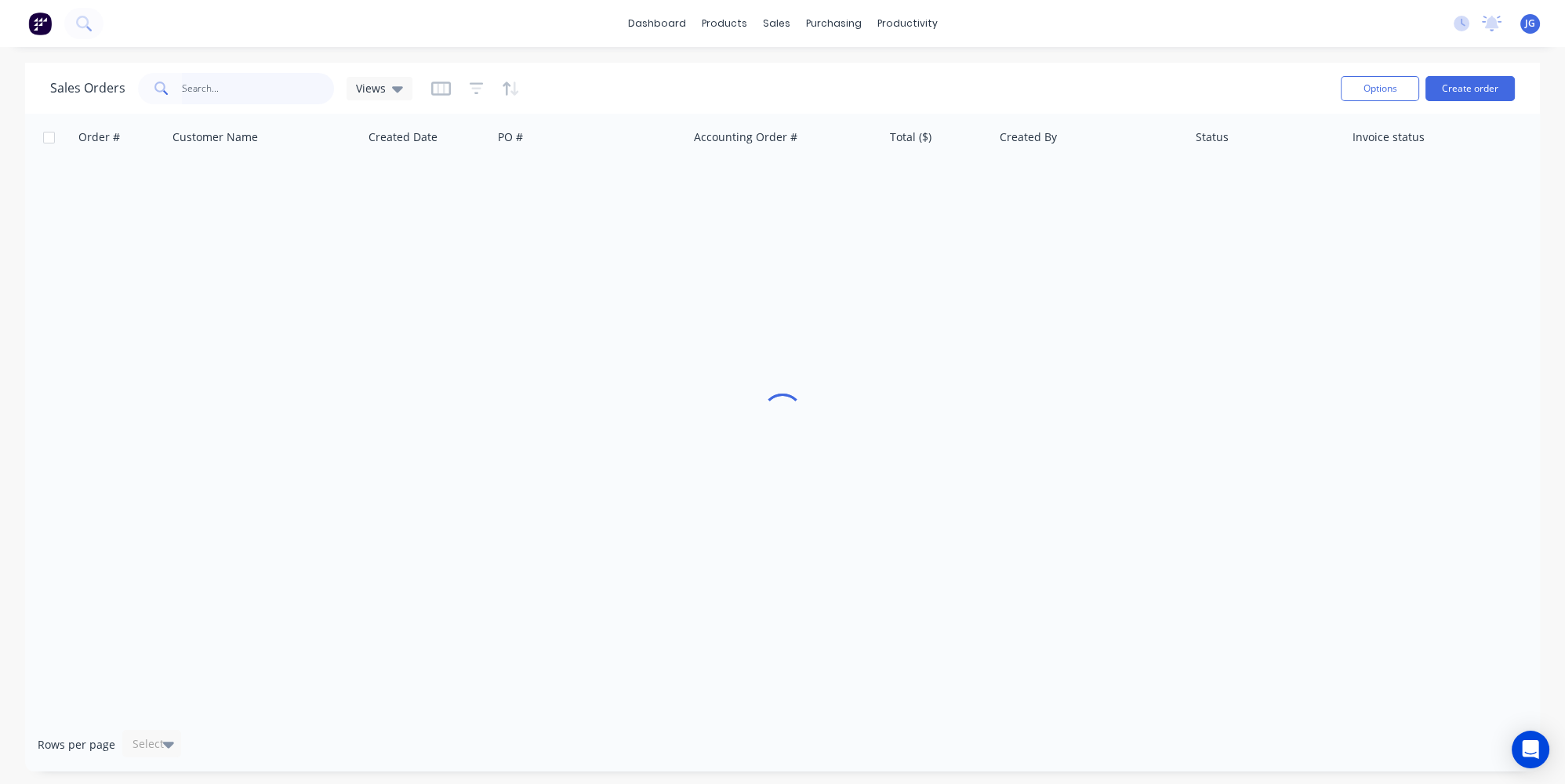
click at [271, 82] on input "text" at bounding box center [258, 89] width 153 height 32
type input "42727"
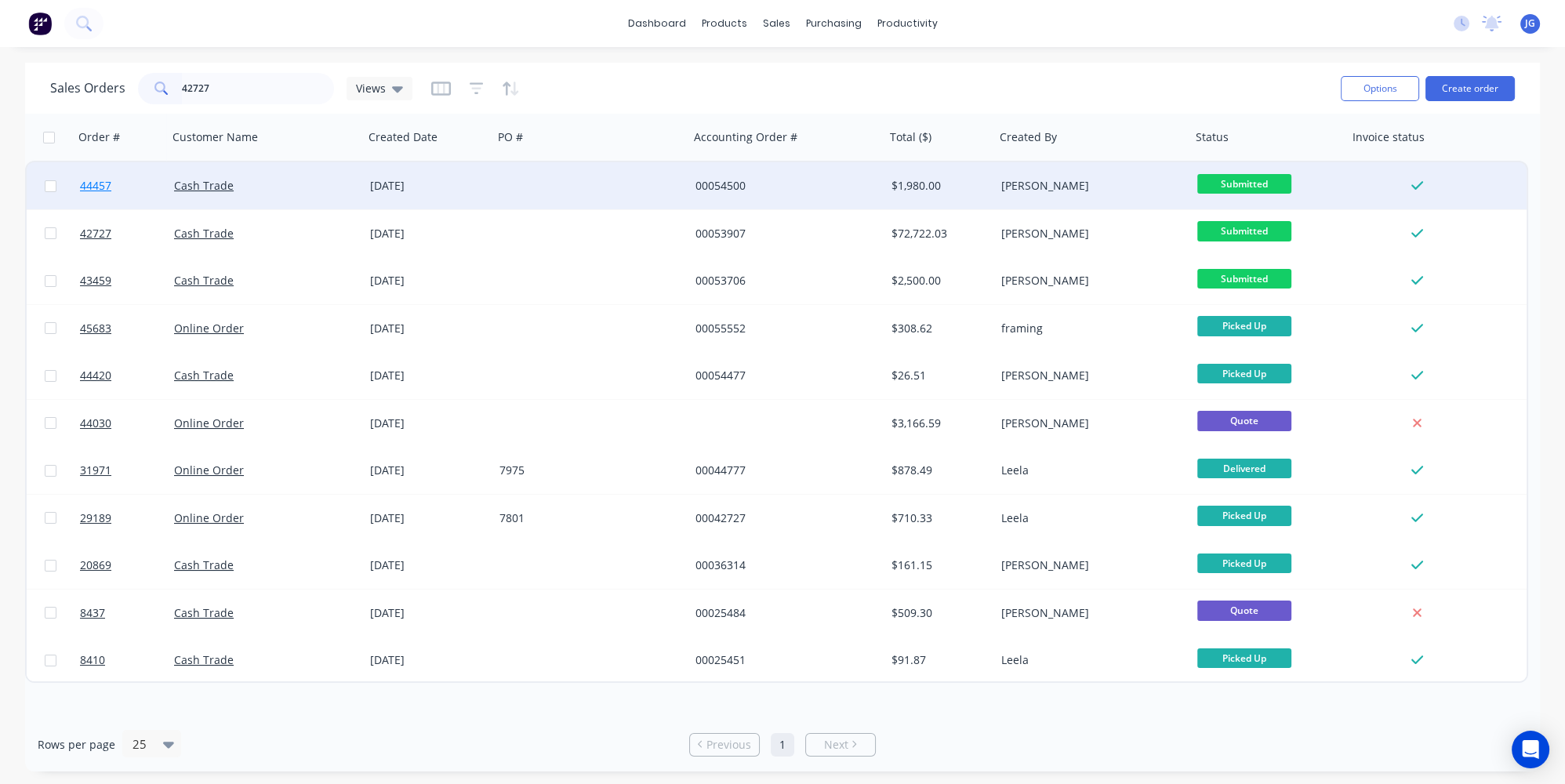
click at [148, 186] on link "44457" at bounding box center [127, 185] width 94 height 47
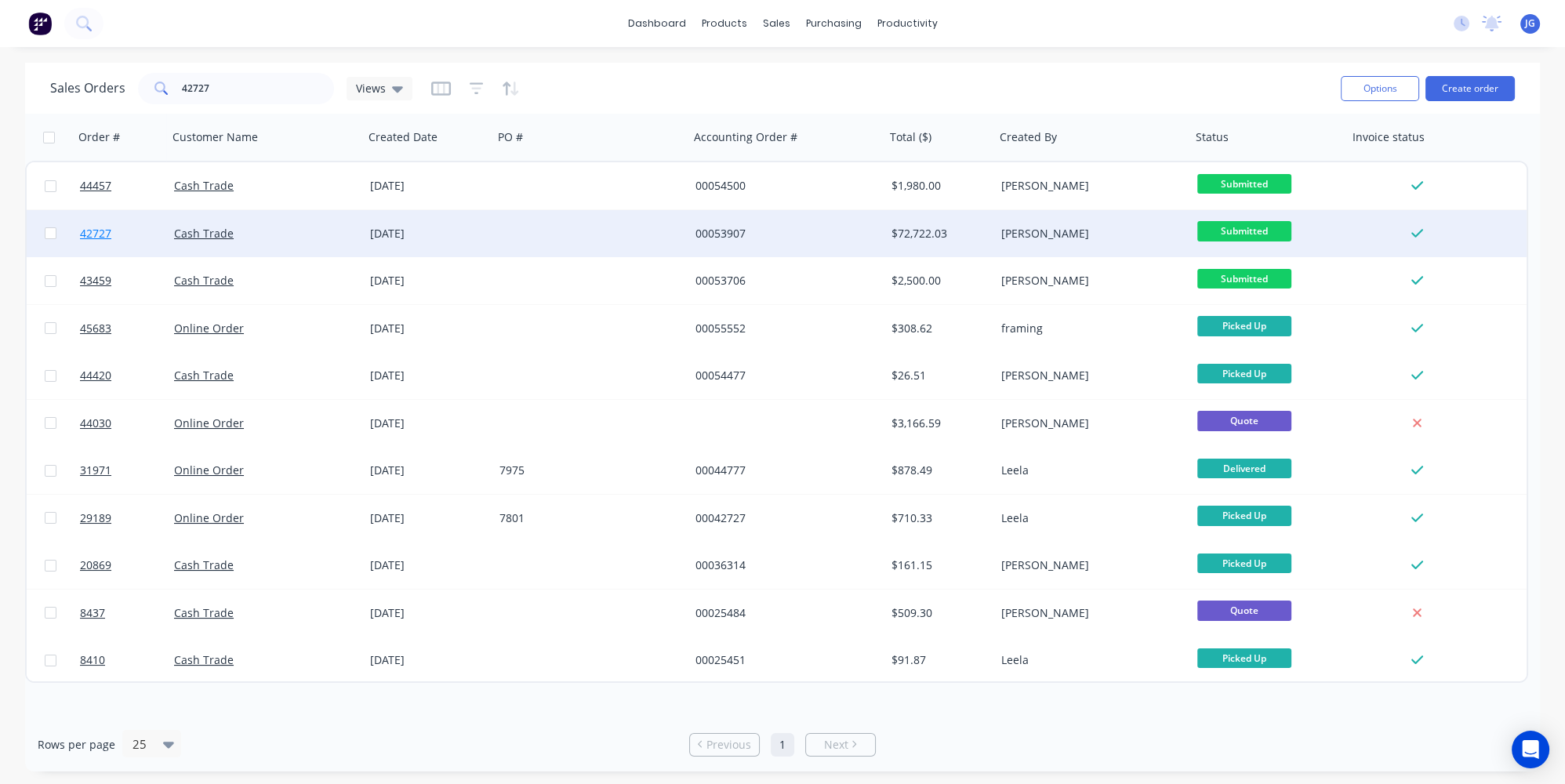
click at [131, 236] on link "42727" at bounding box center [127, 234] width 94 height 47
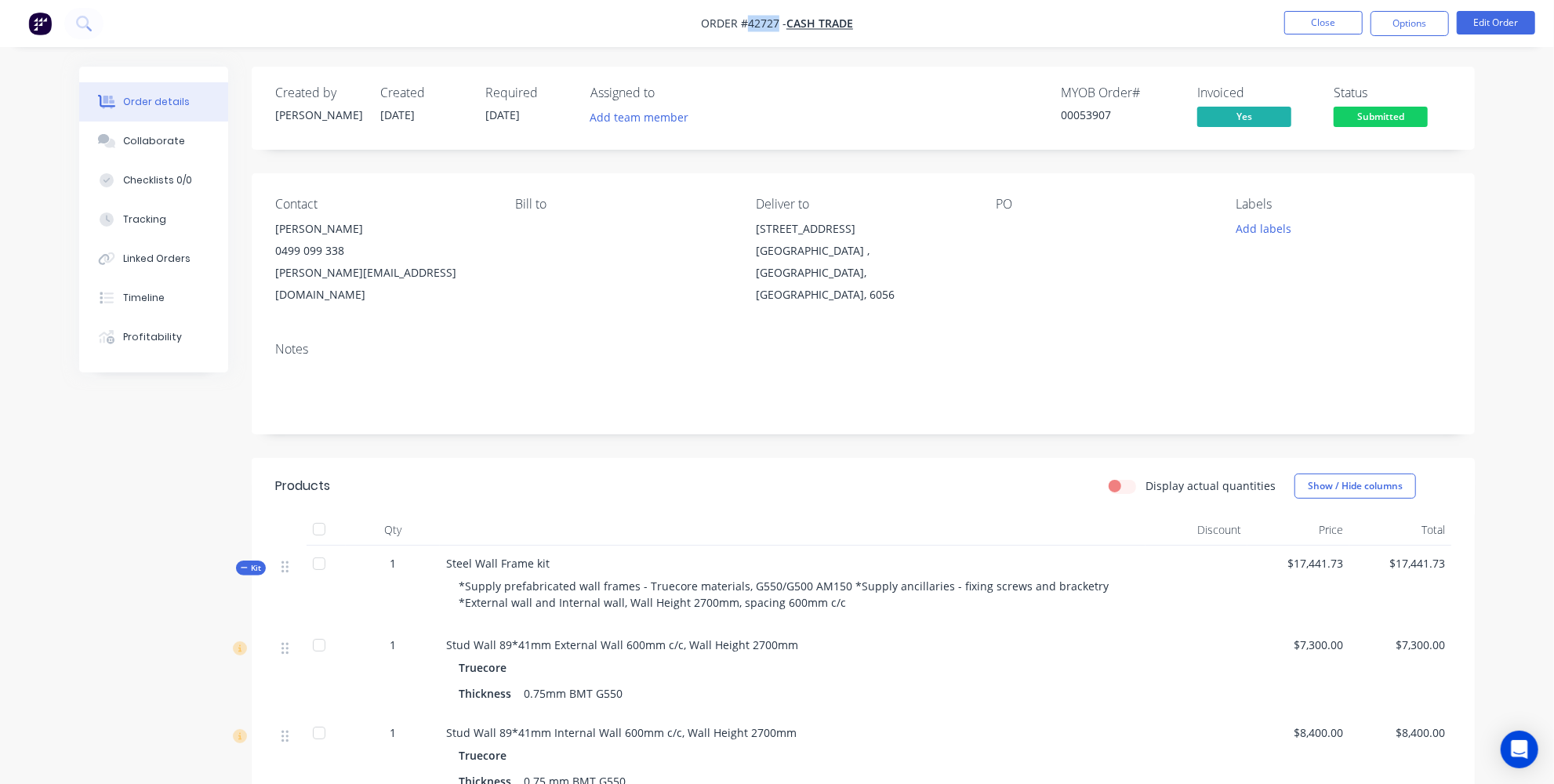
drag, startPoint x: 776, startPoint y: 20, endPoint x: 745, endPoint y: 19, distance: 31.0
click at [745, 19] on span "Order #42727 -" at bounding box center [743, 24] width 85 height 15
copy span "42727"
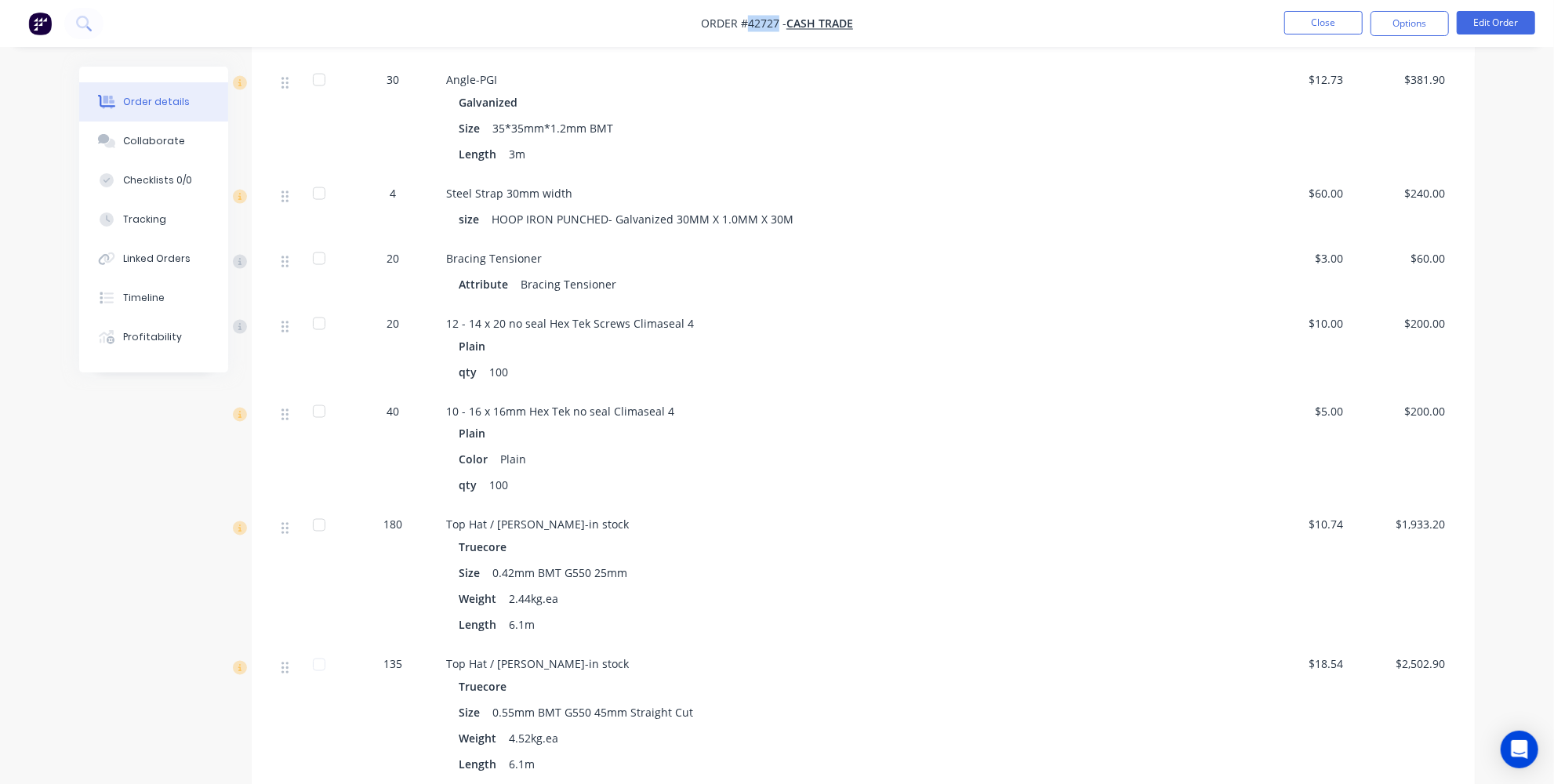
scroll to position [1796, 0]
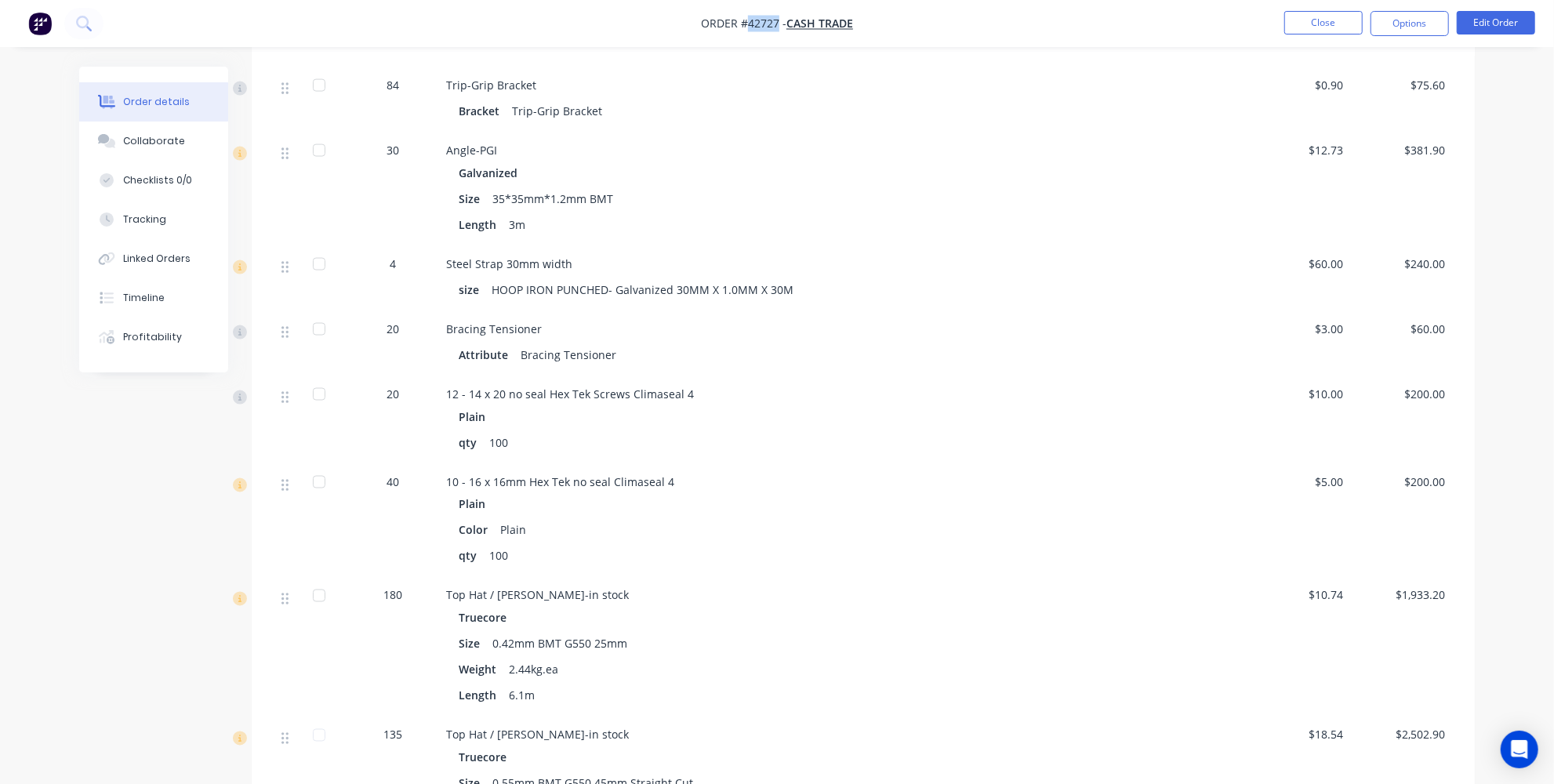
copy span "42727"
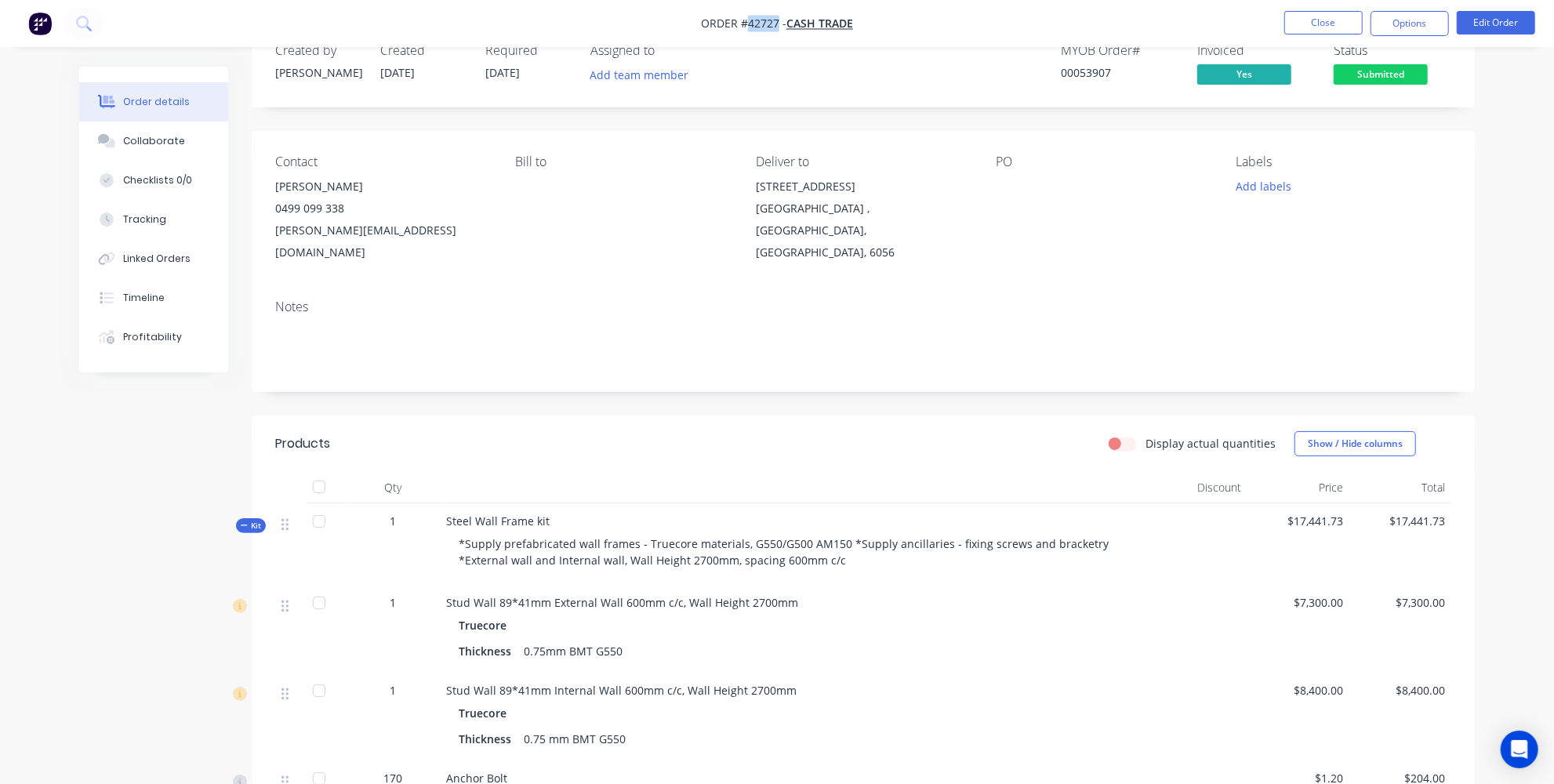
scroll to position [0, 0]
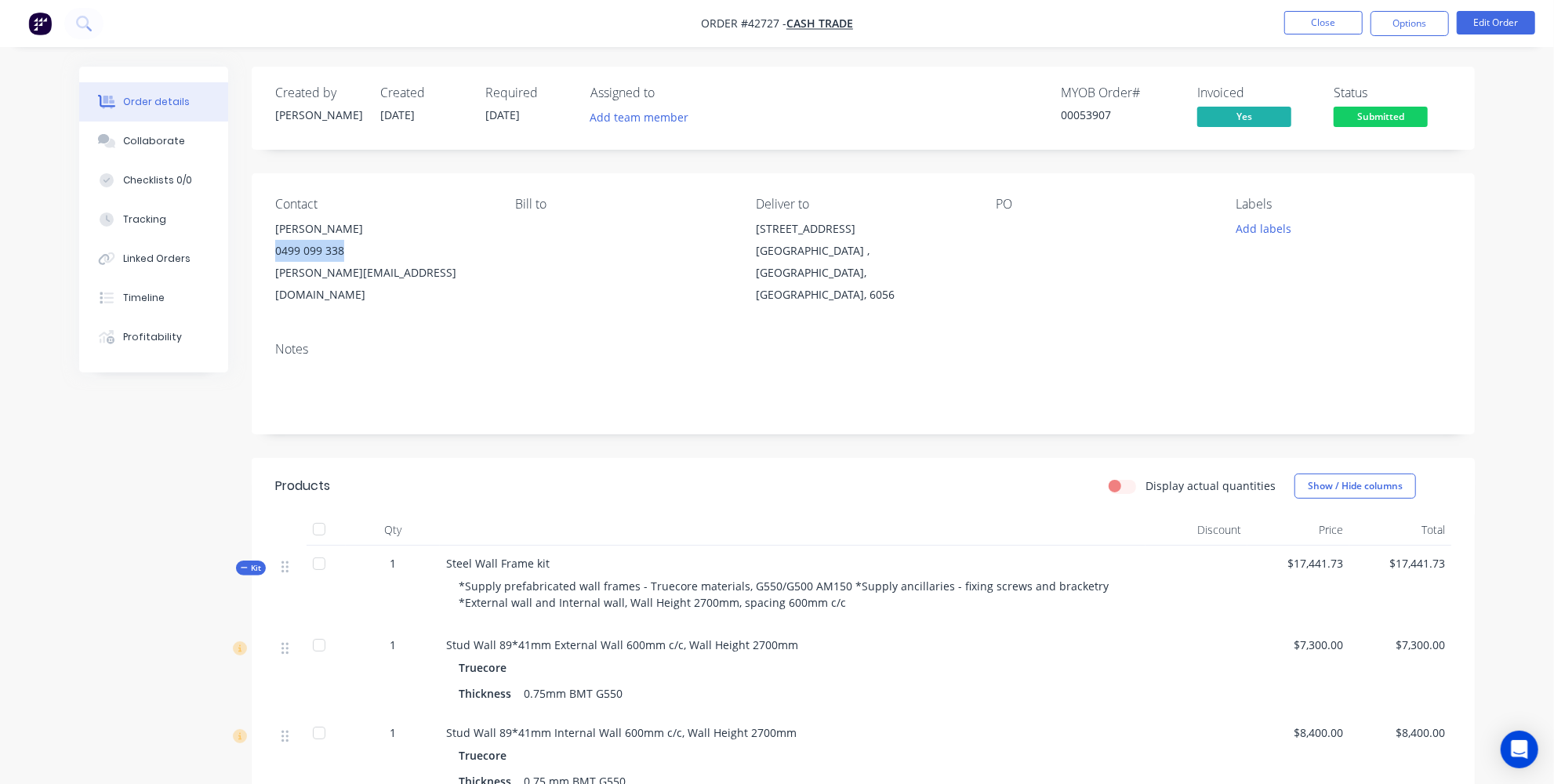
drag, startPoint x: 388, startPoint y: 245, endPoint x: 271, endPoint y: 250, distance: 117.1
click at [271, 250] on div "Contact [PERSON_NAME] [PHONE_NUMBER] [PERSON_NAME][EMAIL_ADDRESS][DOMAIN_NAME] …" at bounding box center [863, 250] width 1223 height 156
copy div "0499 099 338"
drag, startPoint x: 331, startPoint y: 250, endPoint x: 337, endPoint y: 241, distance: 10.8
click at [331, 250] on div "0499 099 338" at bounding box center [382, 250] width 215 height 22
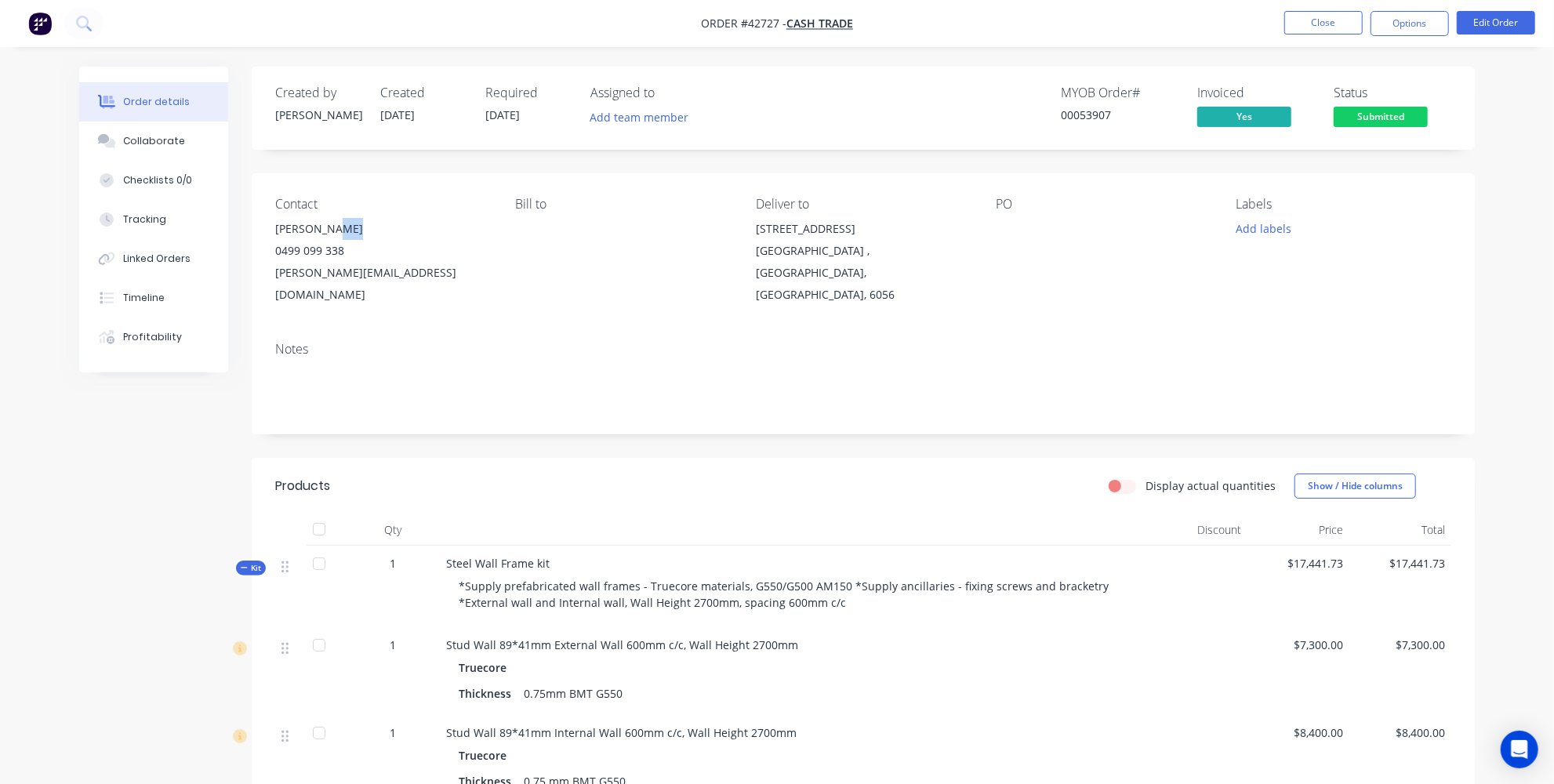
drag, startPoint x: 360, startPoint y: 224, endPoint x: 326, endPoint y: 230, distance: 34.5
click at [326, 230] on div "[PERSON_NAME]" at bounding box center [382, 229] width 215 height 22
click at [365, 301] on div "Contact [PERSON_NAME] [PHONE_NUMBER] [PERSON_NAME][EMAIL_ADDRESS][DOMAIN_NAME] …" at bounding box center [863, 250] width 1223 height 156
drag, startPoint x: 346, startPoint y: 271, endPoint x: 270, endPoint y: 276, distance: 76.2
click at [270, 276] on div "Contact [PERSON_NAME] [PHONE_NUMBER] [PERSON_NAME][EMAIL_ADDRESS][DOMAIN_NAME] …" at bounding box center [863, 250] width 1223 height 156
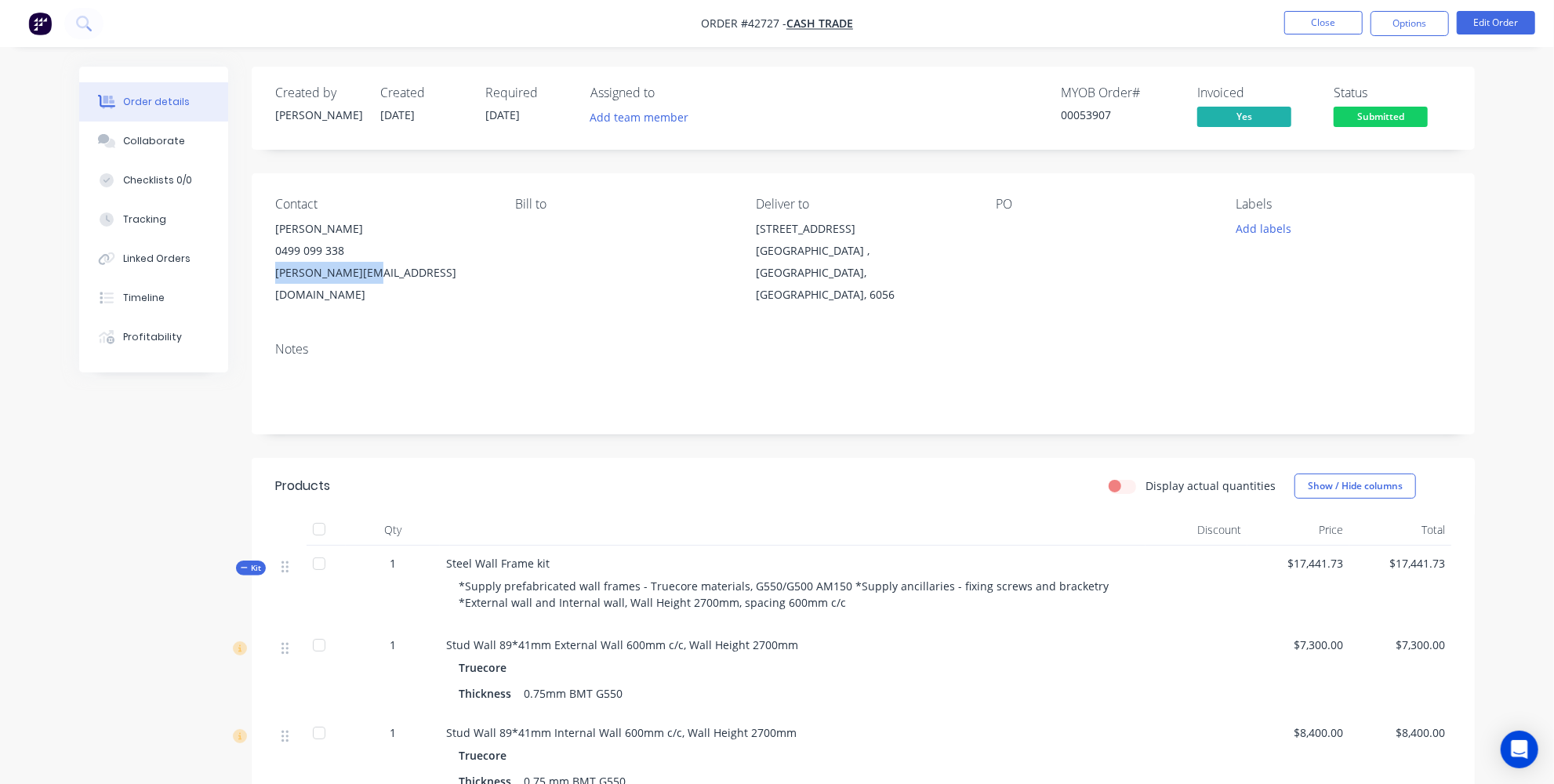
copy div "[PERSON_NAME][EMAIL_ADDRESS][DOMAIN_NAME]"
